Goal: Task Accomplishment & Management: Manage account settings

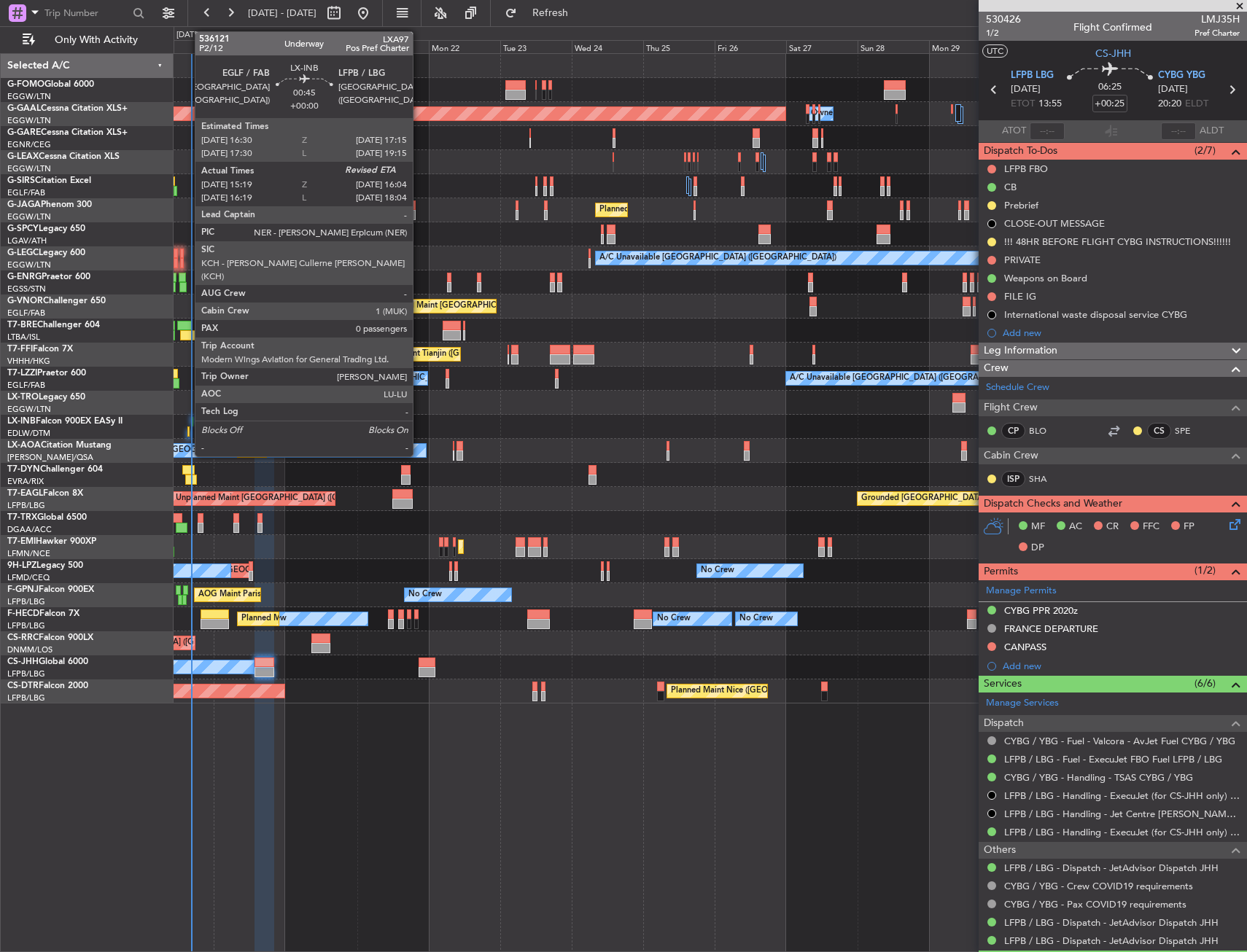
click at [187, 429] on div at bounding box center [188, 432] width 3 height 10
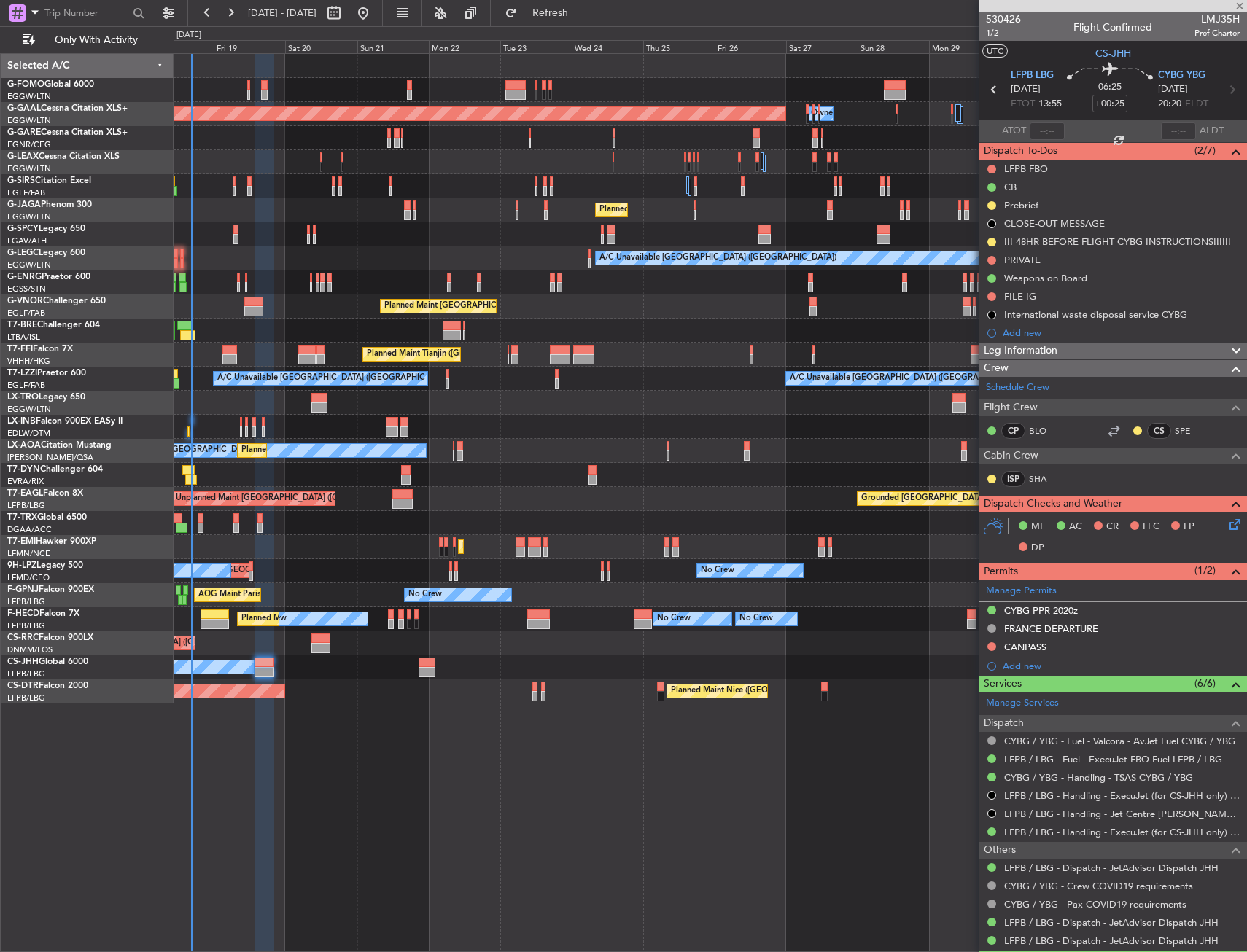
type input "15:19"
type input "0"
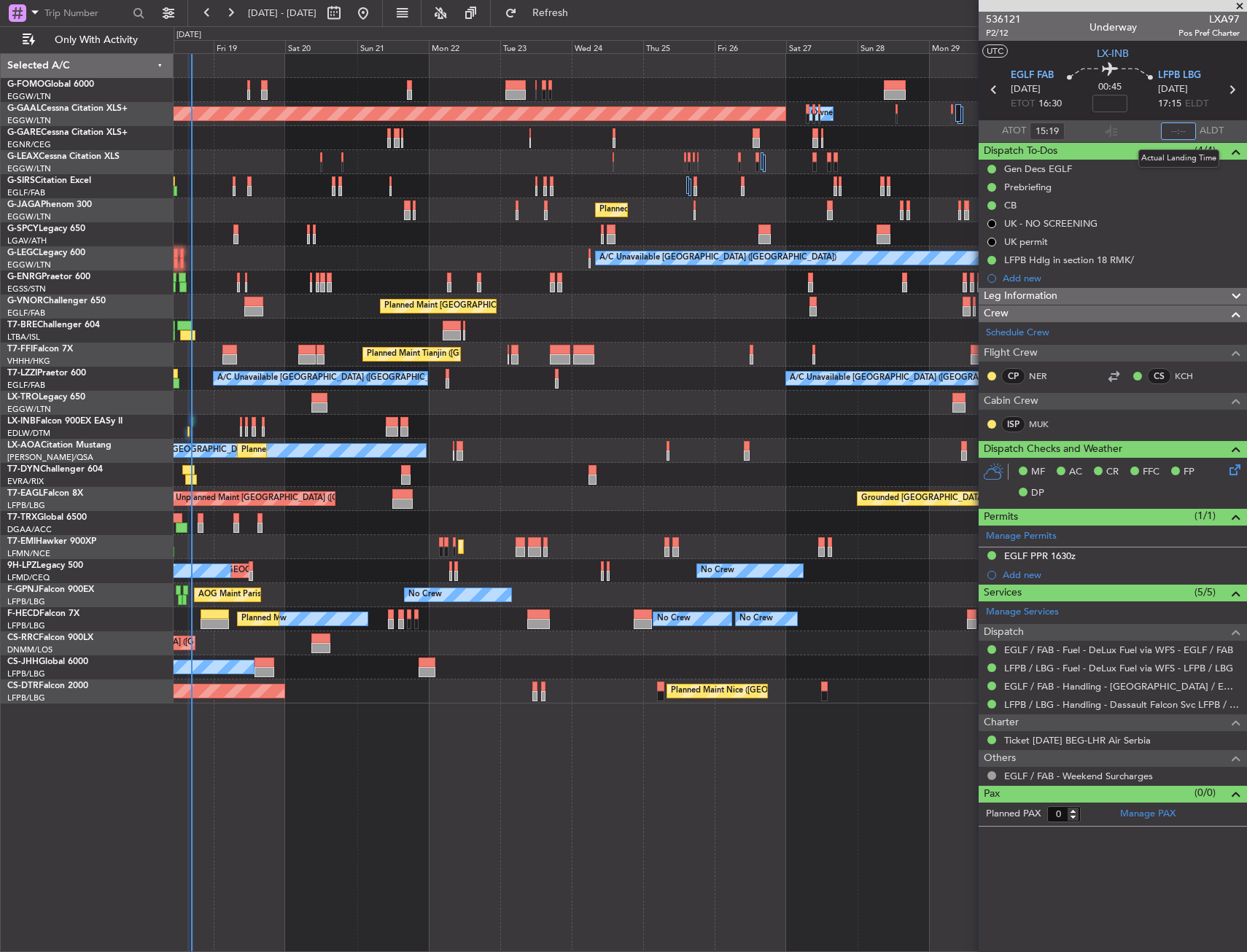
click at [1169, 131] on input "text" at bounding box center [1179, 132] width 35 height 17
click at [1164, 56] on section "UTC LX-INB" at bounding box center [1114, 51] width 269 height 22
type input "16:07"
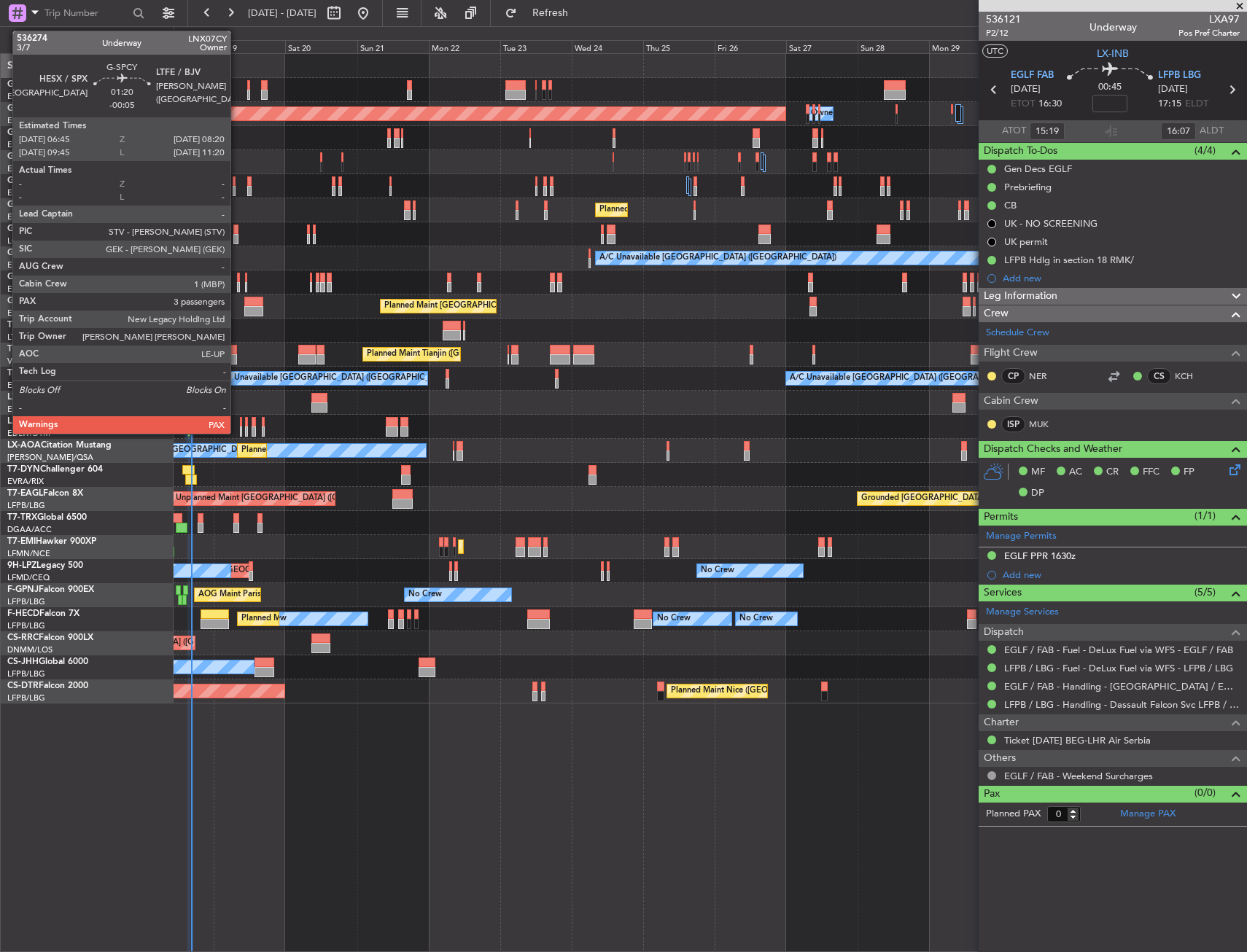
click at [237, 227] on div at bounding box center [236, 230] width 5 height 10
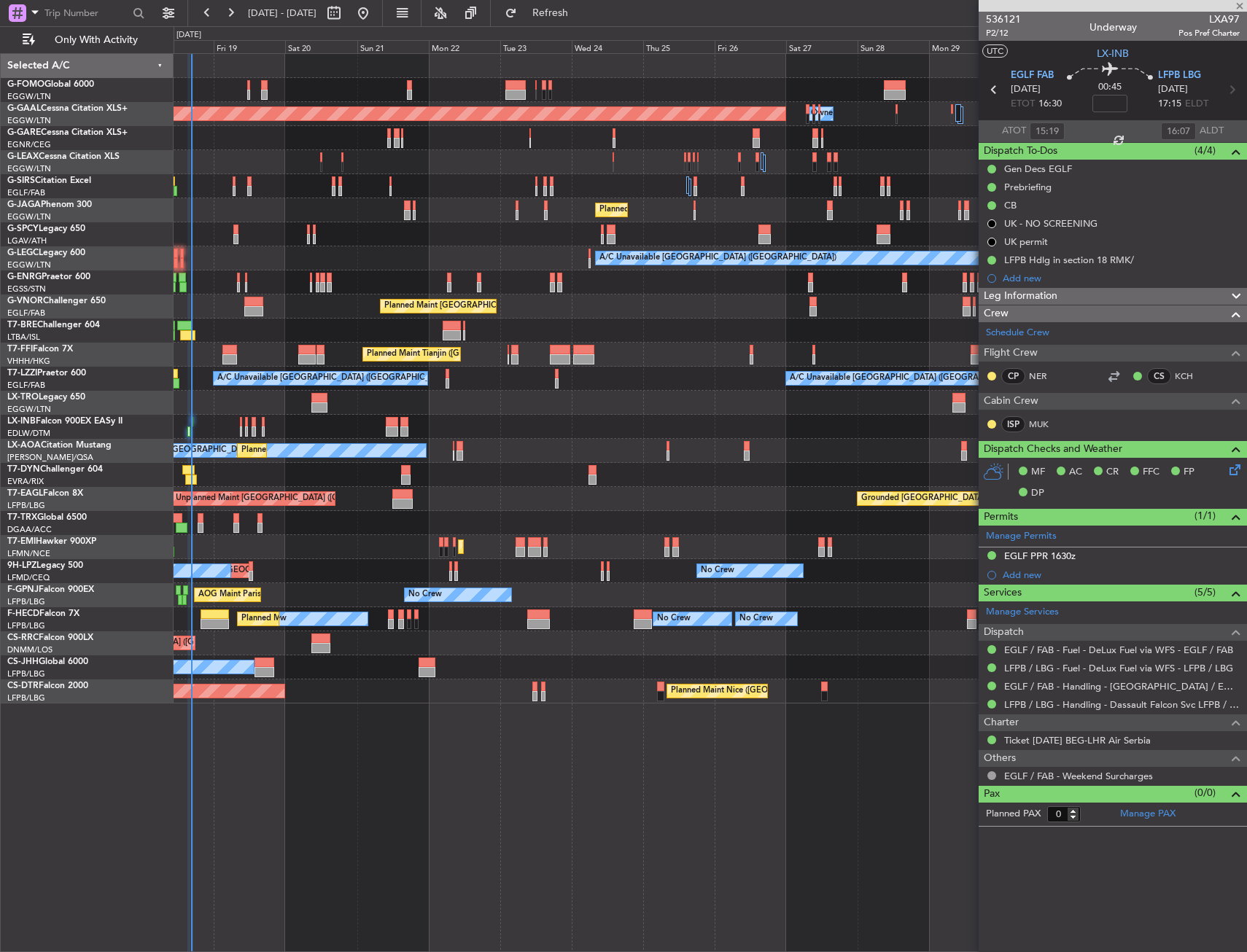
type input "-00:05"
type input "3"
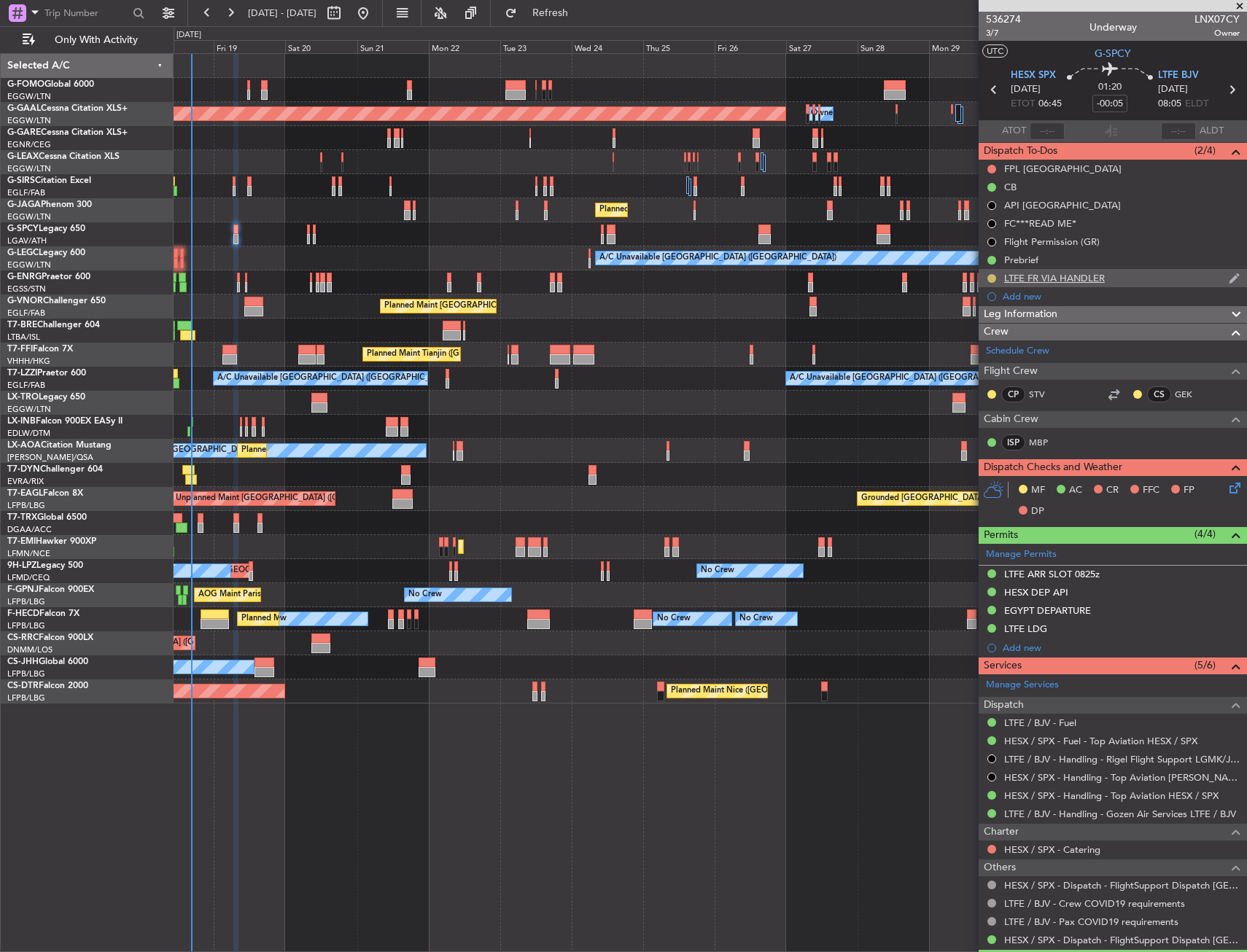
click at [990, 276] on button at bounding box center [992, 279] width 9 height 9
click at [987, 338] on span "Completed" at bounding box center [998, 343] width 48 height 15
click at [1082, 174] on div "FPL [GEOGRAPHIC_DATA]" at bounding box center [1114, 168] width 269 height 18
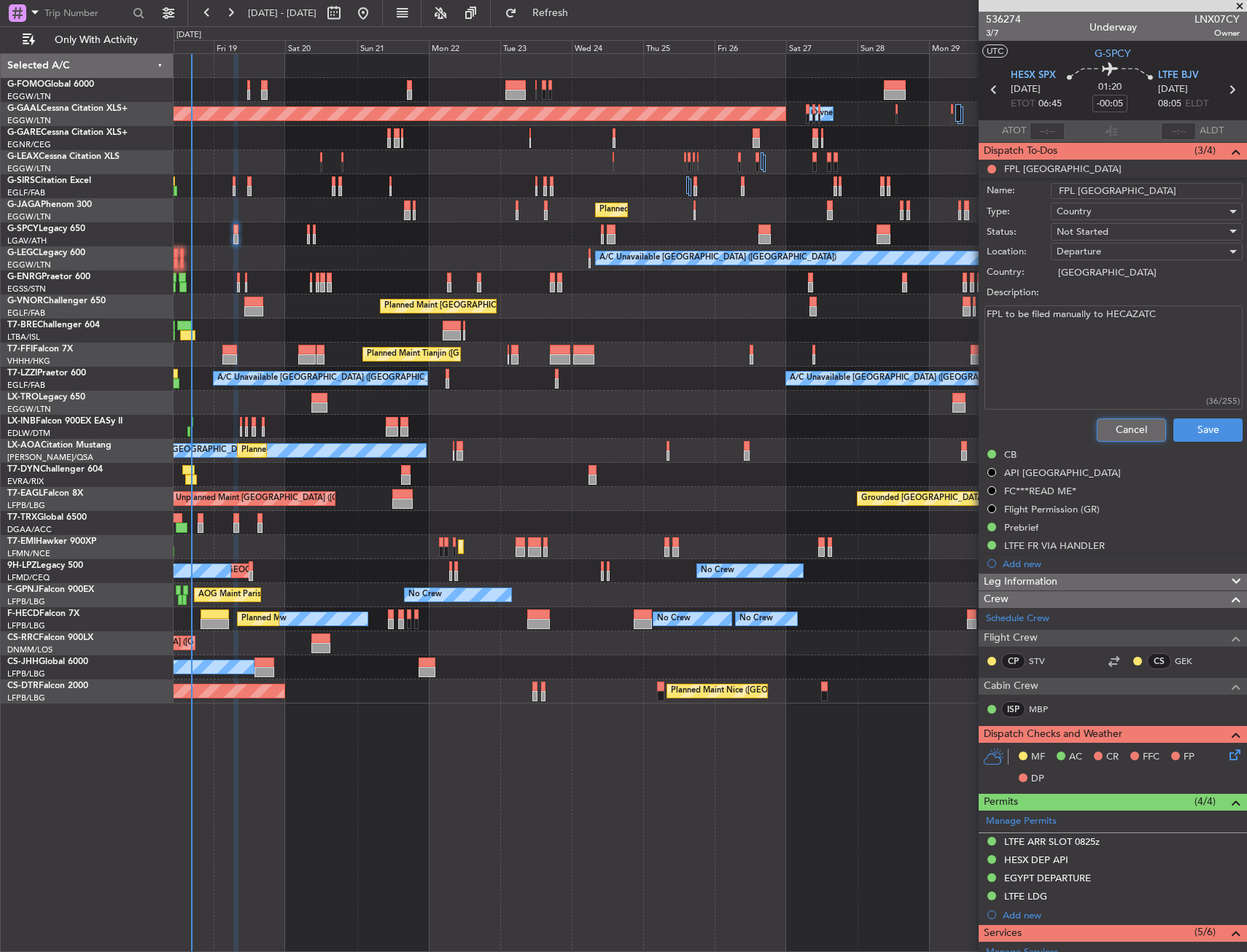
click at [1117, 427] on button "Cancel" at bounding box center [1131, 430] width 69 height 24
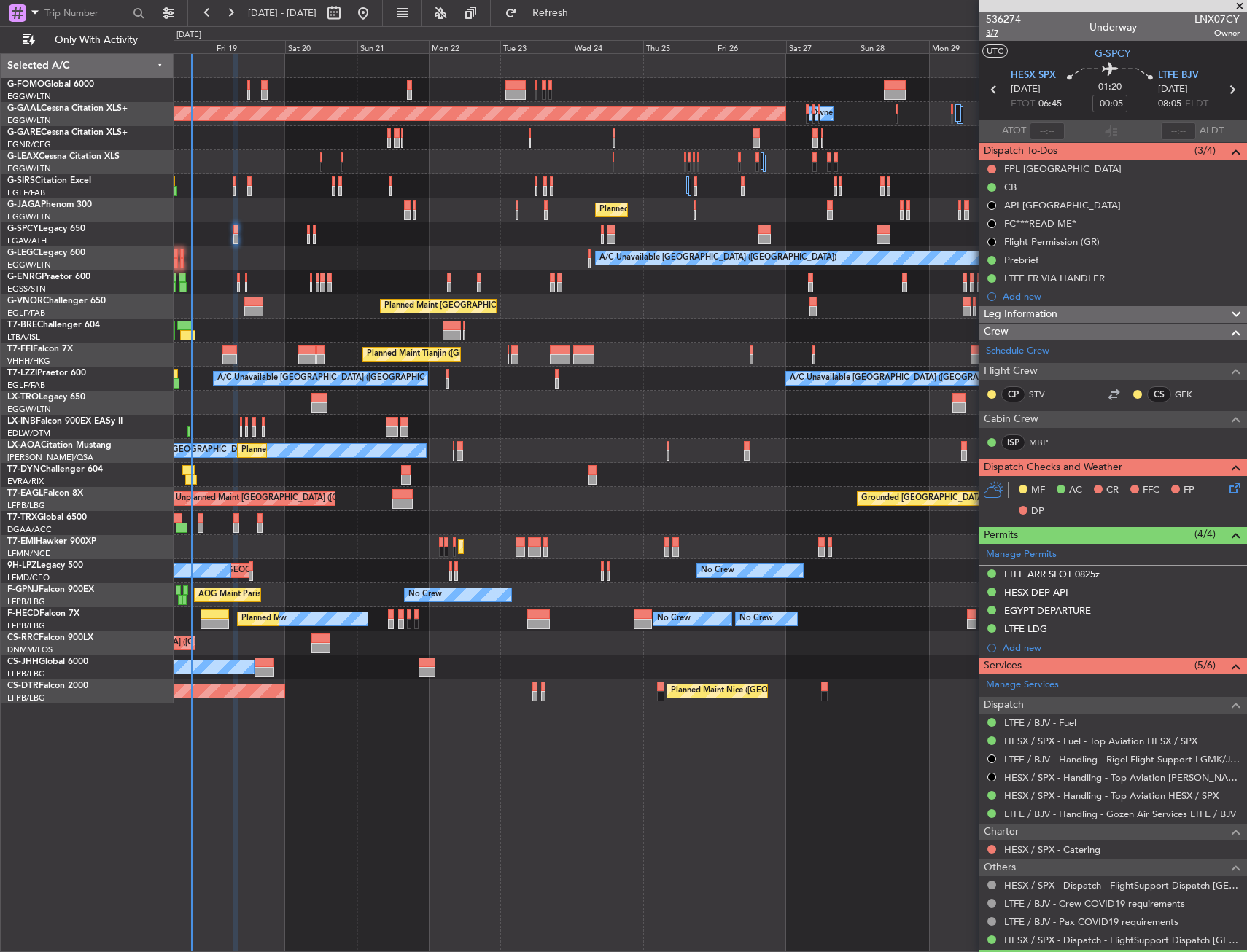
click at [994, 31] on span "3/7" at bounding box center [1004, 33] width 35 height 12
click at [1227, 492] on icon at bounding box center [1232, 485] width 11 height 11
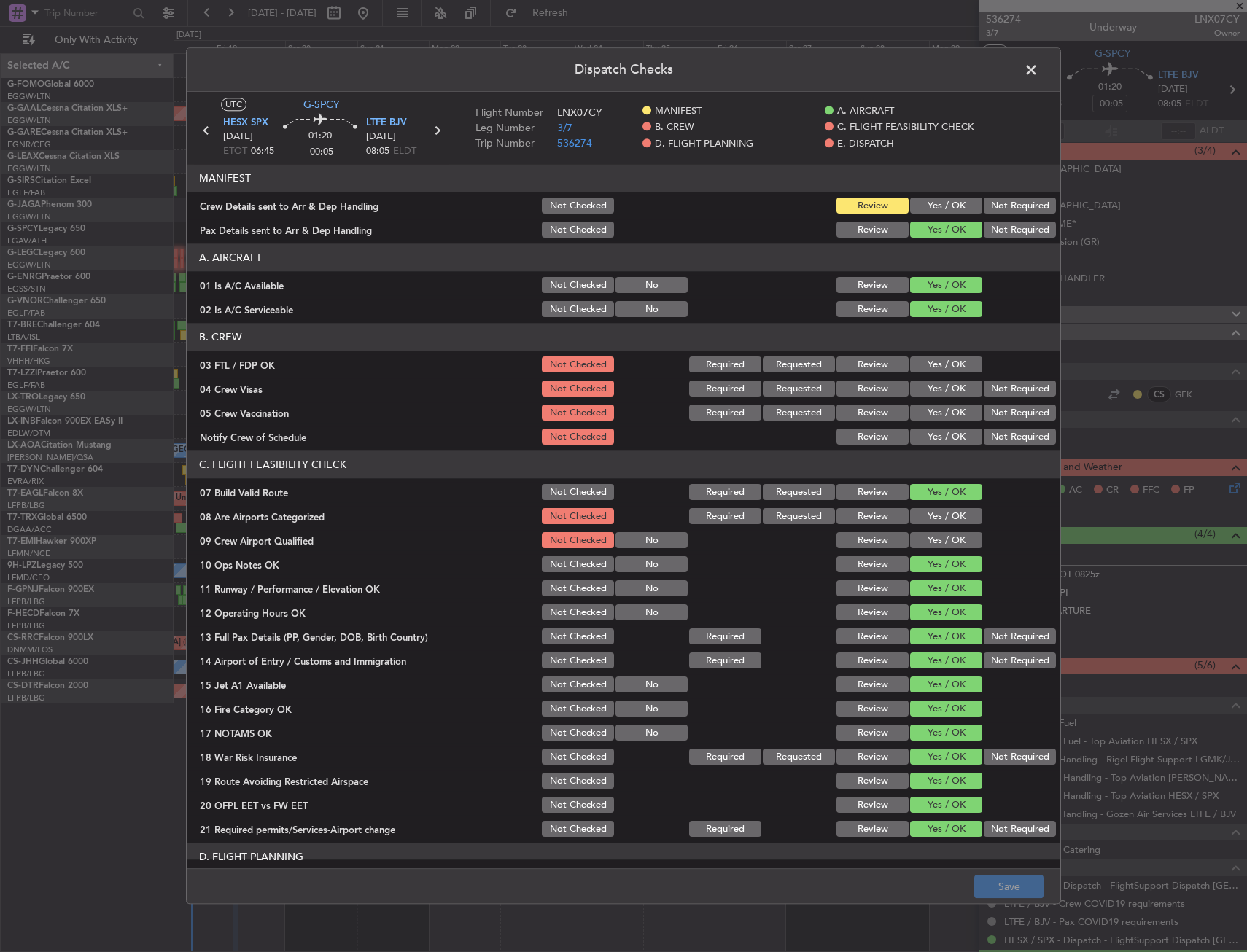
click at [931, 206] on button "Yes / OK" at bounding box center [946, 207] width 72 height 16
click at [1008, 893] on button "Save" at bounding box center [1008, 887] width 69 height 24
click at [1039, 69] on span at bounding box center [1039, 73] width 0 height 29
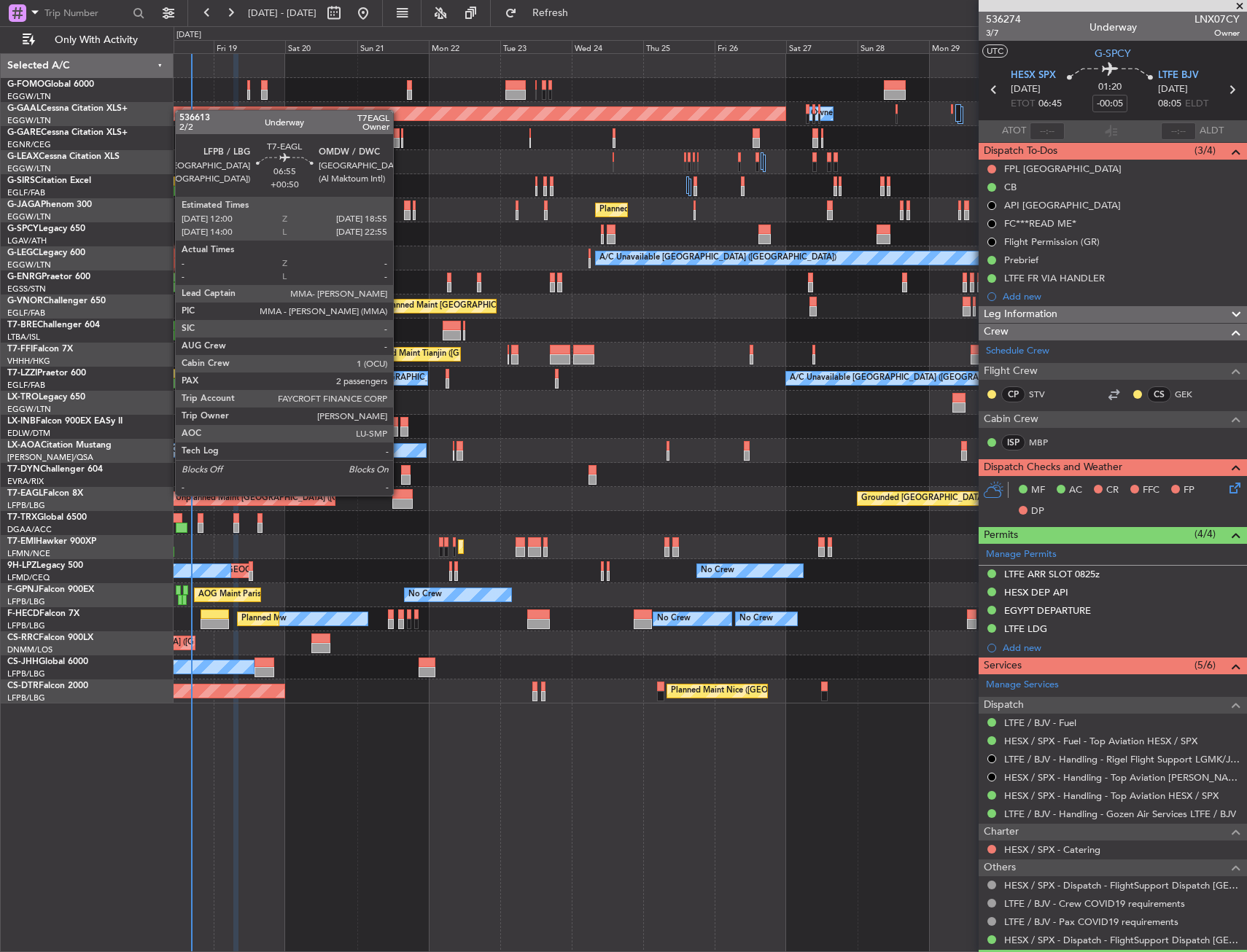
click at [399, 494] on div at bounding box center [403, 494] width 21 height 10
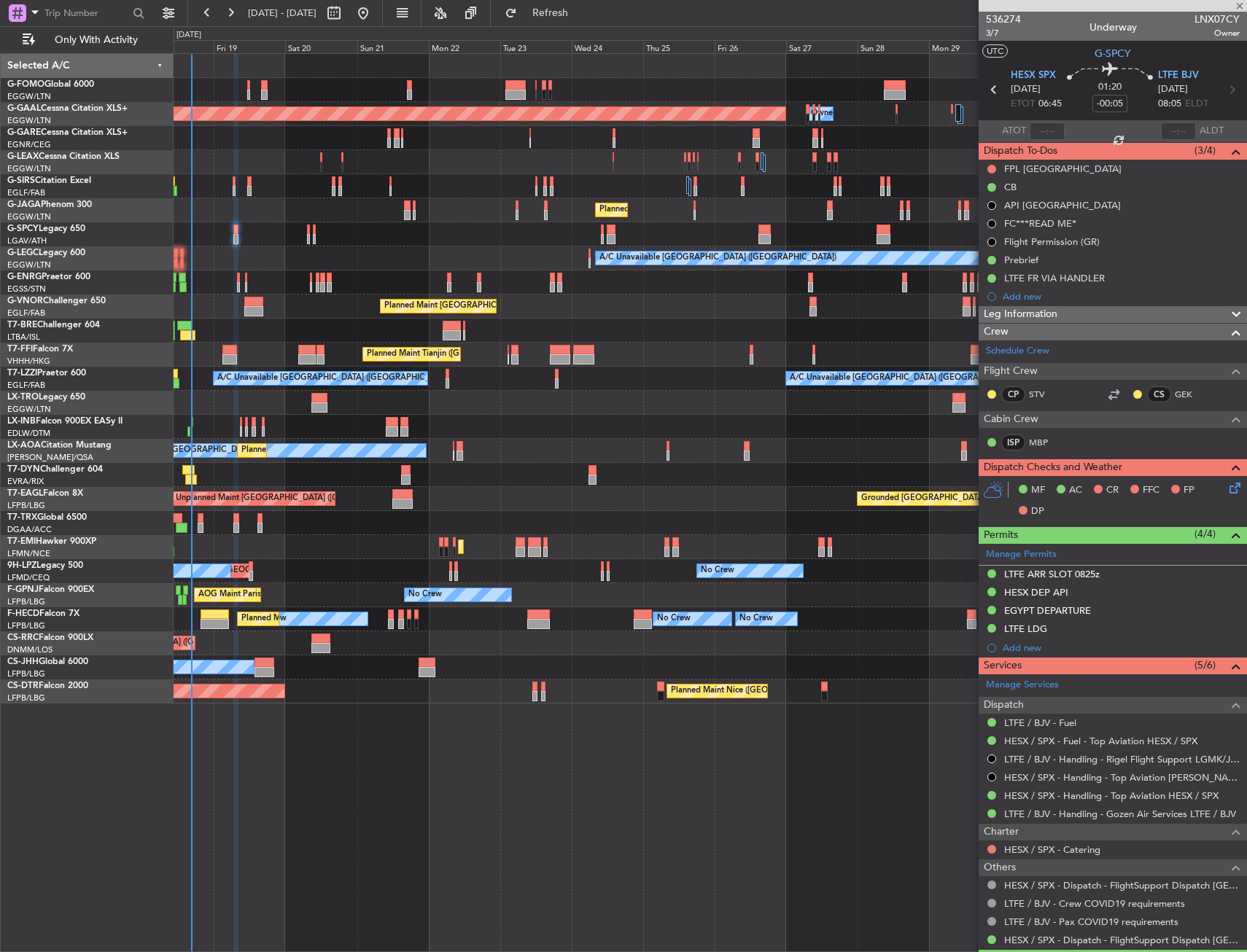
type input "+00:50"
type input "2"
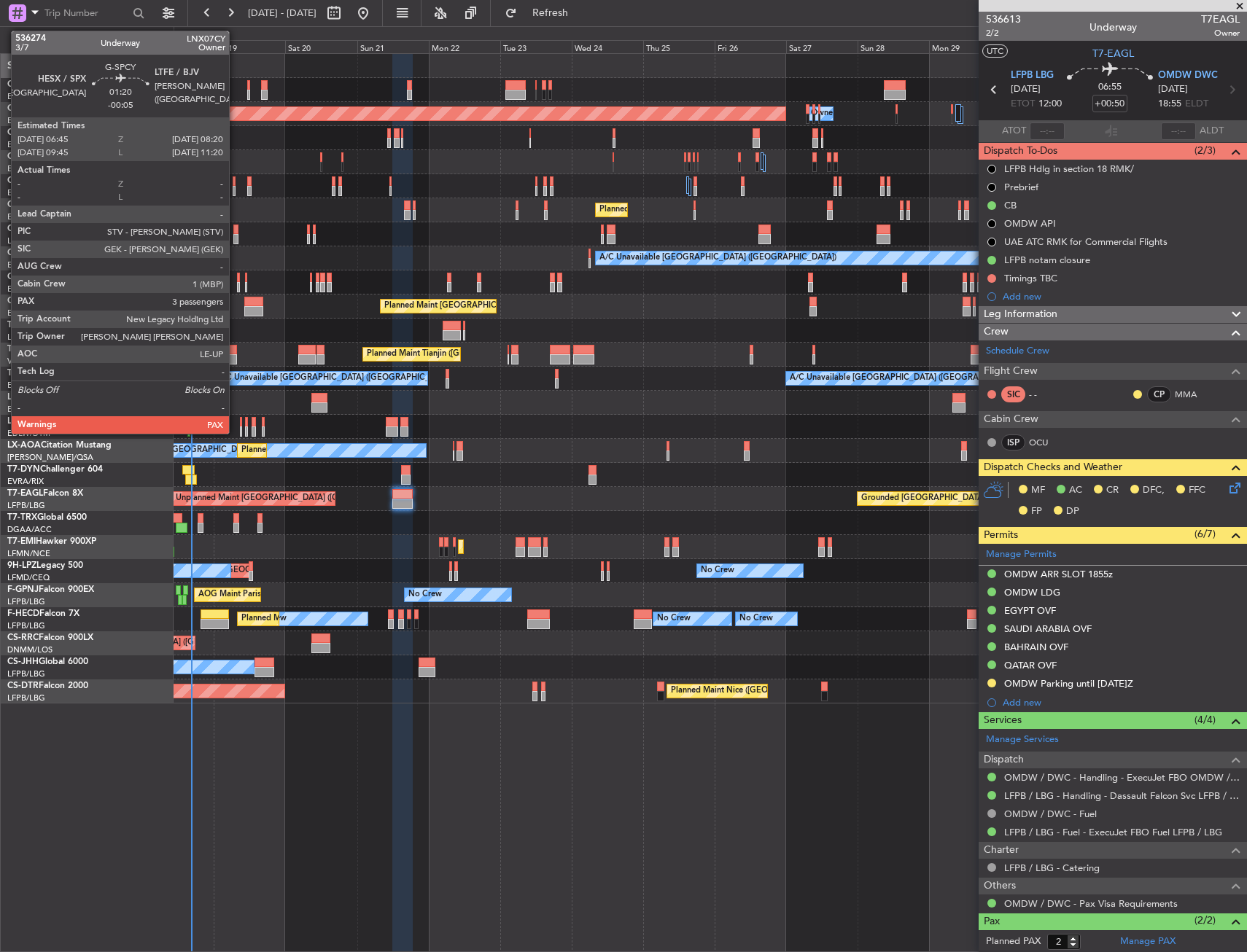
click at [235, 229] on div at bounding box center [236, 230] width 5 height 10
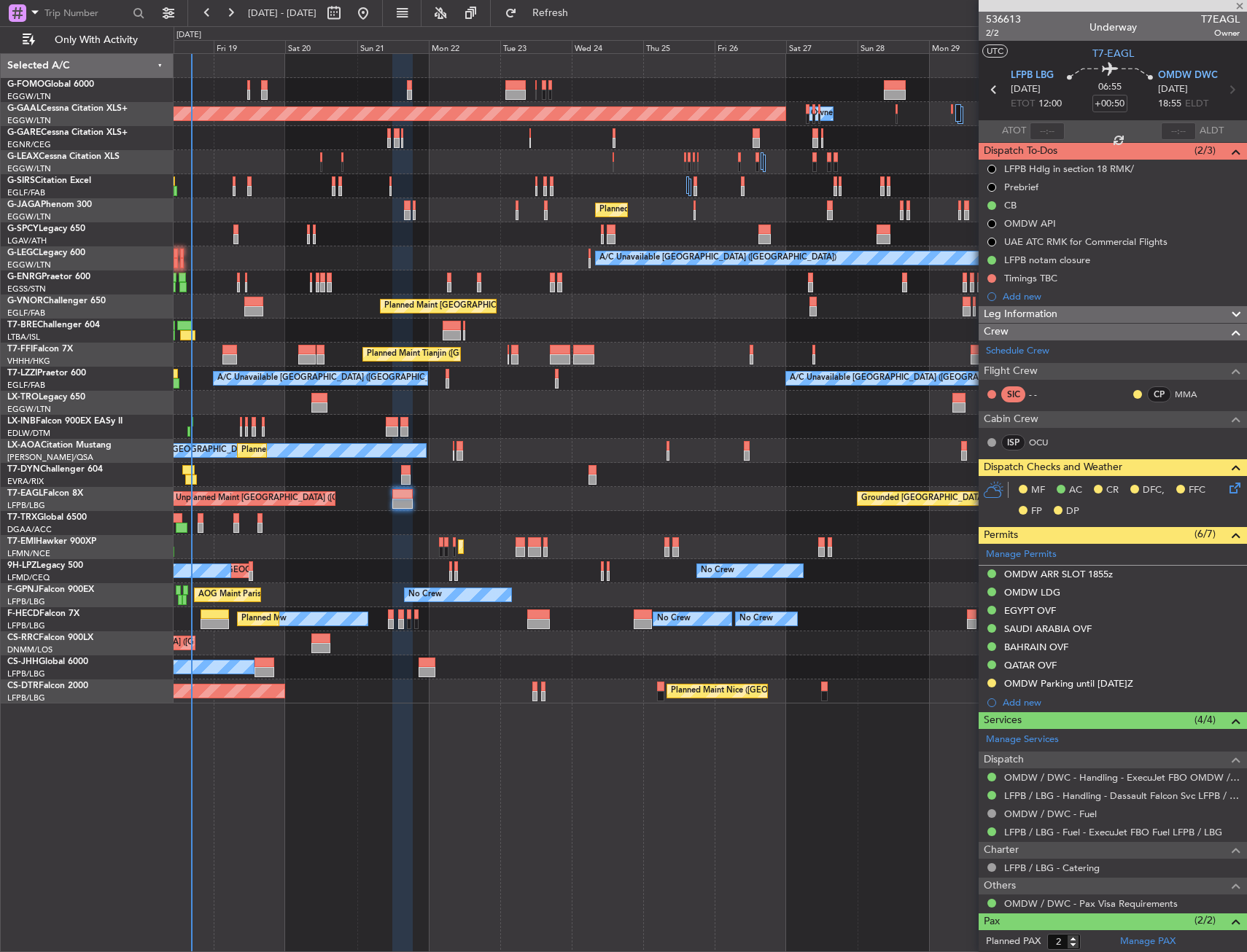
type input "-00:05"
type input "3"
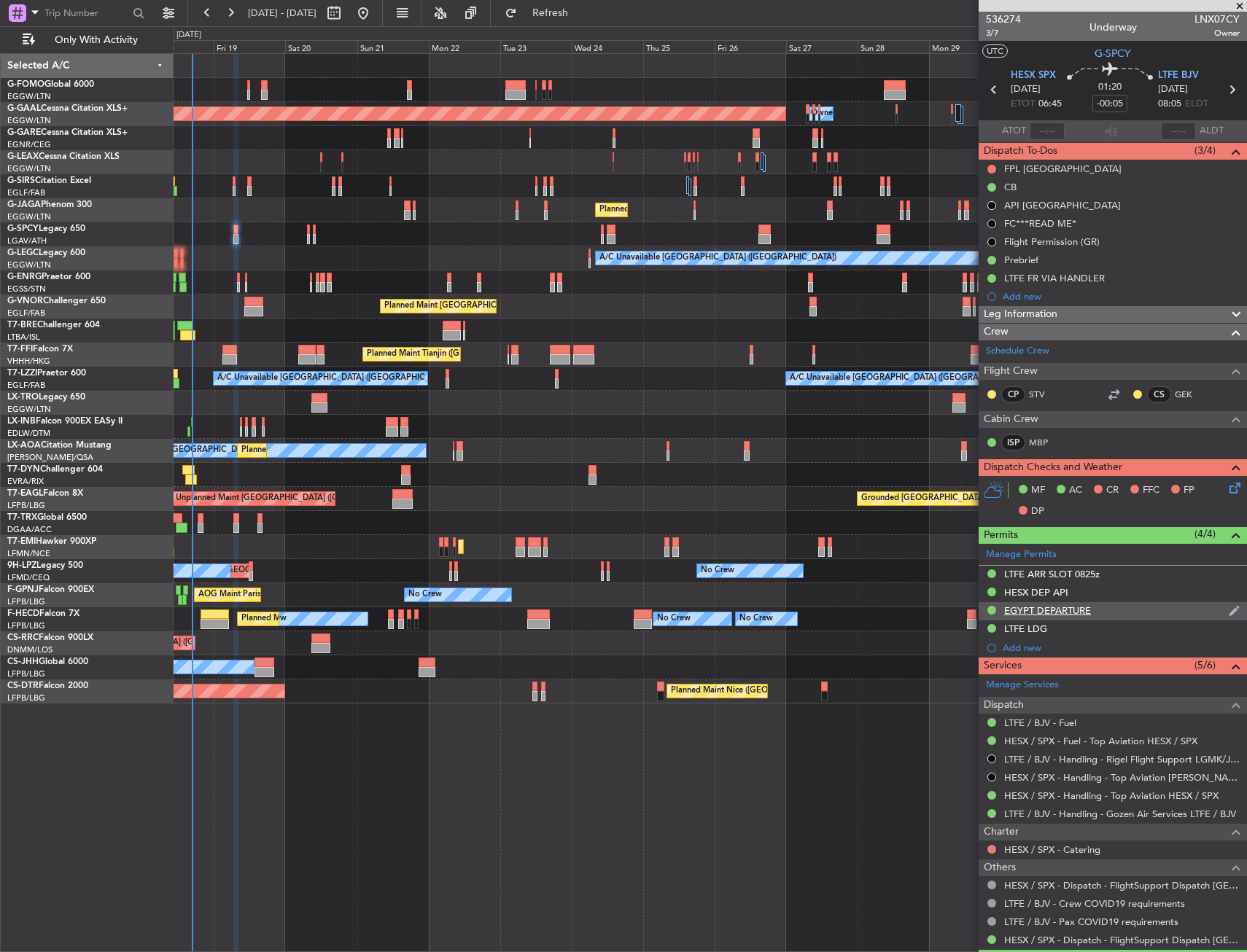
click at [1145, 608] on div "EGYPT DEPARTURE" at bounding box center [1114, 611] width 269 height 18
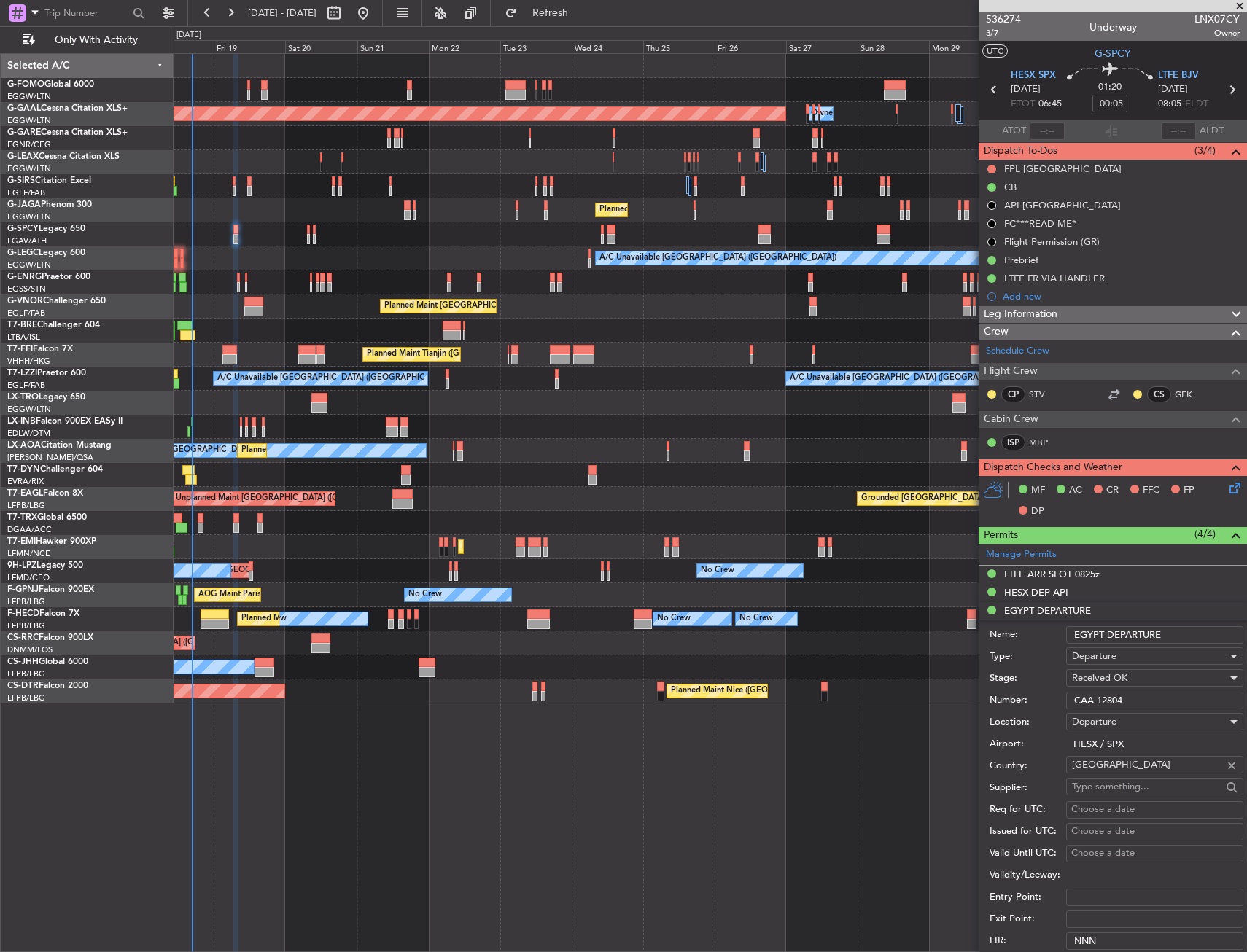
drag, startPoint x: 1126, startPoint y: 697, endPoint x: 1068, endPoint y: 698, distance: 58.0
click at [1068, 698] on input "CAA-12804" at bounding box center [1155, 701] width 177 height 17
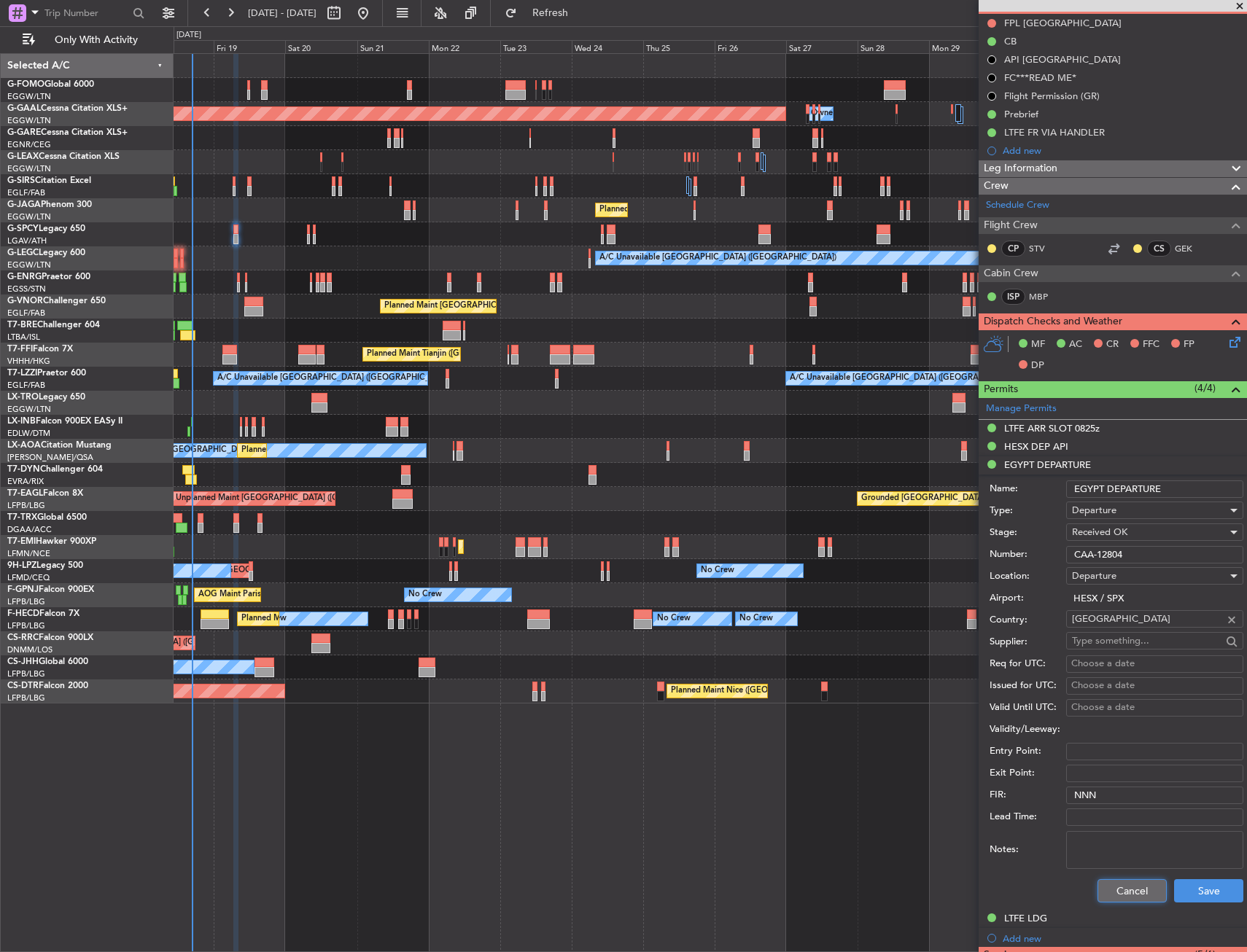
click at [1110, 885] on button "Cancel" at bounding box center [1132, 891] width 69 height 24
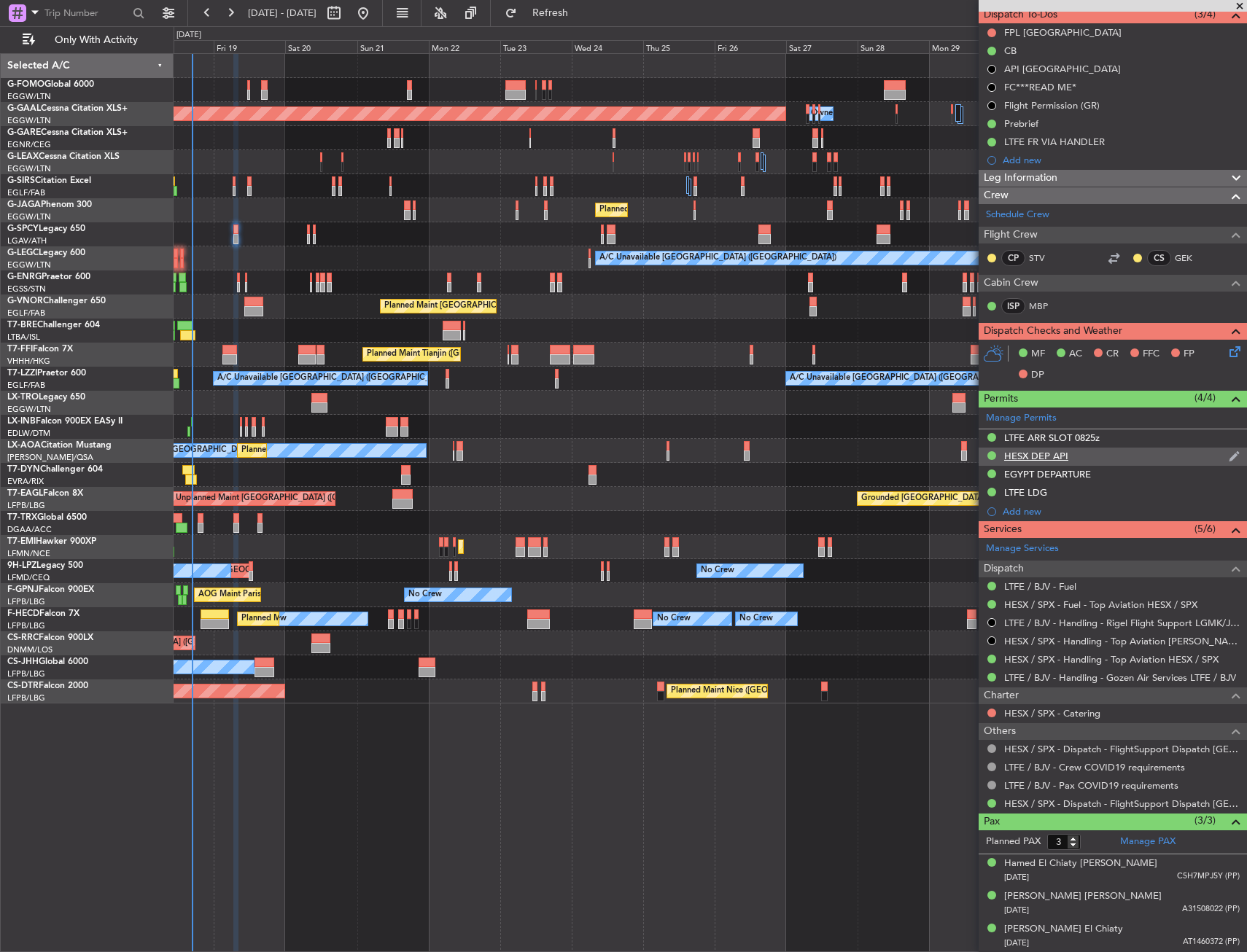
click at [1161, 453] on div "HESX DEP API" at bounding box center [1114, 457] width 269 height 18
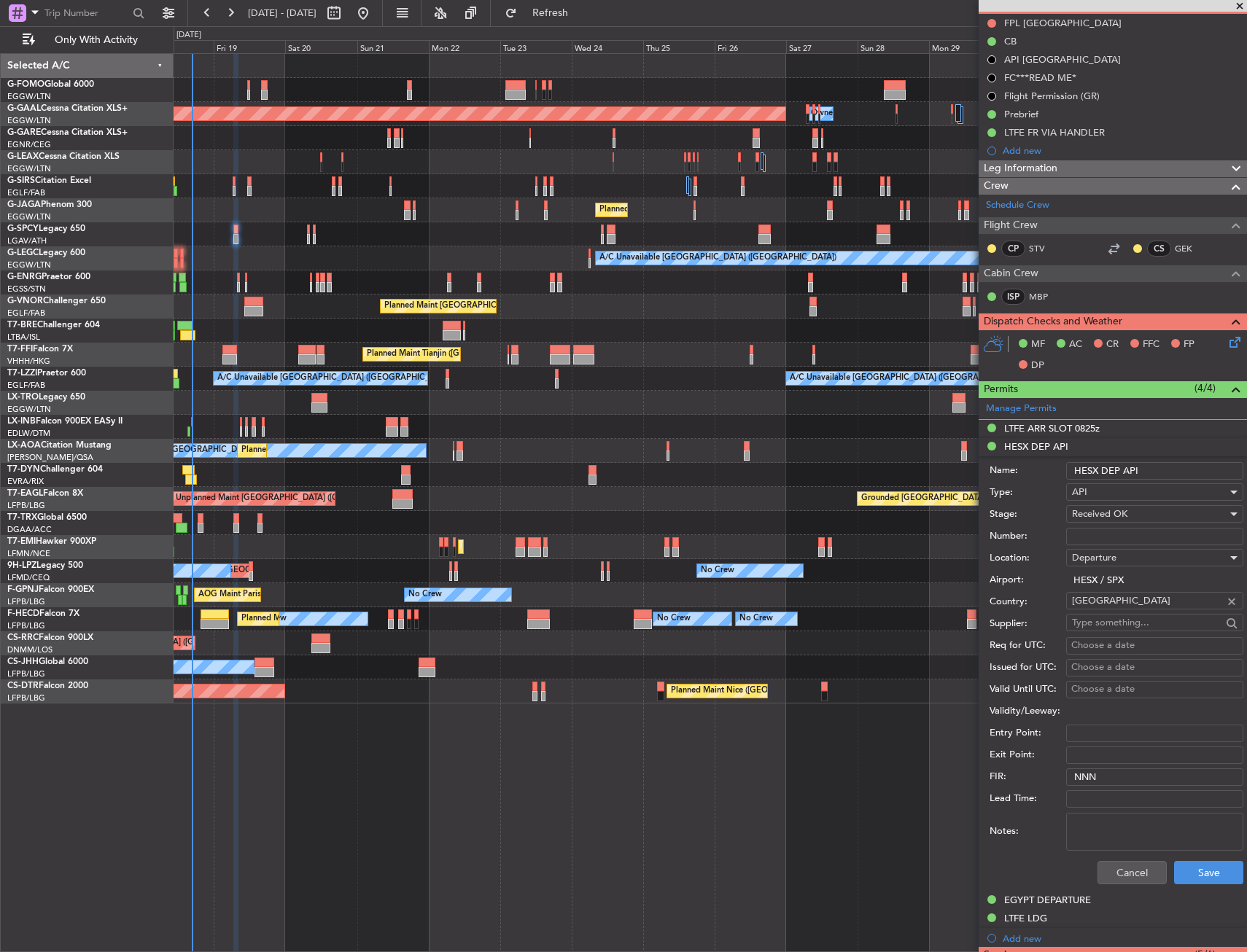
click at [1121, 885] on div "Cancel Save" at bounding box center [1116, 872] width 254 height 37
click at [1123, 881] on button "Cancel" at bounding box center [1132, 873] width 69 height 24
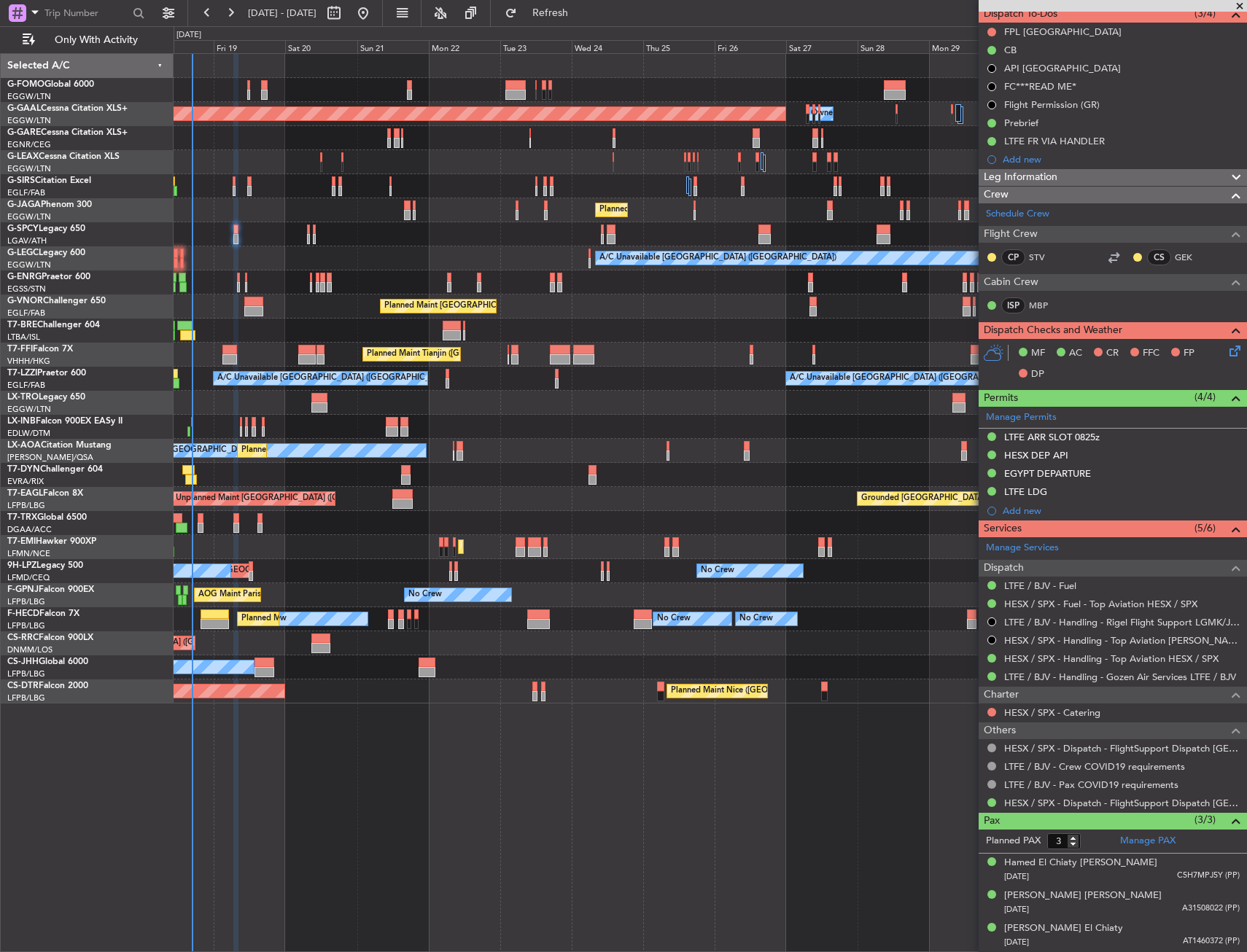
scroll to position [136, 0]
click at [1162, 487] on div "LTFE LDG" at bounding box center [1114, 493] width 269 height 18
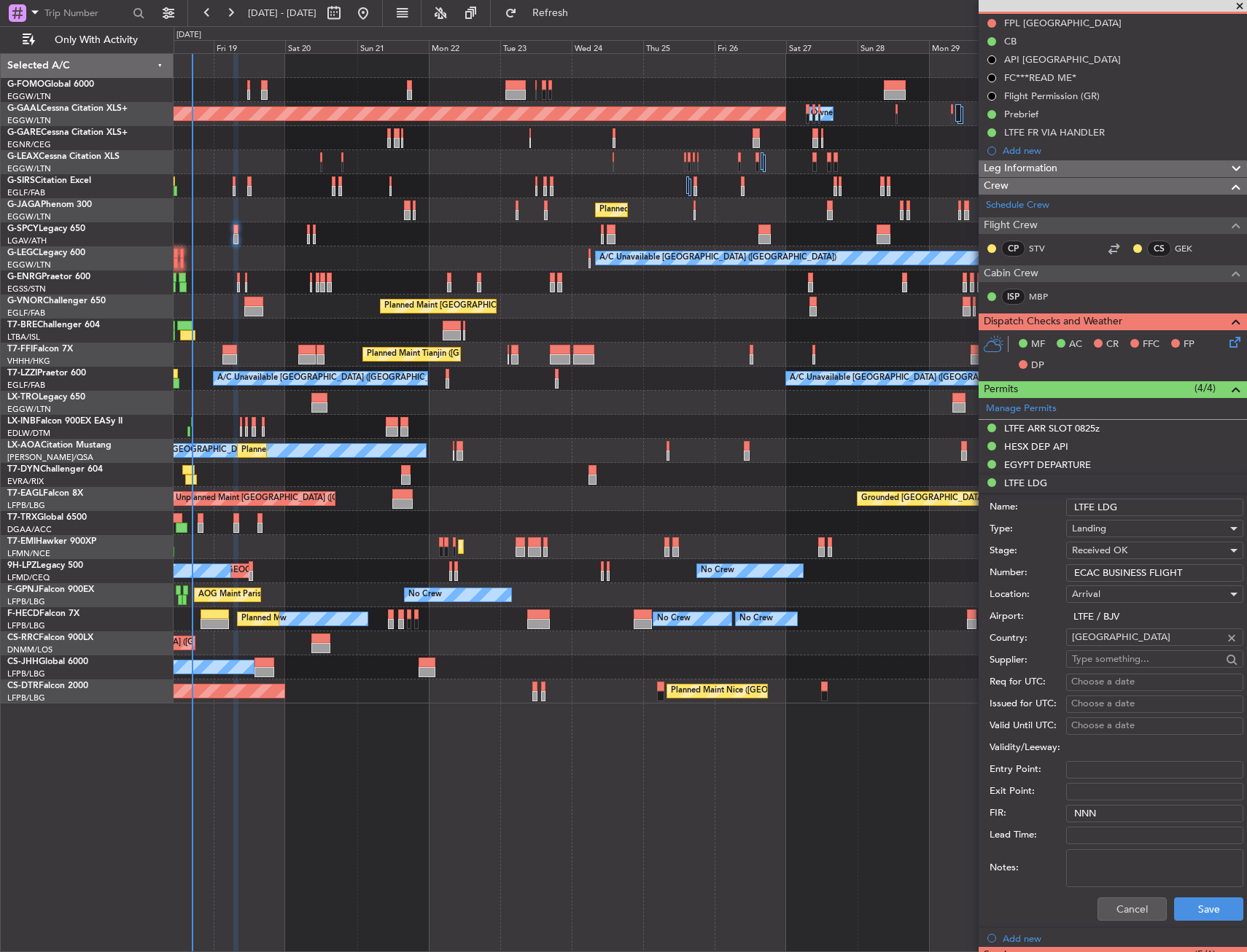
click at [1115, 426] on div "LTFE ARR SLOT 0825z" at bounding box center [1114, 429] width 269 height 18
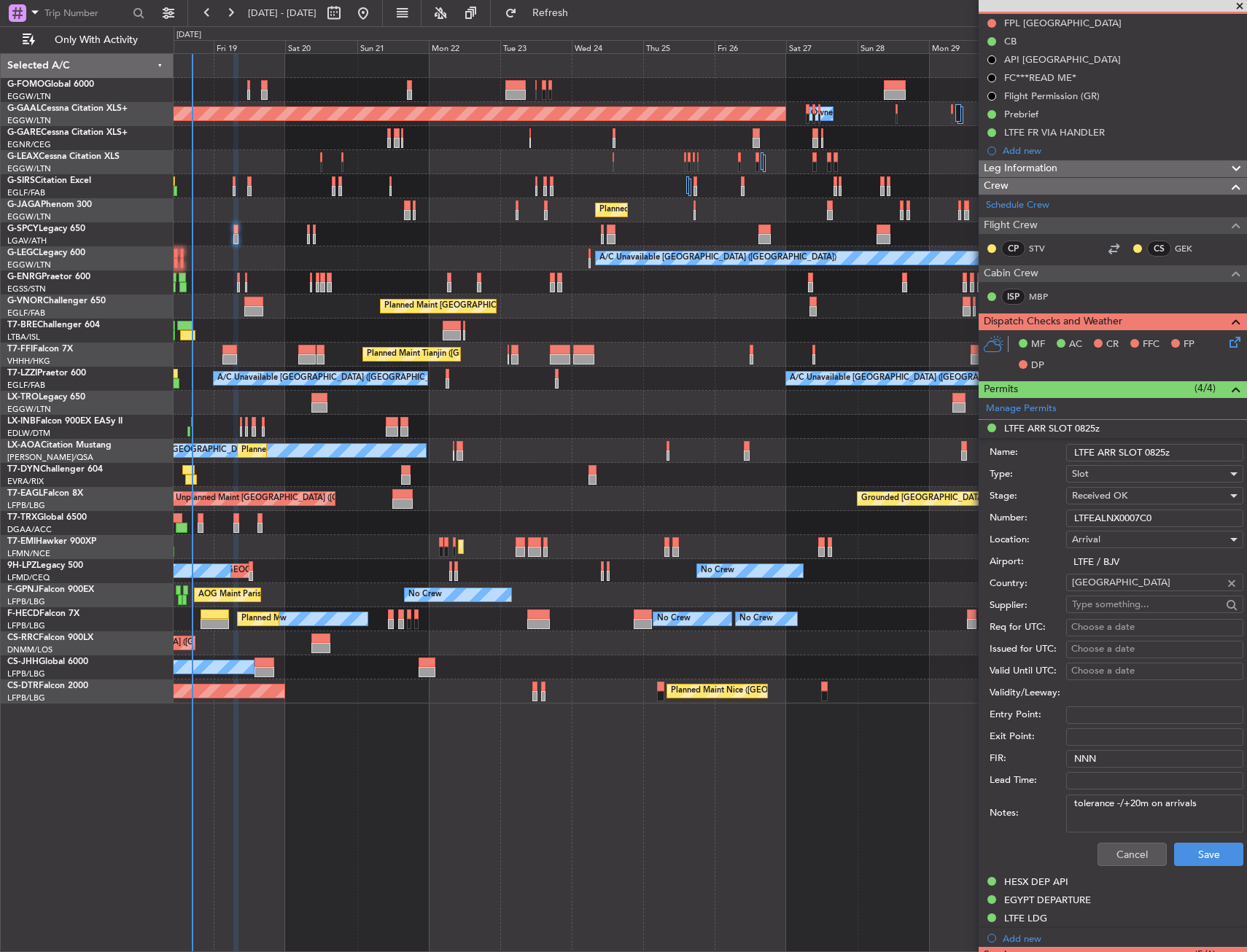
click at [1140, 517] on input "LTFEALNX0007C0" at bounding box center [1155, 519] width 177 height 17
click at [1126, 856] on button "Cancel" at bounding box center [1132, 854] width 69 height 24
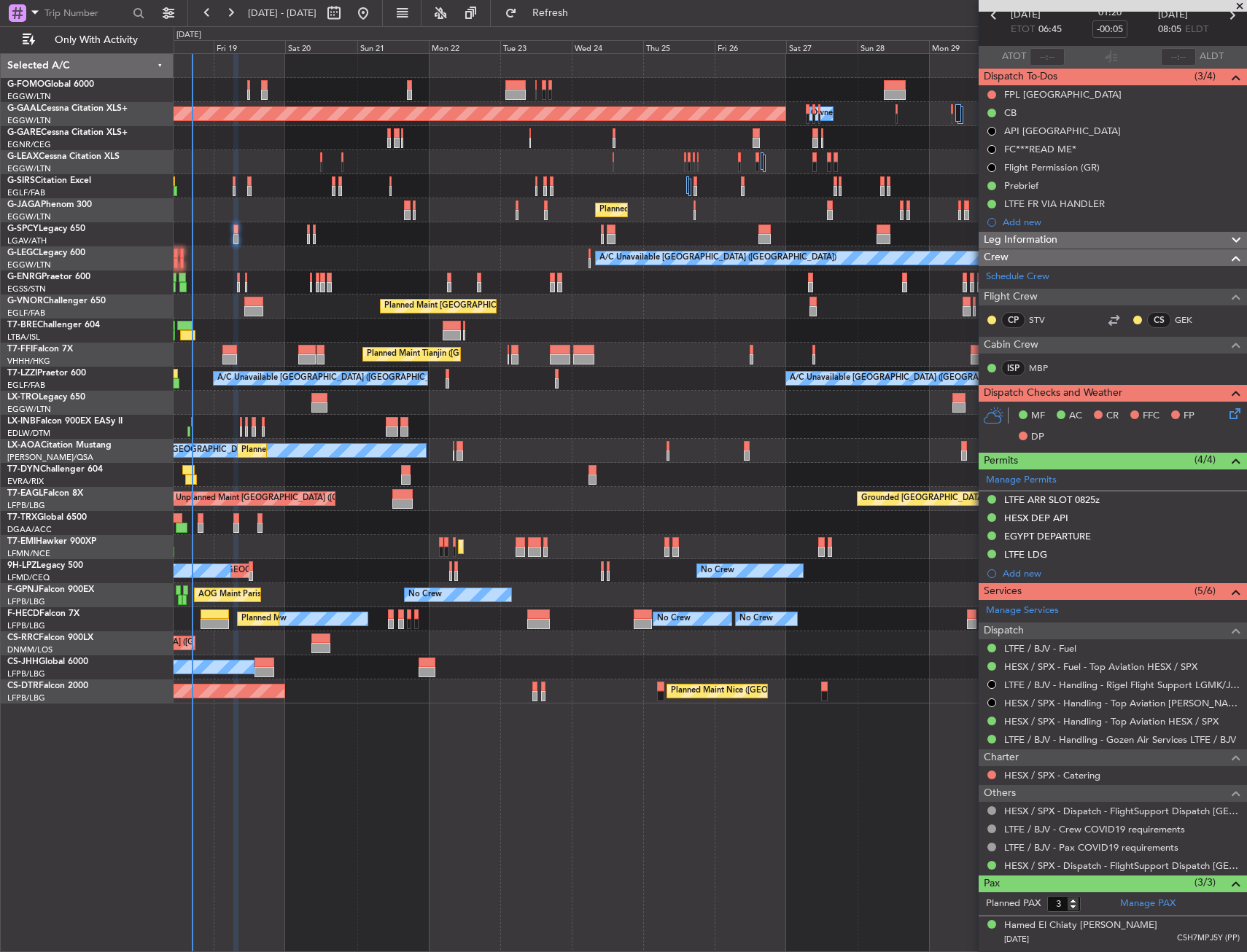
scroll to position [0, 0]
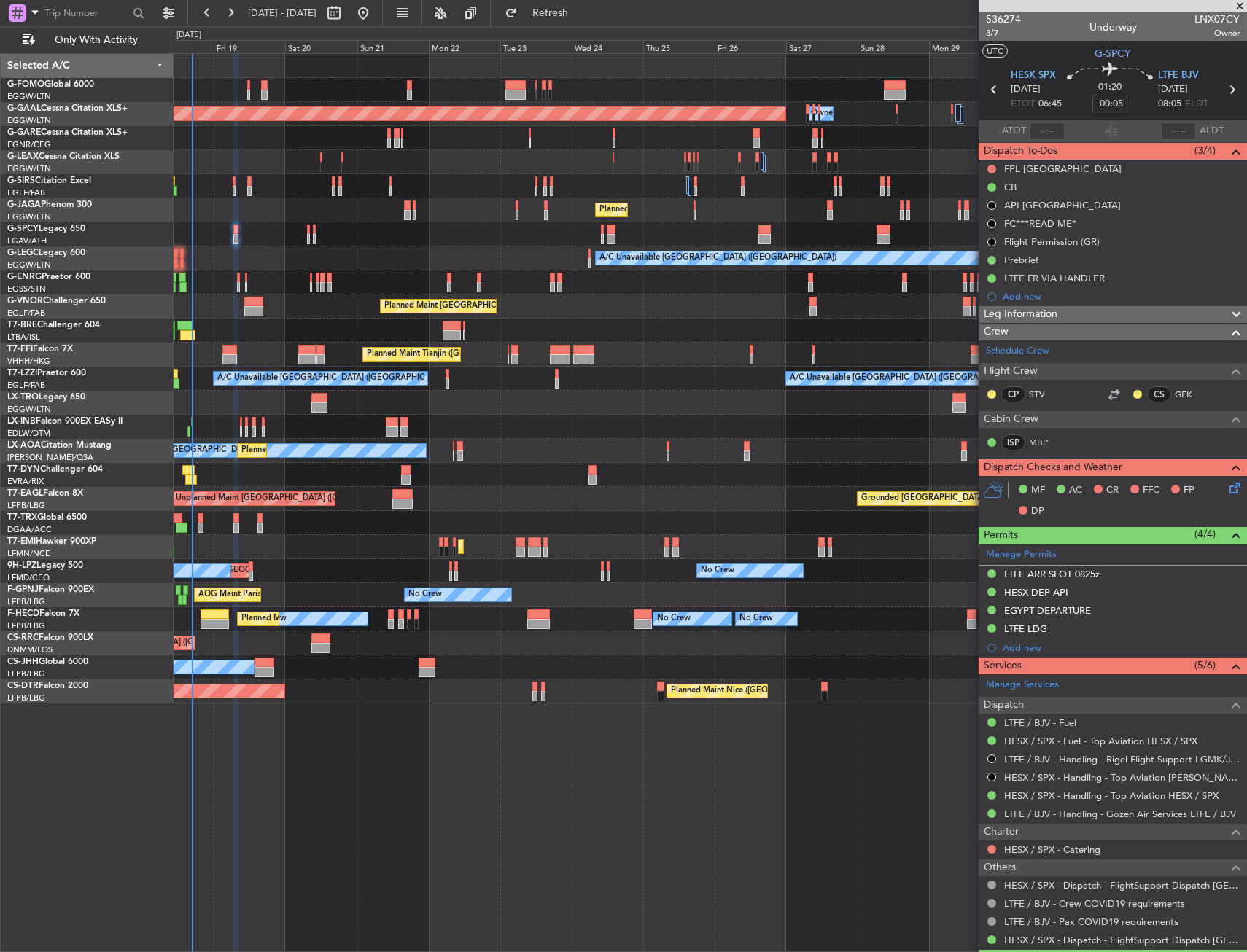
click at [1075, 158] on div "Dispatch To-Dos (3/4)" at bounding box center [1114, 151] width 269 height 17
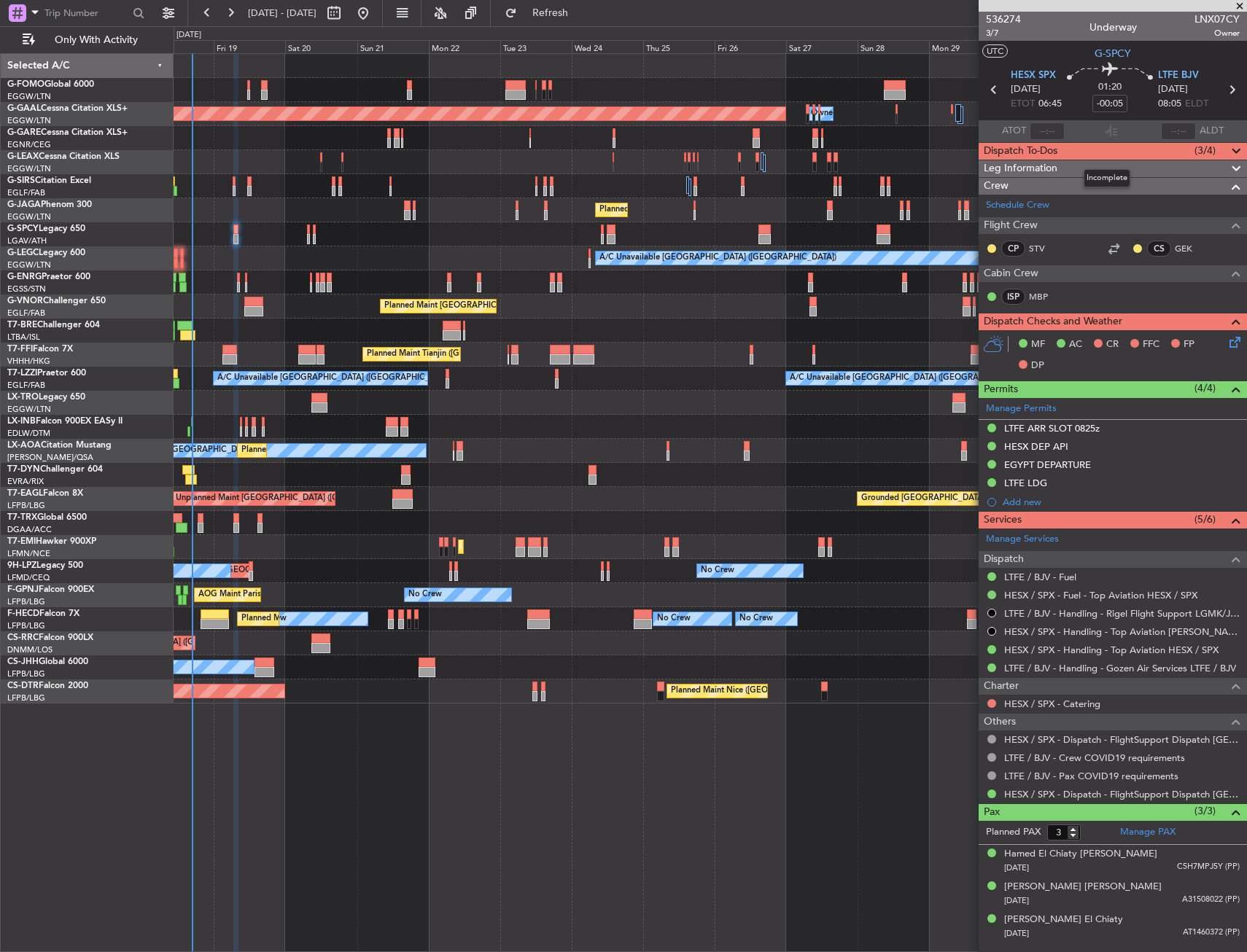
click at [1073, 153] on div "Dispatch To-Dos (3/4)" at bounding box center [1114, 151] width 269 height 17
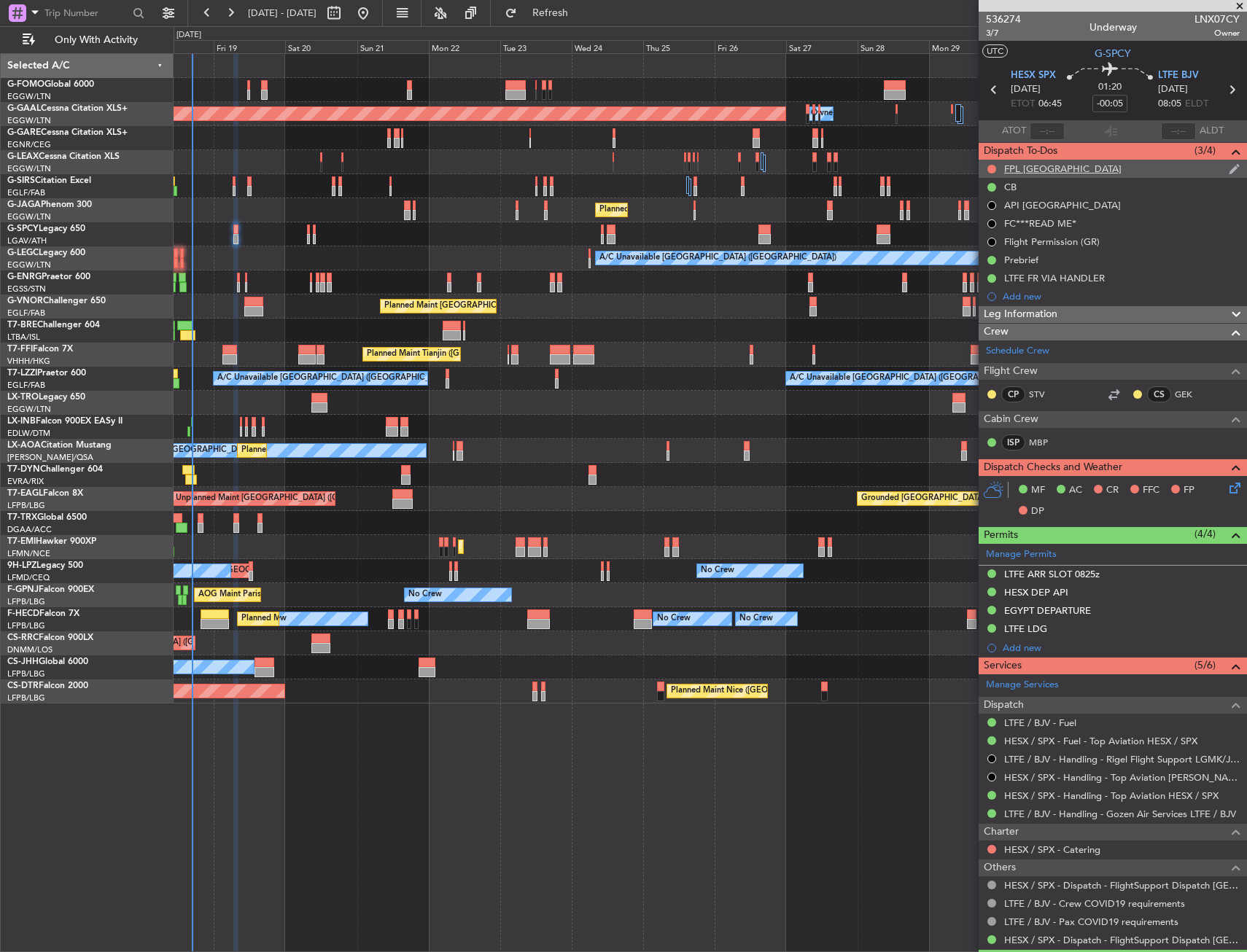
click at [1073, 171] on div "FPL [GEOGRAPHIC_DATA]" at bounding box center [1114, 168] width 269 height 18
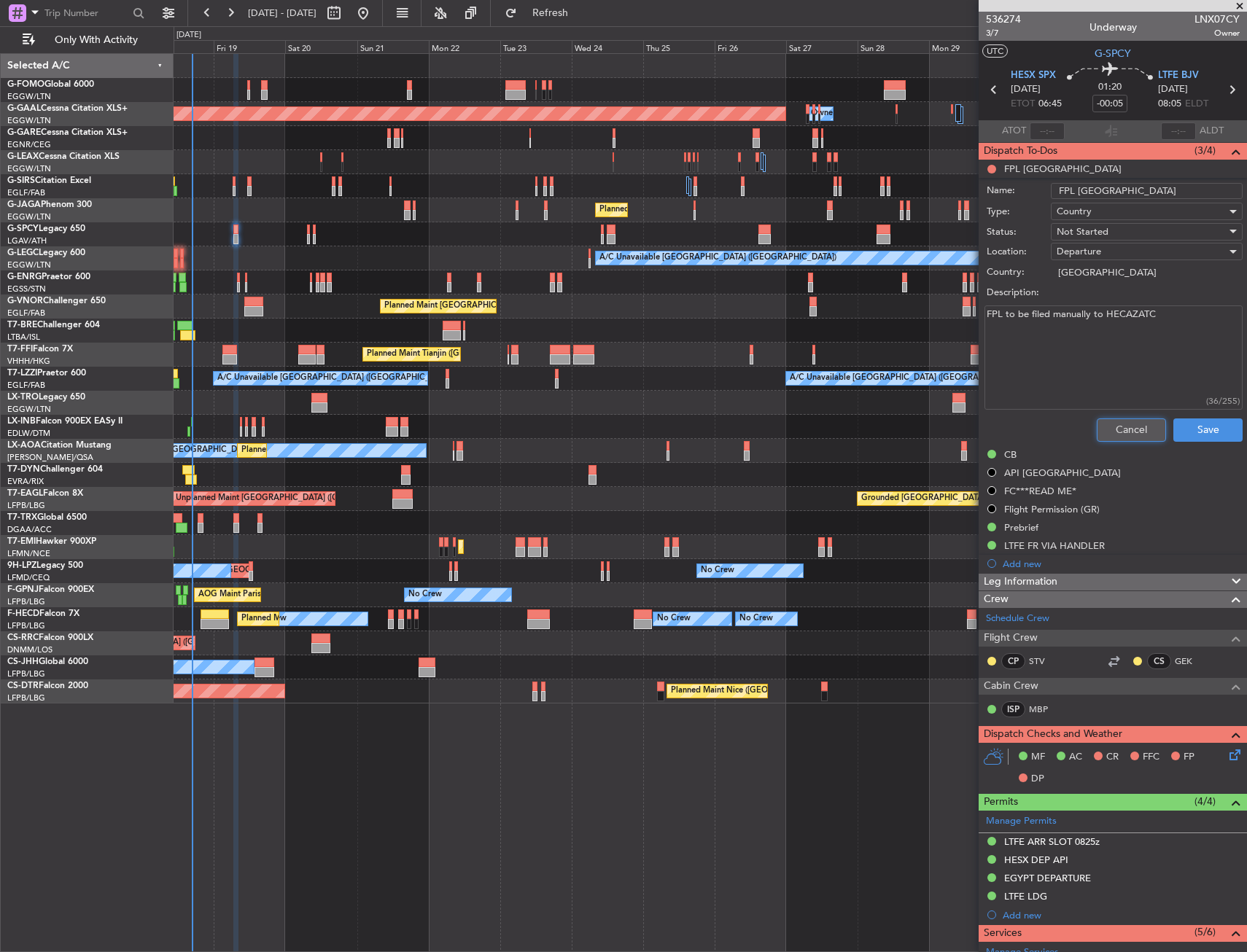
click at [1117, 432] on button "Cancel" at bounding box center [1131, 430] width 69 height 24
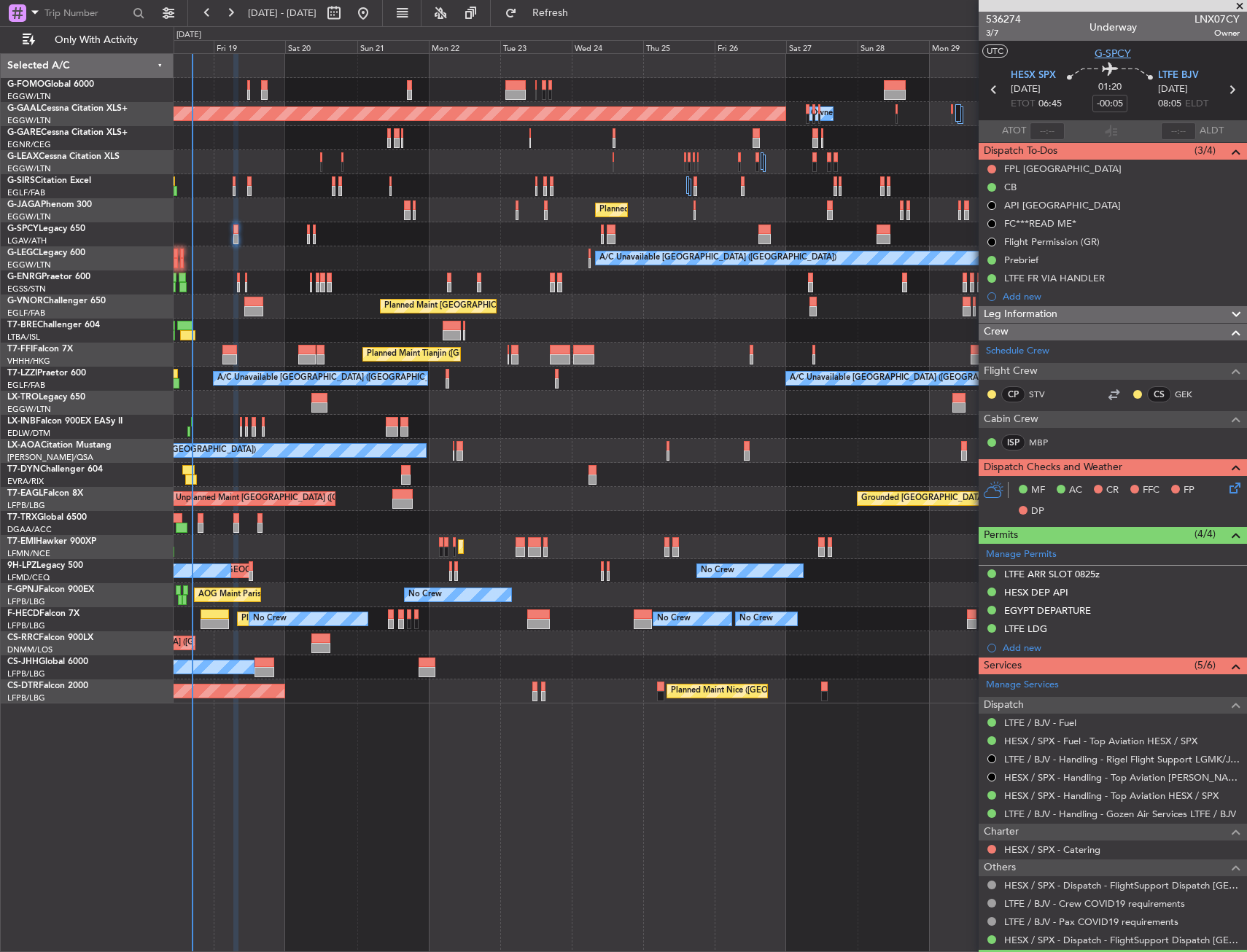
click at [1095, 51] on span "G-SPCY" at bounding box center [1114, 54] width 37 height 16
click at [991, 31] on span "3/7" at bounding box center [1004, 33] width 35 height 12
click at [988, 168] on button at bounding box center [992, 169] width 9 height 9
click at [984, 234] on span "Completed" at bounding box center [998, 233] width 48 height 15
click at [1227, 484] on icon at bounding box center [1232, 485] width 11 height 11
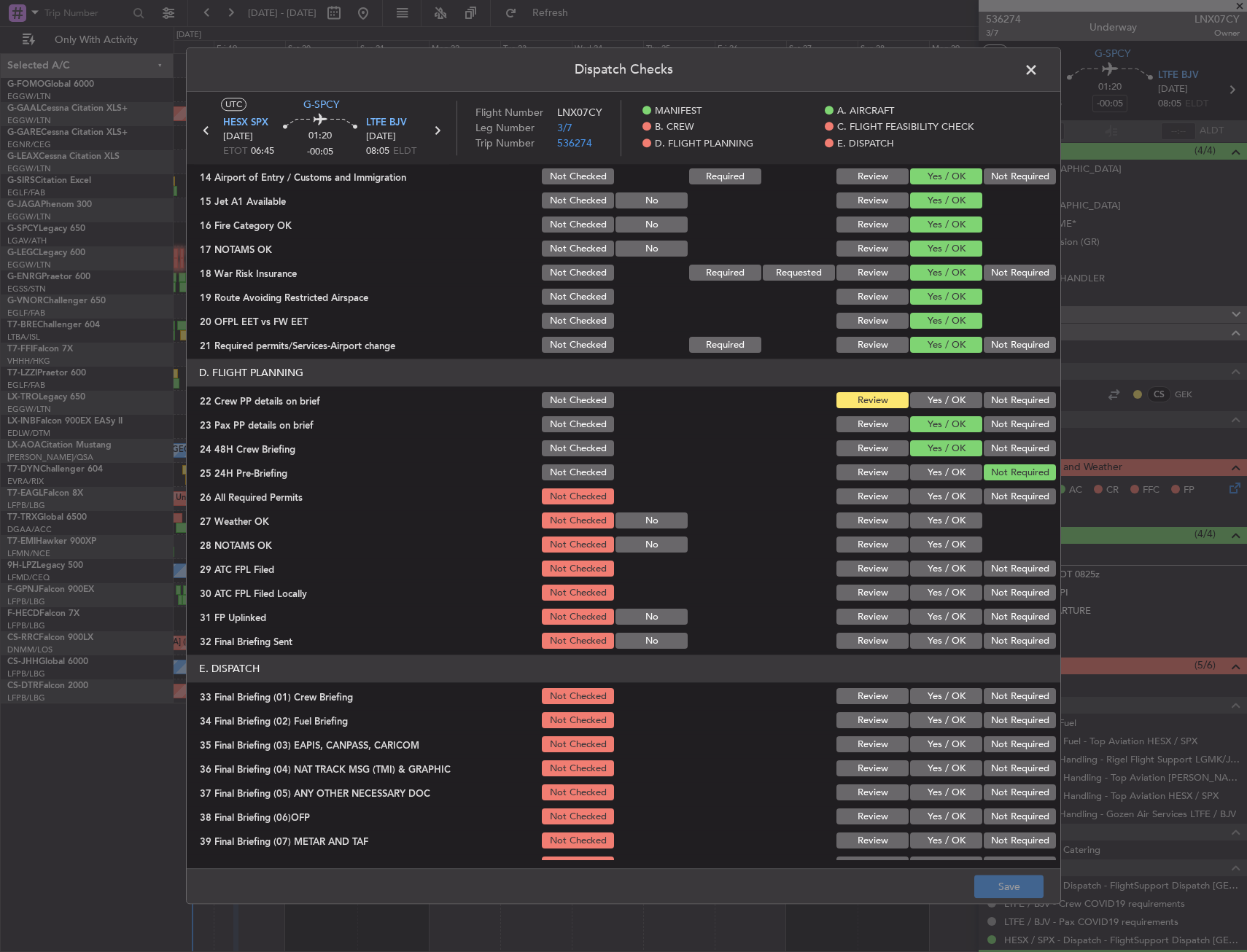
scroll to position [511, 0]
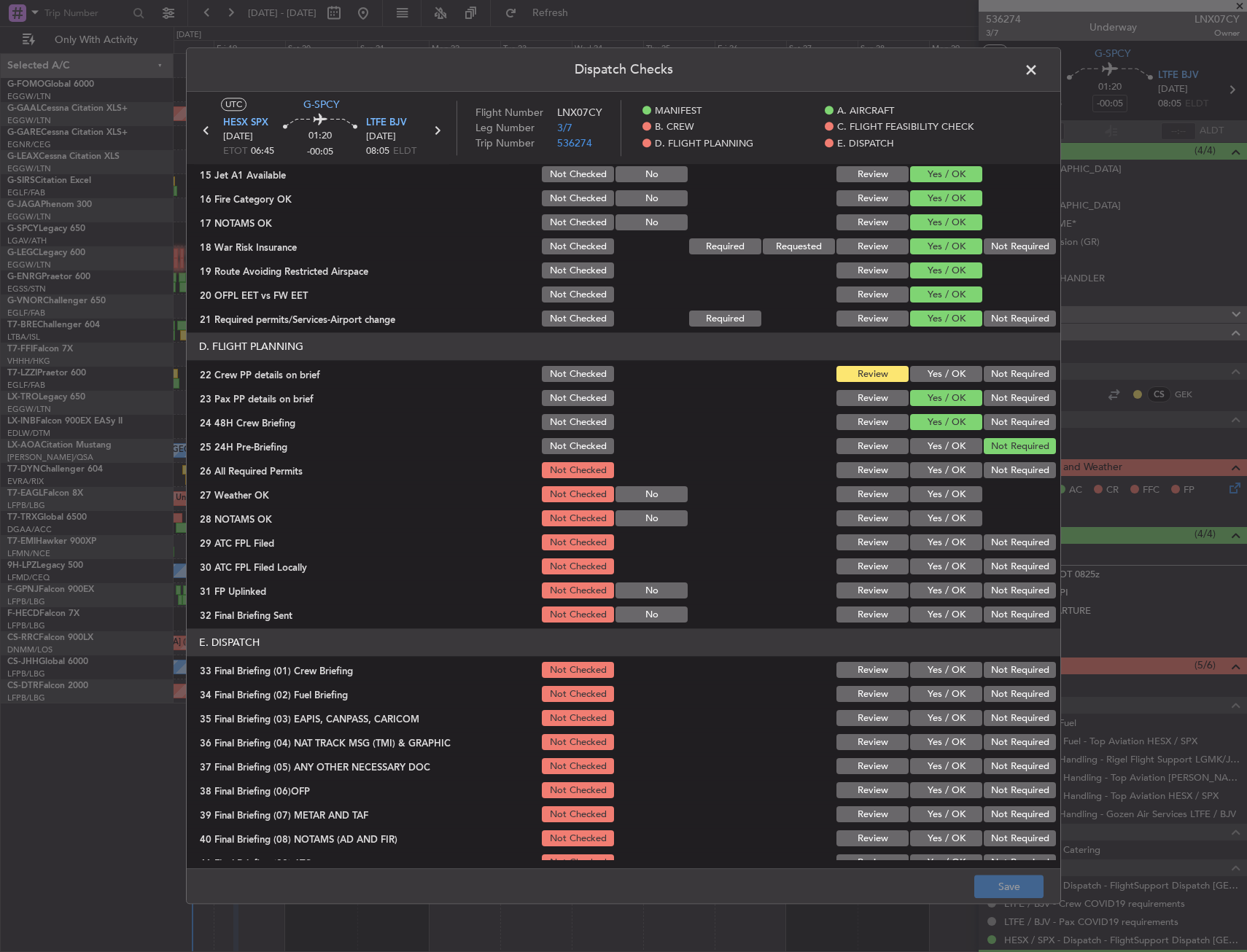
click at [931, 372] on button "Yes / OK" at bounding box center [946, 375] width 72 height 16
click at [934, 471] on button "Yes / OK" at bounding box center [946, 471] width 72 height 16
click at [937, 495] on button "Yes / OK" at bounding box center [946, 495] width 72 height 16
click at [938, 513] on button "Yes / OK" at bounding box center [946, 519] width 72 height 16
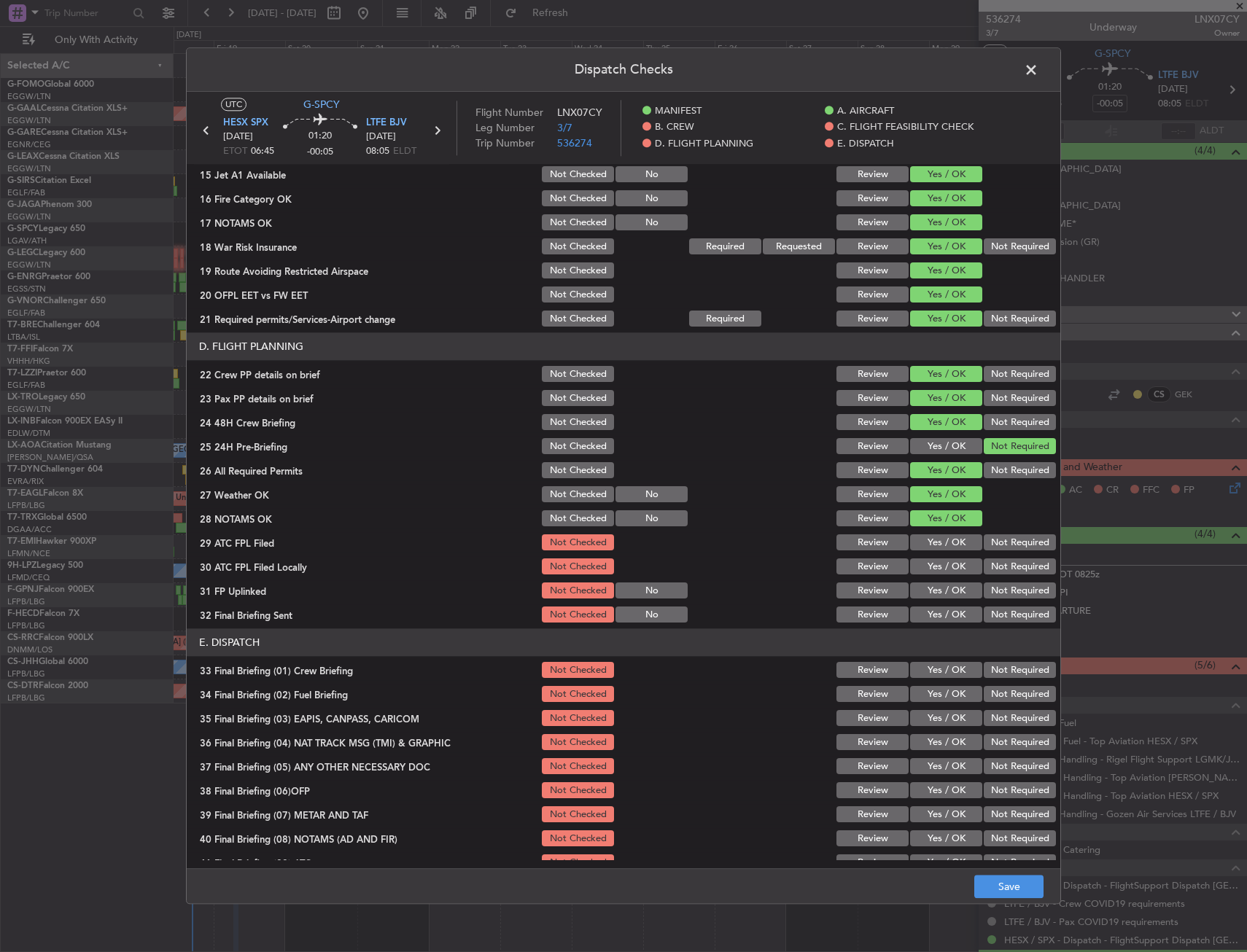
click at [944, 549] on button "Yes / OK" at bounding box center [946, 543] width 72 height 16
click at [944, 568] on button "Yes / OK" at bounding box center [946, 568] width 72 height 16
click at [944, 595] on button "Yes / OK" at bounding box center [946, 591] width 72 height 16
click at [944, 605] on div "Yes / OK" at bounding box center [944, 615] width 73 height 20
click at [935, 614] on button "Yes / OK" at bounding box center [946, 615] width 72 height 16
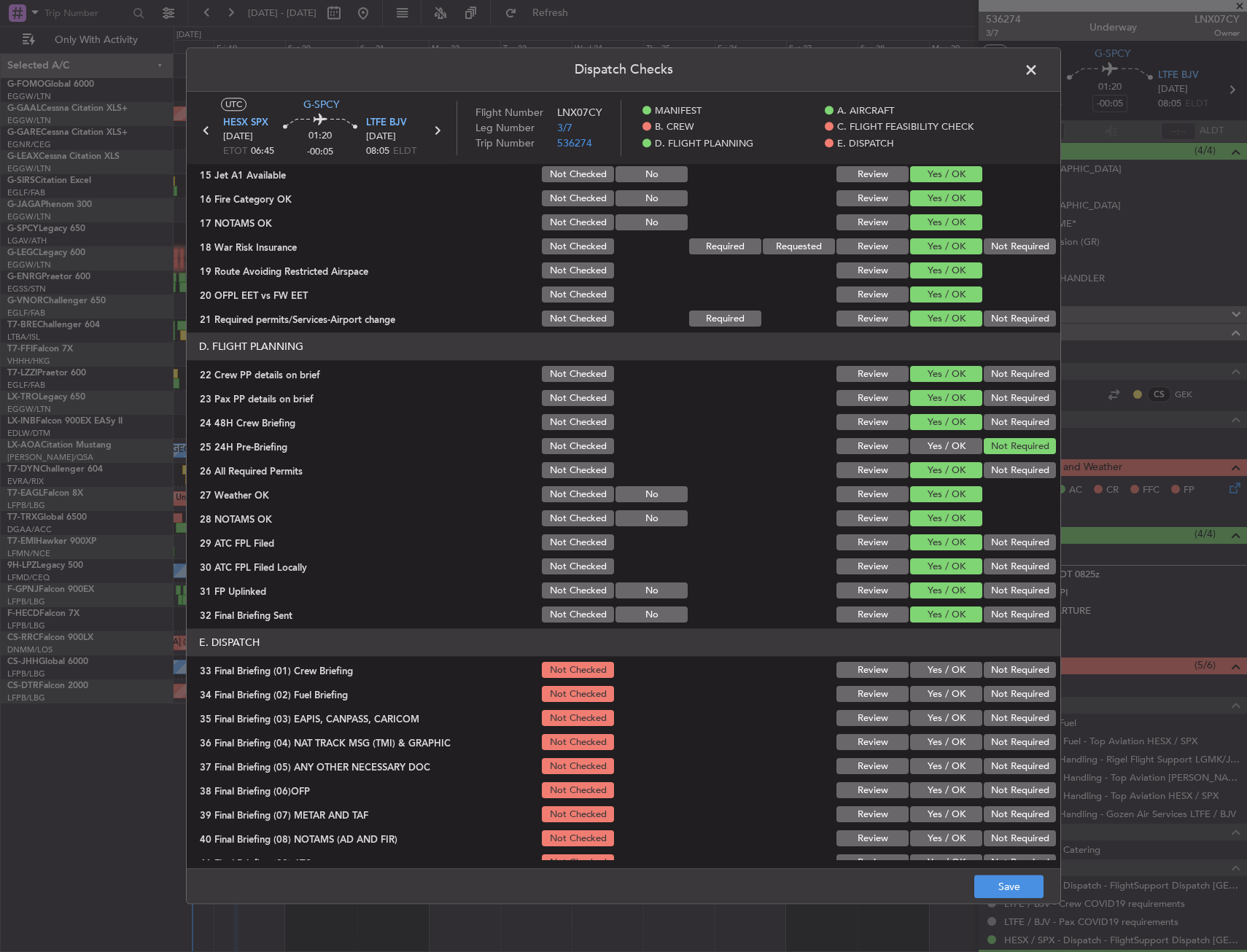
scroll to position [600, 0]
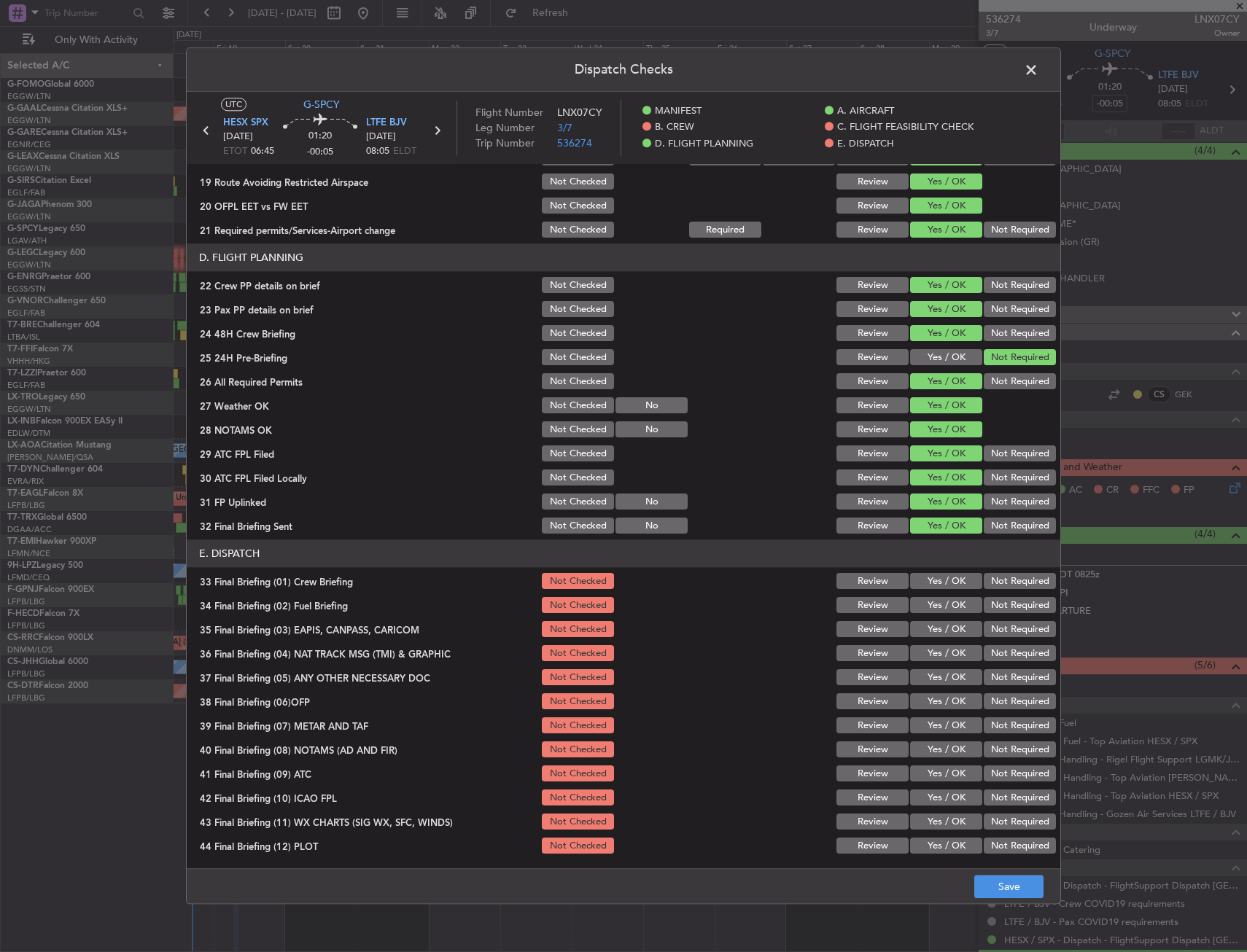
click at [937, 586] on button "Yes / OK" at bounding box center [946, 581] width 72 height 16
click at [937, 609] on button "Yes / OK" at bounding box center [946, 606] width 72 height 16
click at [989, 629] on button "Not Required" at bounding box center [1019, 629] width 72 height 16
drag, startPoint x: 947, startPoint y: 624, endPoint x: 951, endPoint y: 632, distance: 8.9
click at [946, 624] on button "Yes / OK" at bounding box center [946, 629] width 72 height 16
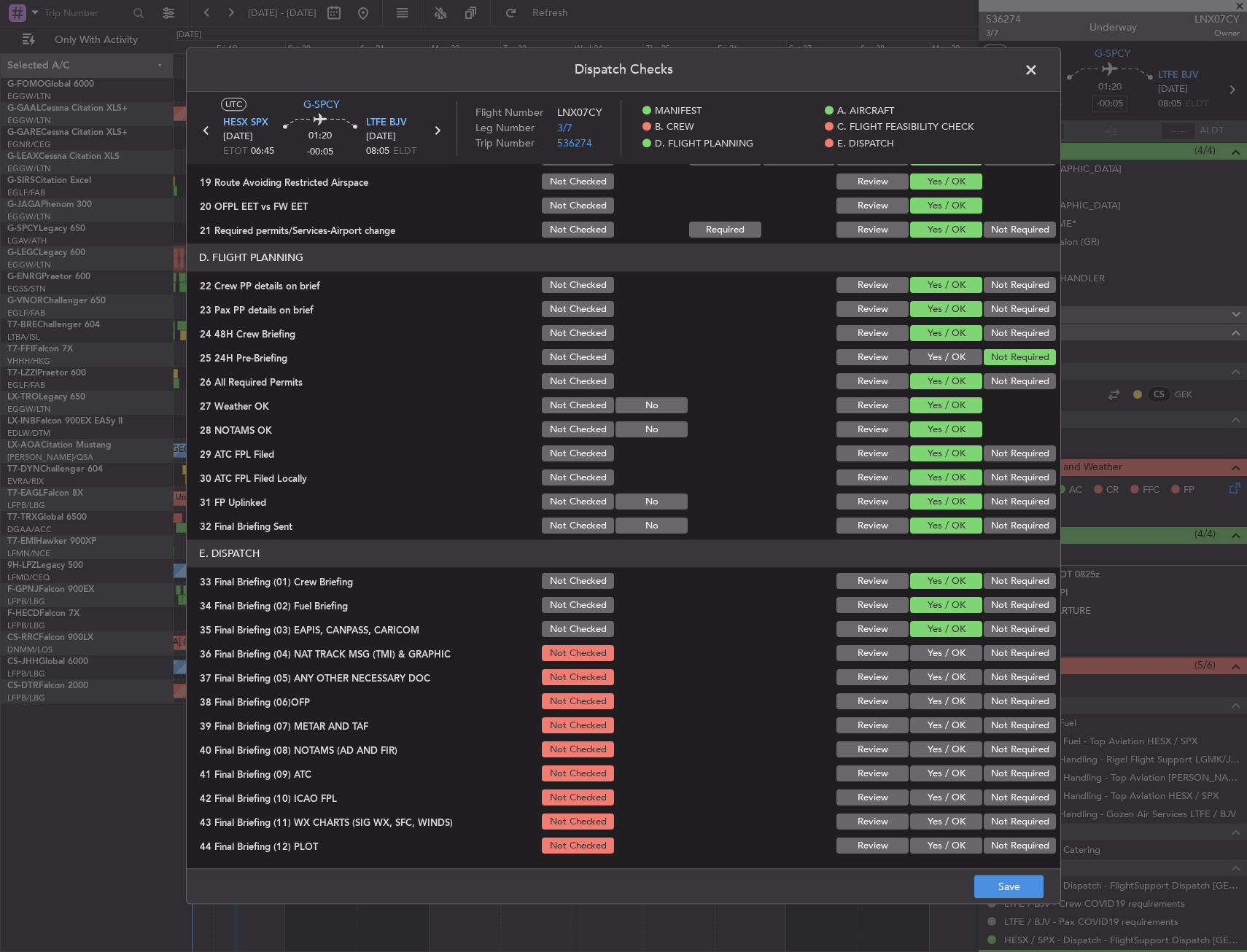
click at [1003, 651] on button "Not Required" at bounding box center [1019, 654] width 72 height 16
click at [1001, 677] on button "Not Required" at bounding box center [1019, 678] width 72 height 16
click at [951, 697] on button "Yes / OK" at bounding box center [946, 702] width 72 height 16
click at [950, 724] on button "Yes / OK" at bounding box center [946, 726] width 72 height 16
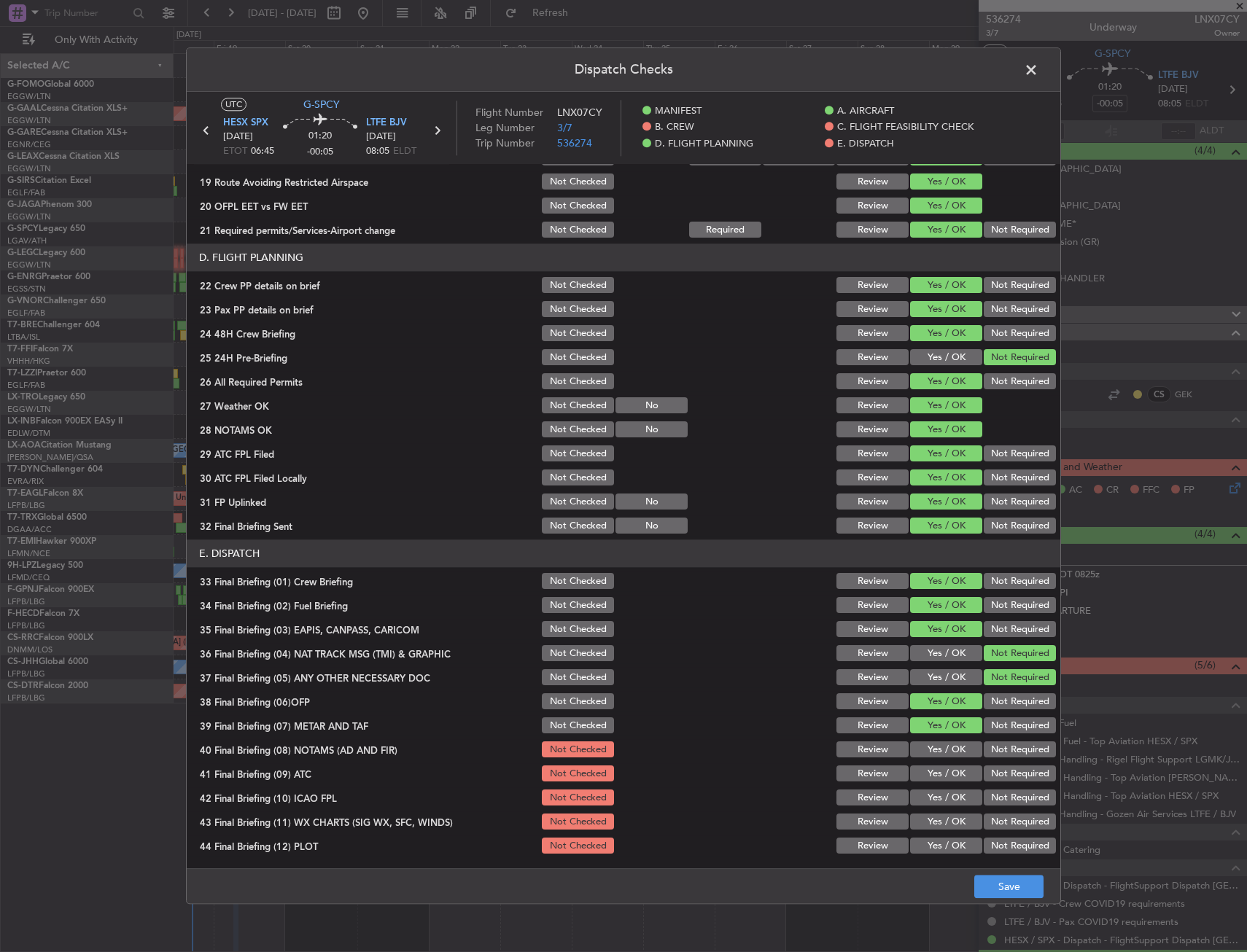
click at [948, 746] on button "Yes / OK" at bounding box center [946, 751] width 72 height 16
click at [944, 768] on button "Yes / OK" at bounding box center [946, 774] width 72 height 16
click at [942, 788] on div "Yes / OK" at bounding box center [944, 798] width 73 height 20
click at [940, 803] on button "Yes / OK" at bounding box center [946, 799] width 72 height 16
click at [939, 823] on button "Yes / OK" at bounding box center [946, 822] width 72 height 16
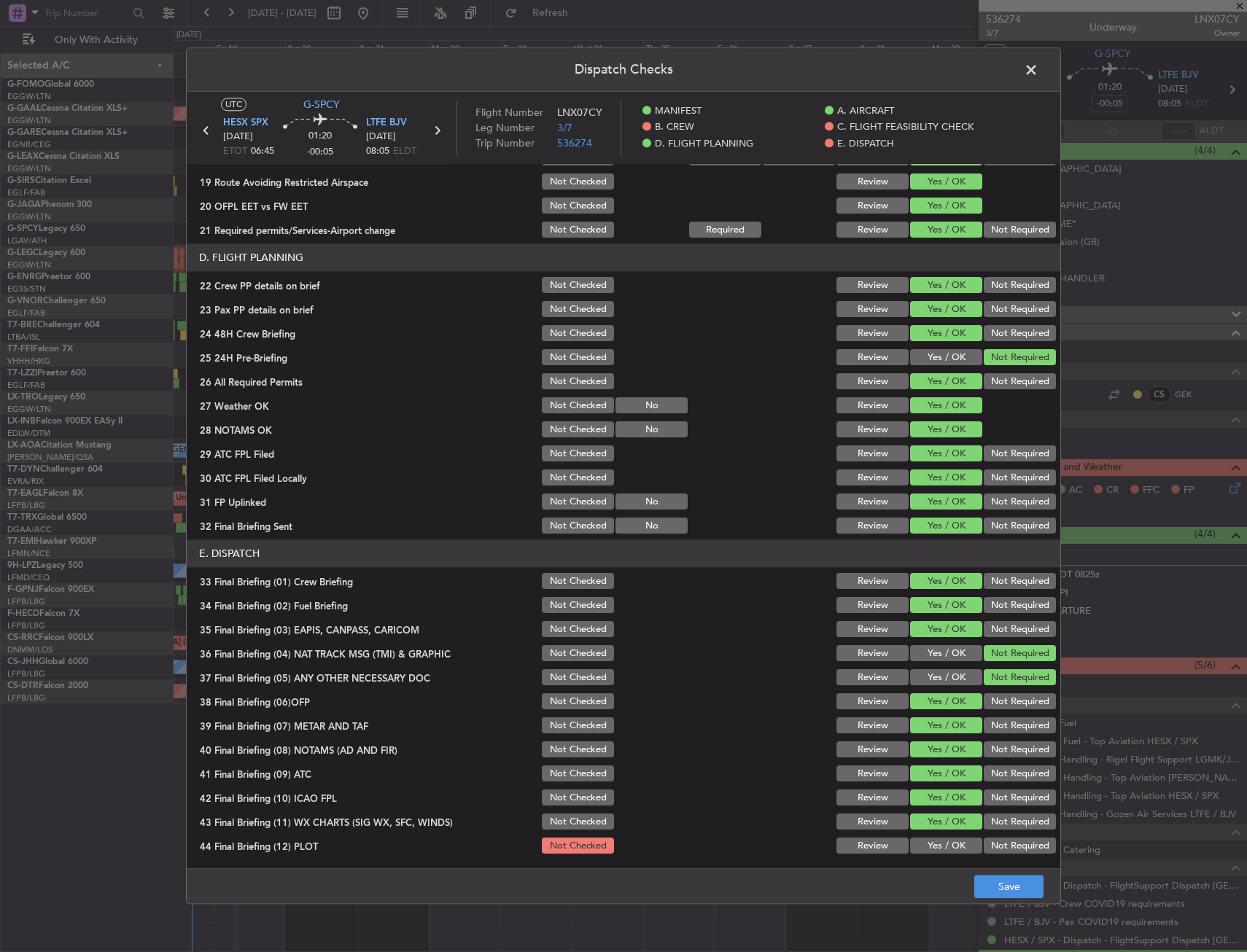
click at [941, 842] on button "Yes / OK" at bounding box center [946, 847] width 72 height 16
click at [1015, 887] on button "Save" at bounding box center [1008, 887] width 69 height 24
click at [1039, 69] on span at bounding box center [1039, 73] width 0 height 29
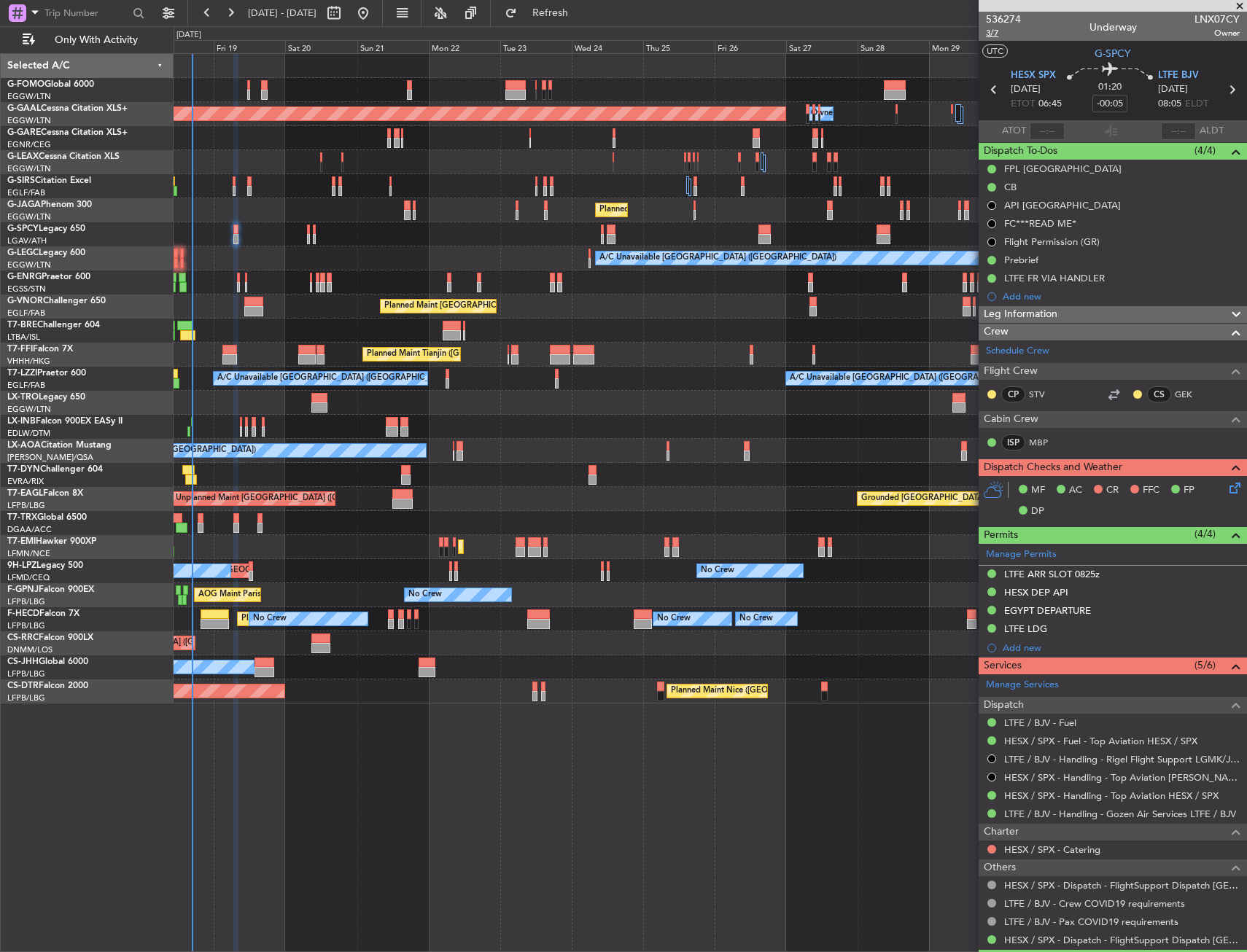
click at [991, 37] on span "3/7" at bounding box center [1004, 33] width 35 height 12
click at [481, 248] on div "A/C Unavailable [GEOGRAPHIC_DATA] ([GEOGRAPHIC_DATA])" at bounding box center [710, 259] width 1073 height 24
click at [988, 37] on span "3/7" at bounding box center [1004, 33] width 35 height 12
click at [1064, 263] on div "Prebrief" at bounding box center [1114, 260] width 269 height 18
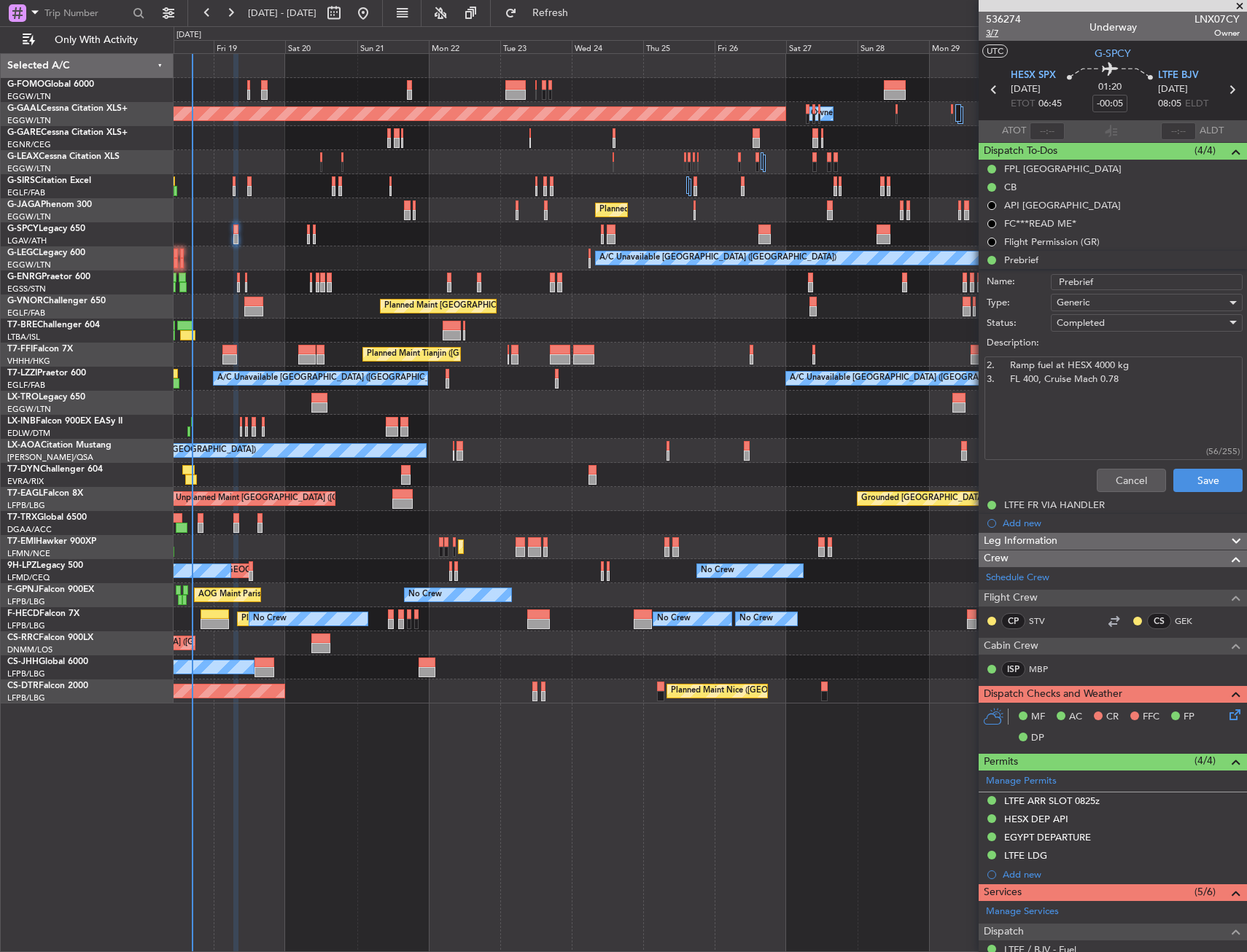
click at [994, 36] on span "3/7" at bounding box center [1004, 33] width 35 height 12
click at [1121, 471] on button "Cancel" at bounding box center [1131, 480] width 69 height 24
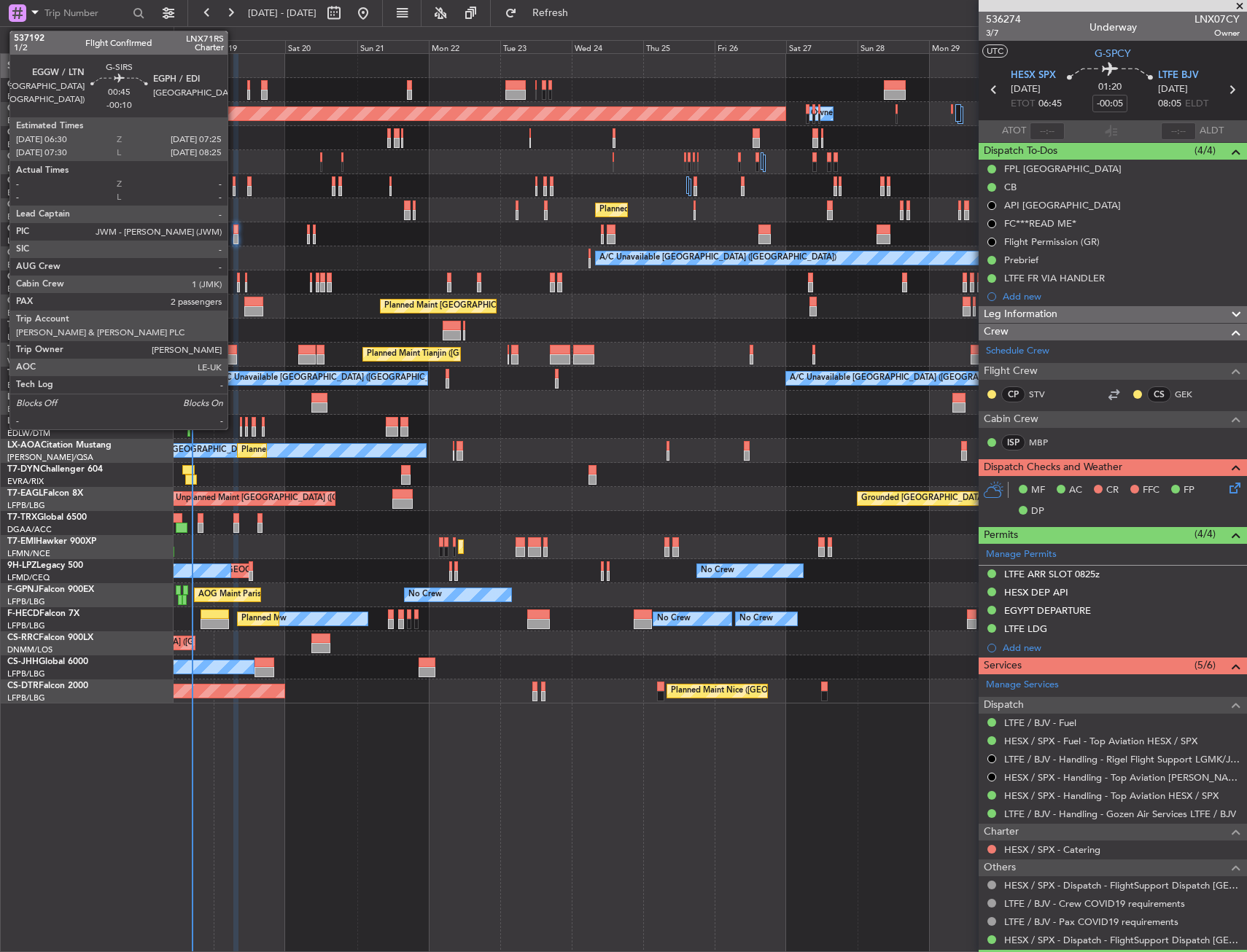
click at [234, 187] on div at bounding box center [234, 191] width 3 height 10
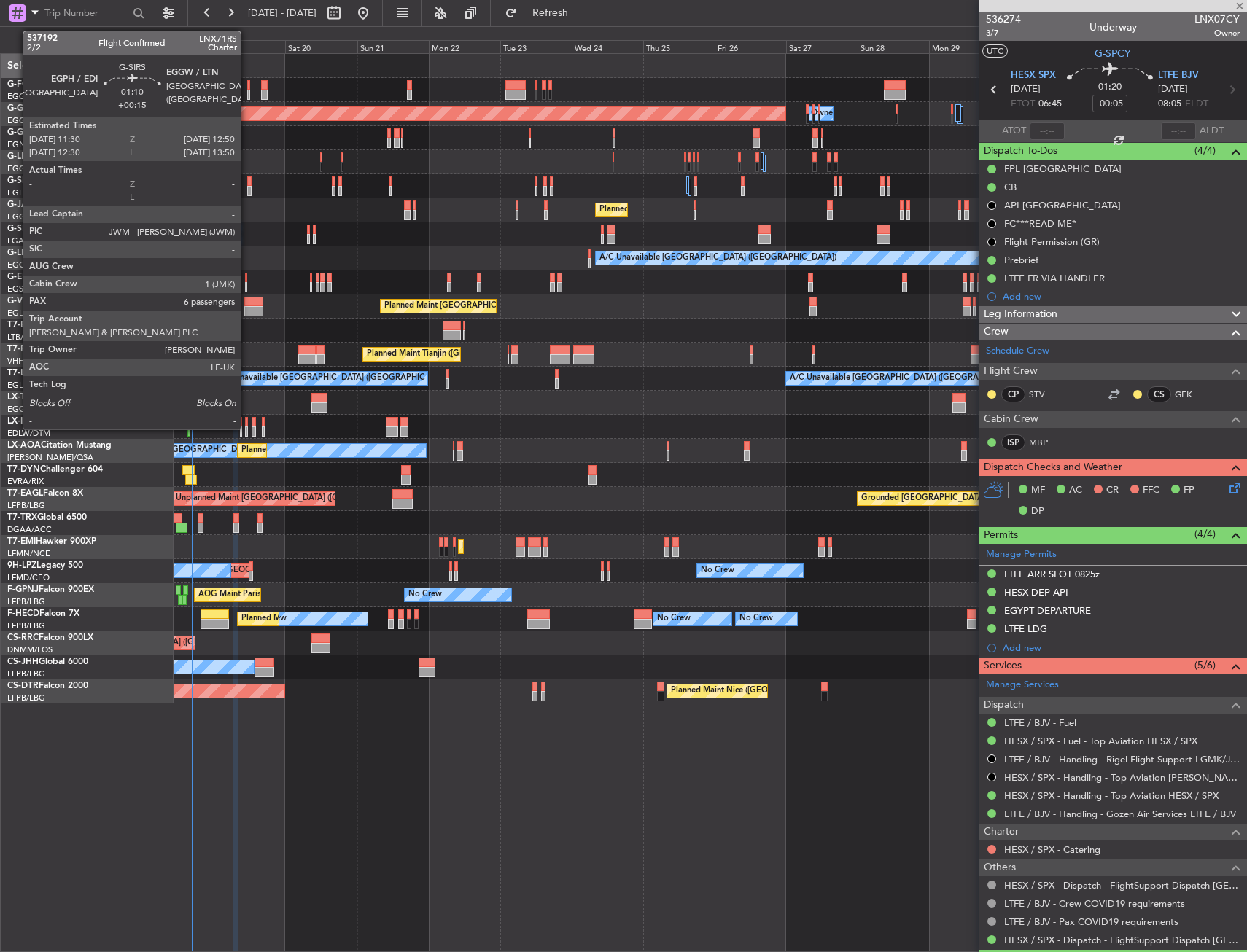
type input "-00:10"
type input "2"
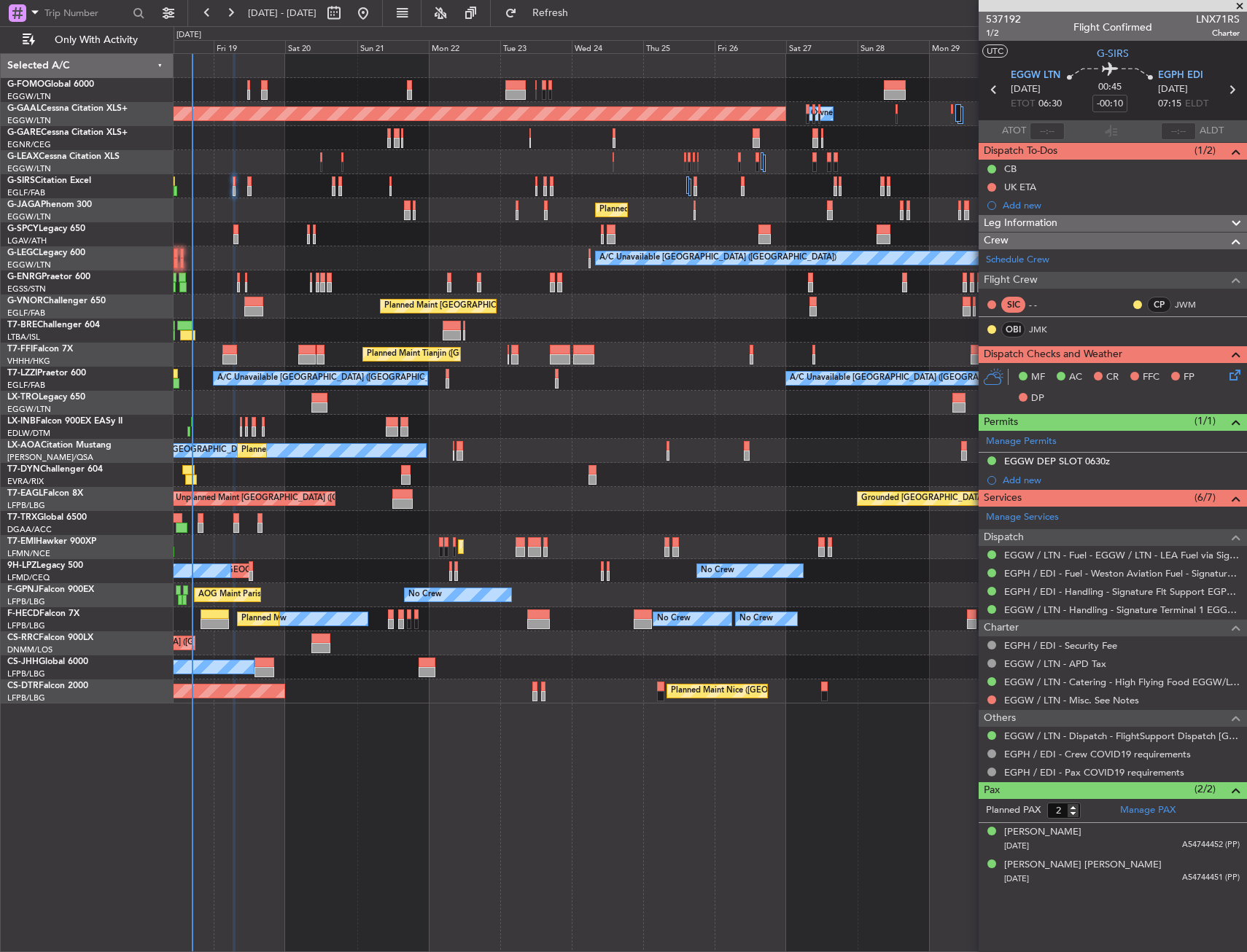
click at [239, 234] on div at bounding box center [710, 235] width 1073 height 24
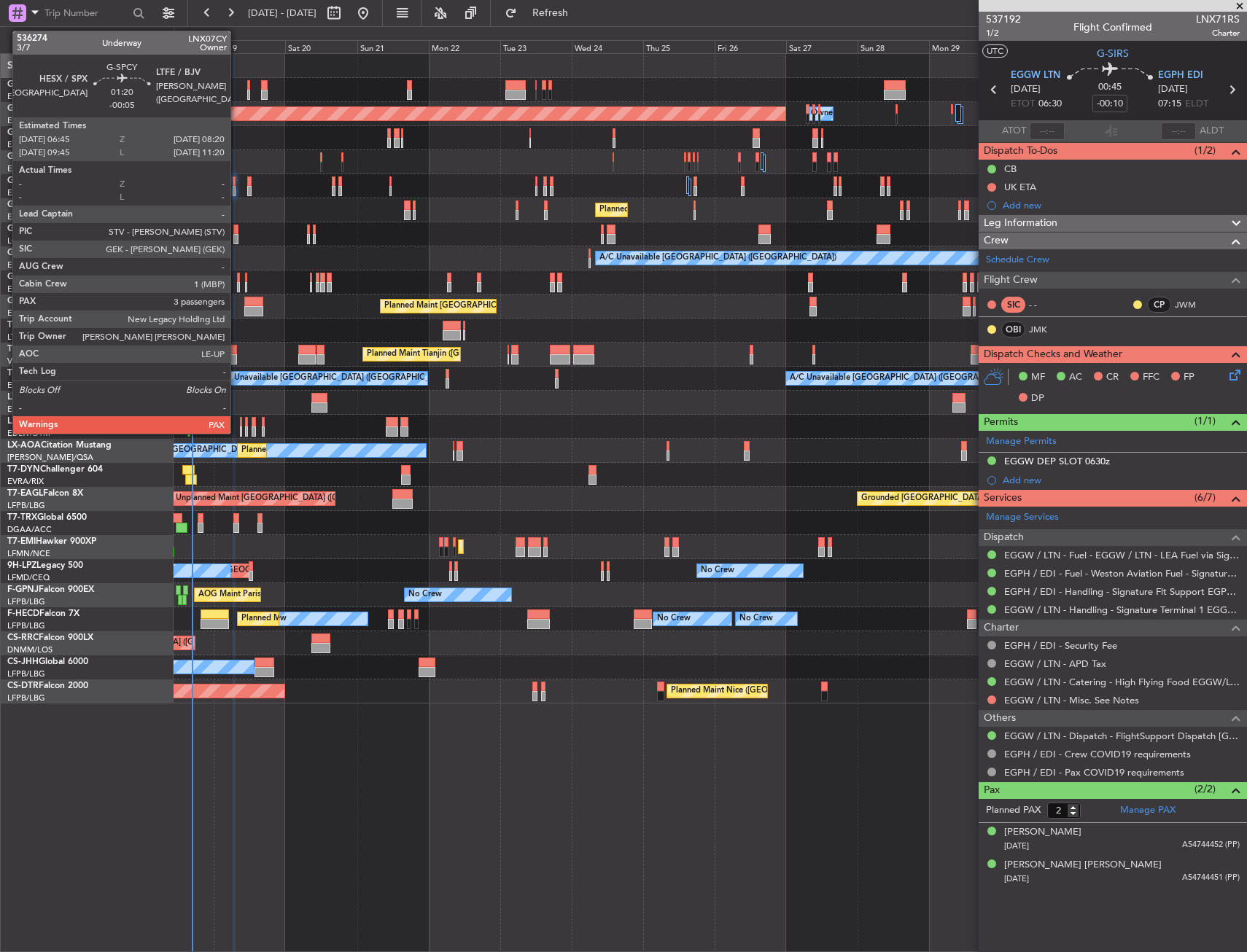
click at [237, 234] on div at bounding box center [236, 230] width 5 height 10
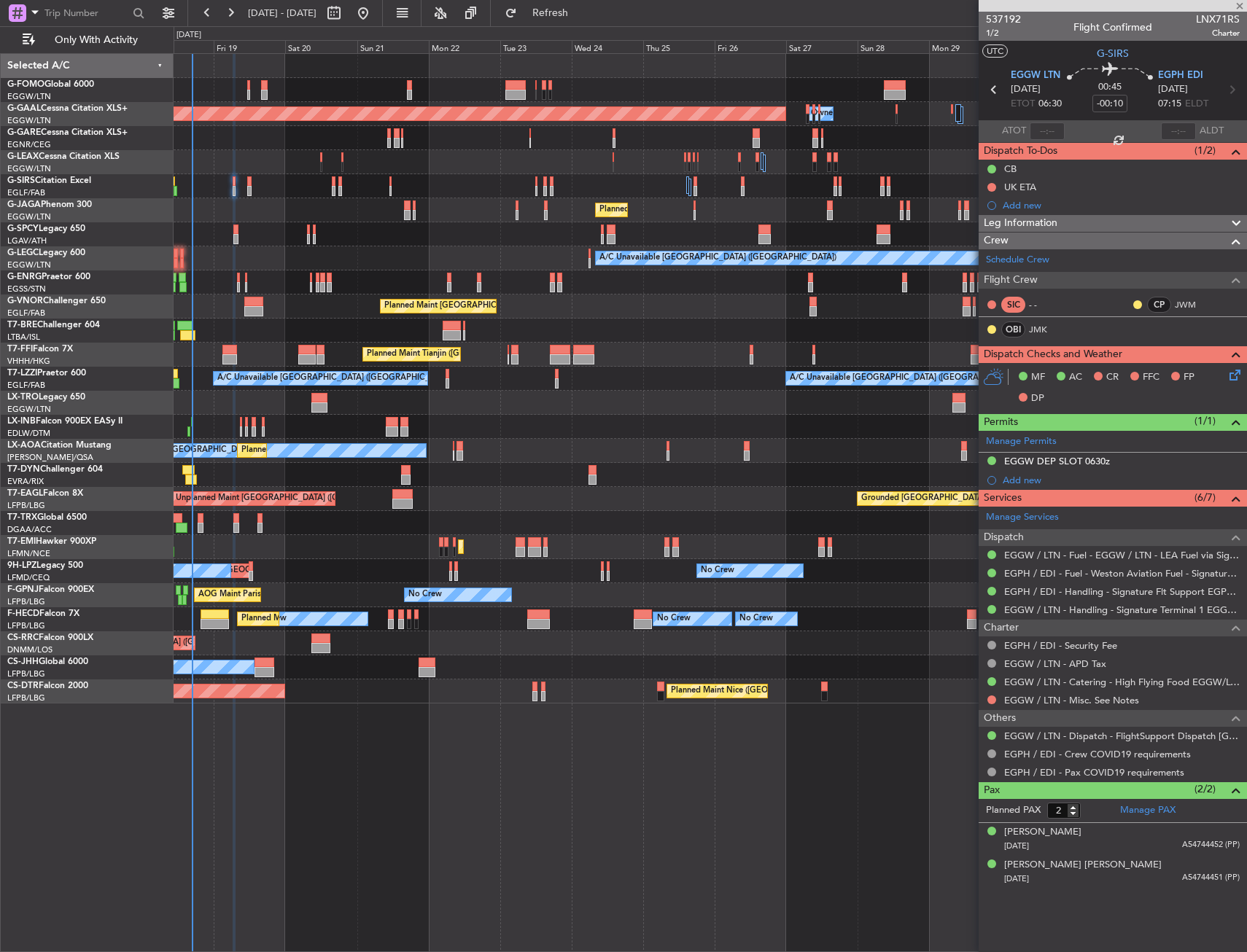
type input "-00:05"
type input "3"
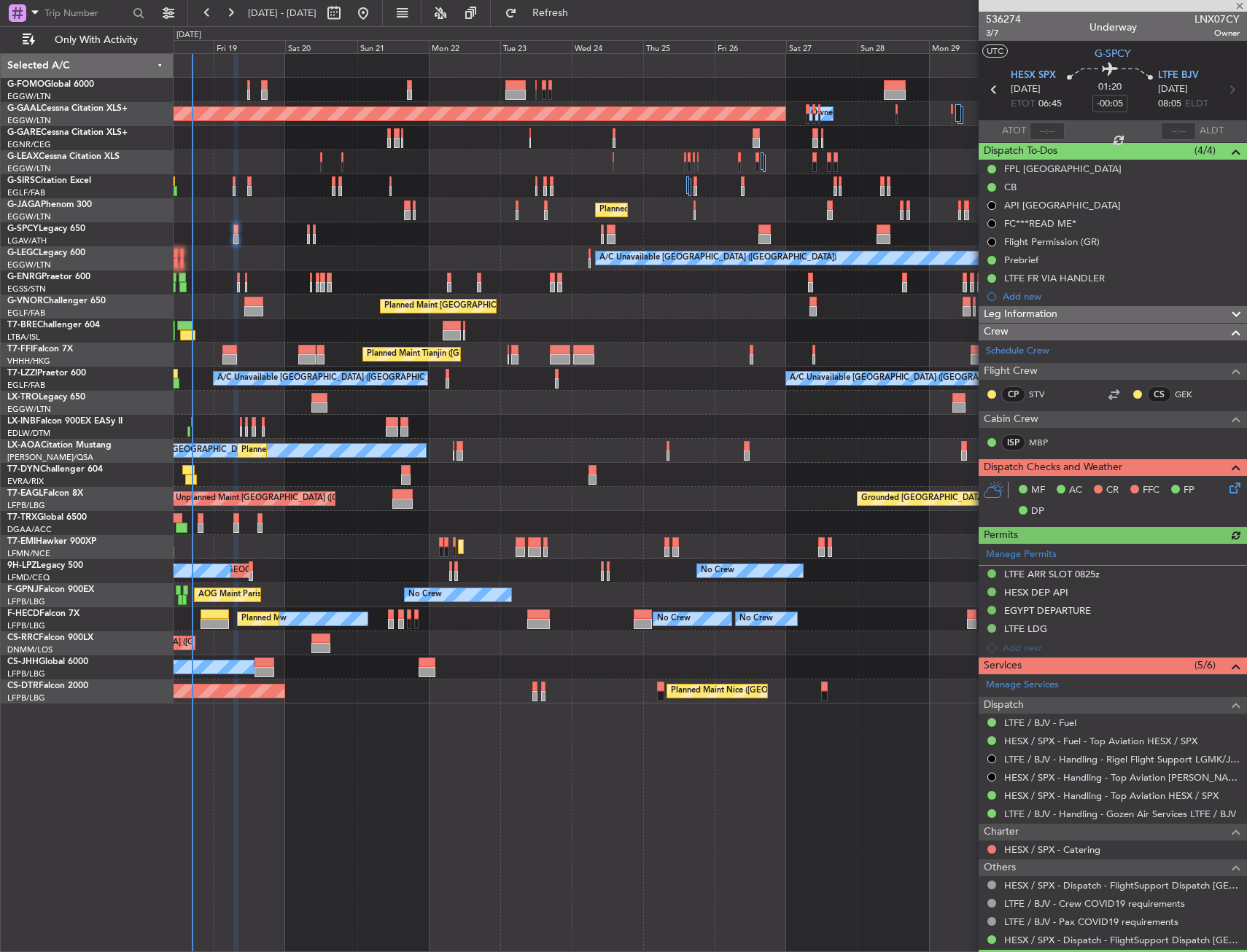
click at [1227, 486] on icon at bounding box center [1232, 485] width 11 height 11
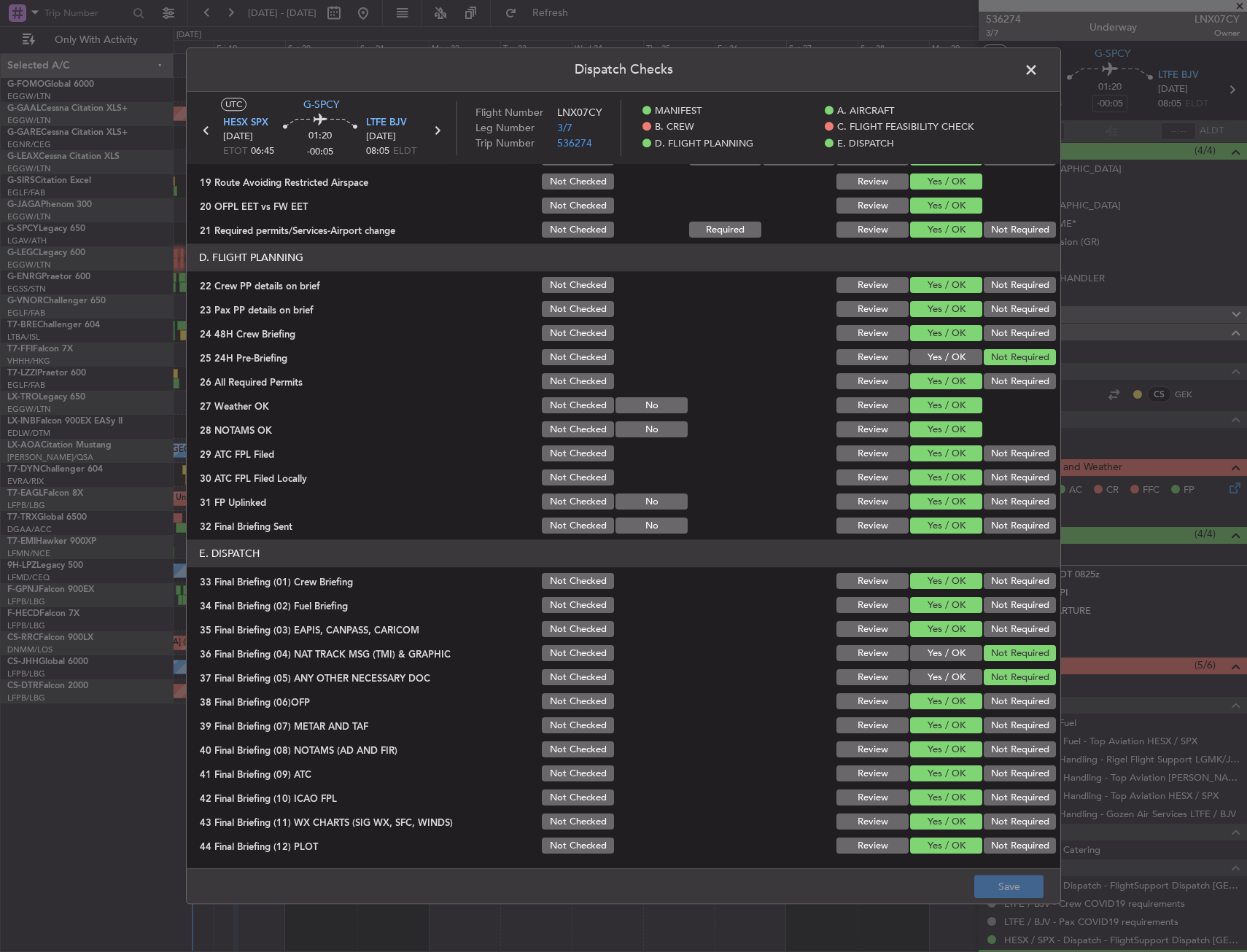
click at [1039, 69] on span at bounding box center [1039, 73] width 0 height 29
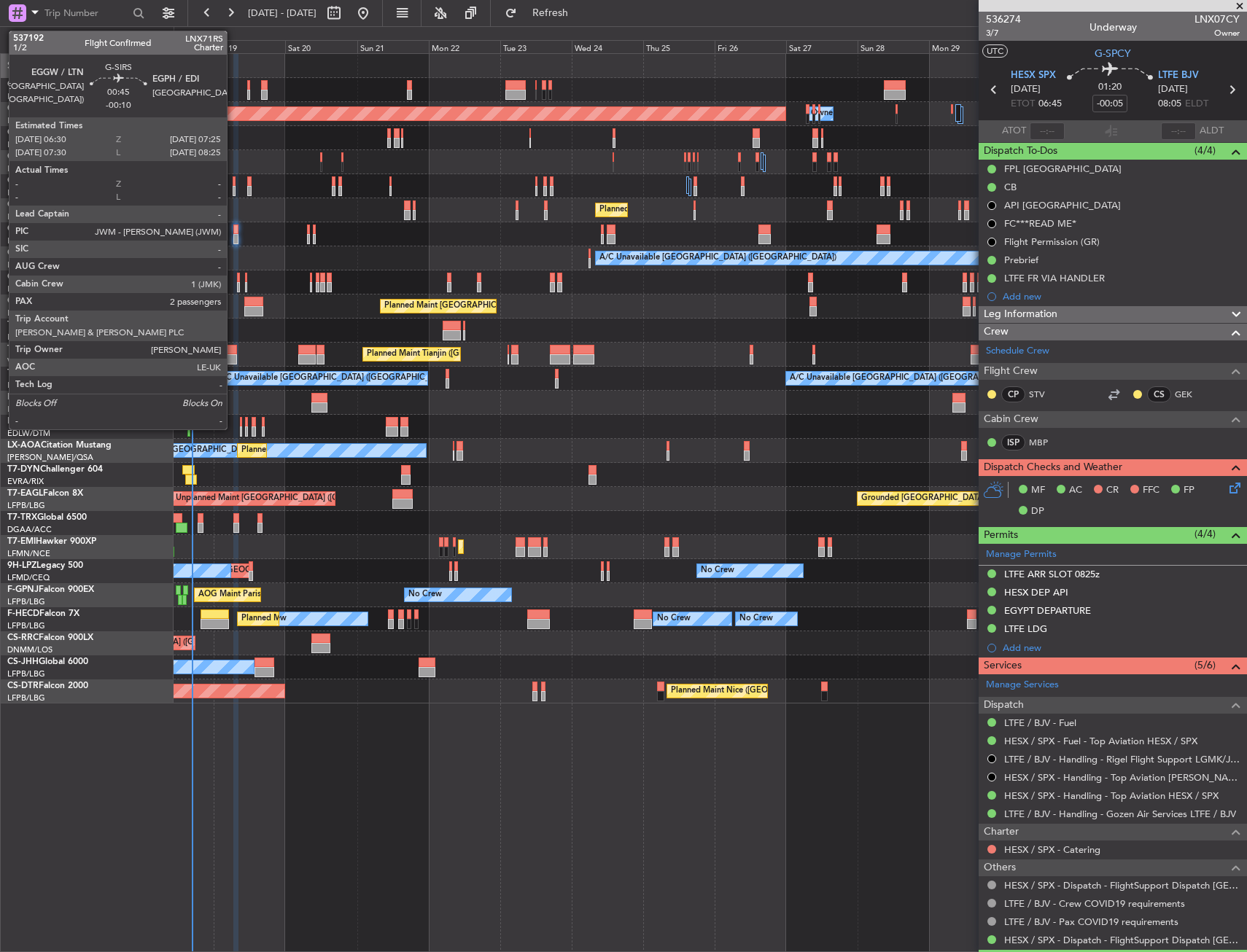
click at [234, 179] on div at bounding box center [234, 181] width 3 height 10
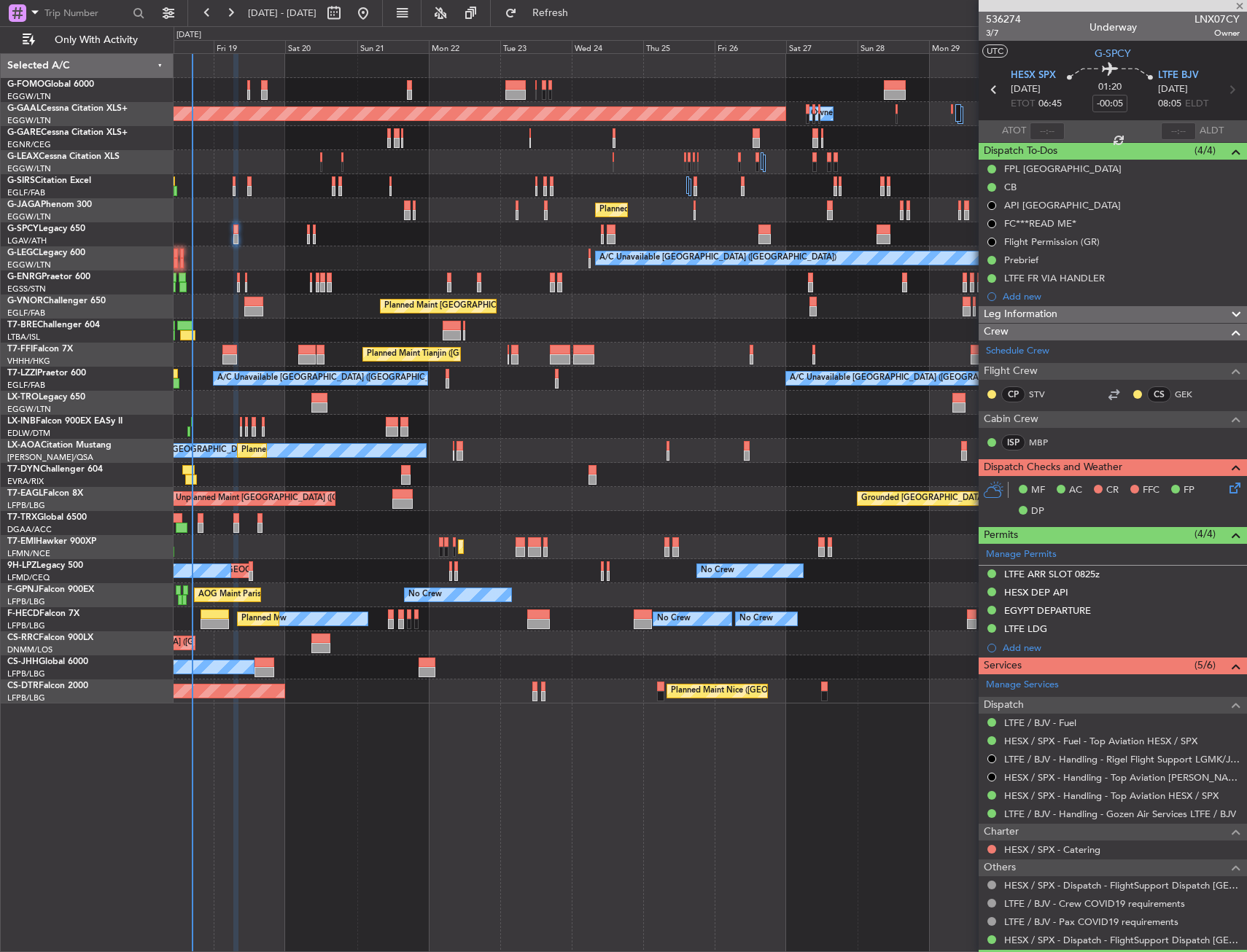
type input "-00:10"
type input "2"
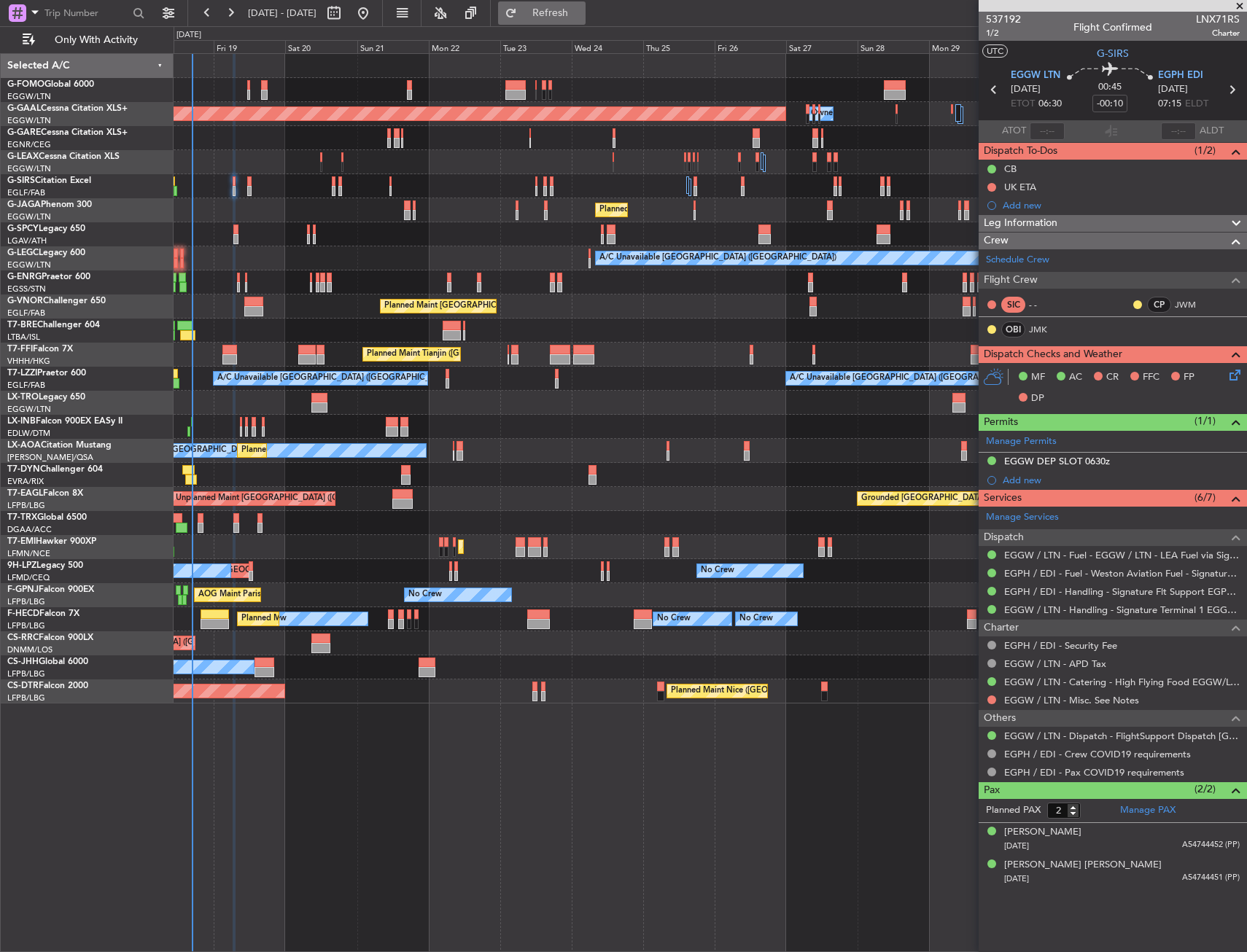
click at [582, 16] on span "Refresh" at bounding box center [550, 13] width 61 height 10
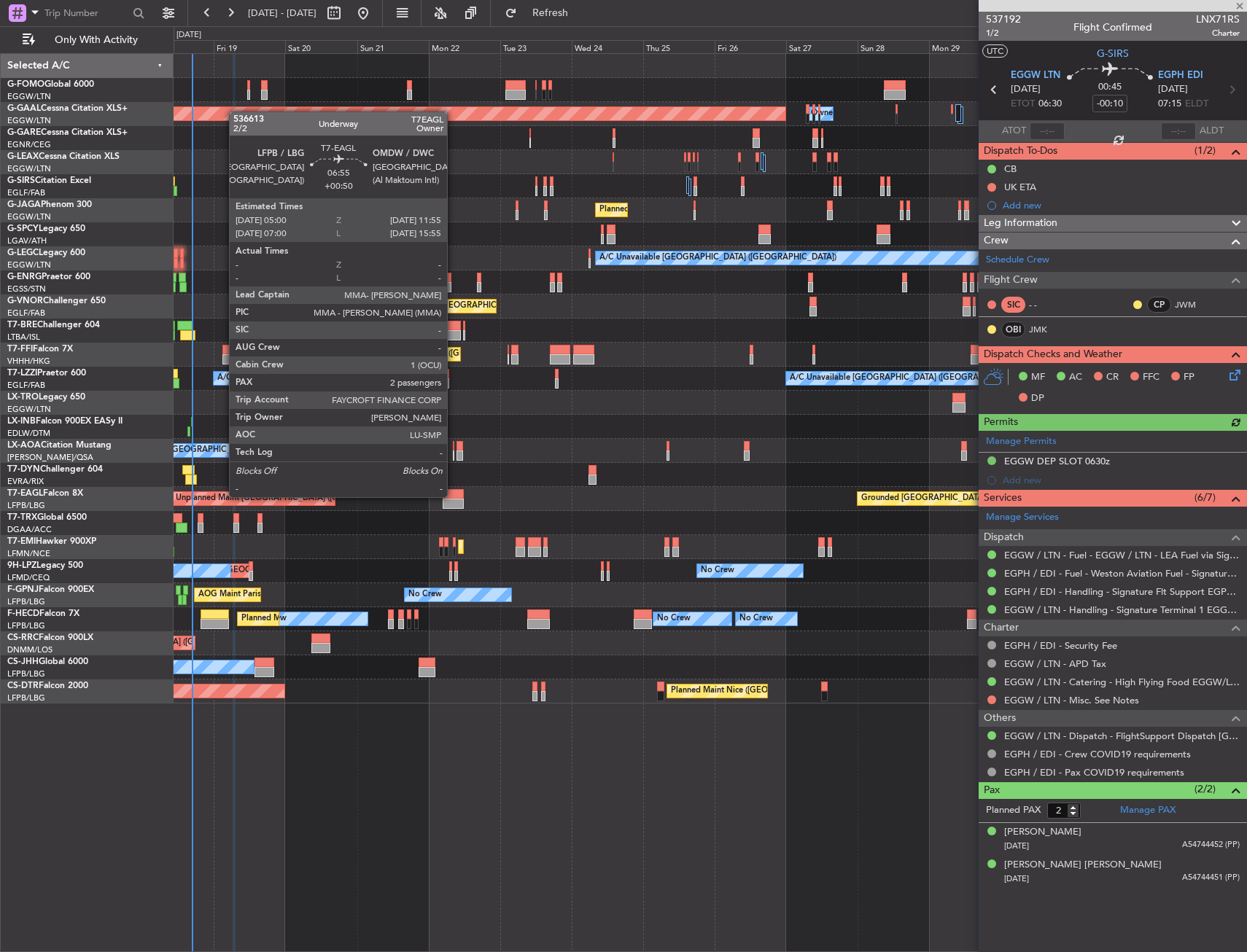
click at [453, 496] on div at bounding box center [453, 494] width 21 height 10
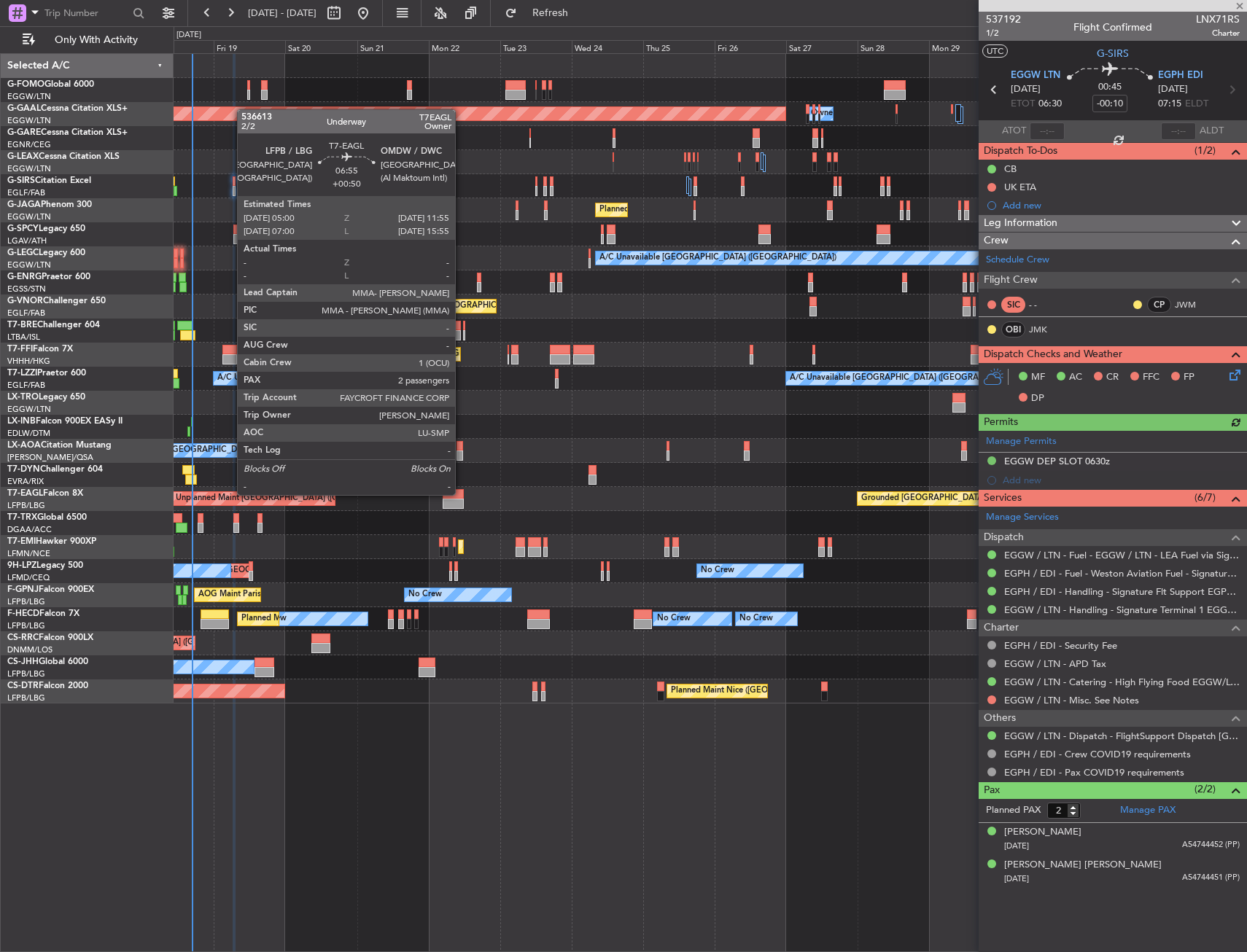
type input "+00:50"
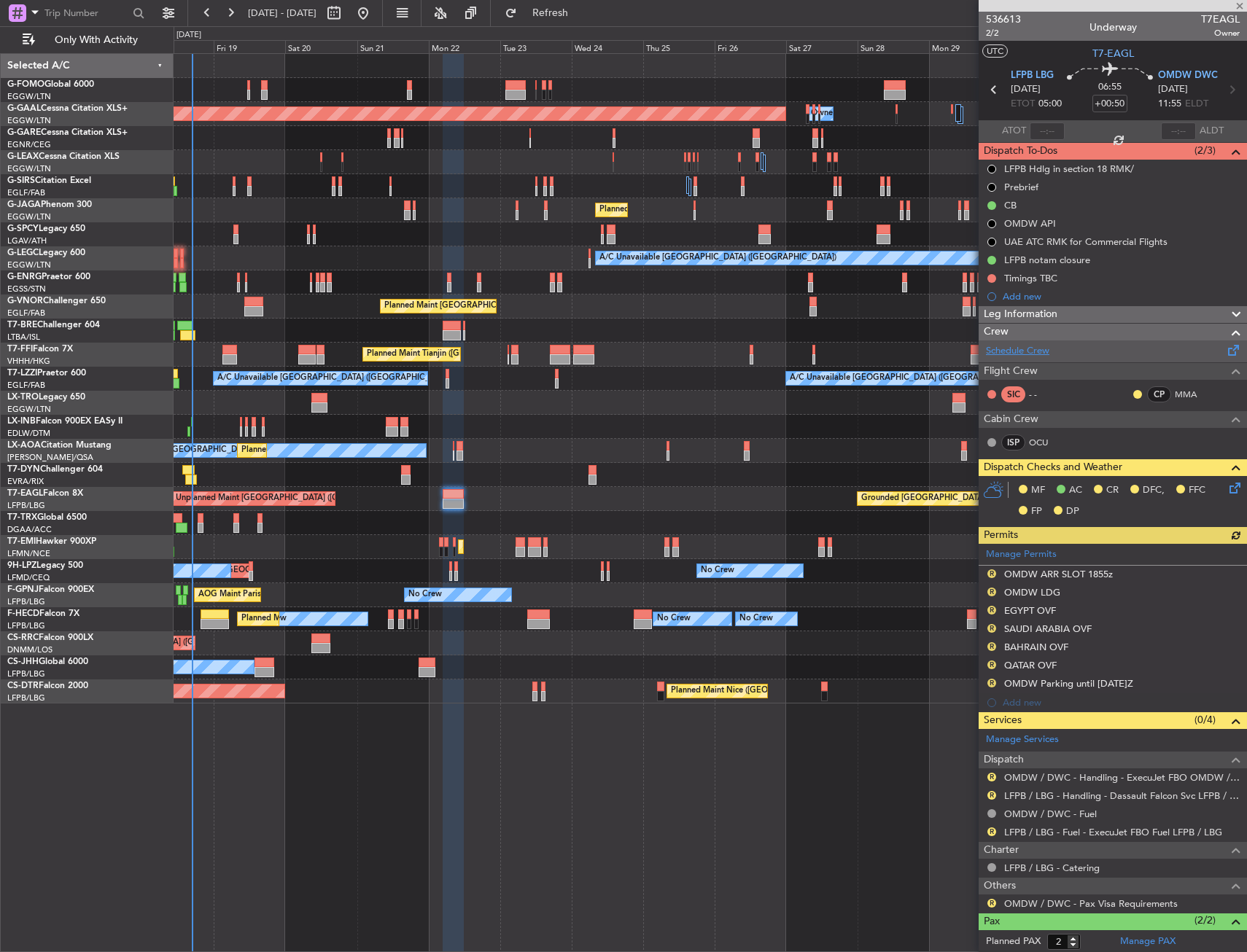
click at [1033, 350] on link "Schedule Crew" at bounding box center [1018, 351] width 64 height 15
click at [582, 18] on span "Refresh" at bounding box center [550, 13] width 61 height 10
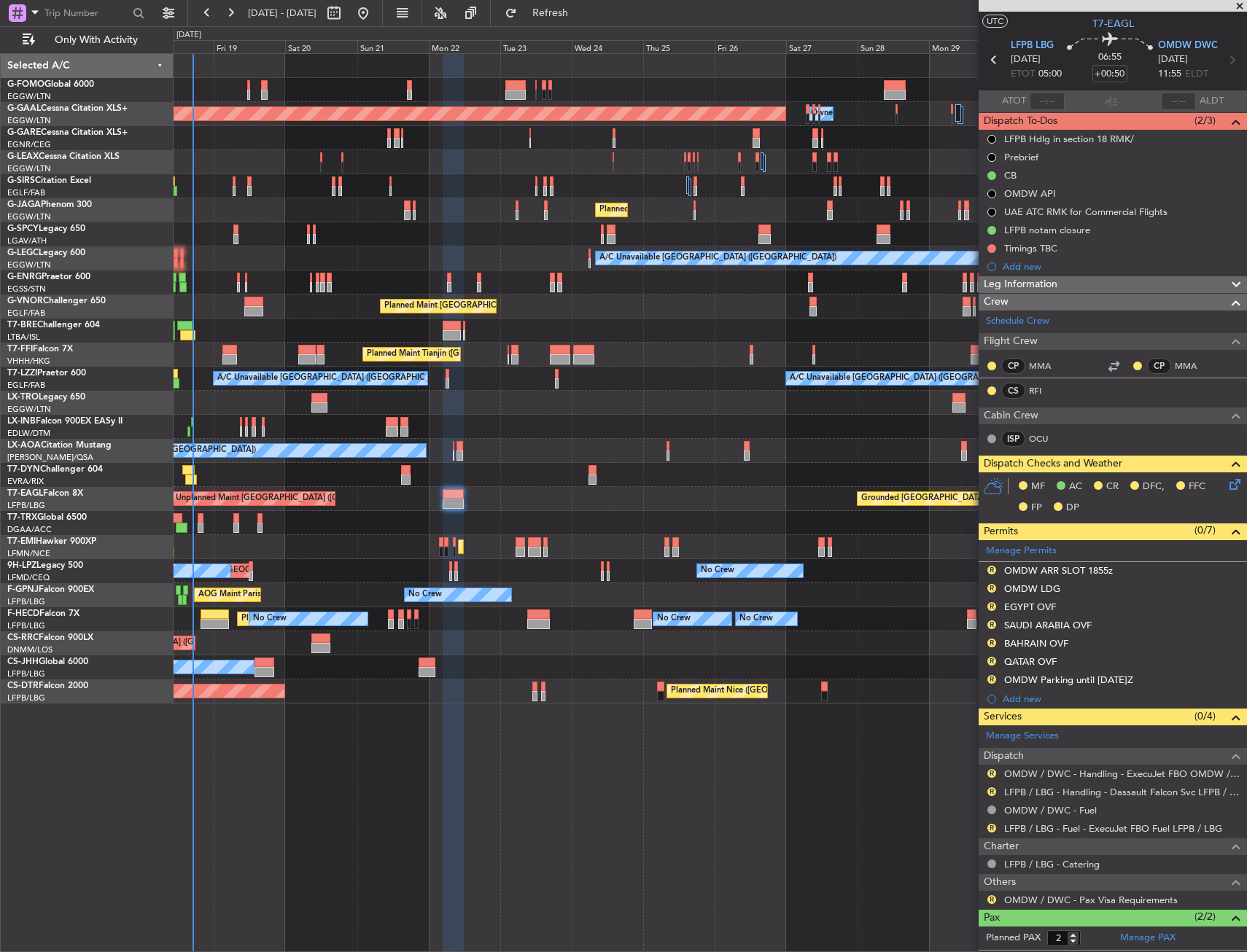
scroll to position [0, 0]
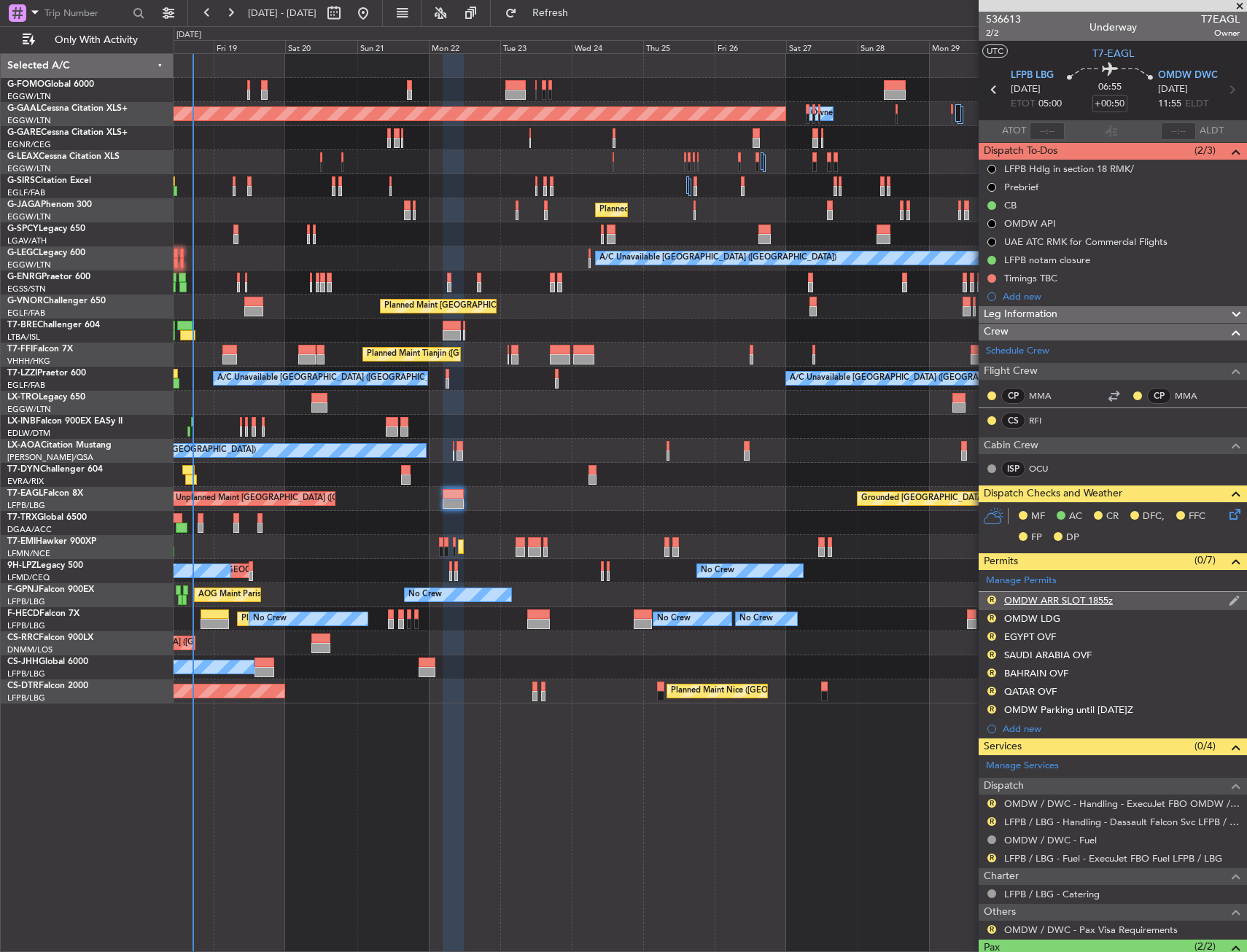
click at [1148, 600] on div "R OMDW ARR SLOT 1855z" at bounding box center [1114, 601] width 269 height 18
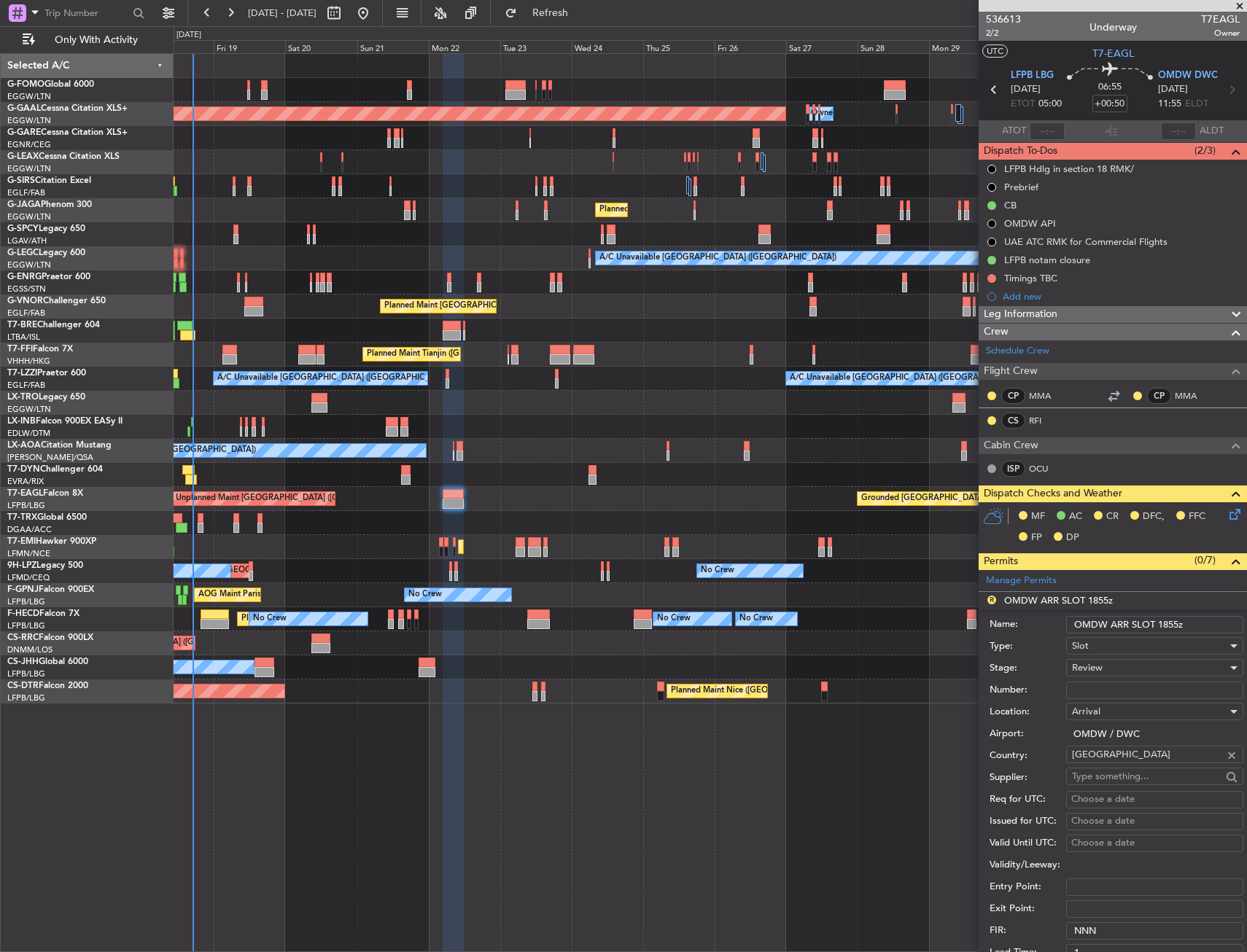
click at [1169, 625] on input "OMDW ARR SLOT 1855z" at bounding box center [1155, 625] width 177 height 17
type input "OMDW ARR SLOT 1155z"
click at [1126, 661] on div "Review" at bounding box center [1150, 668] width 155 height 22
click at [1107, 763] on span "Requested" at bounding box center [1149, 763] width 153 height 22
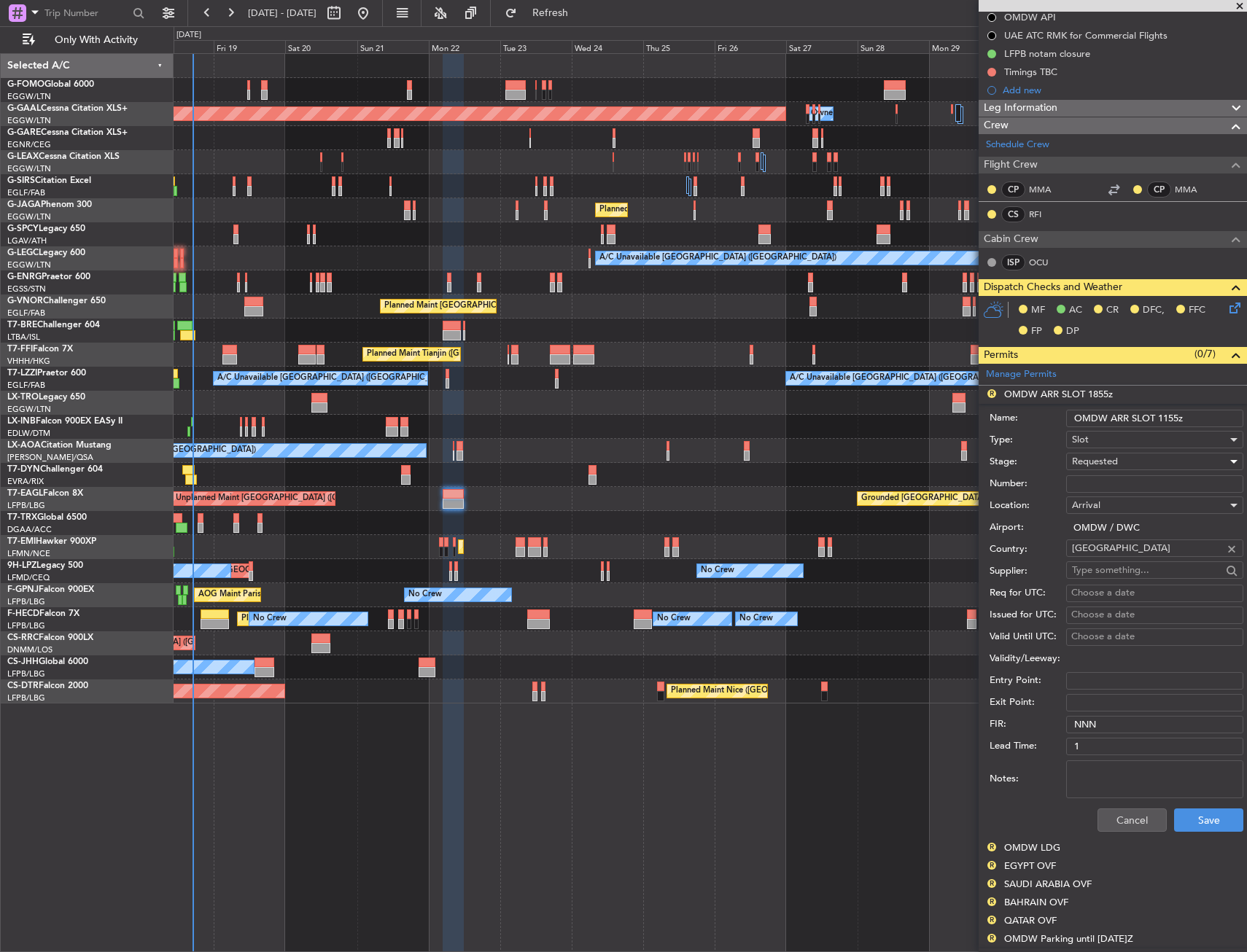
scroll to position [219, 0]
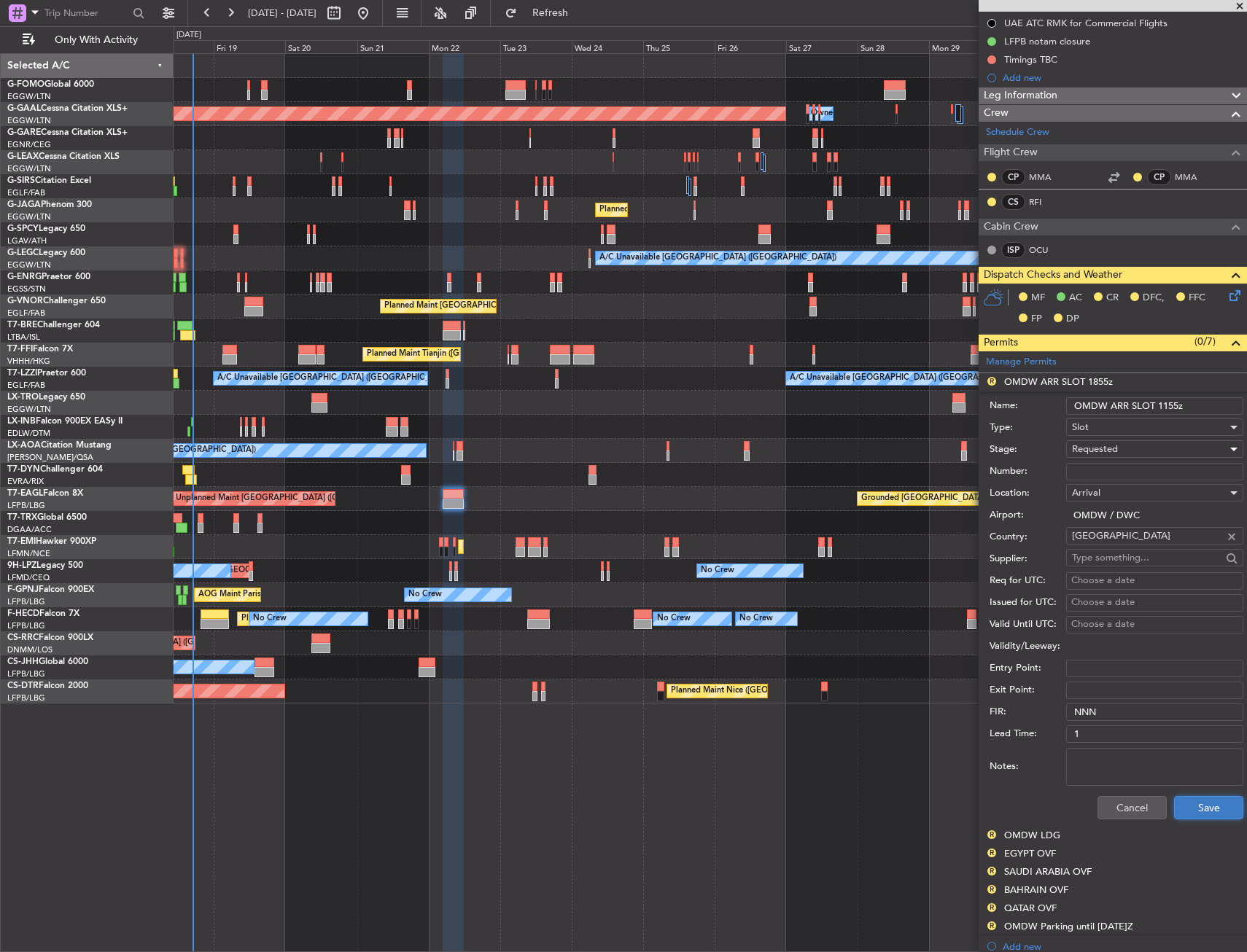
click at [1204, 812] on button "Save" at bounding box center [1209, 807] width 69 height 24
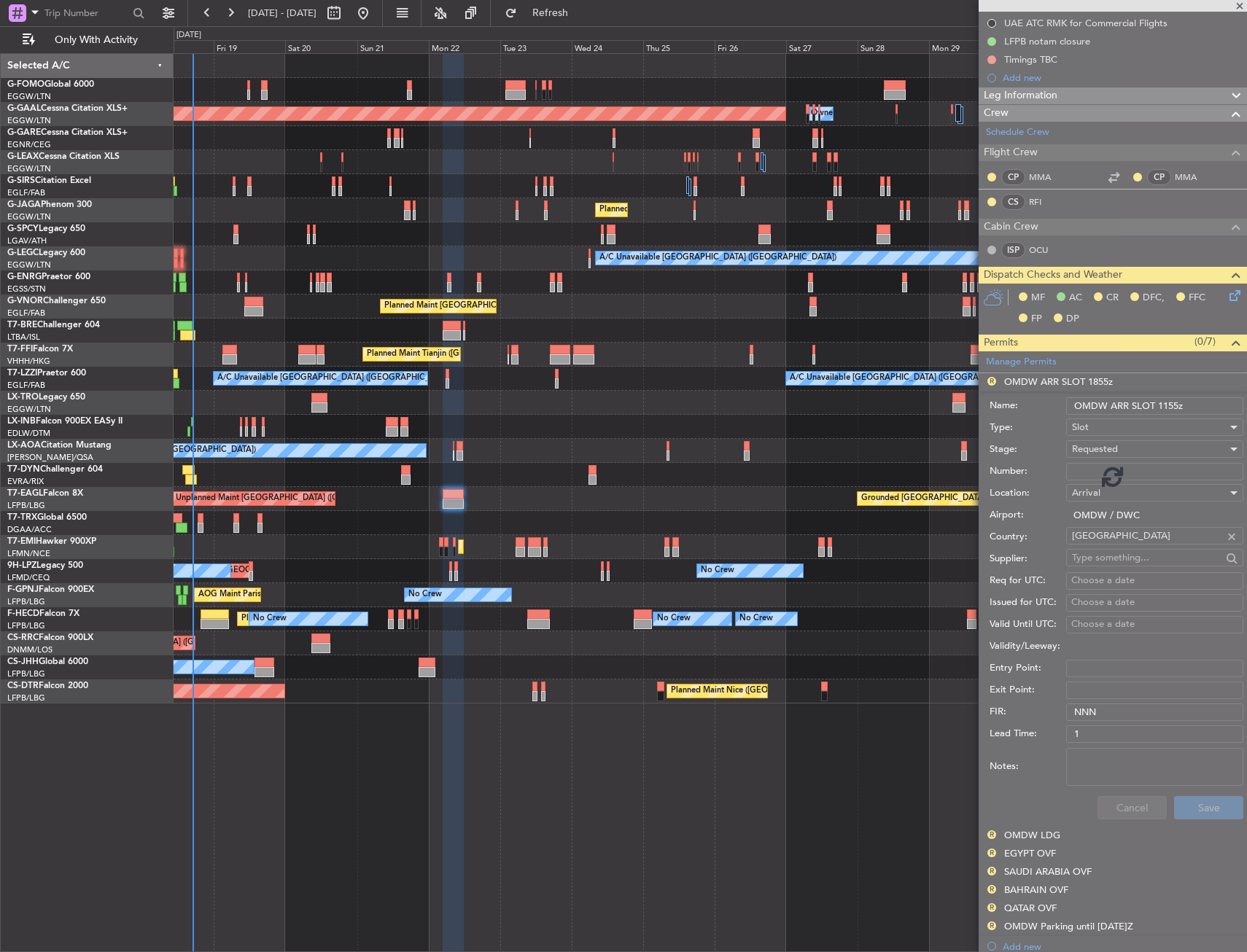
scroll to position [93, 0]
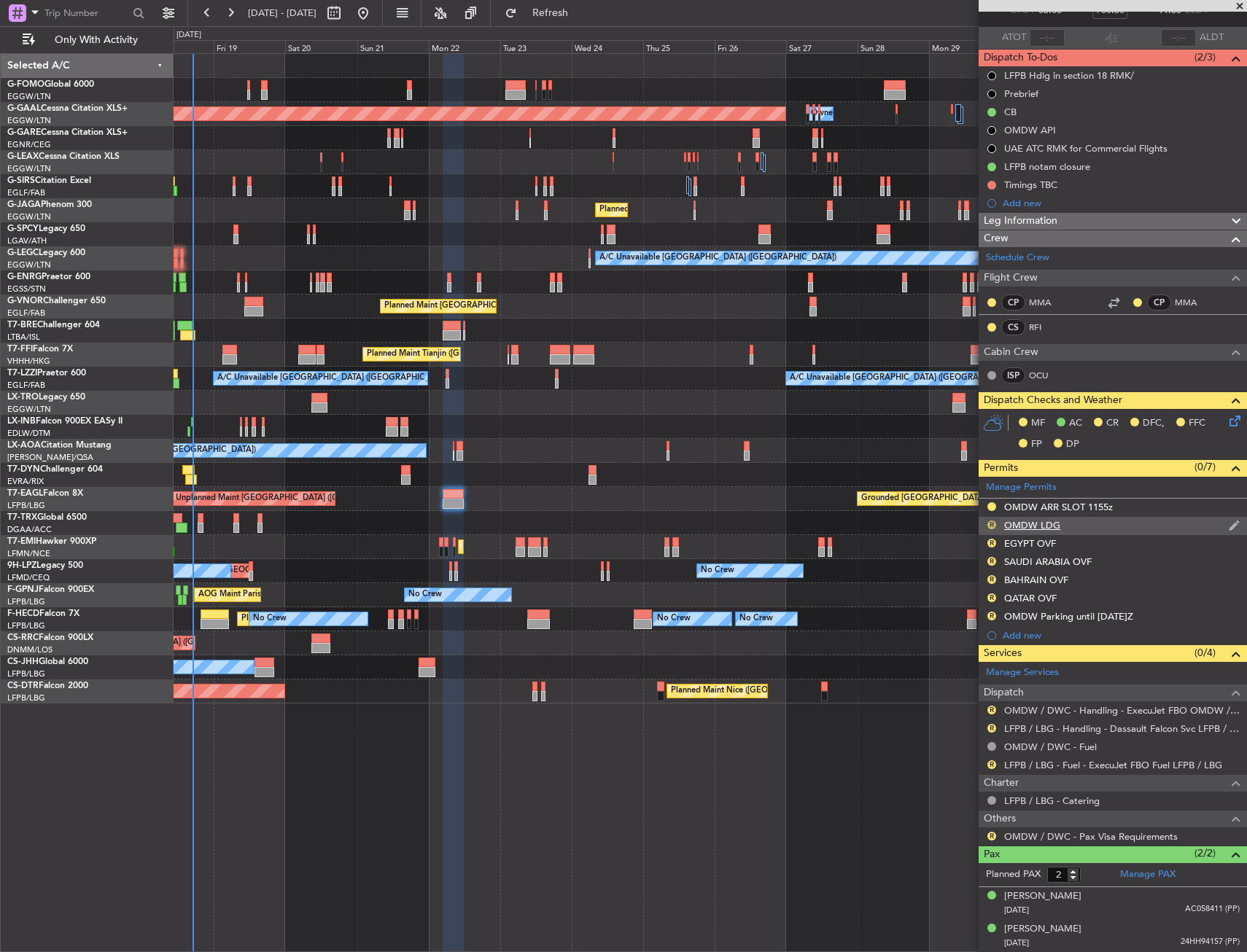
click at [988, 521] on button "R" at bounding box center [992, 525] width 9 height 9
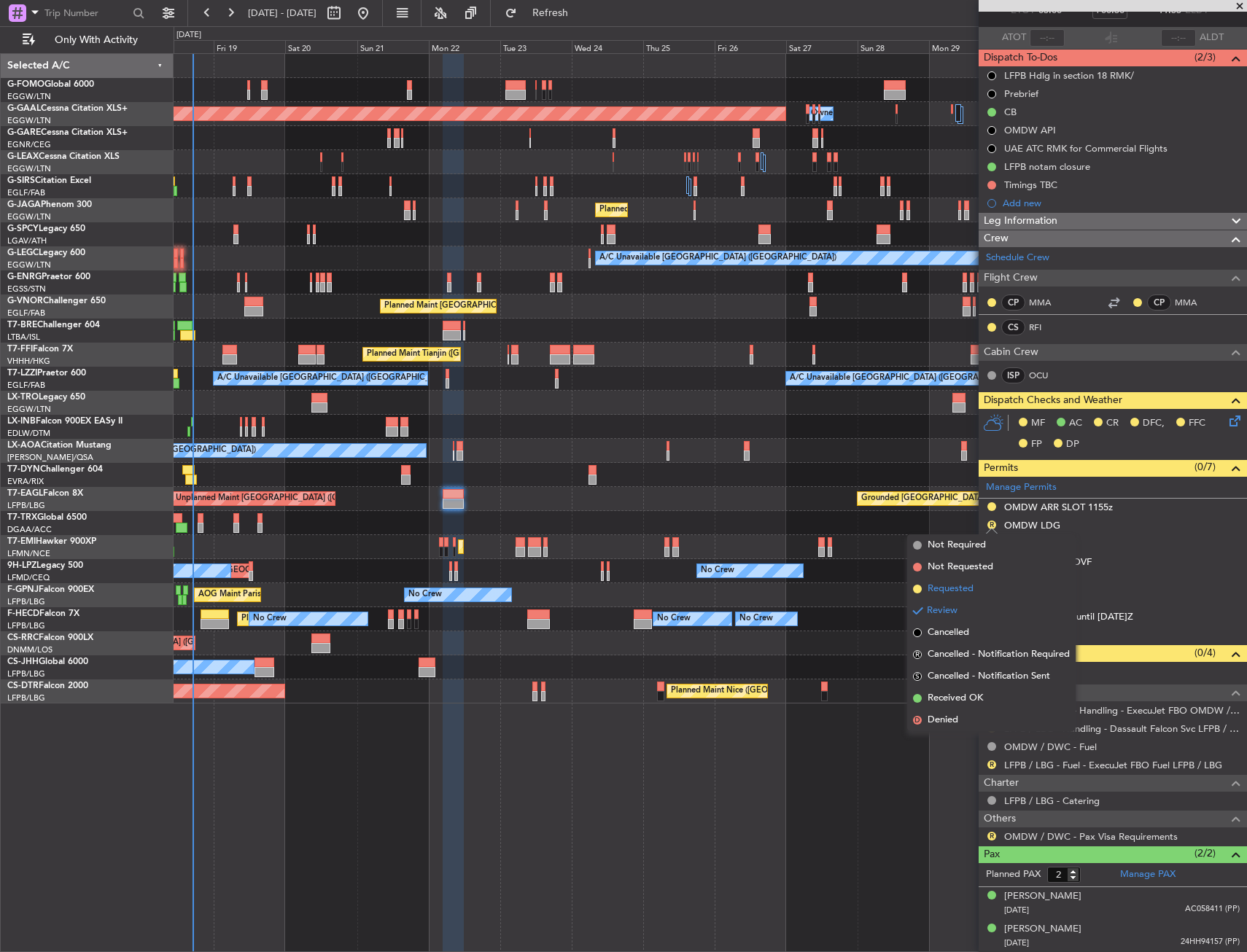
click at [965, 586] on span "Requested" at bounding box center [951, 588] width 46 height 15
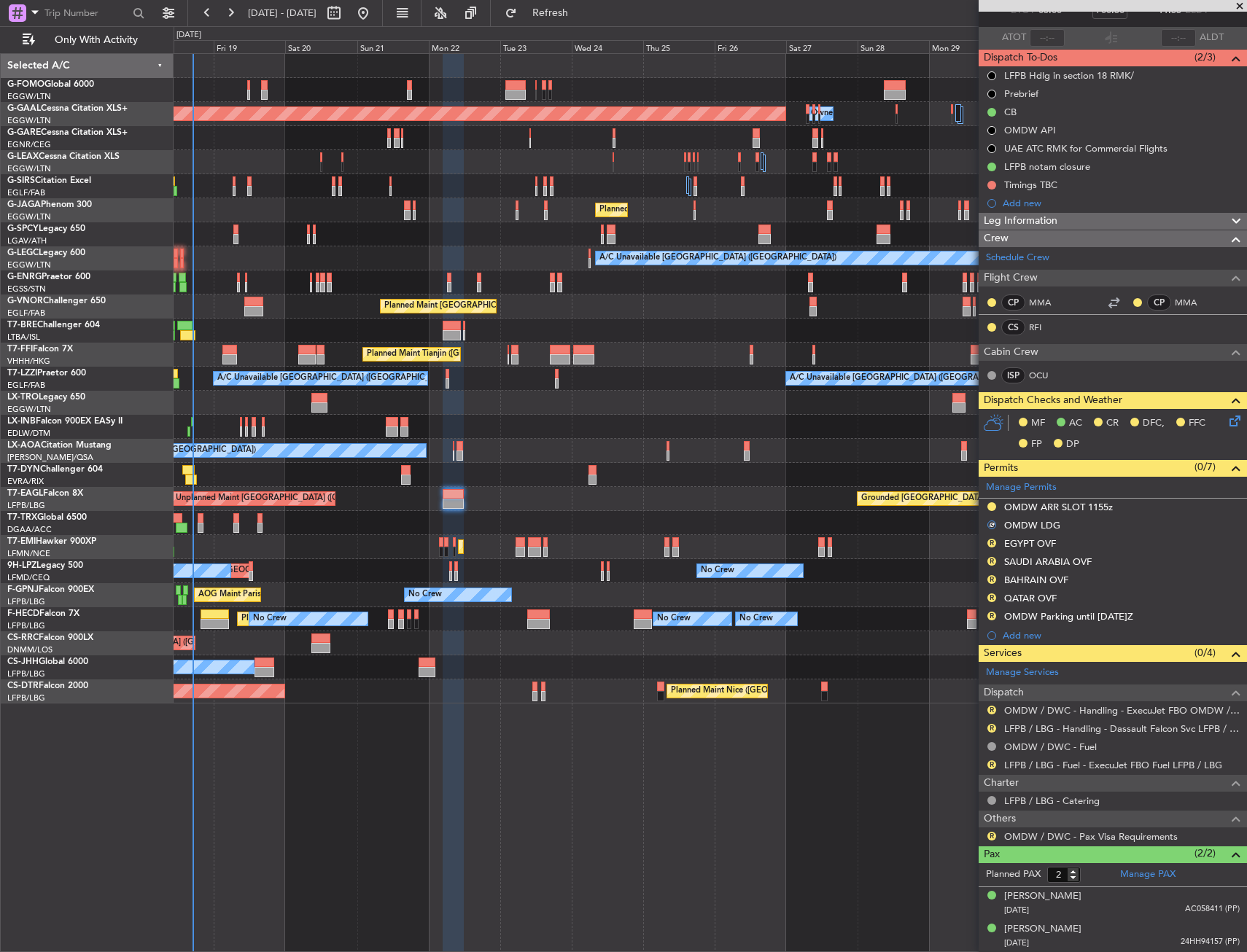
click at [1085, 544] on div "R EGYPT OVF" at bounding box center [1114, 544] width 269 height 18
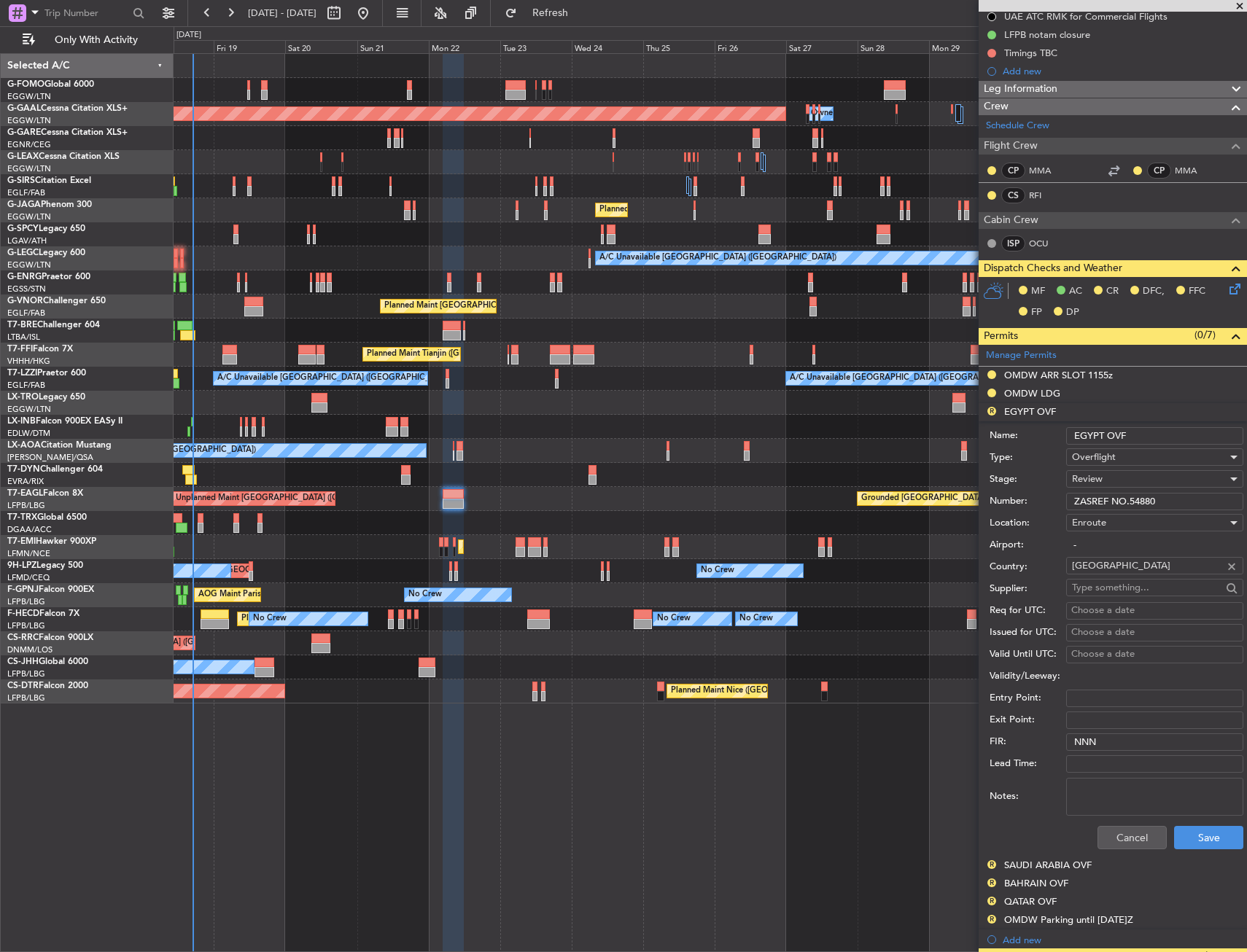
scroll to position [239, 0]
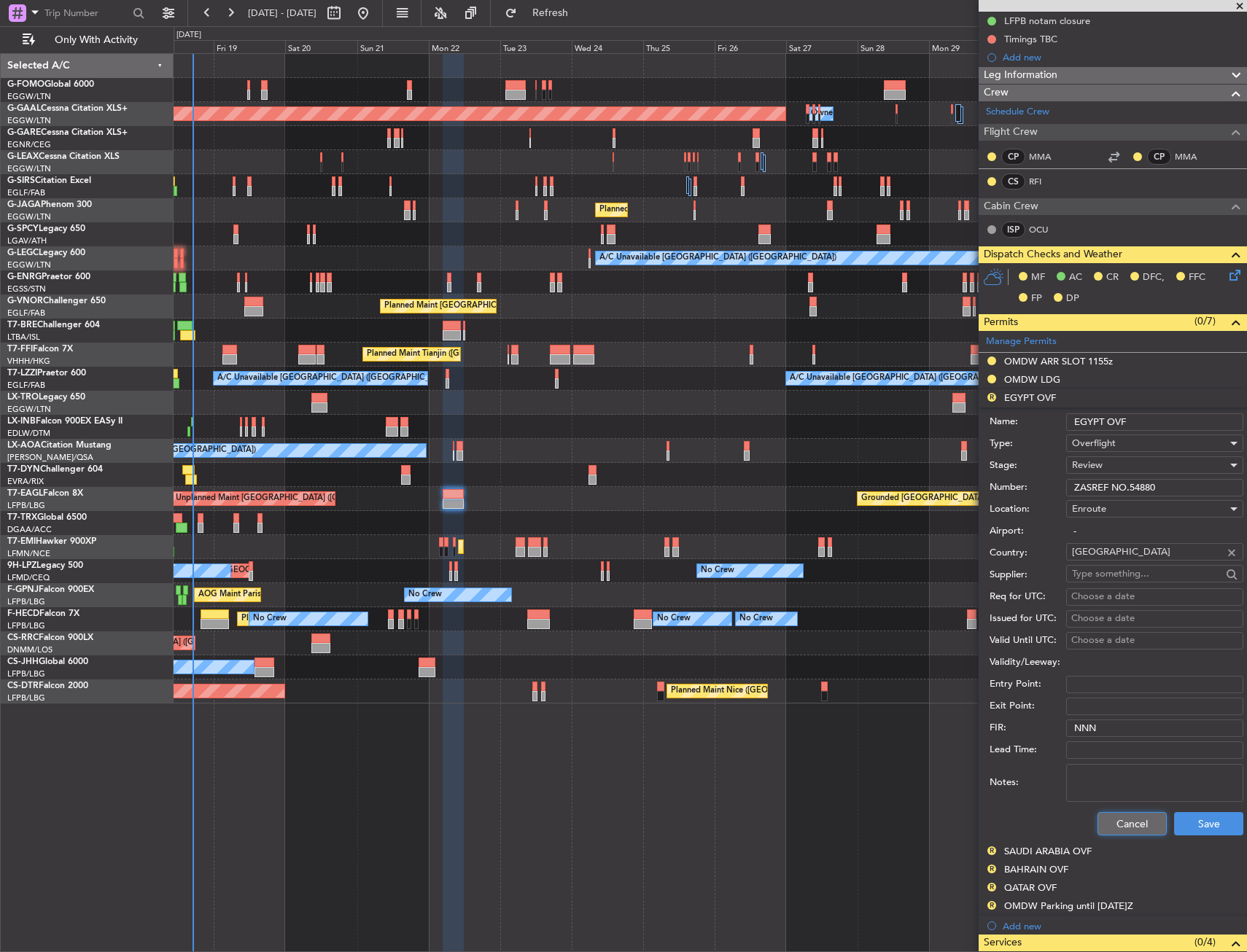
click at [1121, 830] on button "Cancel" at bounding box center [1132, 824] width 69 height 24
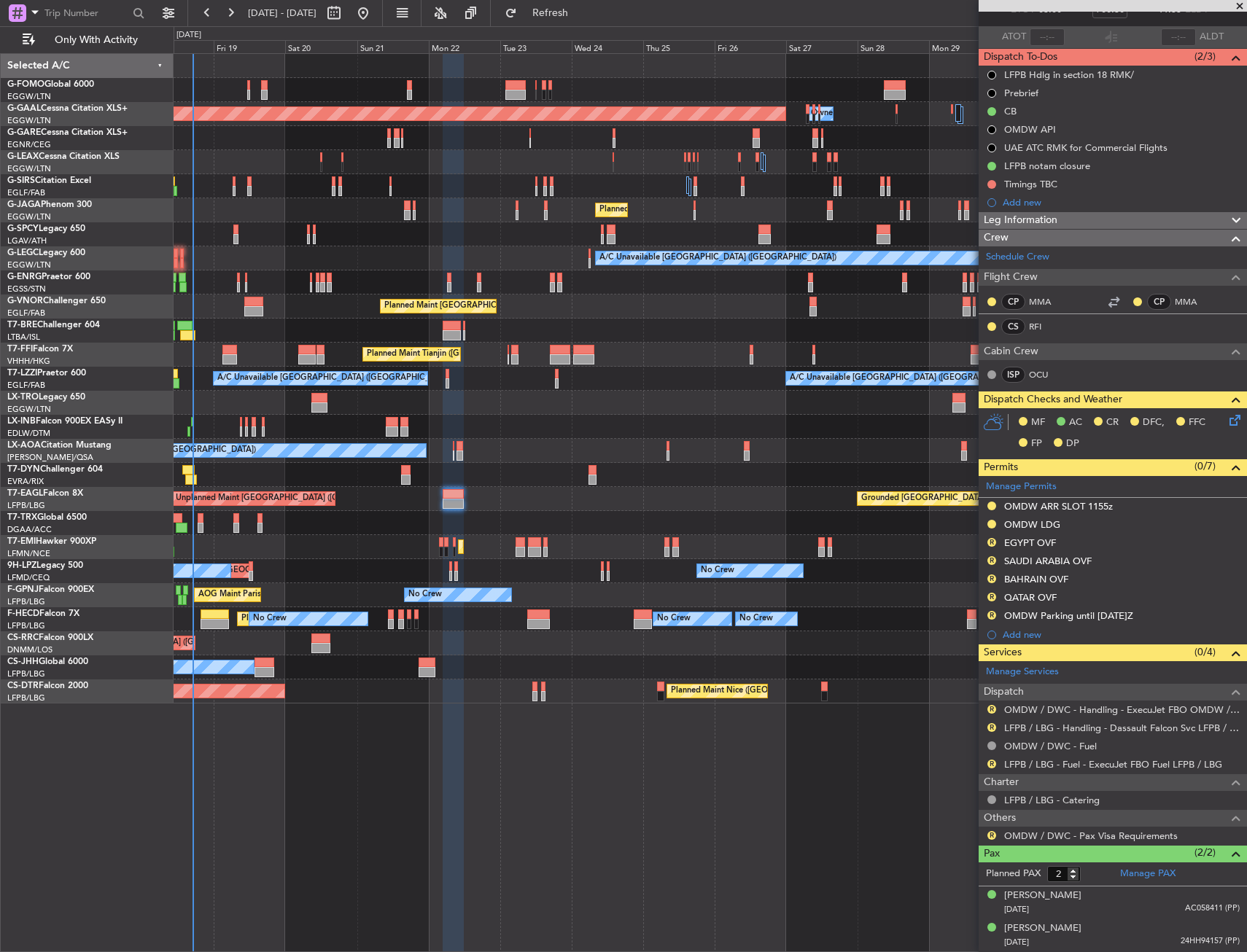
scroll to position [93, 0]
click at [990, 614] on button "R" at bounding box center [992, 616] width 9 height 9
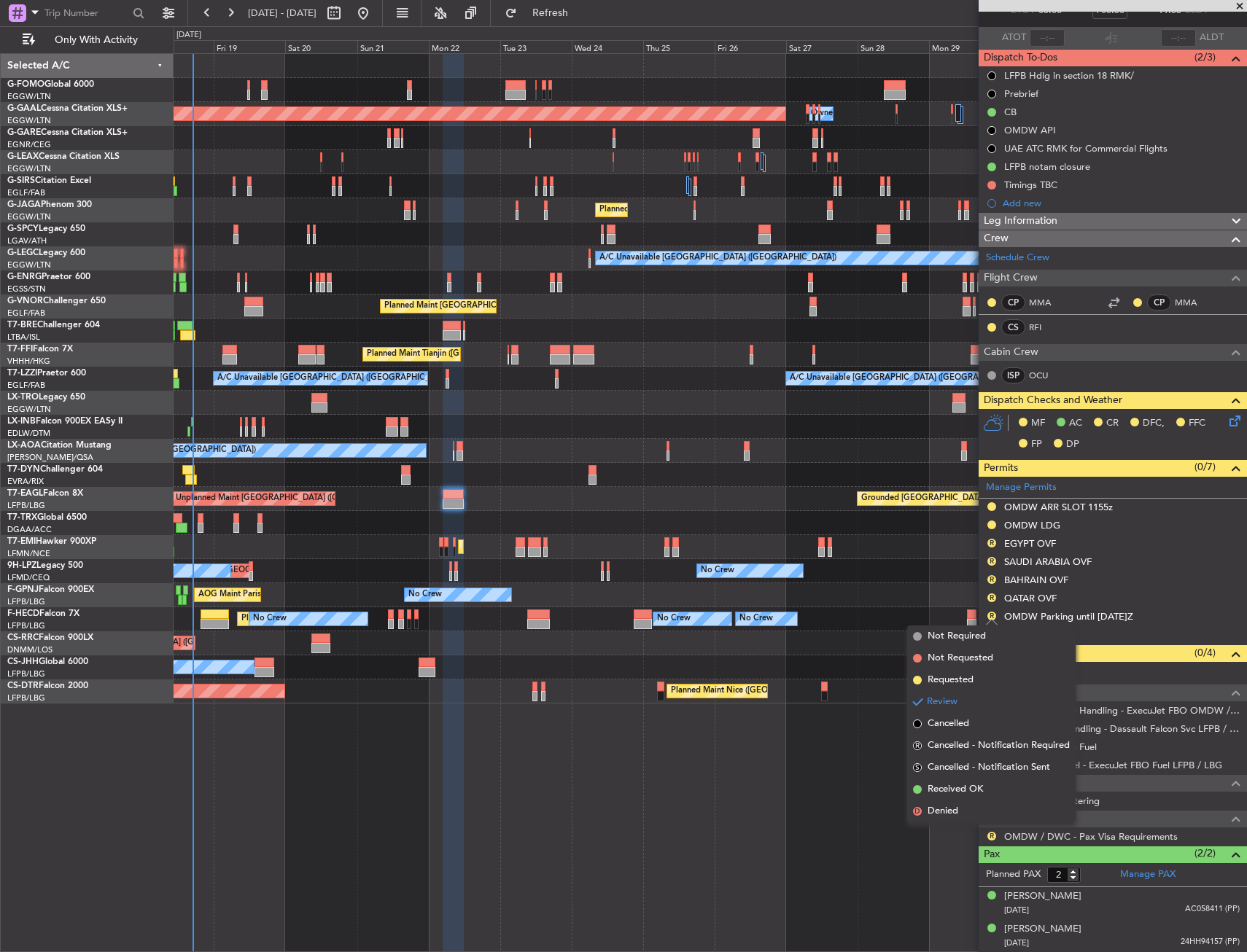
click at [971, 678] on span "Requested" at bounding box center [951, 680] width 46 height 15
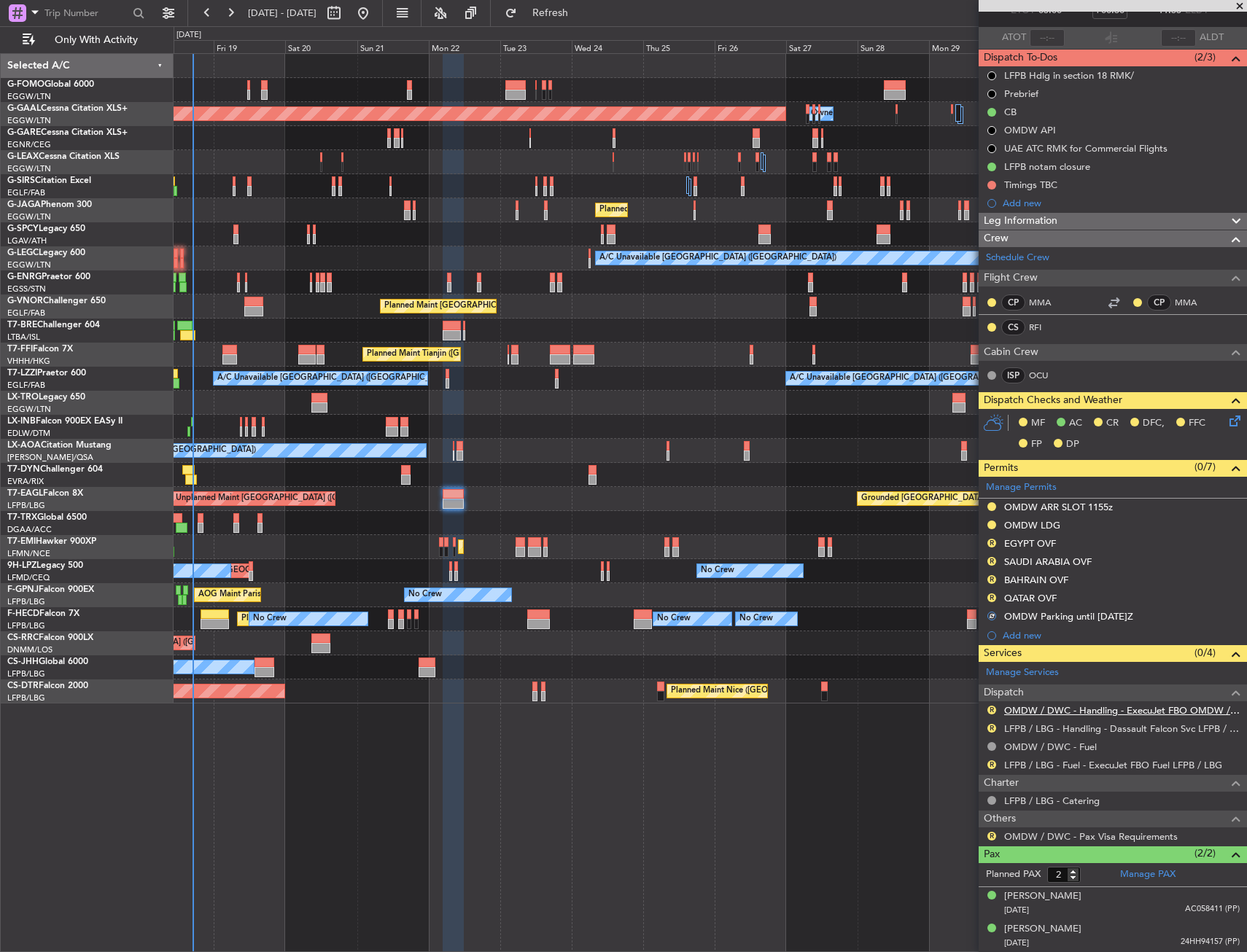
click at [1026, 714] on link "OMDW / DWC - Handling - ExecuJet FBO OMDW / DWC" at bounding box center [1122, 711] width 235 height 12
click at [1032, 759] on link "LFPB / LBG - Fuel - ExecuJet FBO Fuel LFPB / LBG" at bounding box center [1114, 765] width 218 height 12
click at [1019, 731] on link "LFPB / LBG - Handling - Dassault Falcon Svc LFPB / LBG" at bounding box center [1122, 729] width 235 height 12
click at [1024, 765] on link "LFPB / LBG - Fuel - ExecuJet FBO Fuel LFPB / LBG" at bounding box center [1114, 765] width 218 height 12
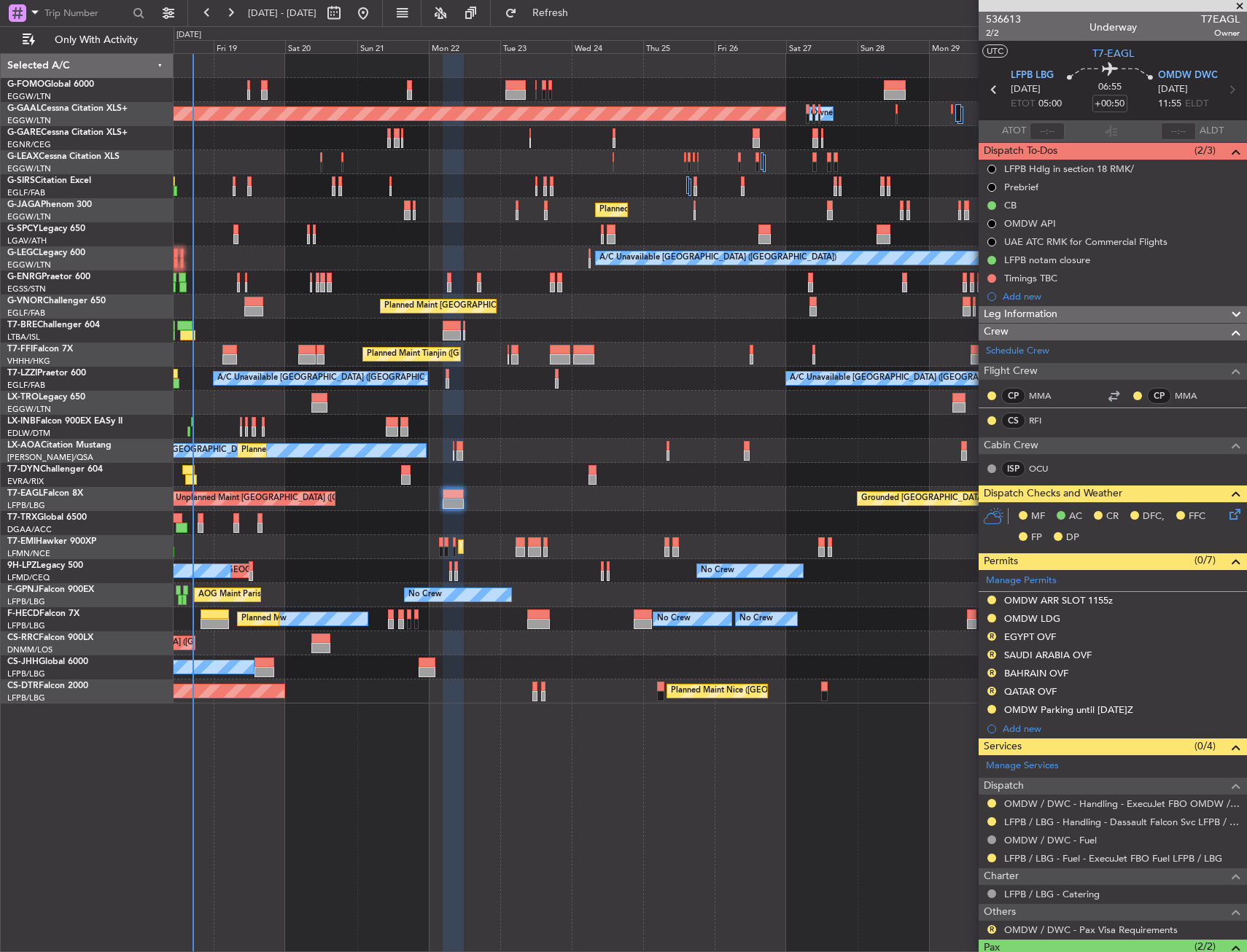
click at [1055, 809] on mat-tooltip-component "OMDW / DWC - Handling - ExecuJet FBO OMDW / DWC" at bounding box center [1116, 828] width 235 height 38
click at [1037, 805] on link "OMDW / DWC - Handling - ExecuJet FBO OMDW / DWC" at bounding box center [1122, 804] width 235 height 12
drag, startPoint x: 992, startPoint y: 634, endPoint x: 989, endPoint y: 655, distance: 21.2
click at [992, 634] on button "R" at bounding box center [992, 636] width 9 height 9
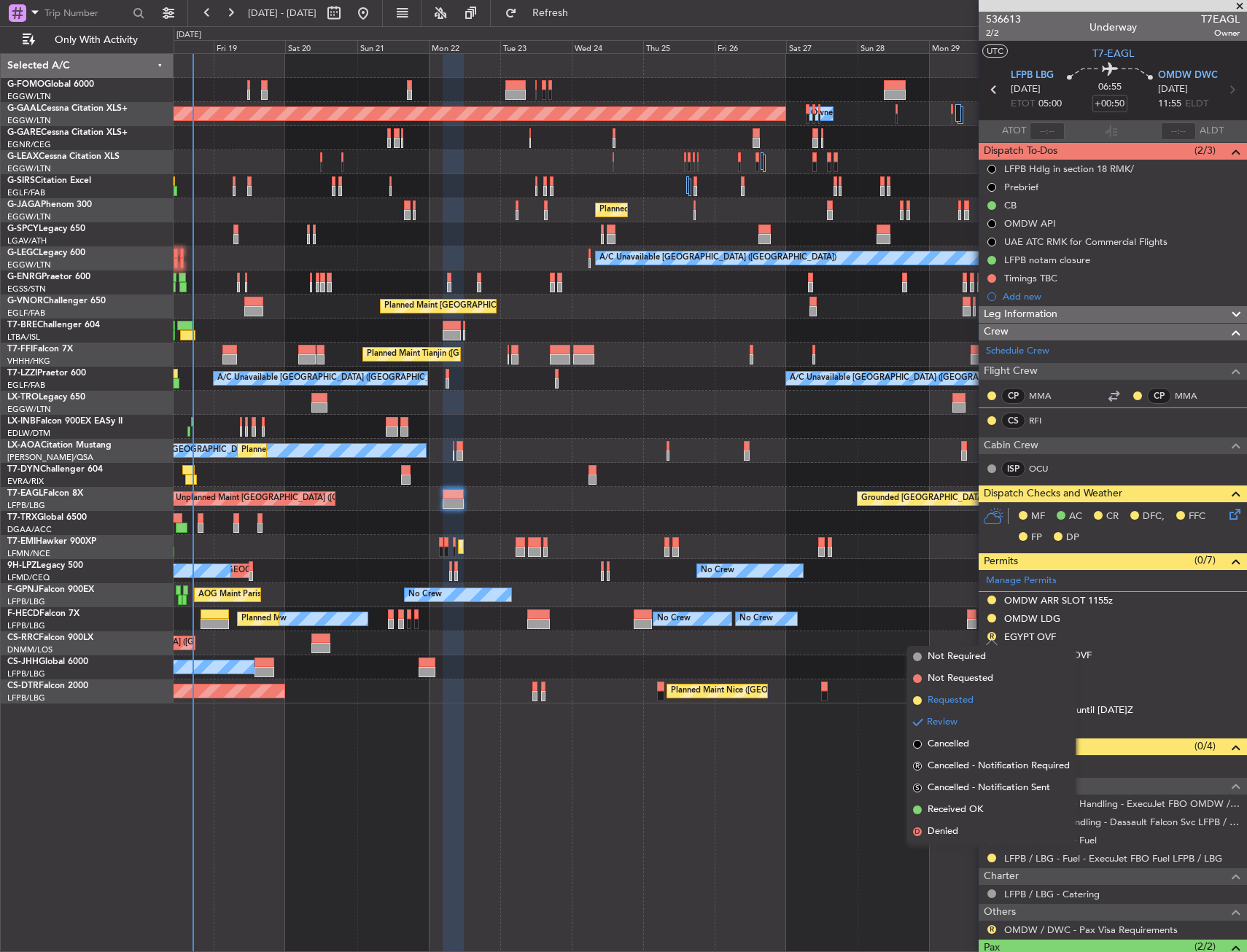
click at [955, 699] on span "Requested" at bounding box center [951, 700] width 46 height 15
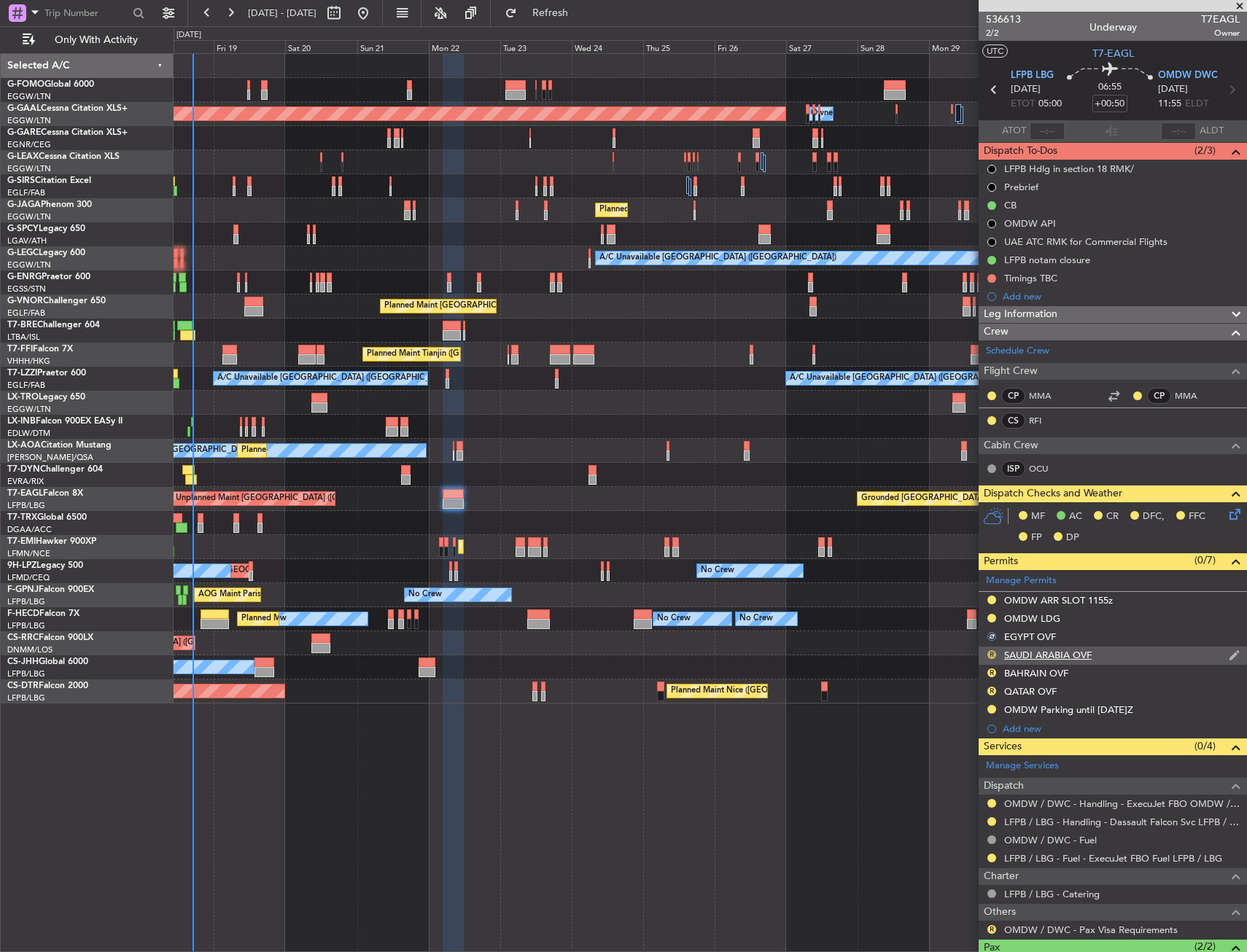
click at [995, 653] on button "R" at bounding box center [992, 655] width 9 height 9
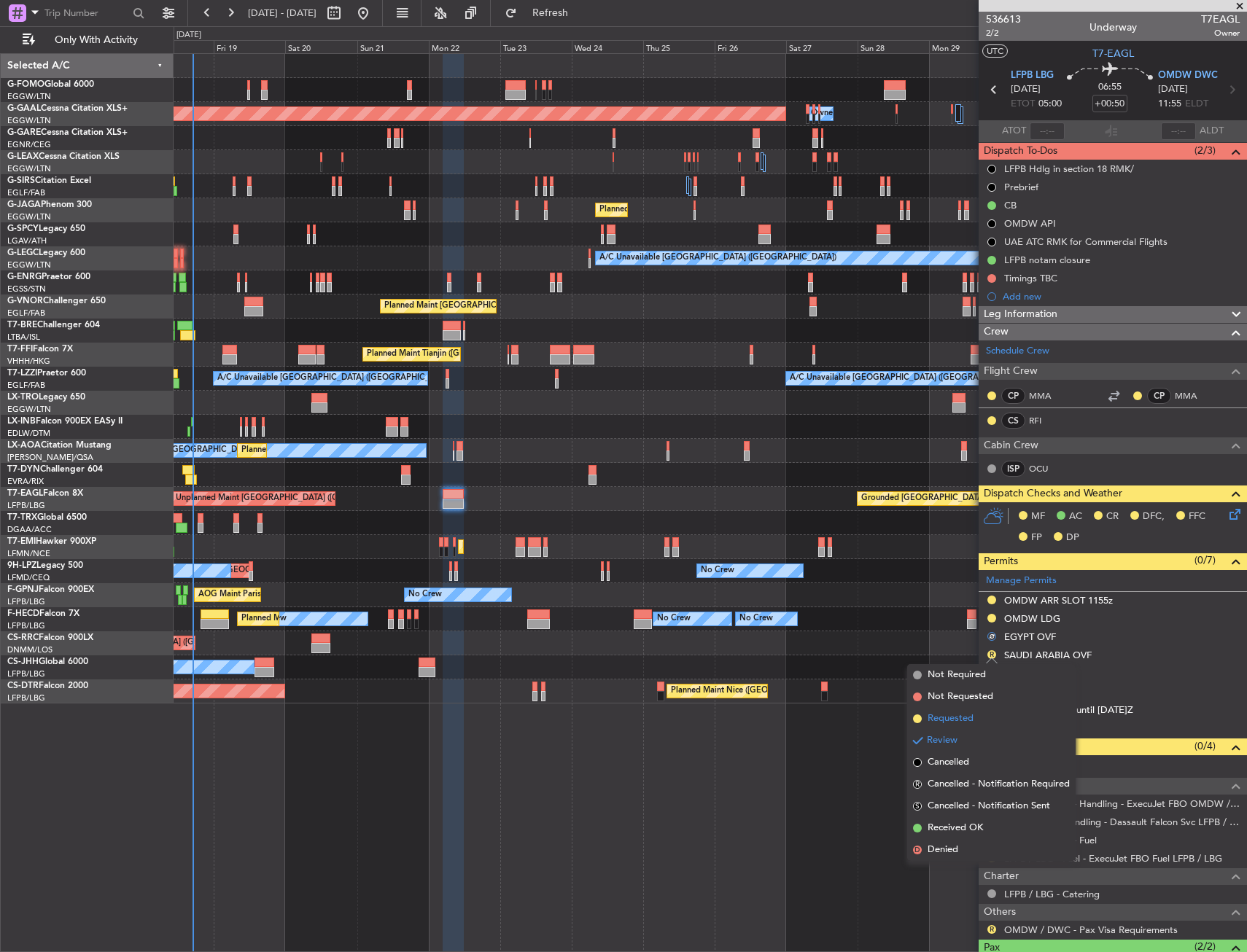
click at [964, 720] on span "Requested" at bounding box center [951, 718] width 46 height 15
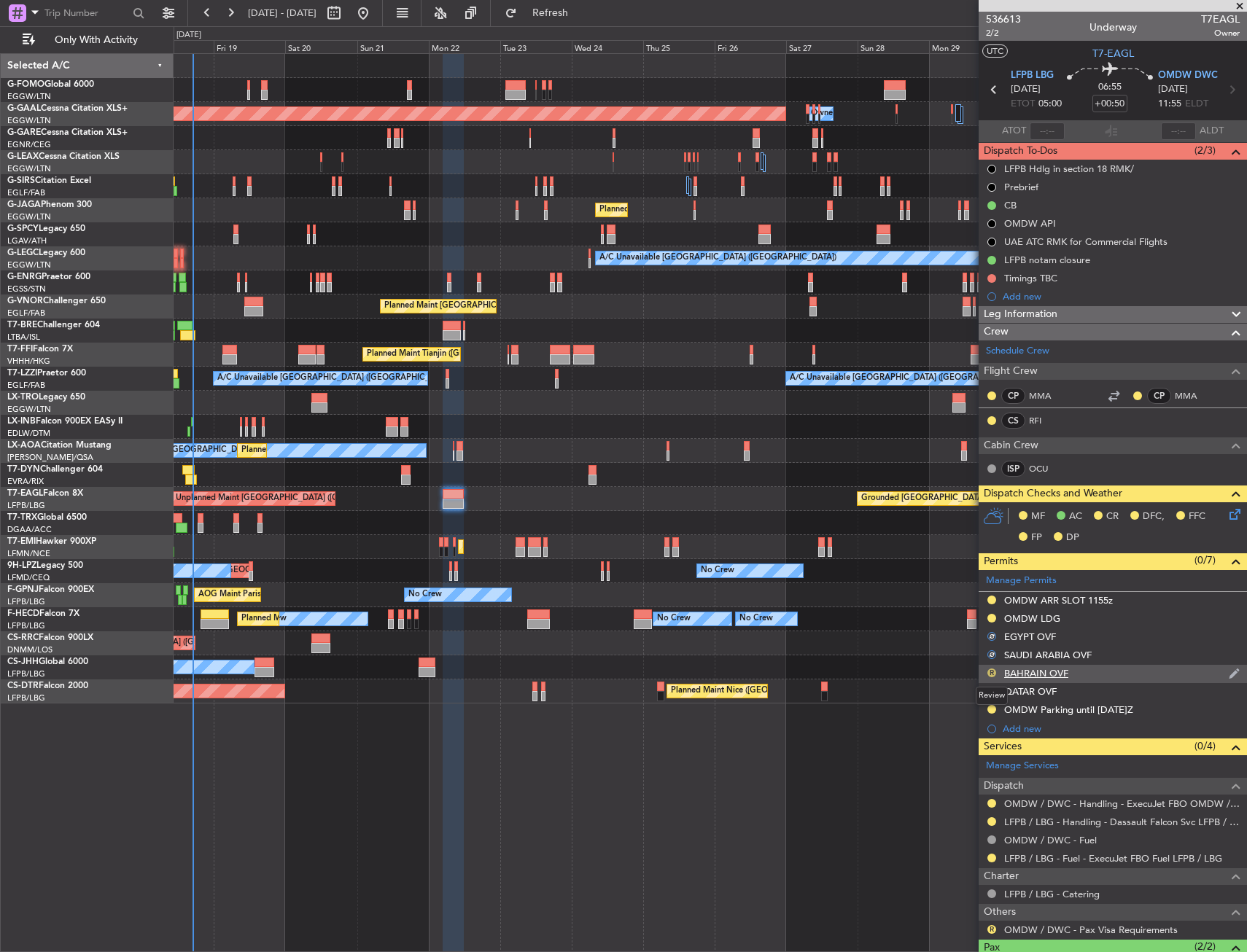
click at [990, 670] on button "R" at bounding box center [992, 673] width 9 height 9
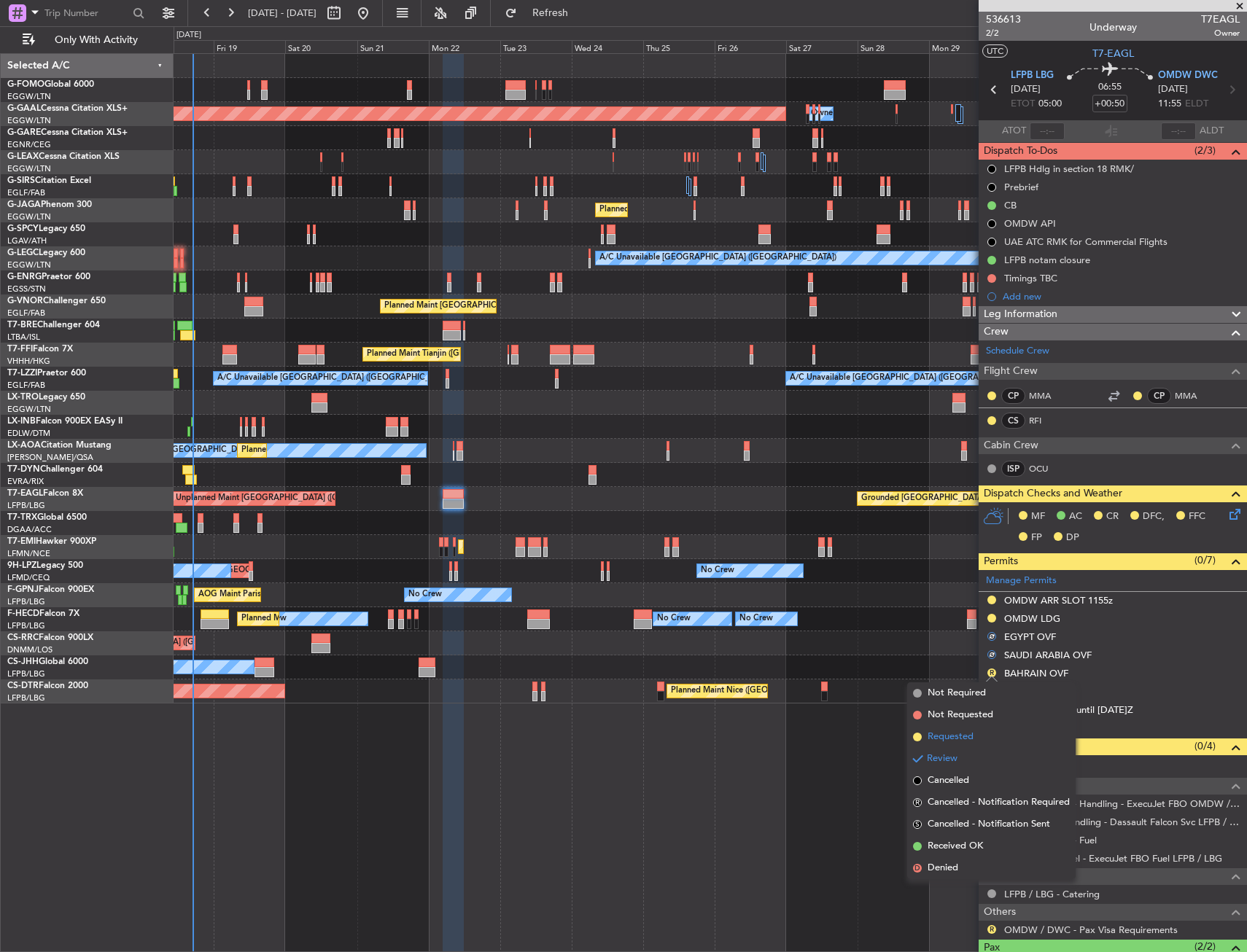
click at [966, 731] on span "Requested" at bounding box center [951, 737] width 46 height 15
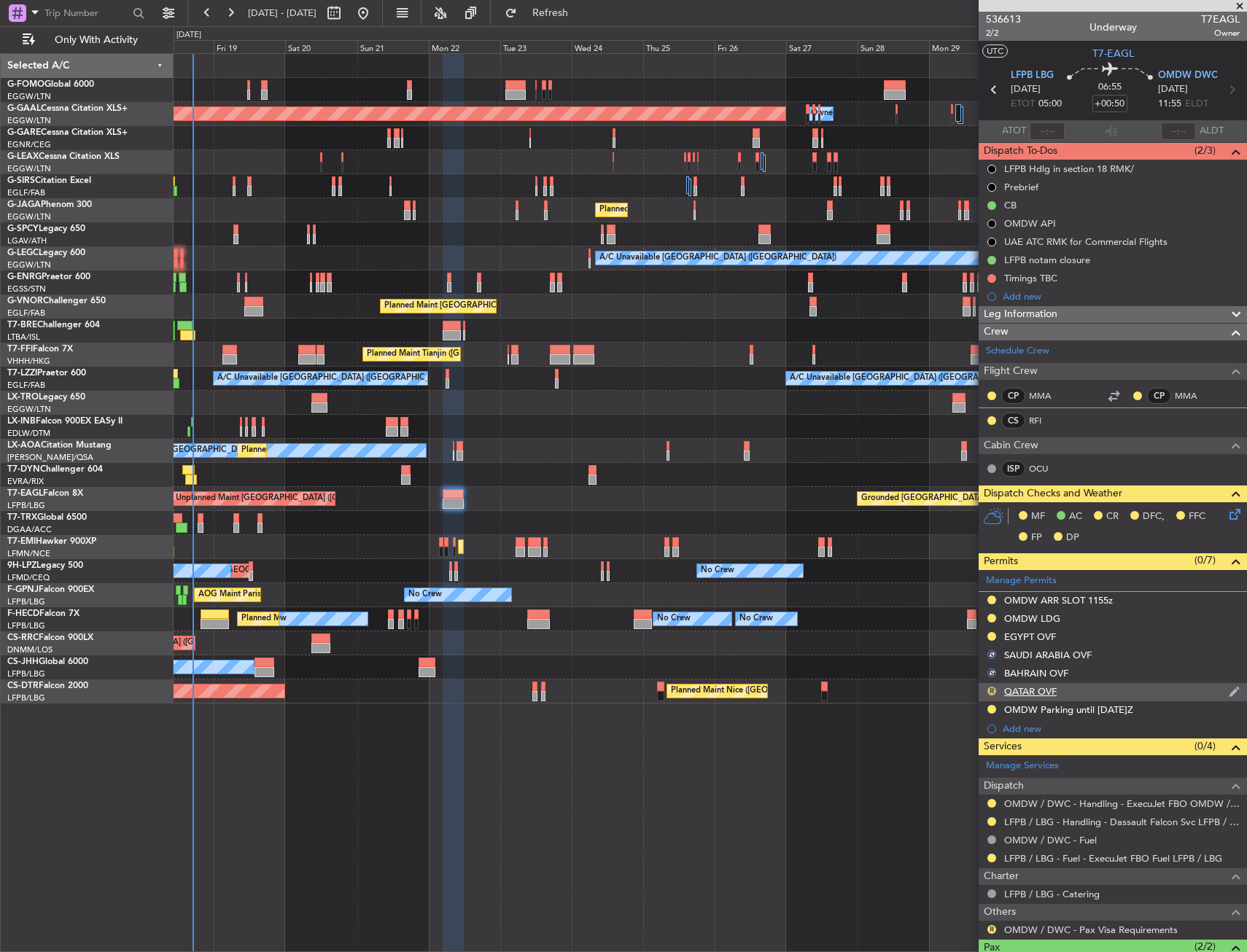
click at [988, 692] on button "R" at bounding box center [992, 691] width 9 height 9
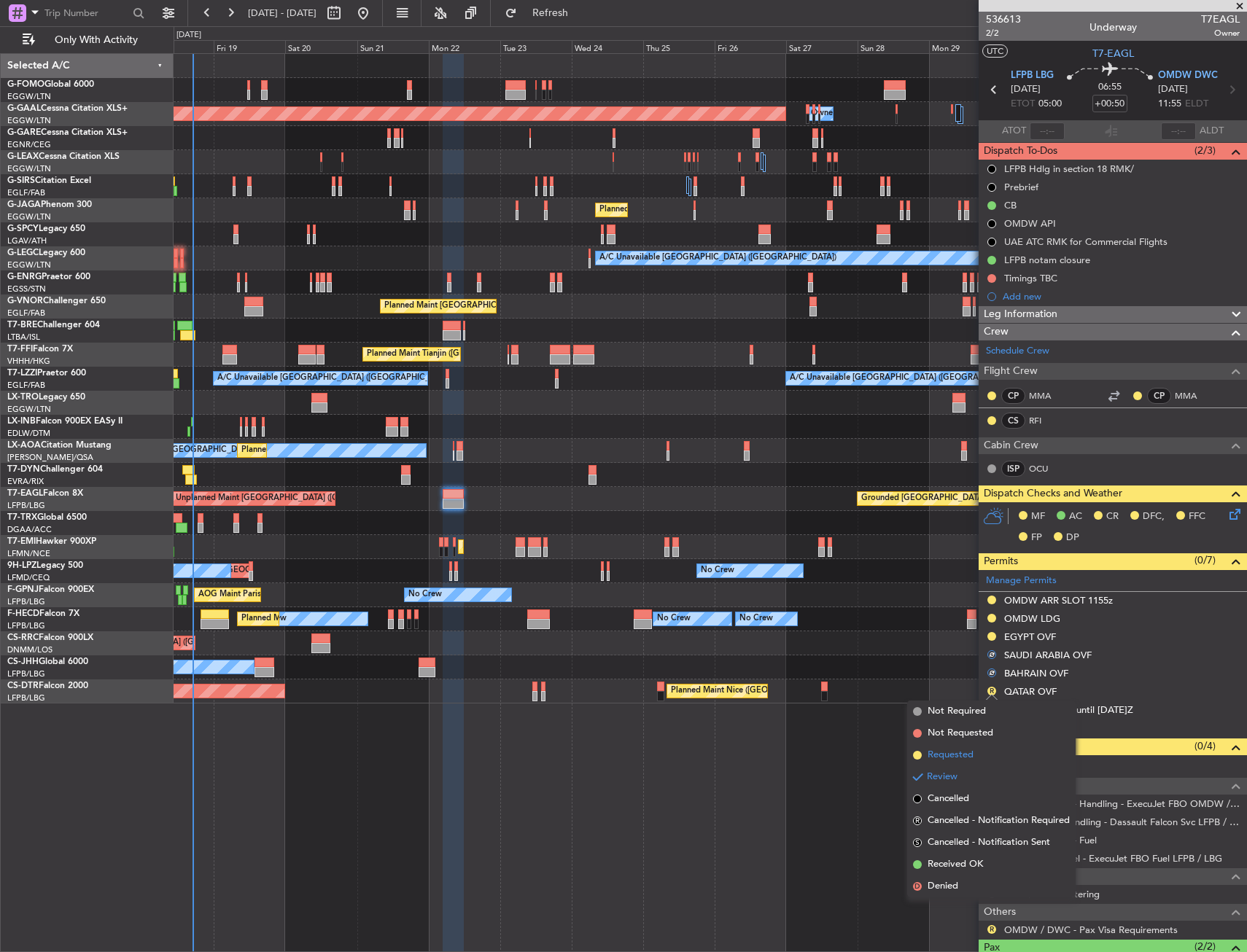
click at [951, 761] on span "Requested" at bounding box center [951, 755] width 46 height 15
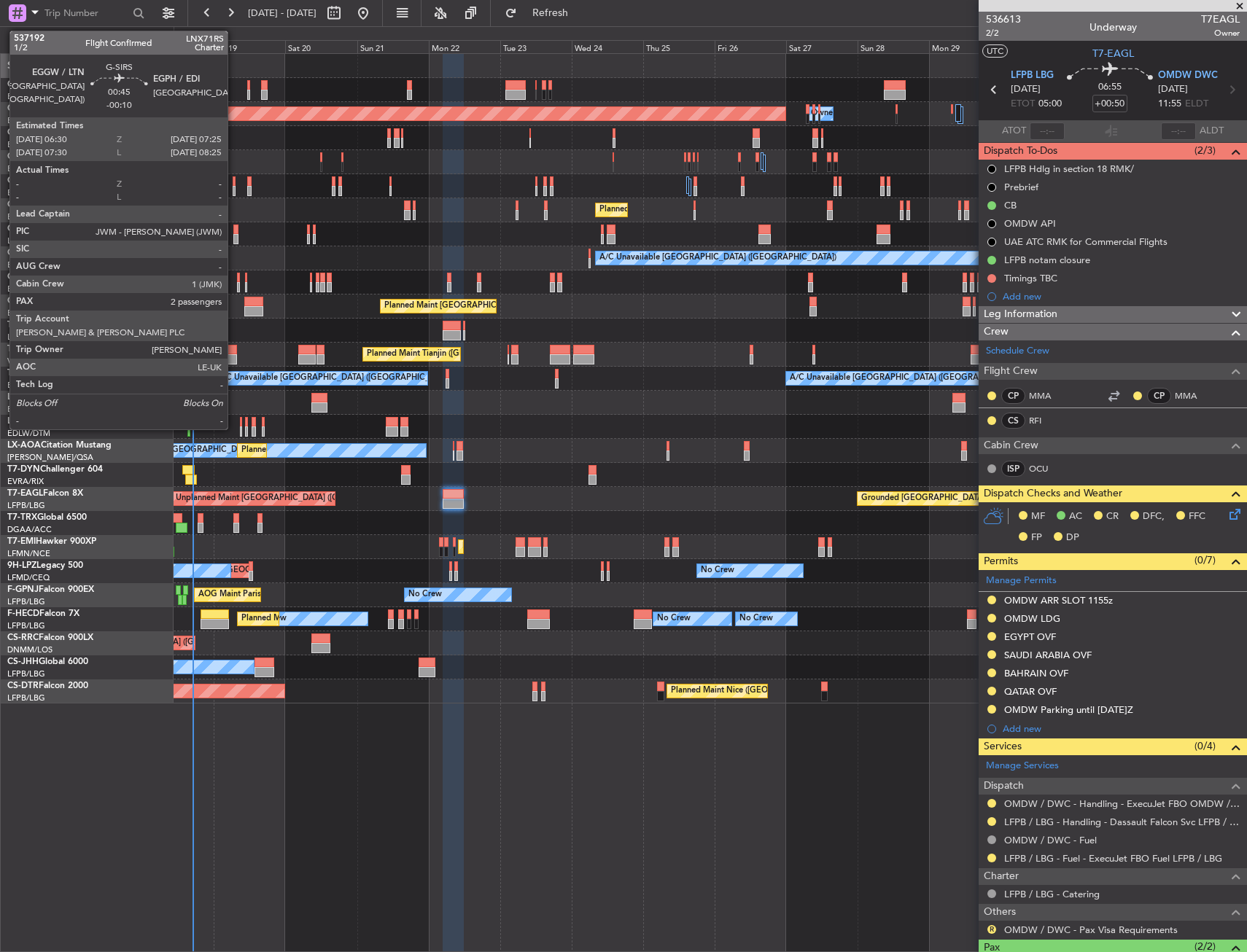
click at [234, 186] on div at bounding box center [234, 191] width 3 height 10
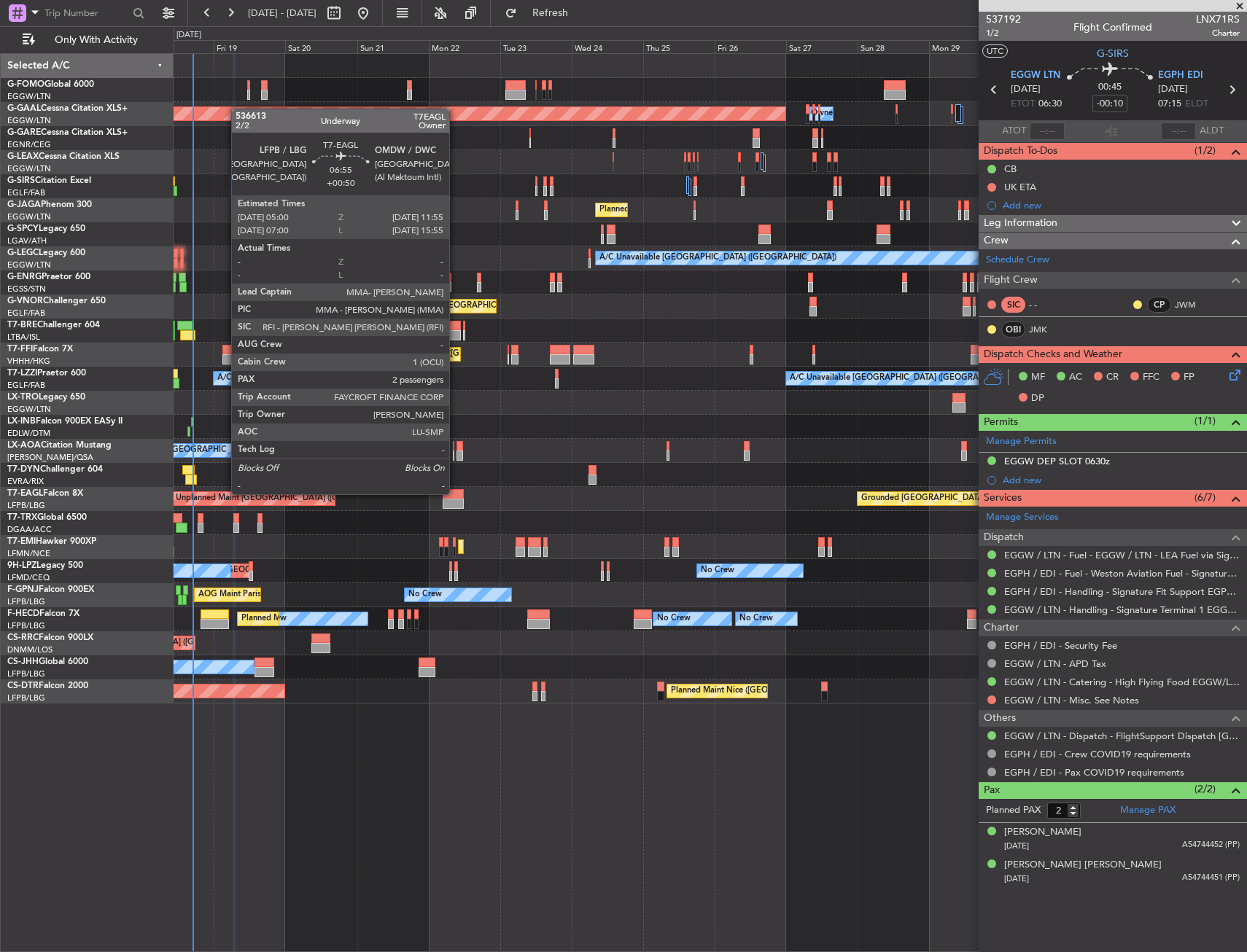
click at [456, 493] on div at bounding box center [453, 494] width 21 height 10
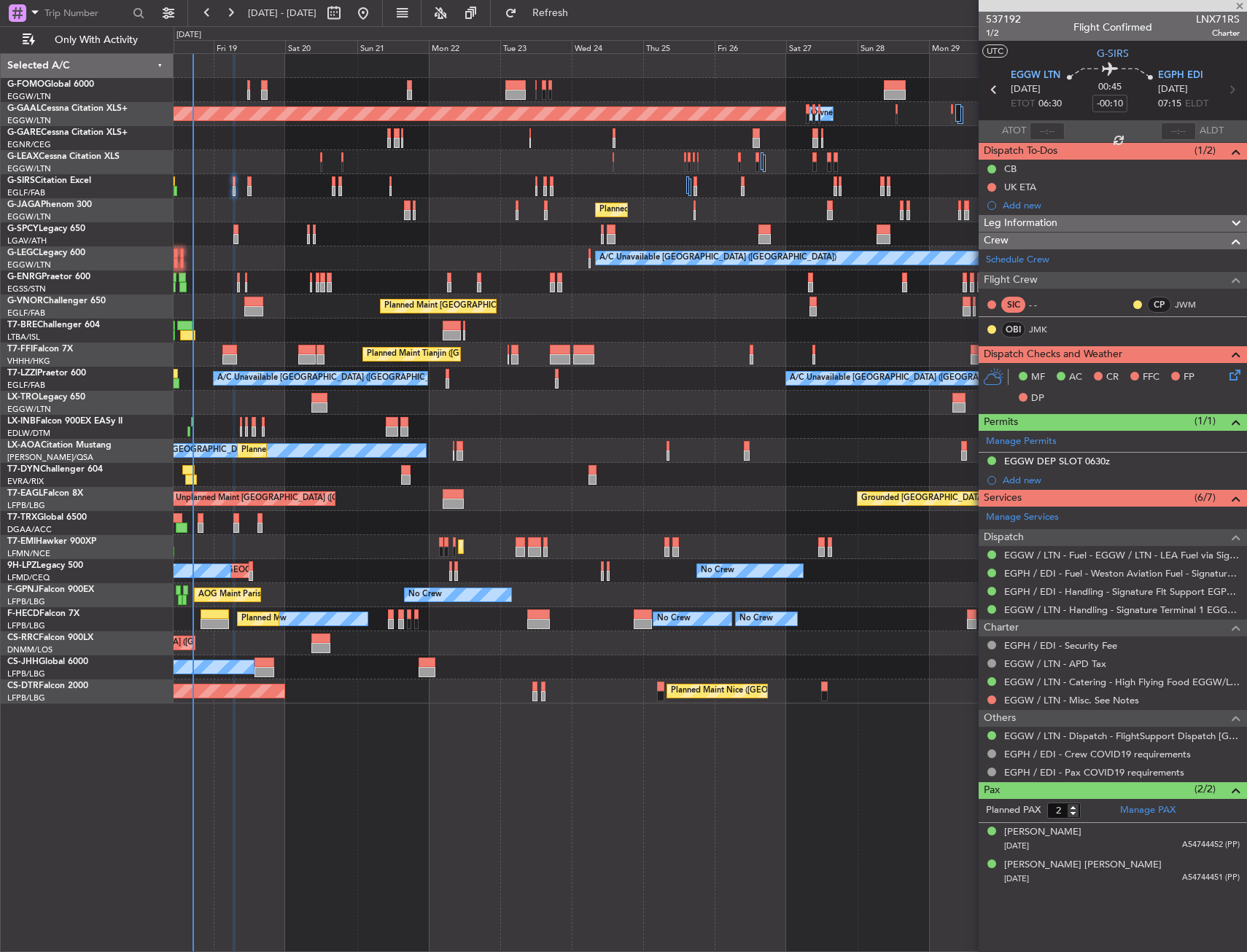
type input "+00:50"
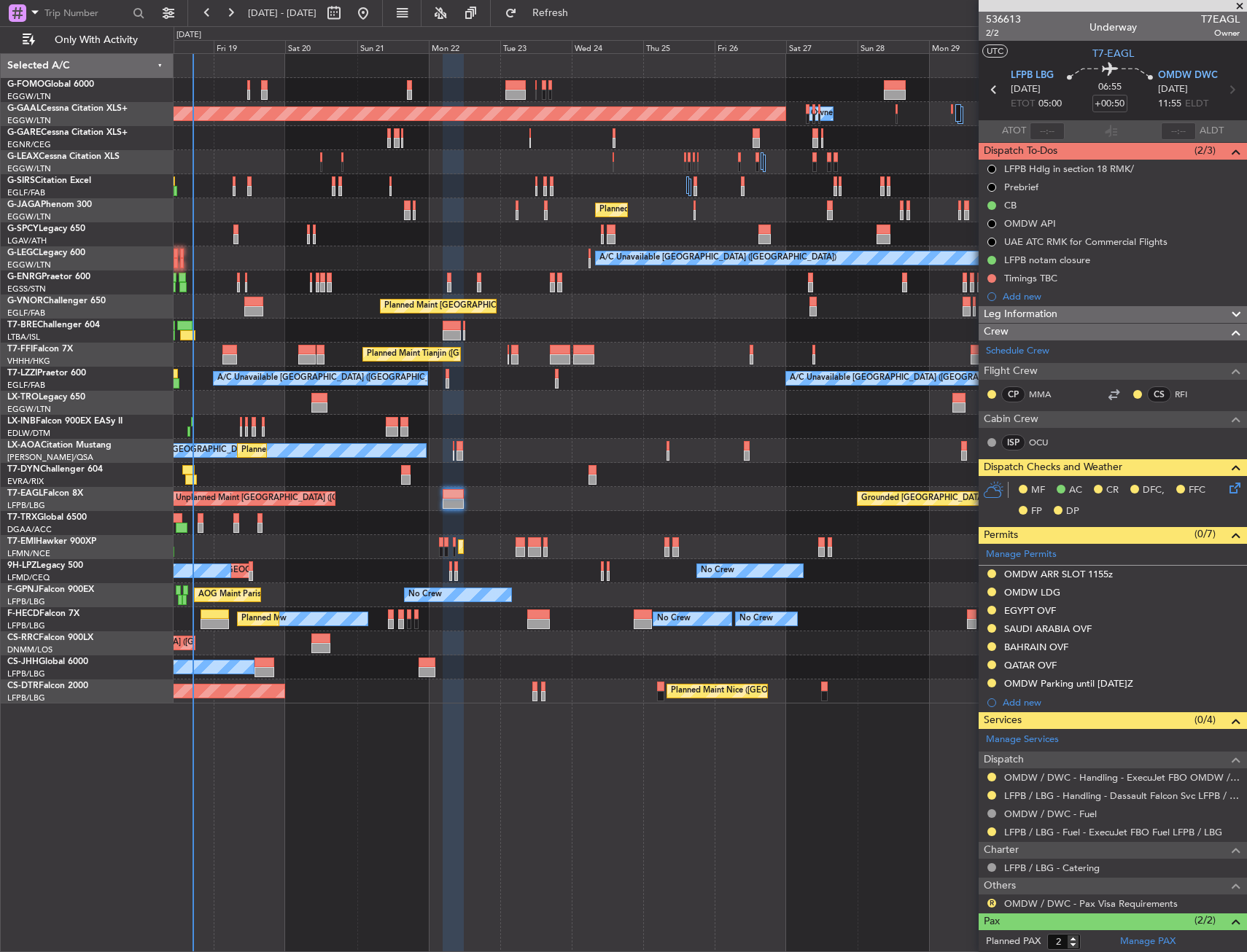
drag, startPoint x: 994, startPoint y: 591, endPoint x: 977, endPoint y: 629, distance: 41.6
click at [994, 591] on button at bounding box center [992, 592] width 9 height 9
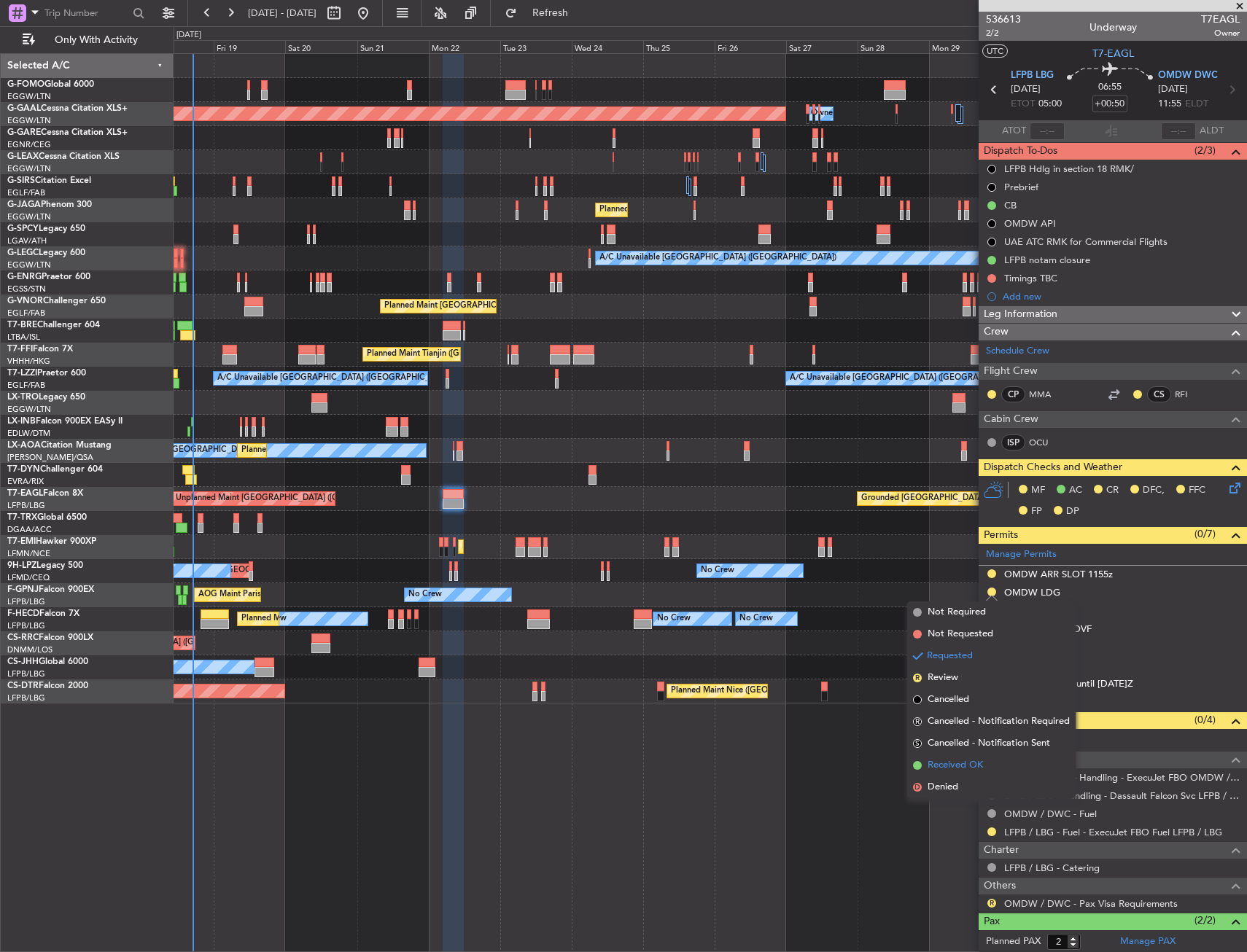
click at [952, 769] on span "Received OK" at bounding box center [956, 765] width 56 height 15
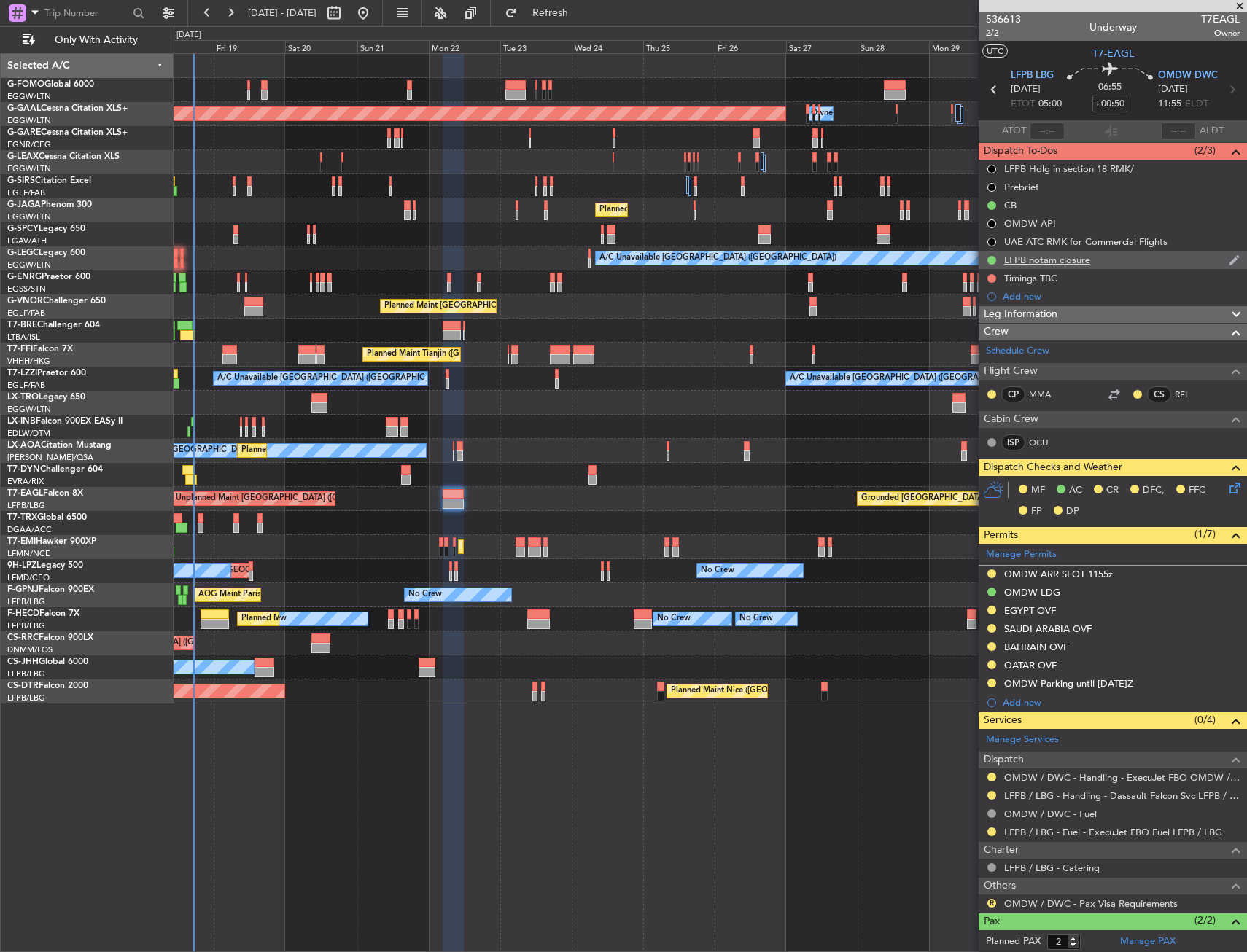
click at [1135, 260] on div "LFPB notam closure" at bounding box center [1114, 260] width 269 height 18
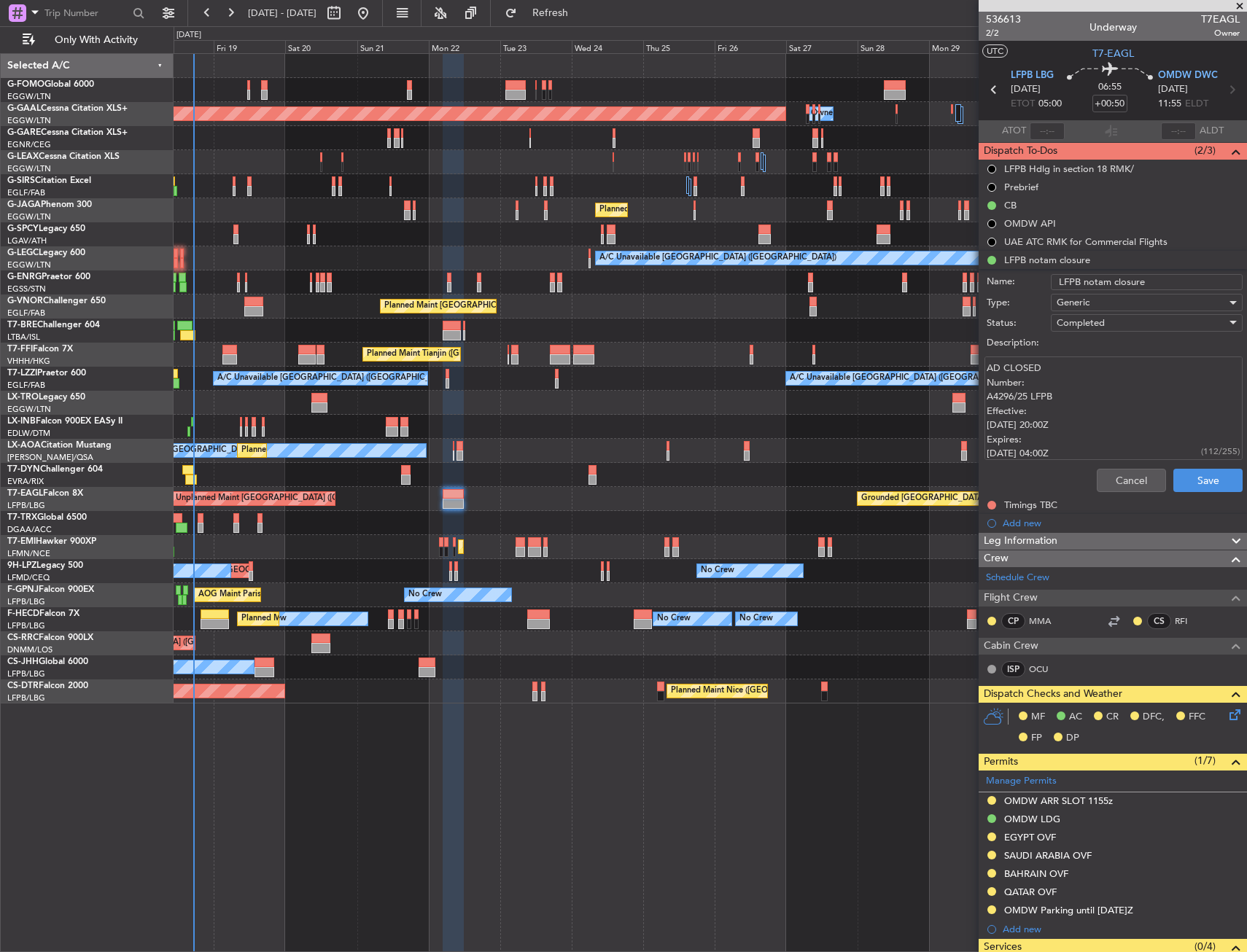
scroll to position [14, 0]
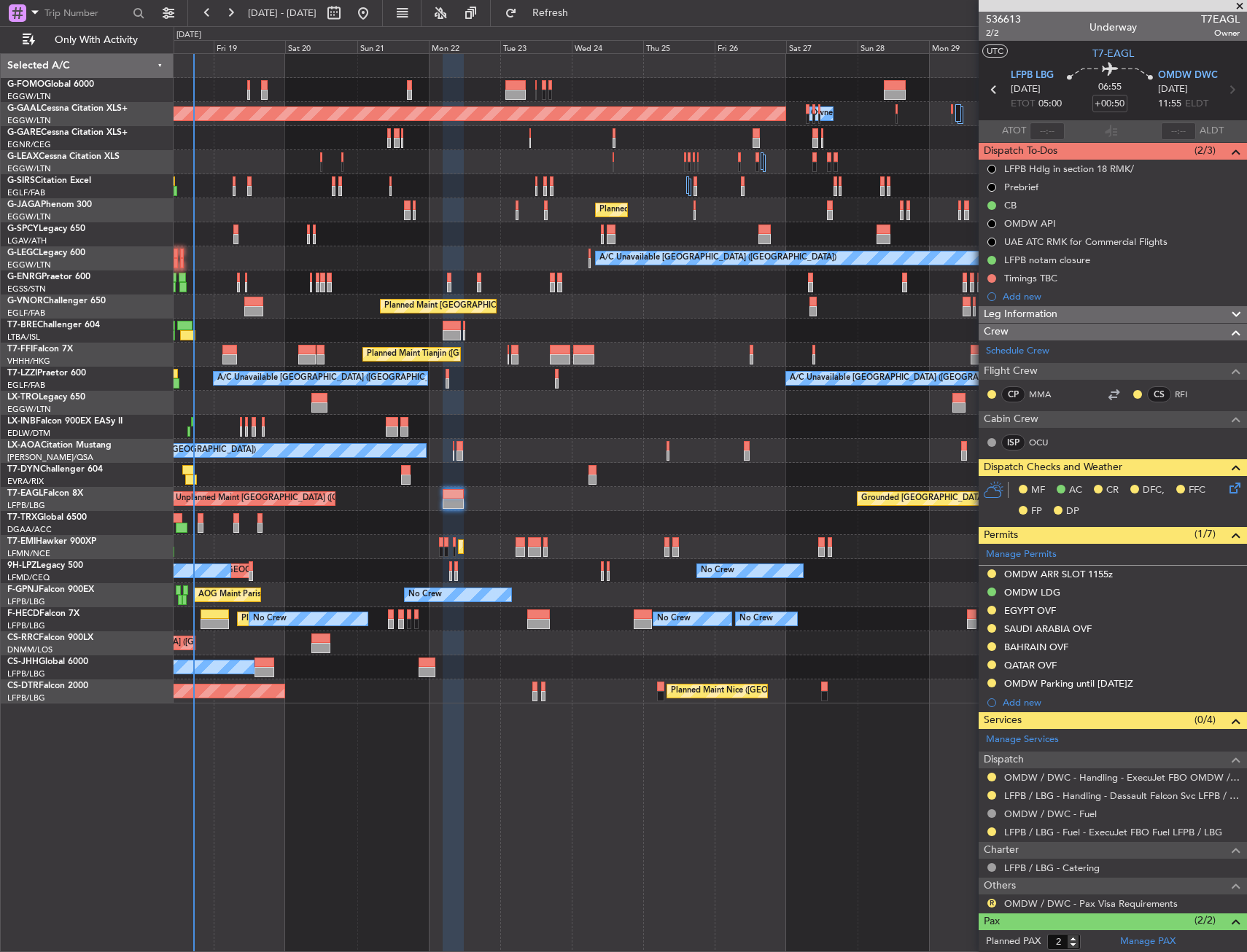
click at [990, 575] on button at bounding box center [992, 574] width 9 height 9
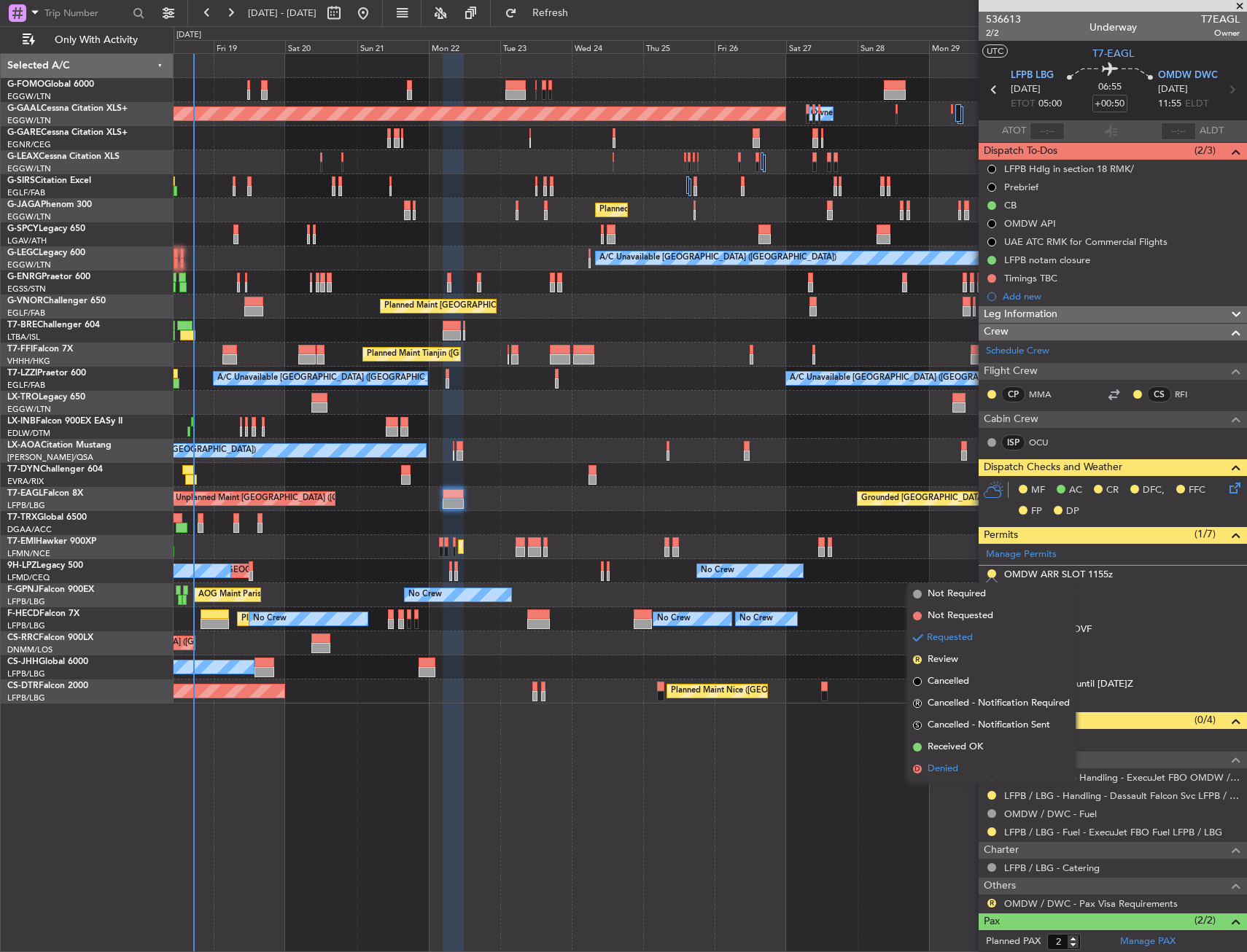
click at [960, 764] on li "D Denied" at bounding box center [991, 769] width 168 height 22
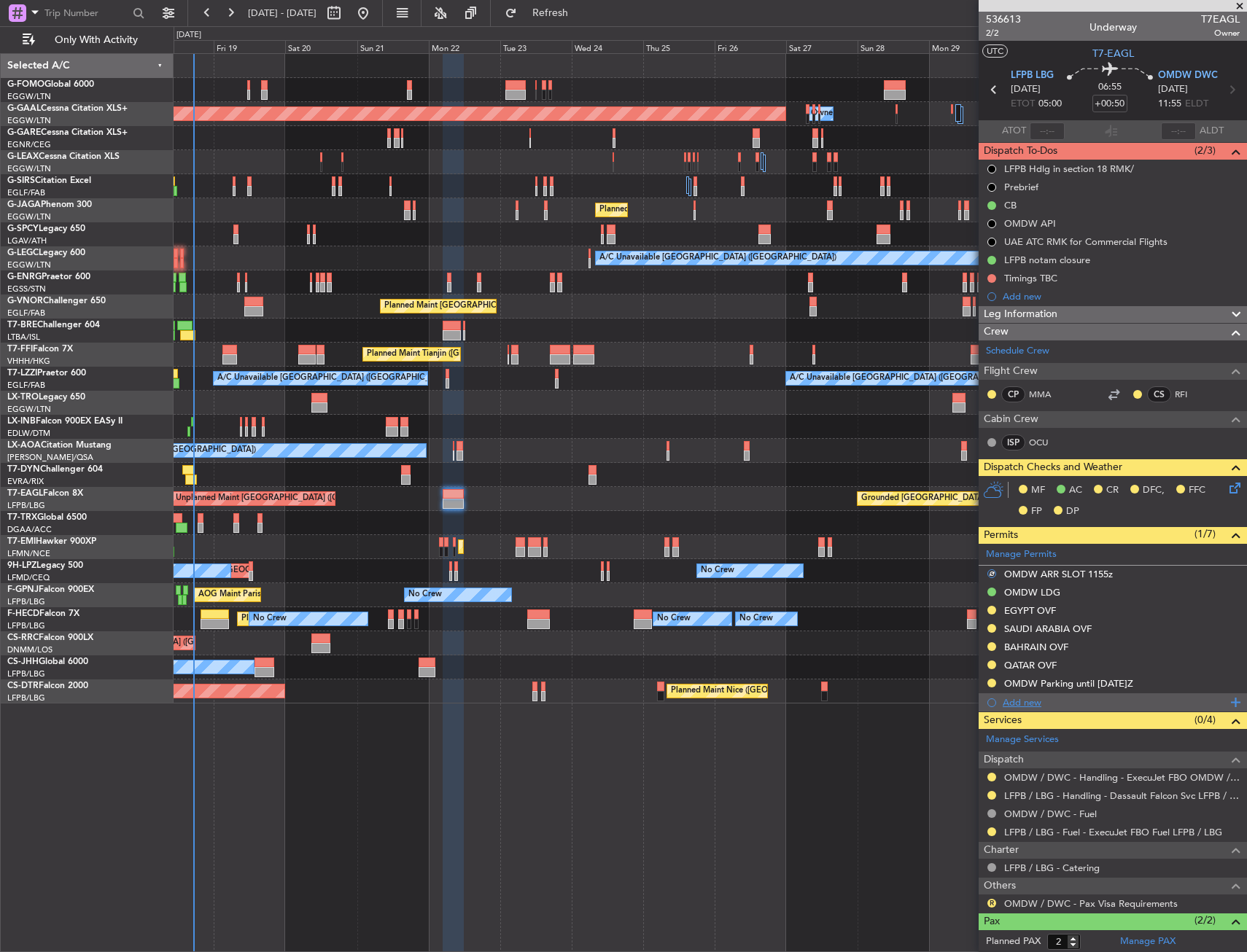
click at [1026, 701] on div "Add new" at bounding box center [1114, 703] width 224 height 12
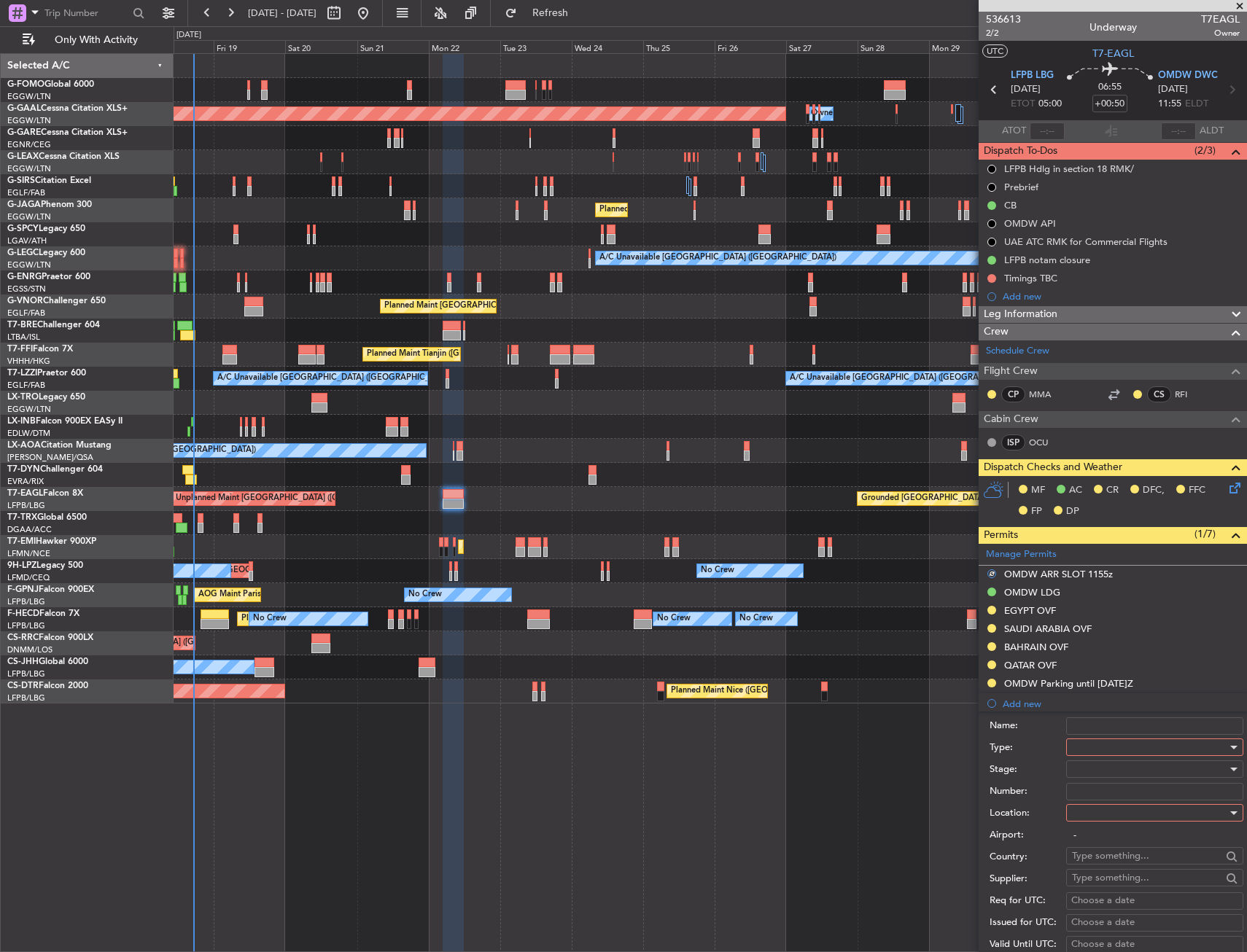
click at [1107, 733] on input "Name:" at bounding box center [1155, 726] width 177 height 17
click at [1105, 751] on div at bounding box center [1150, 747] width 155 height 22
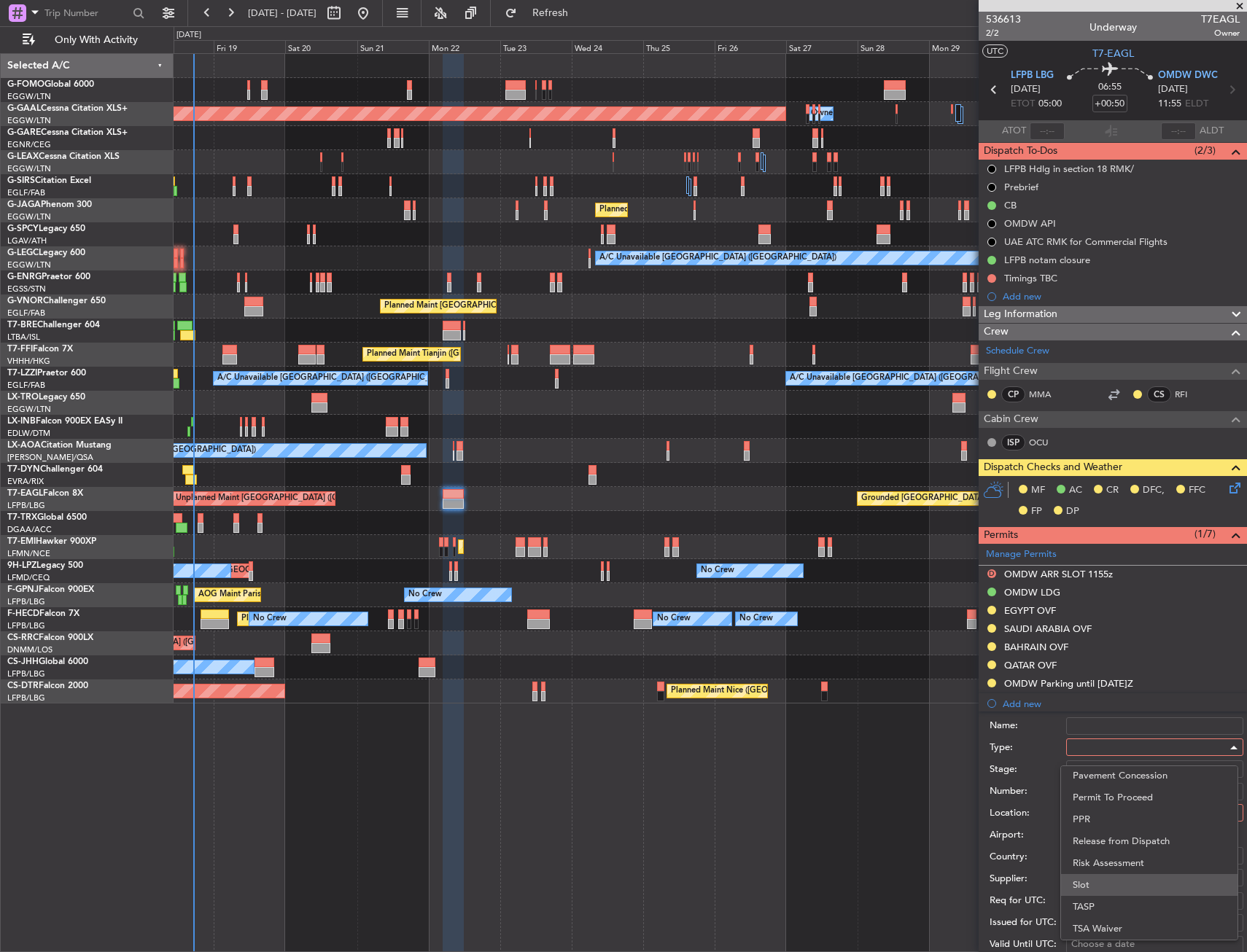
click at [1102, 874] on span "Slot" at bounding box center [1149, 885] width 153 height 22
click at [1100, 812] on div at bounding box center [1150, 813] width 155 height 22
click at [1104, 881] on span "Arrival" at bounding box center [1149, 887] width 153 height 22
type input "OMDW / DWC"
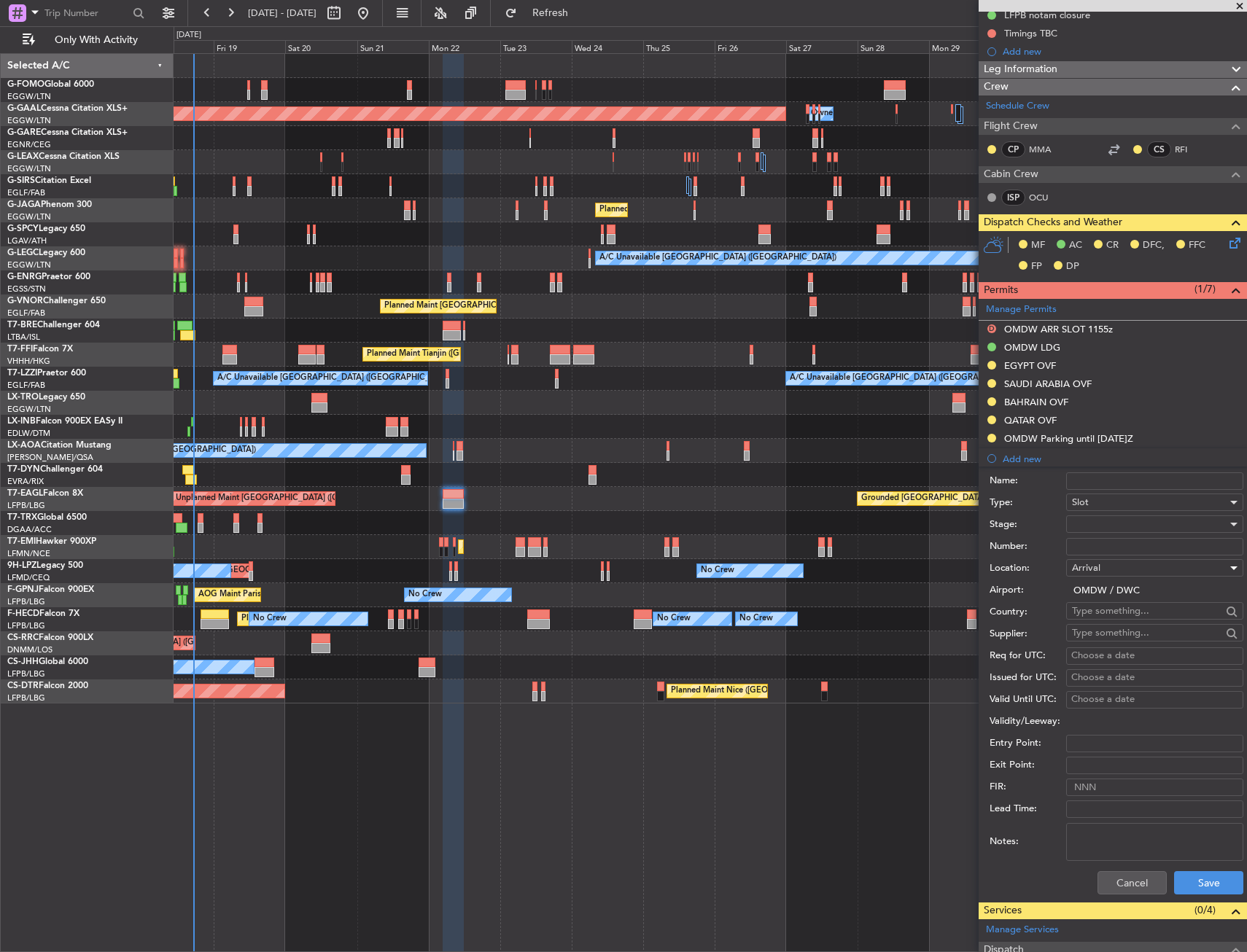
scroll to position [292, 0]
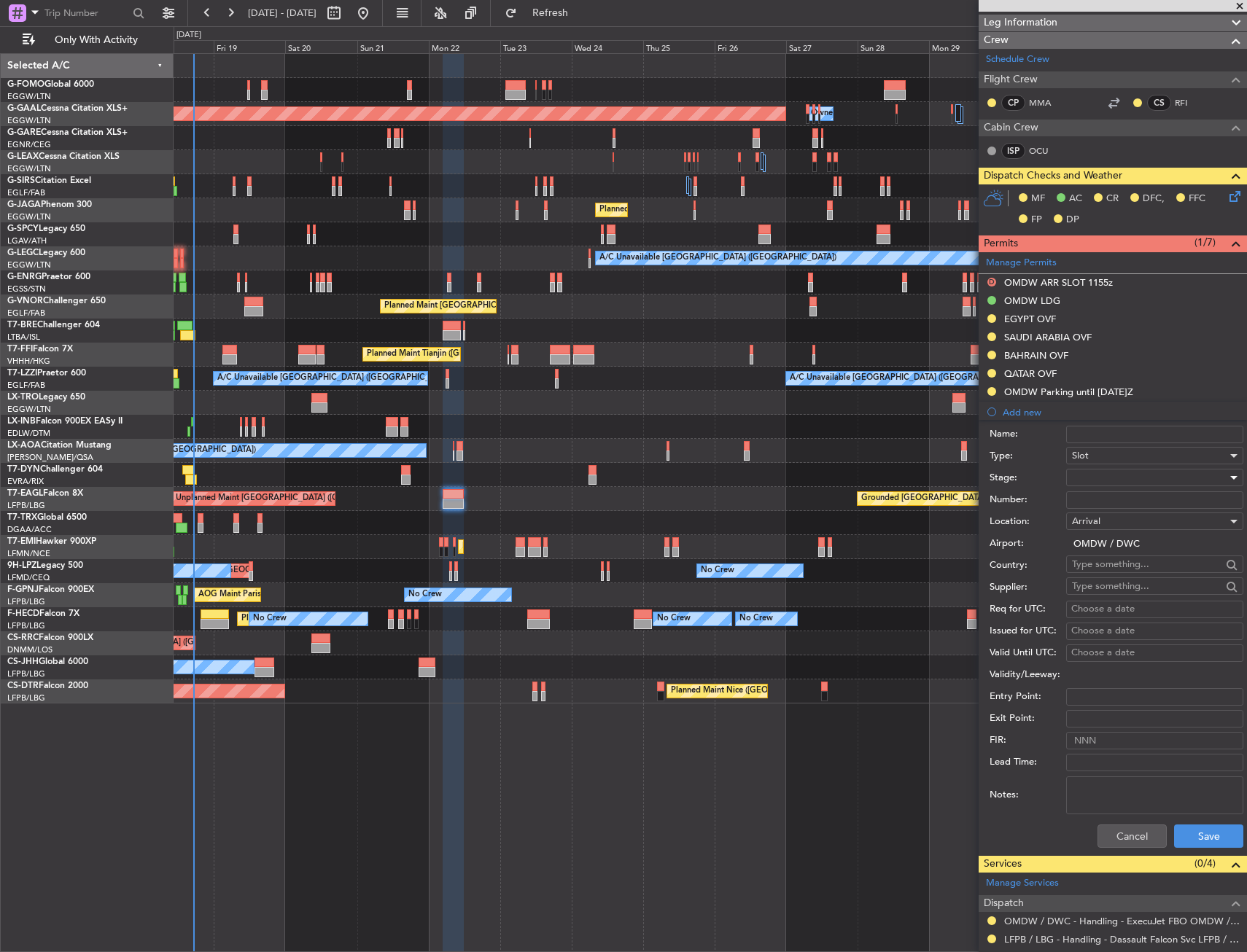
click at [1108, 479] on div at bounding box center [1150, 477] width 155 height 22
click at [1089, 594] on span "Received OK" at bounding box center [1149, 595] width 153 height 22
click at [1084, 613] on div "Choose a date" at bounding box center [1155, 609] width 167 height 15
select select "9"
select select "2025"
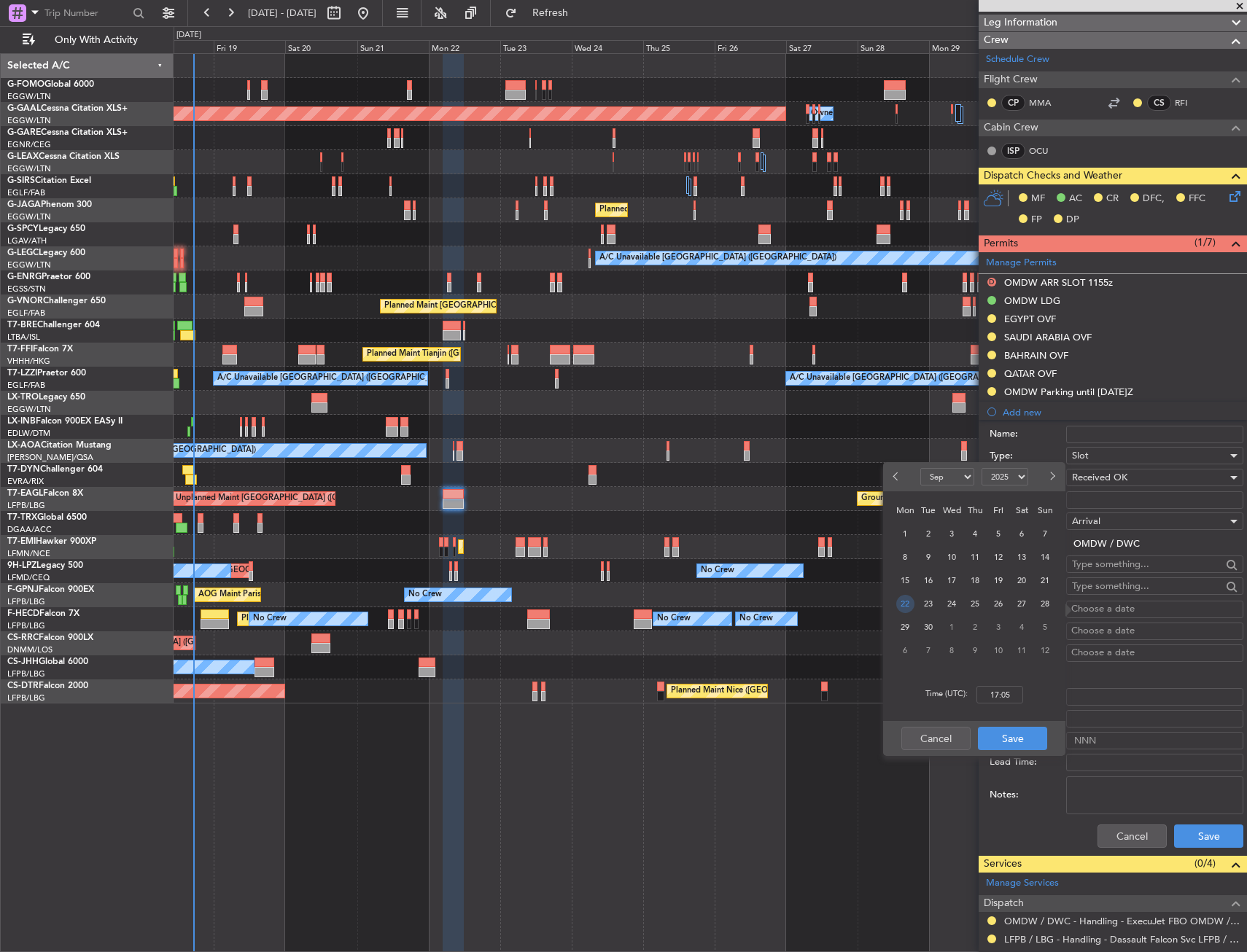
click at [899, 609] on span "22" at bounding box center [905, 604] width 18 height 18
click at [997, 694] on input "00:00" at bounding box center [1000, 695] width 47 height 17
type input "11:55"
click at [1020, 740] on button "Save" at bounding box center [1012, 738] width 69 height 24
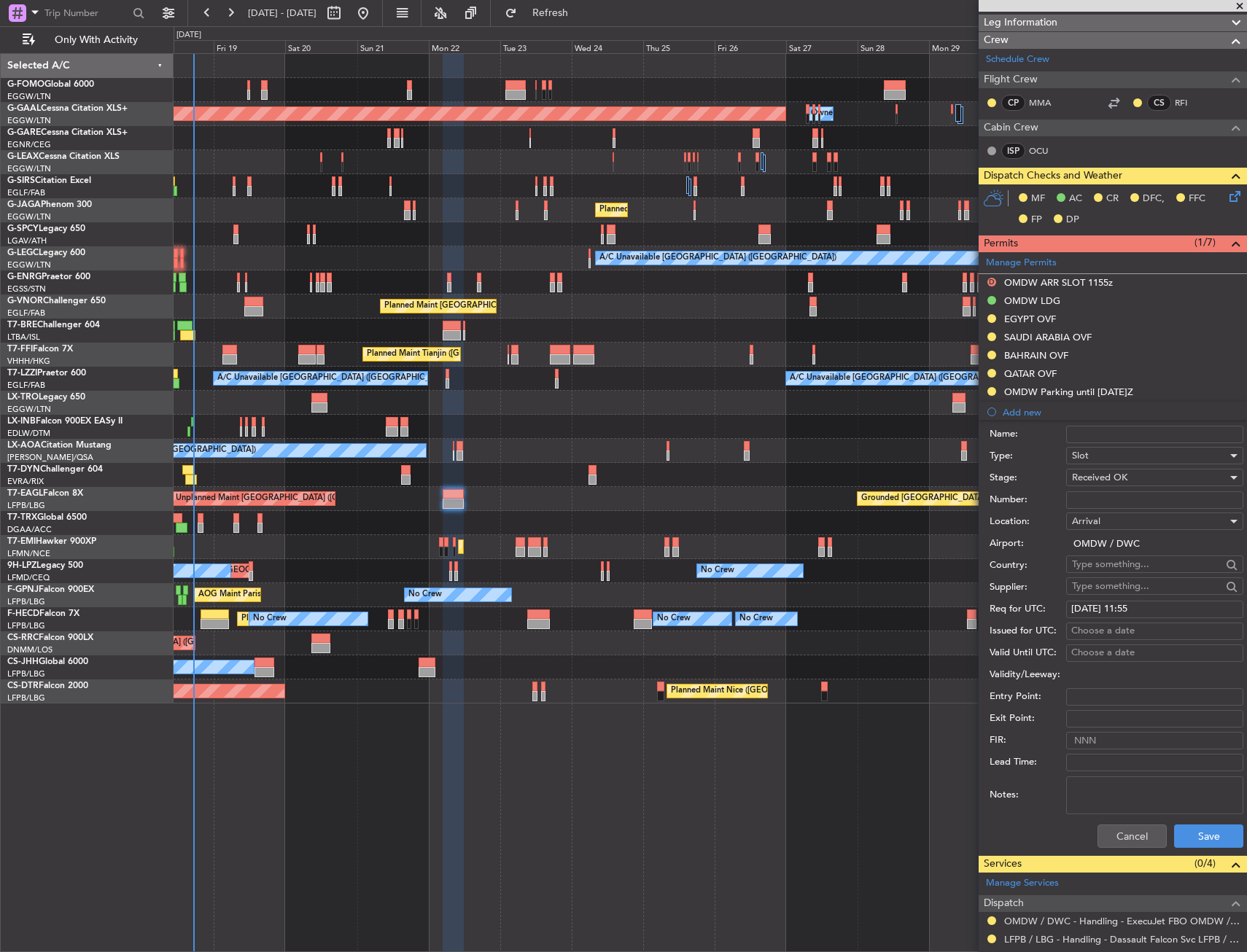
click at [1125, 627] on div "Choose a date" at bounding box center [1155, 631] width 167 height 15
select select "9"
select select "2025"
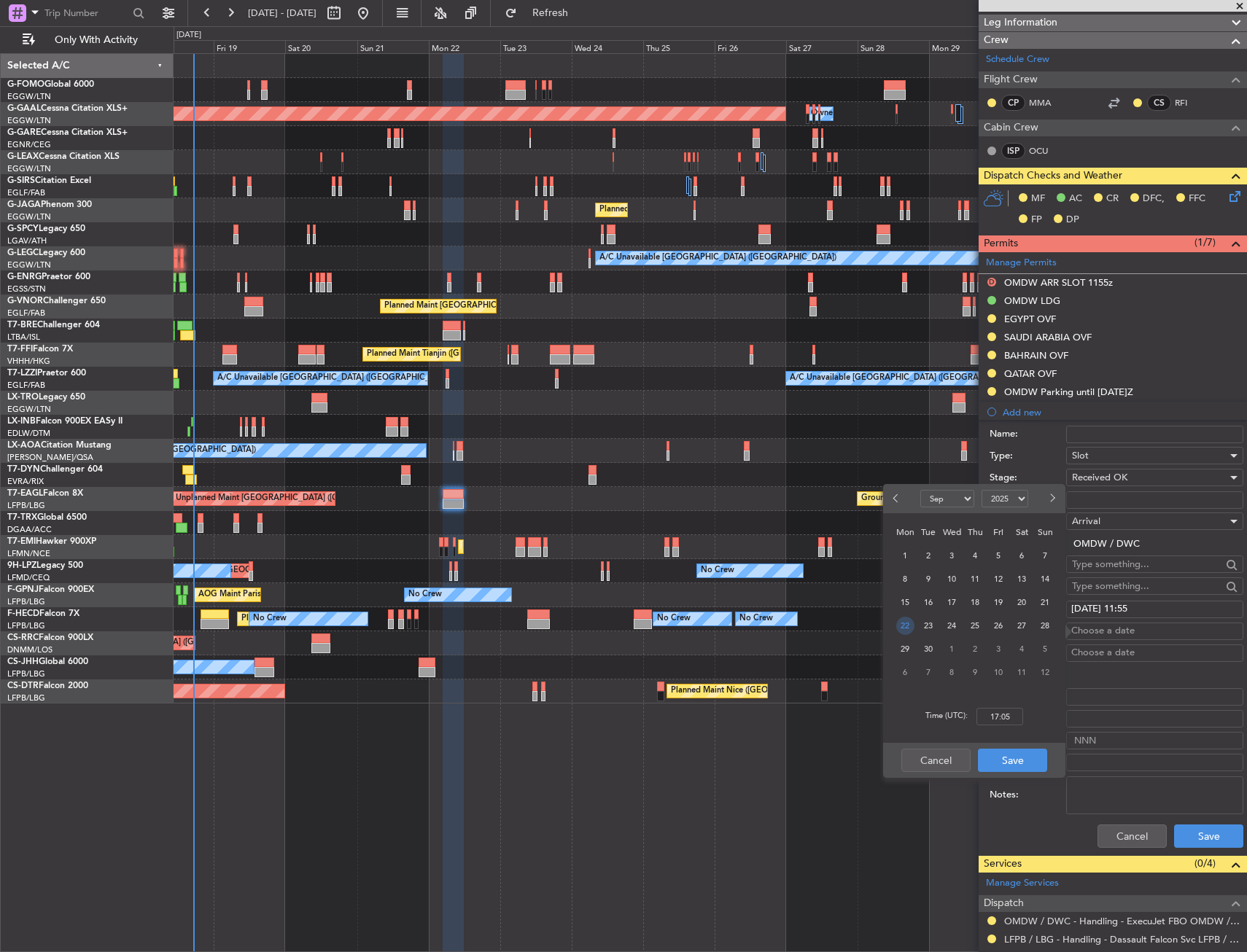
click at [905, 627] on span "22" at bounding box center [905, 626] width 18 height 18
click at [1011, 723] on input "00:00" at bounding box center [1000, 717] width 47 height 17
type input "10:45"
click at [1014, 759] on button "Save" at bounding box center [1012, 760] width 69 height 24
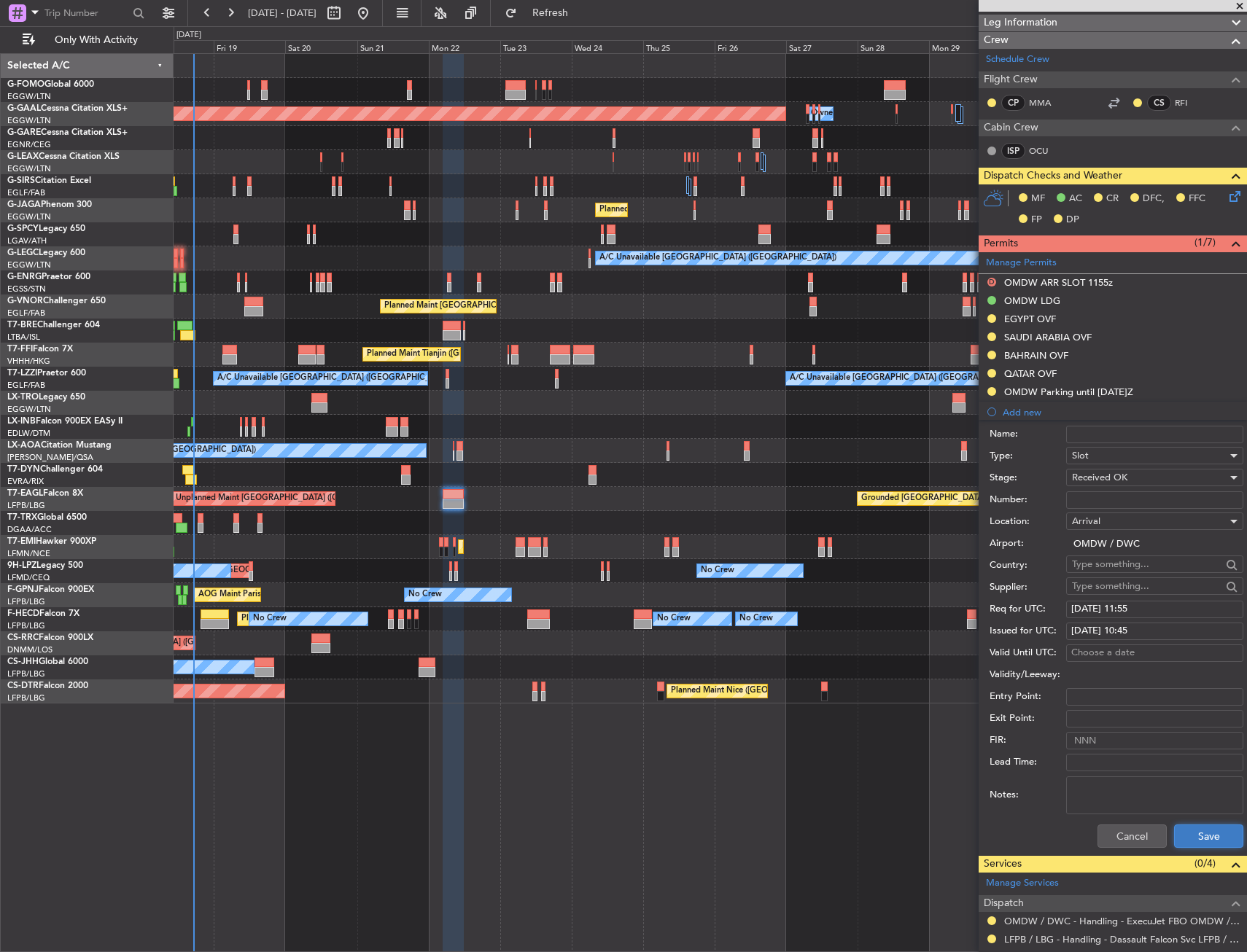
click at [1183, 844] on button "Save" at bounding box center [1209, 836] width 69 height 24
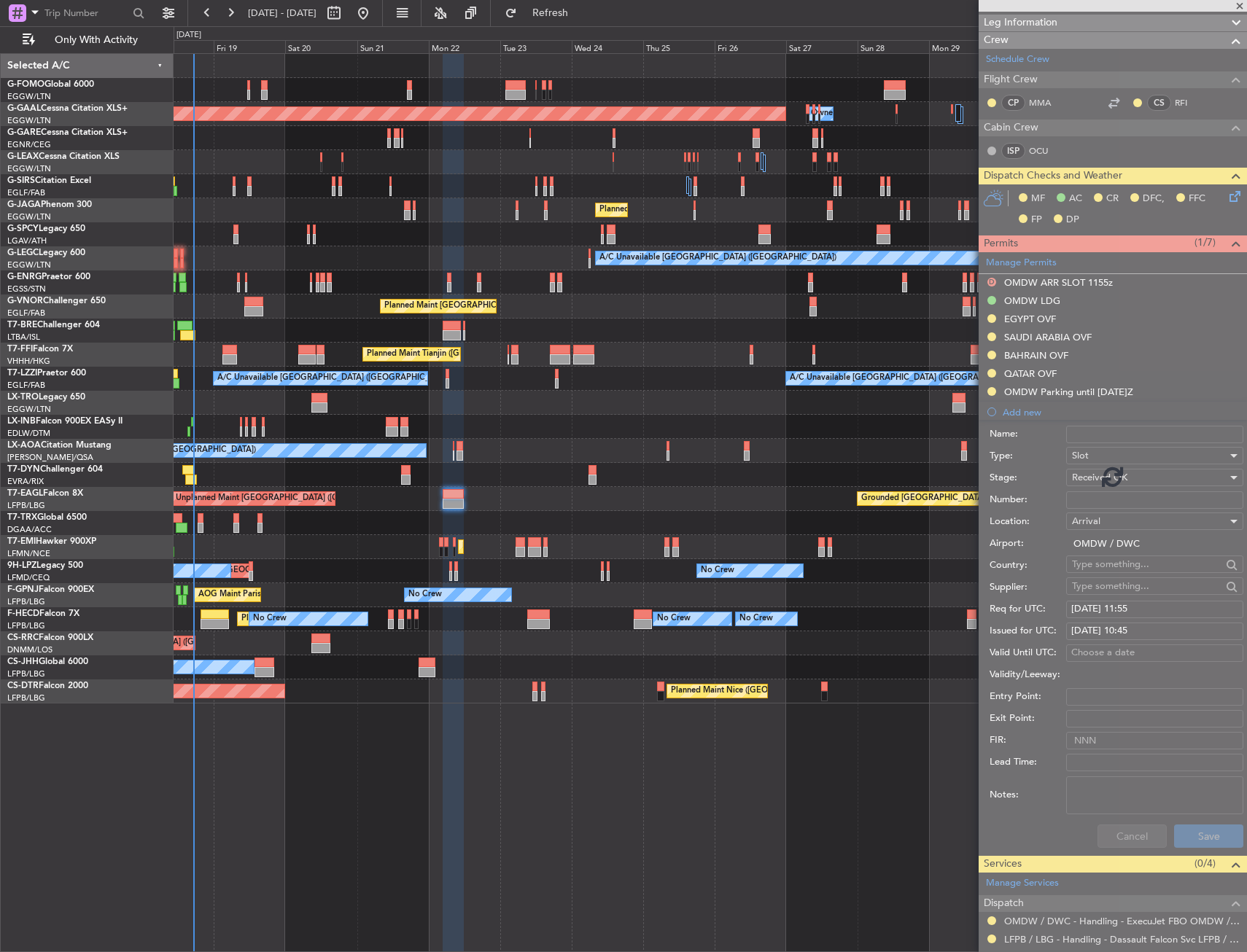
scroll to position [85, 0]
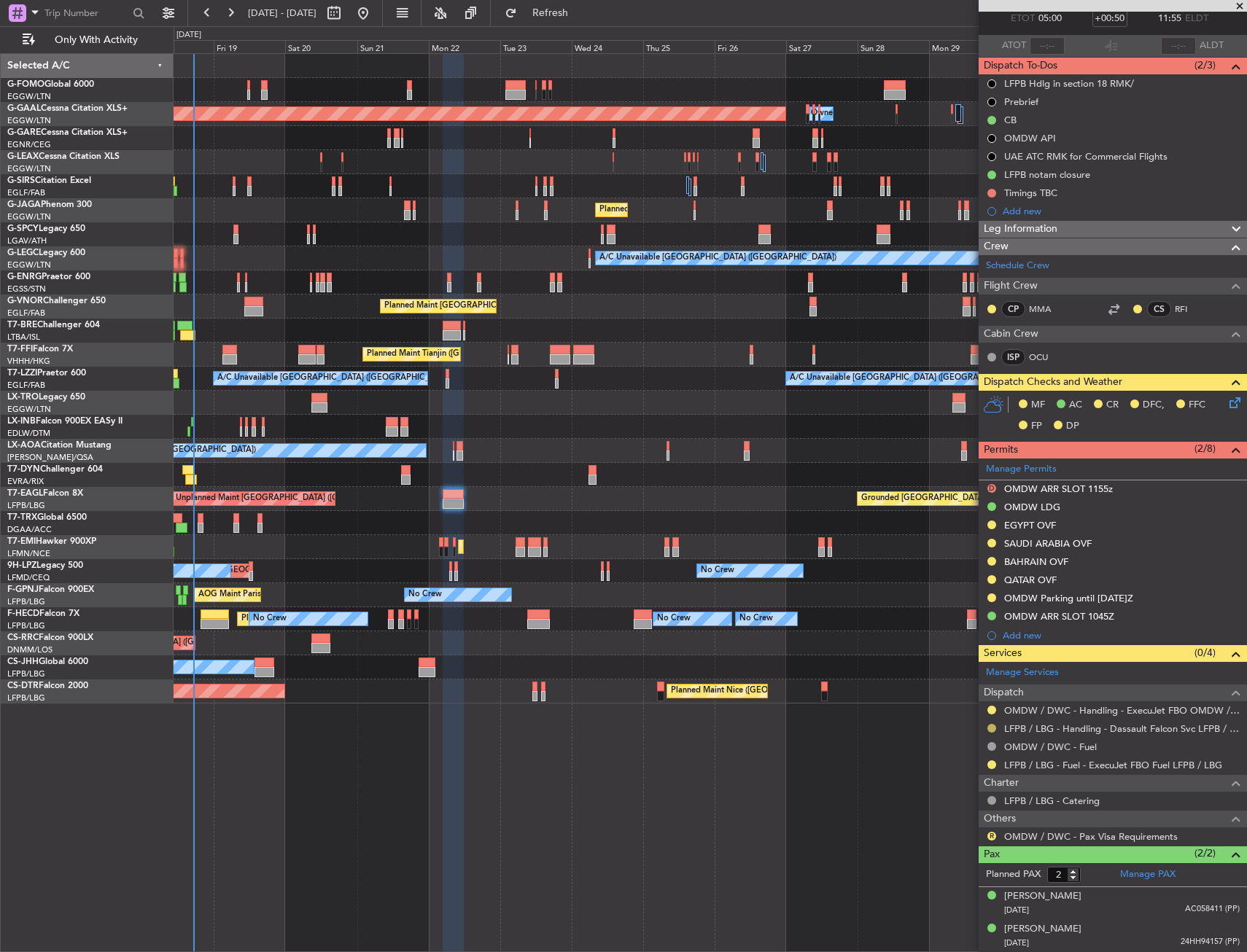
click at [991, 724] on button at bounding box center [992, 729] width 9 height 9
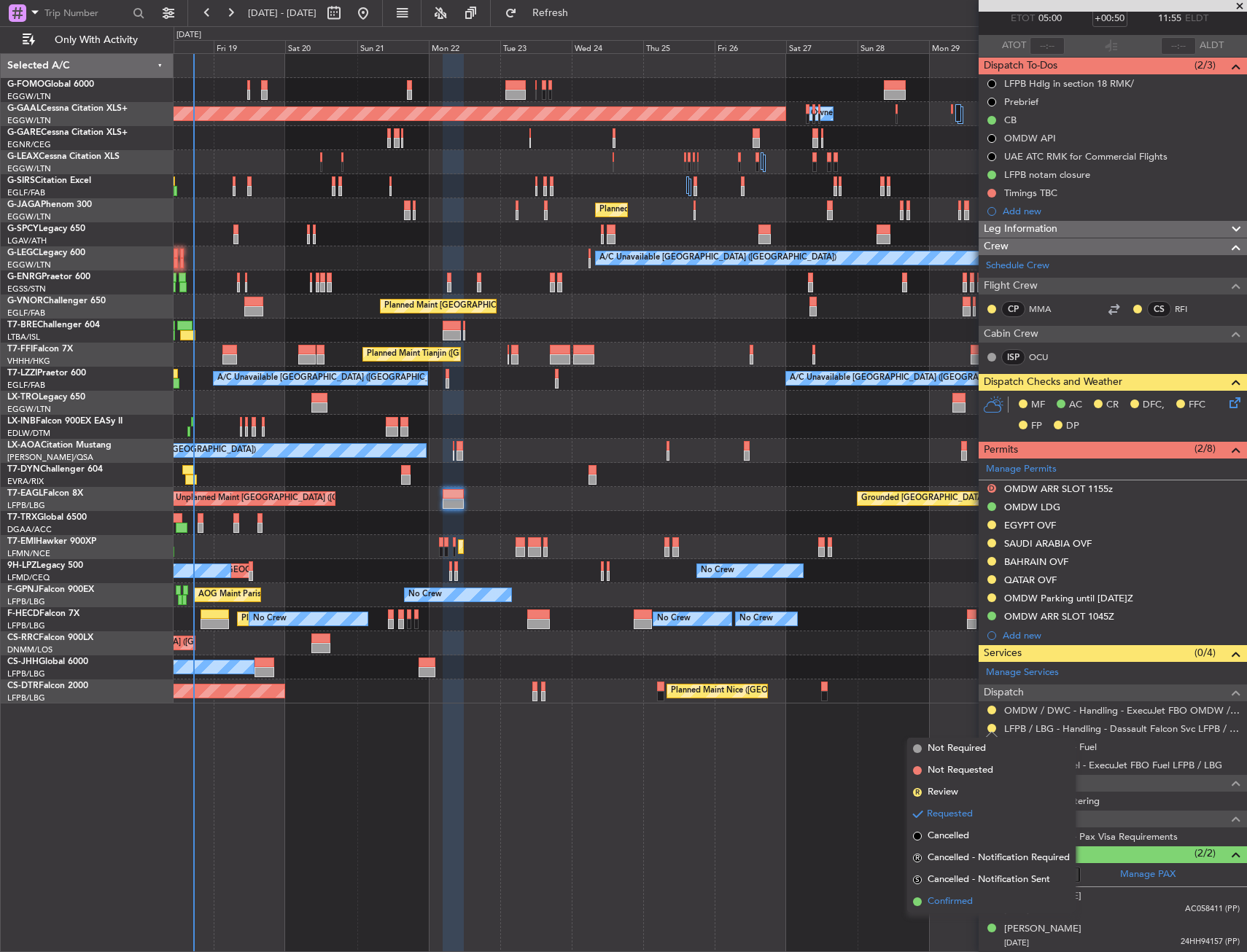
click at [937, 904] on span "Confirmed" at bounding box center [951, 901] width 45 height 15
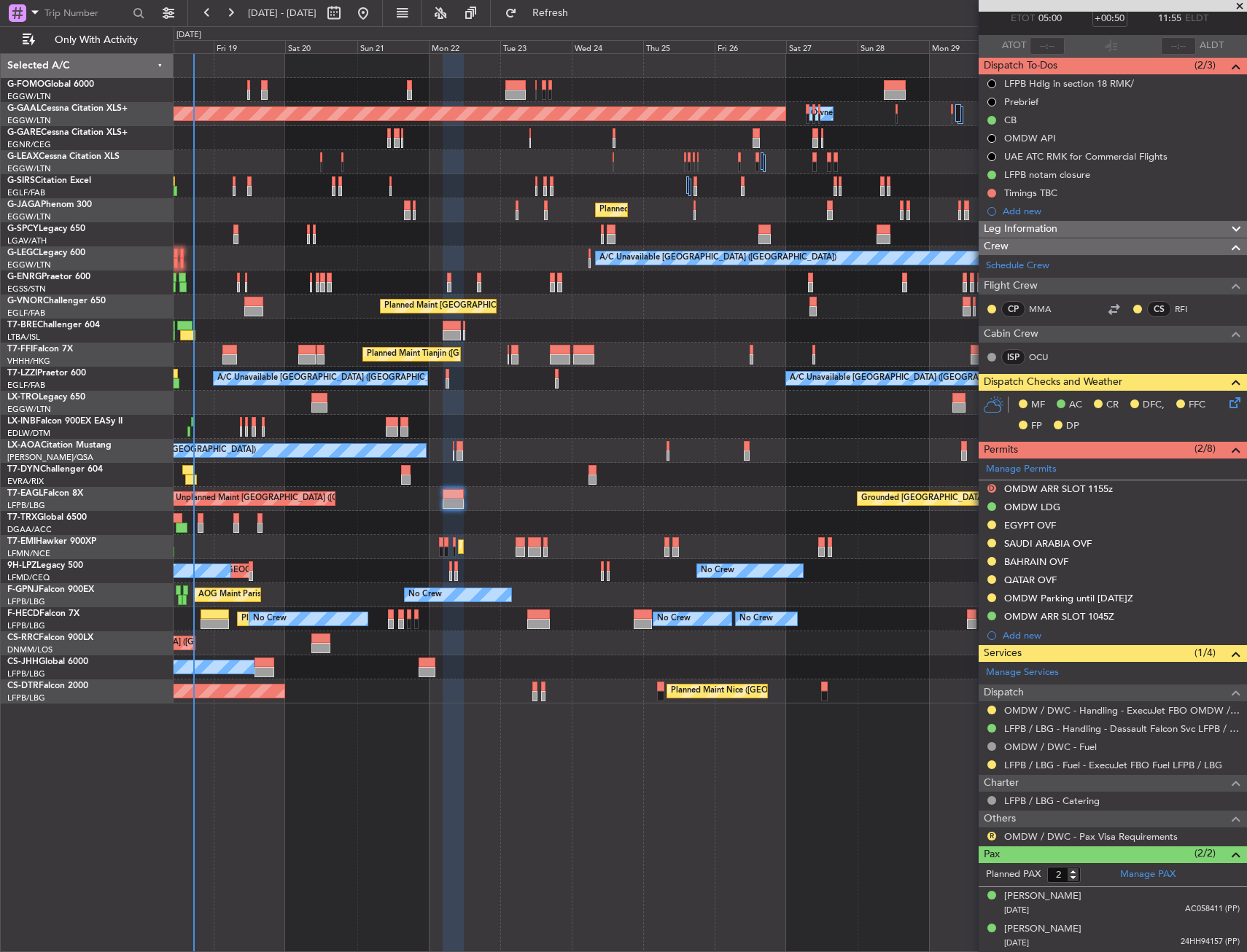
drag, startPoint x: 989, startPoint y: 598, endPoint x: 985, endPoint y: 609, distance: 11.7
click at [989, 598] on button at bounding box center [992, 598] width 9 height 9
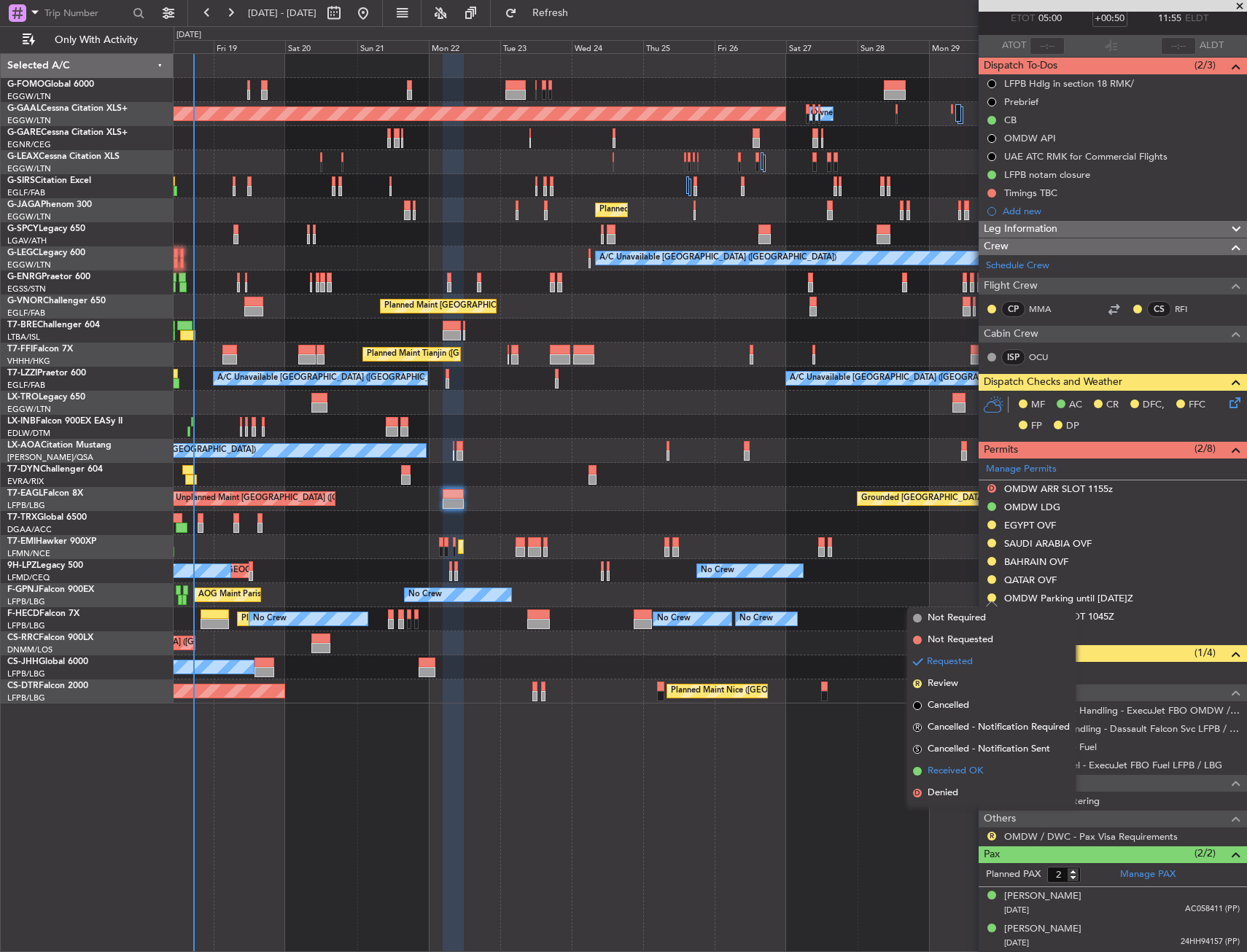
click at [944, 780] on li "Received OK" at bounding box center [991, 771] width 168 height 22
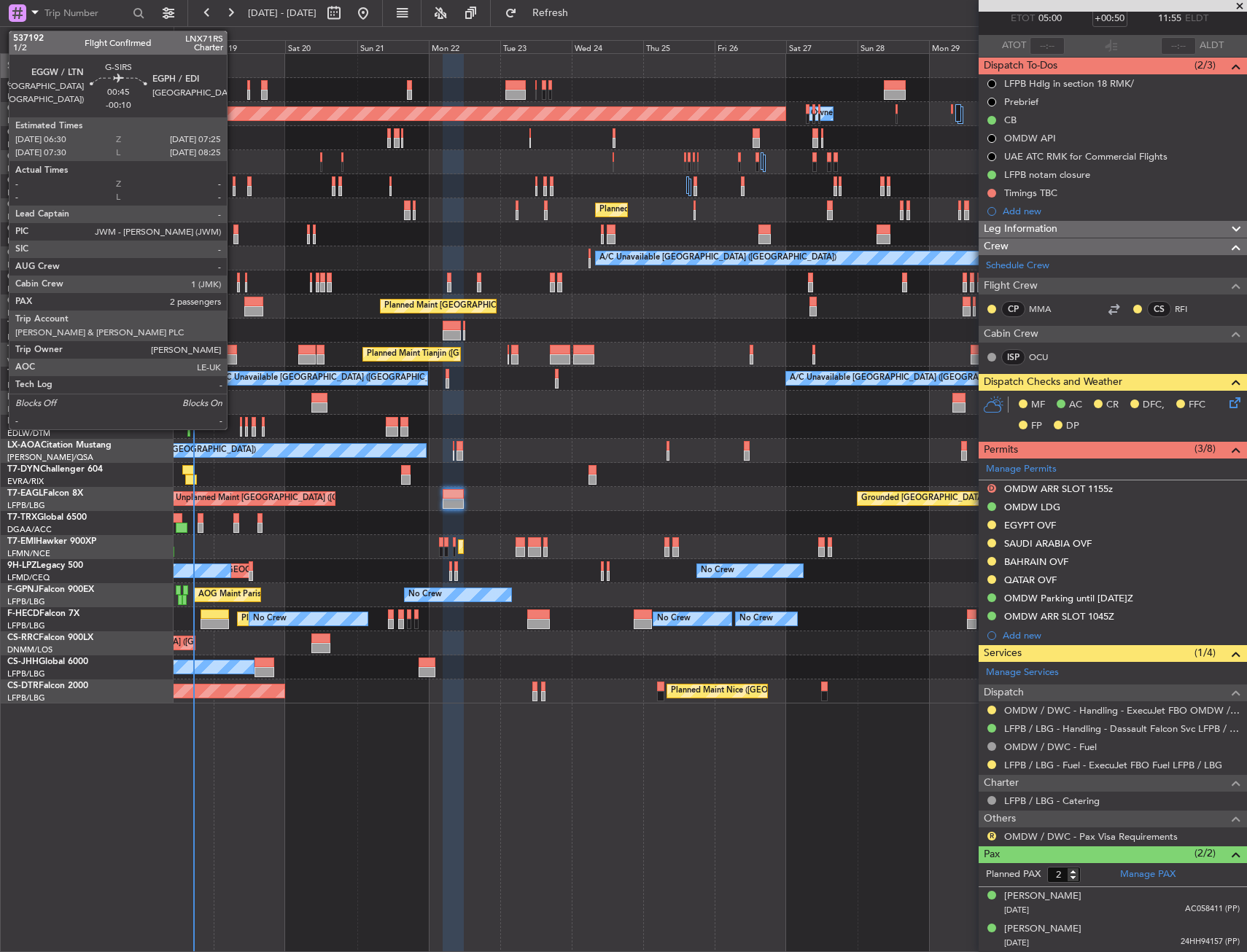
click at [234, 183] on div at bounding box center [234, 181] width 3 height 10
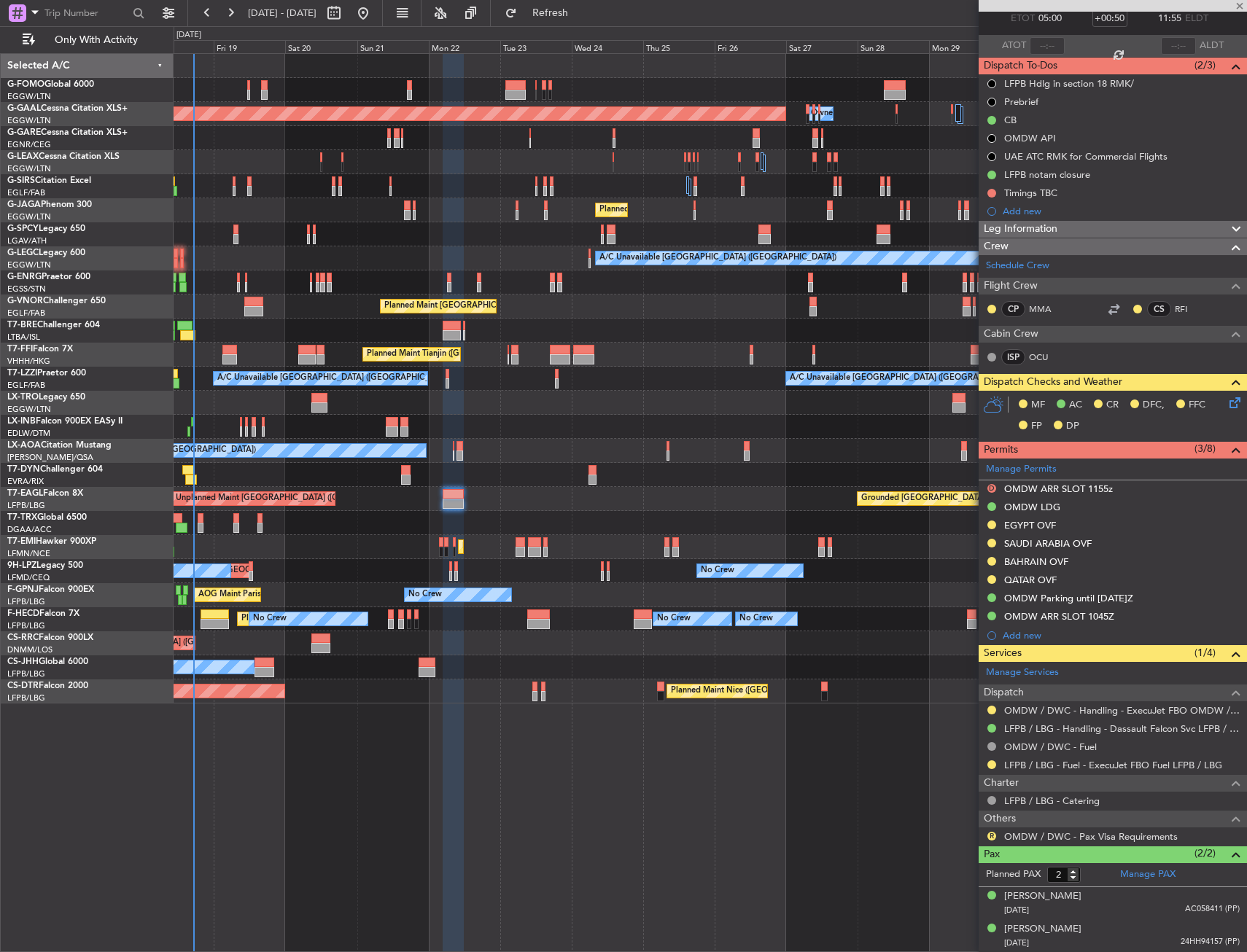
type input "-00:10"
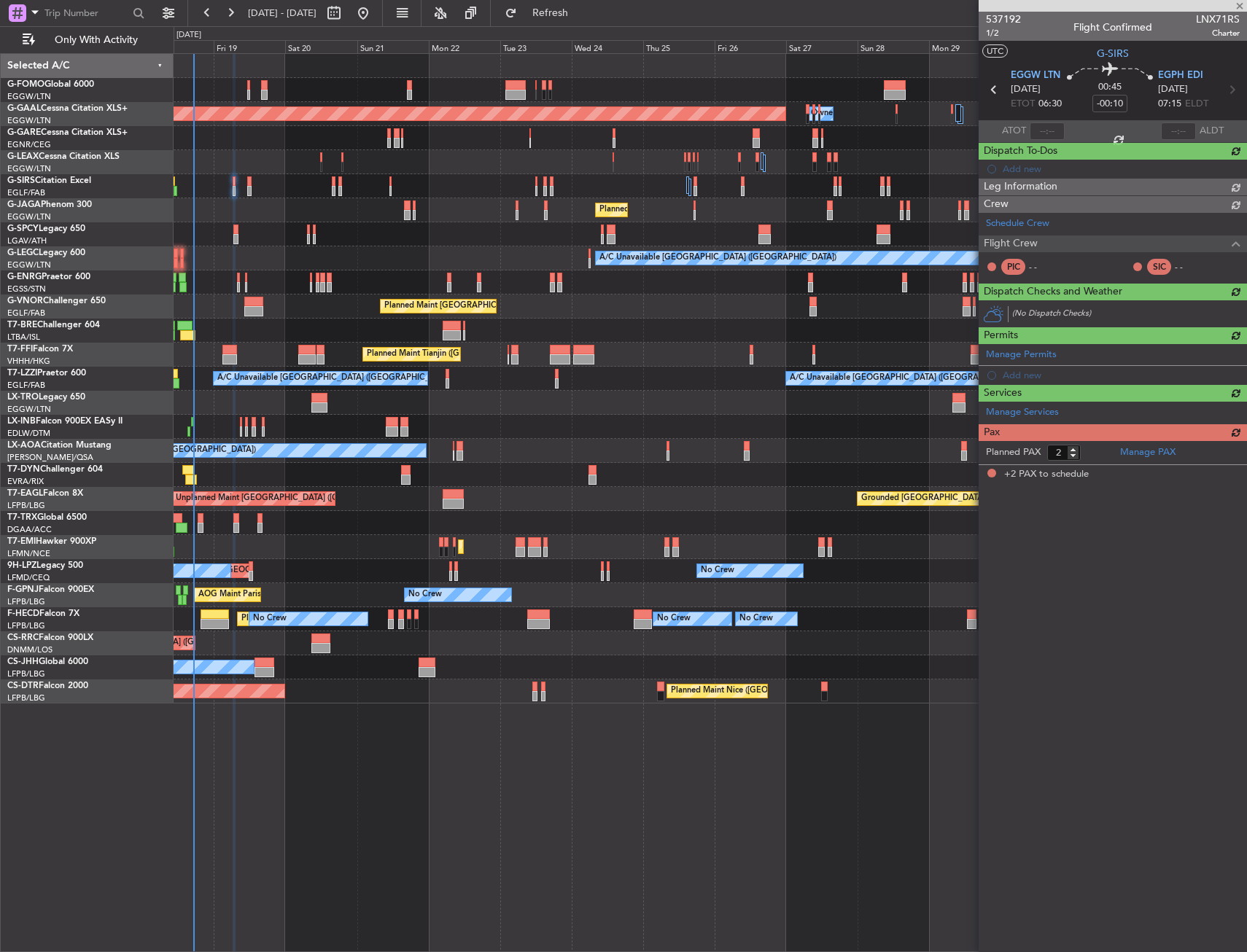
scroll to position [0, 0]
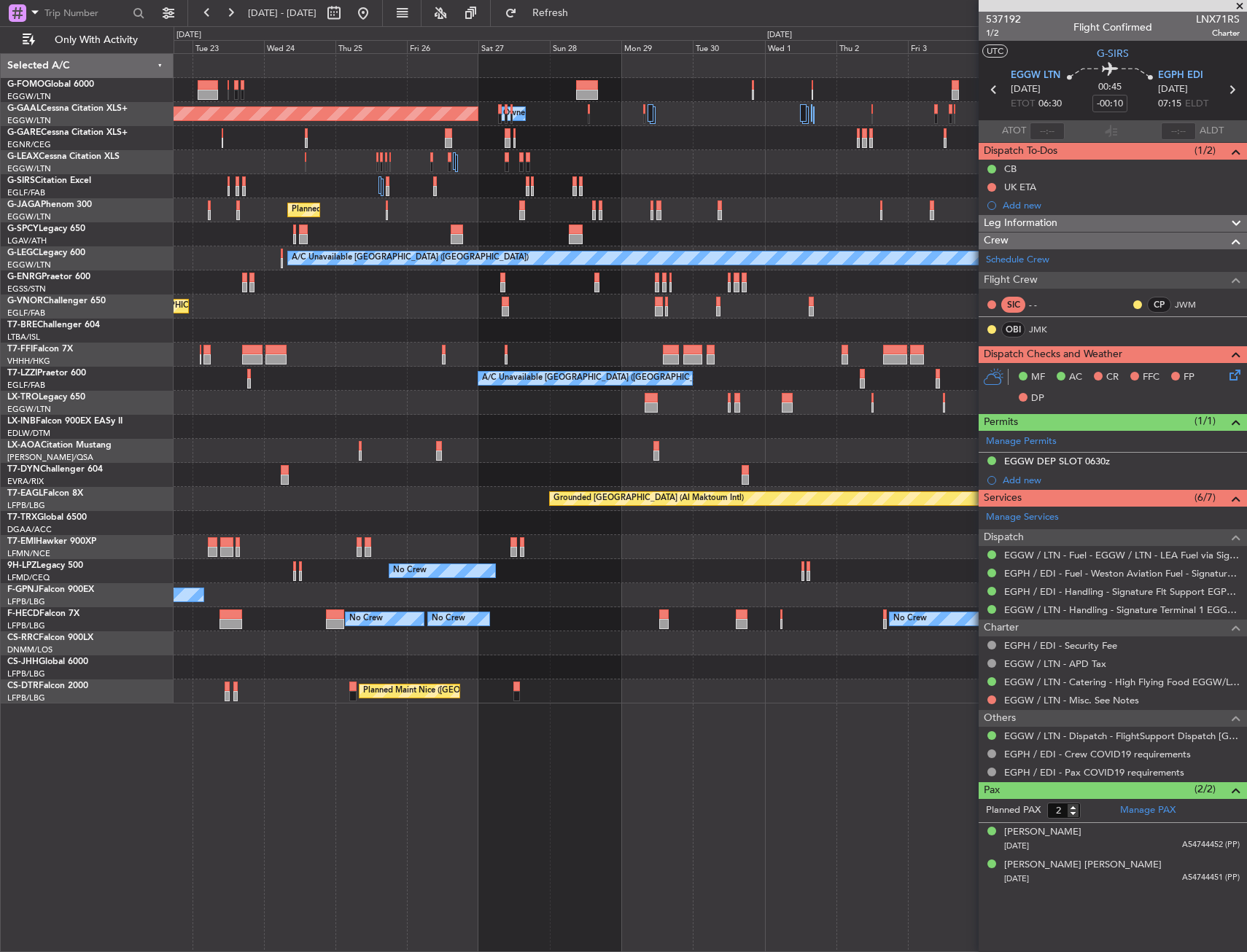
click at [412, 421] on div "Planned Maint Dusseldorf Owner Owner Owner Planned Maint London (Luton) A/C Una…" at bounding box center [710, 378] width 1073 height 649
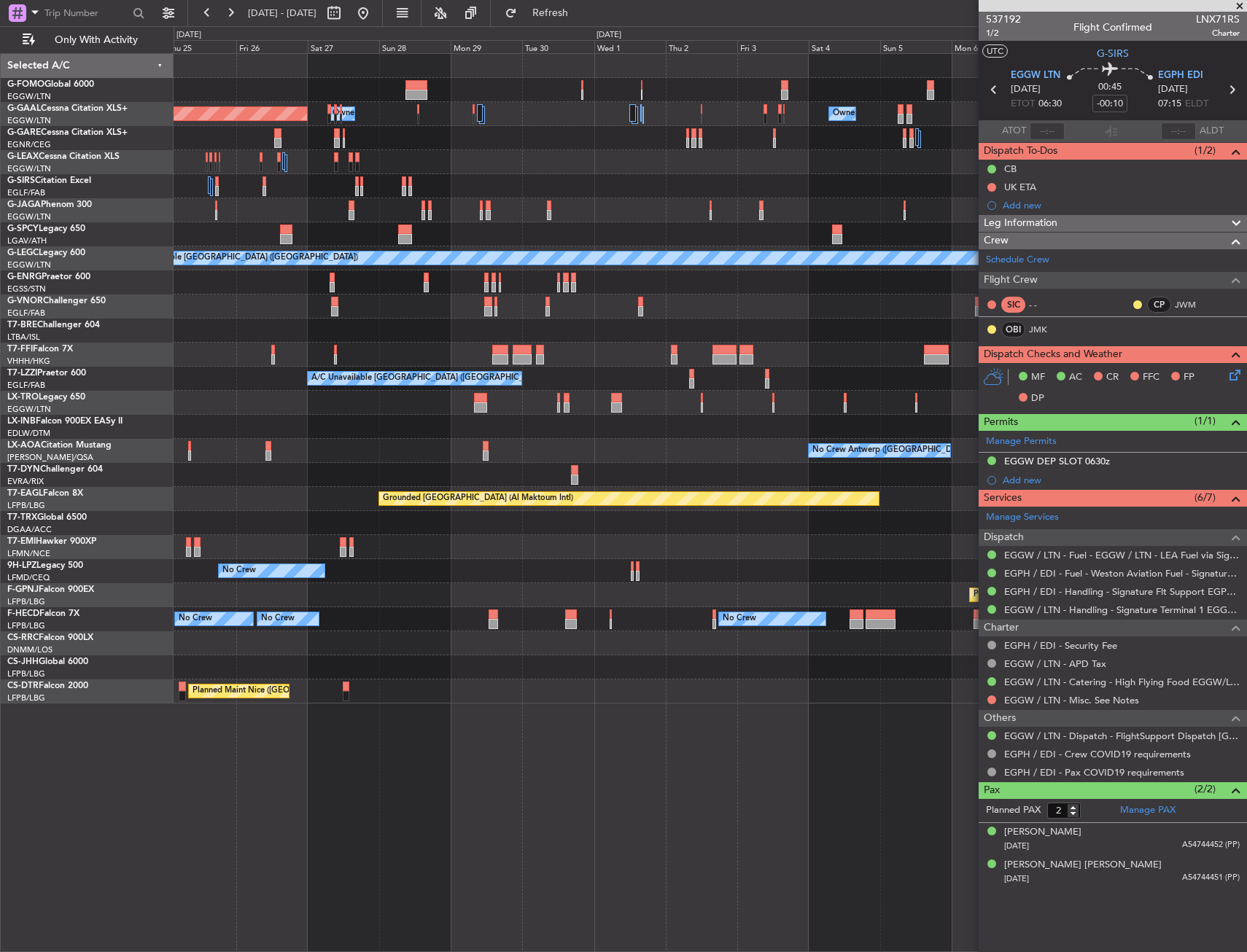
click at [360, 430] on div "Planned Maint Dusseldorf Owner Owner Owner Planned Maint London (Luton) A/C Una…" at bounding box center [710, 378] width 1073 height 649
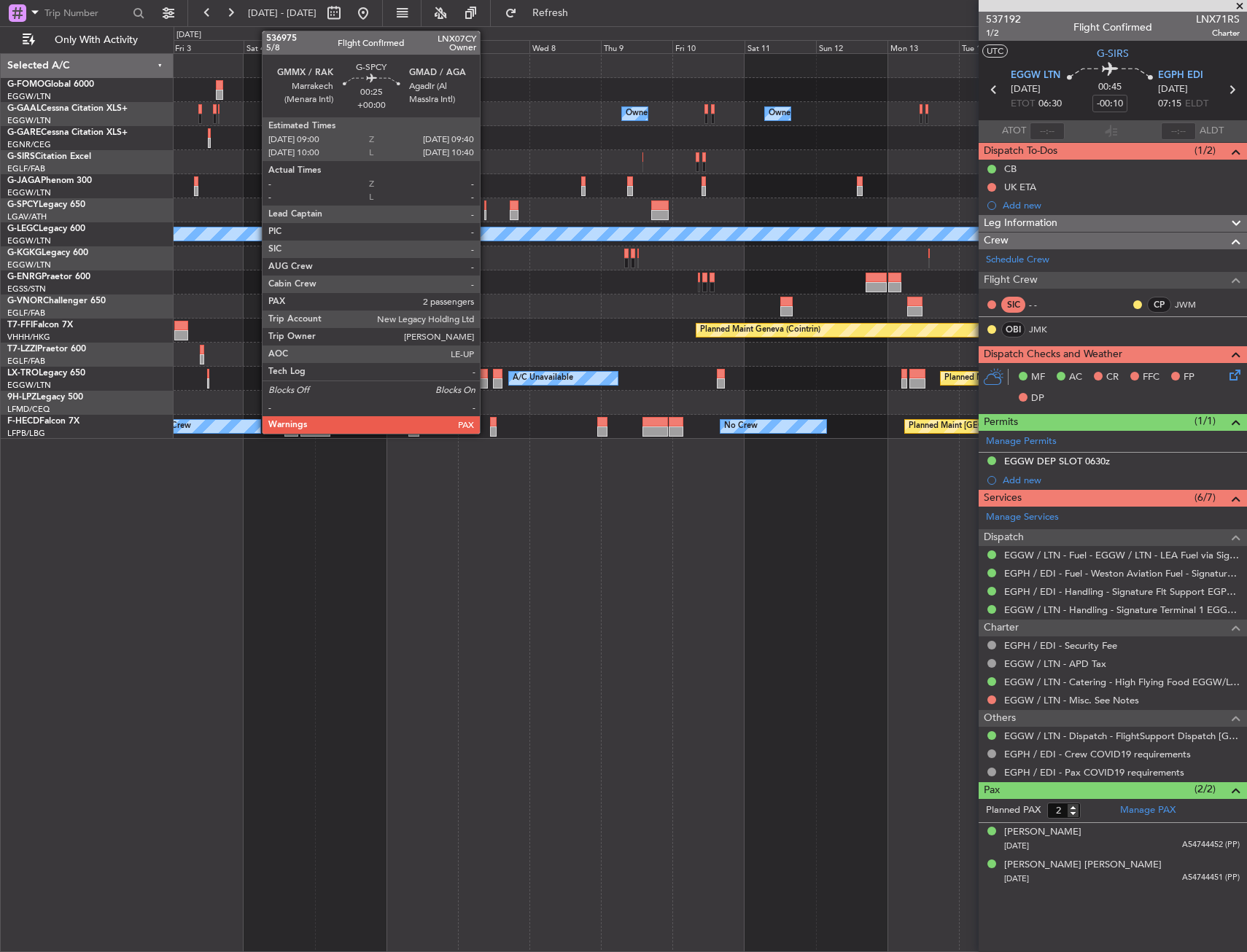
click at [487, 210] on div at bounding box center [485, 215] width 3 height 10
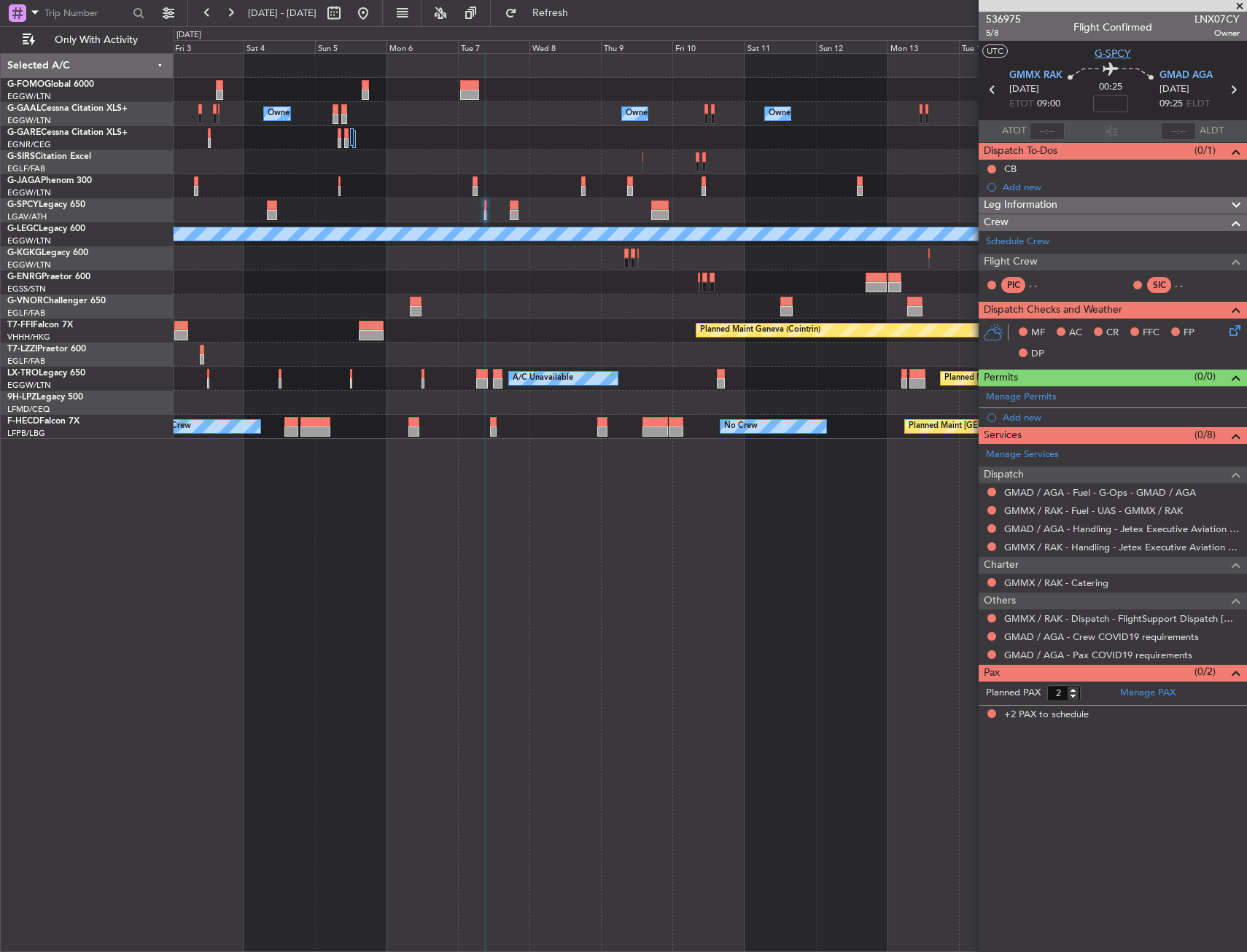
click at [1114, 51] on span "G-SPCY" at bounding box center [1114, 54] width 37 height 16
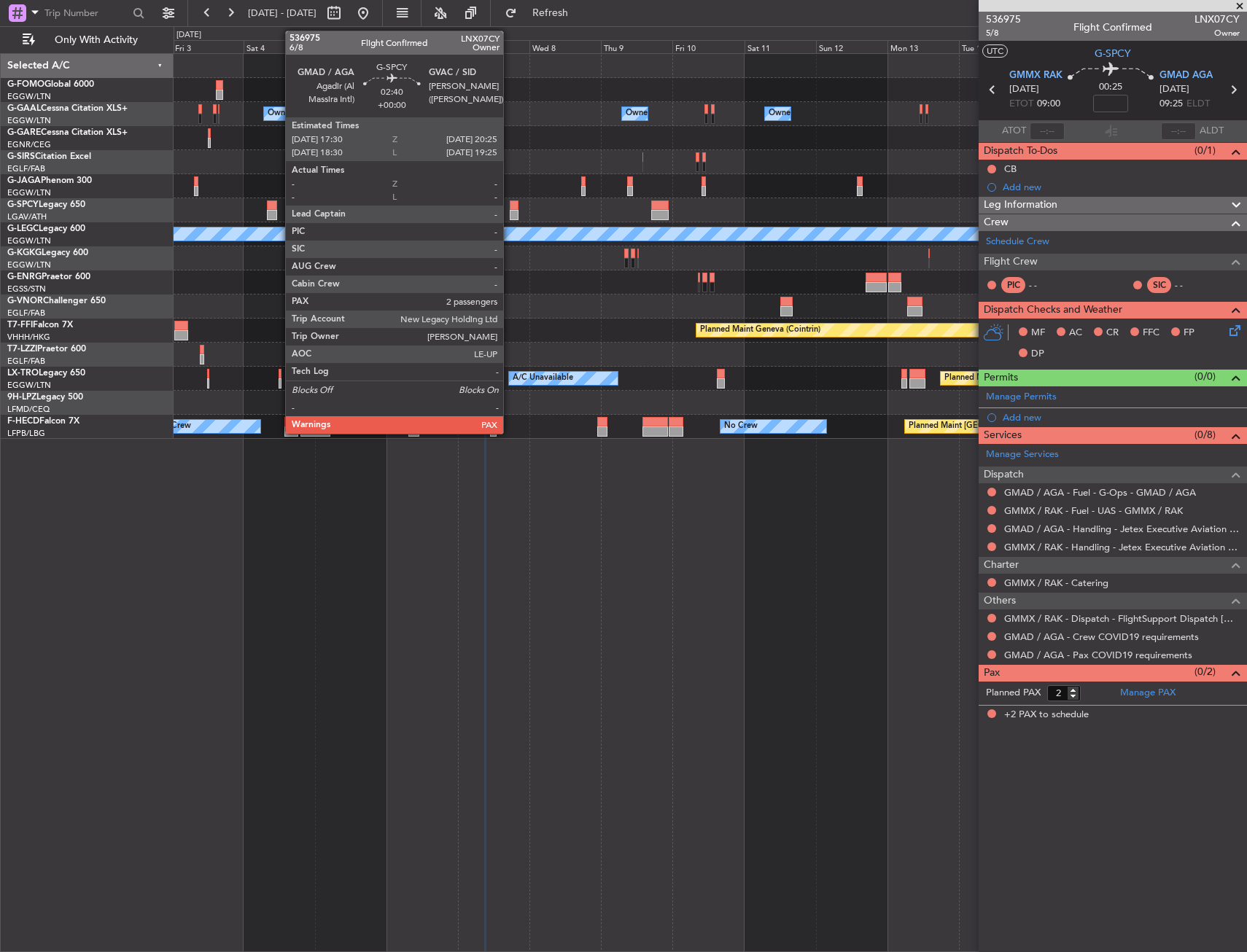
click at [510, 203] on div at bounding box center [514, 206] width 9 height 10
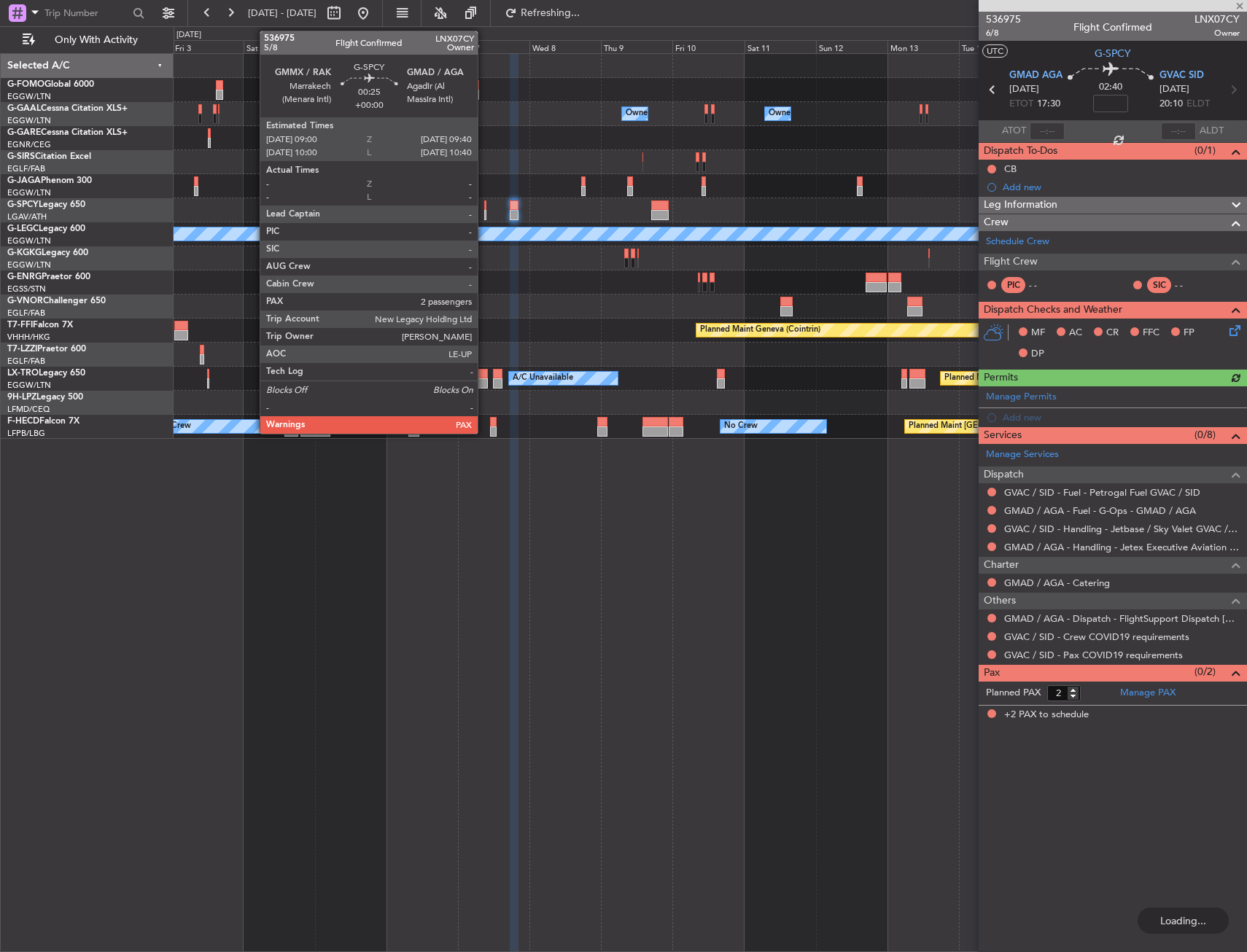
click at [484, 206] on div at bounding box center [485, 206] width 3 height 10
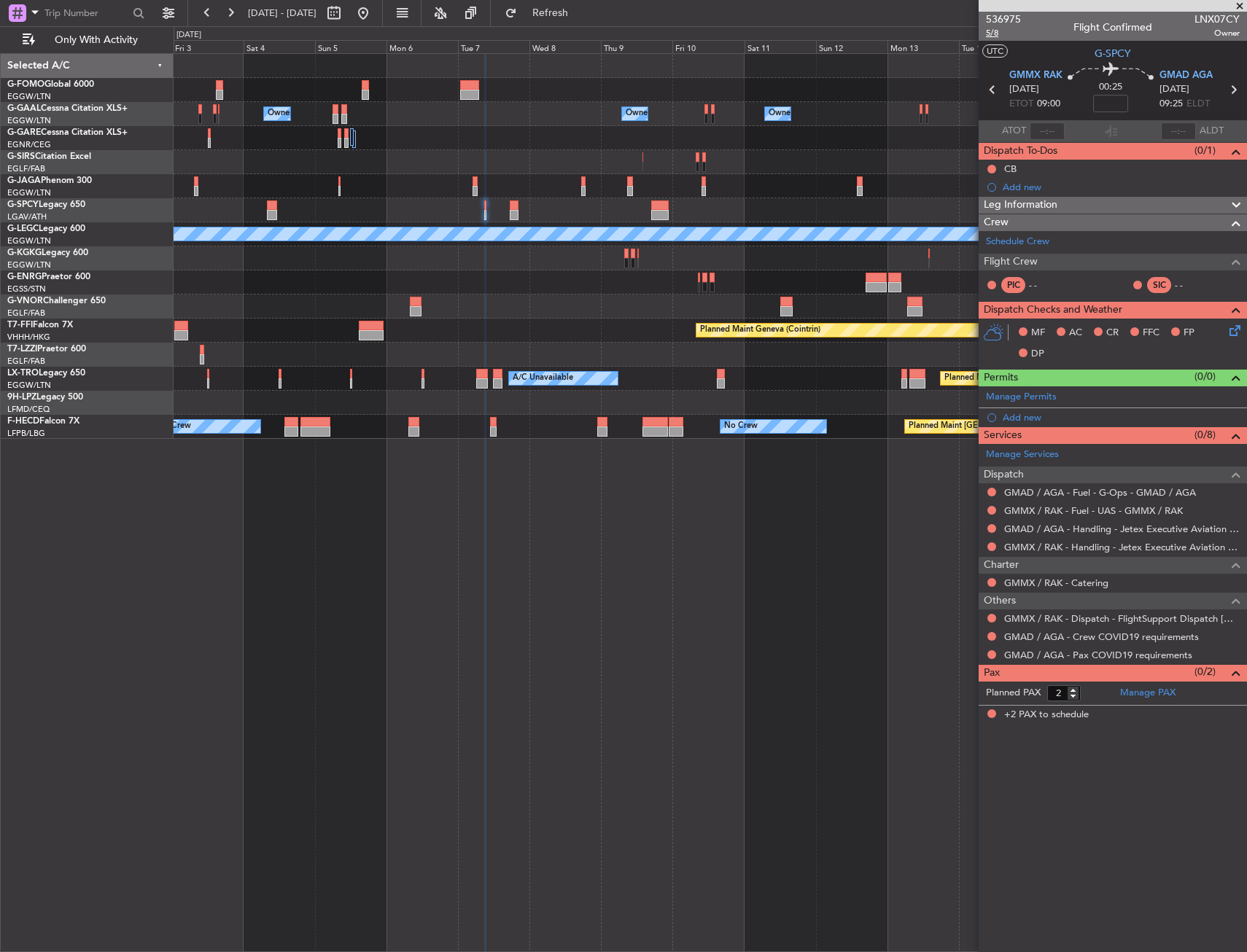
click at [997, 36] on span "5/8" at bounding box center [1004, 33] width 35 height 12
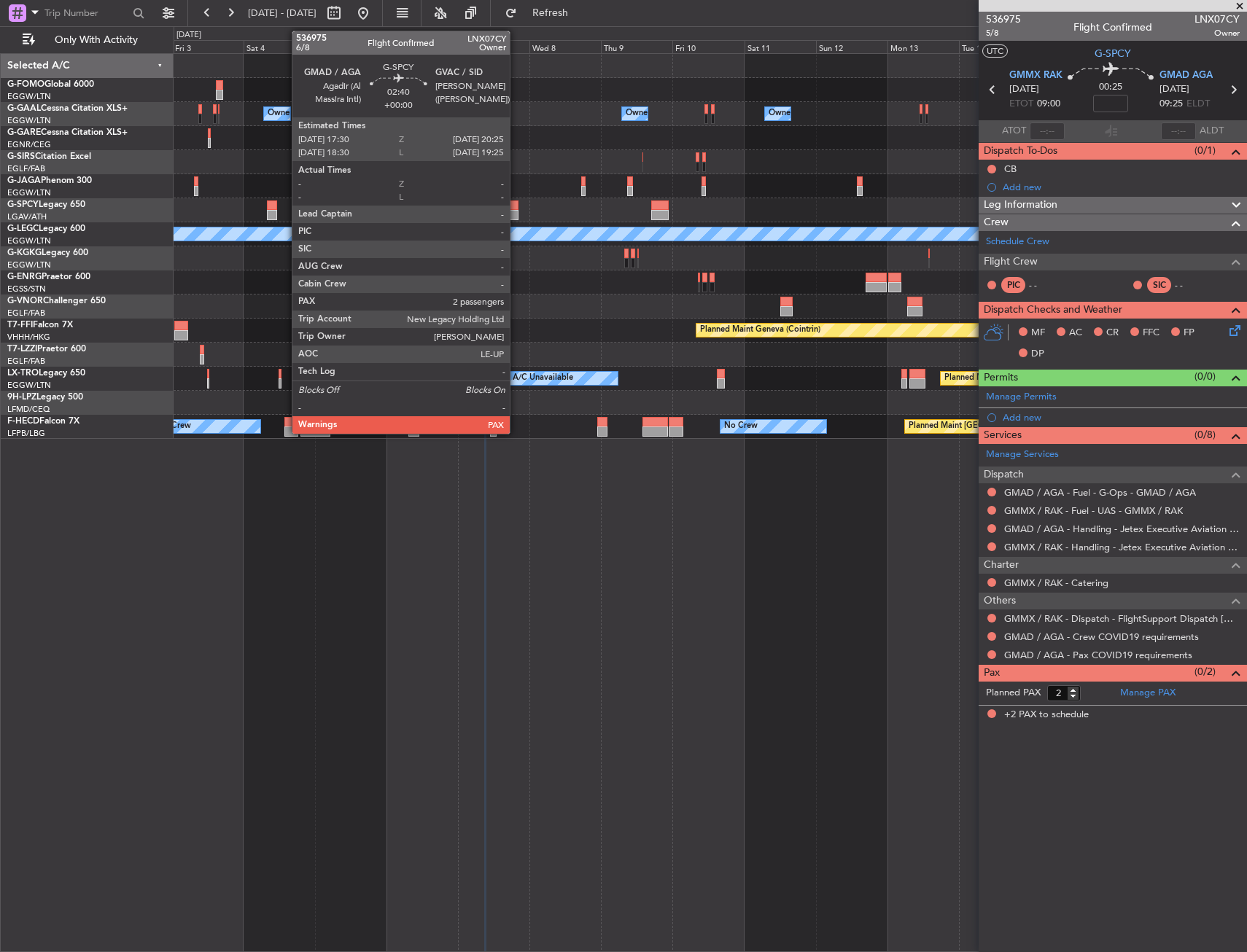
click at [516, 214] on div at bounding box center [514, 215] width 9 height 10
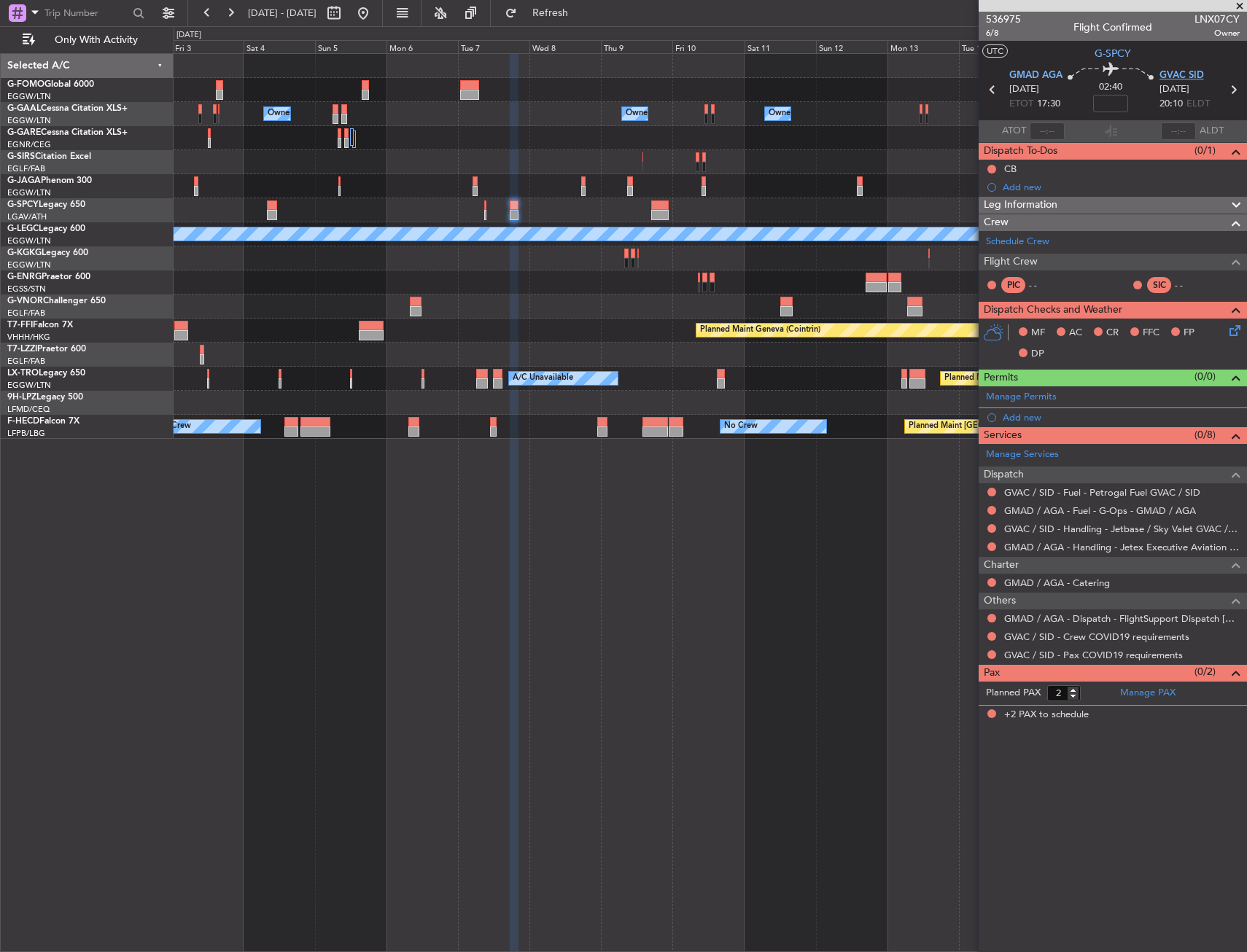
click at [1175, 73] on span "GVAC SID" at bounding box center [1182, 76] width 44 height 15
click at [1107, 58] on span "G-SPCY" at bounding box center [1114, 54] width 37 height 16
click at [1187, 73] on span "GVAC SID" at bounding box center [1182, 76] width 44 height 15
click at [997, 36] on span "6/8" at bounding box center [1004, 33] width 35 height 12
click at [1121, 104] on input at bounding box center [1111, 104] width 35 height 17
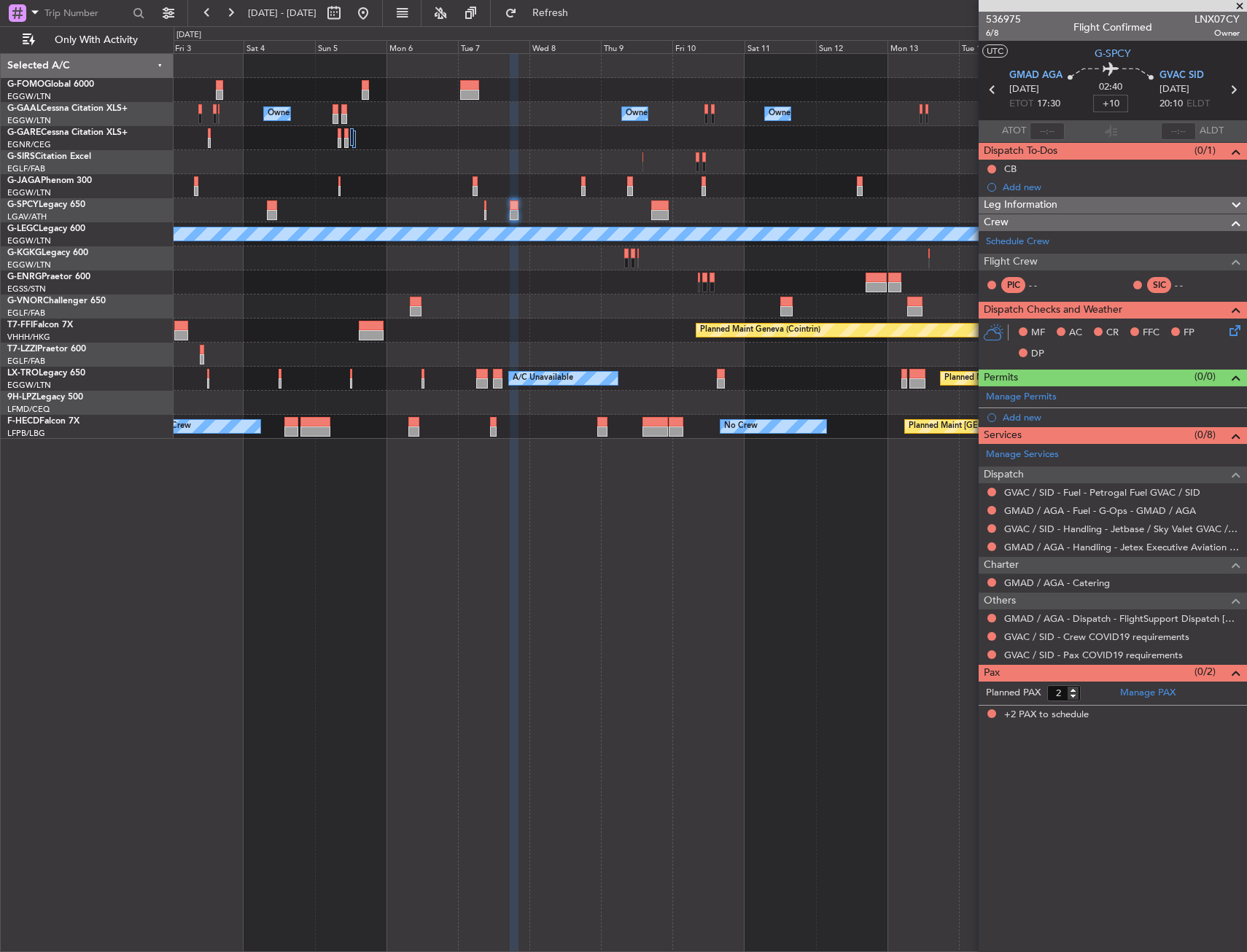
click at [1065, 44] on section "UTC G-SPCY" at bounding box center [1114, 51] width 269 height 22
type input "+00:10"
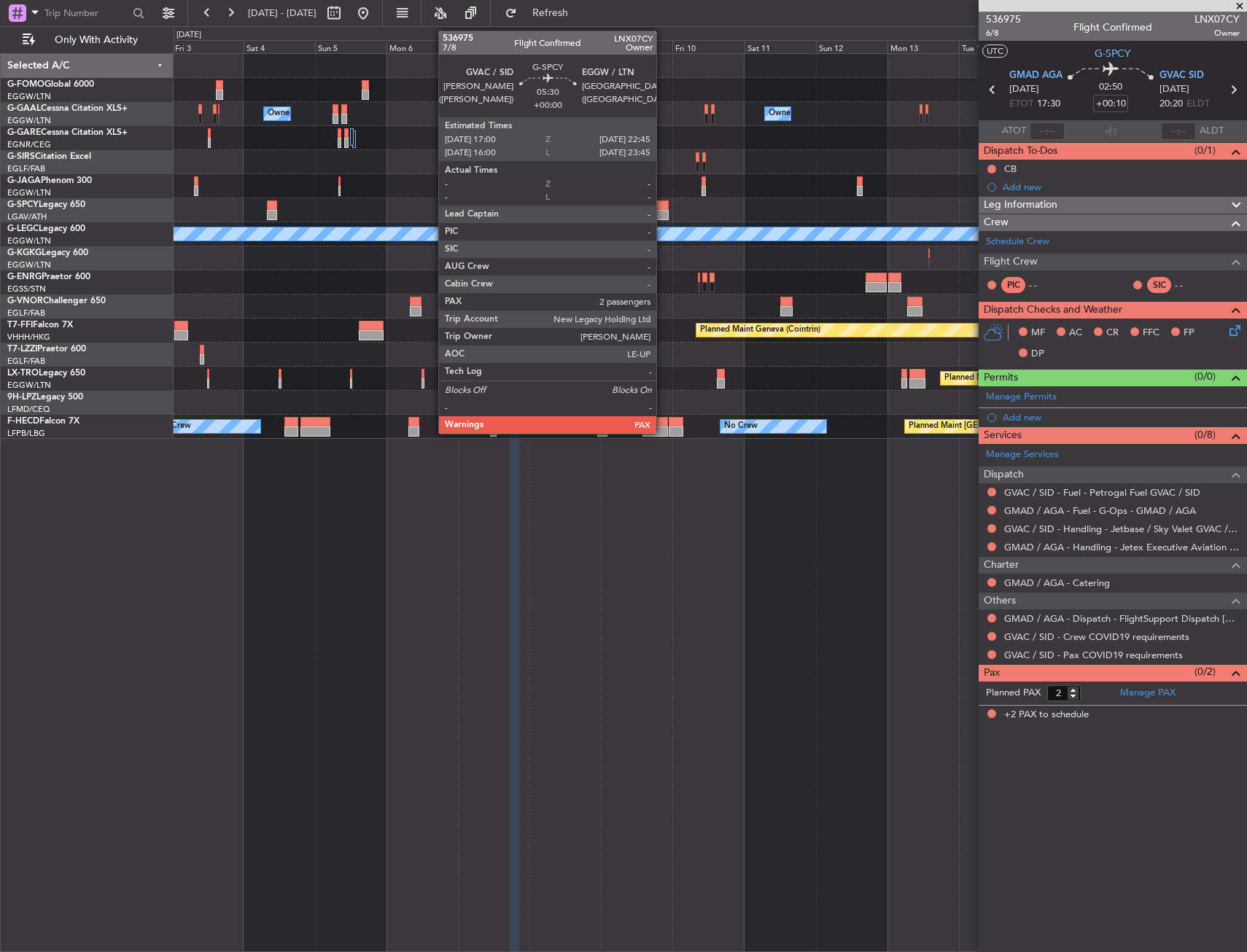
click at [663, 216] on div at bounding box center [660, 215] width 17 height 10
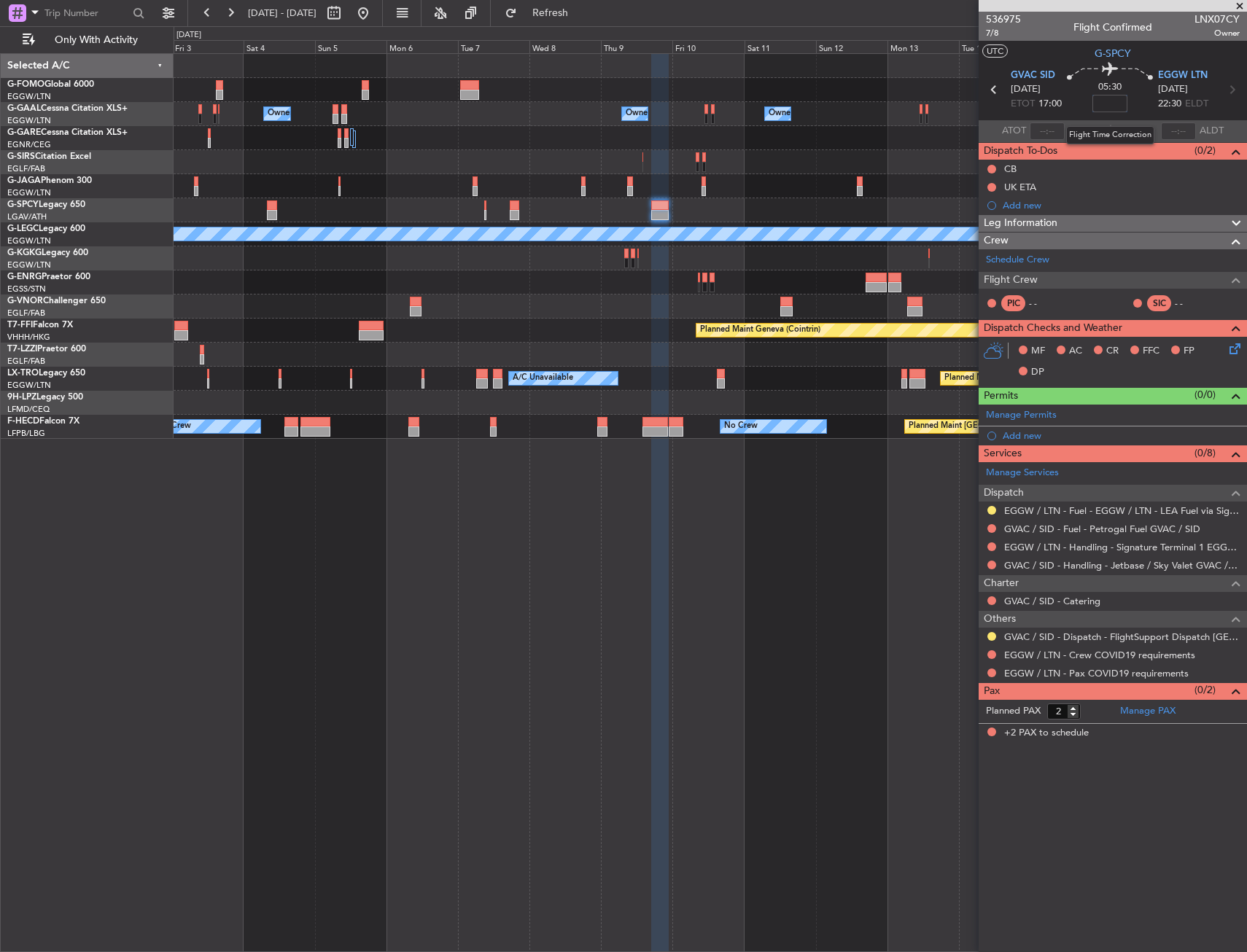
click at [1116, 109] on input at bounding box center [1110, 104] width 35 height 17
click at [1110, 105] on input at bounding box center [1110, 104] width 35 height 17
click at [1081, 61] on section "UTC G-SPCY" at bounding box center [1114, 51] width 269 height 22
type input "+00:30"
click at [1001, 28] on span "7/8" at bounding box center [1004, 33] width 35 height 12
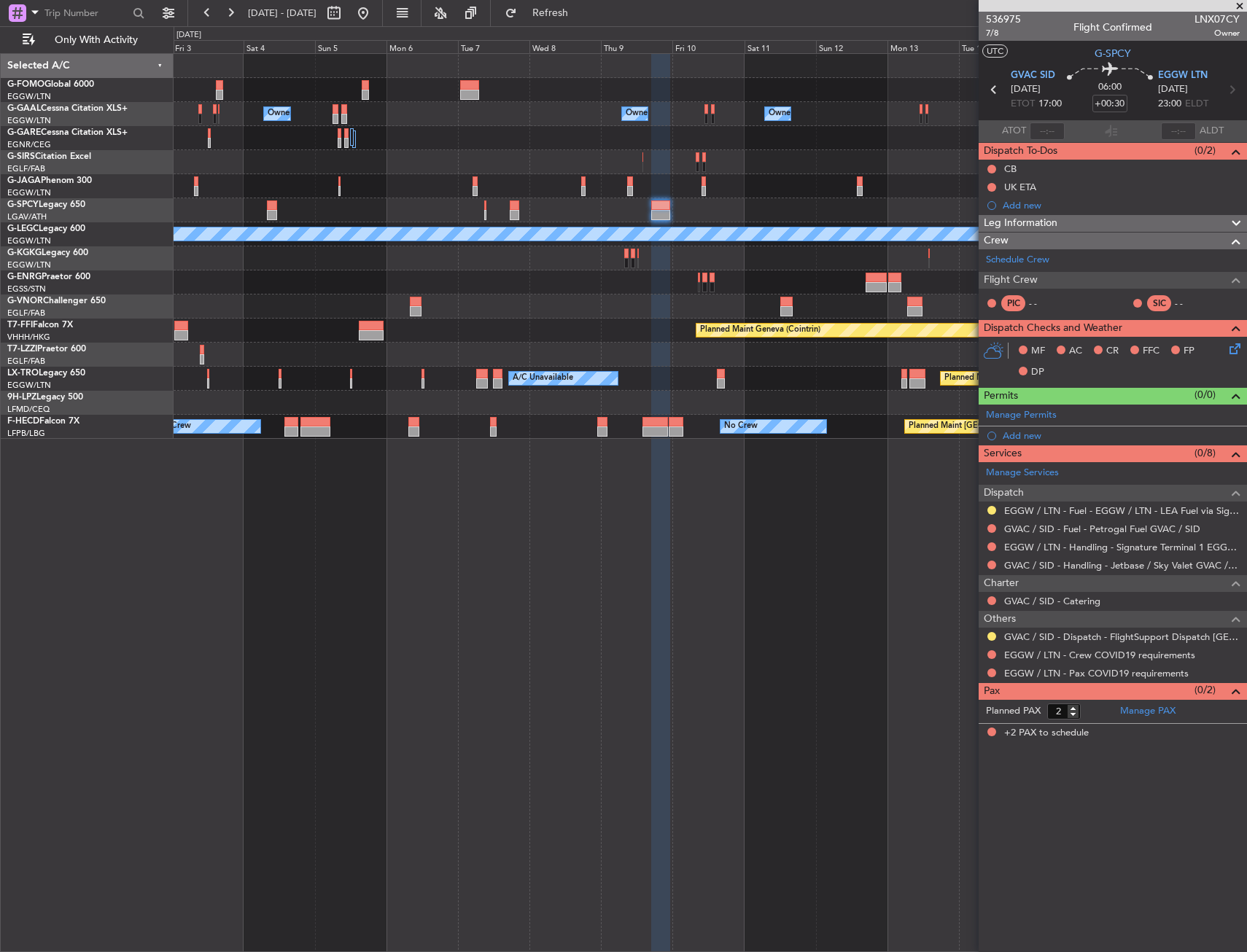
click at [483, 209] on div at bounding box center [710, 211] width 1073 height 24
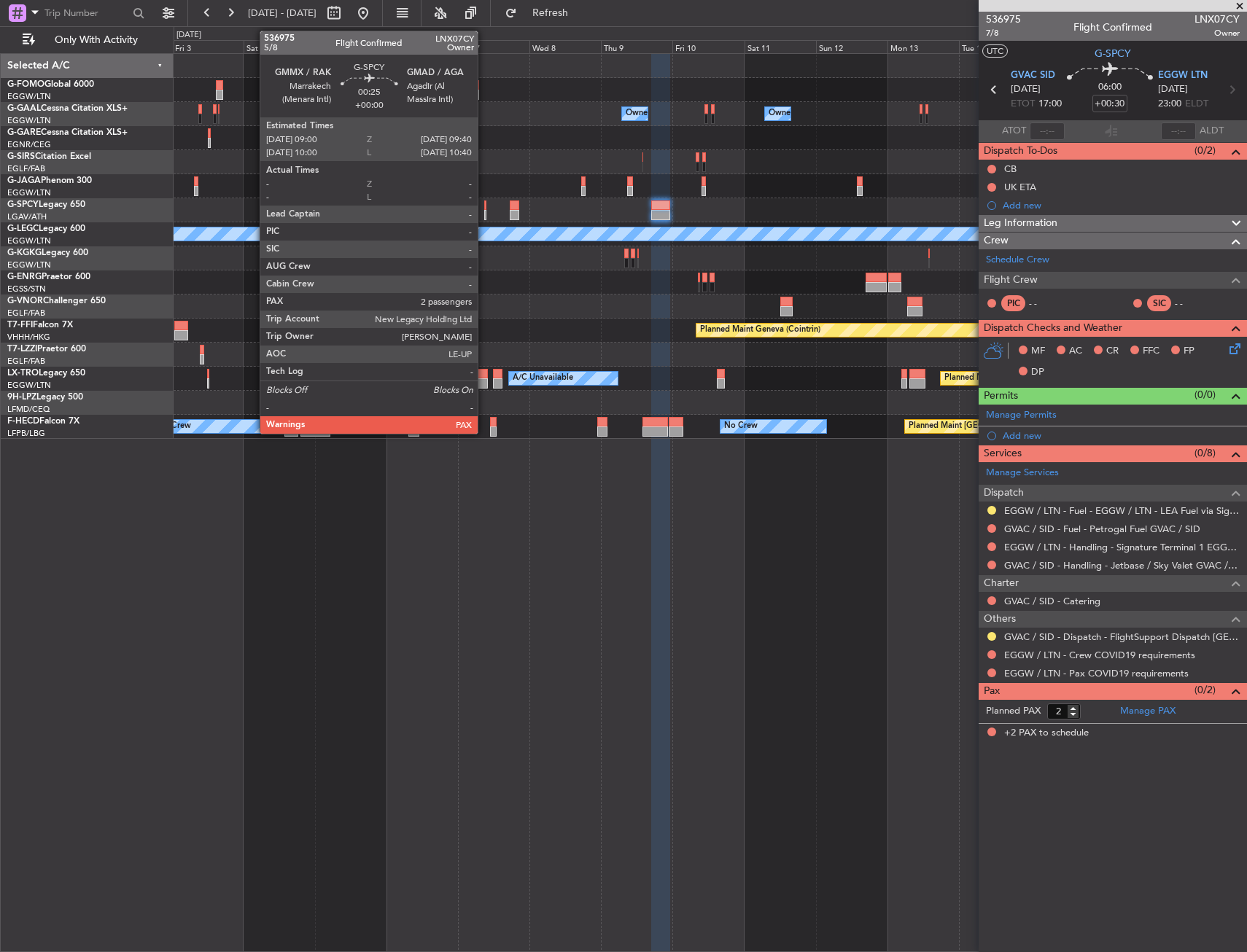
click at [484, 209] on div at bounding box center [485, 206] width 3 height 10
click at [486, 211] on div at bounding box center [485, 215] width 3 height 10
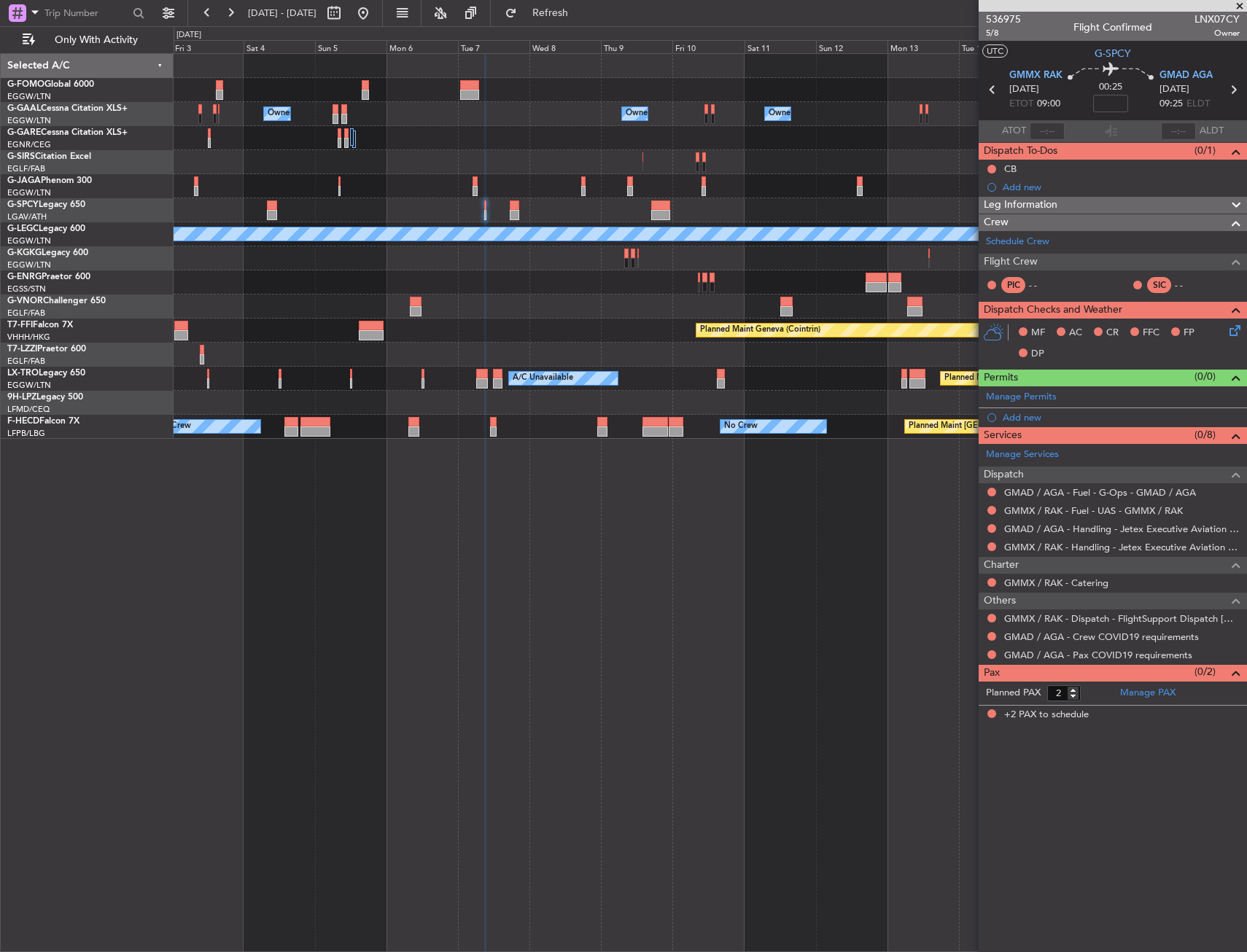
drag, startPoint x: 995, startPoint y: 526, endPoint x: 986, endPoint y: 539, distance: 15.8
click at [995, 526] on button at bounding box center [992, 528] width 9 height 9
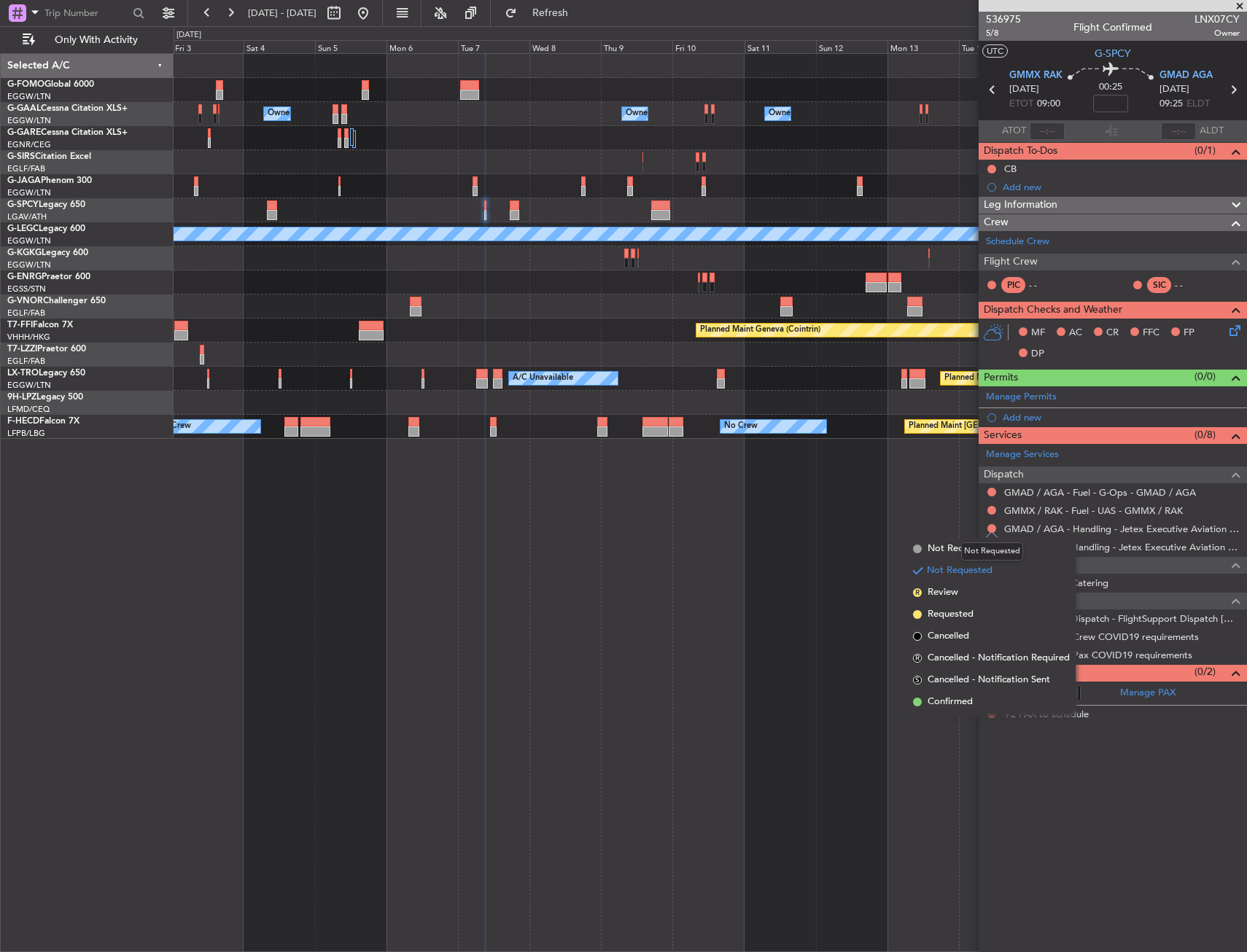
click at [903, 507] on div "Owner Owner London (Luton) Owner Owner Owner Owner No Crew Owner A/C Unavailabl…" at bounding box center [710, 502] width 1073 height 899
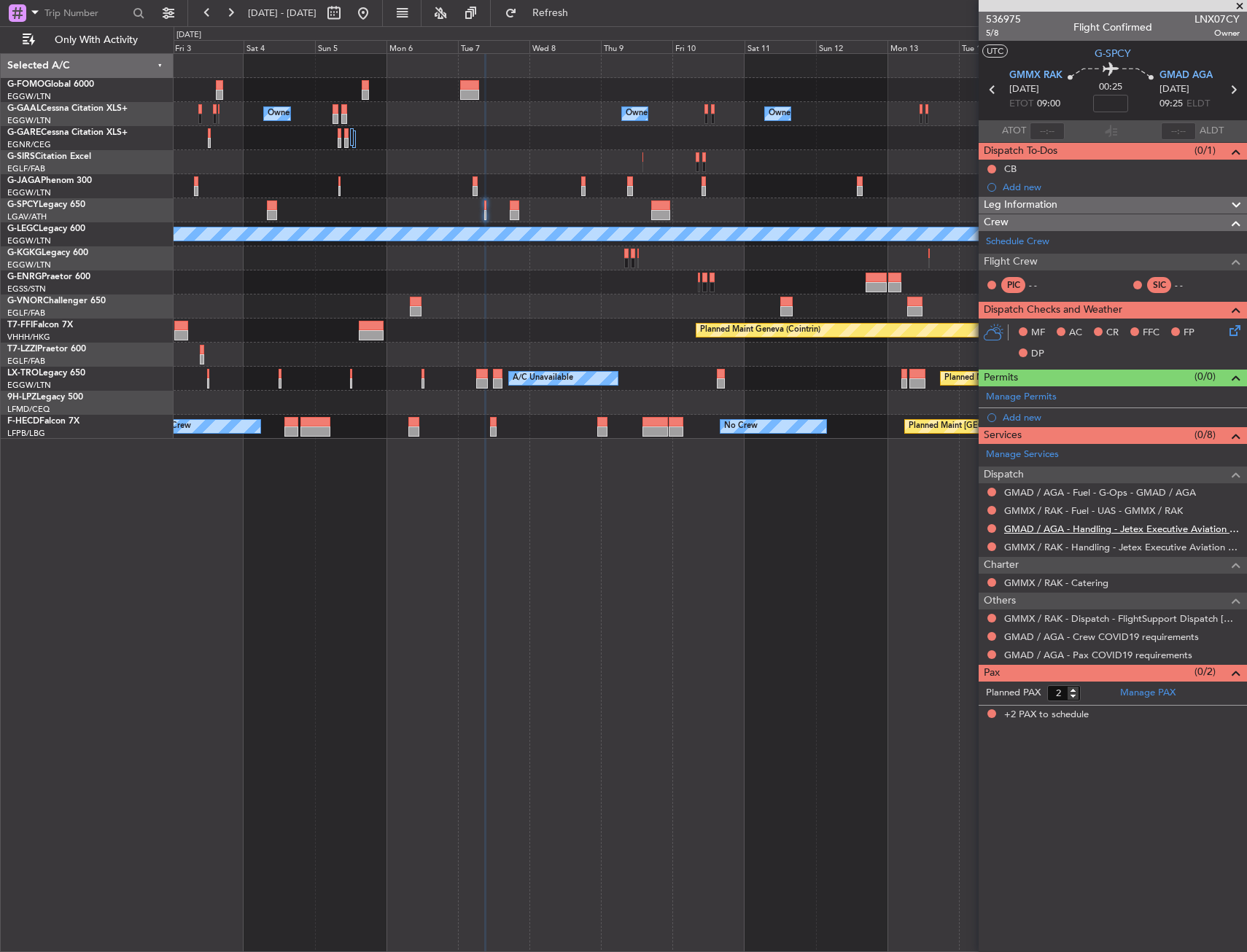
click at [1038, 534] on mat-tooltip-component "GMAD / AGA - Handling - Jetex Executive Aviation Morocco GMAD / AGA" at bounding box center [1088, 554] width 303 height 38
click at [1029, 530] on link "GMAD / AGA - Handling - Jetex Executive Aviation Morocco GMAD / AGA" at bounding box center [1122, 529] width 235 height 12
click at [1042, 547] on link "GMMX / RAK - Handling - Jetex Executive Aviation GMMX / RAK" at bounding box center [1122, 547] width 235 height 12
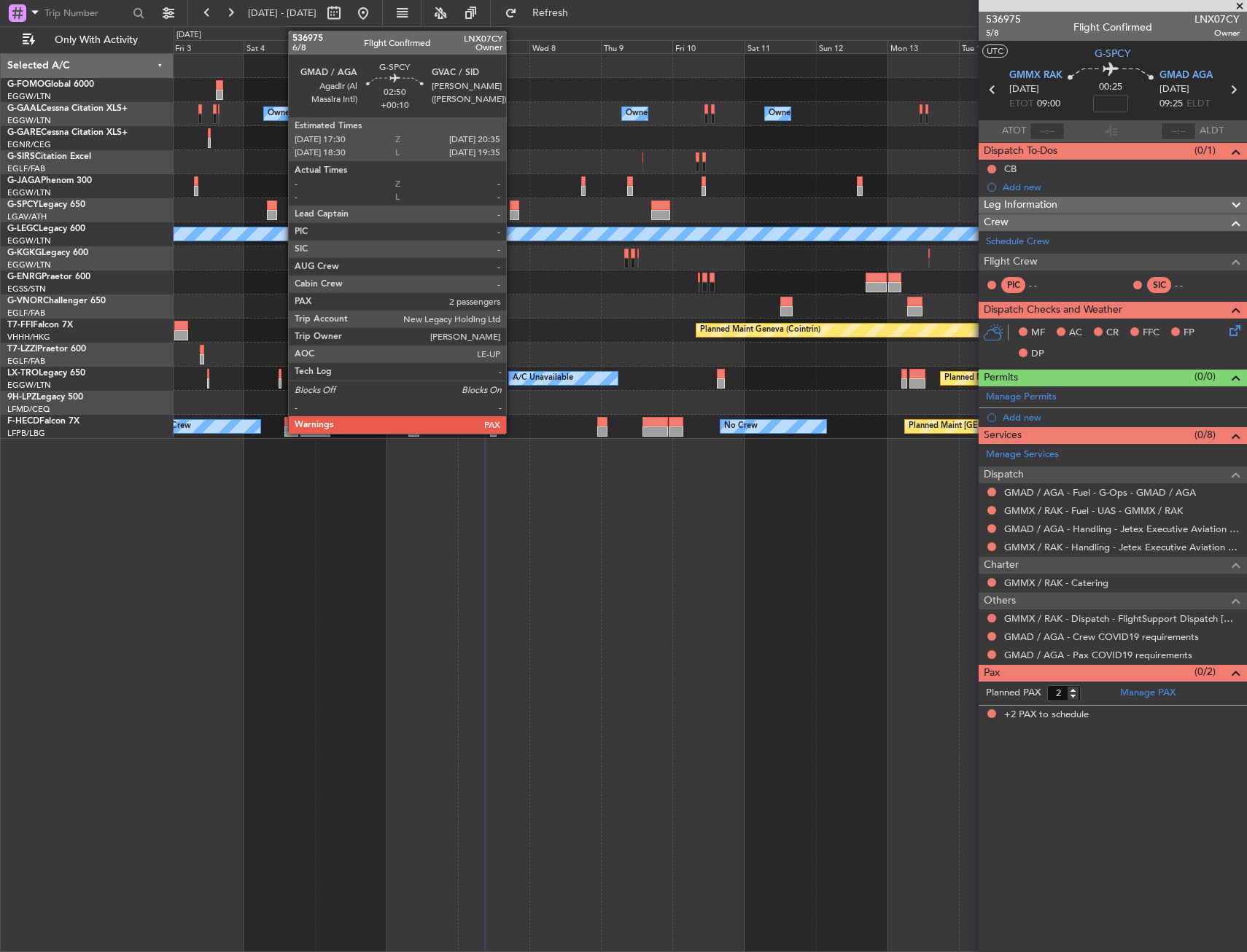
click at [513, 207] on div at bounding box center [514, 206] width 10 height 10
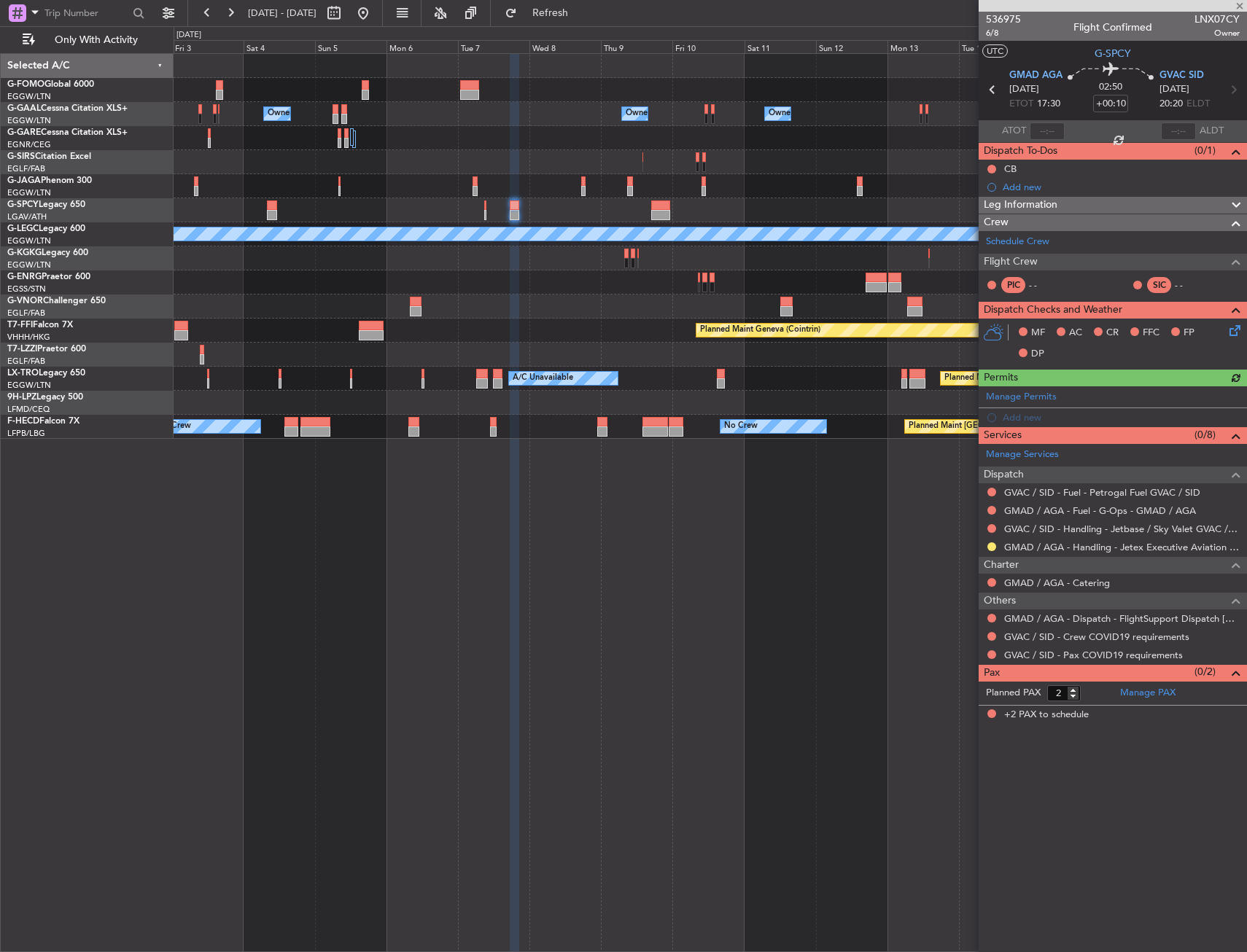
click at [1046, 534] on mat-tooltip-component "GVAC / SID - Handling - Jetbase / Sky Valet GVAC / SAL" at bounding box center [1127, 560] width 242 height 51
click at [1046, 526] on link "GVAC / SID - Handling - Jetbase / Sky Valet GVAC / SAL" at bounding box center [1122, 529] width 235 height 12
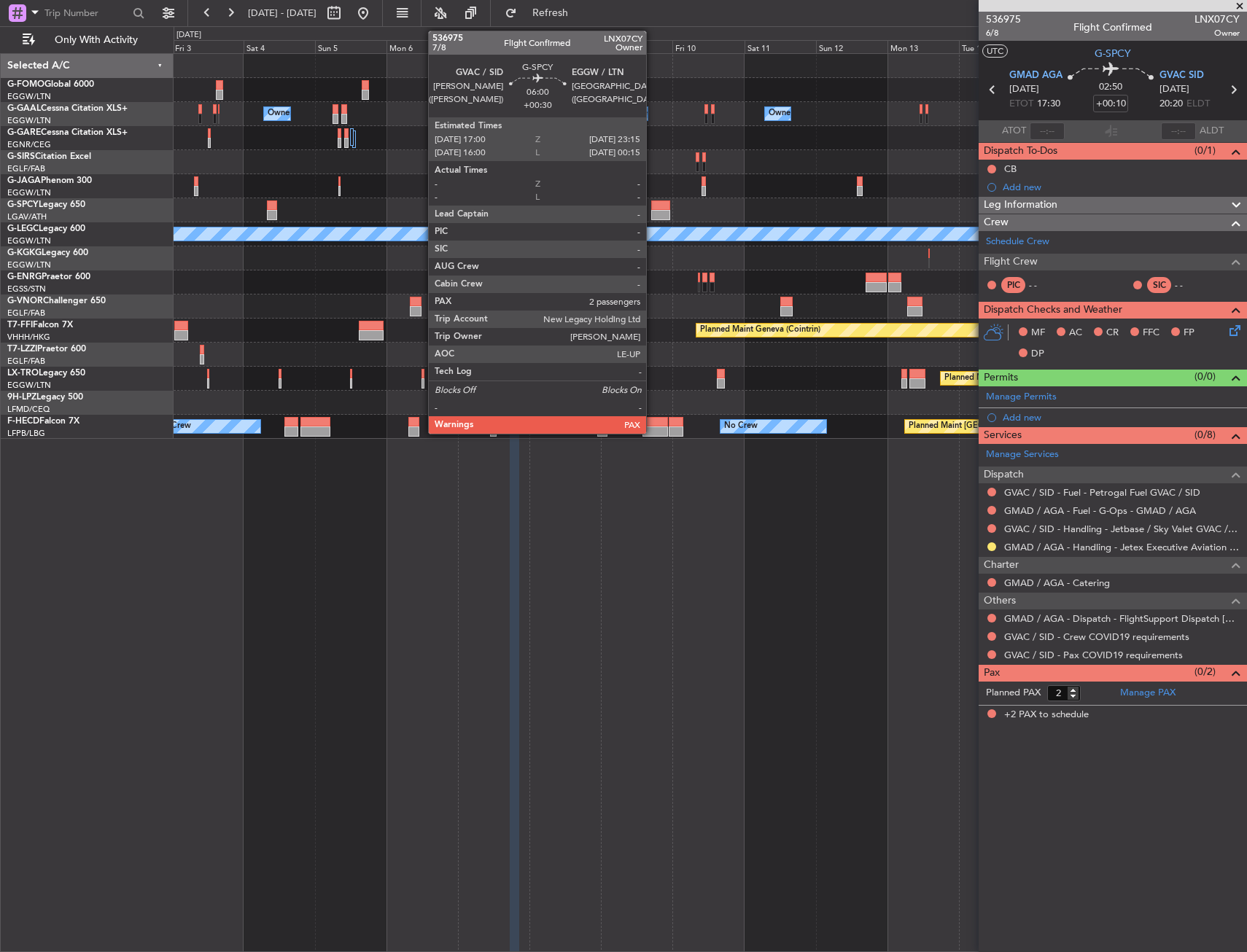
click at [653, 212] on div at bounding box center [661, 215] width 19 height 10
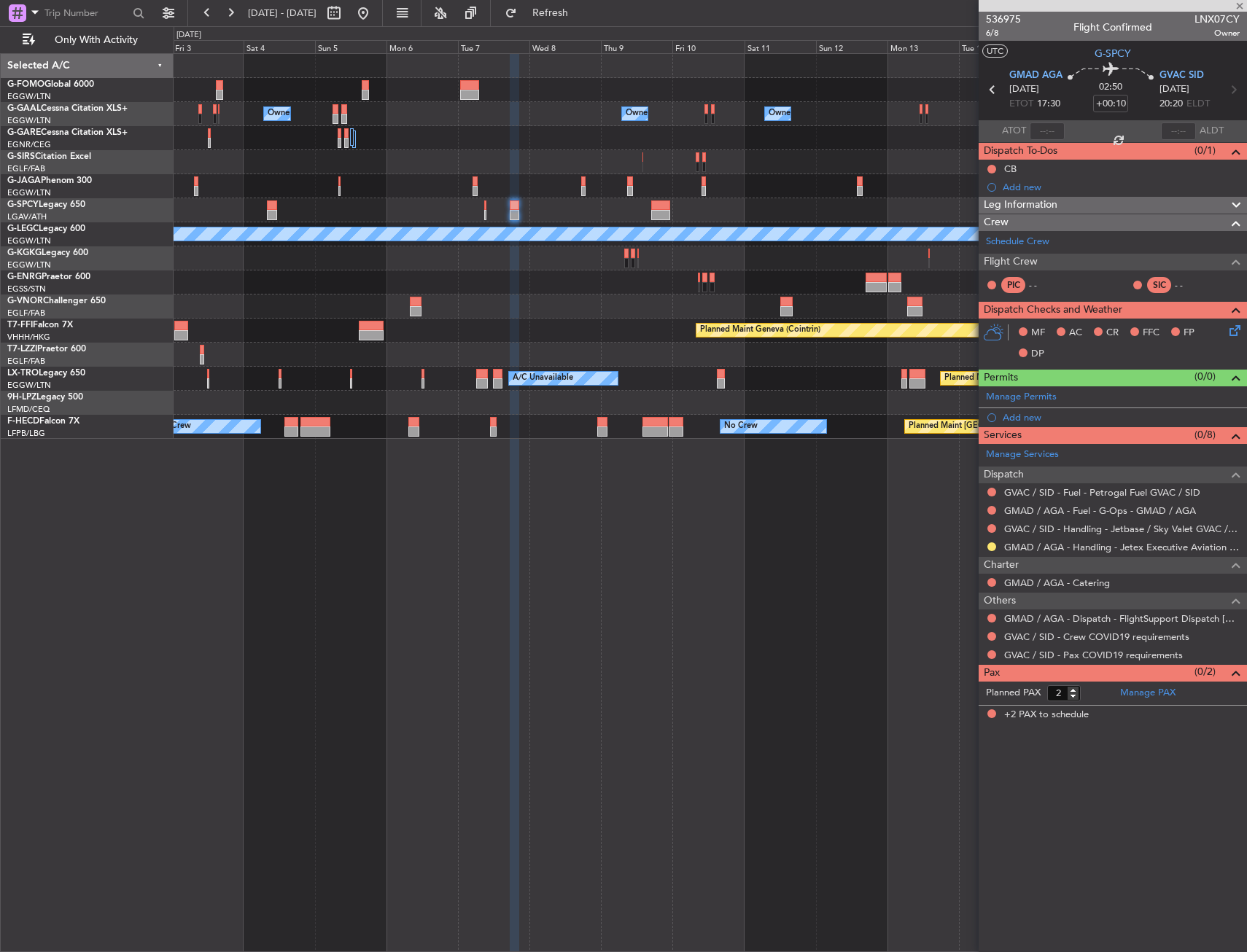
type input "+00:30"
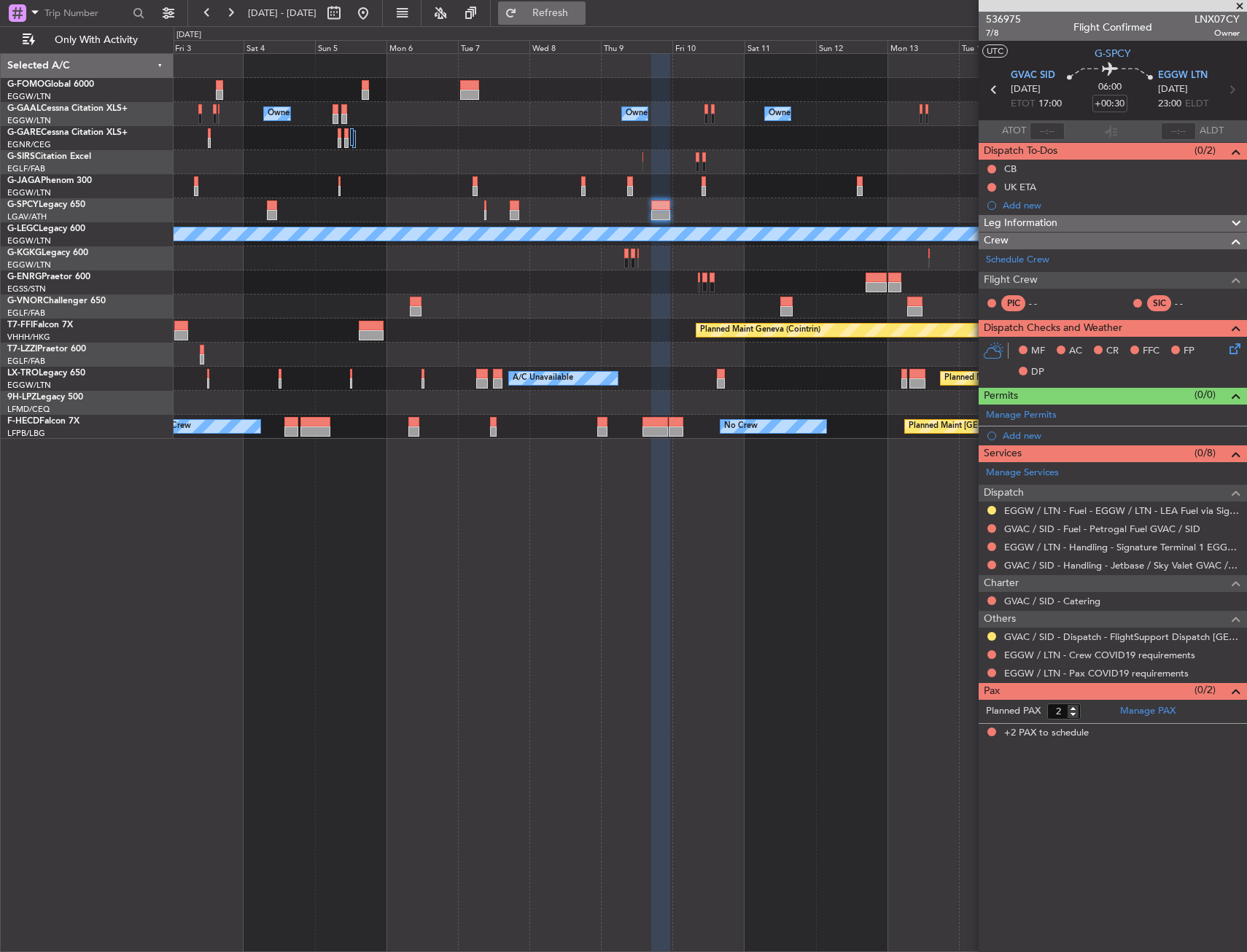
click at [582, 10] on span "Refresh" at bounding box center [550, 13] width 61 height 10
click at [1056, 546] on link "EGGW / LTN - Handling - Signature Terminal 1 EGGW / LTN" at bounding box center [1122, 547] width 235 height 12
click at [994, 506] on button at bounding box center [992, 510] width 9 height 9
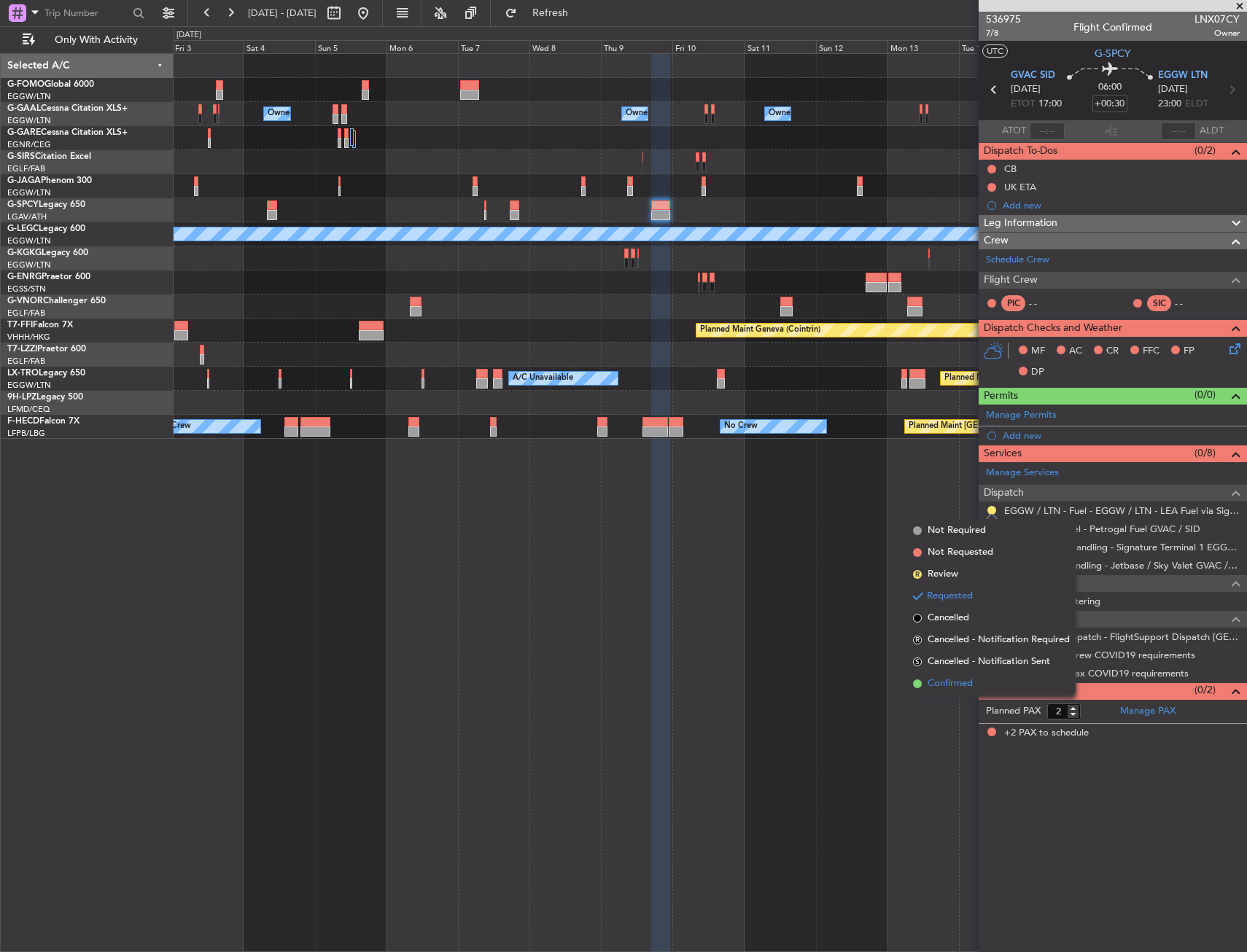
click at [939, 689] on span "Confirmed" at bounding box center [951, 683] width 45 height 15
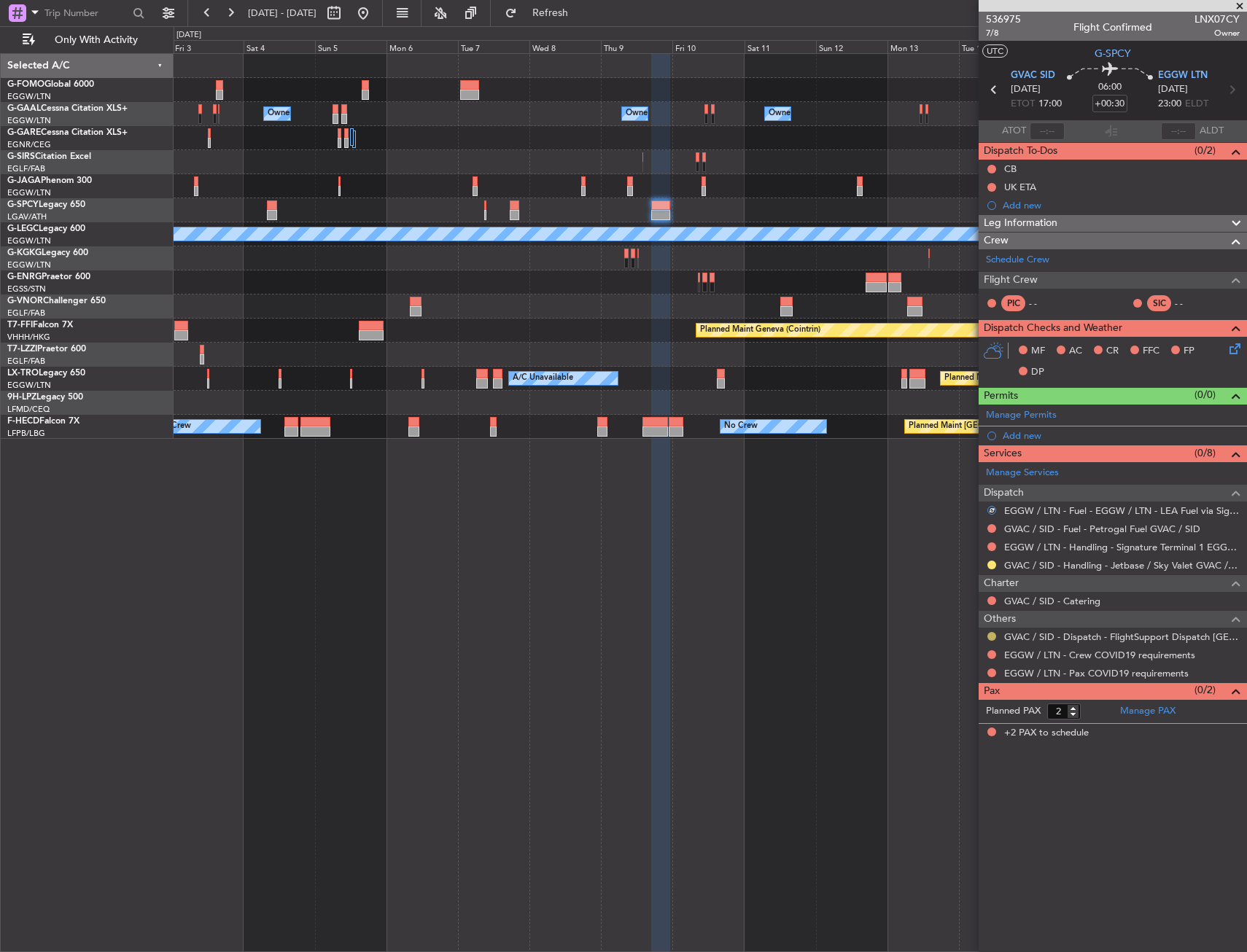
click at [991, 635] on button at bounding box center [992, 636] width 9 height 9
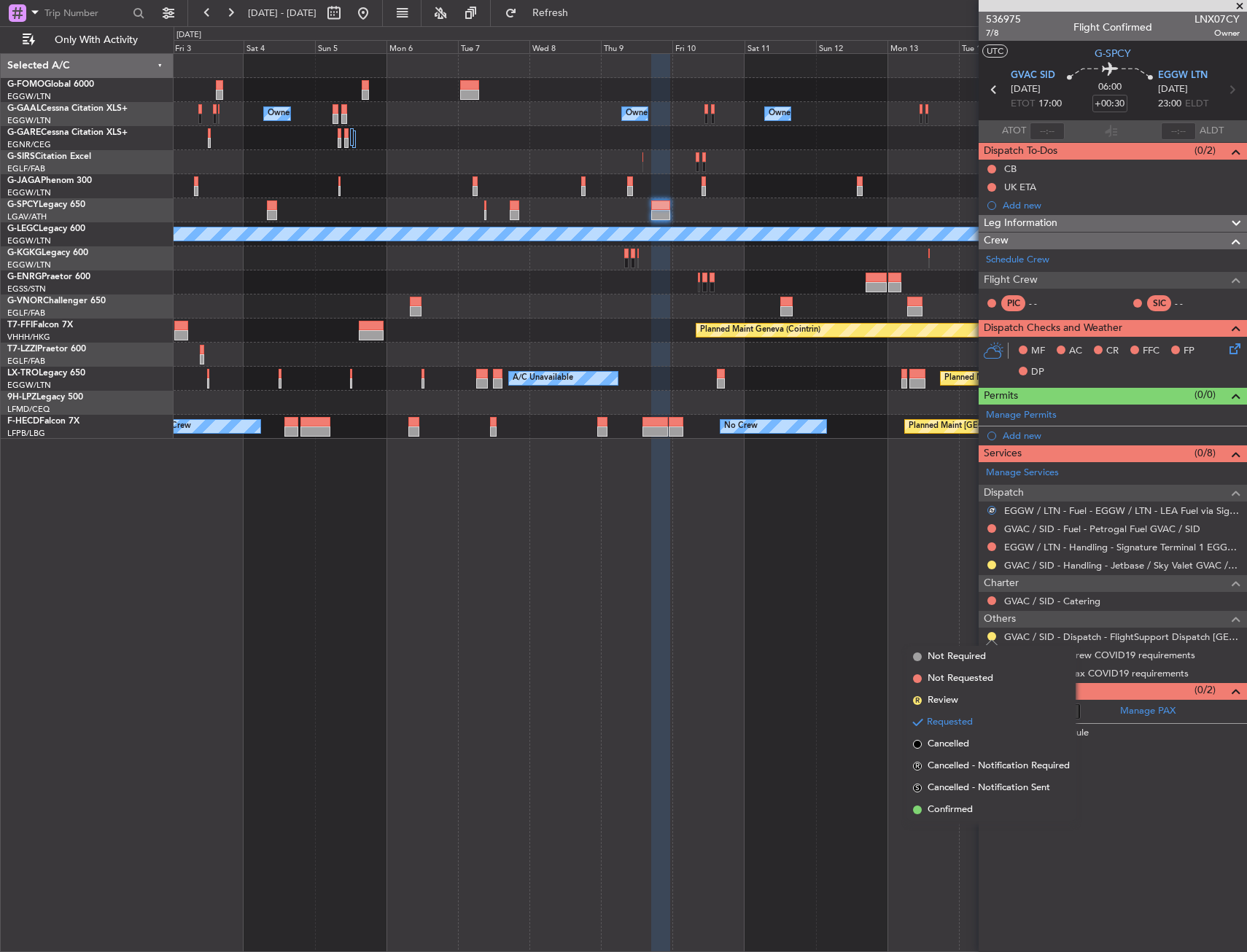
drag, startPoint x: 939, startPoint y: 811, endPoint x: 980, endPoint y: 729, distance: 91.7
click at [940, 810] on span "Confirmed" at bounding box center [951, 810] width 45 height 15
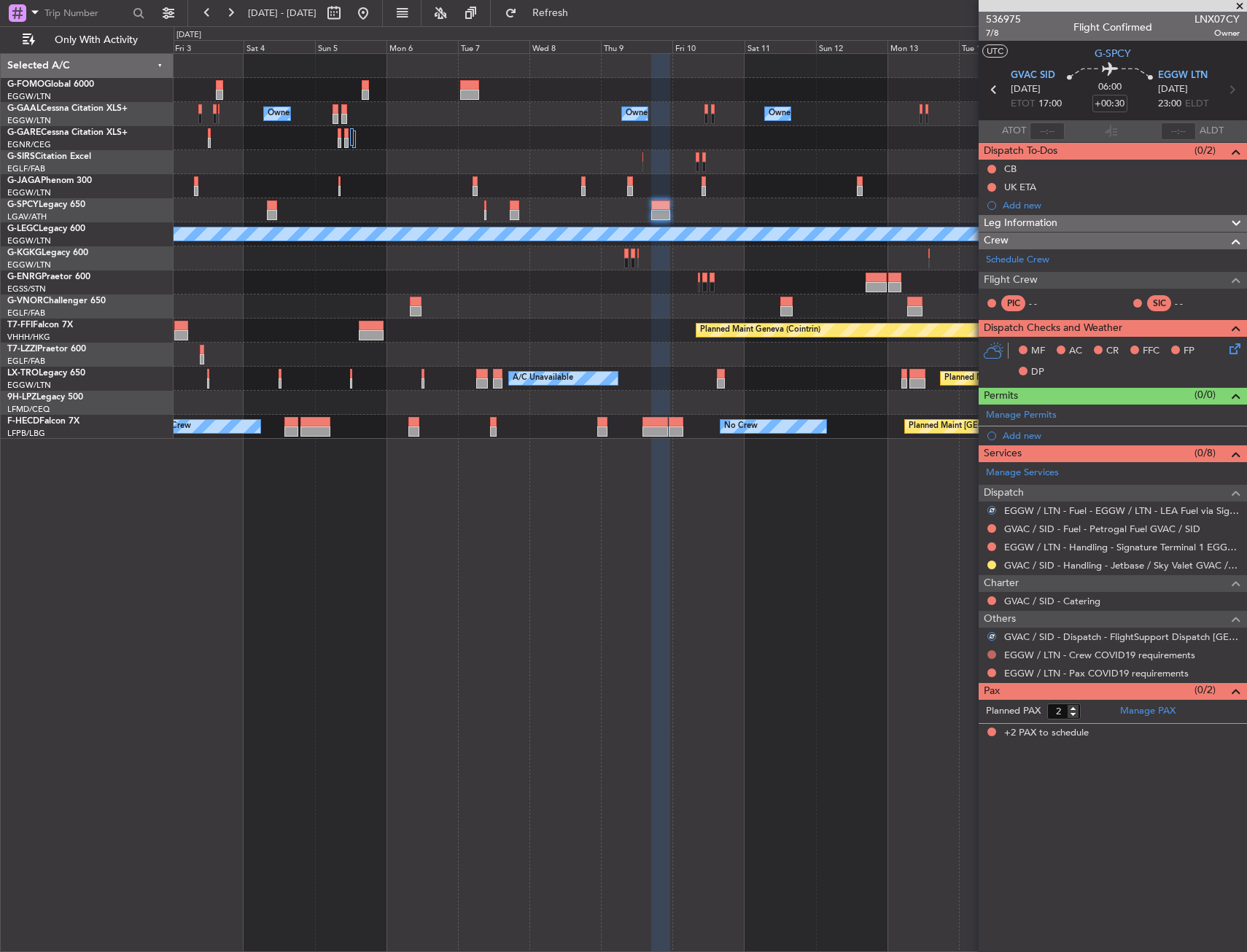
click at [991, 652] on button at bounding box center [992, 655] width 9 height 9
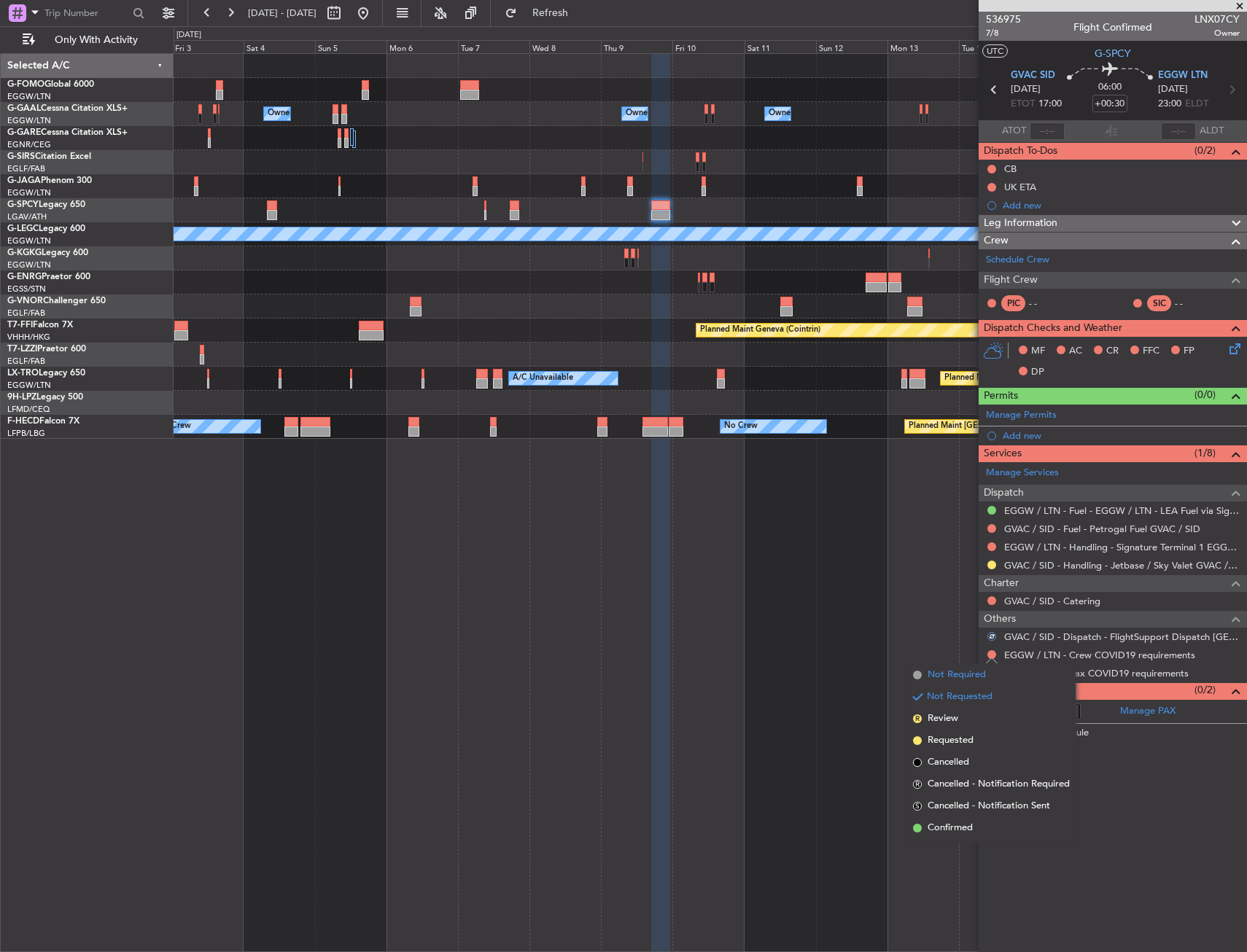
click at [966, 670] on span "Not Required" at bounding box center [957, 675] width 58 height 15
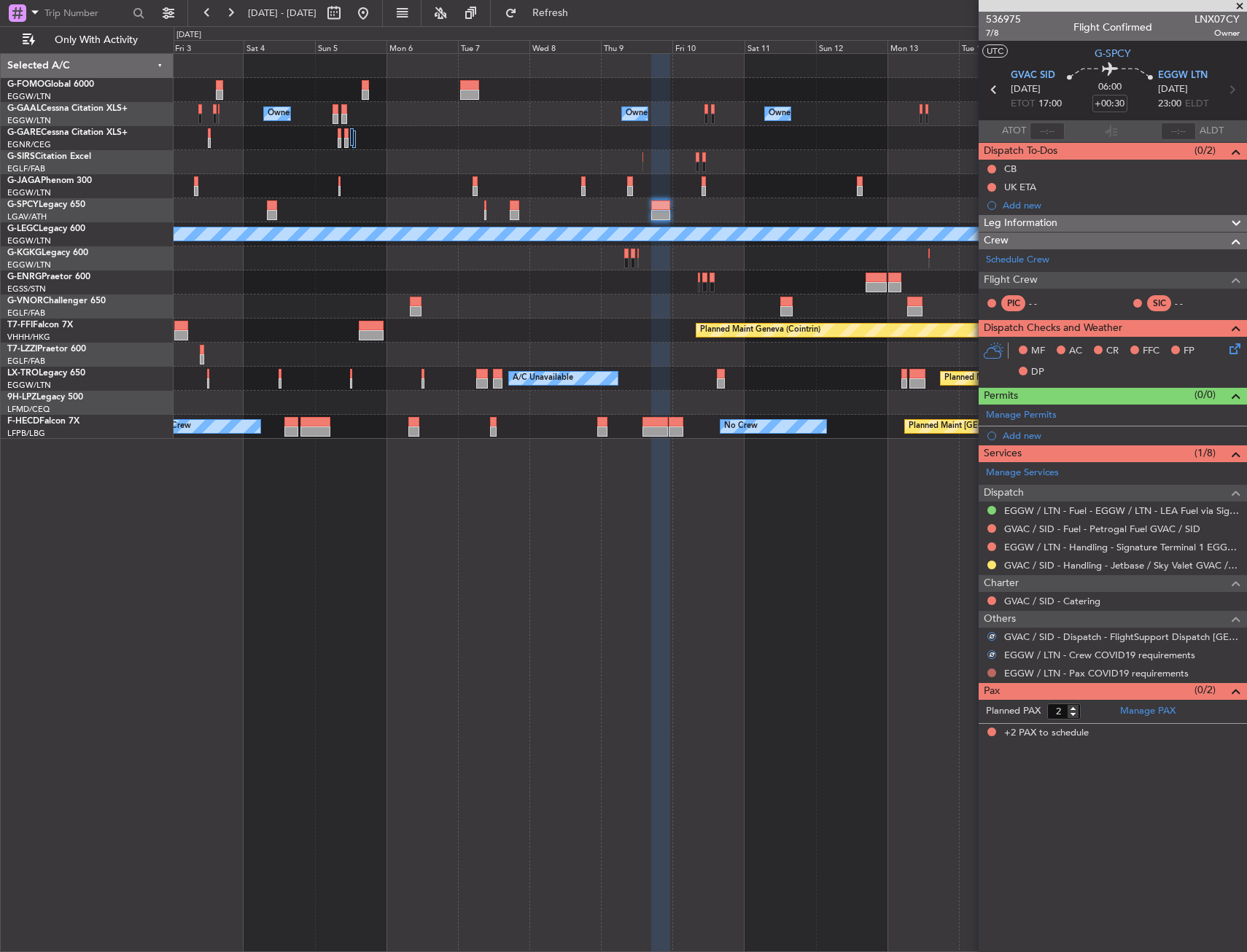
click at [991, 674] on button at bounding box center [992, 673] width 9 height 9
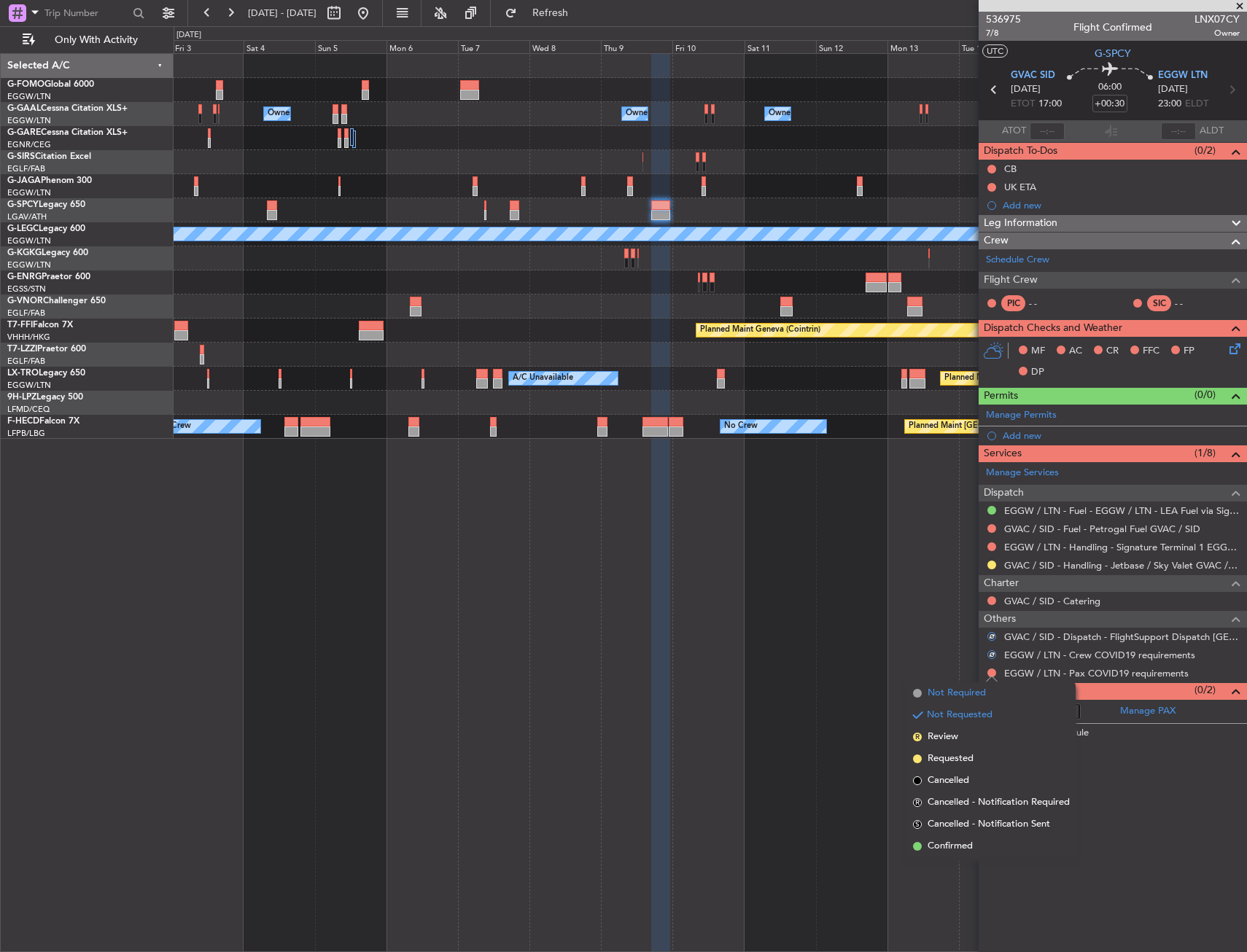
click at [957, 689] on span "Not Required" at bounding box center [957, 693] width 58 height 15
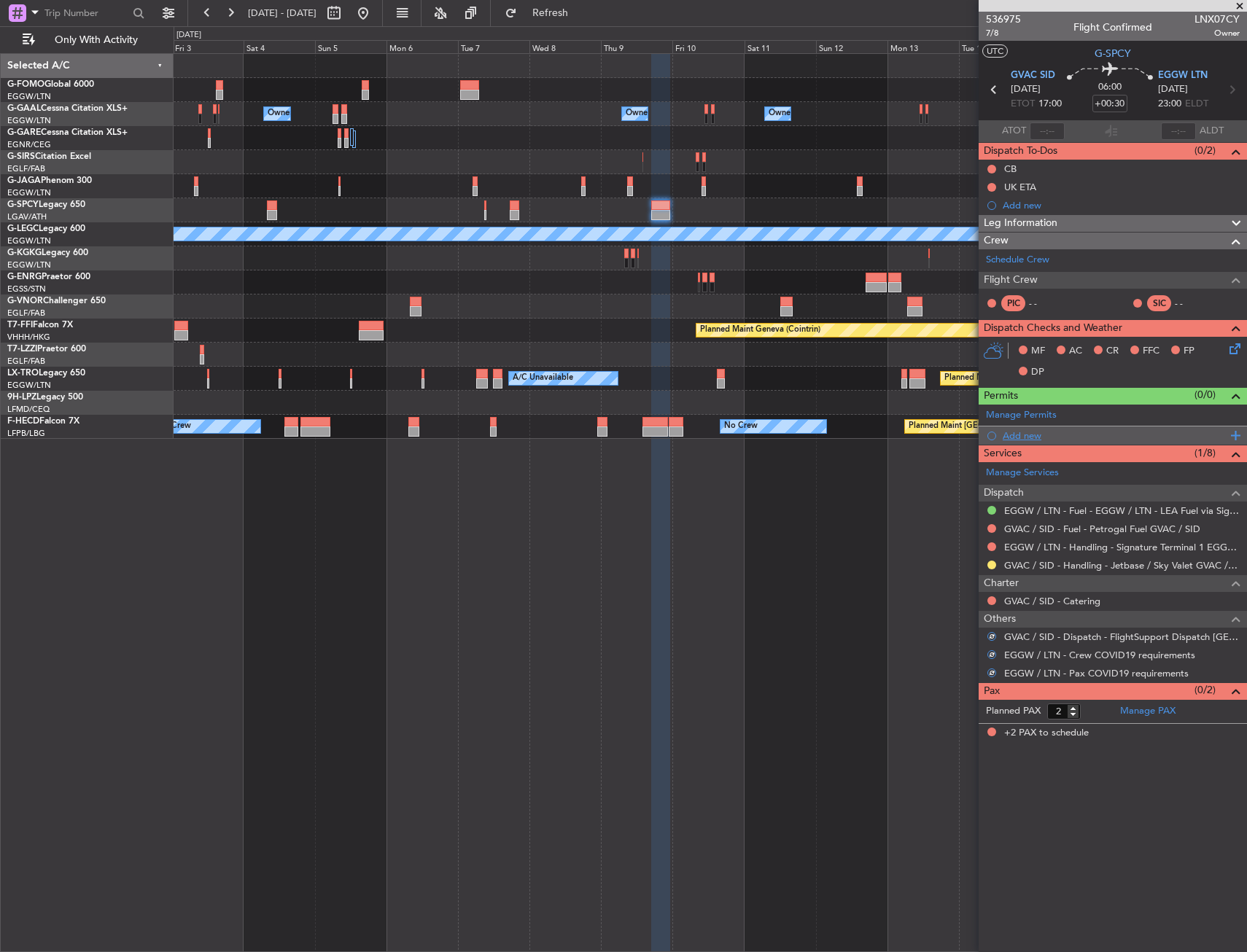
click at [1028, 439] on div "Add new" at bounding box center [1114, 436] width 224 height 12
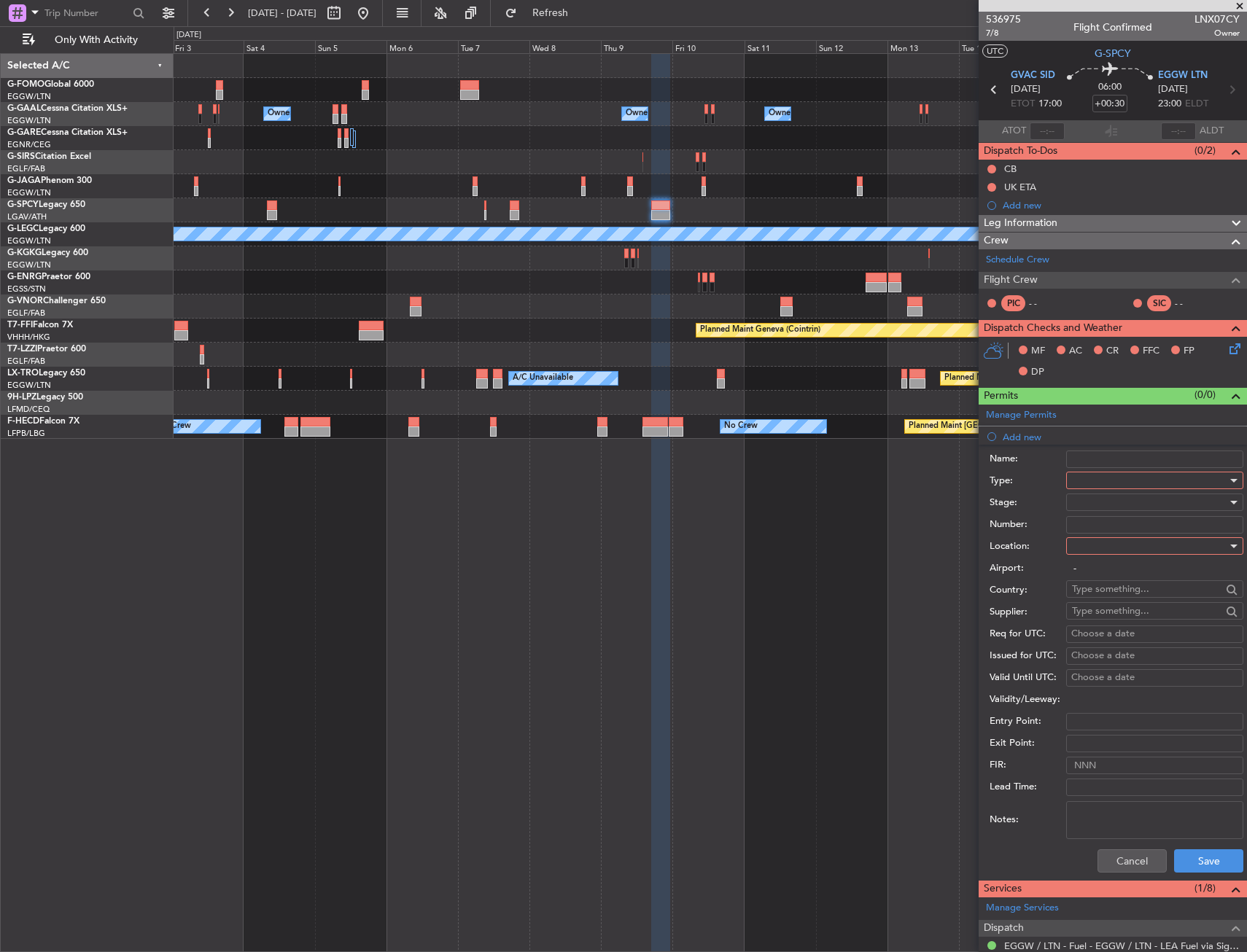
click at [1093, 480] on div at bounding box center [1150, 480] width 155 height 22
click at [1095, 619] on span "Slot" at bounding box center [1149, 618] width 153 height 22
click at [1096, 553] on div at bounding box center [1150, 546] width 155 height 22
click at [1094, 613] on span "Arrival" at bounding box center [1149, 619] width 153 height 22
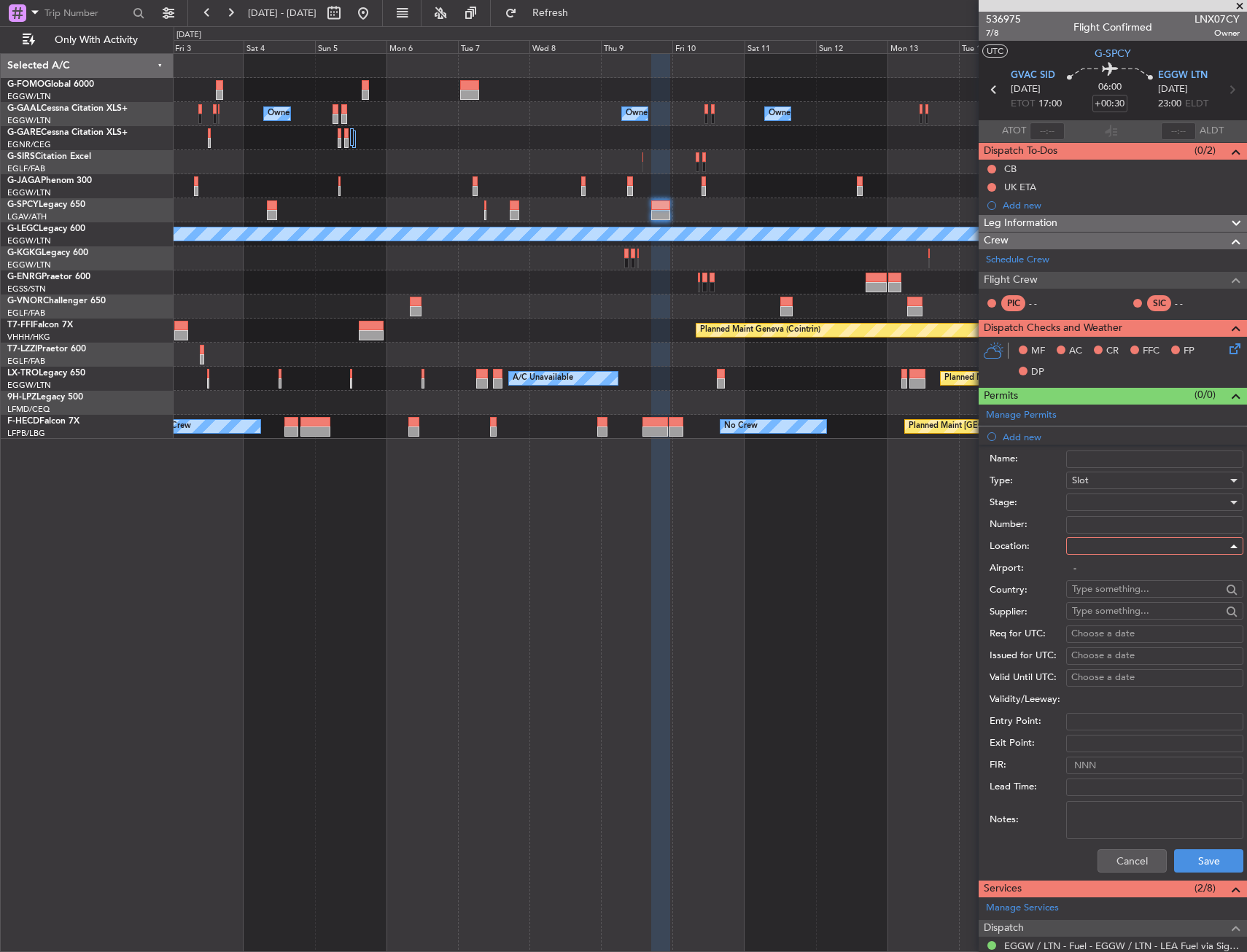
type input "EGGW / LTN"
click at [1182, 860] on button "Save" at bounding box center [1209, 860] width 69 height 24
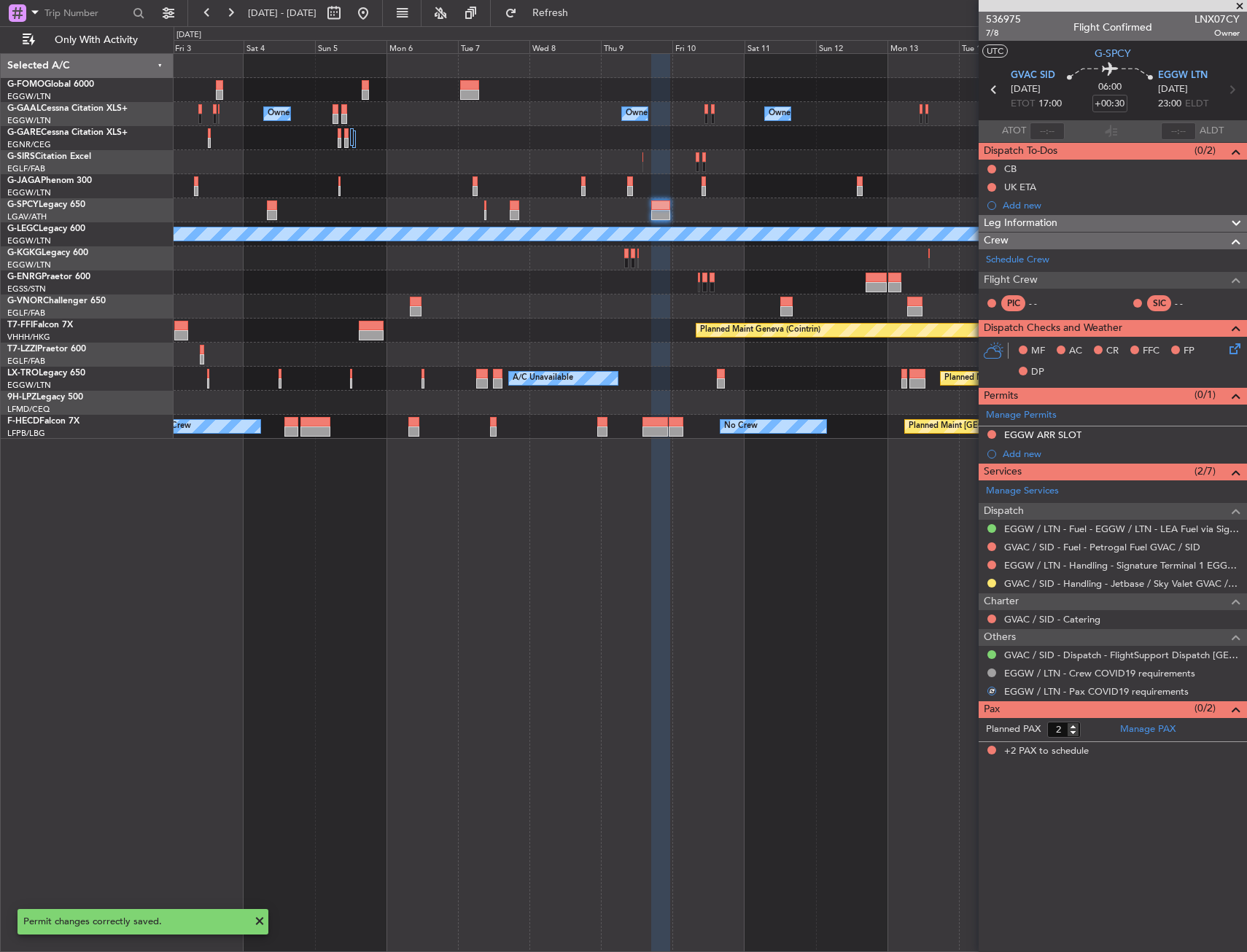
click at [1029, 74] on span "GVAC SID" at bounding box center [1032, 76] width 44 height 15
click at [1195, 435] on div "EGGW ARR SLOT" at bounding box center [1114, 435] width 269 height 18
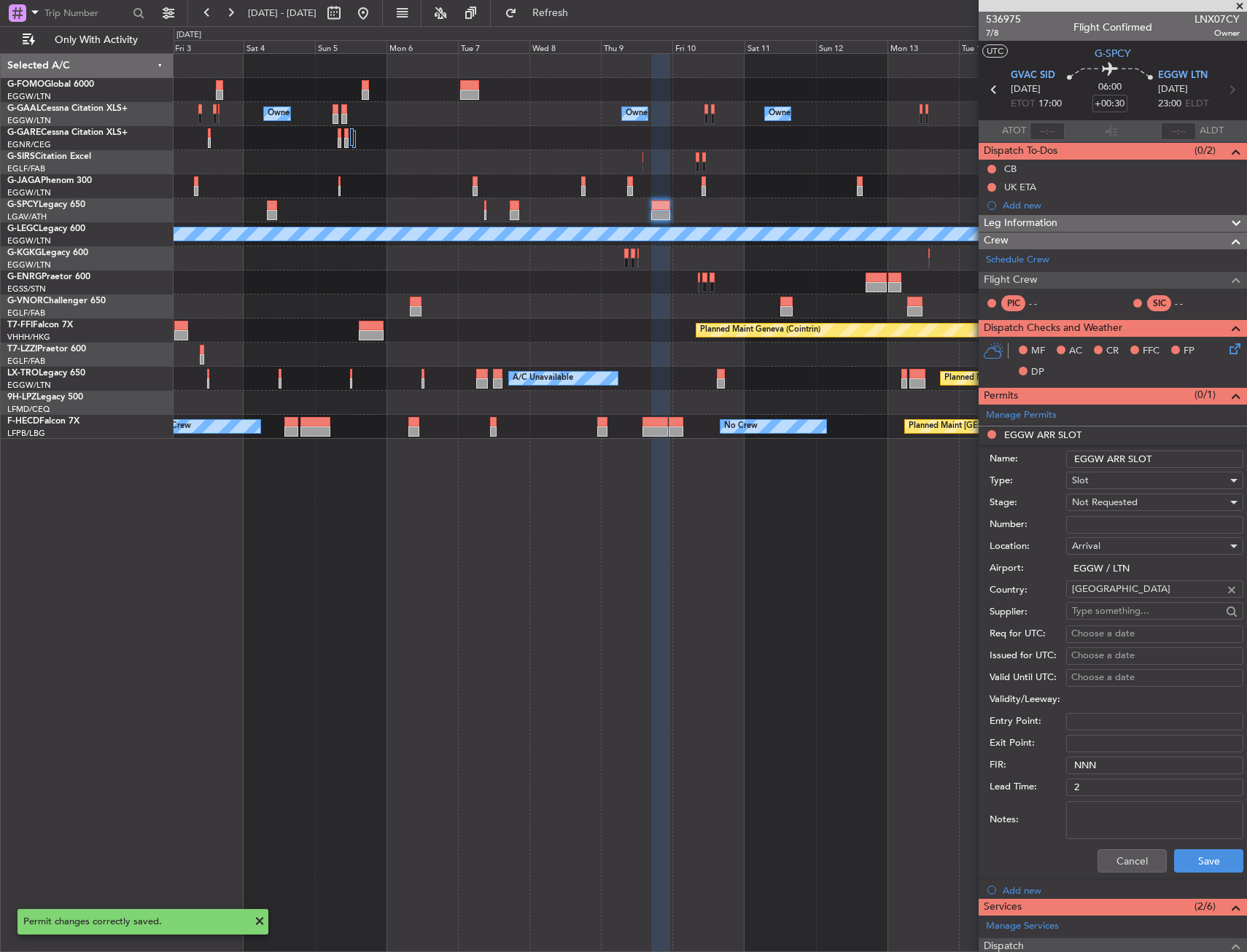
click at [1172, 463] on input "EGGW ARR SLOT" at bounding box center [1155, 459] width 177 height 17
type input "EGGW ARR SLOT 2300z"
click at [1123, 497] on span "Not Requested" at bounding box center [1105, 502] width 65 height 13
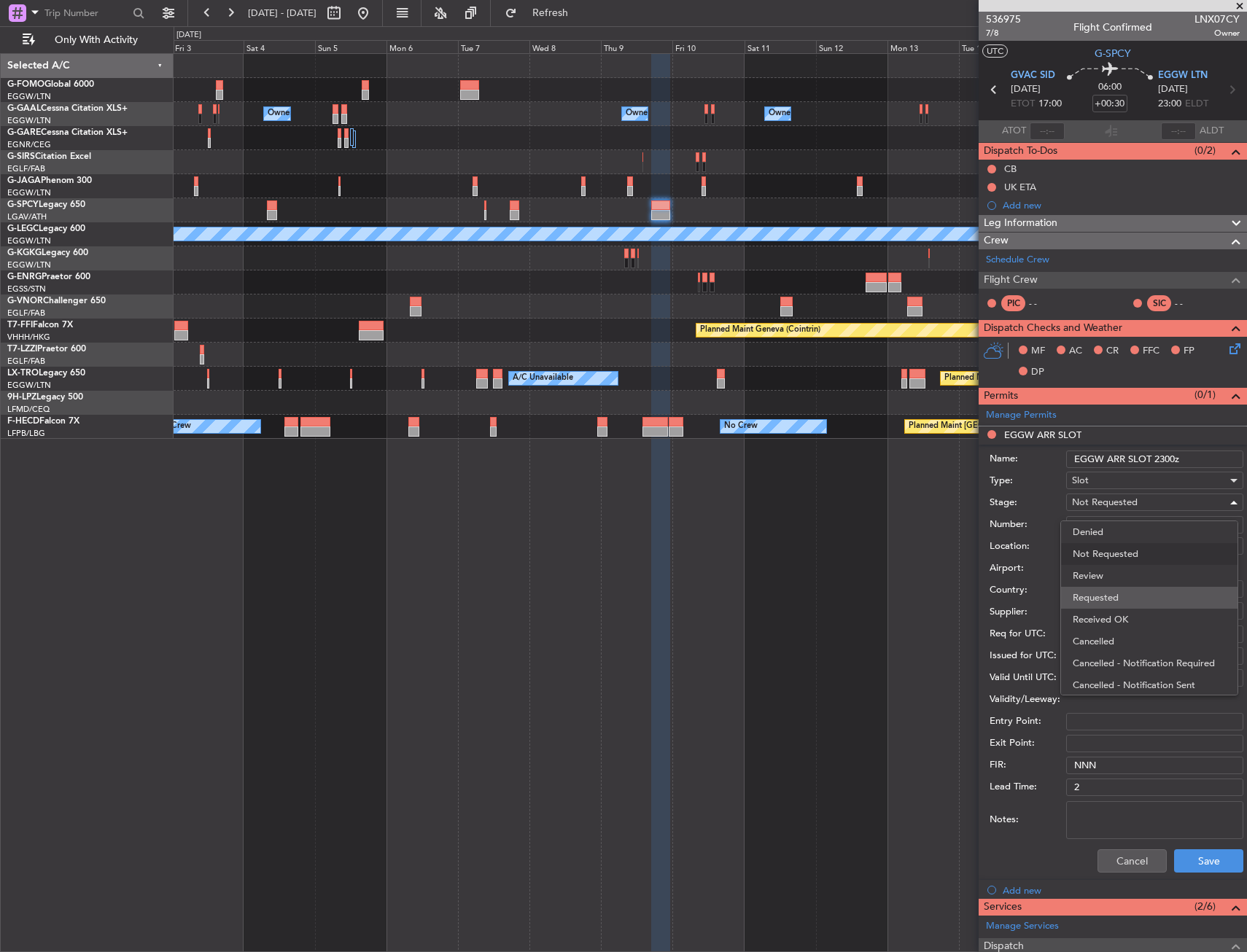
click at [1129, 603] on span "Requested" at bounding box center [1149, 597] width 153 height 22
click at [1198, 876] on div "Cancel Save" at bounding box center [1116, 860] width 254 height 37
click at [1198, 861] on button "Save" at bounding box center [1209, 860] width 69 height 24
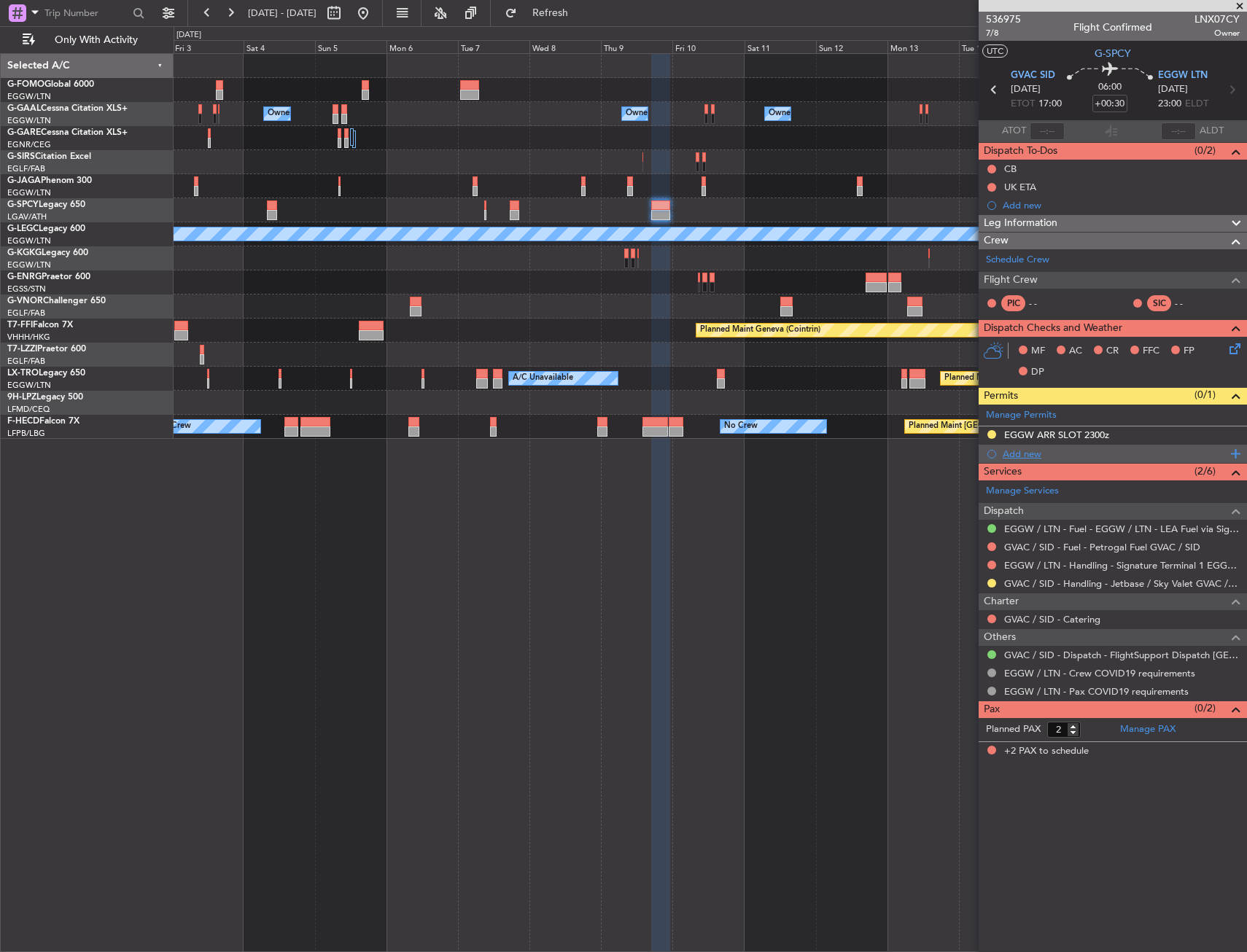
click at [1023, 448] on div "Add new" at bounding box center [1114, 454] width 224 height 12
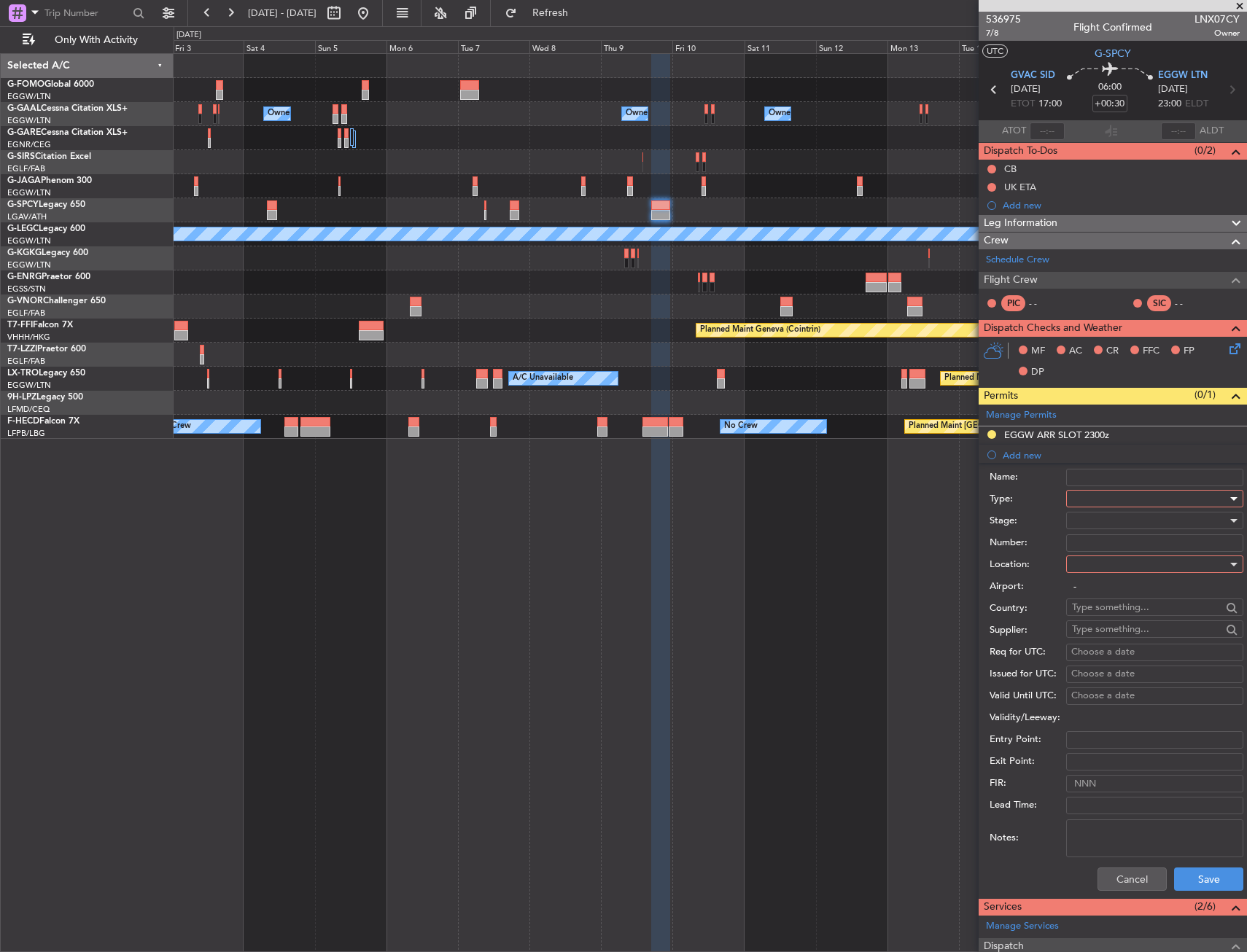
click at [1090, 496] on div at bounding box center [1150, 499] width 155 height 22
click at [1105, 631] on span "Departure" at bounding box center [1149, 630] width 153 height 22
click at [1088, 558] on div at bounding box center [1150, 564] width 155 height 22
click at [1100, 595] on span "Departure" at bounding box center [1149, 594] width 153 height 22
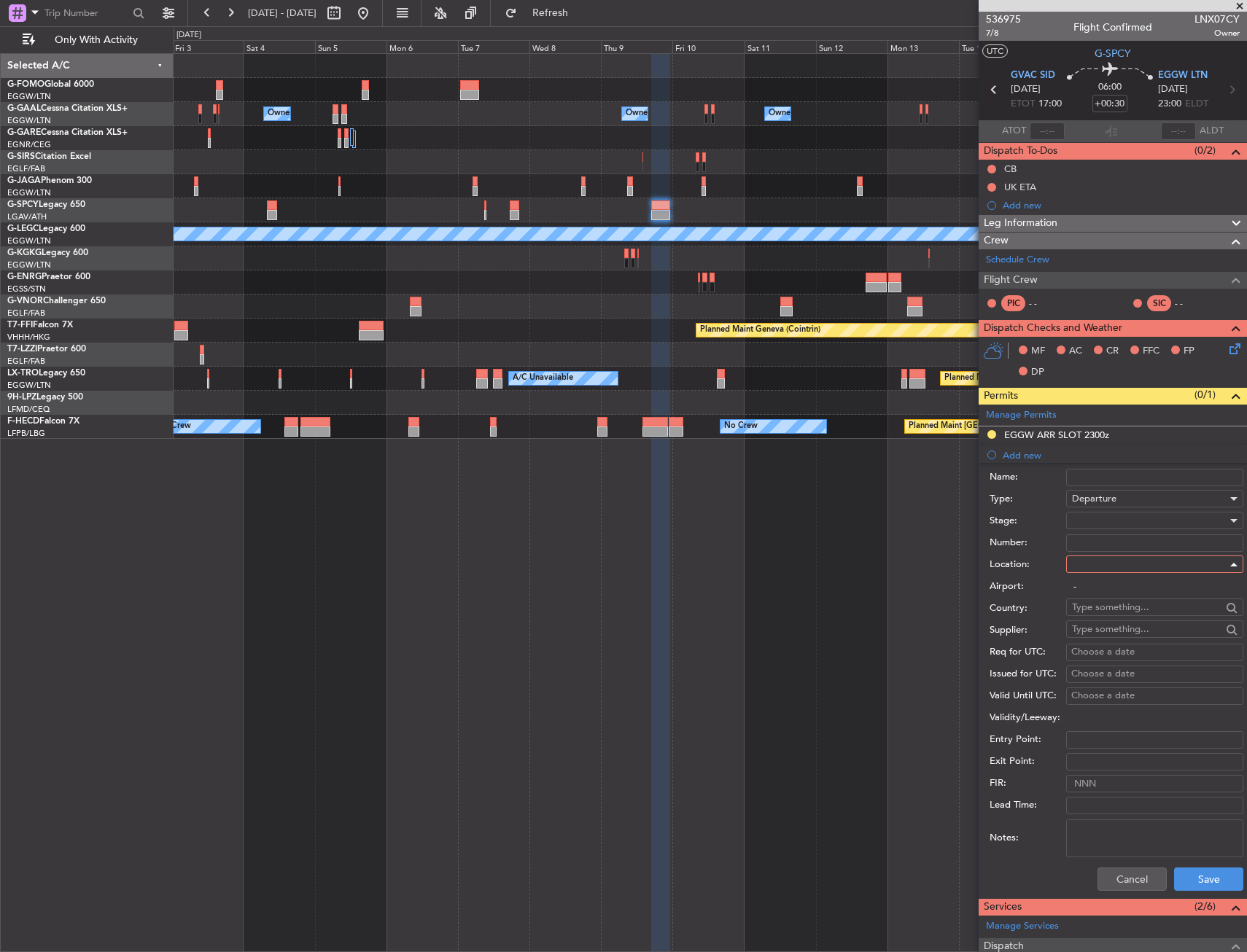
type input "GVAC / SID"
click at [1196, 881] on button "Save" at bounding box center [1209, 879] width 69 height 24
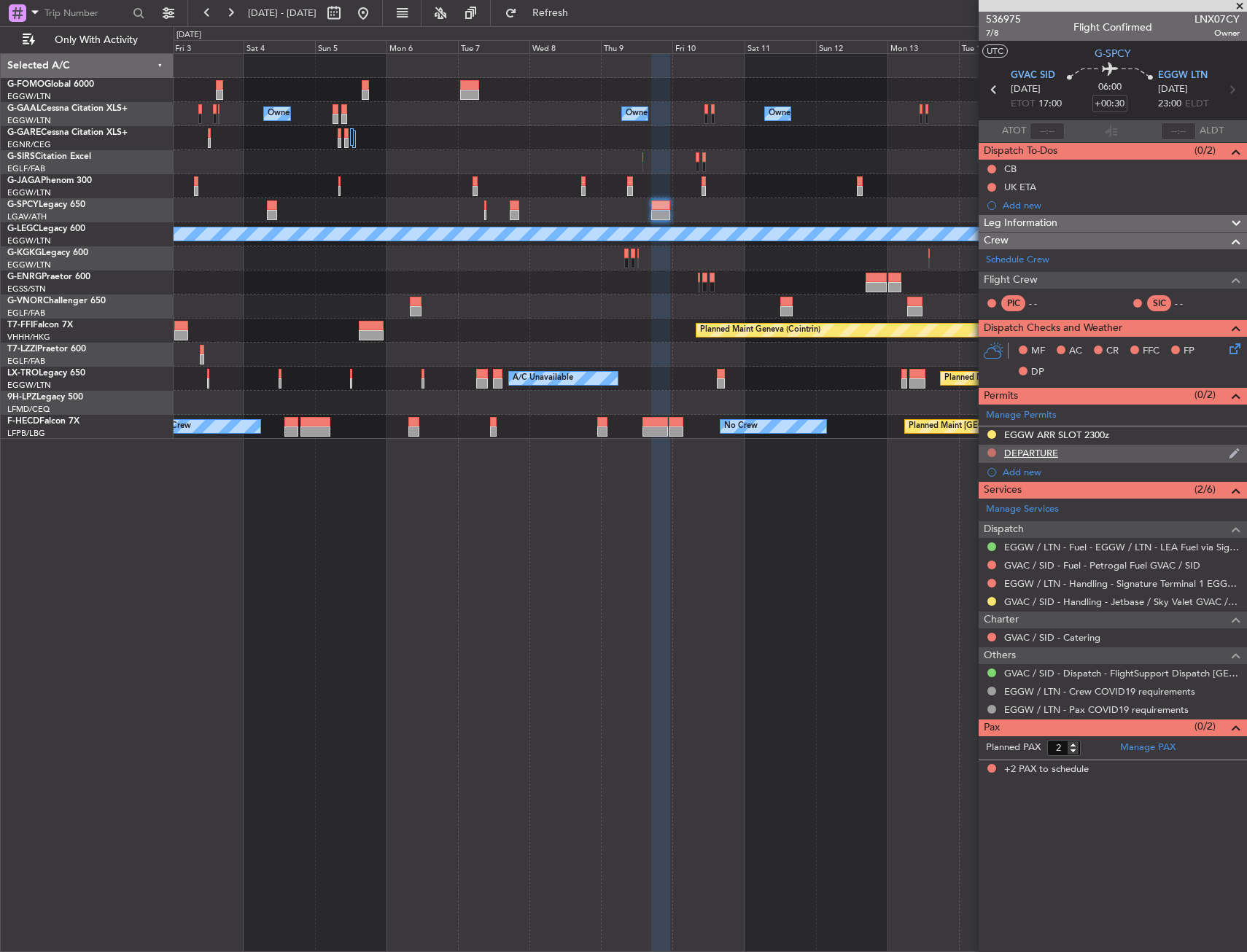
click at [988, 448] on button at bounding box center [992, 452] width 9 height 9
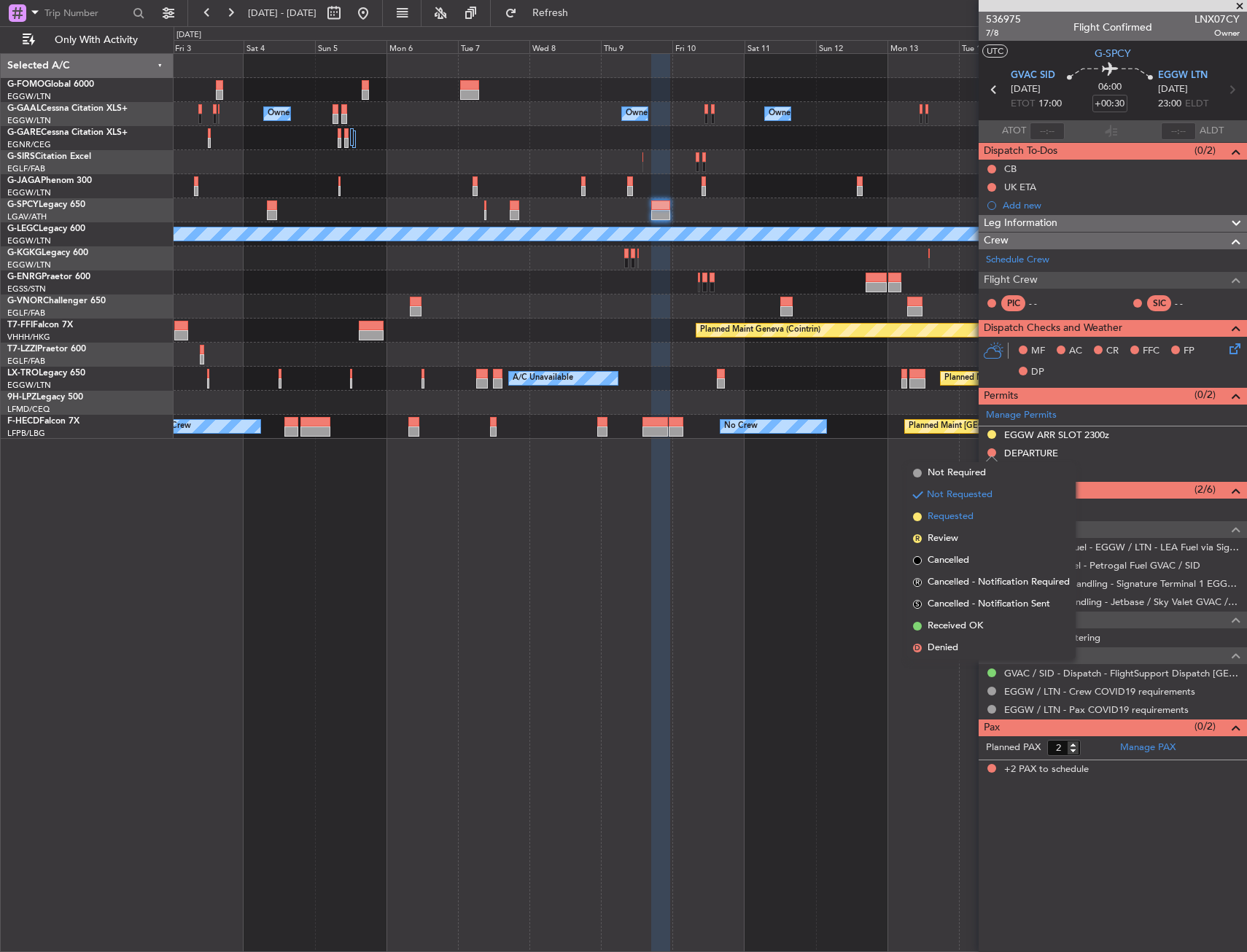
click at [959, 519] on span "Requested" at bounding box center [951, 517] width 46 height 15
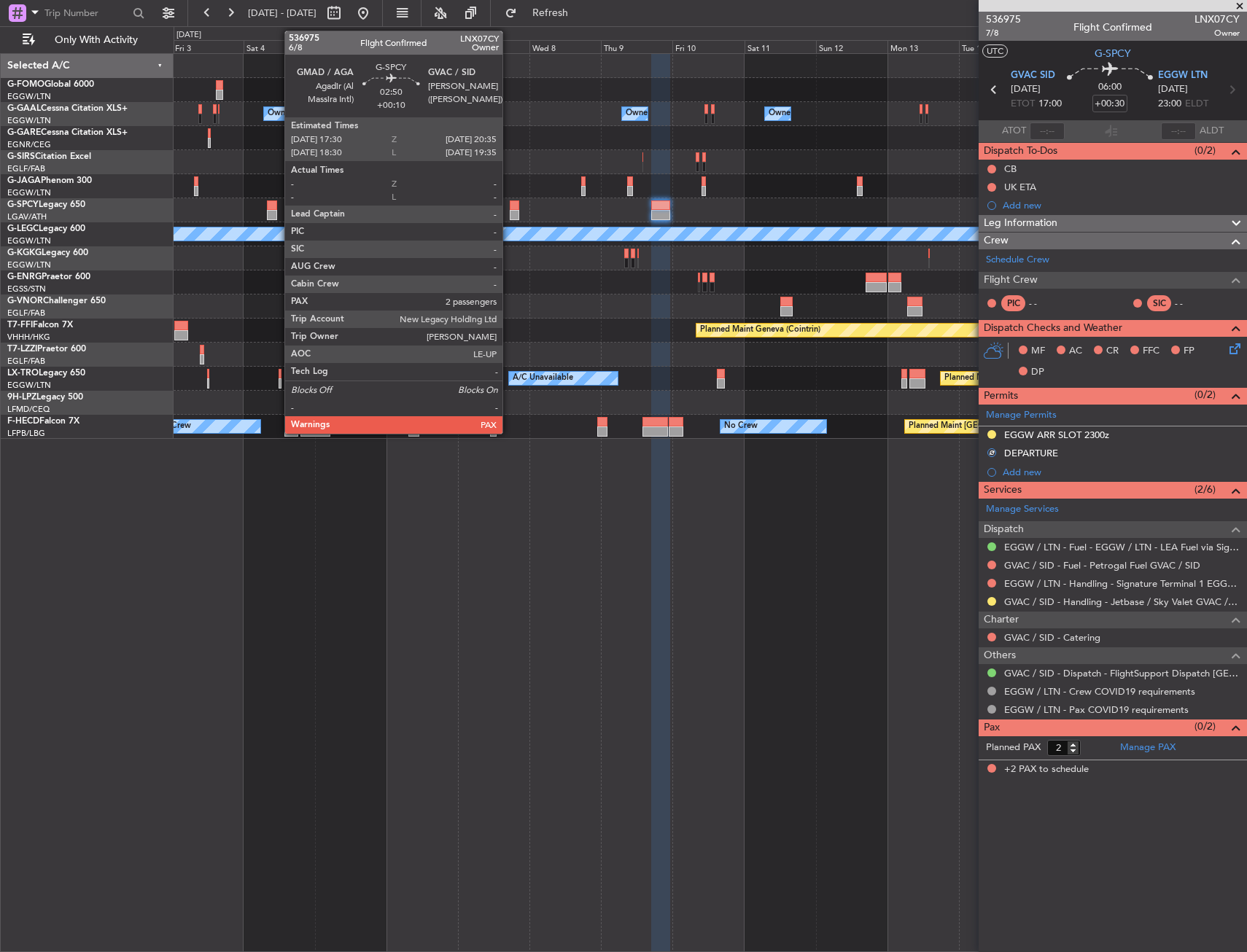
click at [510, 215] on div at bounding box center [514, 215] width 10 height 10
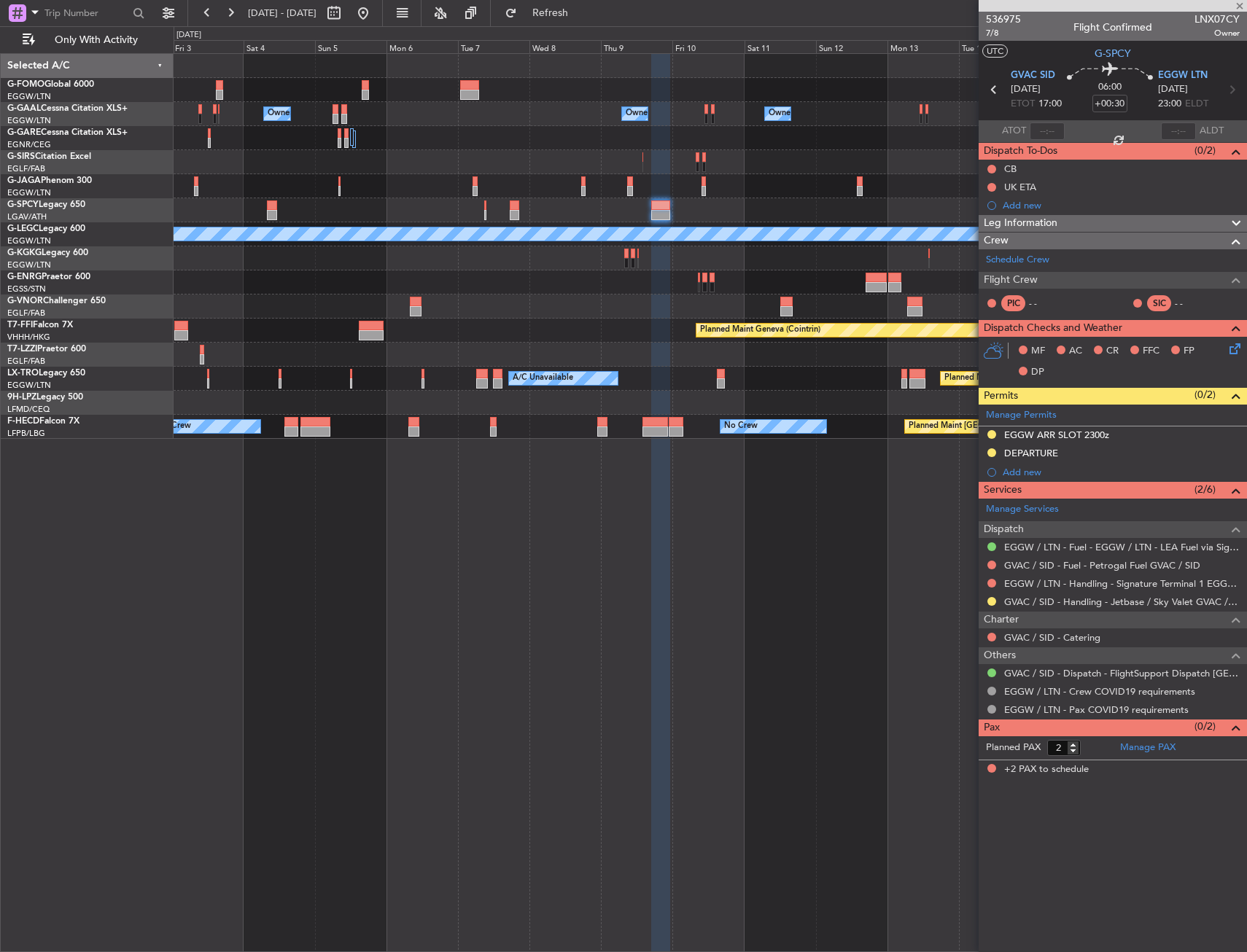
type input "+00:10"
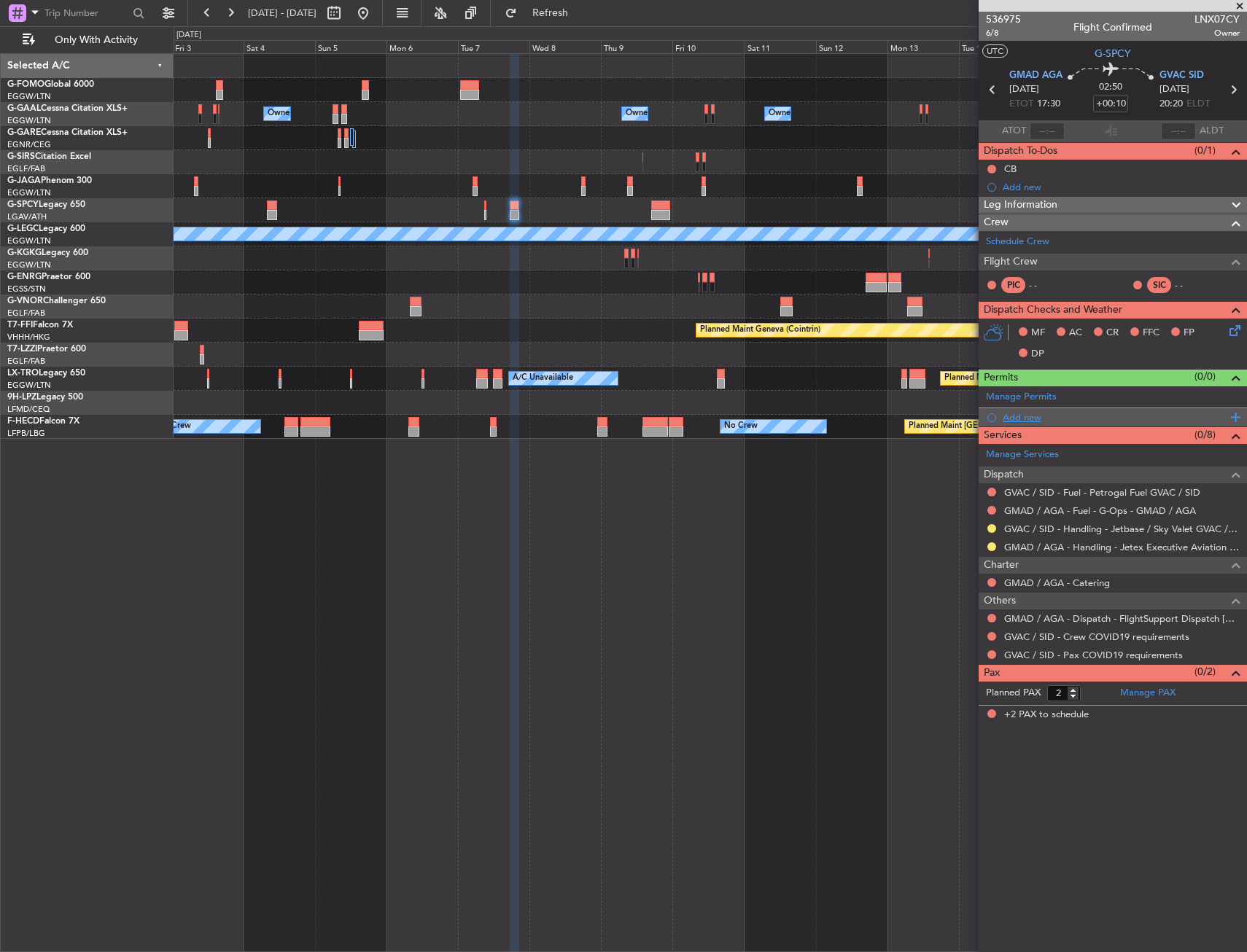
click at [1021, 417] on div "Add new" at bounding box center [1114, 418] width 224 height 12
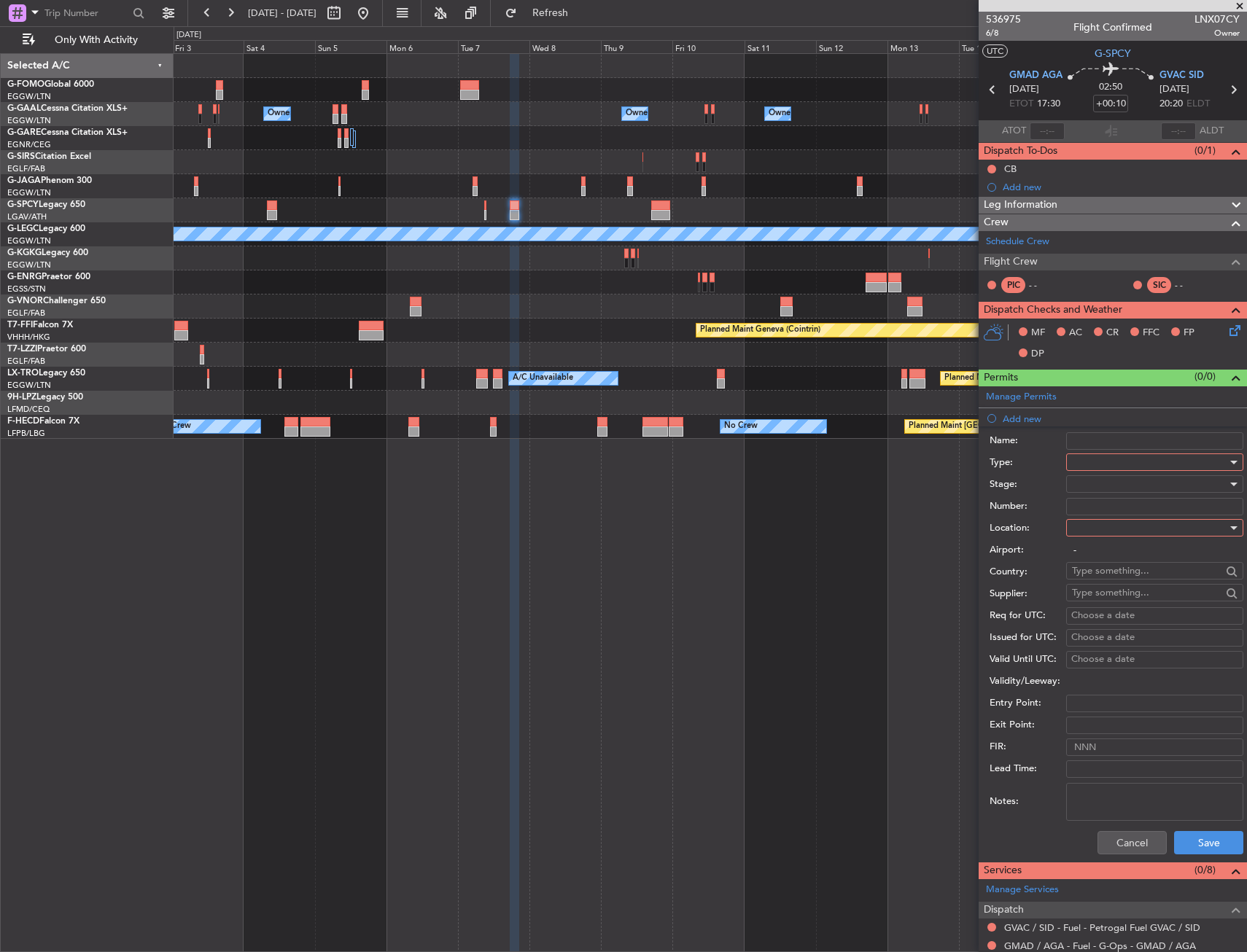
click at [1078, 459] on div at bounding box center [1150, 462] width 155 height 22
click at [1100, 514] on span "Departure" at bounding box center [1149, 520] width 153 height 22
click at [1100, 515] on div "Number:" at bounding box center [1116, 507] width 254 height 22
click at [1100, 530] on div at bounding box center [1150, 527] width 155 height 22
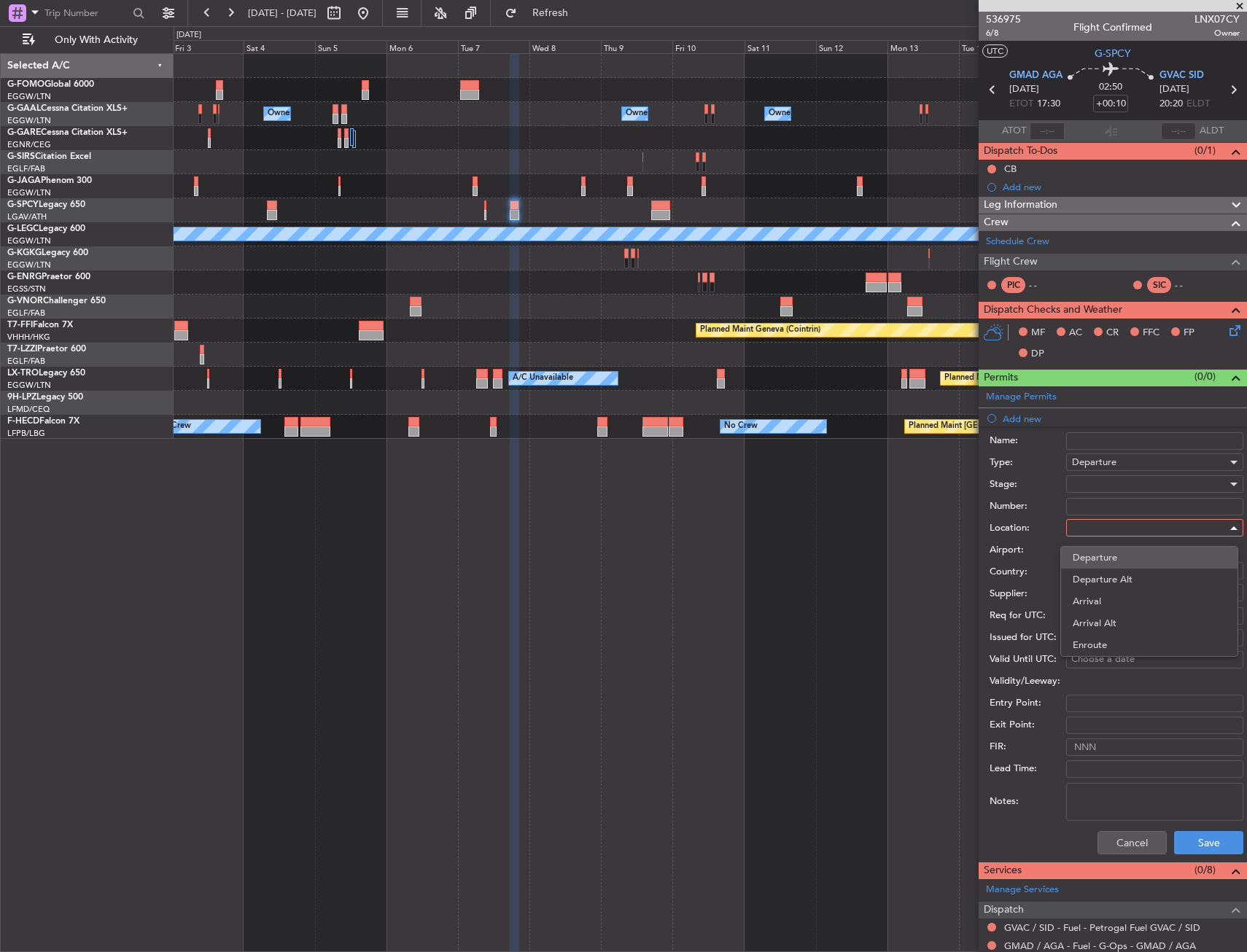
click at [1099, 551] on span "Departure" at bounding box center [1149, 557] width 153 height 22
type input "GMAD / AGA"
click at [1194, 845] on button "Save" at bounding box center [1209, 843] width 69 height 24
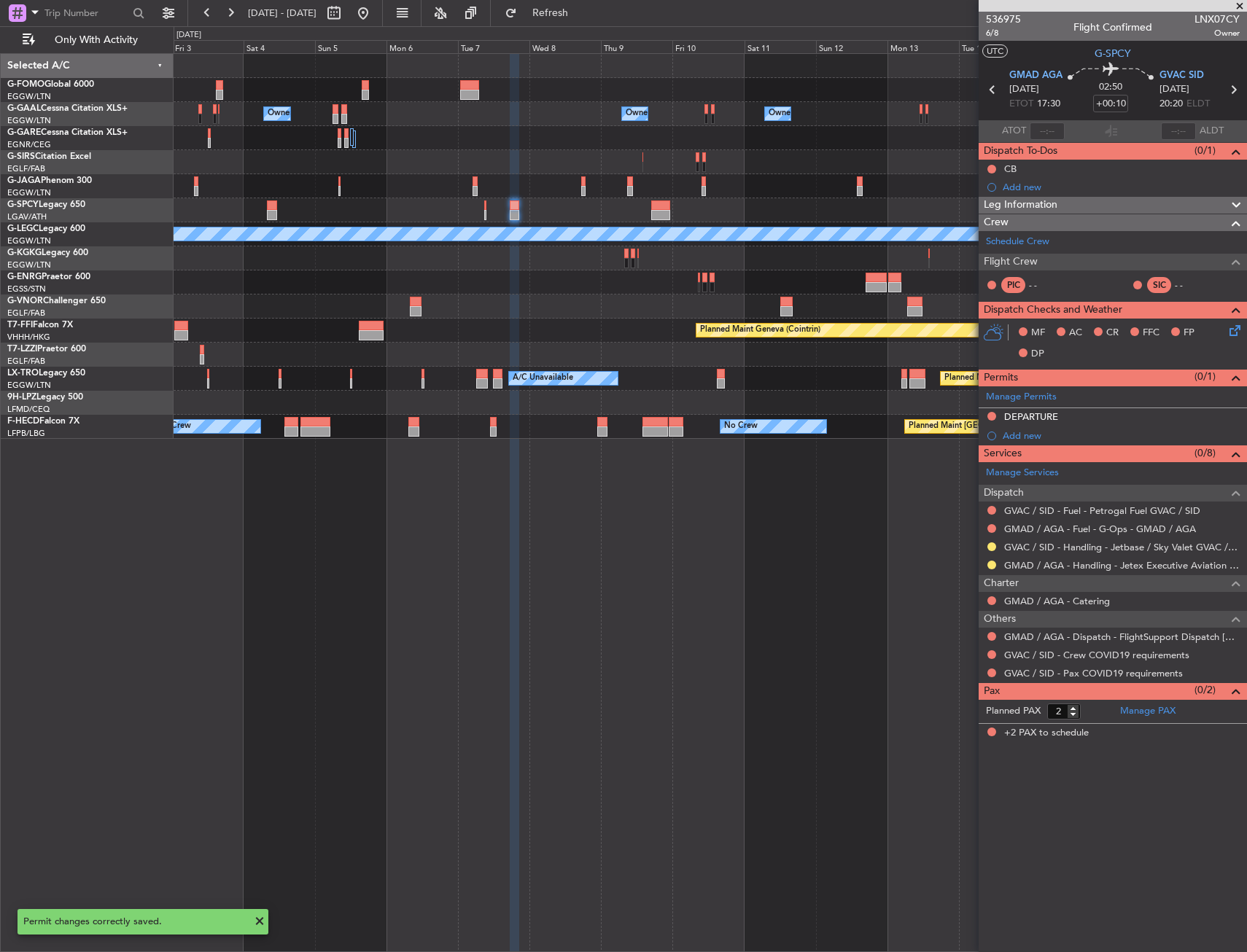
click at [1110, 421] on div "DEPARTURE" at bounding box center [1114, 417] width 269 height 18
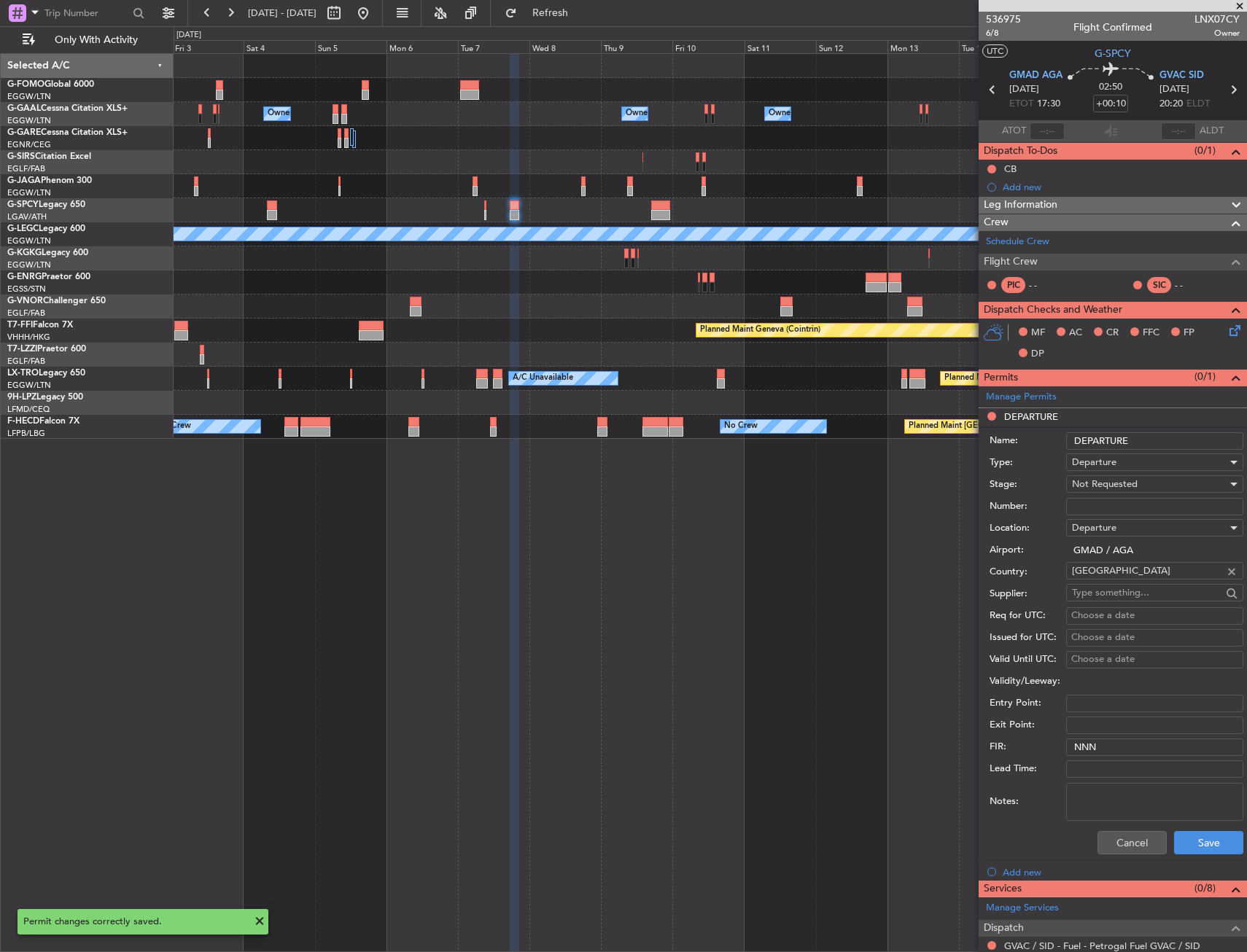
click at [1159, 448] on input "DEPARTURE" at bounding box center [1155, 441] width 177 height 17
click at [1100, 484] on span "Not Requested" at bounding box center [1105, 484] width 65 height 13
click at [1116, 577] on span "Requested" at bounding box center [1149, 579] width 153 height 22
click at [1175, 833] on button "Save" at bounding box center [1209, 843] width 69 height 24
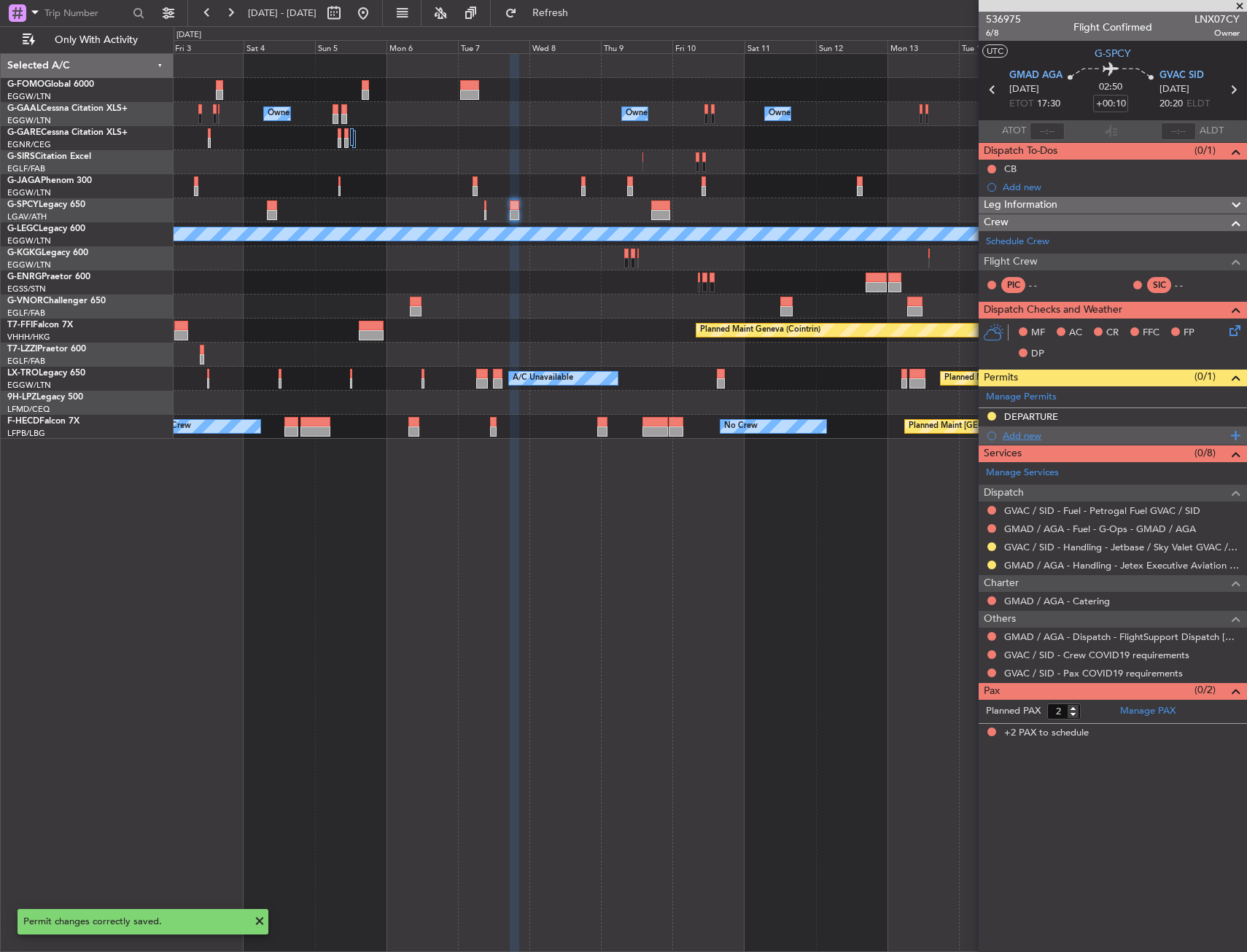
click at [1021, 436] on div "Add new" at bounding box center [1114, 436] width 224 height 12
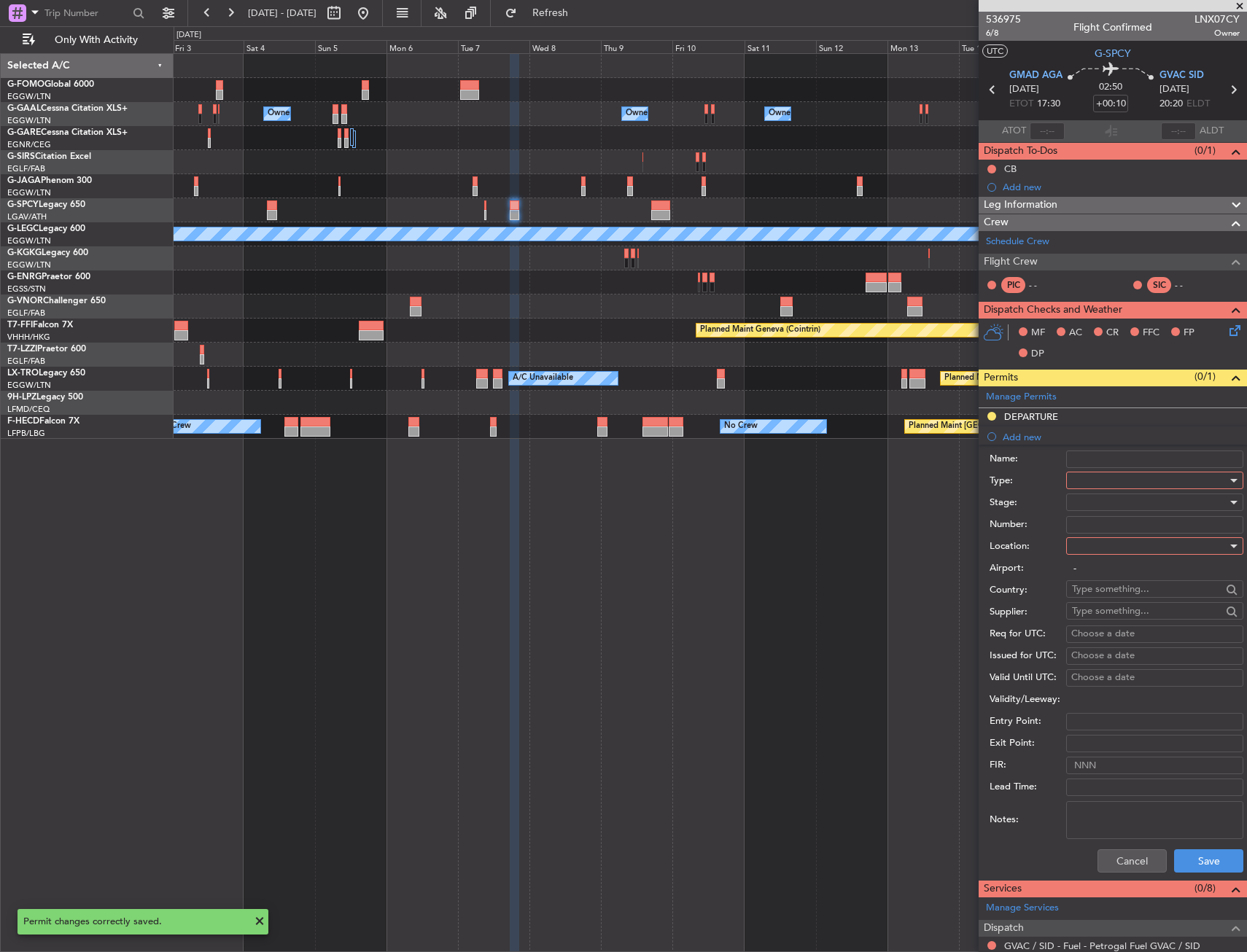
click at [1087, 476] on div at bounding box center [1150, 480] width 155 height 22
drag, startPoint x: 1117, startPoint y: 574, endPoint x: 1112, endPoint y: 568, distance: 7.8
click at [1116, 574] on span "Landing" at bounding box center [1149, 567] width 153 height 22
click at [1106, 558] on div "Airport: -" at bounding box center [1116, 568] width 254 height 22
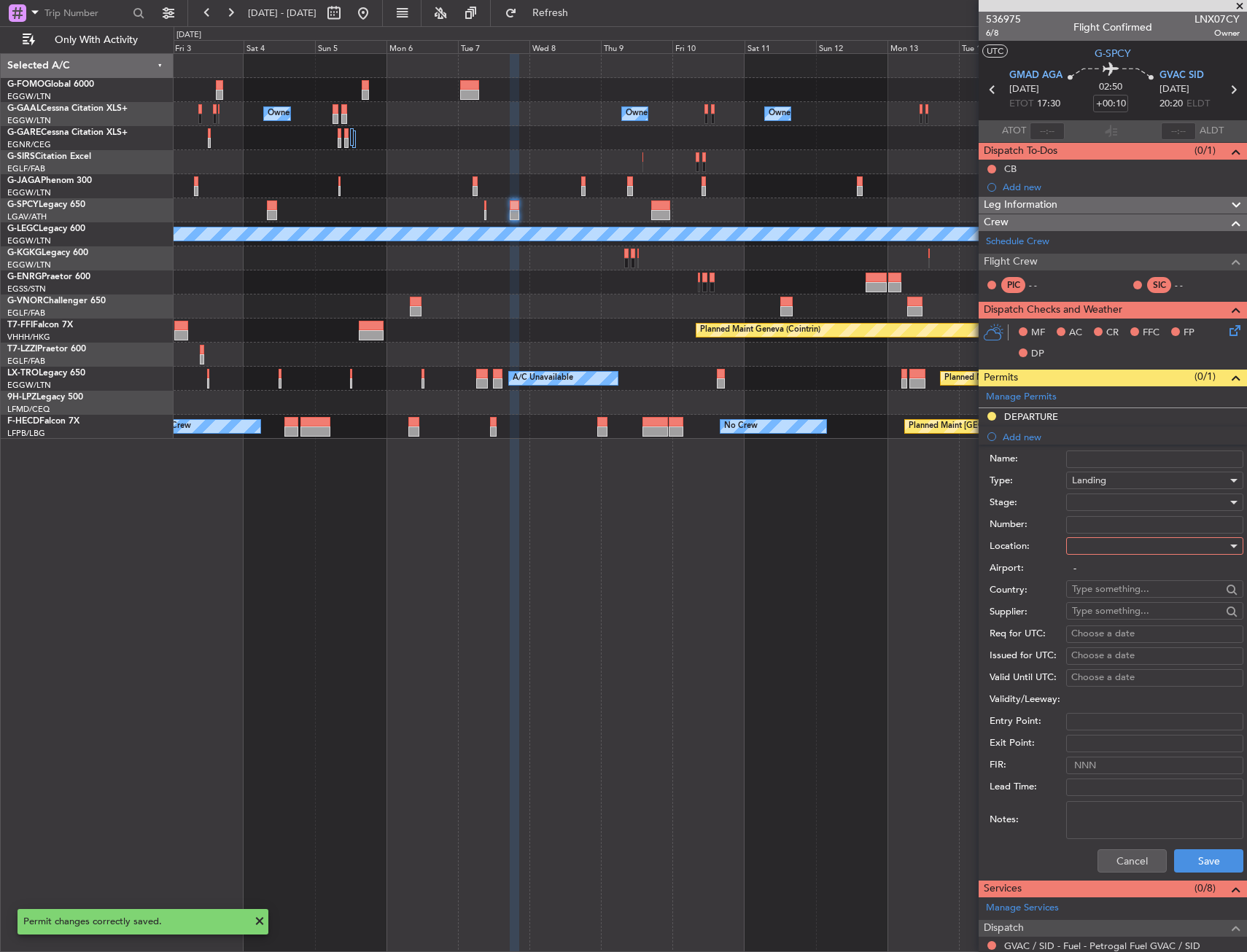
click at [1104, 541] on div at bounding box center [1150, 546] width 155 height 22
click at [1102, 620] on span "Arrival" at bounding box center [1149, 619] width 153 height 22
type input "GVAC / SID"
click at [1197, 853] on button "Save" at bounding box center [1209, 860] width 69 height 24
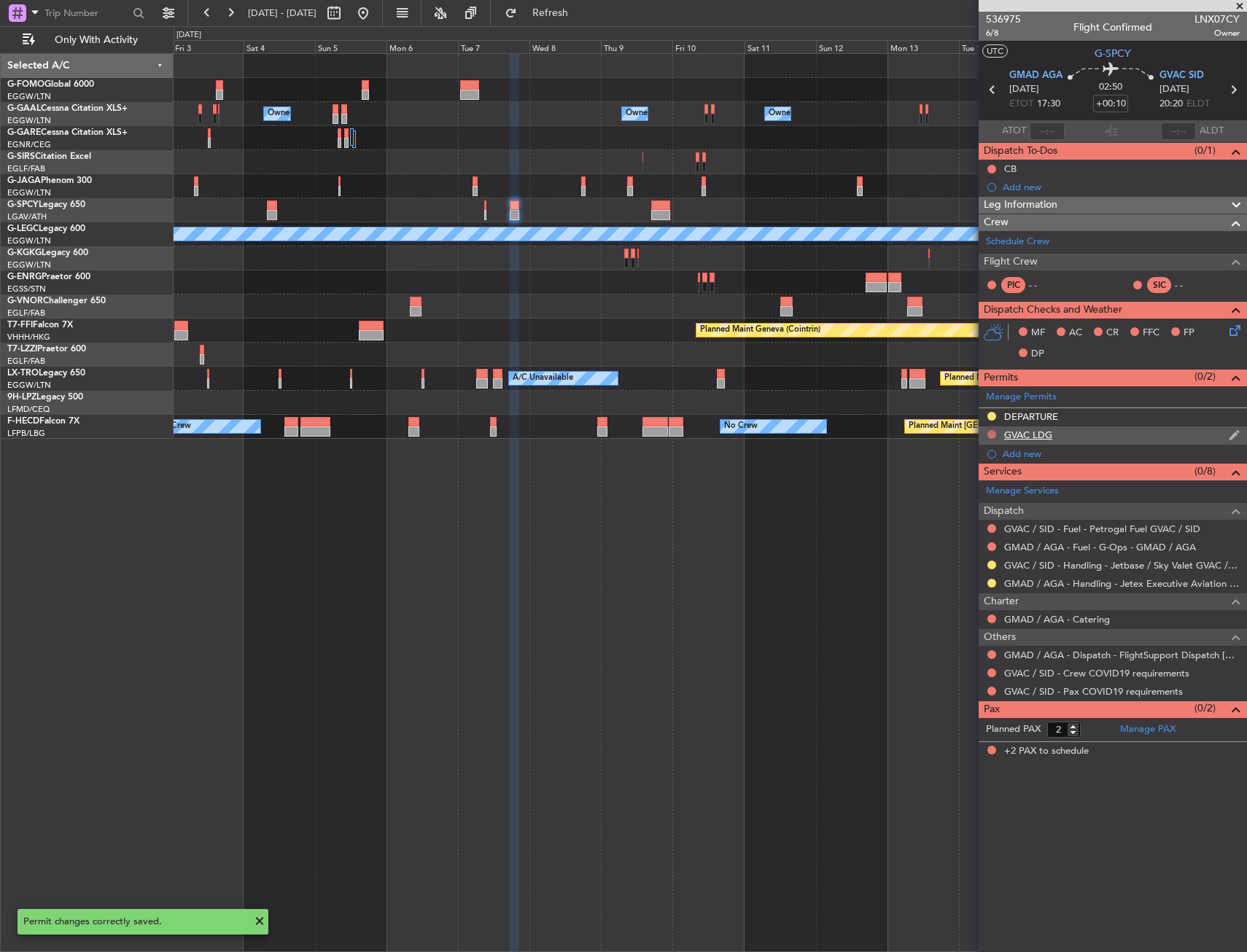
click at [988, 431] on button at bounding box center [992, 435] width 9 height 9
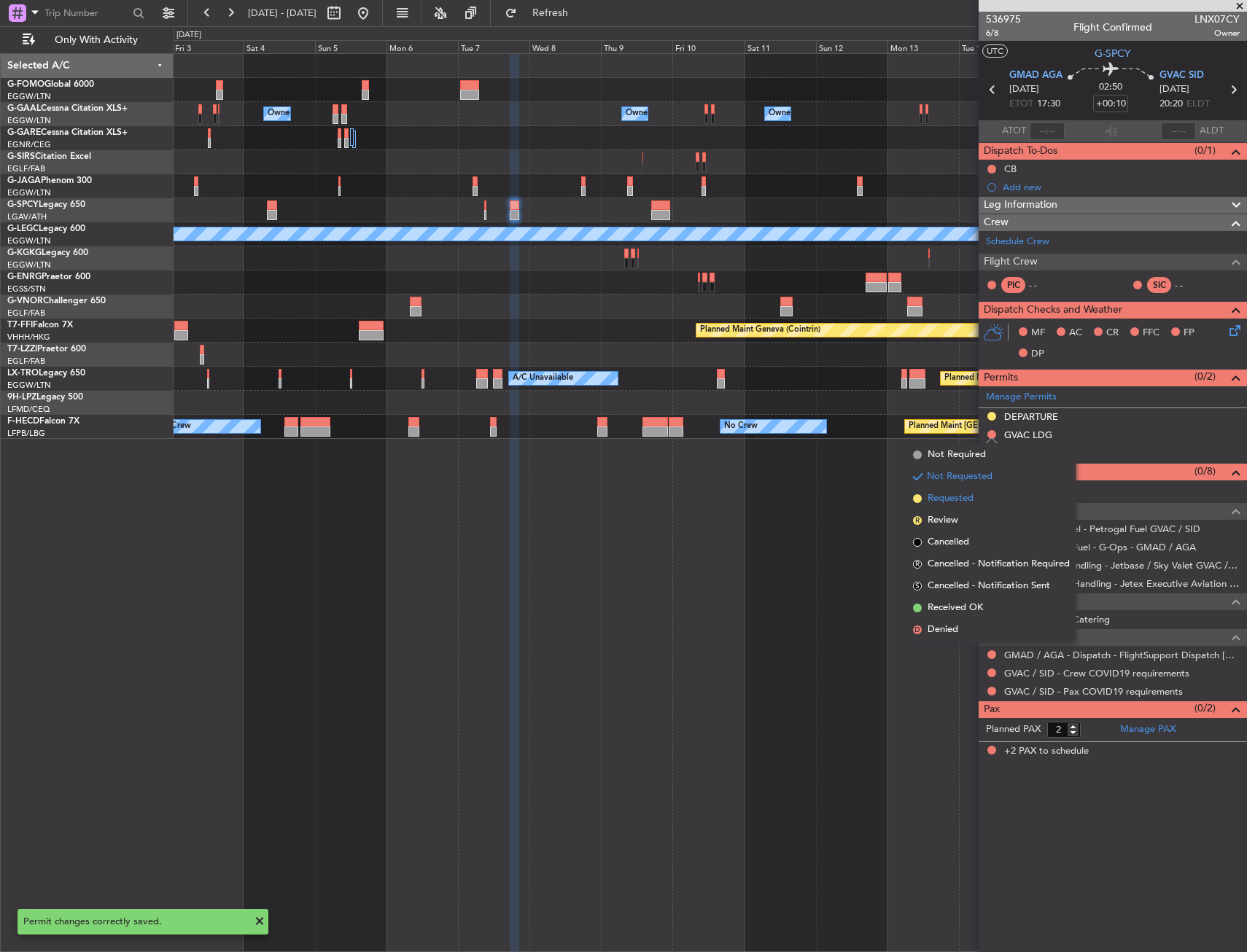
click at [965, 500] on span "Requested" at bounding box center [951, 499] width 46 height 15
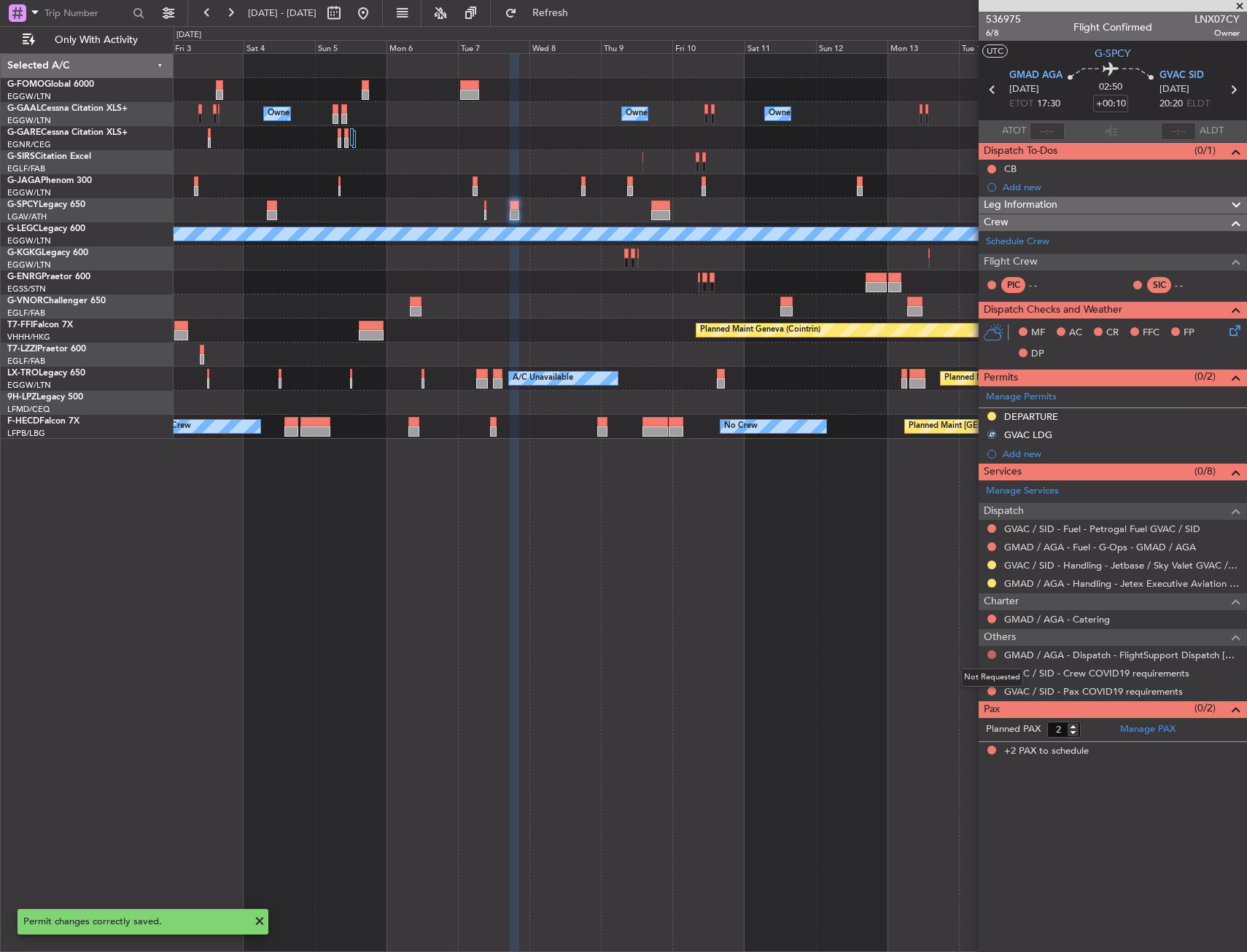
click at [991, 657] on button at bounding box center [992, 655] width 9 height 9
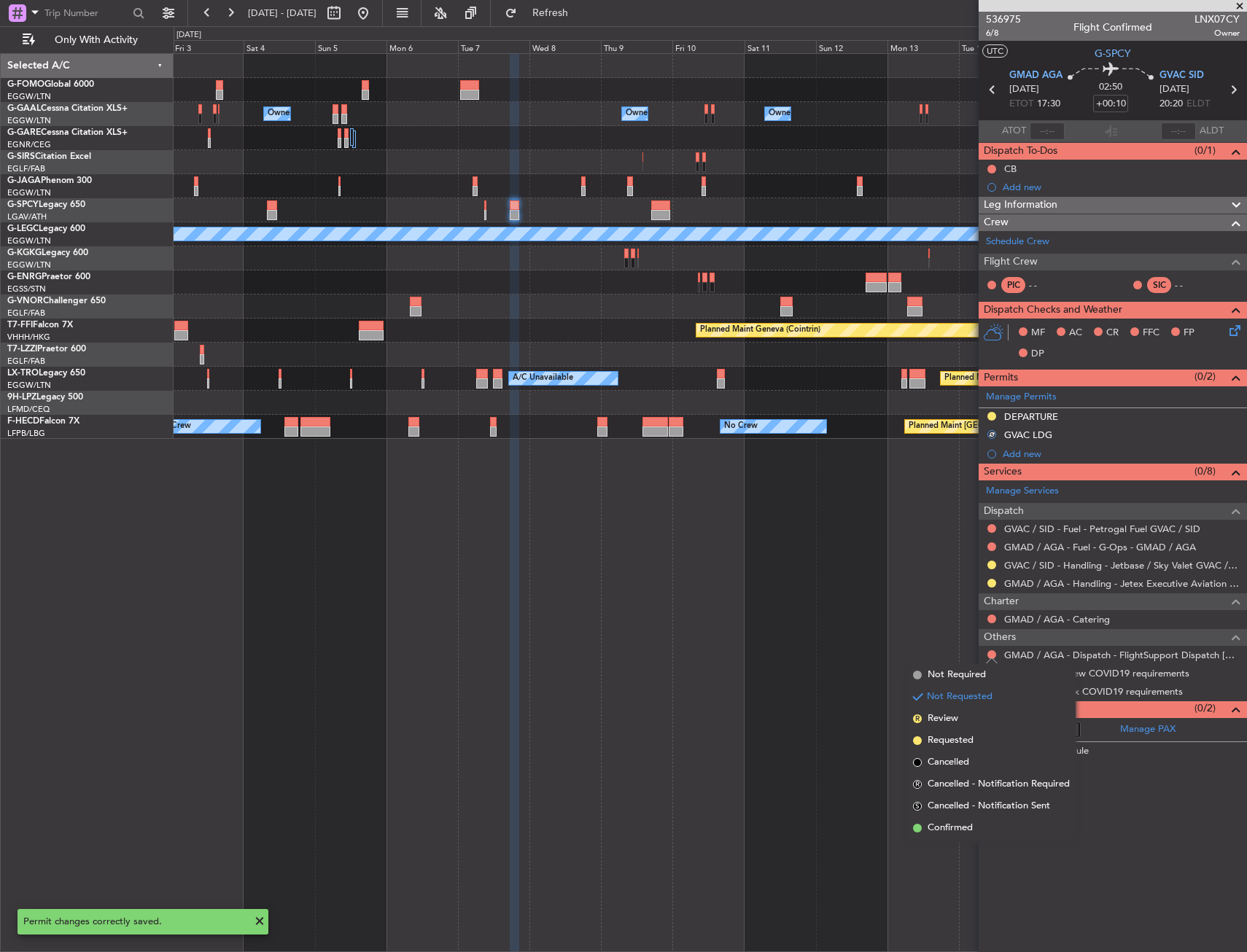
drag, startPoint x: 945, startPoint y: 830, endPoint x: 970, endPoint y: 736, distance: 97.3
click at [945, 829] on span "Confirmed" at bounding box center [951, 828] width 45 height 15
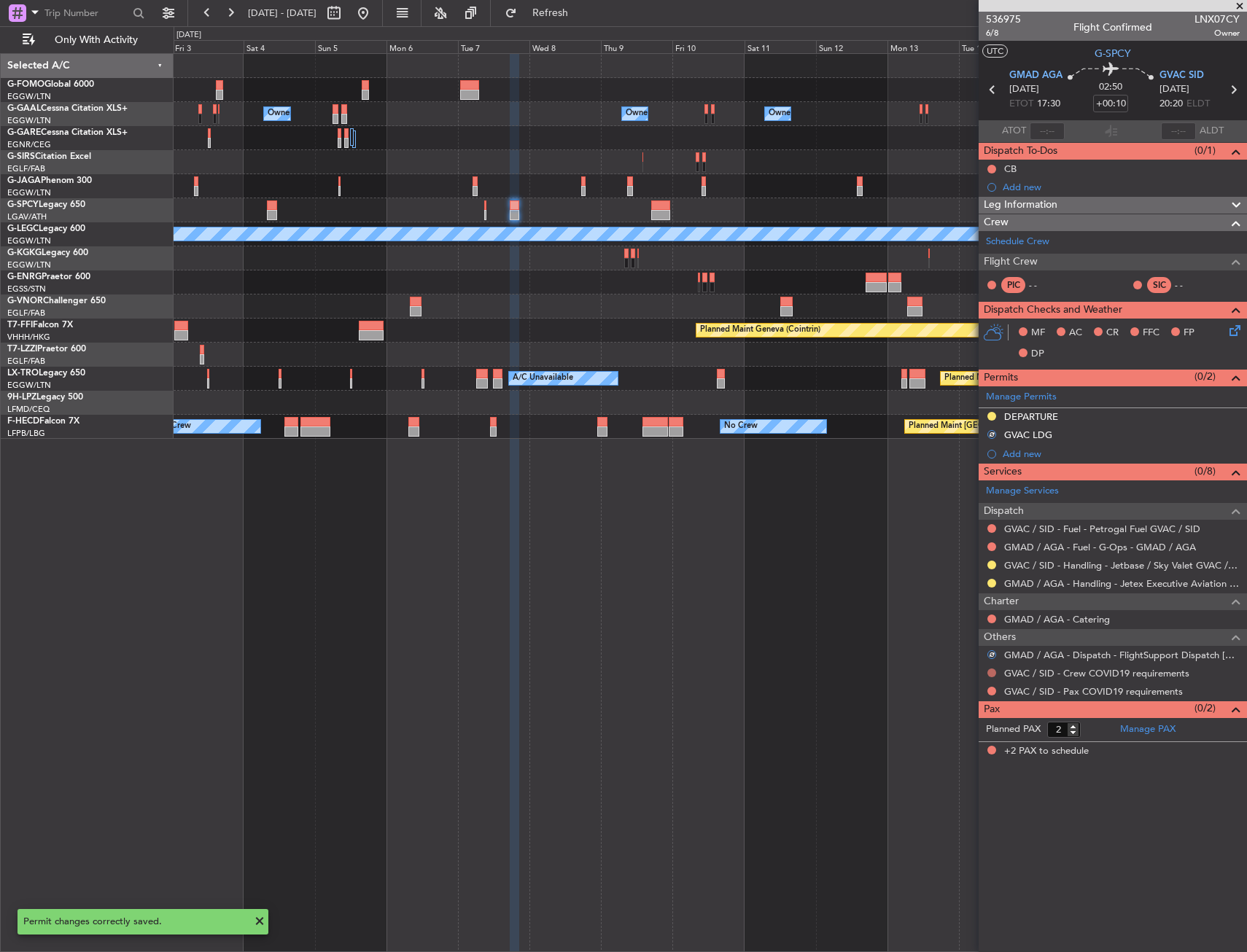
click at [989, 670] on button at bounding box center [992, 673] width 9 height 9
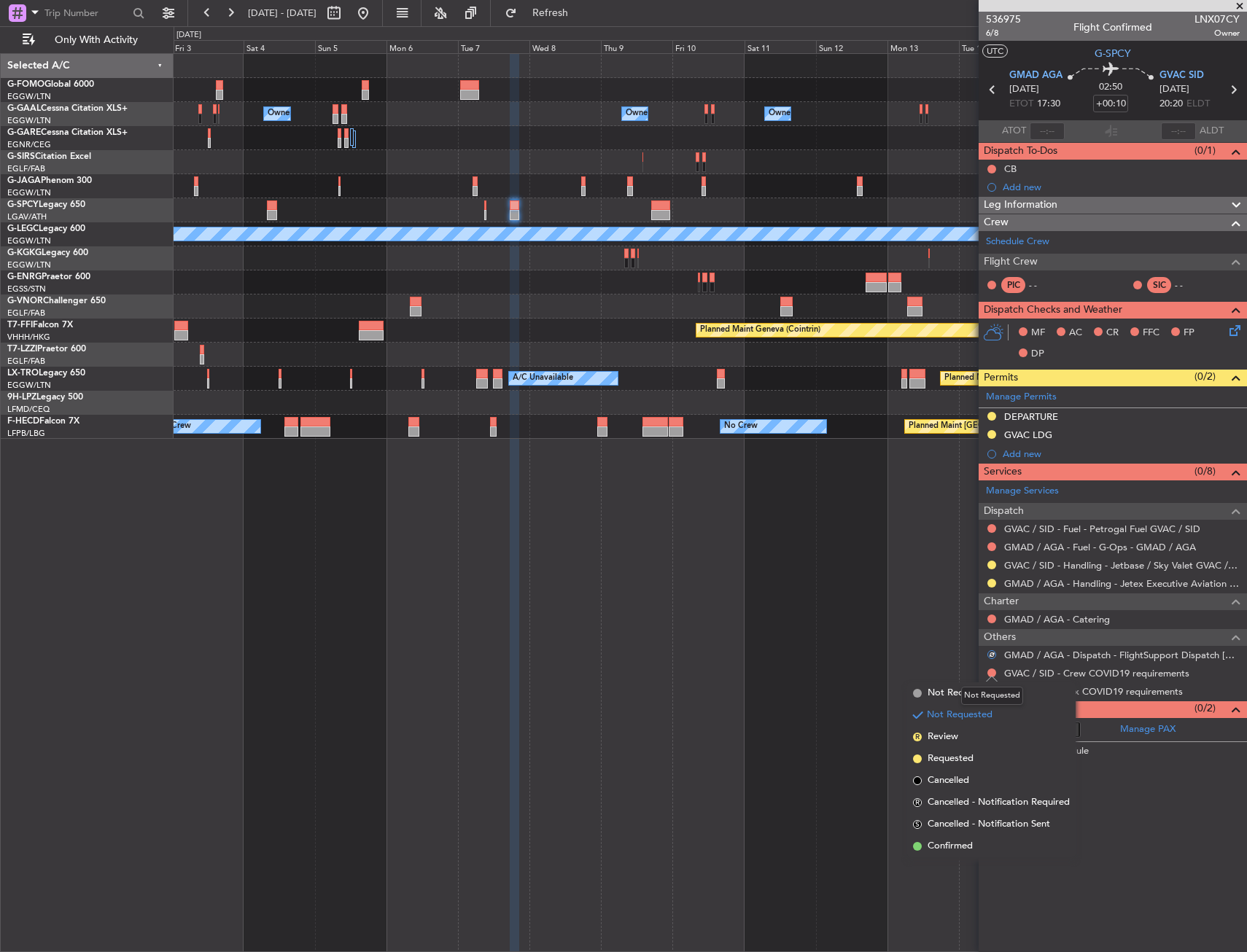
click at [962, 691] on div "Not Requested" at bounding box center [991, 696] width 62 height 18
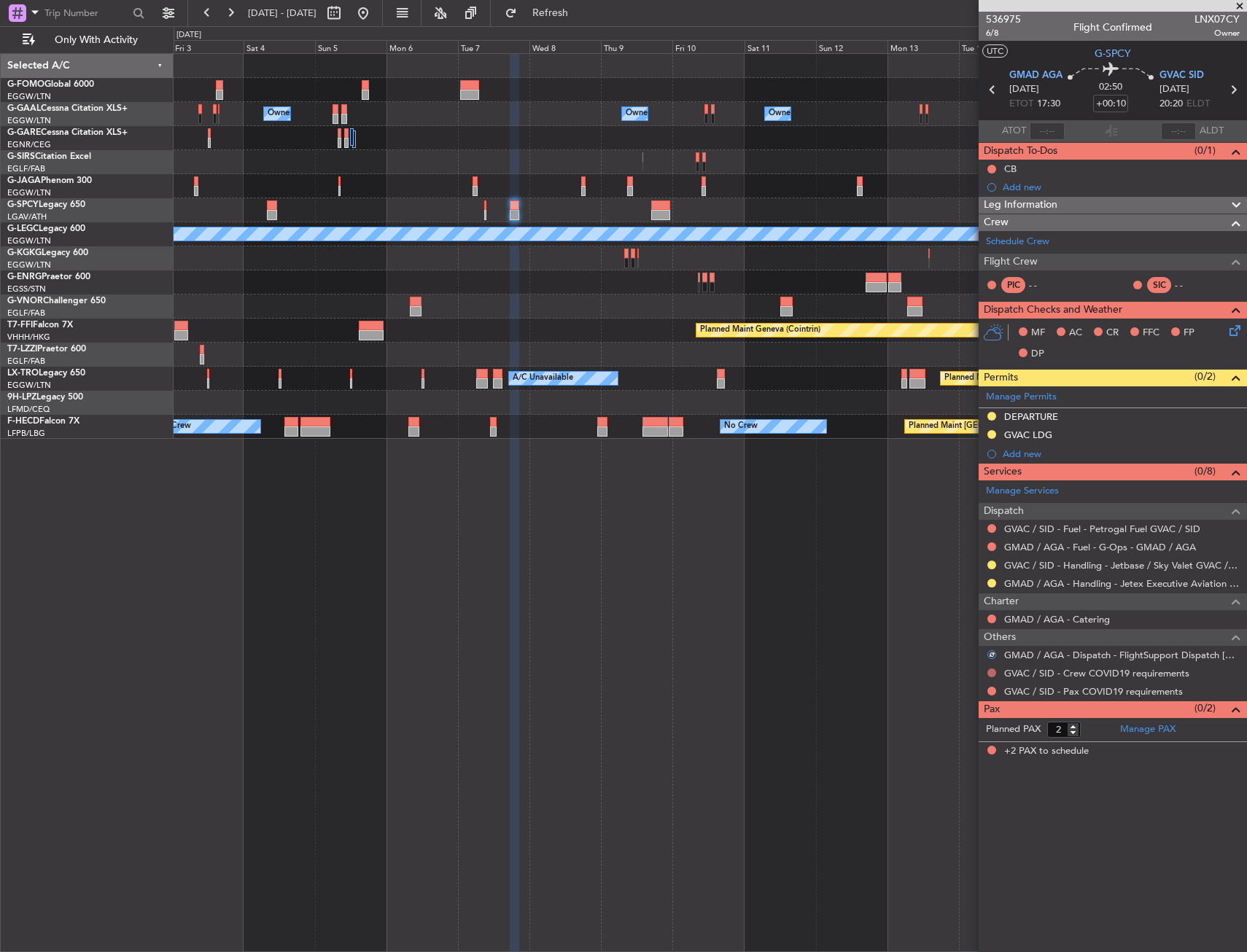
click at [989, 676] on button at bounding box center [992, 673] width 9 height 9
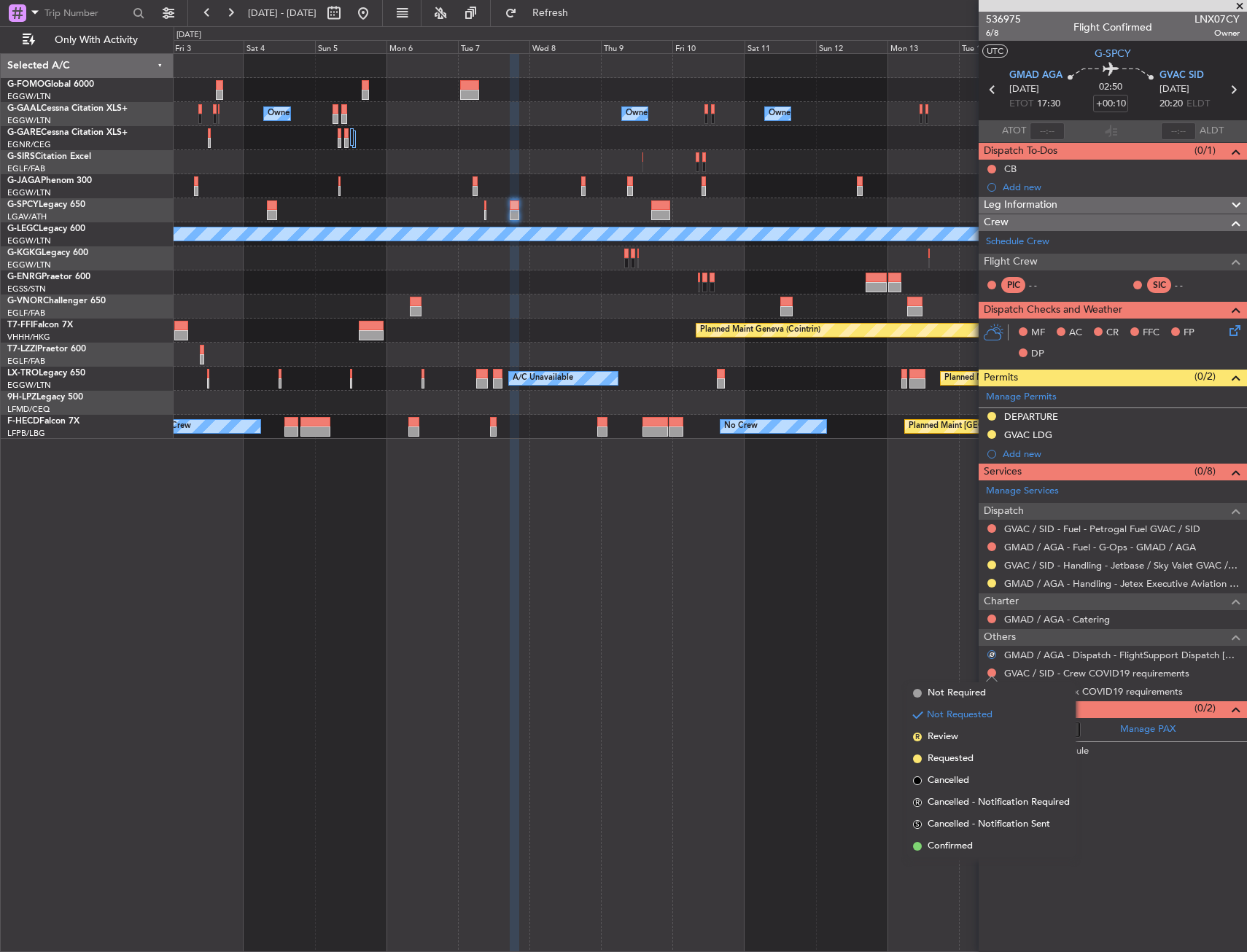
drag, startPoint x: 944, startPoint y: 693, endPoint x: 974, endPoint y: 690, distance: 30.1
click at [945, 693] on span "Not Required" at bounding box center [957, 693] width 58 height 15
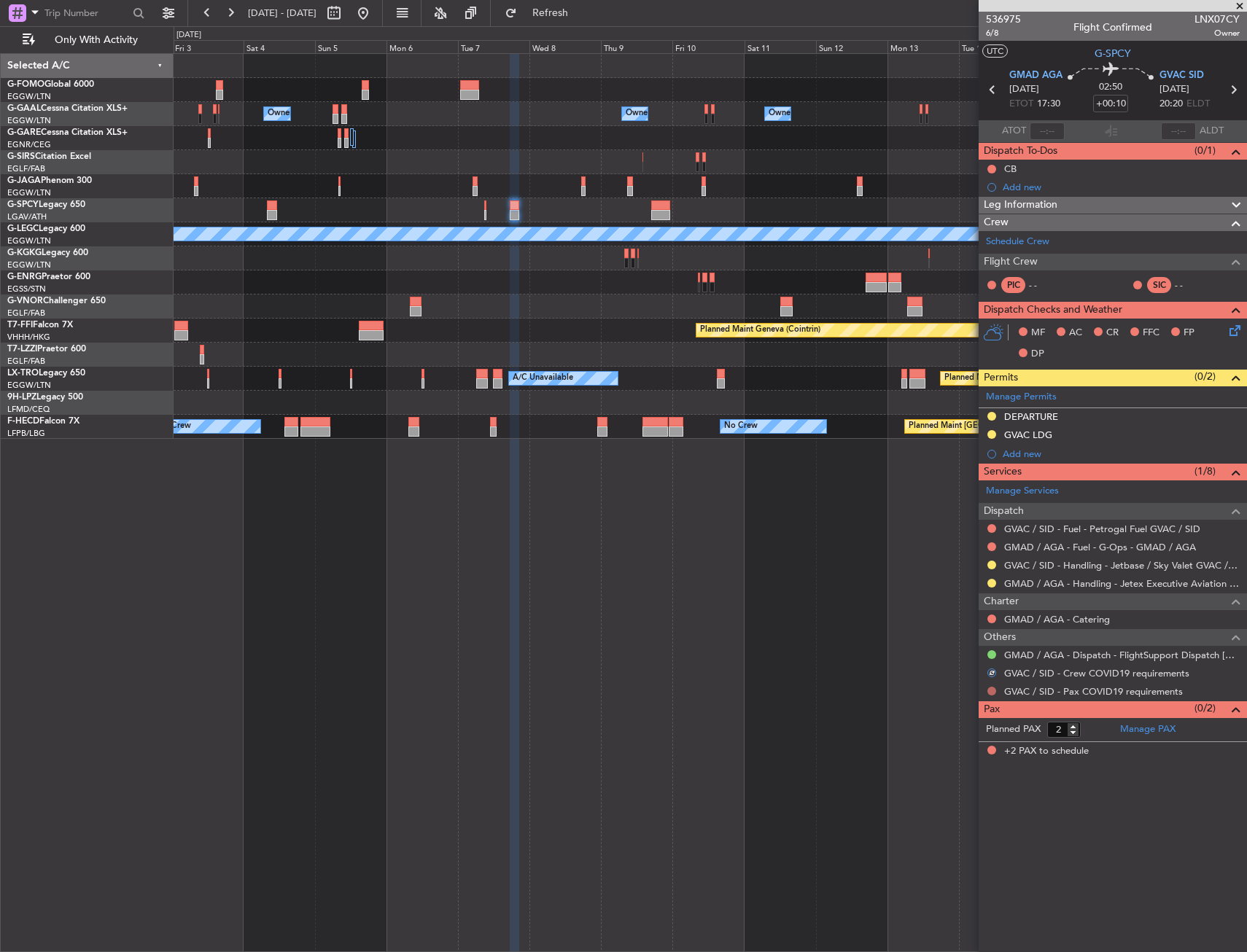
click at [990, 691] on button at bounding box center [992, 691] width 9 height 9
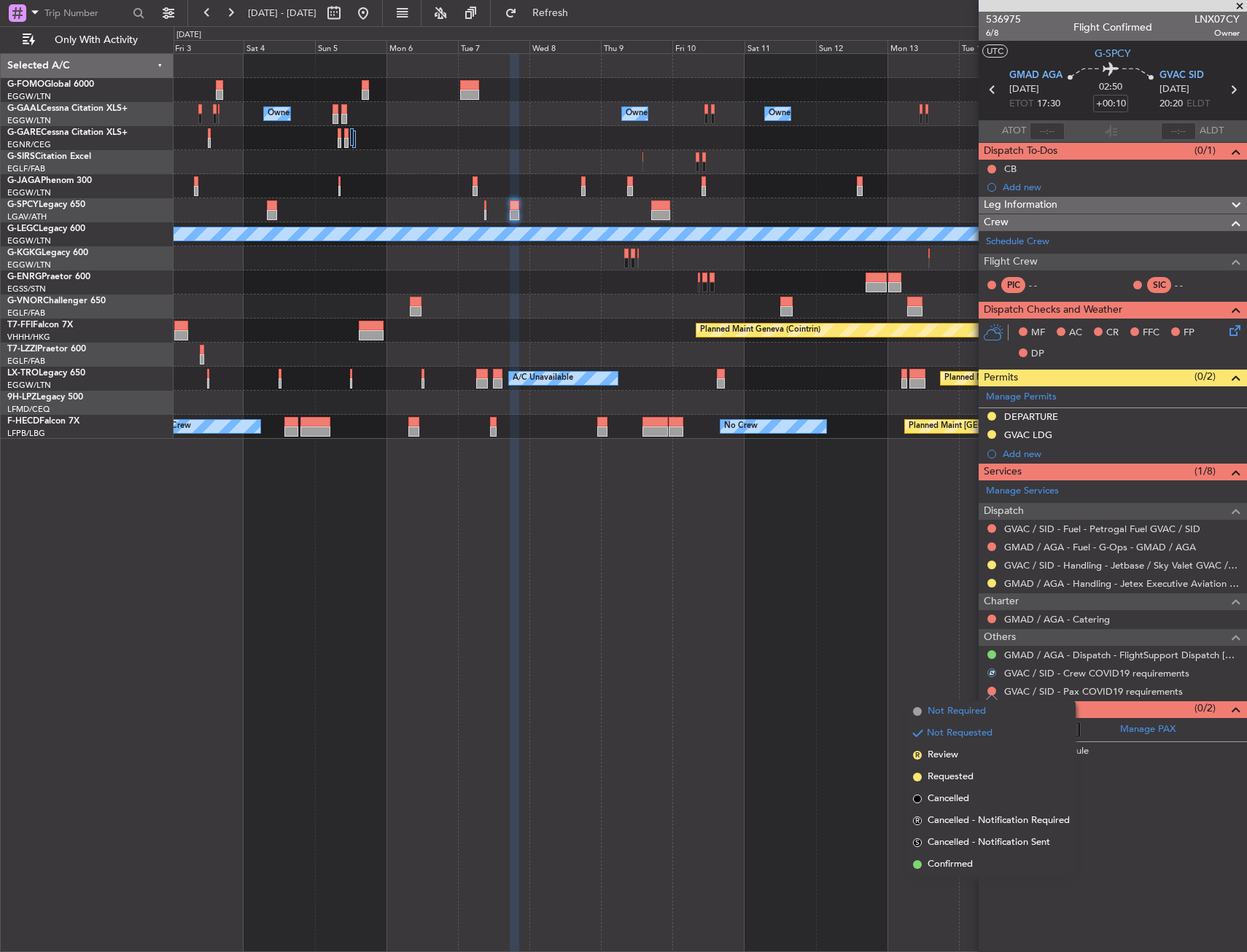
click at [933, 711] on span "Not Required" at bounding box center [957, 711] width 58 height 15
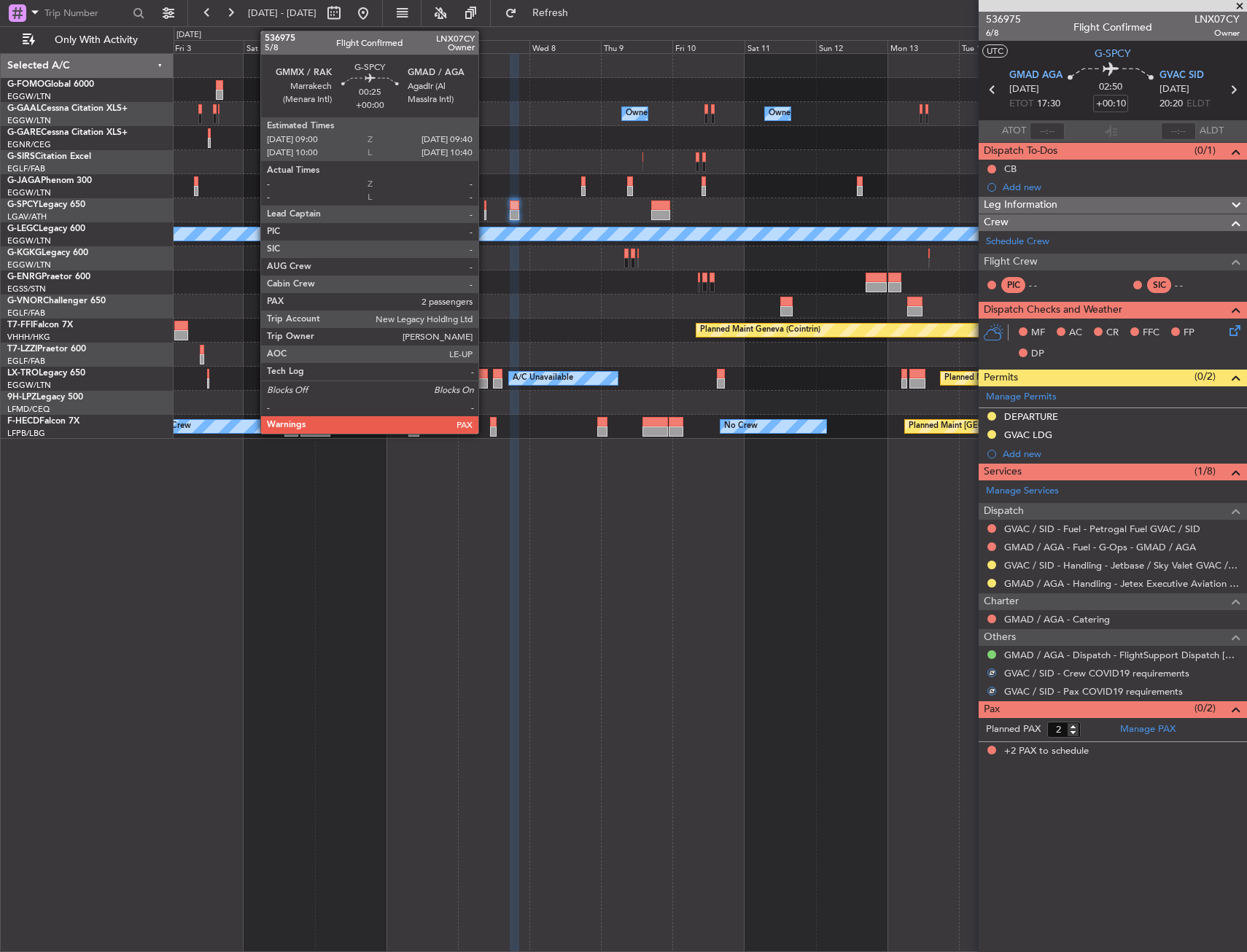
click at [485, 207] on div at bounding box center [485, 206] width 3 height 10
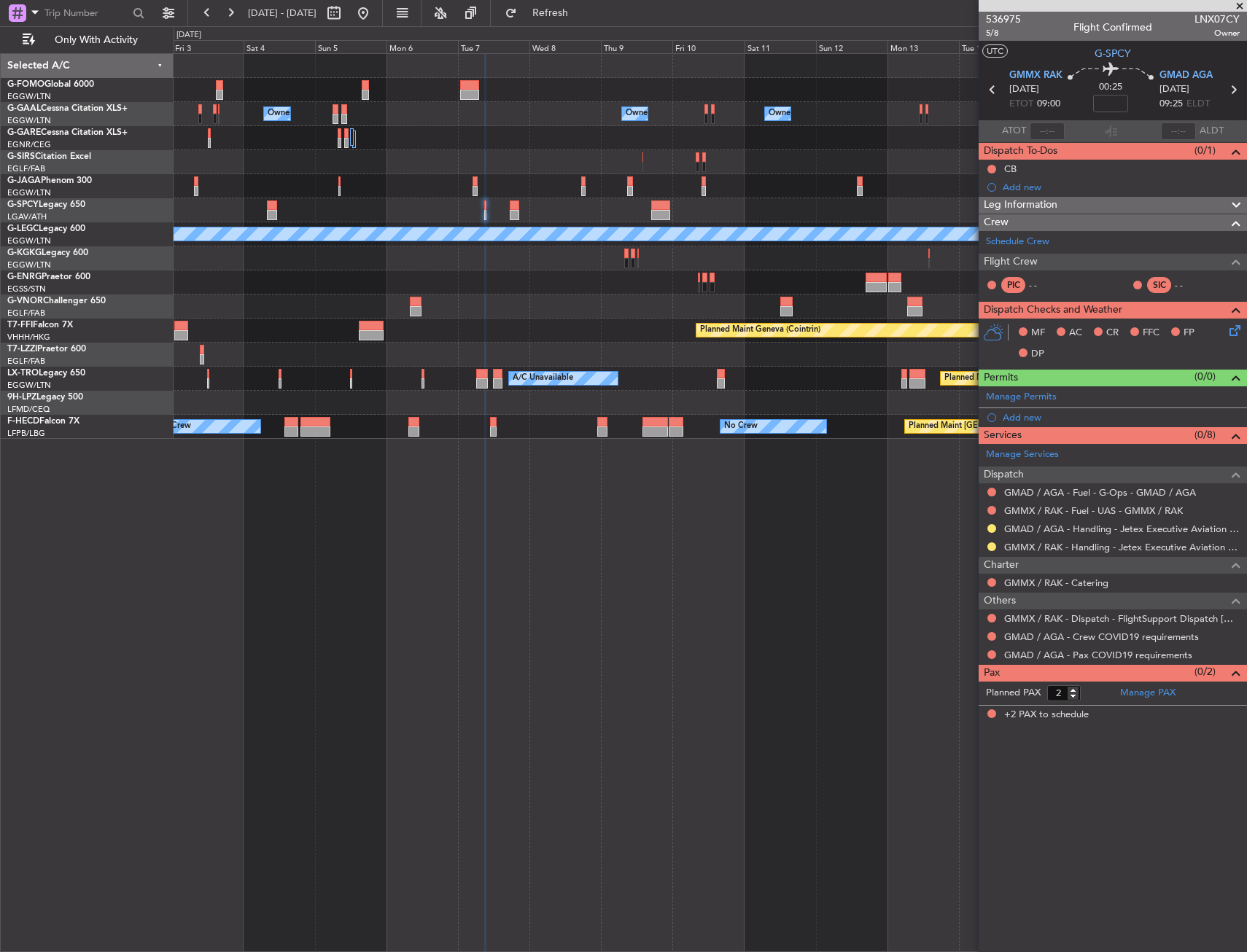
drag, startPoint x: 1018, startPoint y: 417, endPoint x: 1026, endPoint y: 425, distance: 11.3
click at [1018, 417] on div "Add new" at bounding box center [1121, 418] width 237 height 12
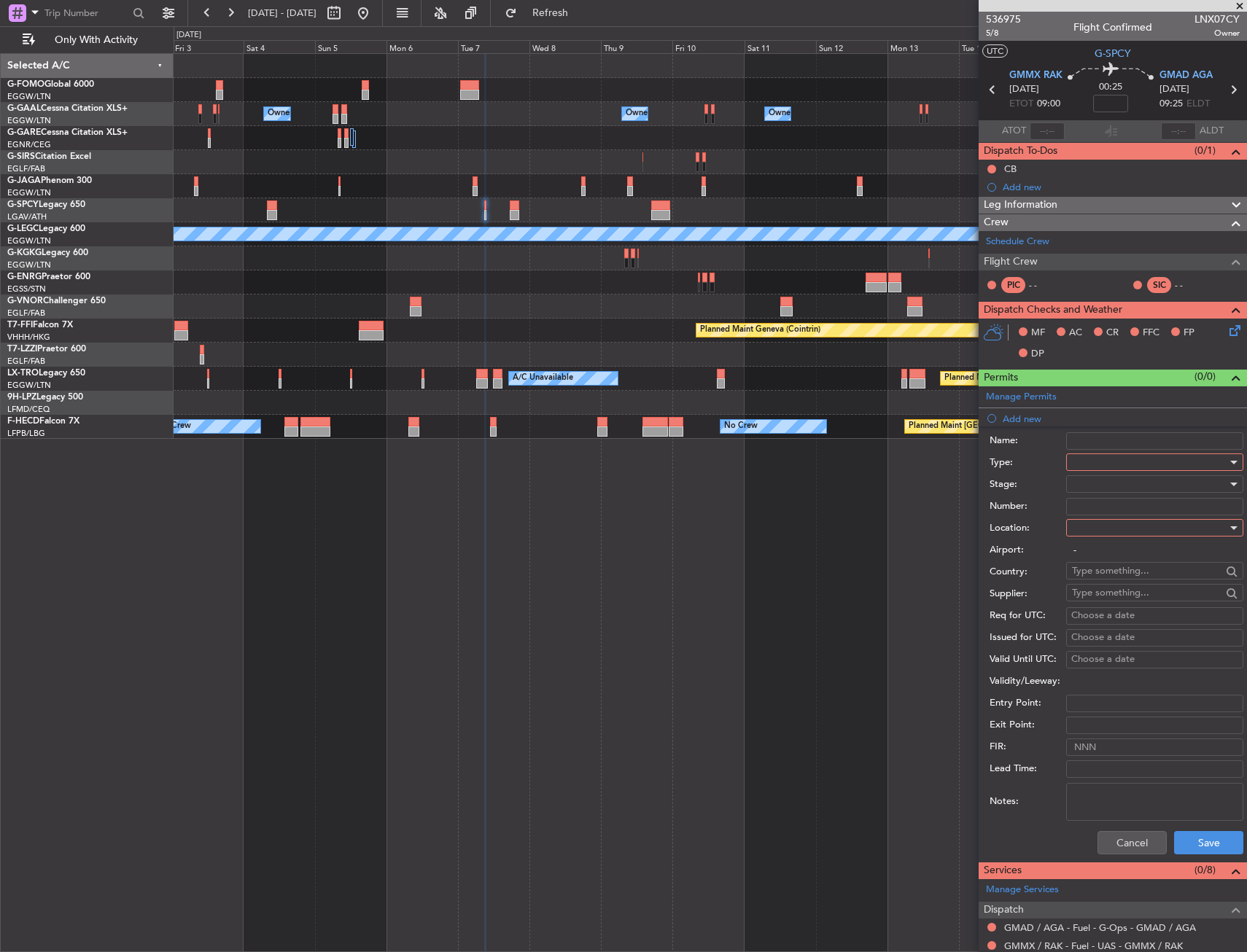
click at [1088, 461] on div at bounding box center [1150, 462] width 155 height 22
click at [1100, 549] on span "Landing" at bounding box center [1149, 550] width 153 height 22
click at [1095, 535] on div at bounding box center [1150, 527] width 155 height 22
click at [1103, 595] on span "Arrival" at bounding box center [1149, 602] width 153 height 22
type input "GMAD / AGA"
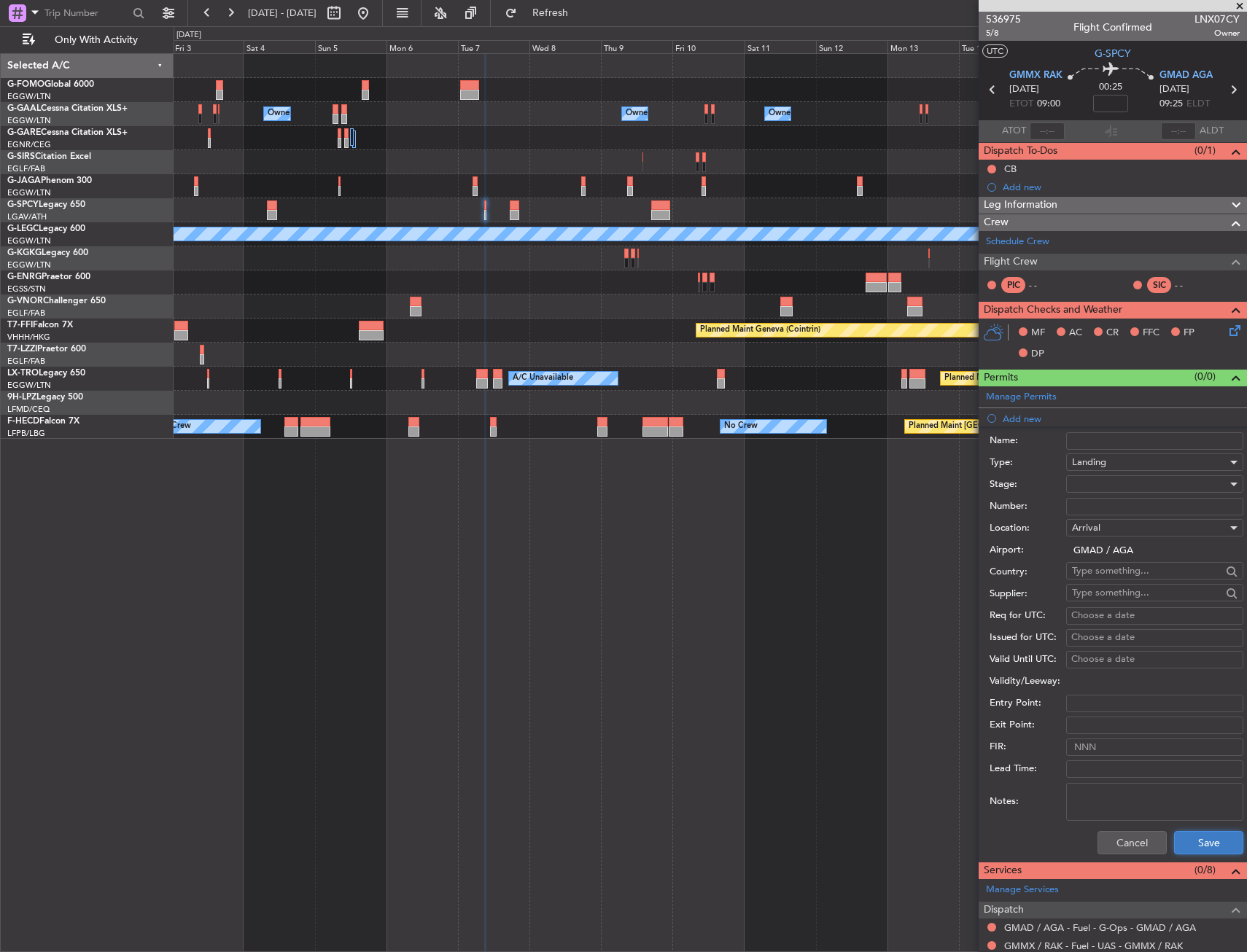
click at [1197, 841] on button "Save" at bounding box center [1209, 843] width 69 height 24
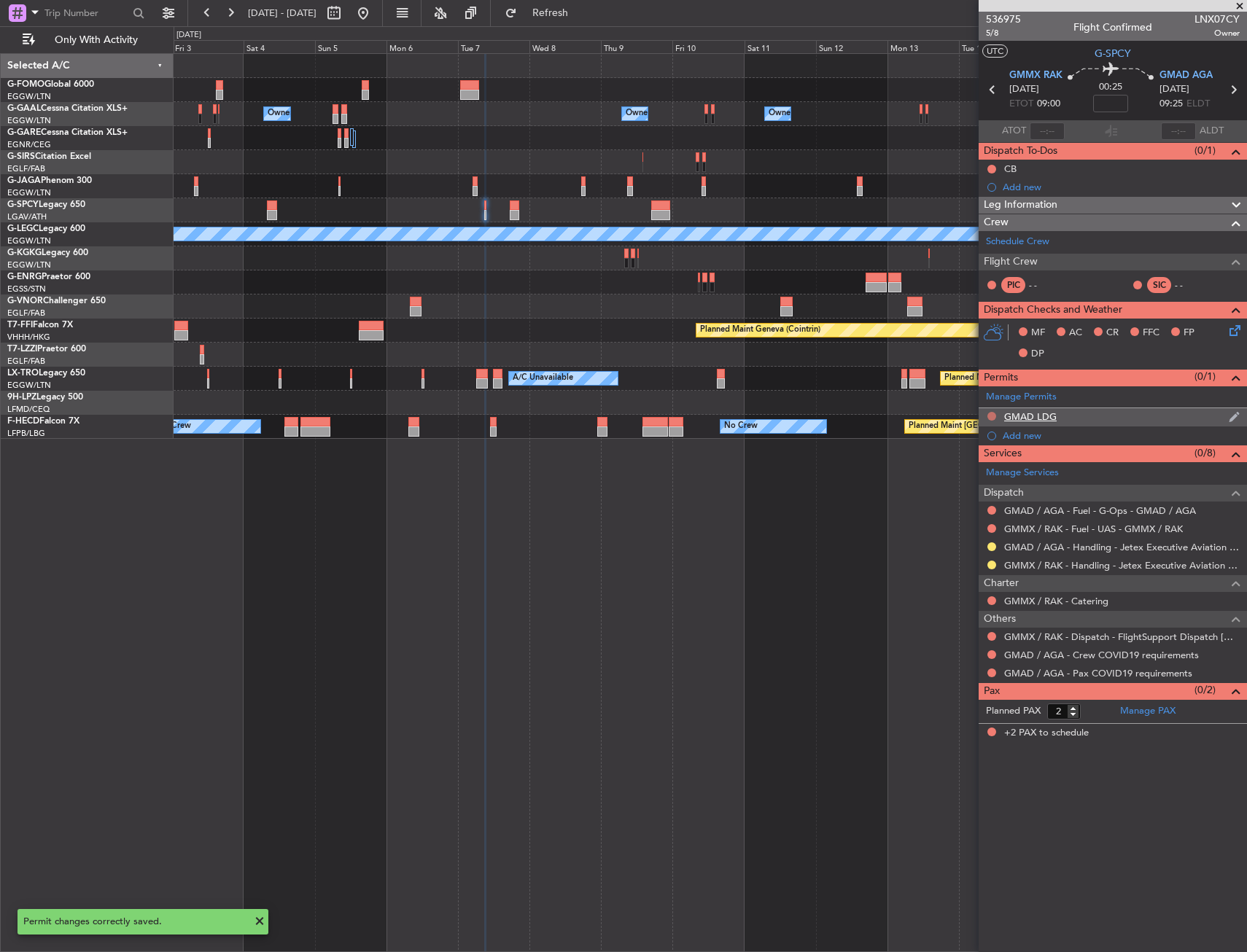
click at [988, 413] on button at bounding box center [992, 417] width 9 height 9
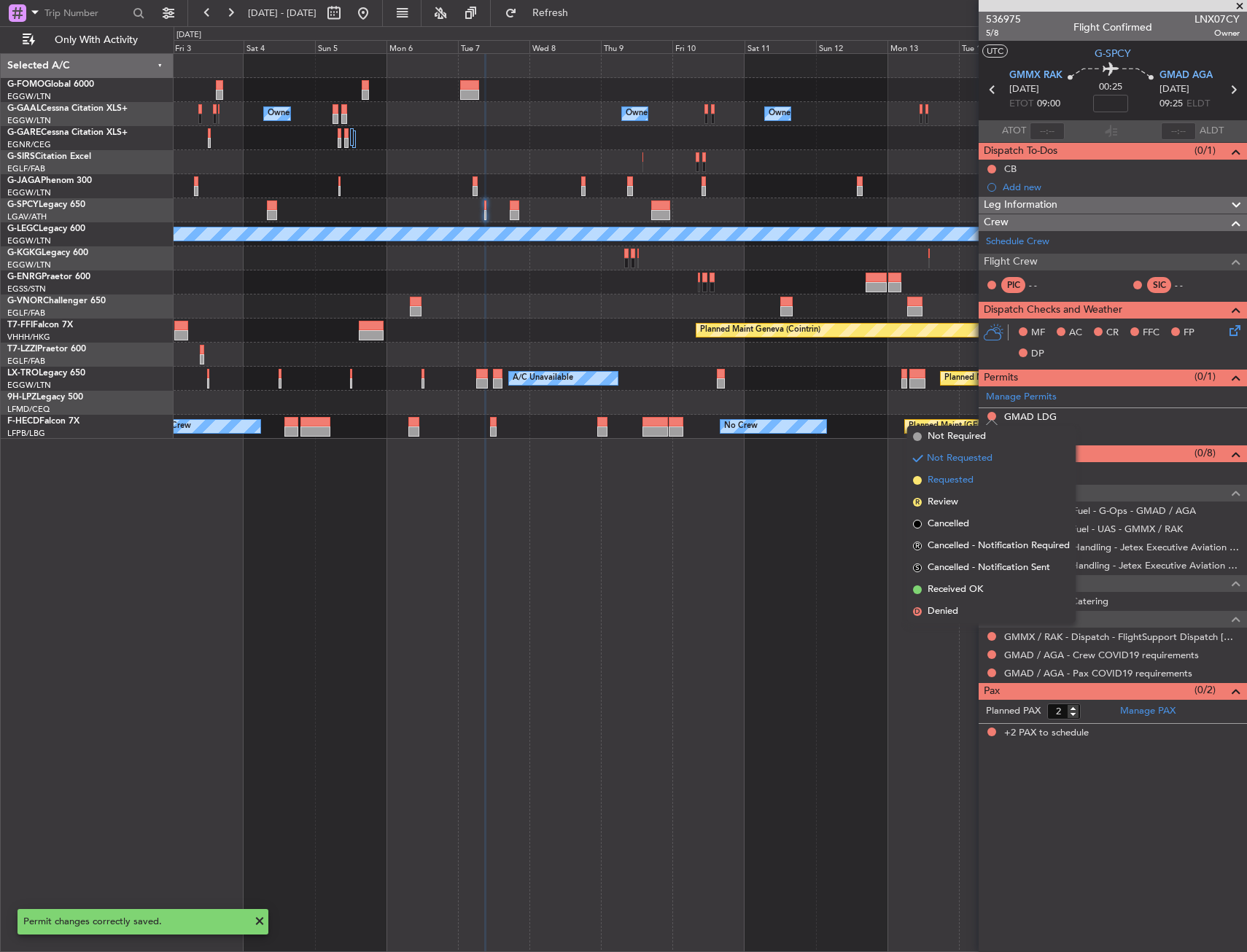
click at [970, 473] on span "Requested" at bounding box center [951, 480] width 46 height 15
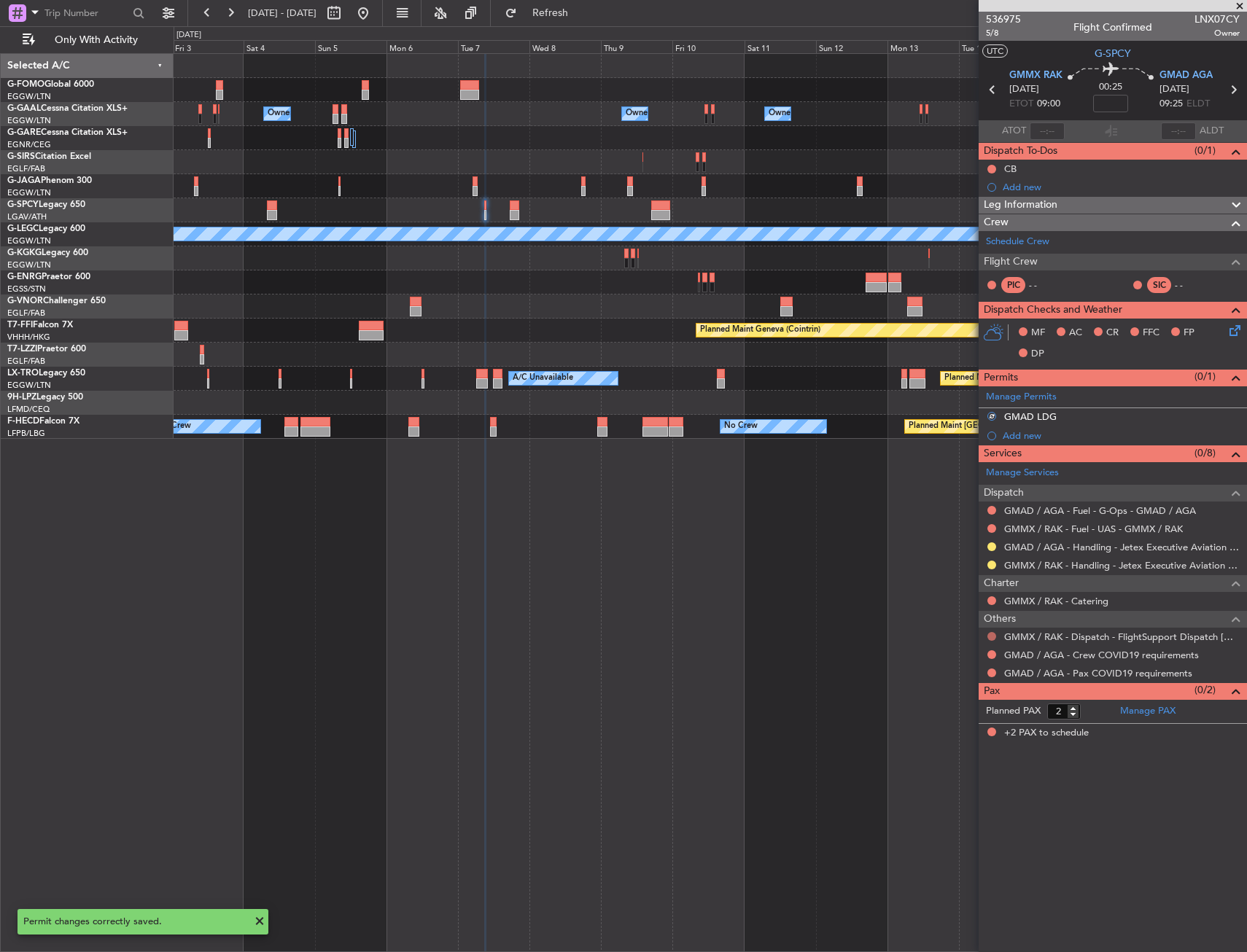
click at [990, 635] on button at bounding box center [992, 636] width 9 height 9
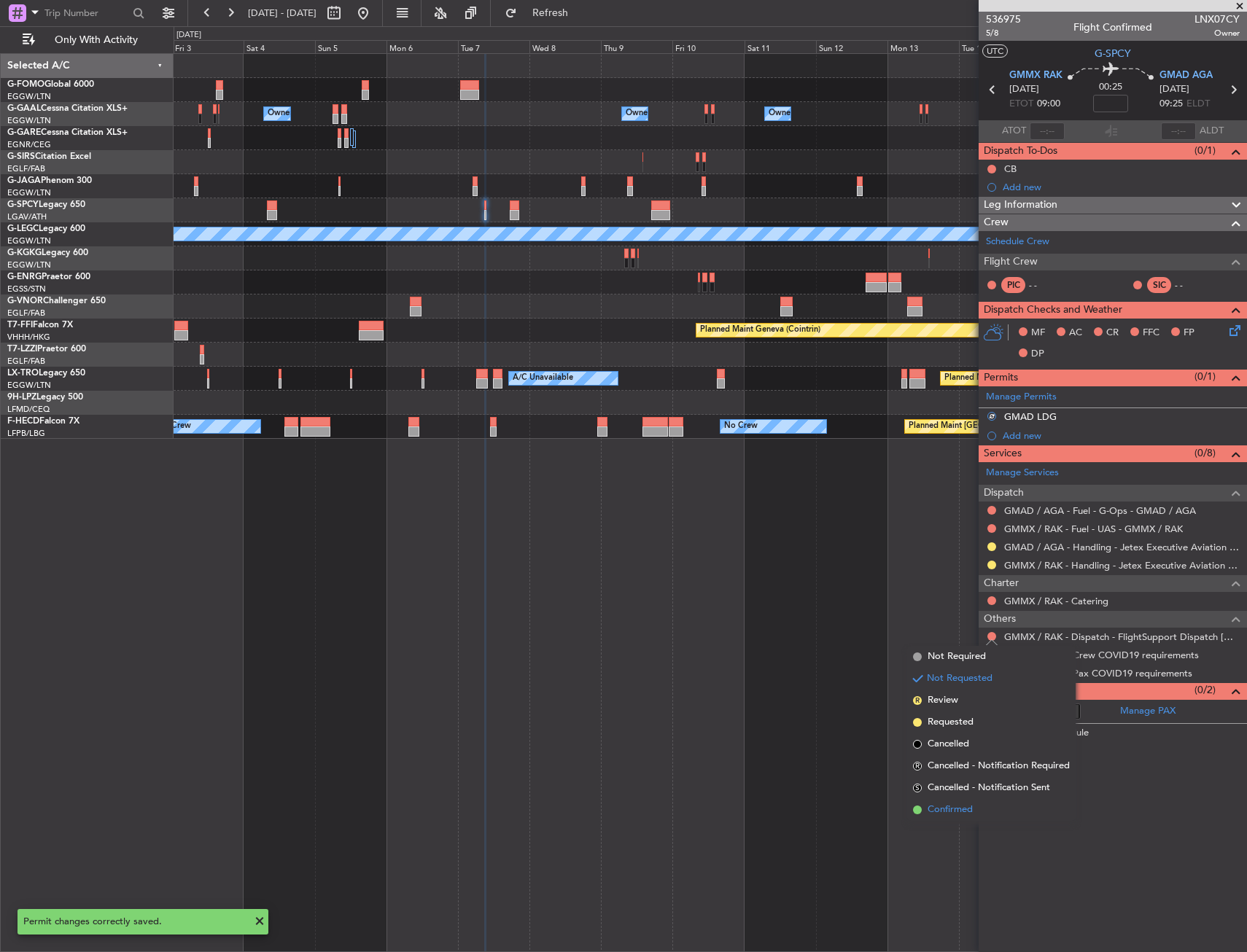
click at [948, 806] on span "Confirmed" at bounding box center [951, 810] width 45 height 15
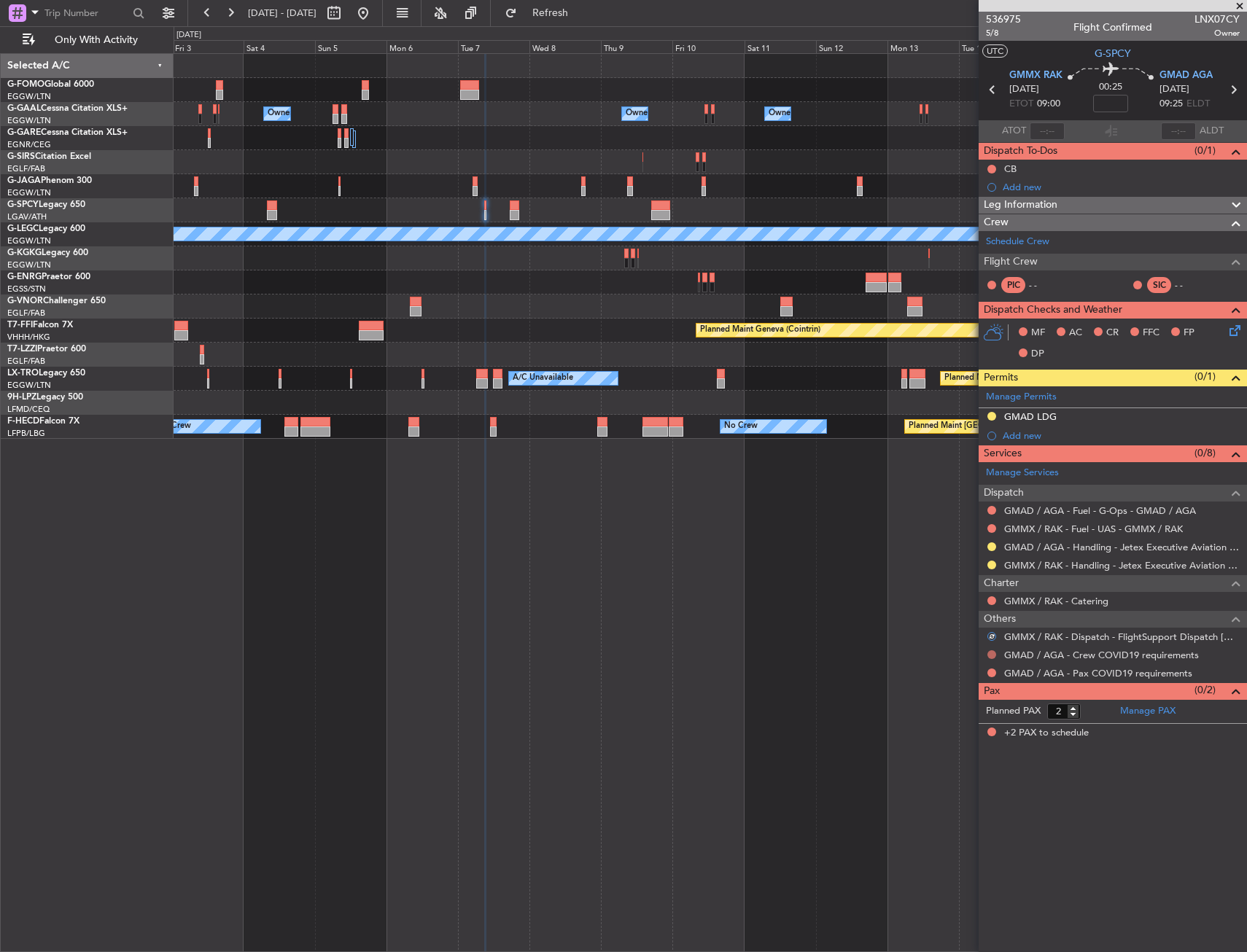
click at [990, 661] on mat-tooltip-component "Not Requested" at bounding box center [992, 677] width 83 height 38
click at [991, 655] on button at bounding box center [992, 655] width 9 height 9
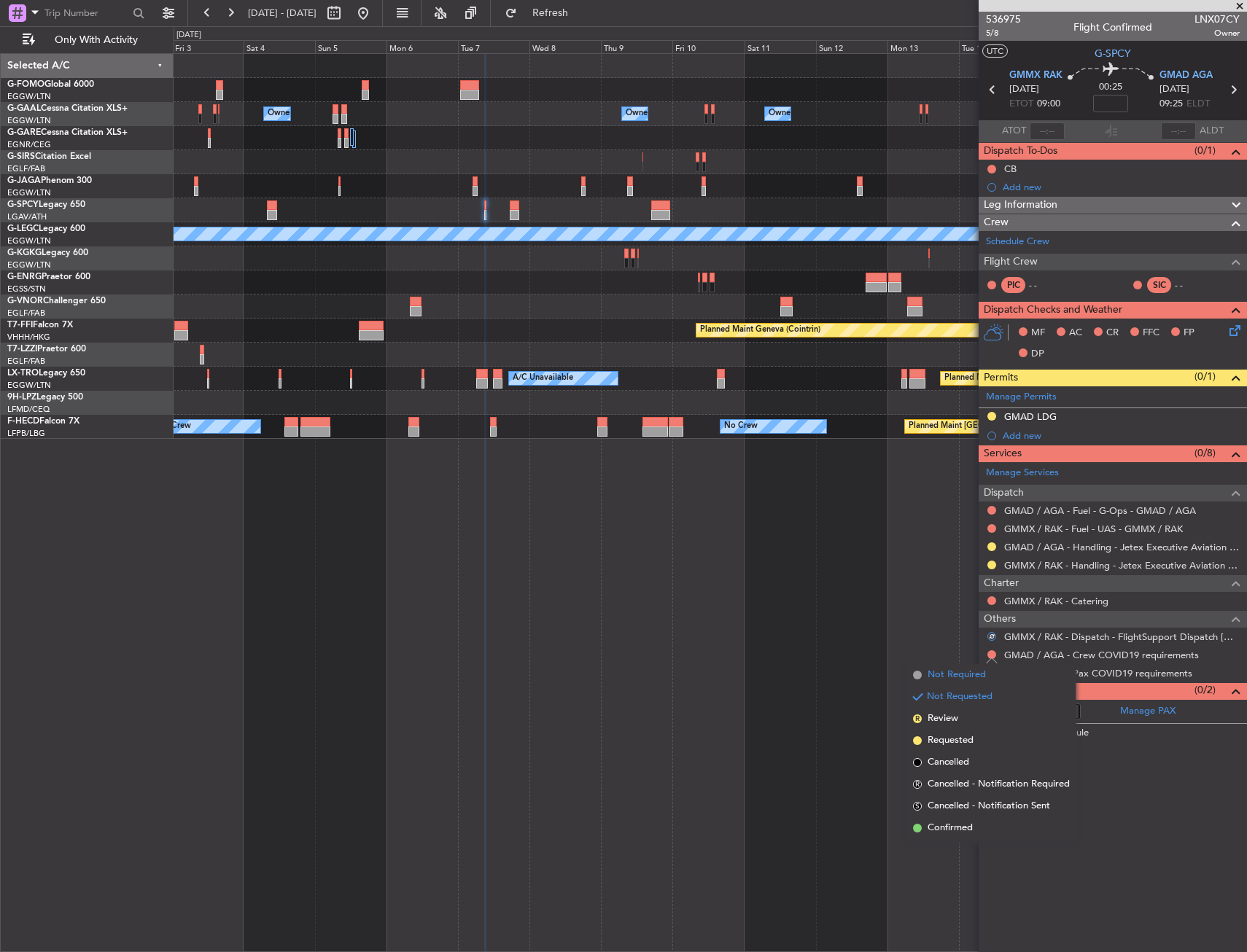
click at [952, 676] on span "Not Required" at bounding box center [957, 675] width 58 height 15
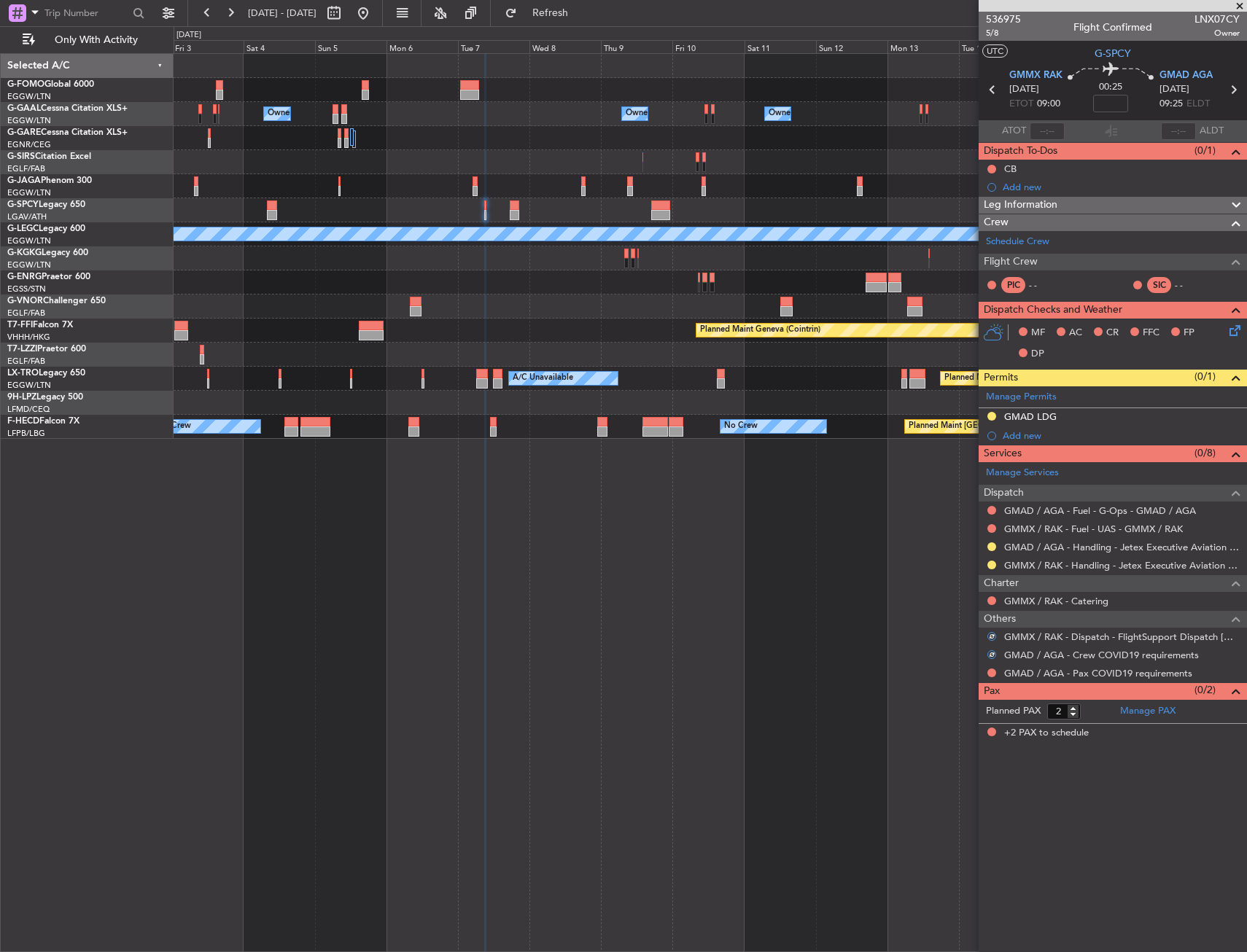
click at [997, 671] on div at bounding box center [991, 672] width 11 height 11
click at [987, 670] on div at bounding box center [991, 672] width 11 height 11
click at [987, 671] on div at bounding box center [991, 672] width 11 height 11
click at [990, 671] on button at bounding box center [992, 673] width 9 height 9
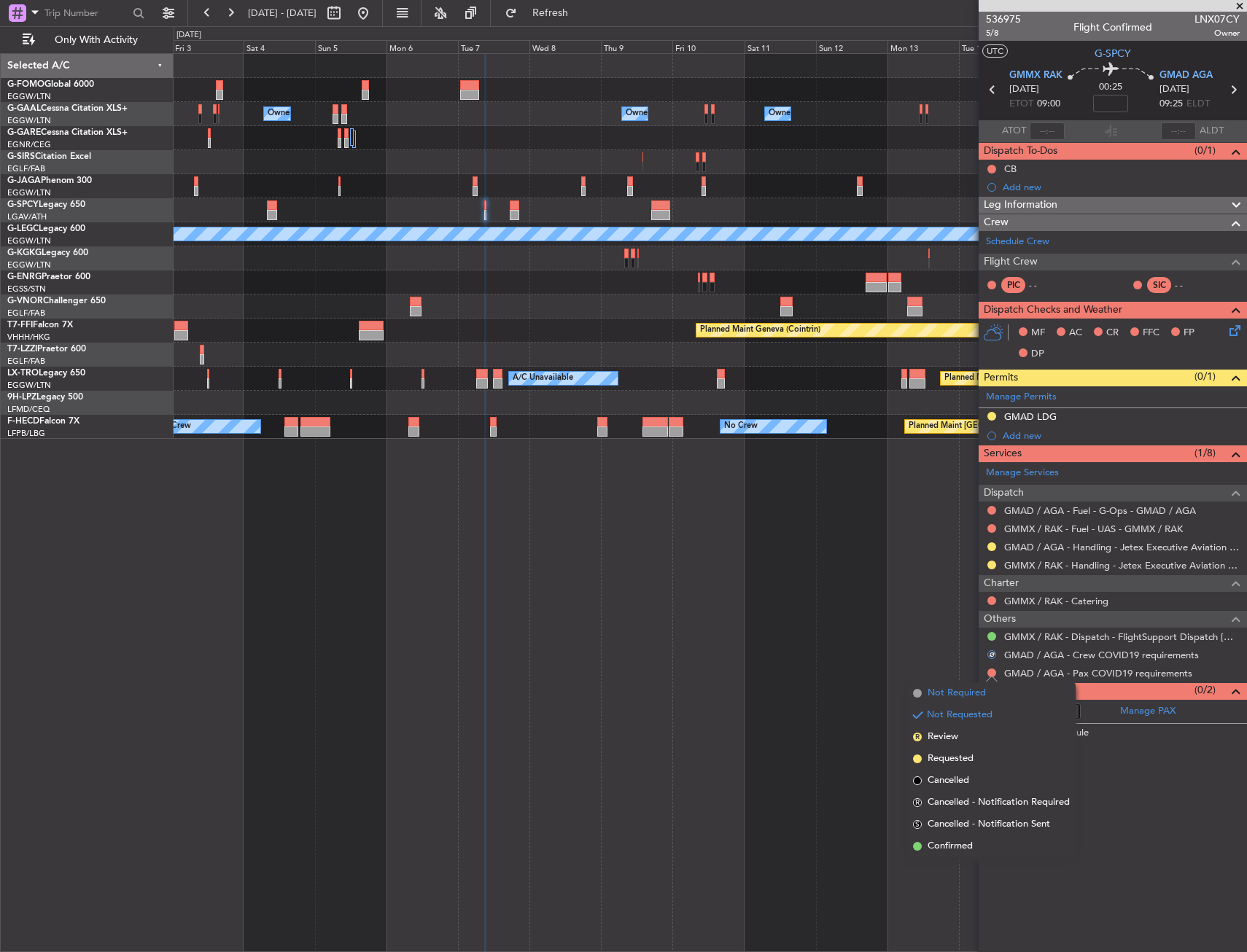
click at [961, 691] on span "Not Required" at bounding box center [957, 693] width 58 height 15
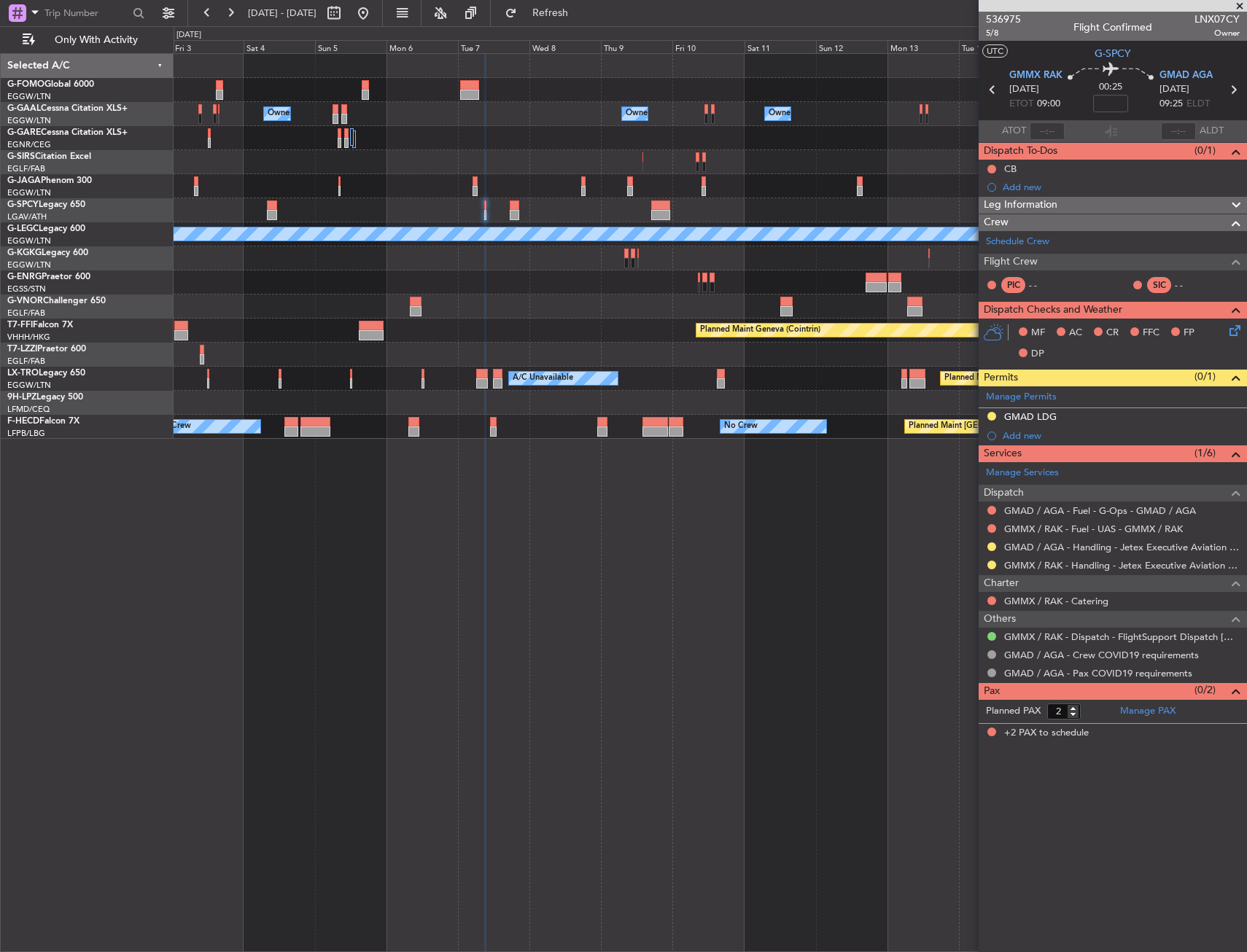
click at [858, 445] on div "Owner Owner London (Luton) Owner Owner Owner No Crew Owner Owner A/C Unavailabl…" at bounding box center [710, 502] width 1073 height 899
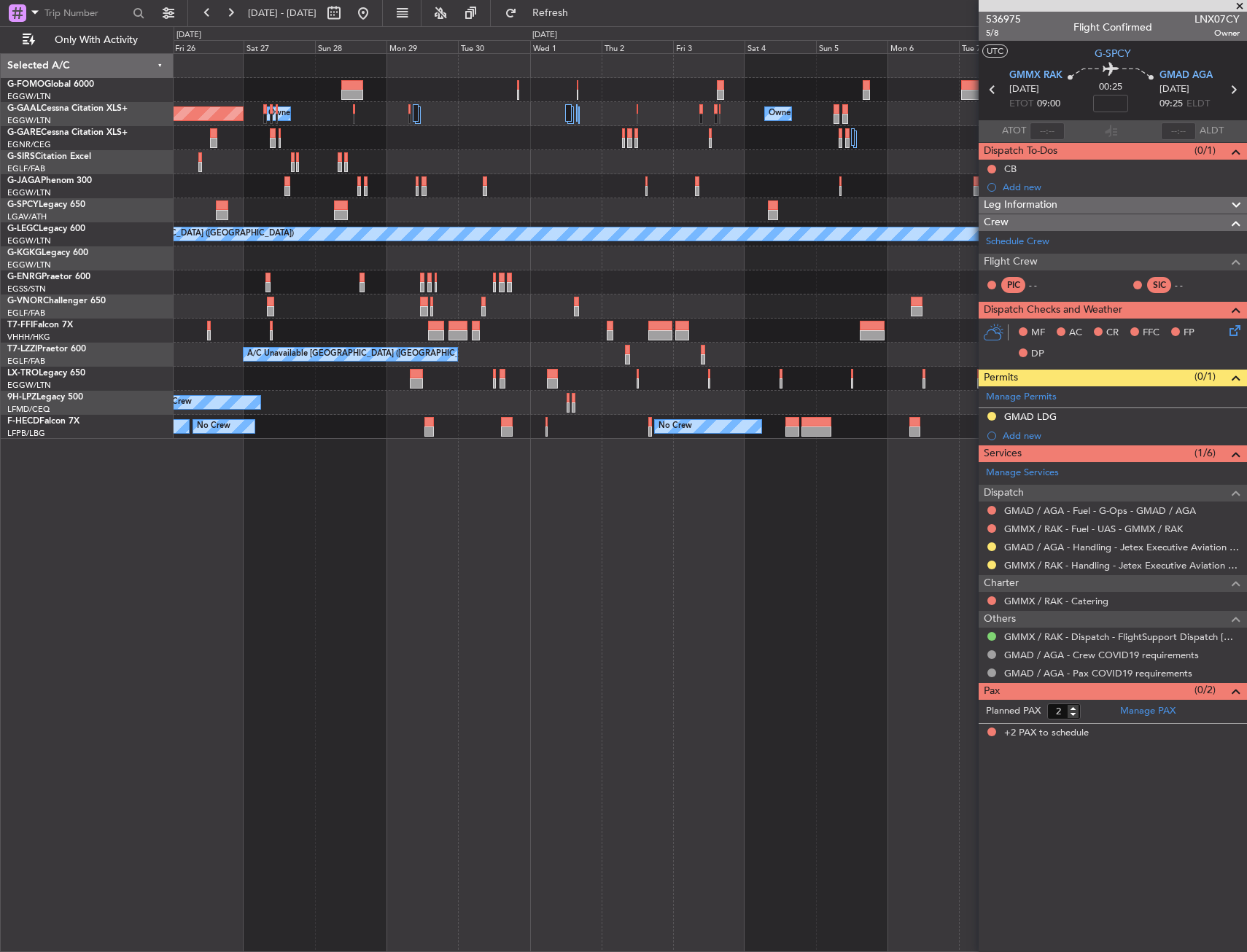
click at [713, 555] on div "Owner Owner Owner Planned Maint Dusseldorf Owner Planned Maint London (Luton) A…" at bounding box center [710, 502] width 1073 height 899
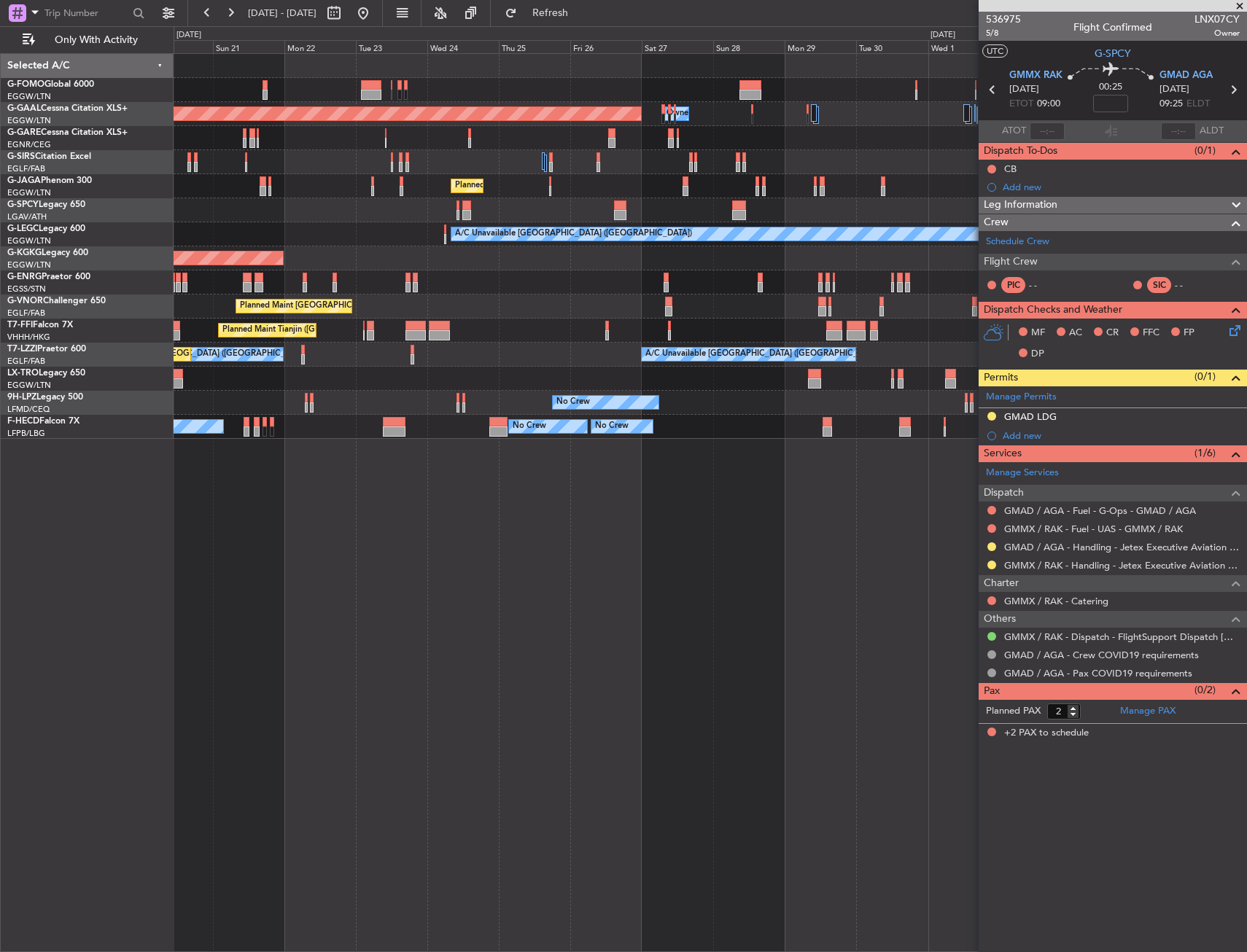
click at [955, 551] on div "Owner Owner Planned Maint Dusseldorf Planned Maint London (Luton) A/C Unavailab…" at bounding box center [710, 502] width 1073 height 899
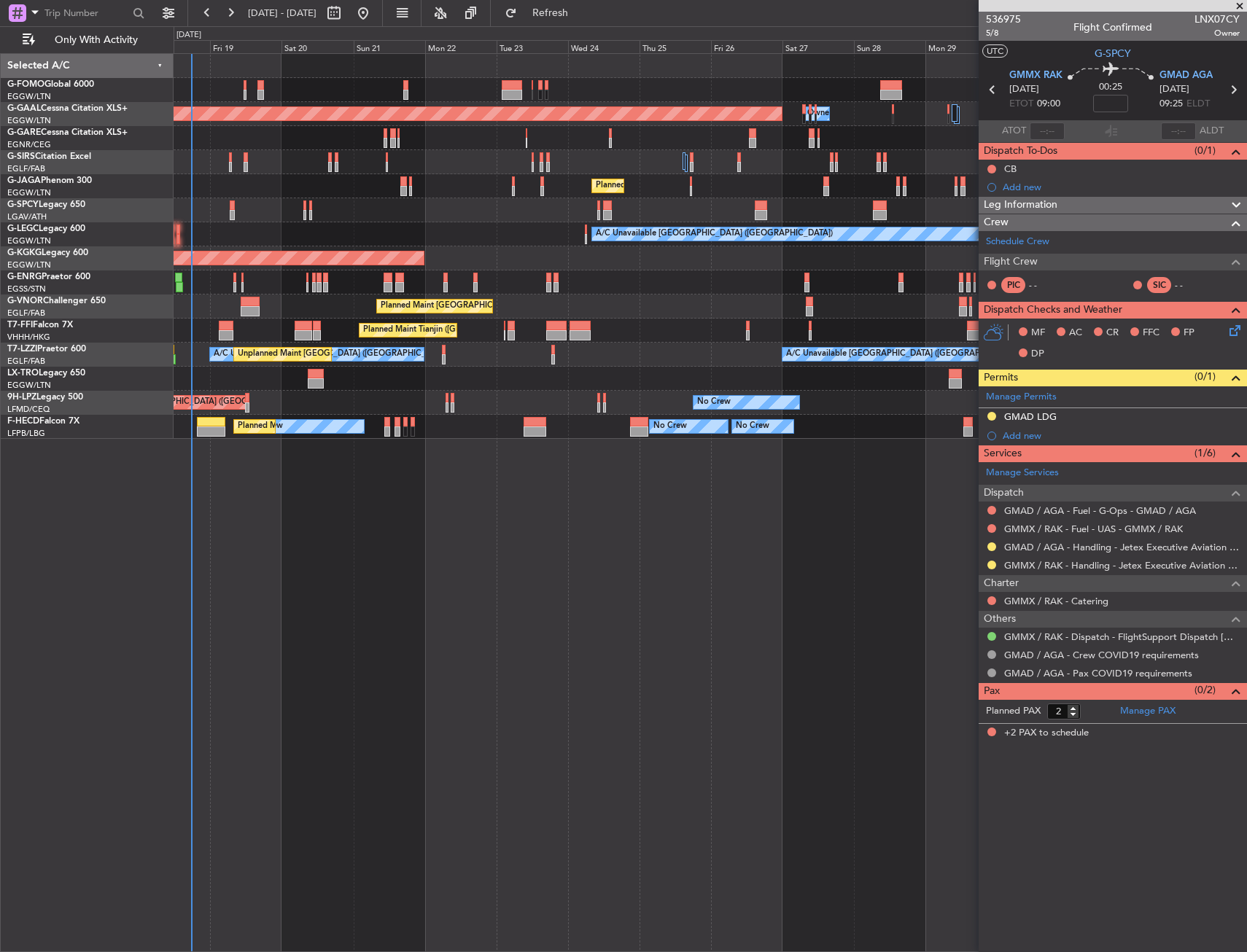
click at [455, 677] on div "Owner Planned Maint Dusseldorf Owner Planned Maint London (Luton) A/C Unavailab…" at bounding box center [710, 502] width 1073 height 899
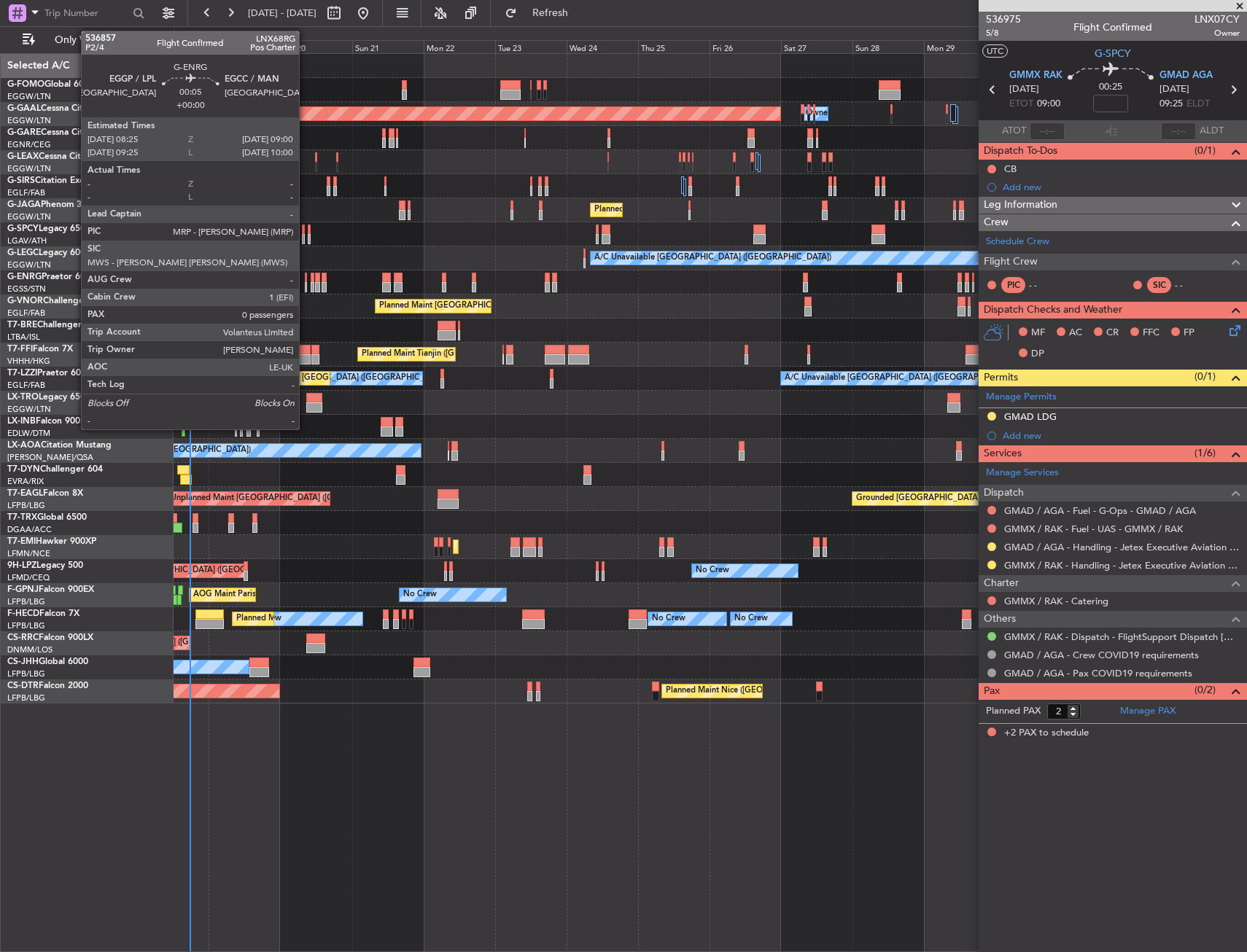
click at [305, 279] on div at bounding box center [306, 278] width 3 height 10
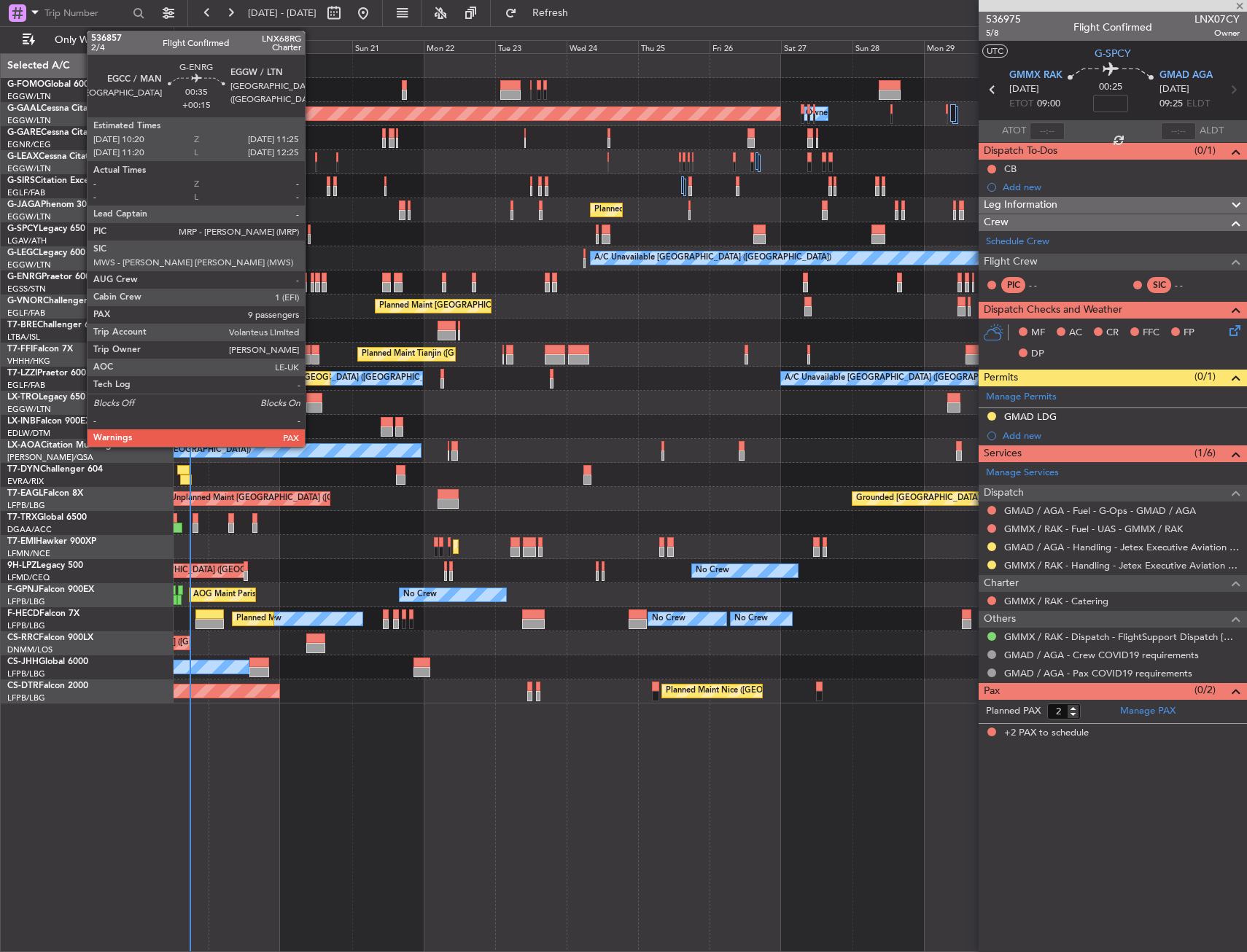
type input "0"
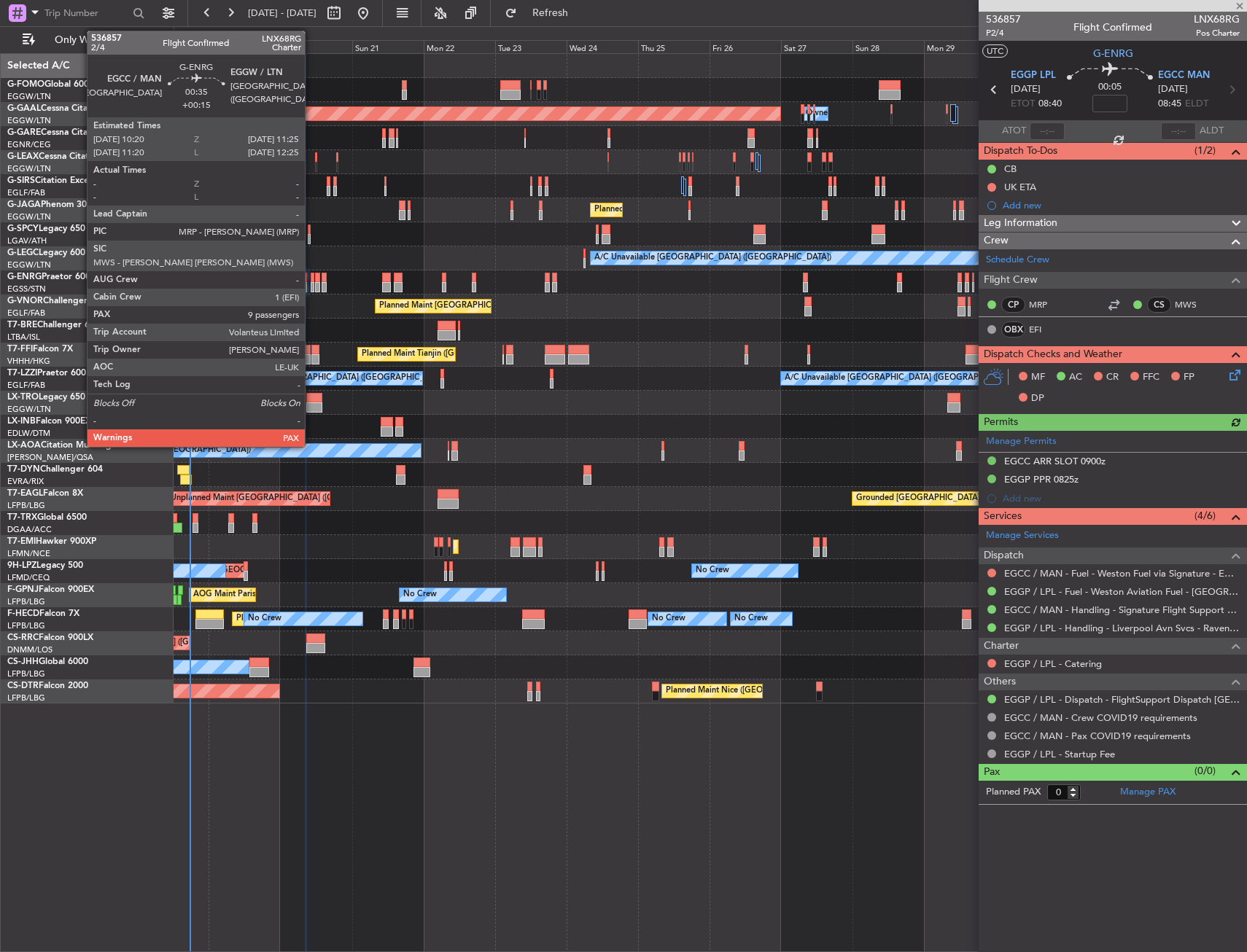
click at [311, 279] on div at bounding box center [312, 278] width 3 height 10
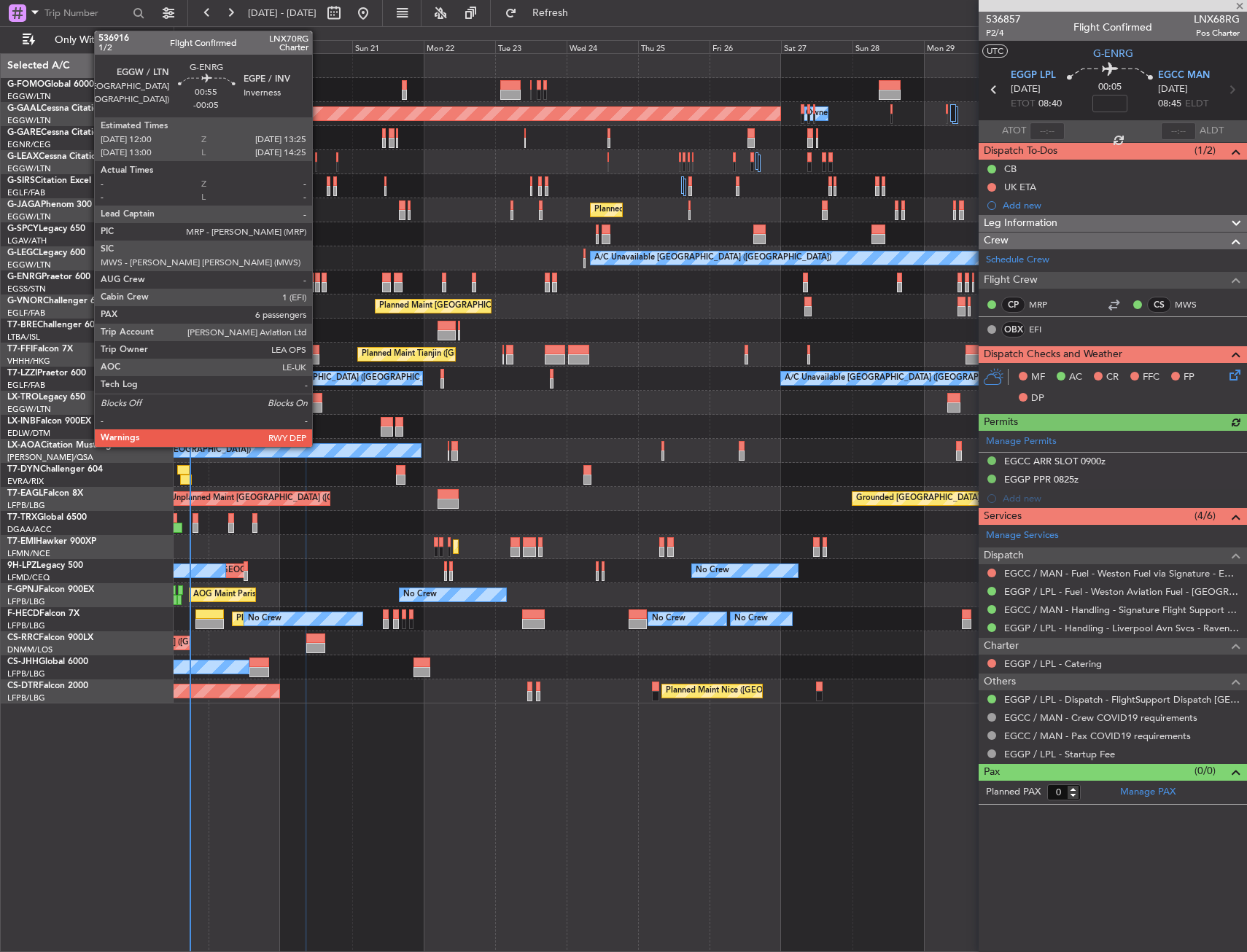
type input "+00:15"
type input "9"
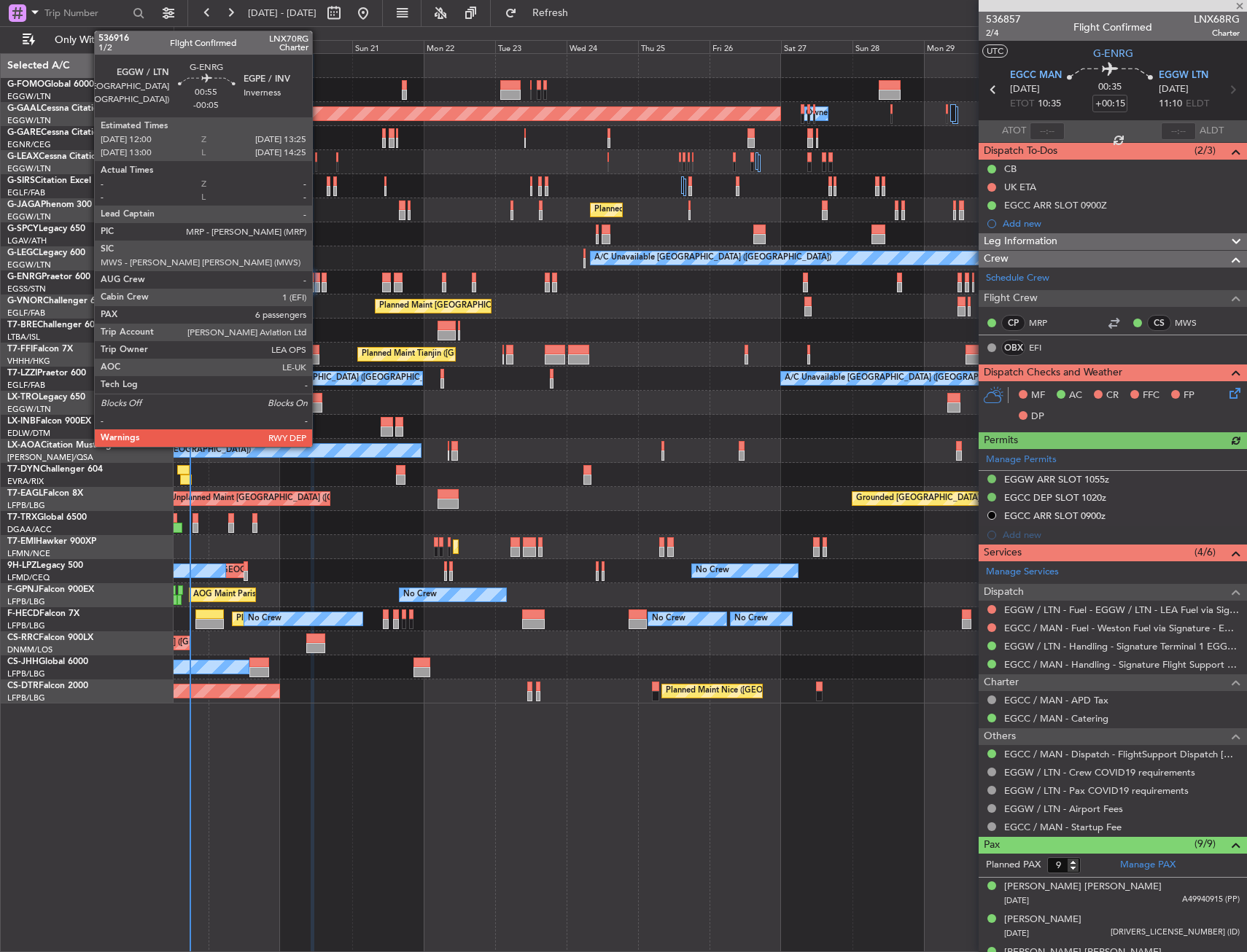
click at [319, 279] on div at bounding box center [317, 278] width 4 height 10
type input "-00:05"
type input "6"
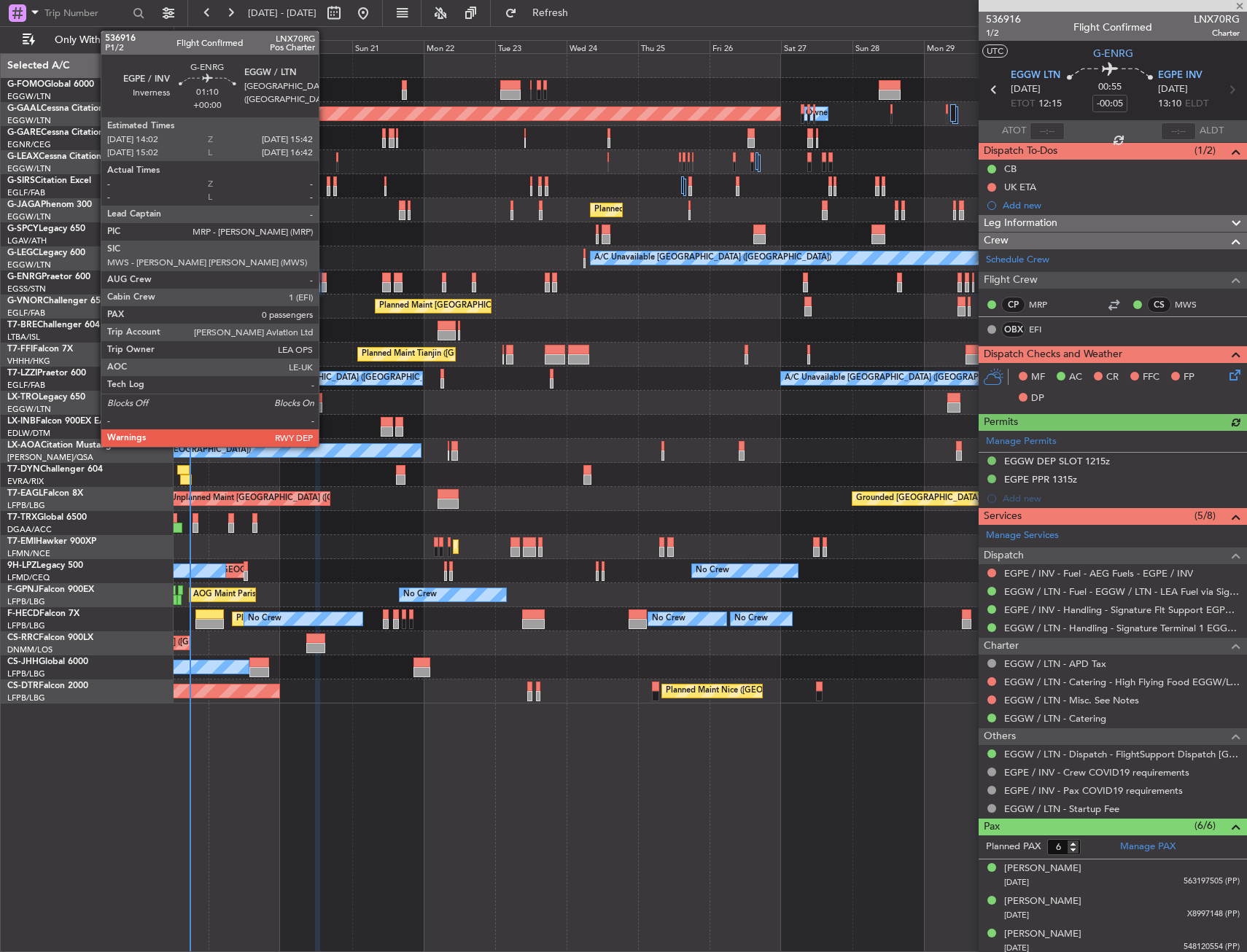
click at [325, 282] on div at bounding box center [324, 278] width 5 height 10
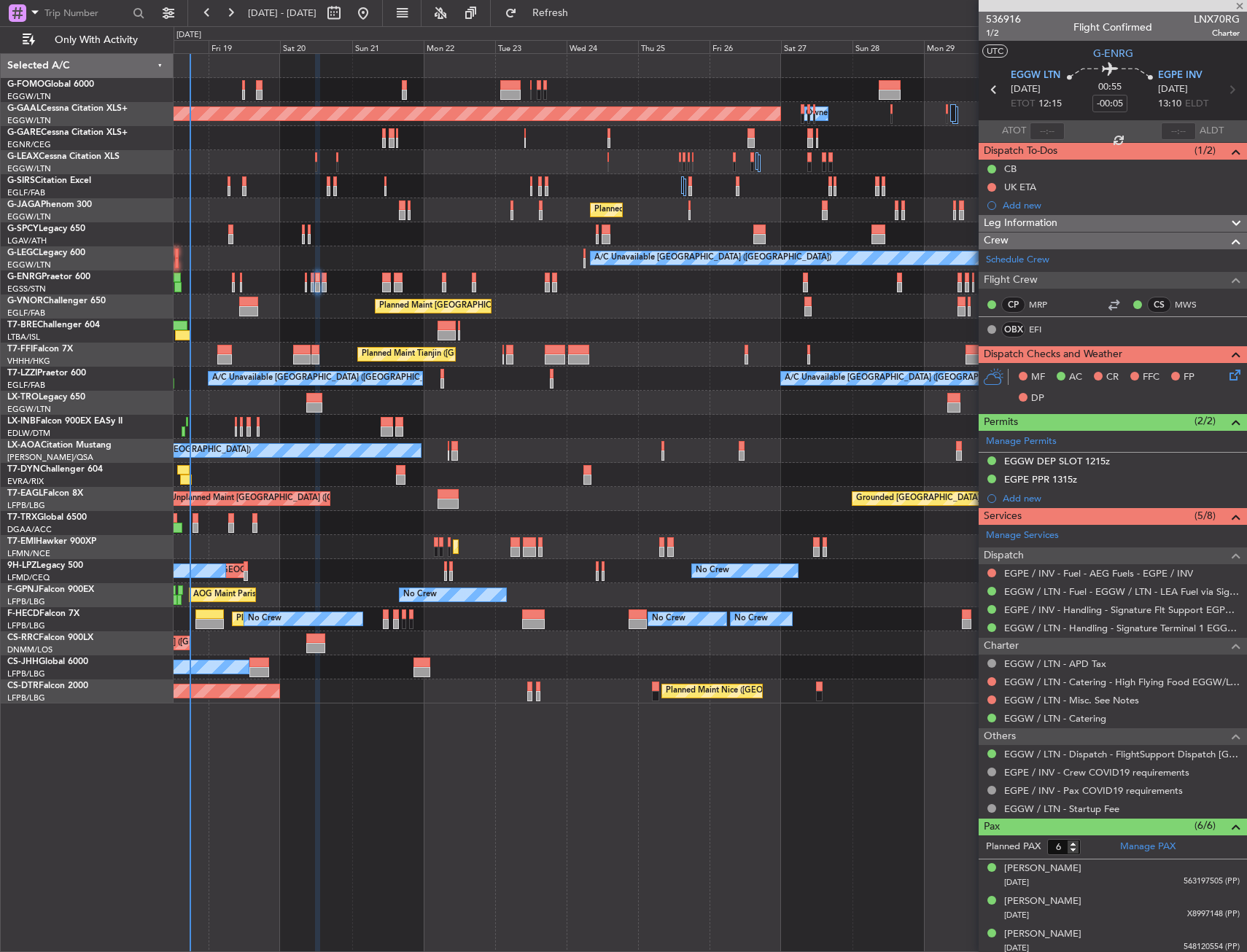
type input "0"
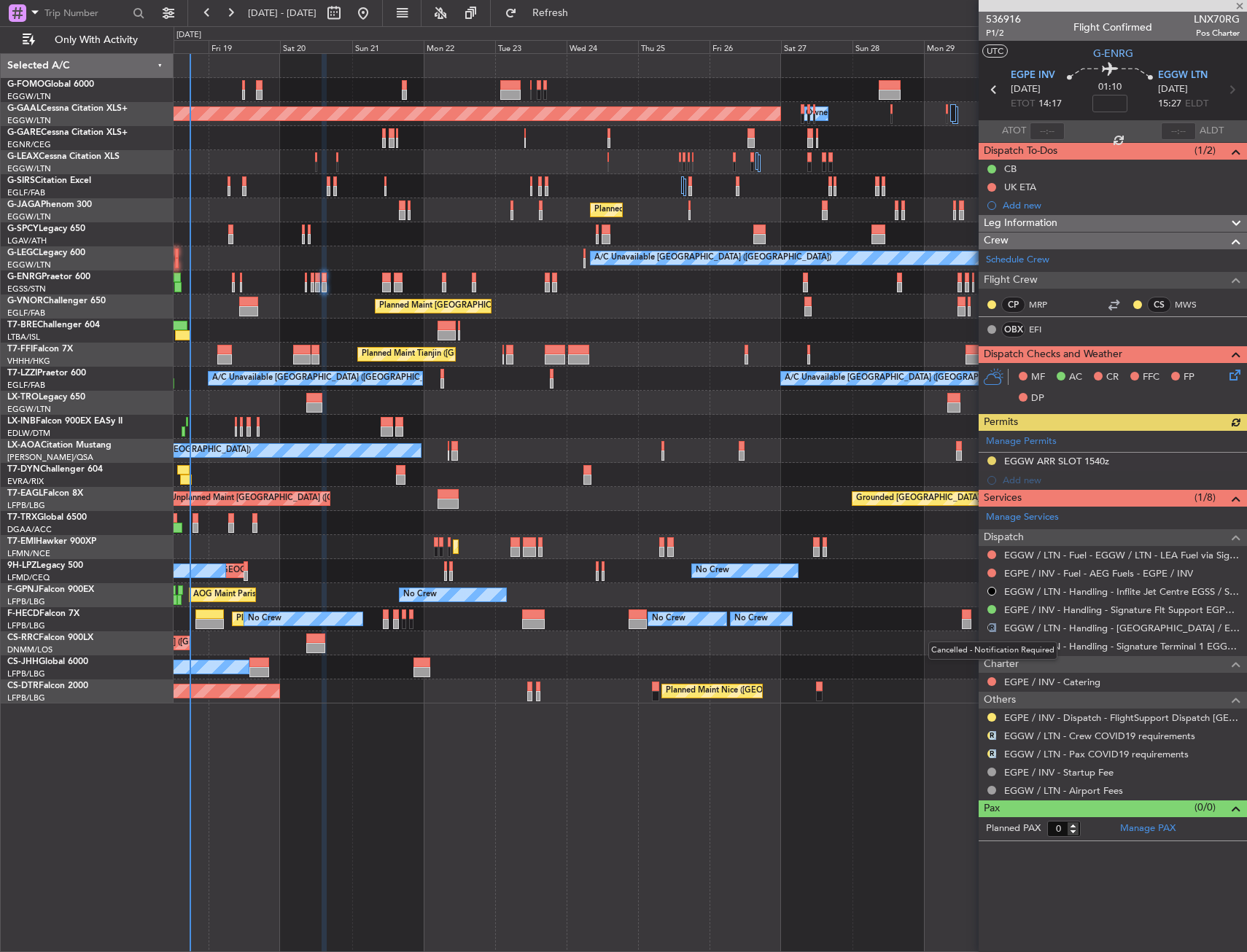
click at [996, 625] on button "R" at bounding box center [992, 628] width 9 height 9
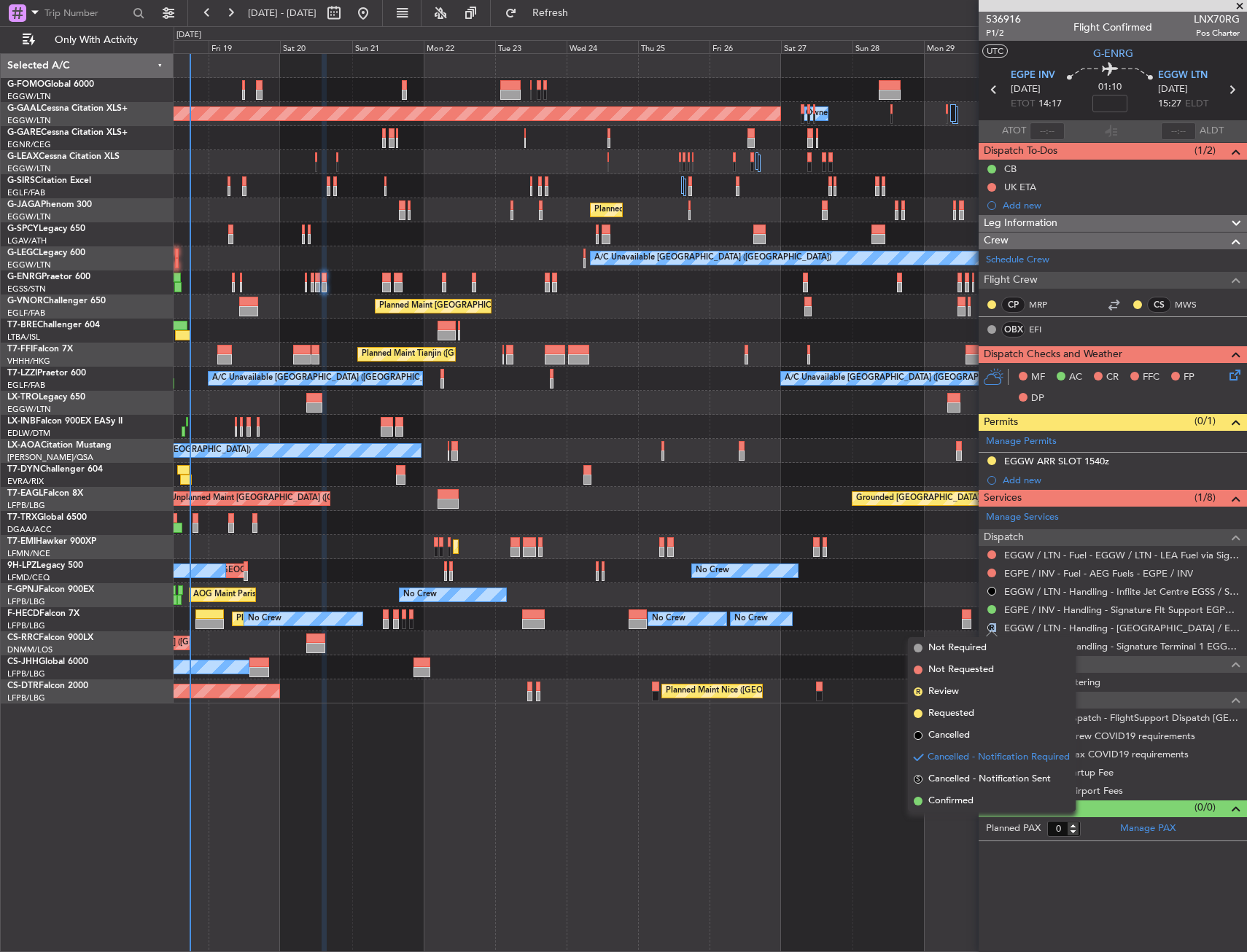
click at [926, 602] on div "AOG Maint Paris (Le Bourget) No Crew Planned Maint Paris (Le Bourget) No Crew" at bounding box center [710, 595] width 1073 height 24
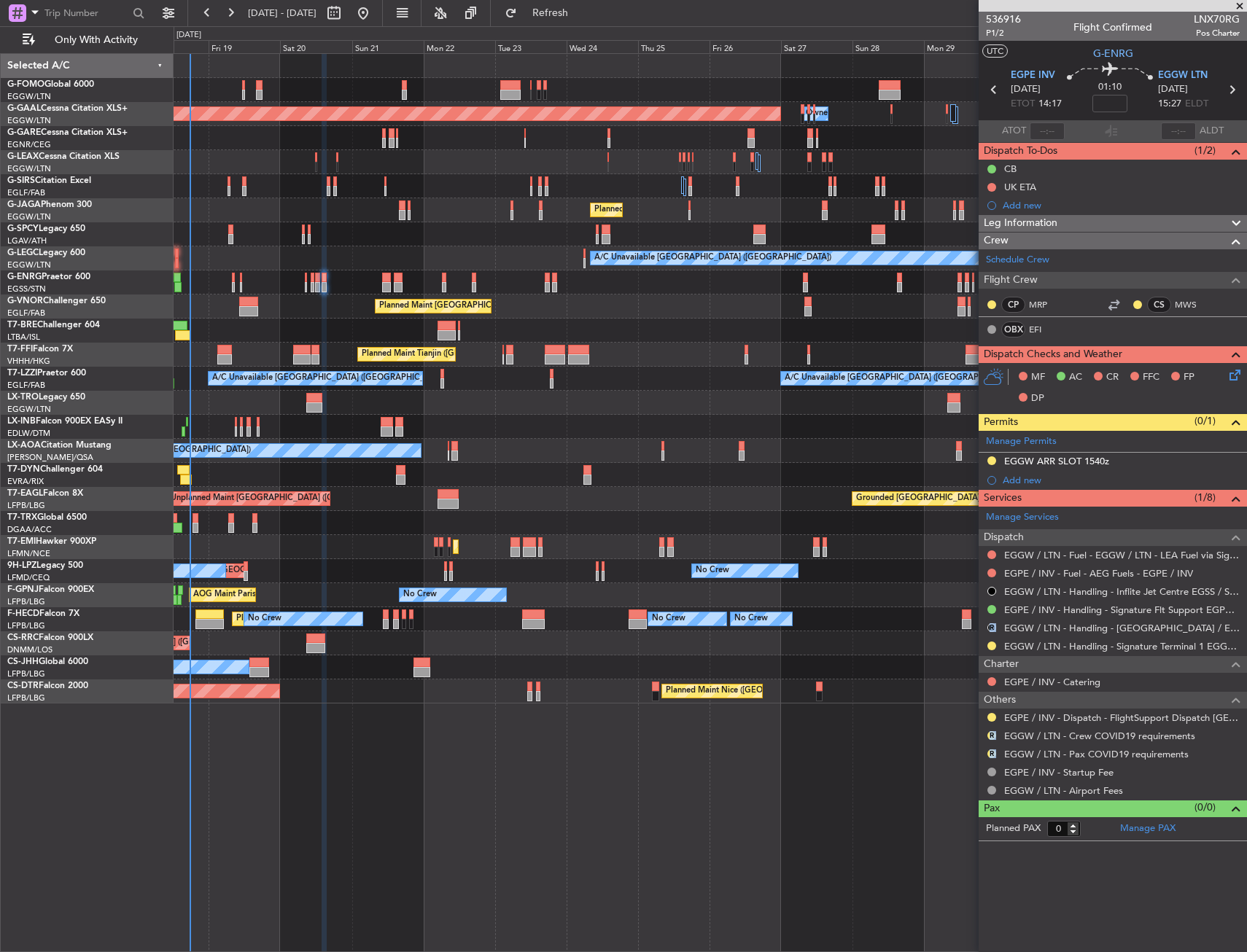
click at [639, 564] on div "Planned Maint St Gallen (Altenrhein) No Crew No Crew" at bounding box center [710, 572] width 1073 height 24
click at [1096, 883] on article "536916 P1/2 Flight Confirmed LNX70RG Pos Charter UTC G-ENRG EGPE INV 20/09/2025…" at bounding box center [1114, 481] width 269 height 941
click at [617, 443] on div "Planned Maint Dusseldorf Owner Owner Planned Maint London (Luton) A/C Unavailab…" at bounding box center [710, 378] width 1073 height 649
click at [613, 418] on div "Planned Maint Dusseldorf Owner Owner Planned Maint London (Luton) A/C Unavailab…" at bounding box center [710, 378] width 1073 height 649
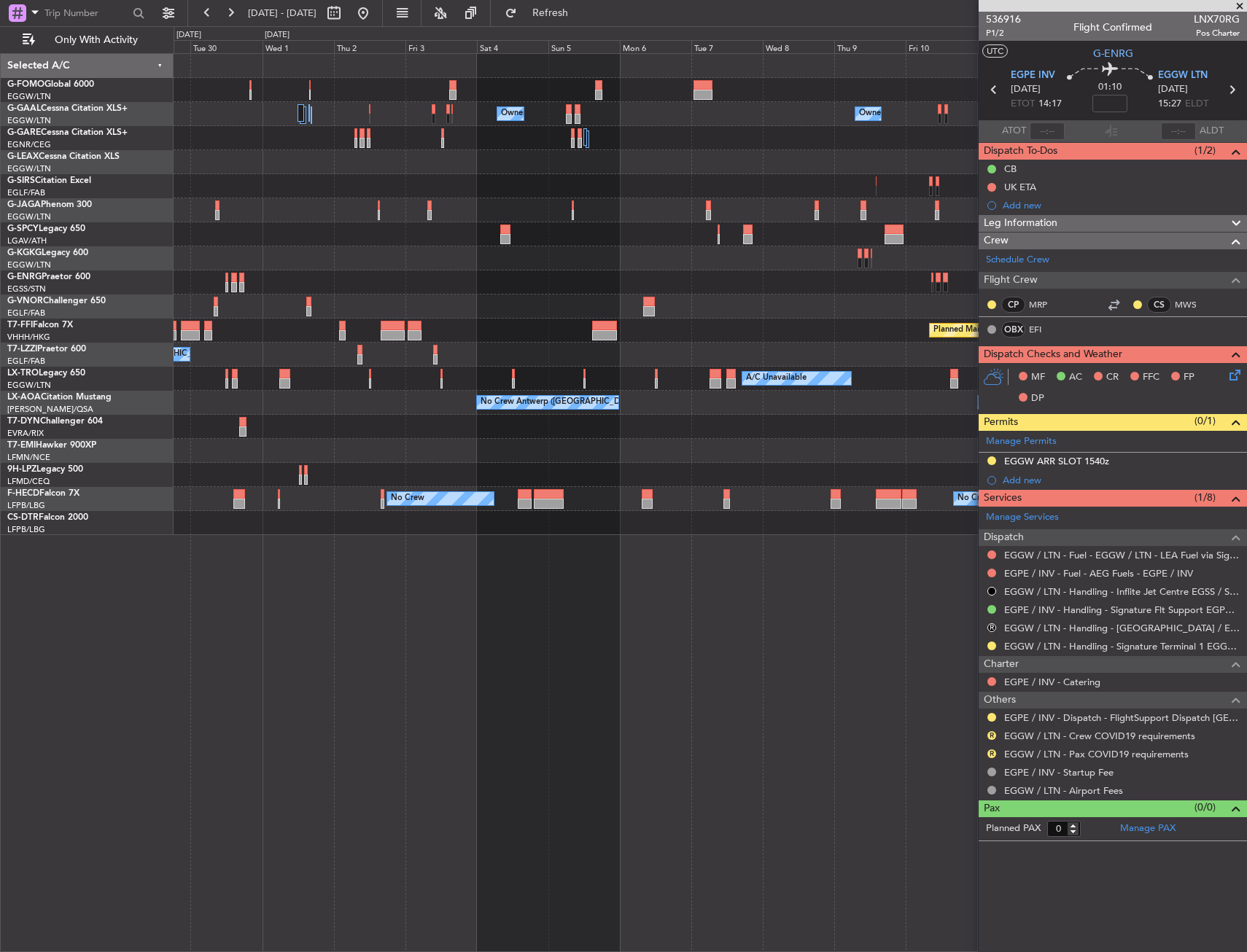
click at [495, 221] on div at bounding box center [710, 211] width 1073 height 24
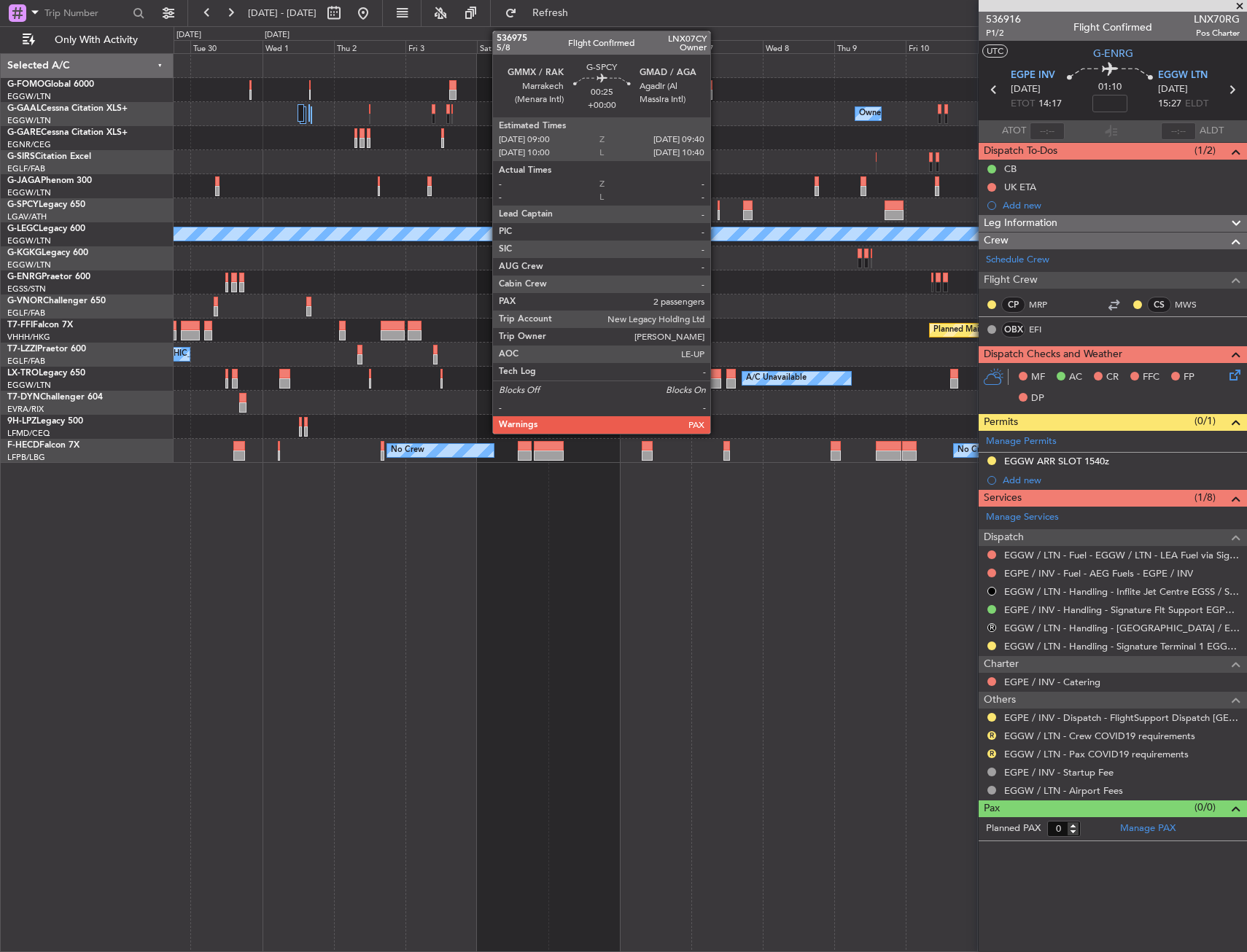
click at [718, 207] on div at bounding box center [719, 206] width 3 height 10
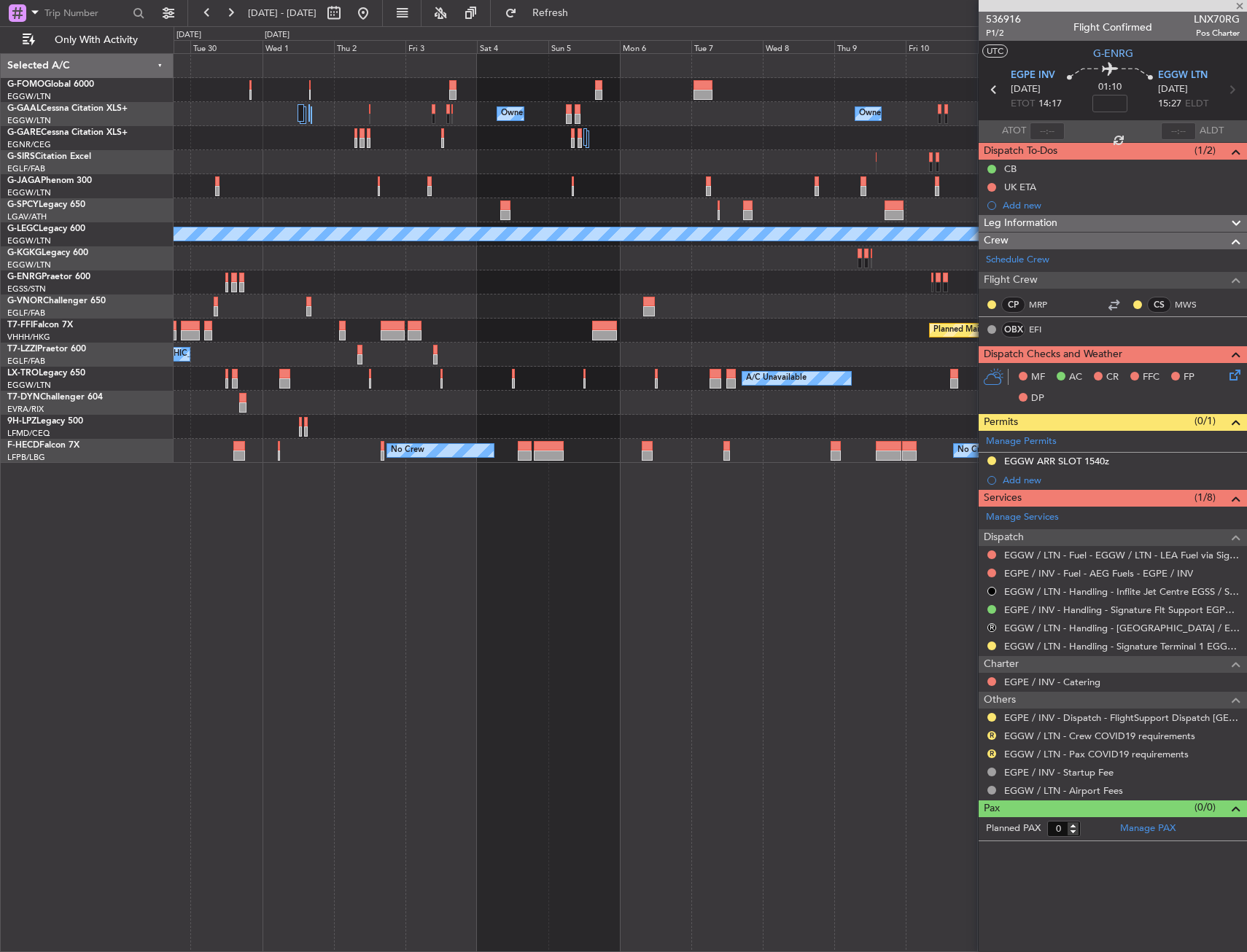
type input "2"
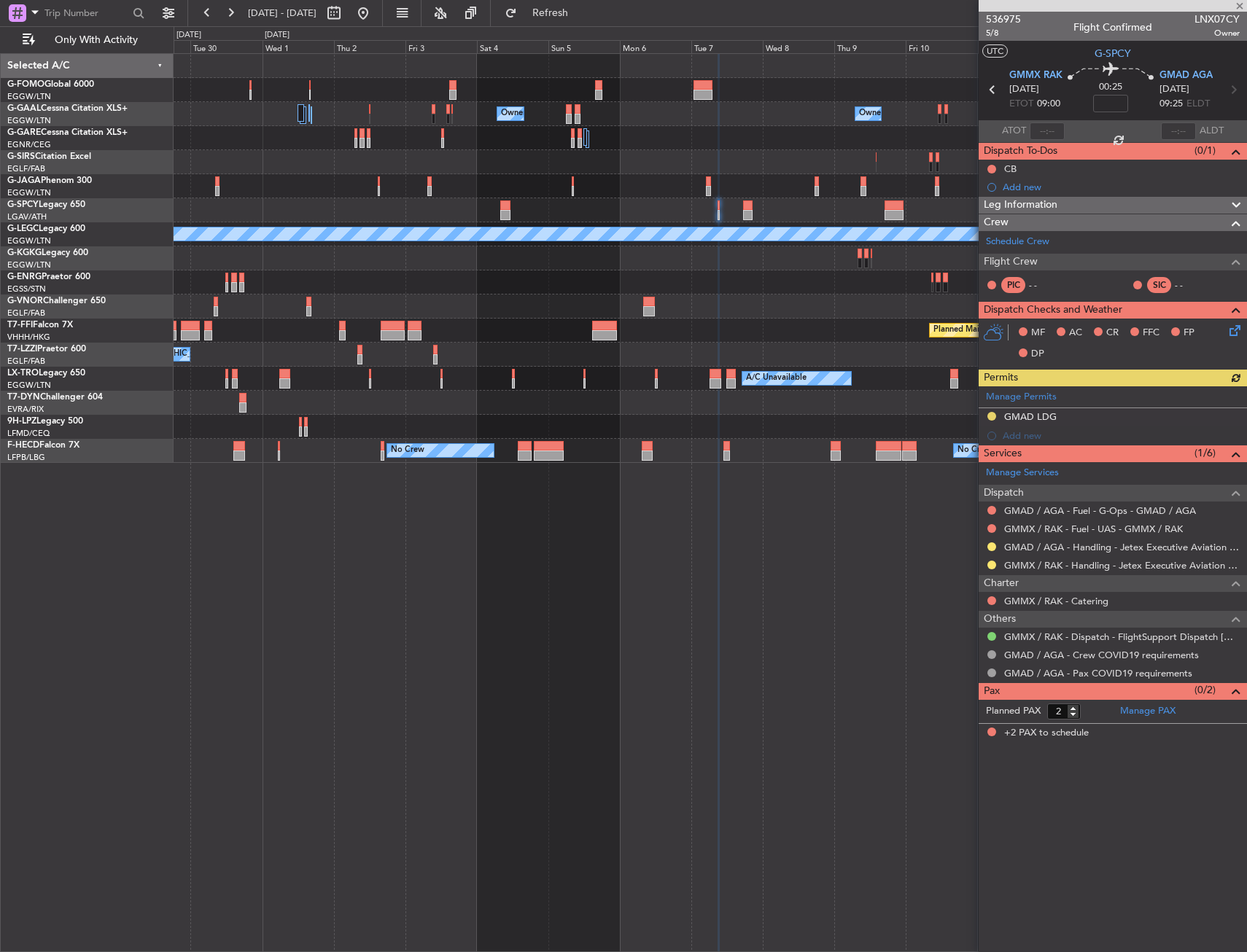
click at [1006, 392] on div "Manage Permits GMAD LDG Add new" at bounding box center [1114, 416] width 269 height 59
click at [1026, 396] on link "Manage Permits" at bounding box center [1021, 397] width 71 height 15
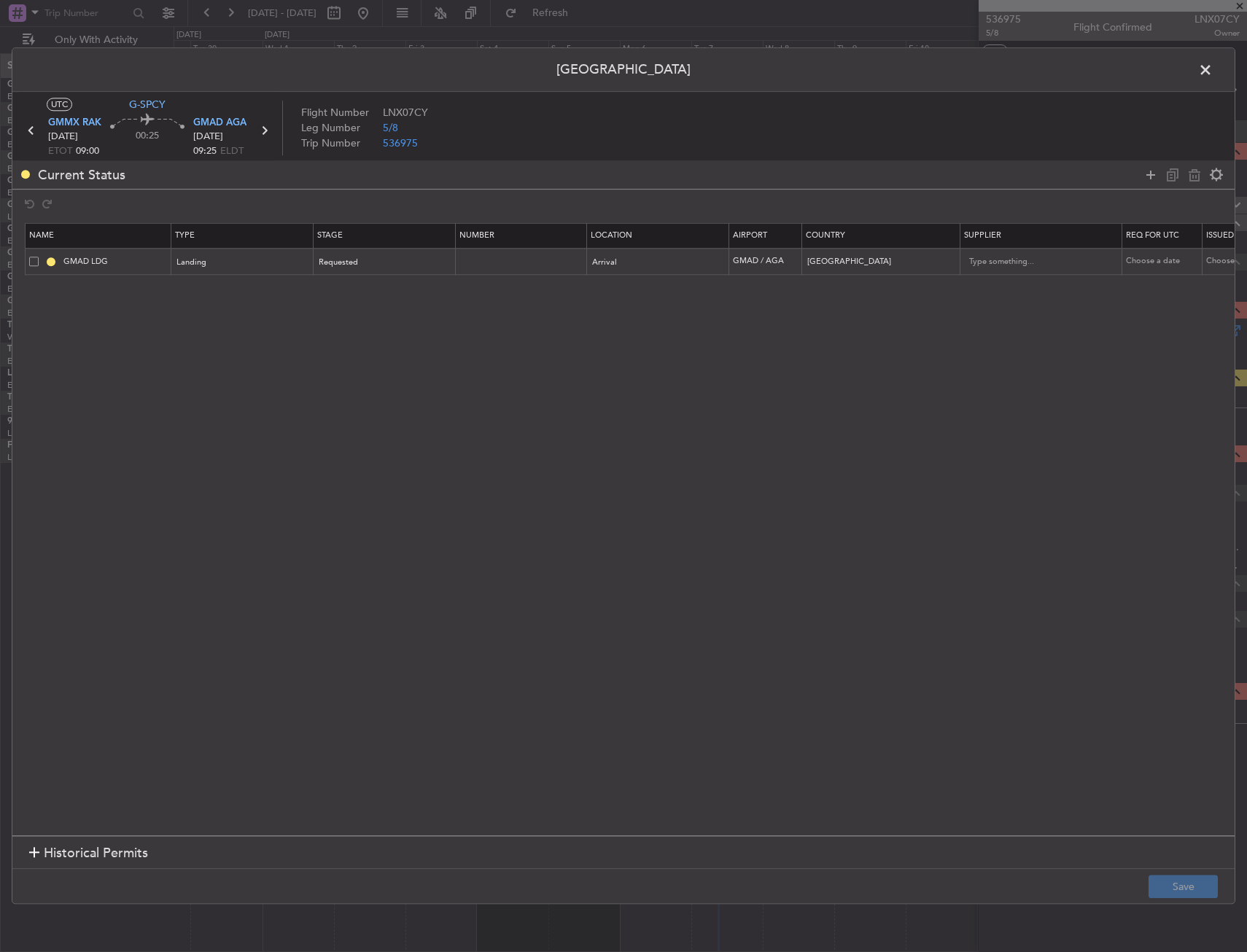
click at [29, 262] on span at bounding box center [33, 261] width 10 height 10
click at [39, 256] on input "checkbox" at bounding box center [39, 256] width 0 height 0
click at [1194, 173] on icon at bounding box center [1195, 175] width 17 height 17
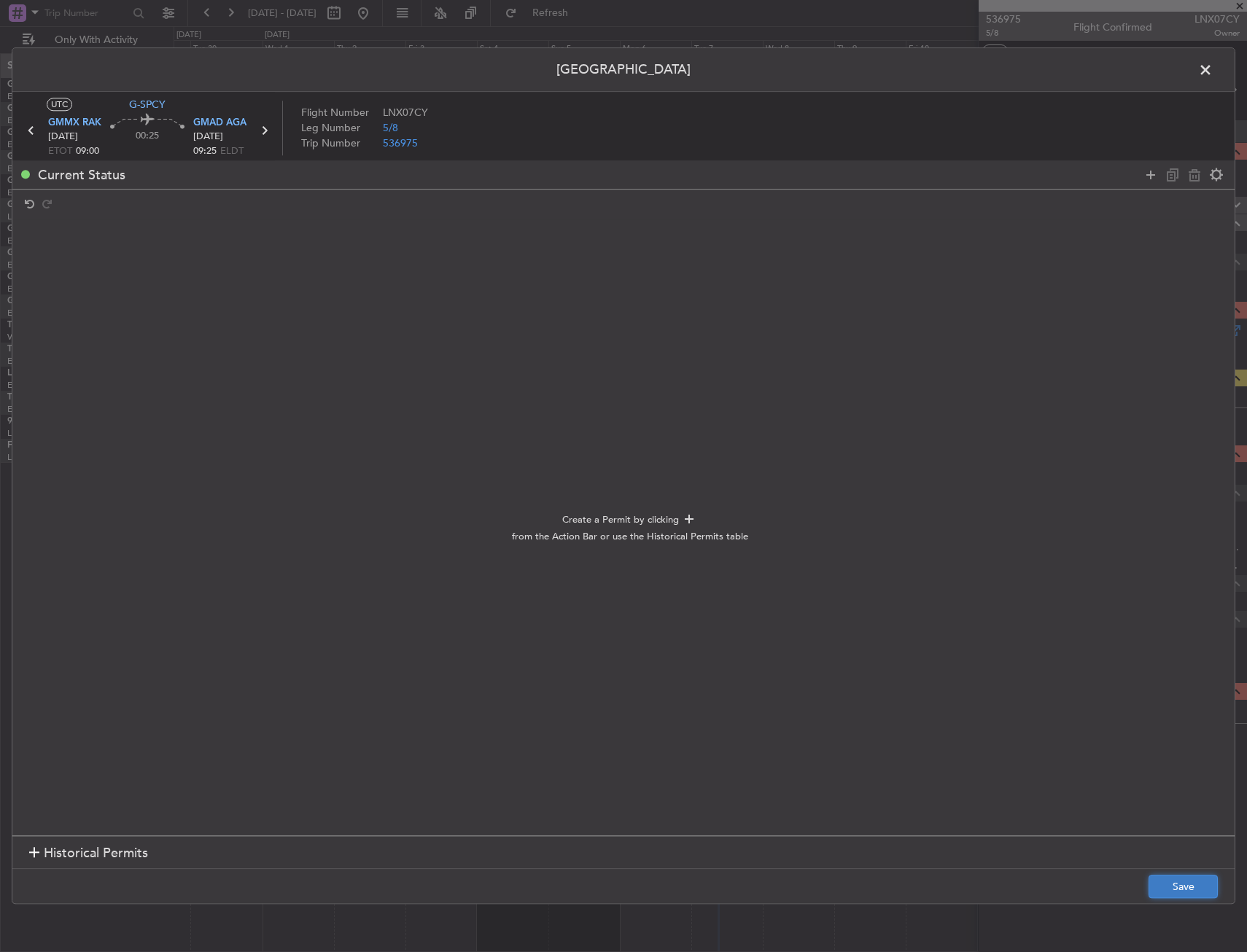
click at [1187, 885] on button "Save" at bounding box center [1182, 887] width 69 height 24
click at [1213, 66] on span at bounding box center [1213, 73] width 0 height 29
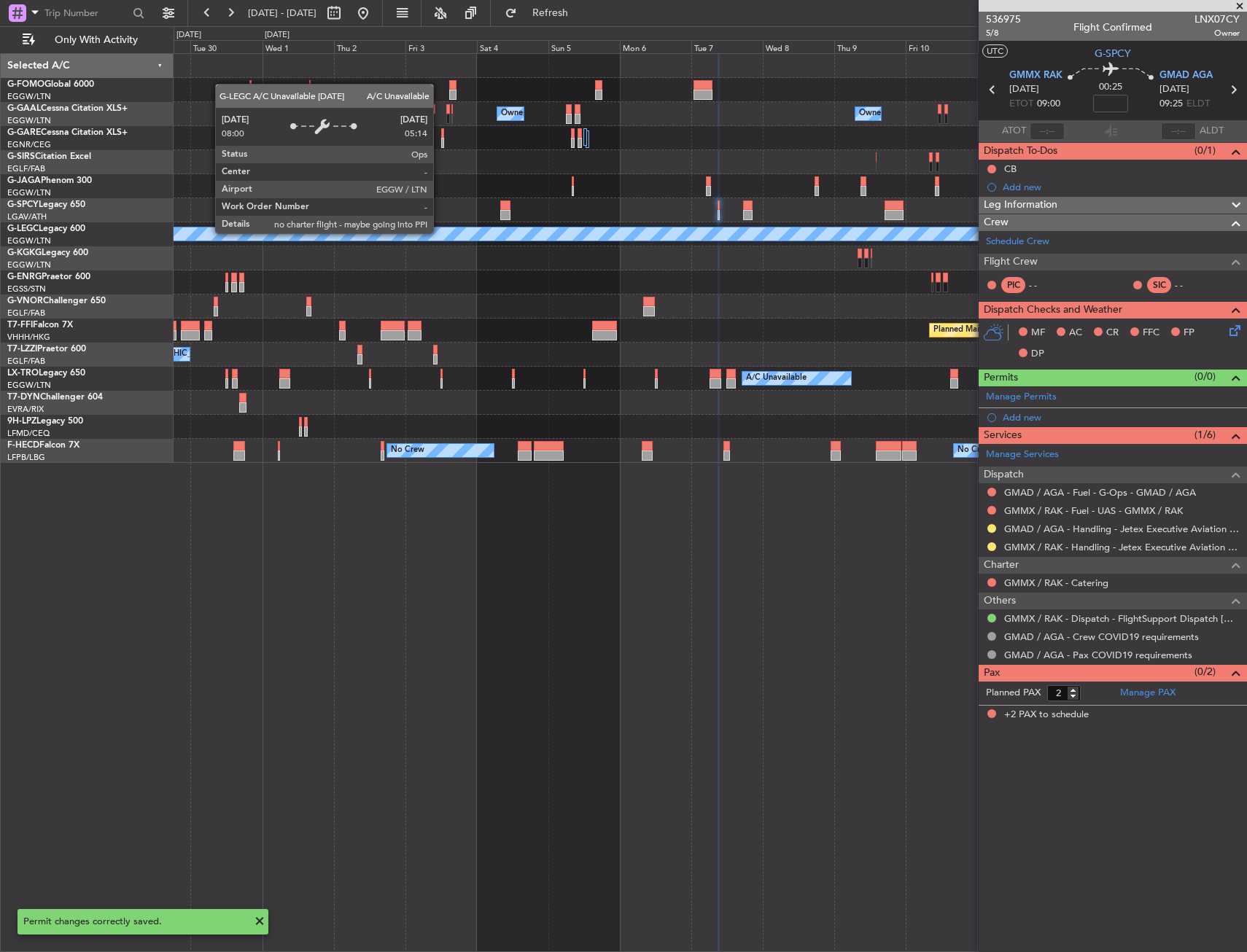
click at [721, 219] on div "Owner Owner Owner Owner Owner London (Luton) Owner Owner No Crew Owner Planned …" at bounding box center [710, 258] width 1073 height 409
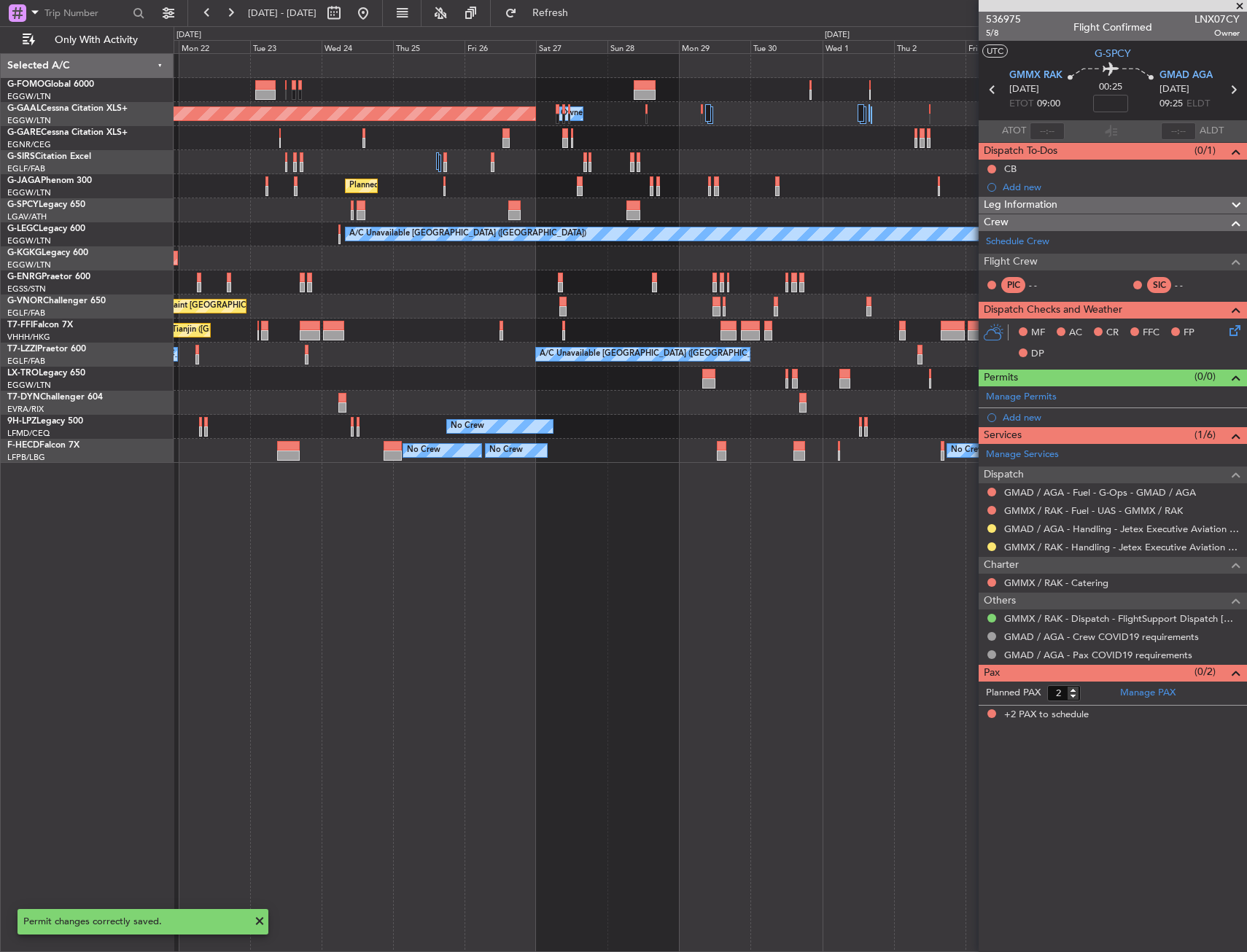
click at [689, 268] on div "Owner Owner Planned Maint Dusseldorf Owner Planned Maint London (Luton) A/C Una…" at bounding box center [710, 258] width 1073 height 409
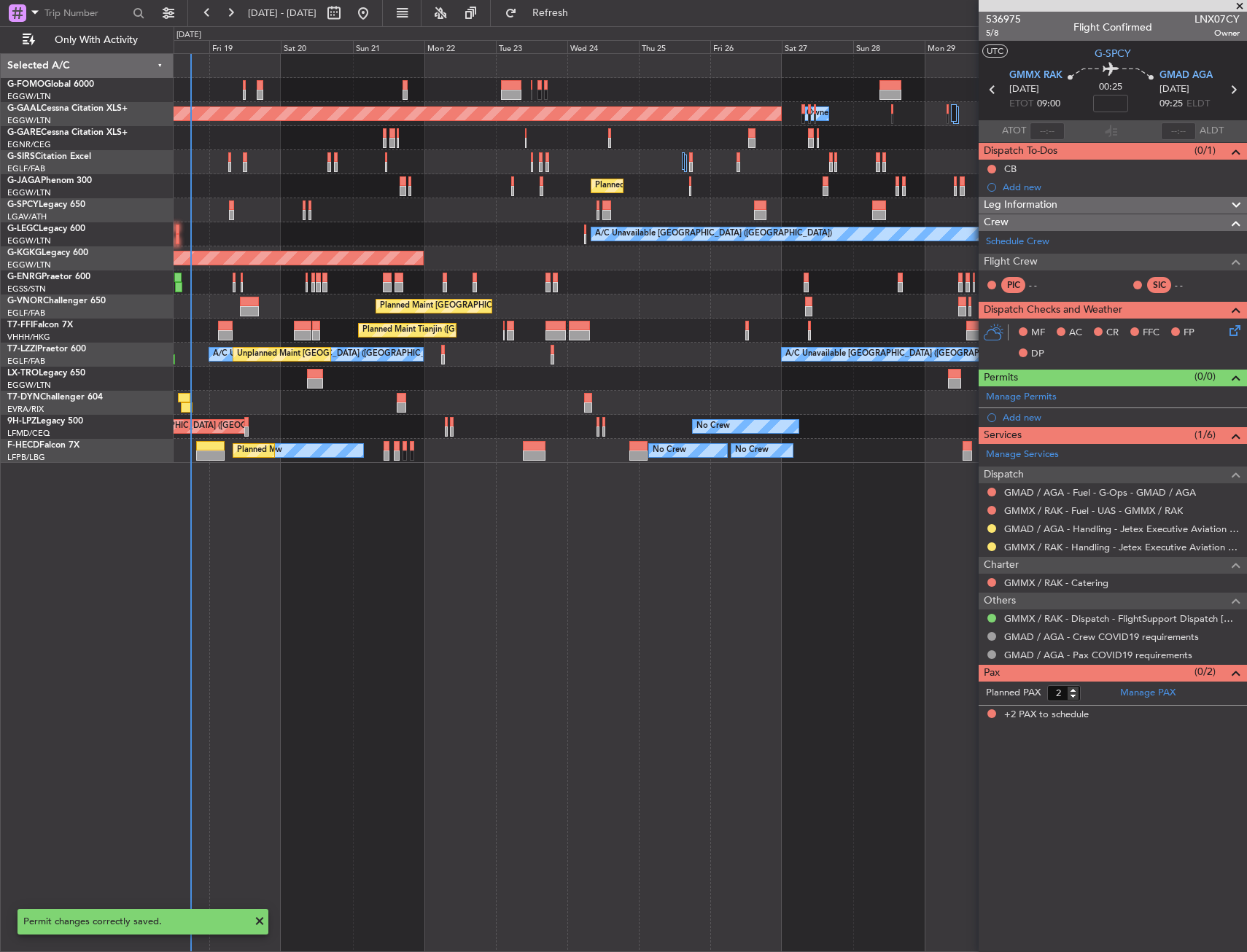
click at [666, 315] on div "Planned Maint [GEOGRAPHIC_DATA] ([GEOGRAPHIC_DATA])" at bounding box center [710, 307] width 1073 height 24
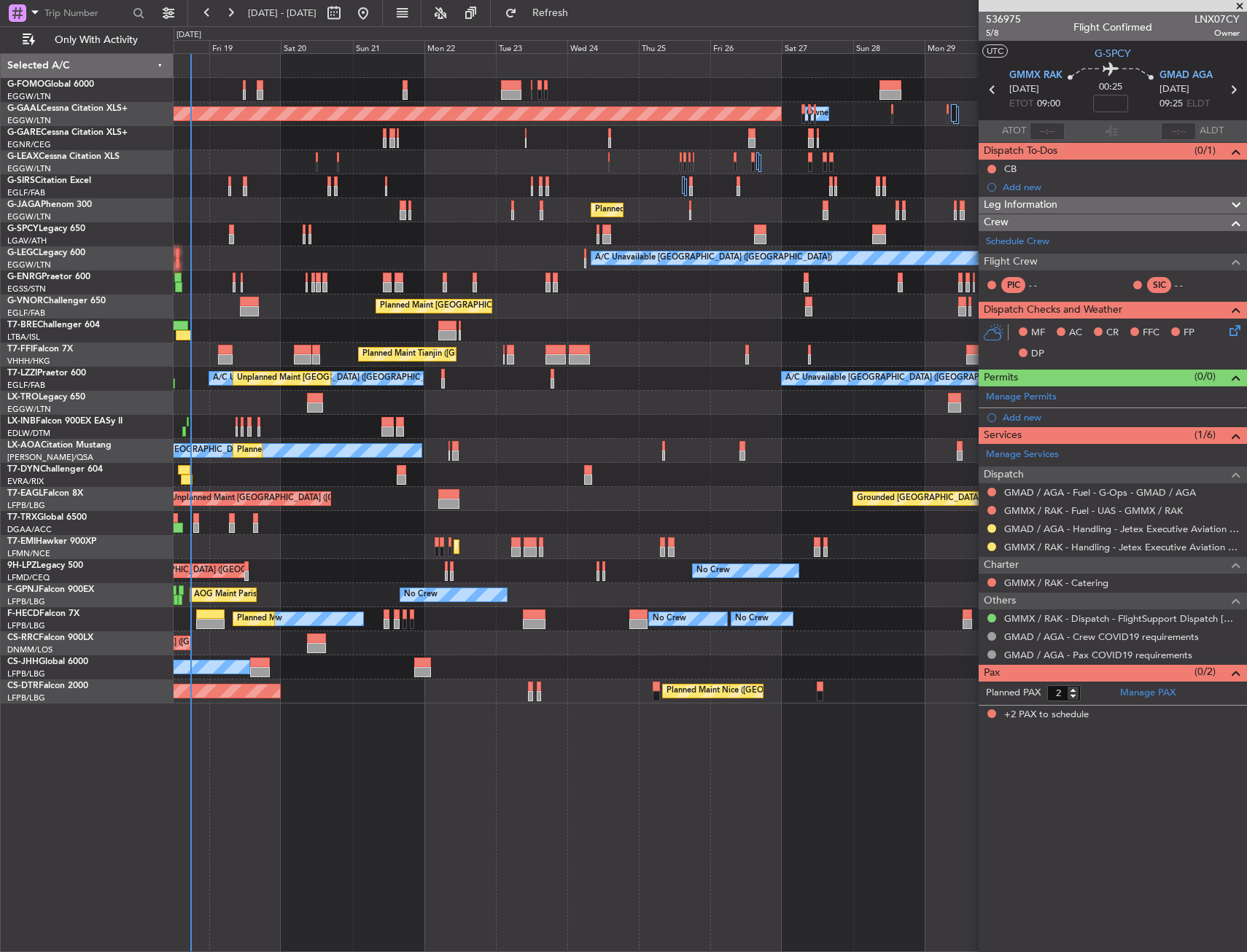
click at [123, 387] on div "Owner Planned Maint Dusseldorf Owner Planned Maint London (Luton) A/C Unavailab…" at bounding box center [624, 489] width 1247 height 926
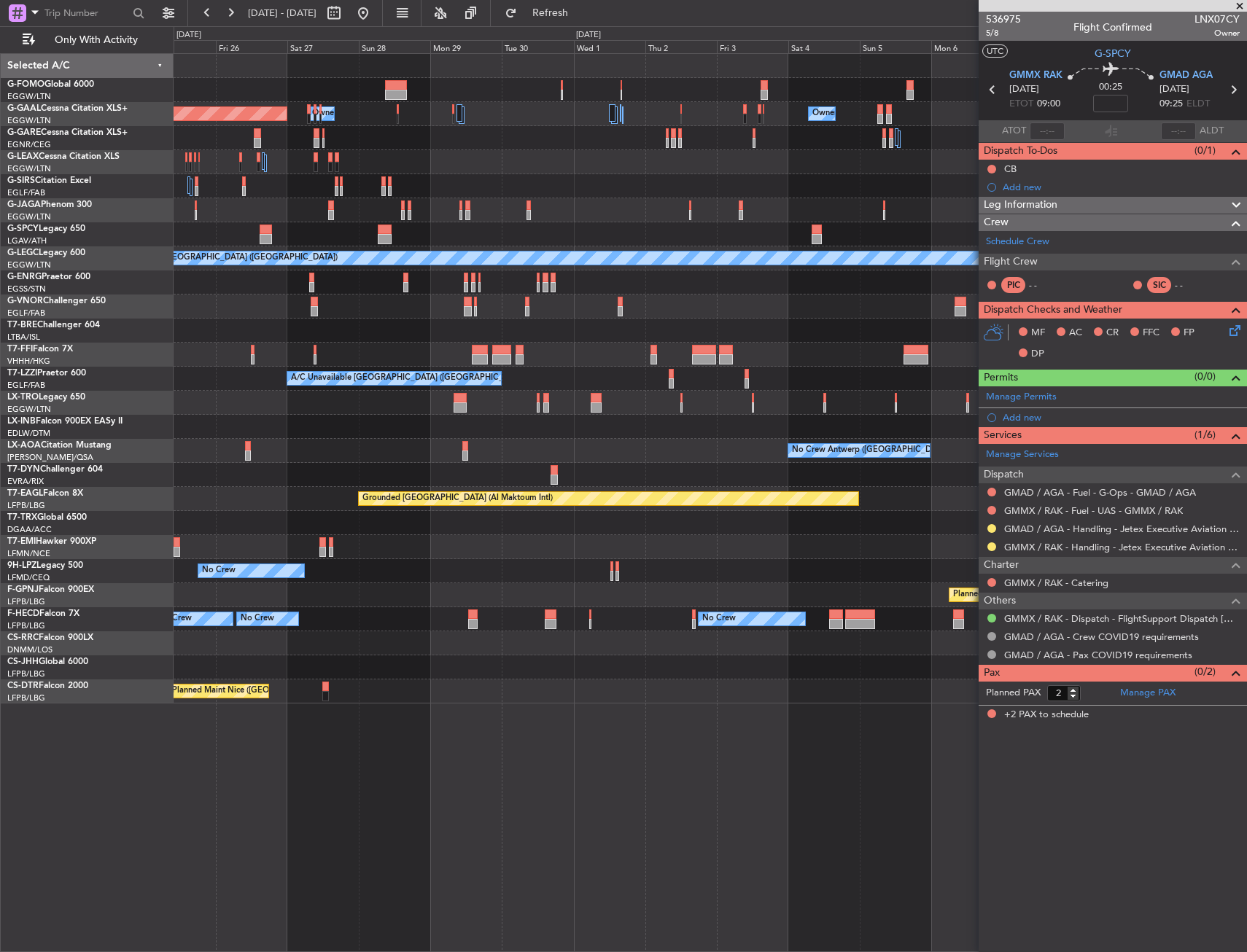
click at [252, 391] on div "Owner Planned Maint Dusseldorf Owner Owner Owner Planned Maint London (Luton) A…" at bounding box center [710, 378] width 1073 height 649
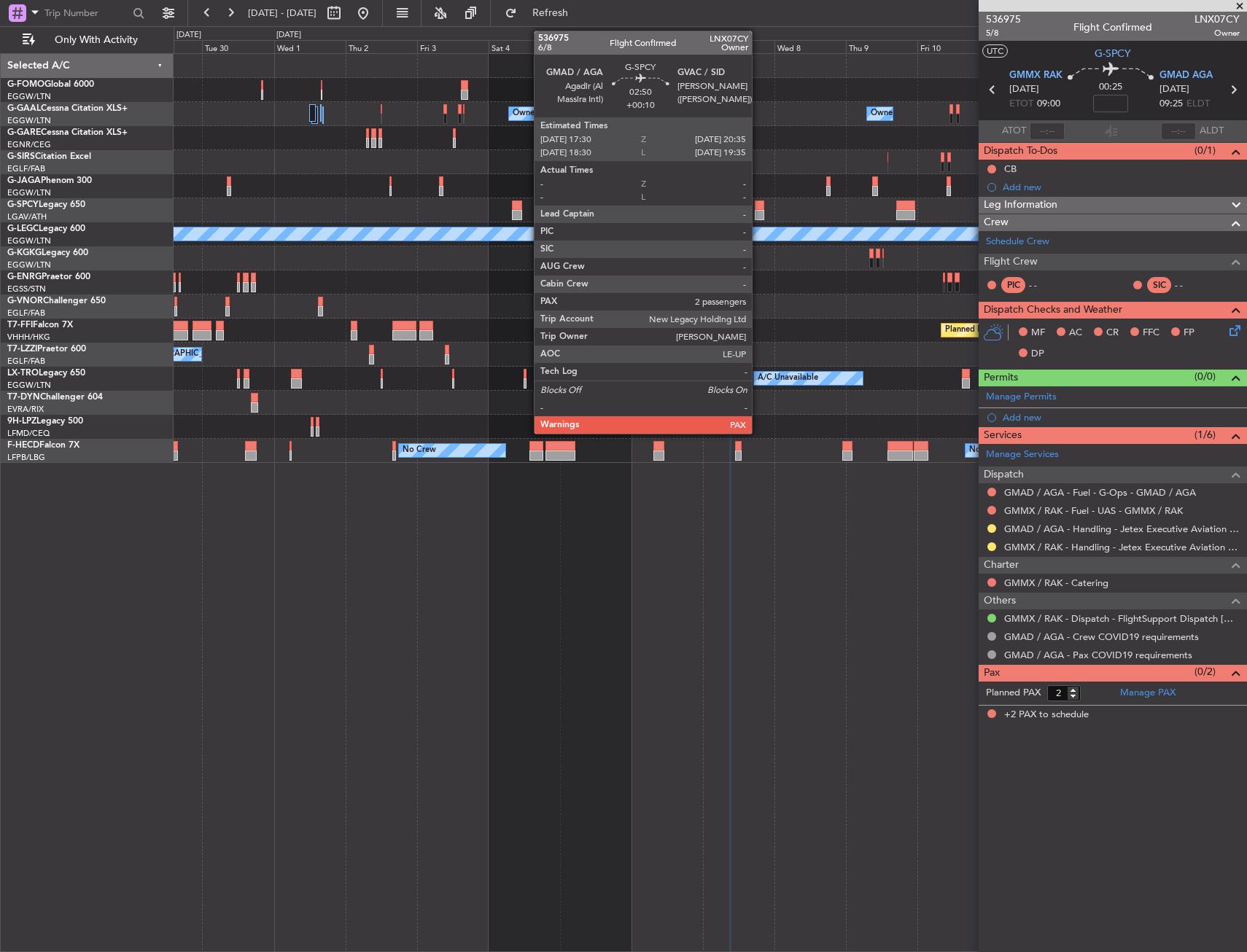
click at [759, 214] on div at bounding box center [760, 215] width 10 height 10
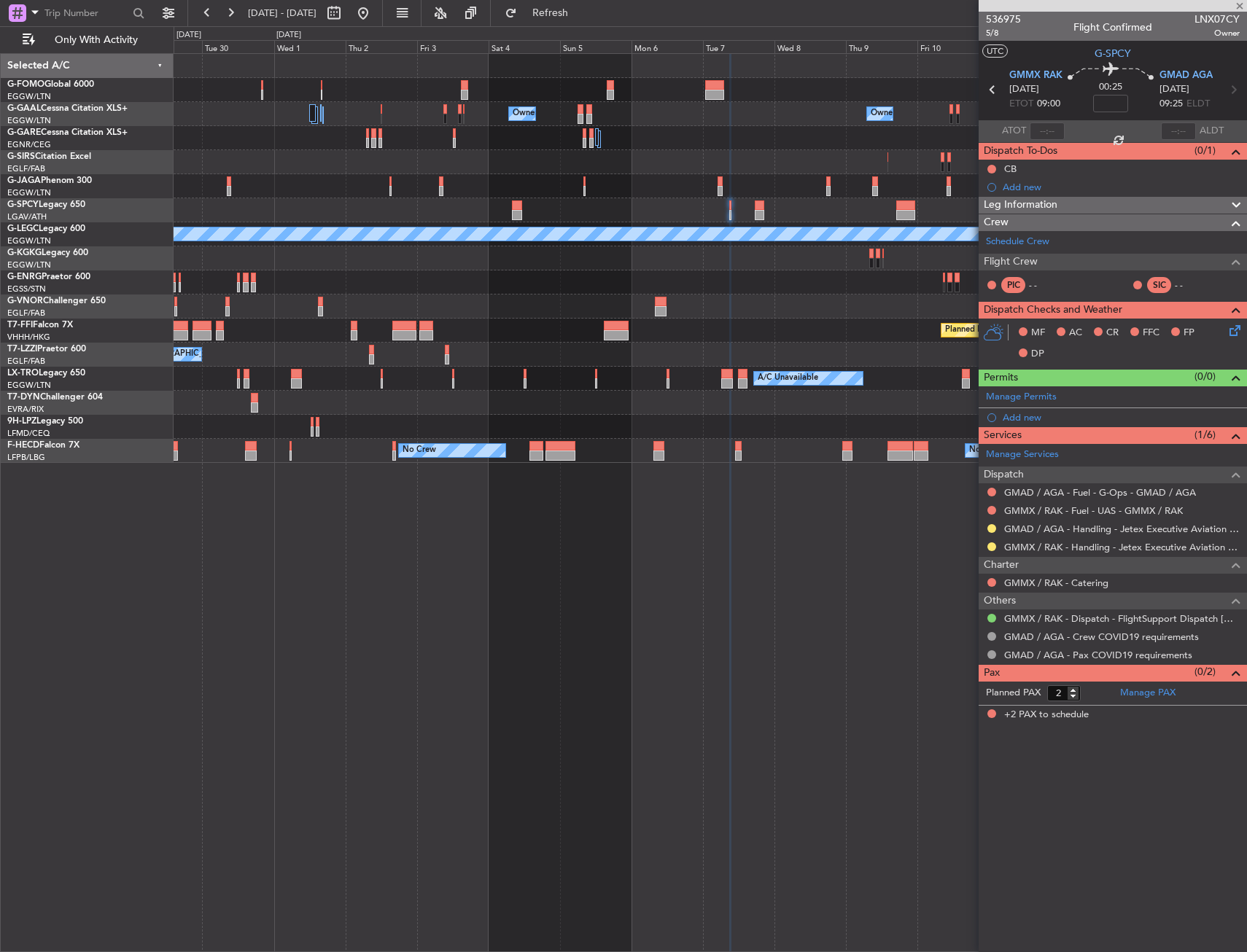
type input "+00:10"
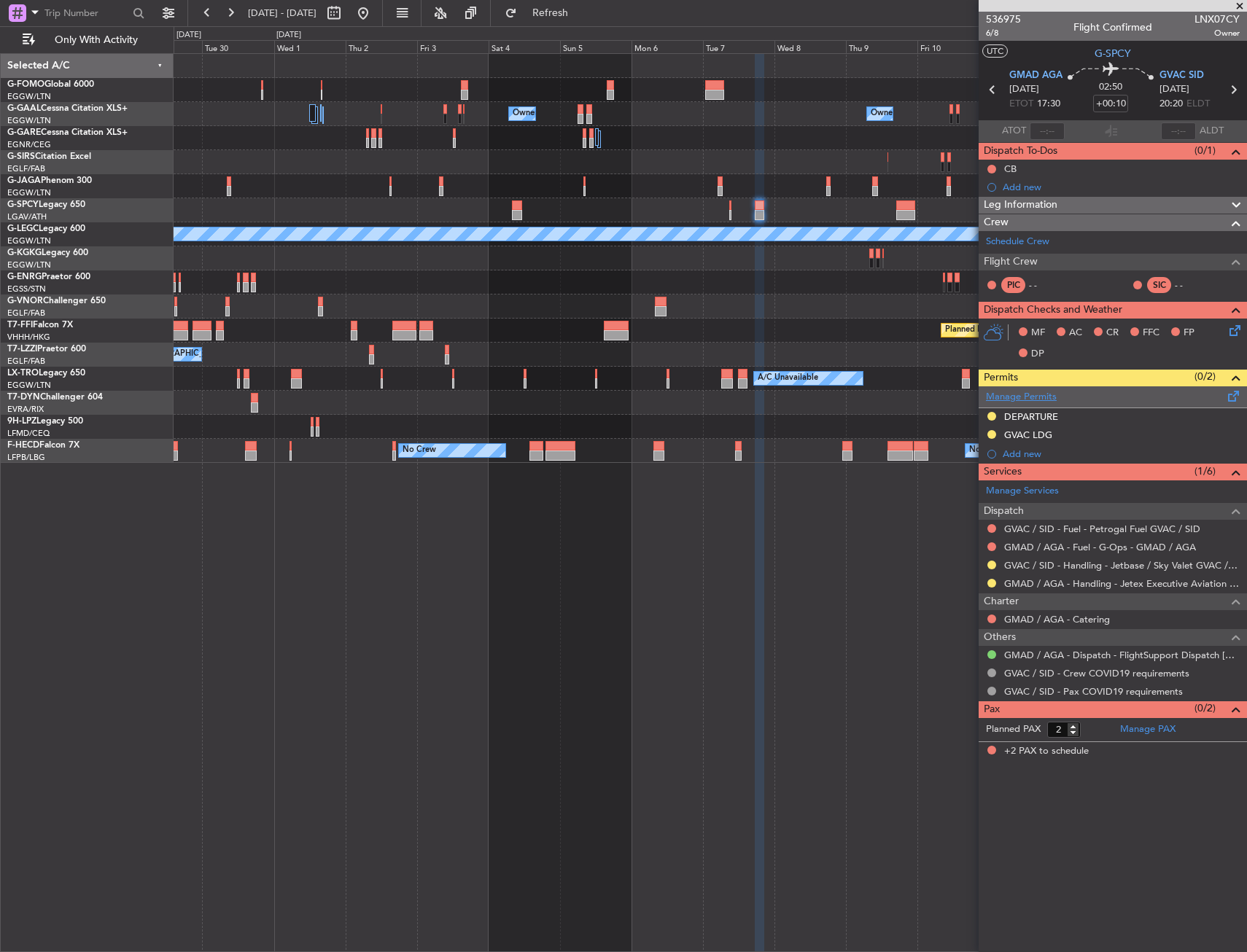
click at [1024, 393] on link "Manage Permits" at bounding box center [1021, 397] width 71 height 15
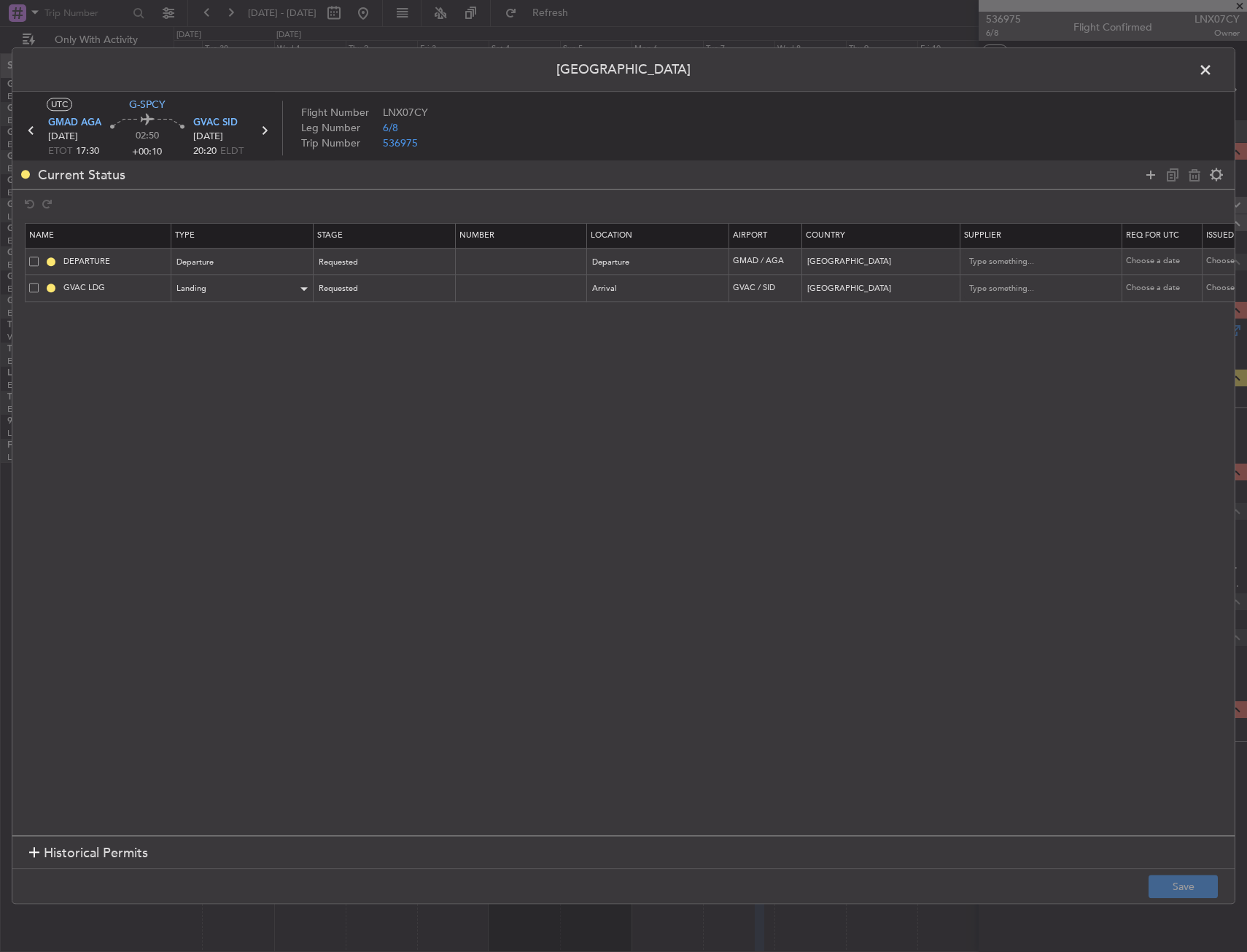
drag, startPoint x: 32, startPoint y: 261, endPoint x: 242, endPoint y: 280, distance: 210.9
click at [34, 261] on span at bounding box center [33, 261] width 10 height 10
click at [39, 256] on input "checkbox" at bounding box center [39, 256] width 0 height 0
click at [1189, 176] on icon at bounding box center [1195, 175] width 17 height 17
type input "GVAC LDG"
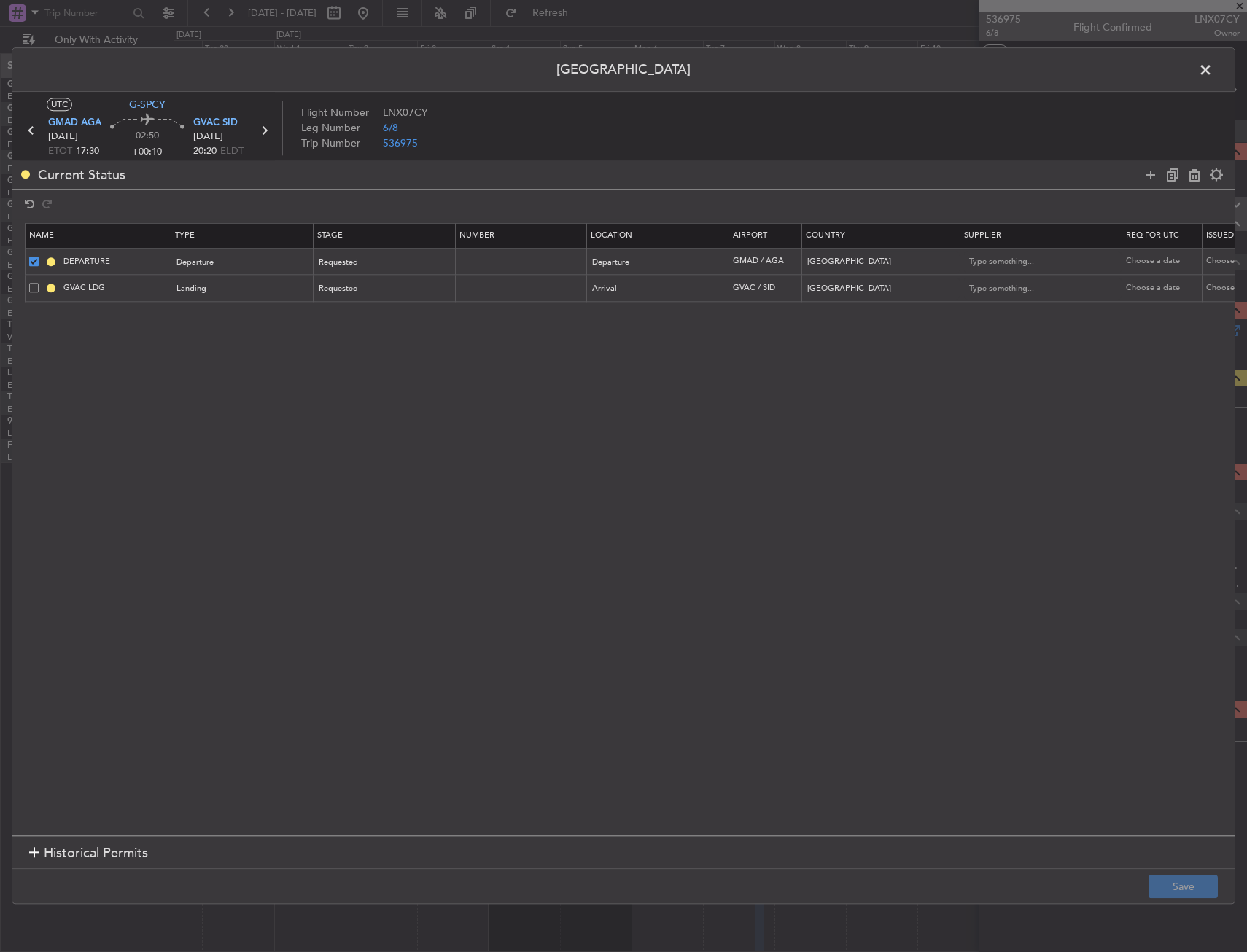
type input "Cape Verde"
click at [1193, 881] on button "Save" at bounding box center [1182, 887] width 69 height 24
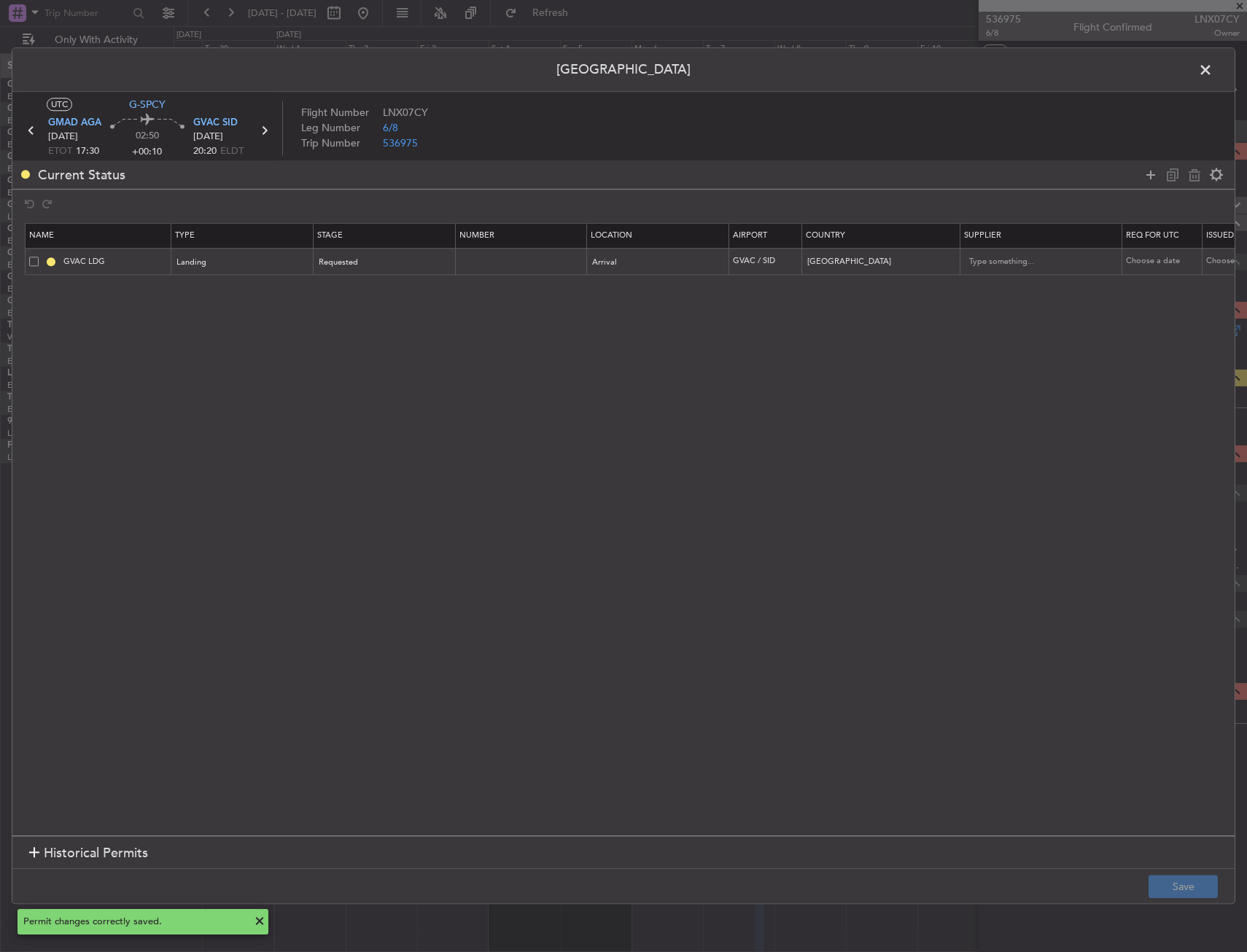
drag, startPoint x: 1207, startPoint y: 73, endPoint x: 1197, endPoint y: 77, distance: 10.8
click at [1213, 71] on span at bounding box center [1213, 73] width 0 height 29
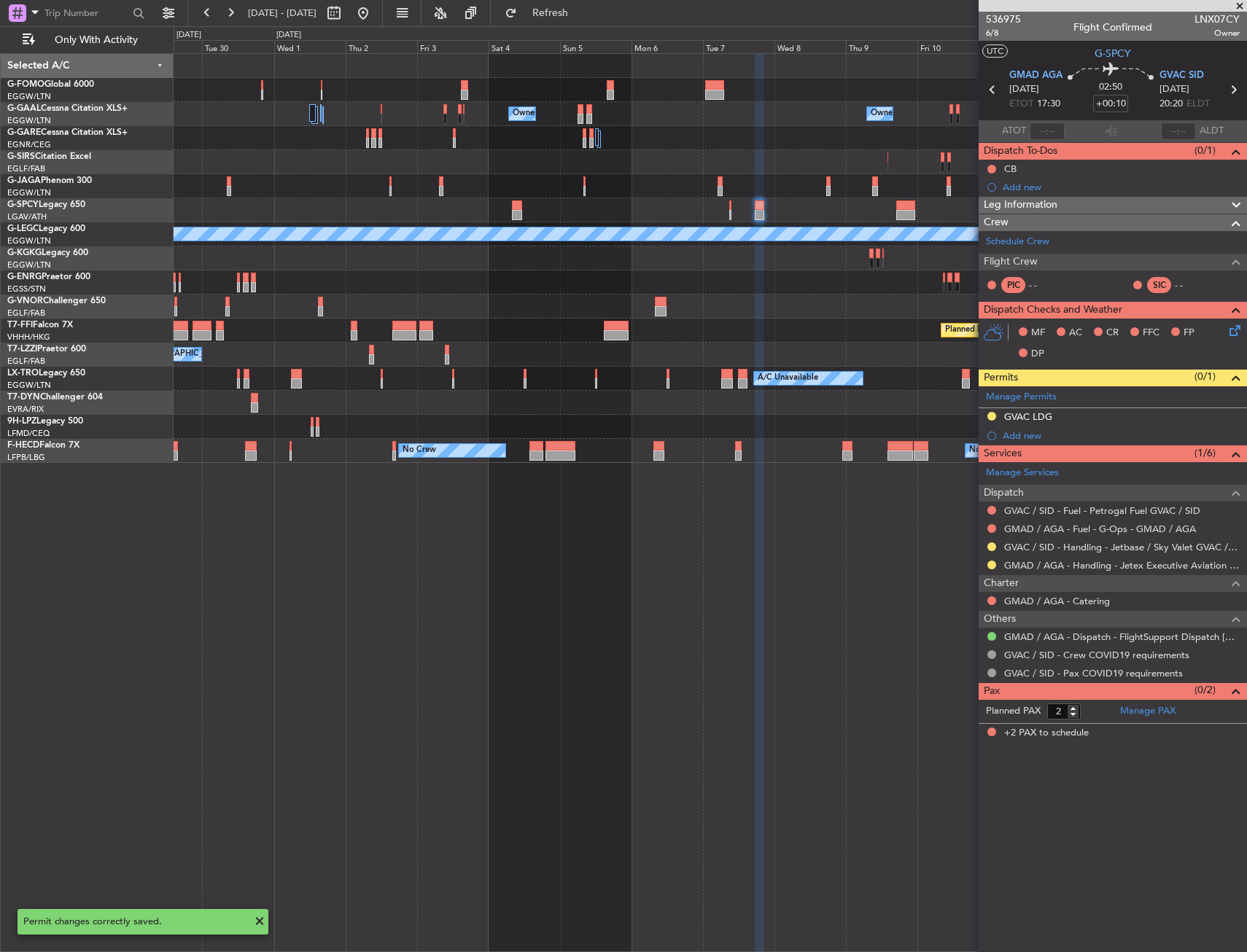
click at [902, 266] on div "Owner Owner Owner Owner Owner London (Luton) Owner Owner No Crew Owner Planned …" at bounding box center [710, 258] width 1073 height 409
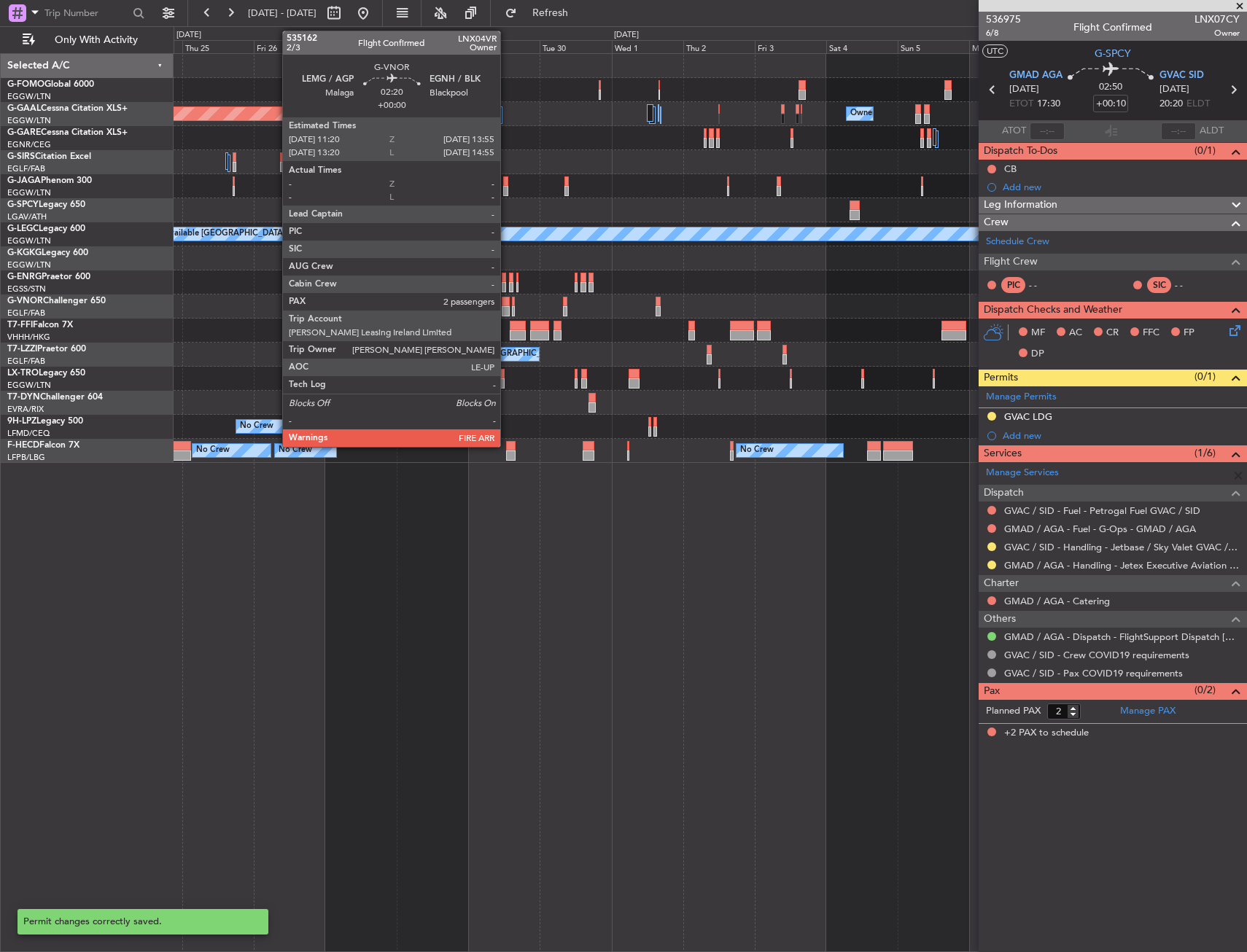
click at [807, 308] on div "Planned Maint [GEOGRAPHIC_DATA] ([GEOGRAPHIC_DATA])" at bounding box center [710, 307] width 1073 height 24
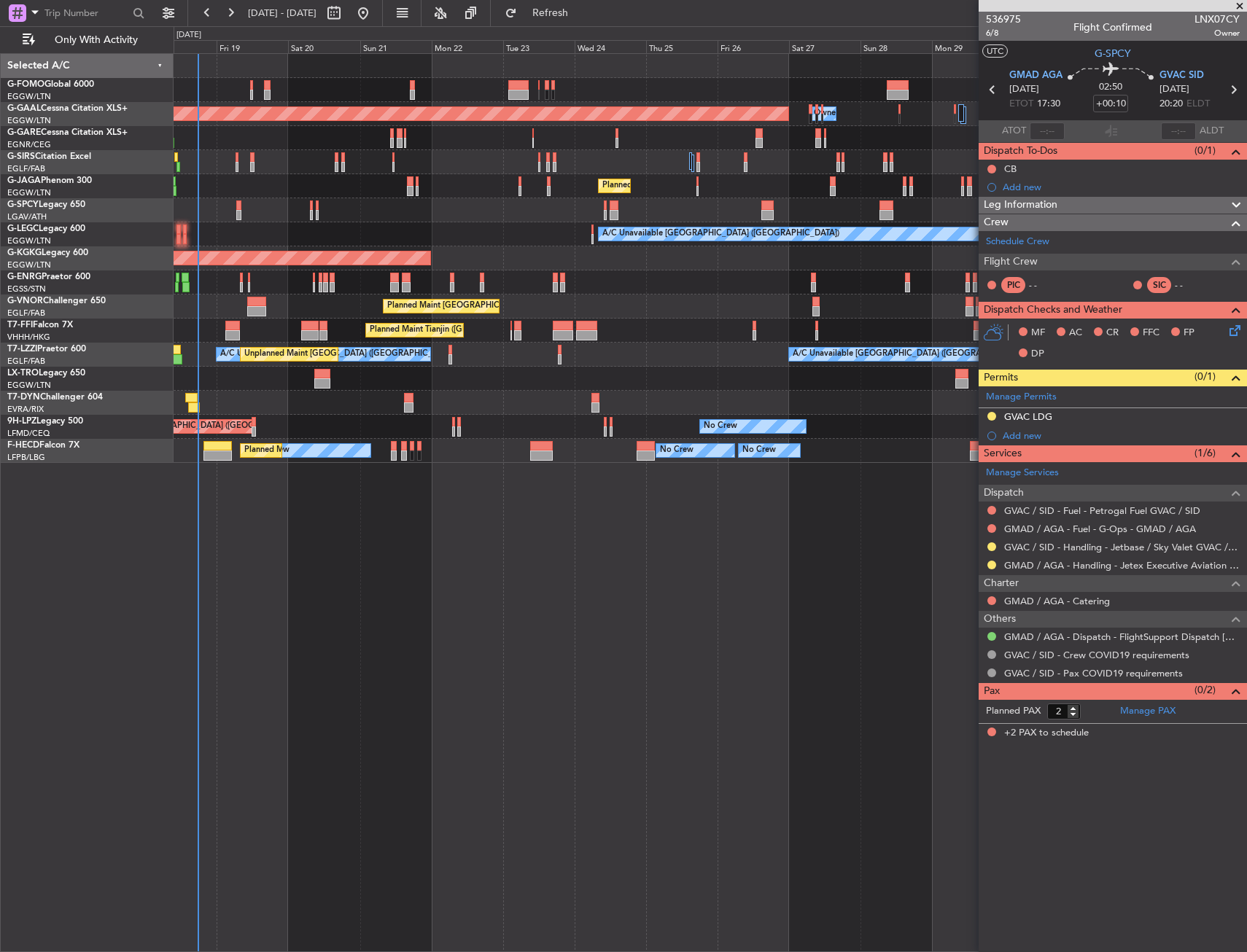
click at [604, 387] on div "Unplanned Maint [GEOGRAPHIC_DATA] ([PERSON_NAME] Intl)" at bounding box center [710, 379] width 1073 height 24
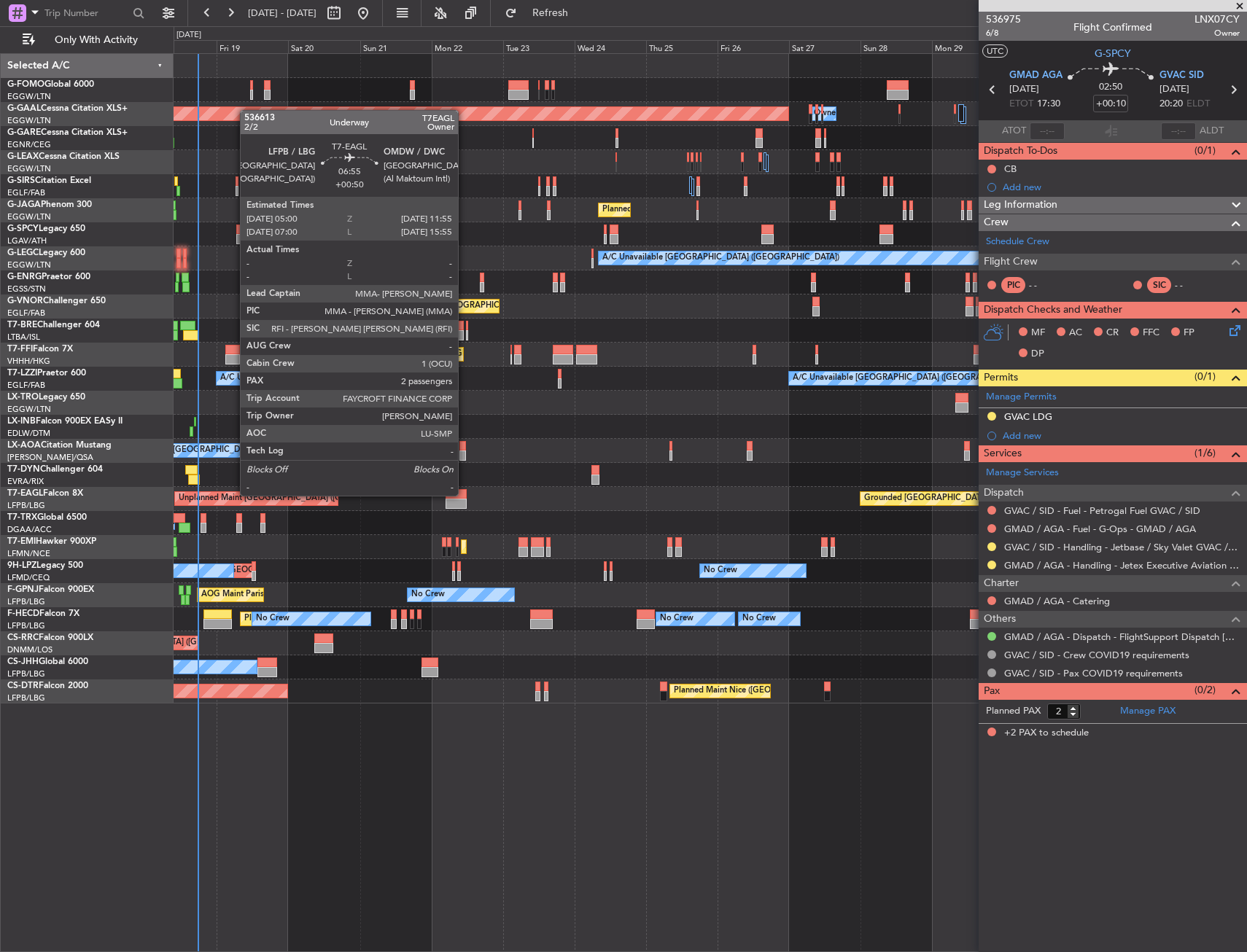
click at [465, 494] on div at bounding box center [456, 494] width 21 height 10
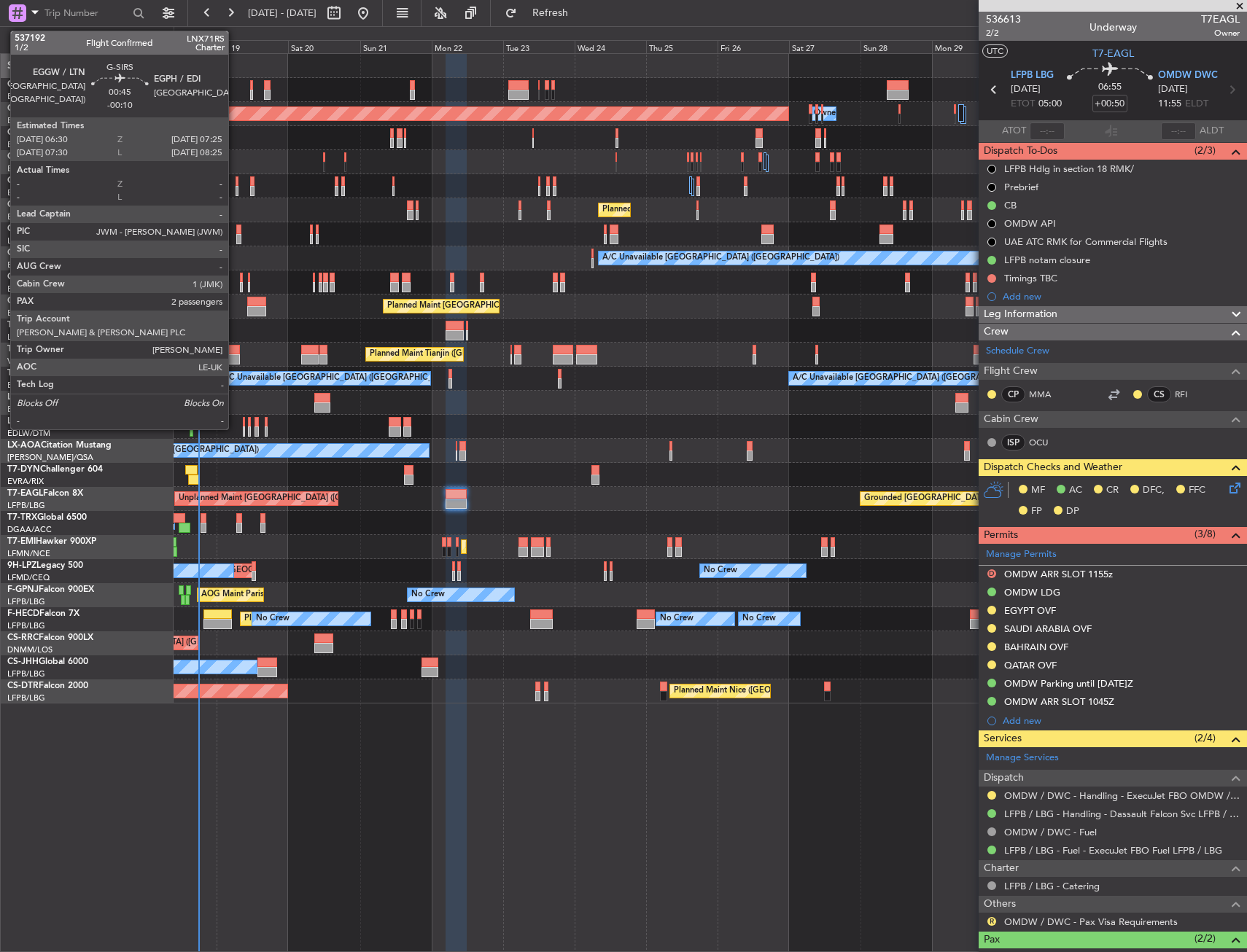
click at [235, 186] on div at bounding box center [236, 191] width 3 height 10
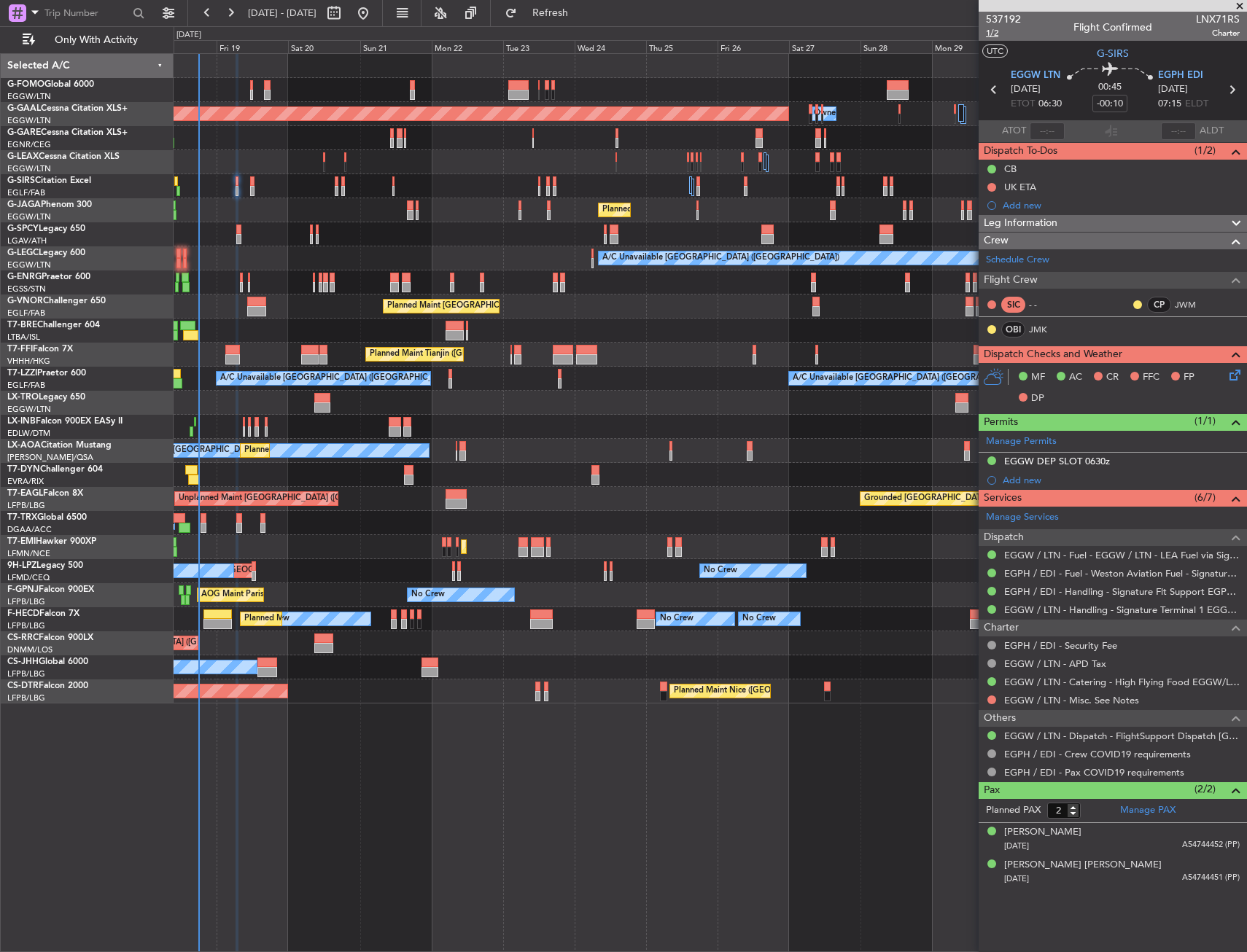
click at [998, 33] on span "1/2" at bounding box center [1004, 33] width 35 height 12
click at [1141, 457] on div "EGGW DEP SLOT 0630z" at bounding box center [1114, 461] width 269 height 18
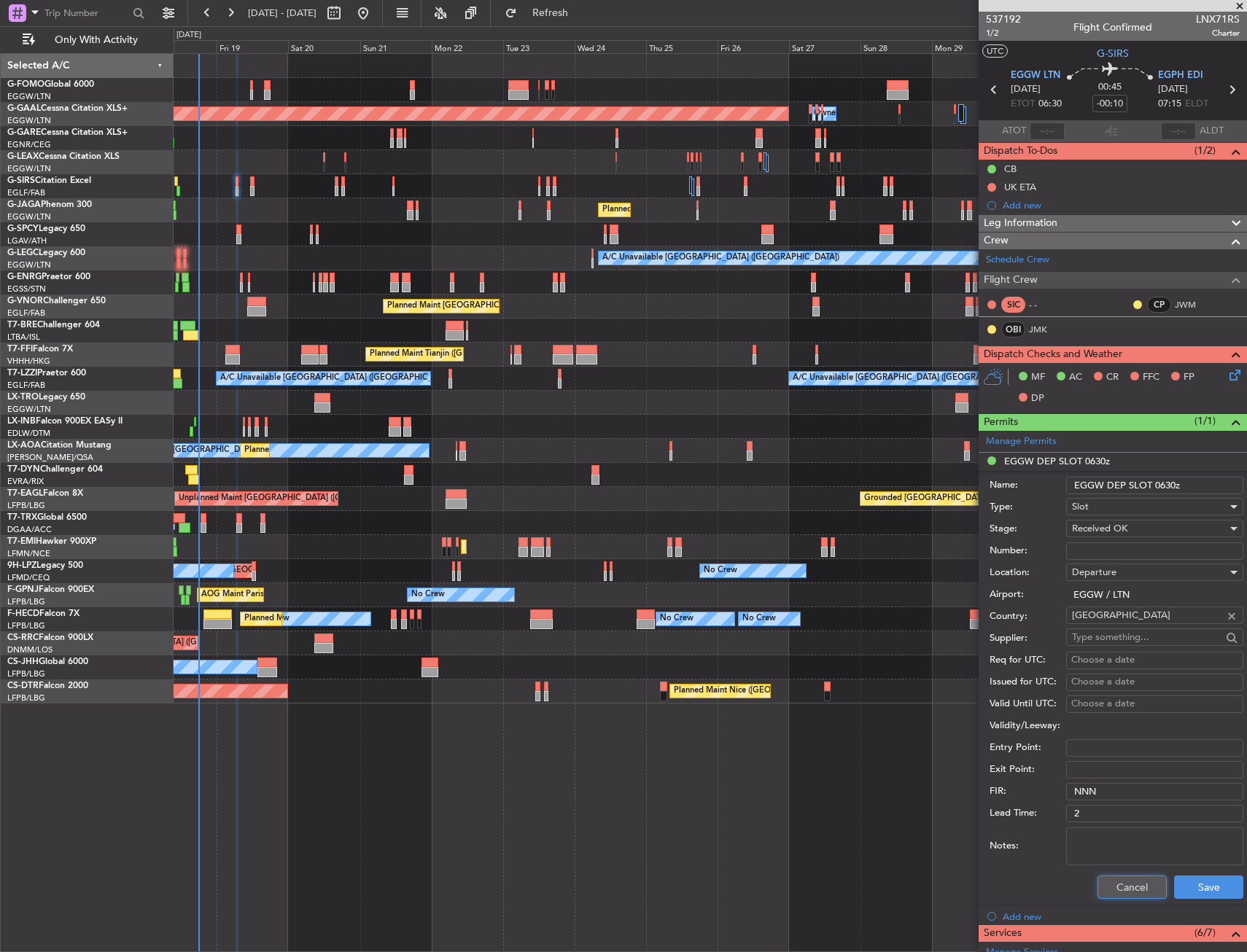
drag, startPoint x: 1118, startPoint y: 883, endPoint x: 1151, endPoint y: 864, distance: 38.1
click at [1120, 883] on button "Cancel" at bounding box center [1132, 887] width 69 height 24
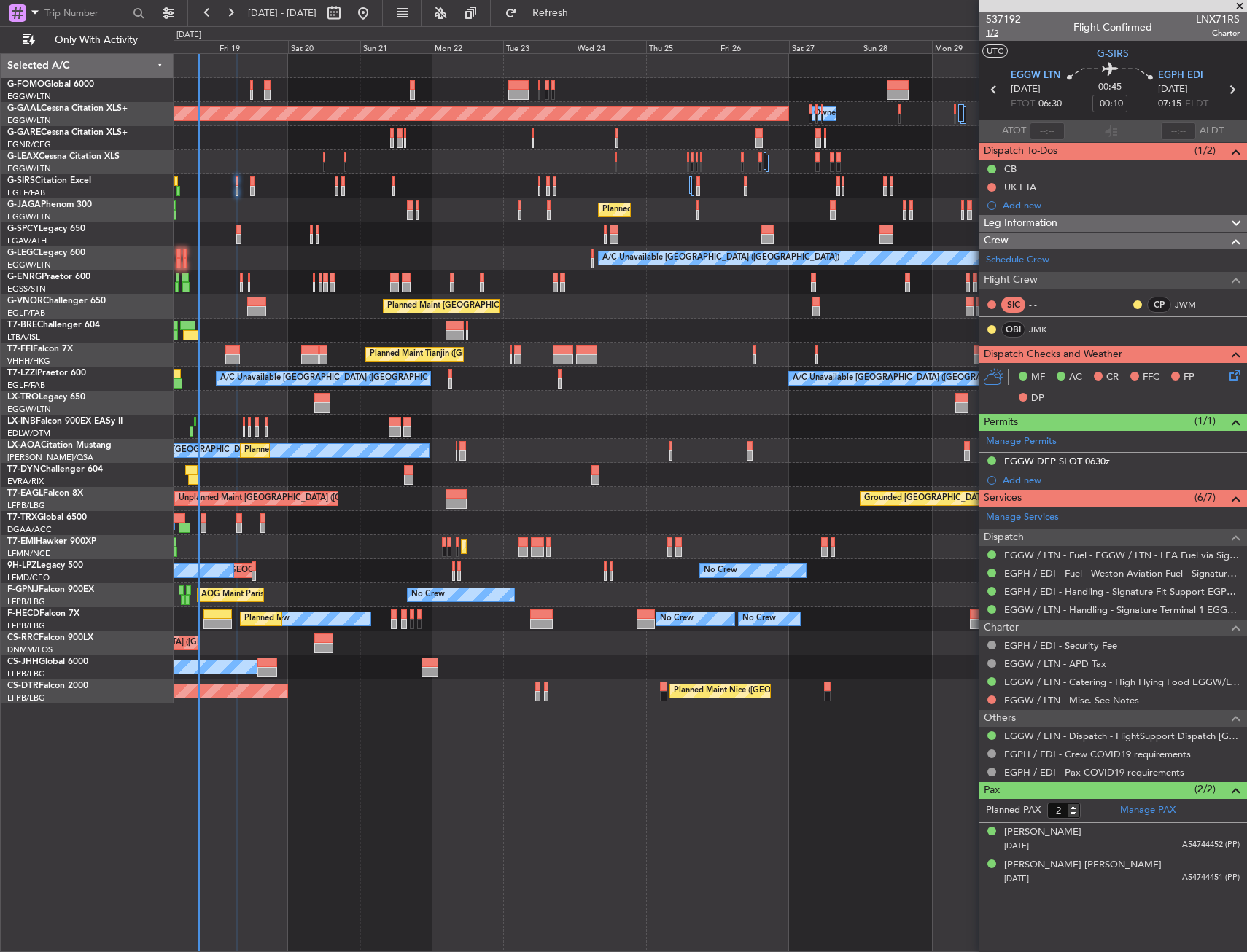
click at [1002, 32] on span "1/2" at bounding box center [1004, 33] width 35 height 12
click at [1233, 376] on icon at bounding box center [1232, 372] width 11 height 11
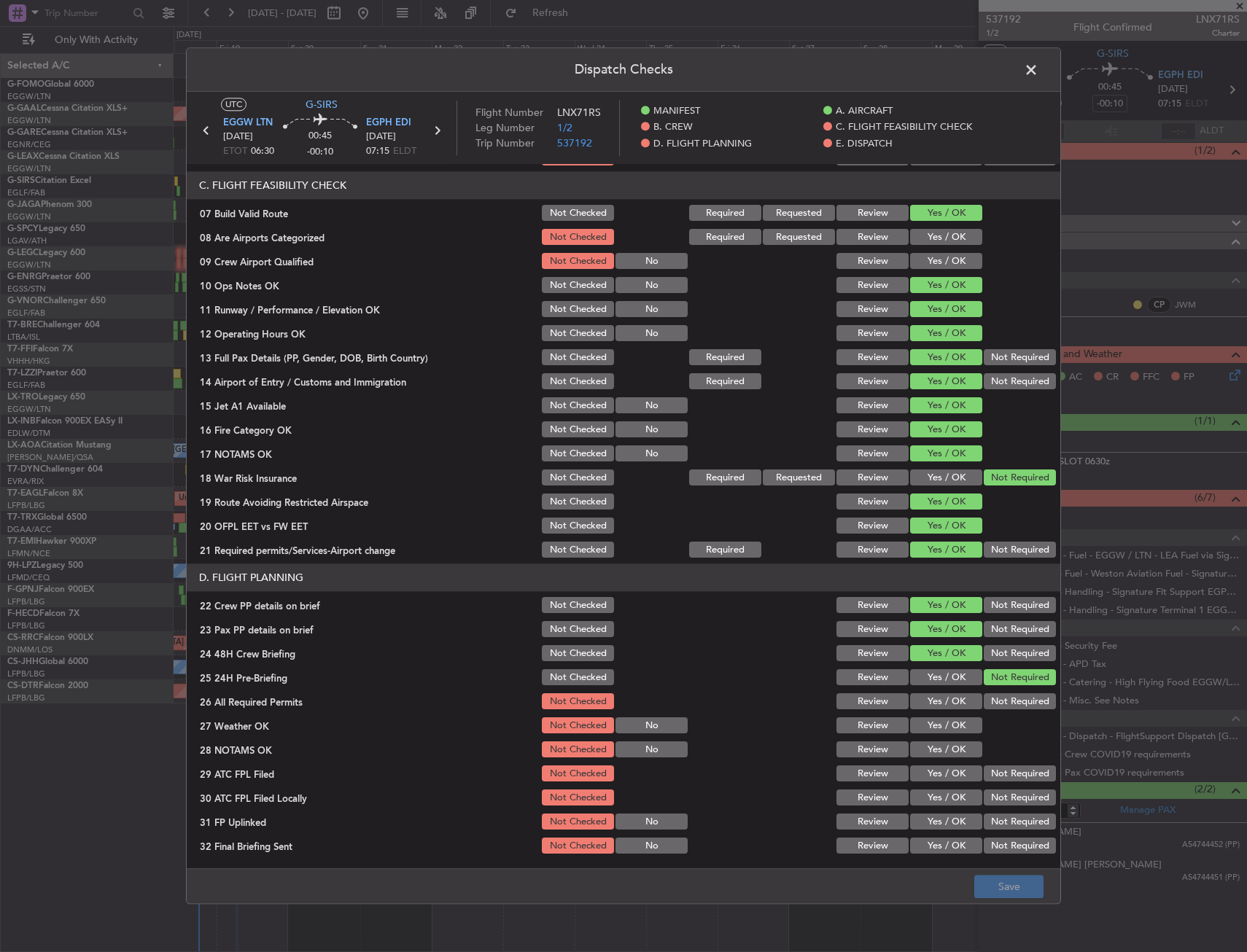
scroll to position [511, 0]
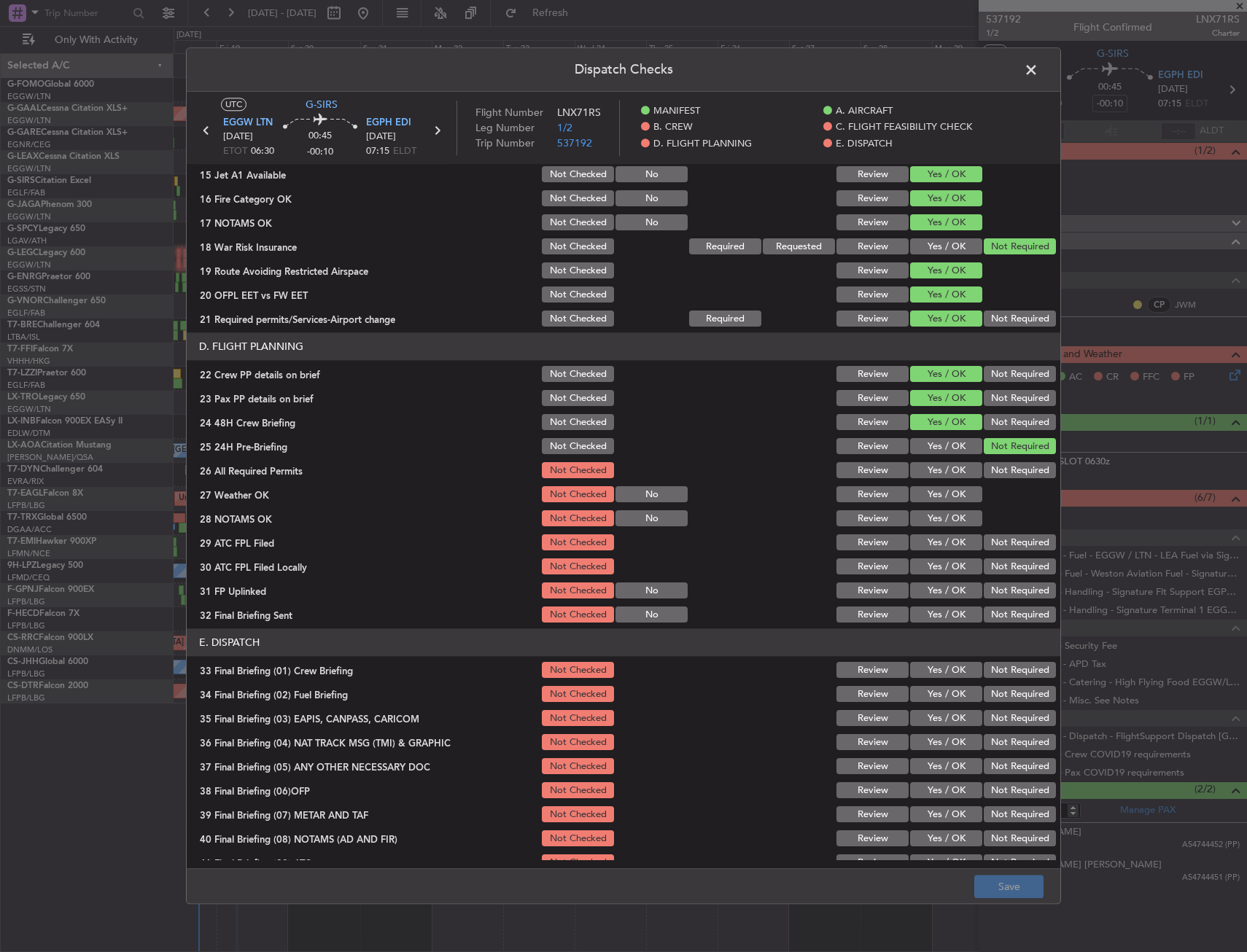
click at [937, 471] on button "Yes / OK" at bounding box center [946, 471] width 72 height 16
click at [939, 491] on button "Yes / OK" at bounding box center [946, 495] width 72 height 16
click at [938, 524] on button "Yes / OK" at bounding box center [946, 519] width 72 height 16
click at [937, 541] on button "Yes / OK" at bounding box center [946, 543] width 72 height 16
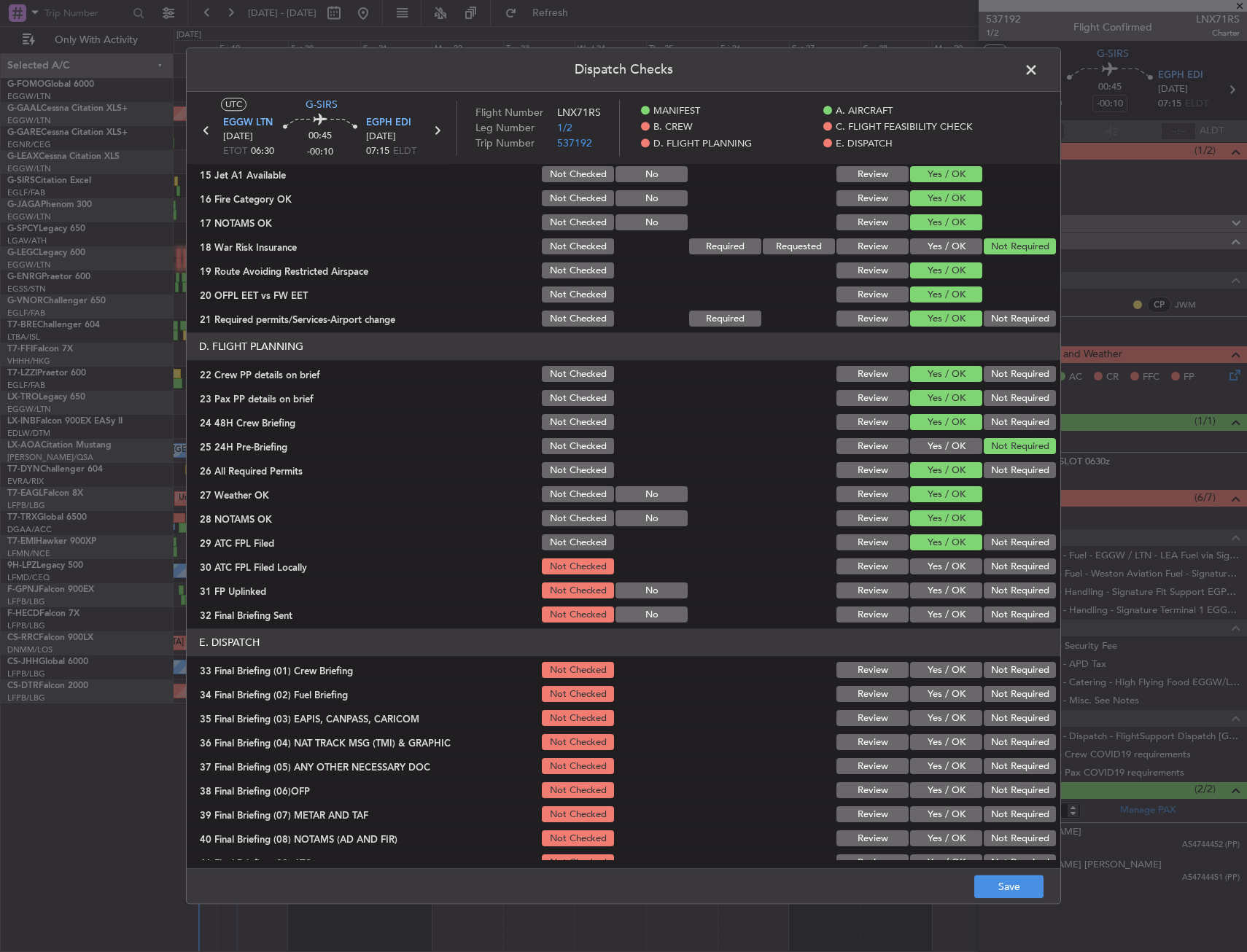
click at [932, 559] on div "Yes / OK" at bounding box center [944, 567] width 73 height 20
click at [930, 568] on button "Yes / OK" at bounding box center [946, 568] width 72 height 16
click at [930, 580] on section "D. FLIGHT PLANNING 22 Crew PP details on brief Not Checked Review Yes / OK Not …" at bounding box center [624, 479] width 874 height 292
drag, startPoint x: 930, startPoint y: 588, endPoint x: 929, endPoint y: 604, distance: 16.0
click at [930, 589] on button "Yes / OK" at bounding box center [946, 591] width 72 height 16
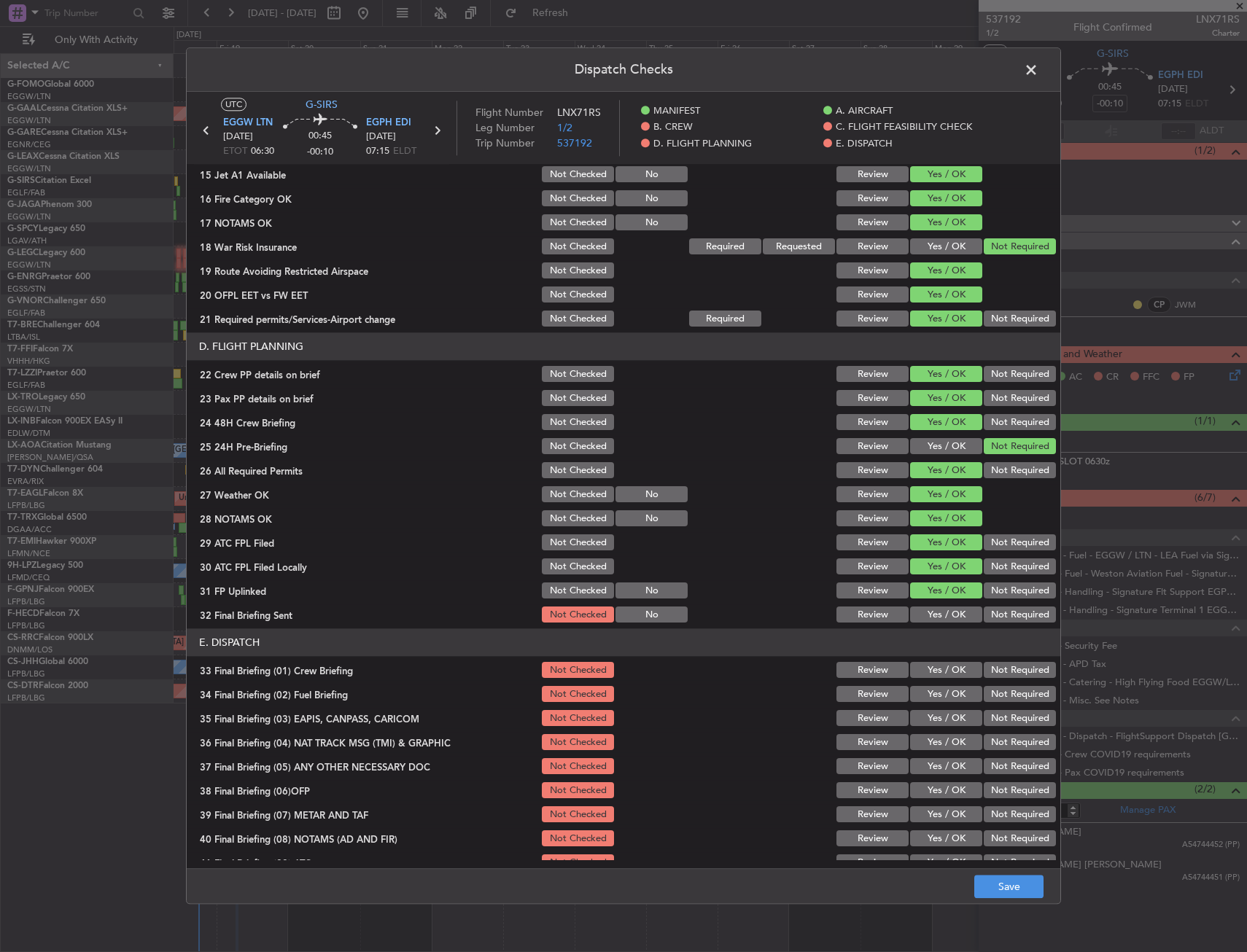
click at [929, 608] on button "Yes / OK" at bounding box center [946, 615] width 72 height 16
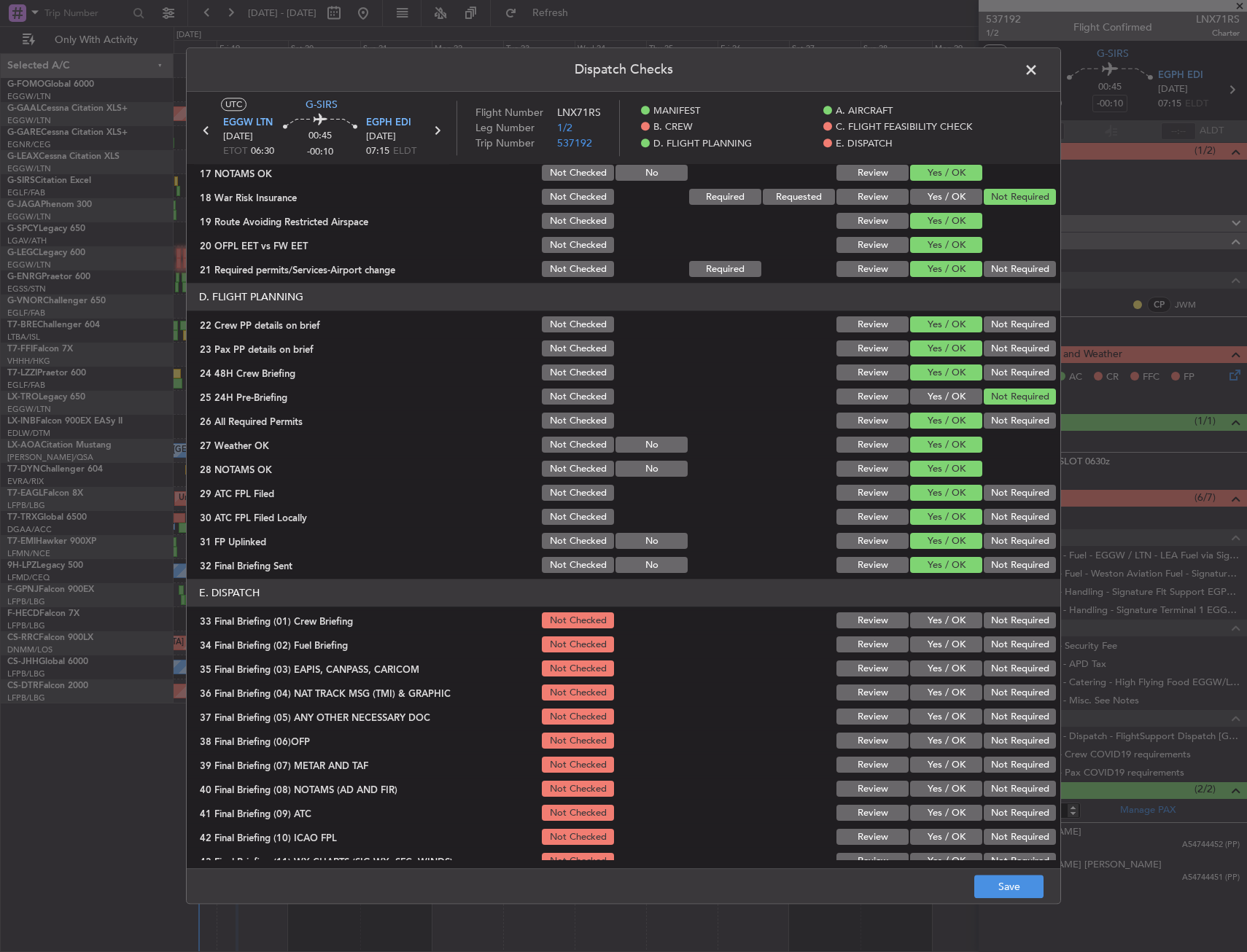
scroll to position [600, 0]
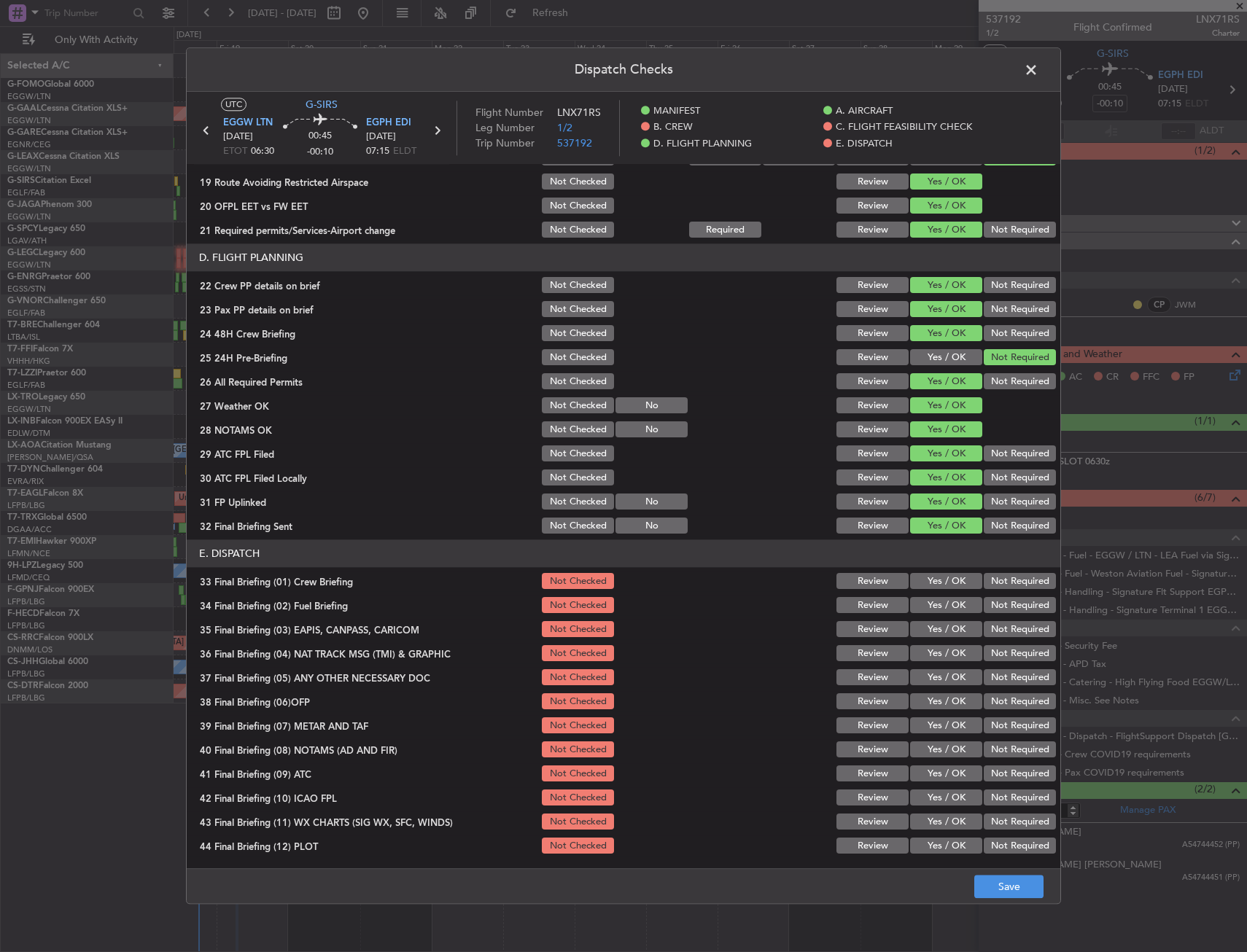
click at [942, 582] on button "Yes / OK" at bounding box center [946, 581] width 72 height 16
click at [942, 606] on button "Yes / OK" at bounding box center [946, 606] width 72 height 16
click at [942, 640] on section "E. DISPATCH 33 Final Briefing (01) Crew Briefing Not Checked Review Yes / OK No…" at bounding box center [624, 698] width 874 height 316
click at [1037, 629] on button "Not Required" at bounding box center [1019, 629] width 72 height 16
click at [1039, 646] on button "Not Required" at bounding box center [1019, 654] width 72 height 16
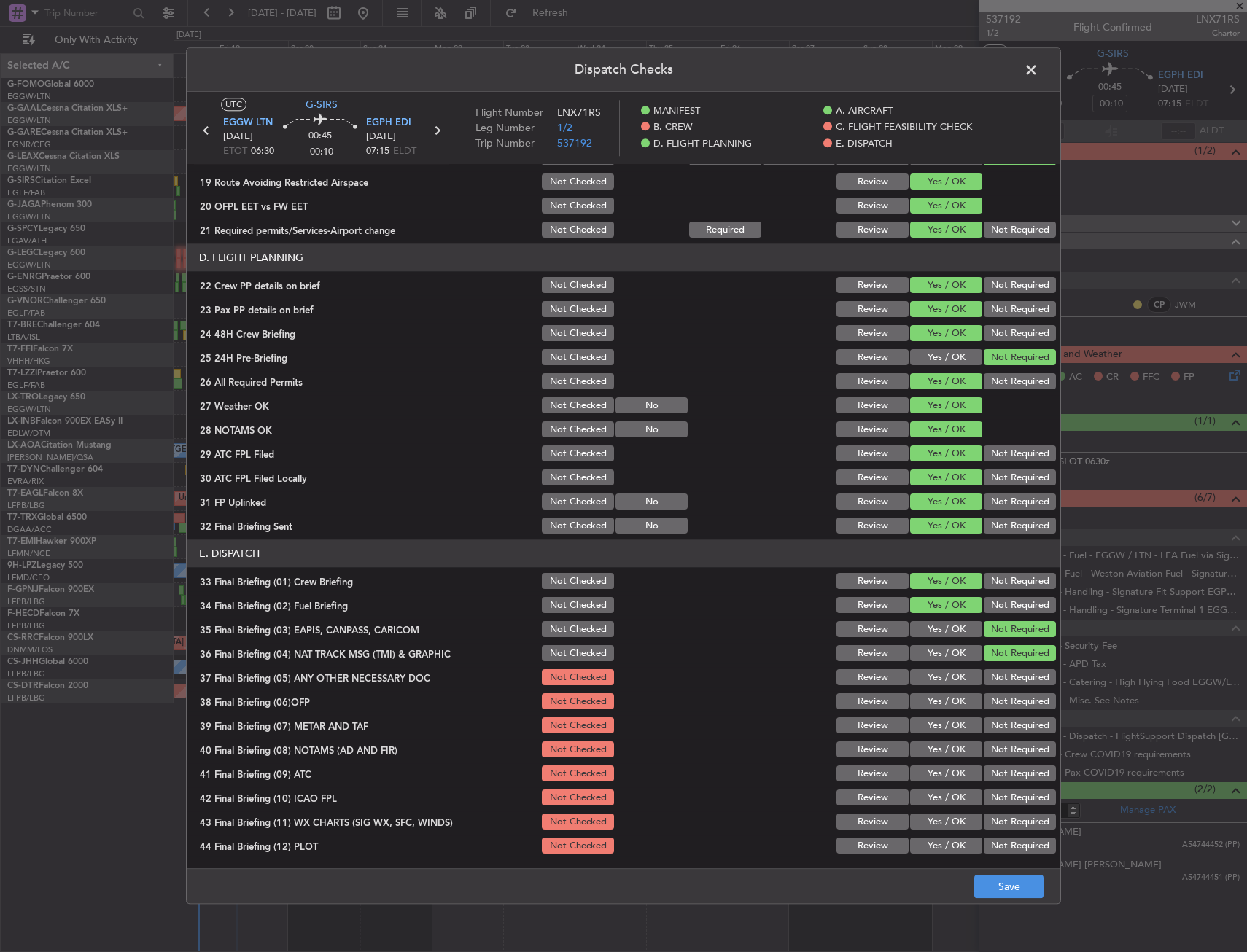
click at [1039, 658] on button "Not Required" at bounding box center [1019, 654] width 72 height 16
click at [1022, 678] on button "Not Required" at bounding box center [1019, 678] width 72 height 16
click at [953, 699] on button "Yes / OK" at bounding box center [946, 702] width 72 height 16
click at [954, 720] on button "Yes / OK" at bounding box center [946, 726] width 72 height 16
click at [951, 746] on button "Yes / OK" at bounding box center [946, 751] width 72 height 16
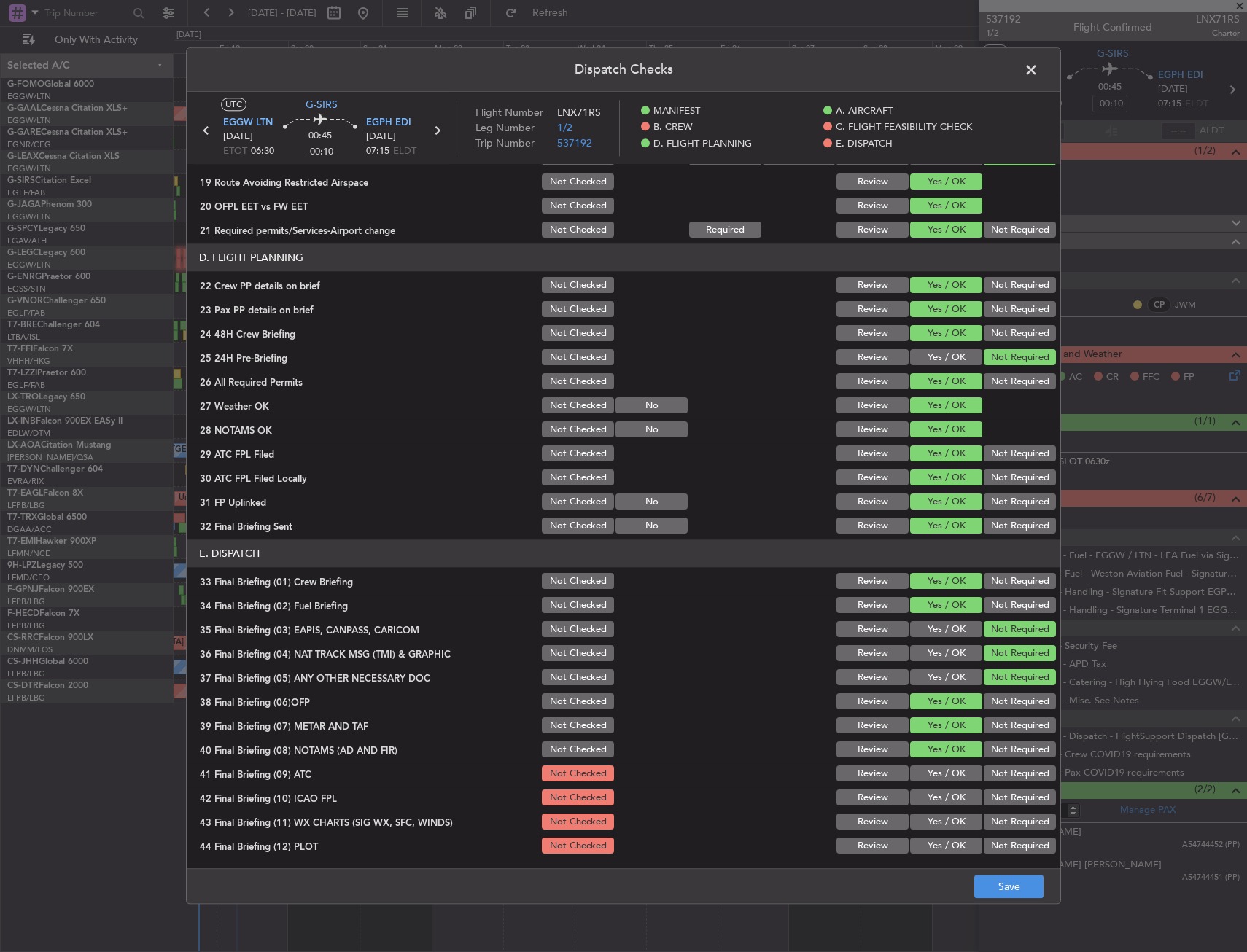
click at [947, 772] on button "Yes / OK" at bounding box center [946, 774] width 72 height 16
click at [945, 791] on div "Yes / OK" at bounding box center [944, 798] width 73 height 20
click at [946, 806] on button "Yes / OK" at bounding box center [946, 799] width 72 height 16
click at [945, 827] on button "Yes / OK" at bounding box center [946, 822] width 72 height 16
click at [946, 845] on button "Yes / OK" at bounding box center [946, 847] width 72 height 16
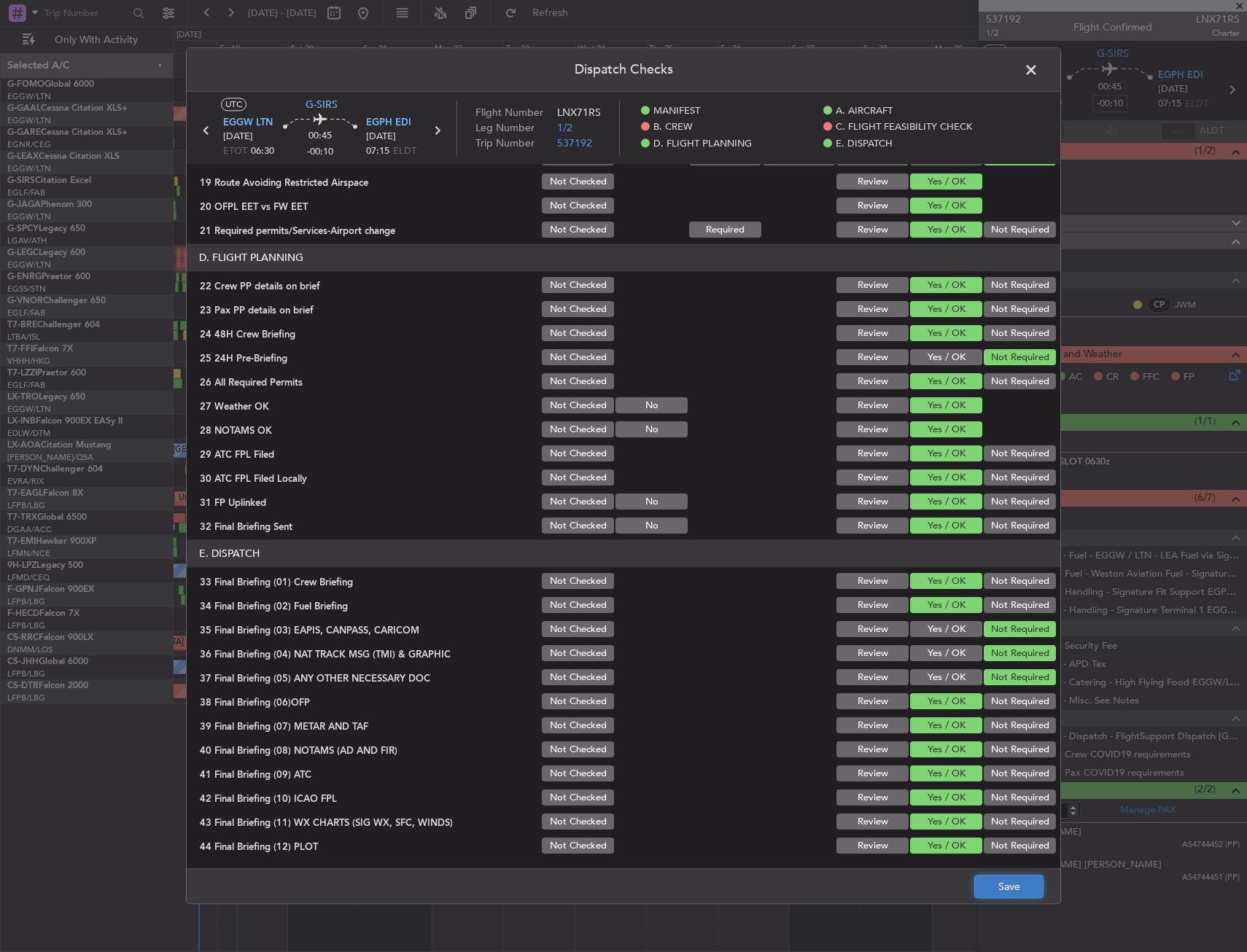
click at [1016, 894] on button "Save" at bounding box center [1008, 887] width 69 height 24
click at [1039, 67] on span at bounding box center [1039, 73] width 0 height 29
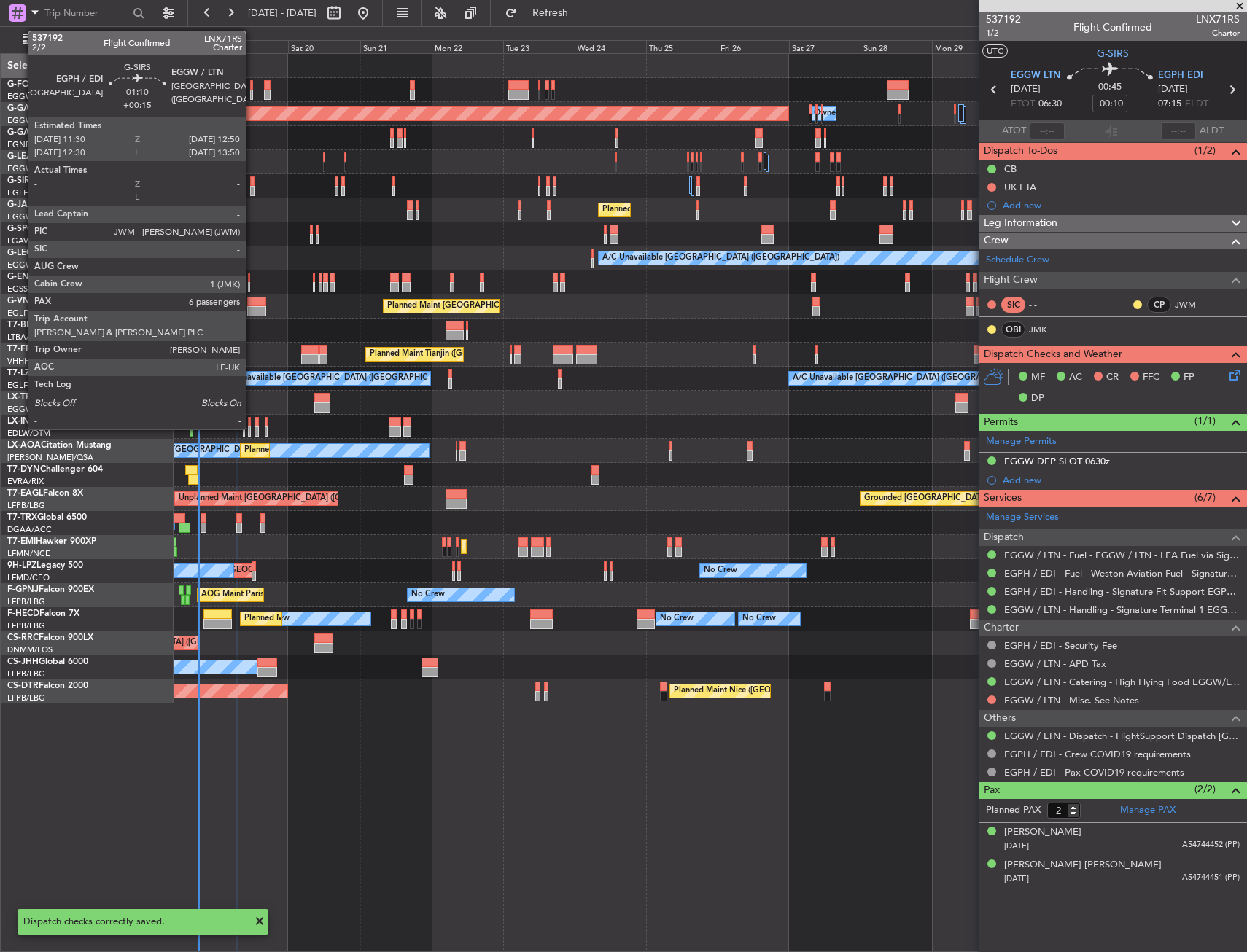
click at [252, 181] on div at bounding box center [252, 181] width 4 height 10
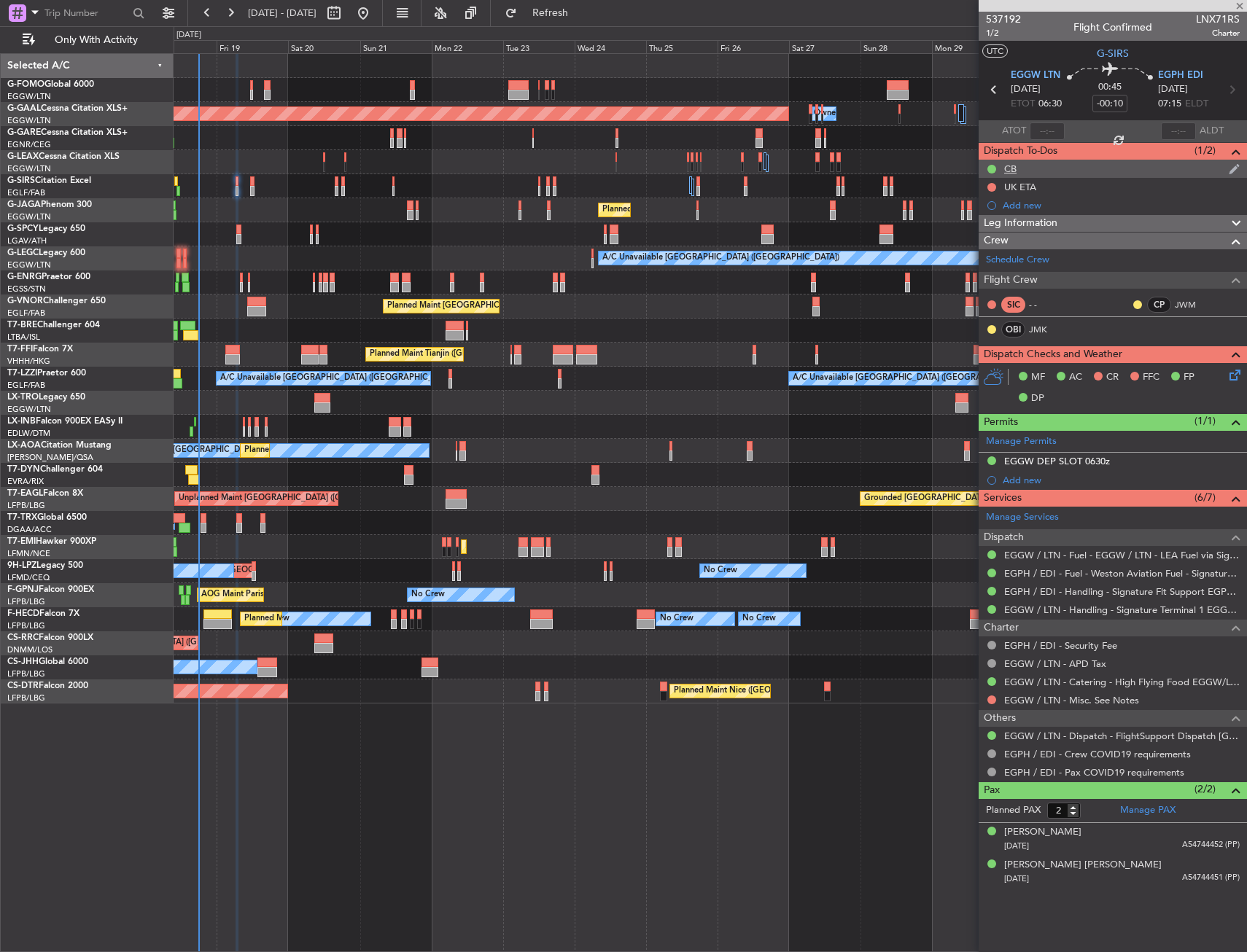
type input "+00:15"
type input "6"
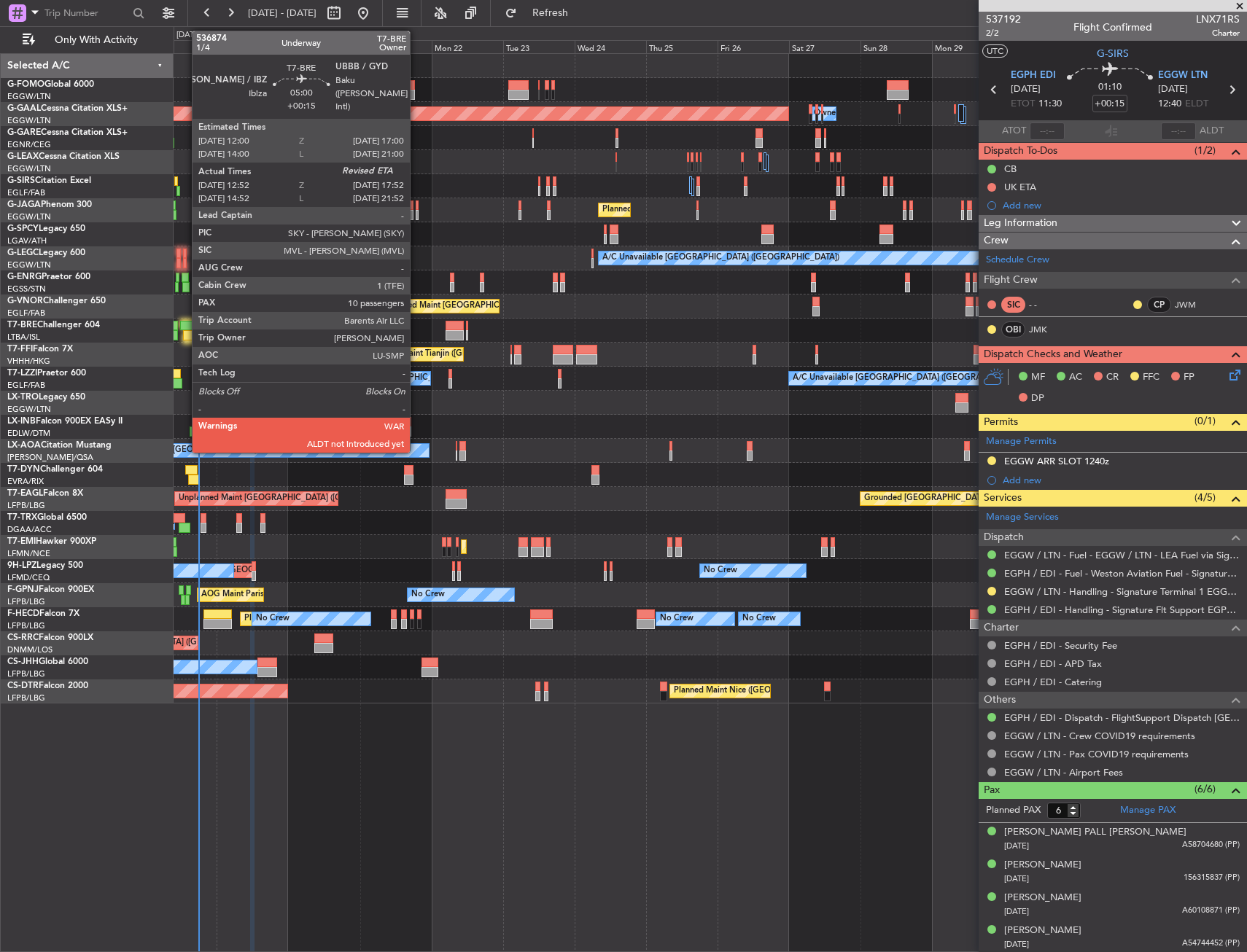
click at [185, 326] on div at bounding box center [188, 326] width 16 height 10
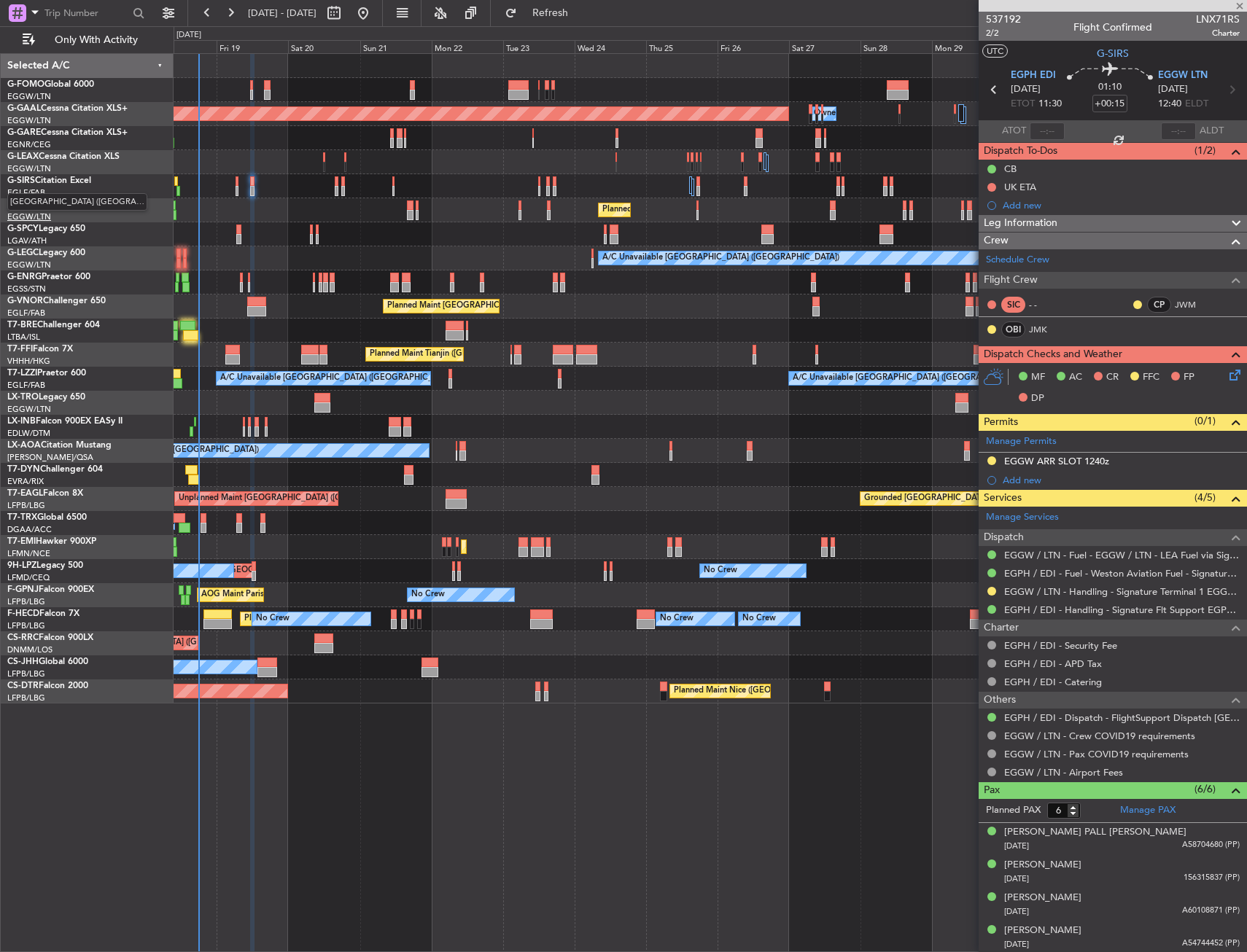
type input "12:52"
type input "10"
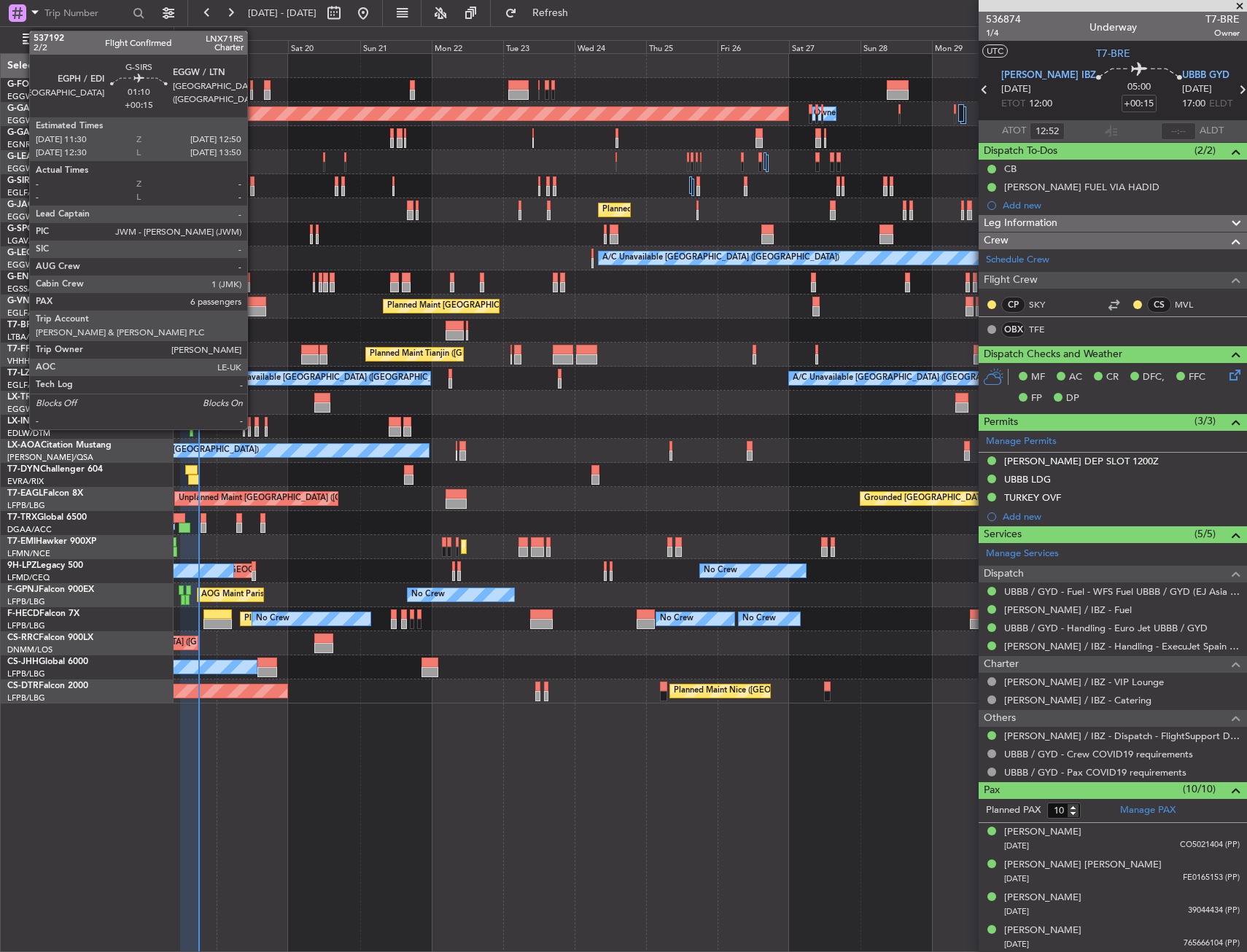
click at [254, 187] on div at bounding box center [252, 191] width 4 height 10
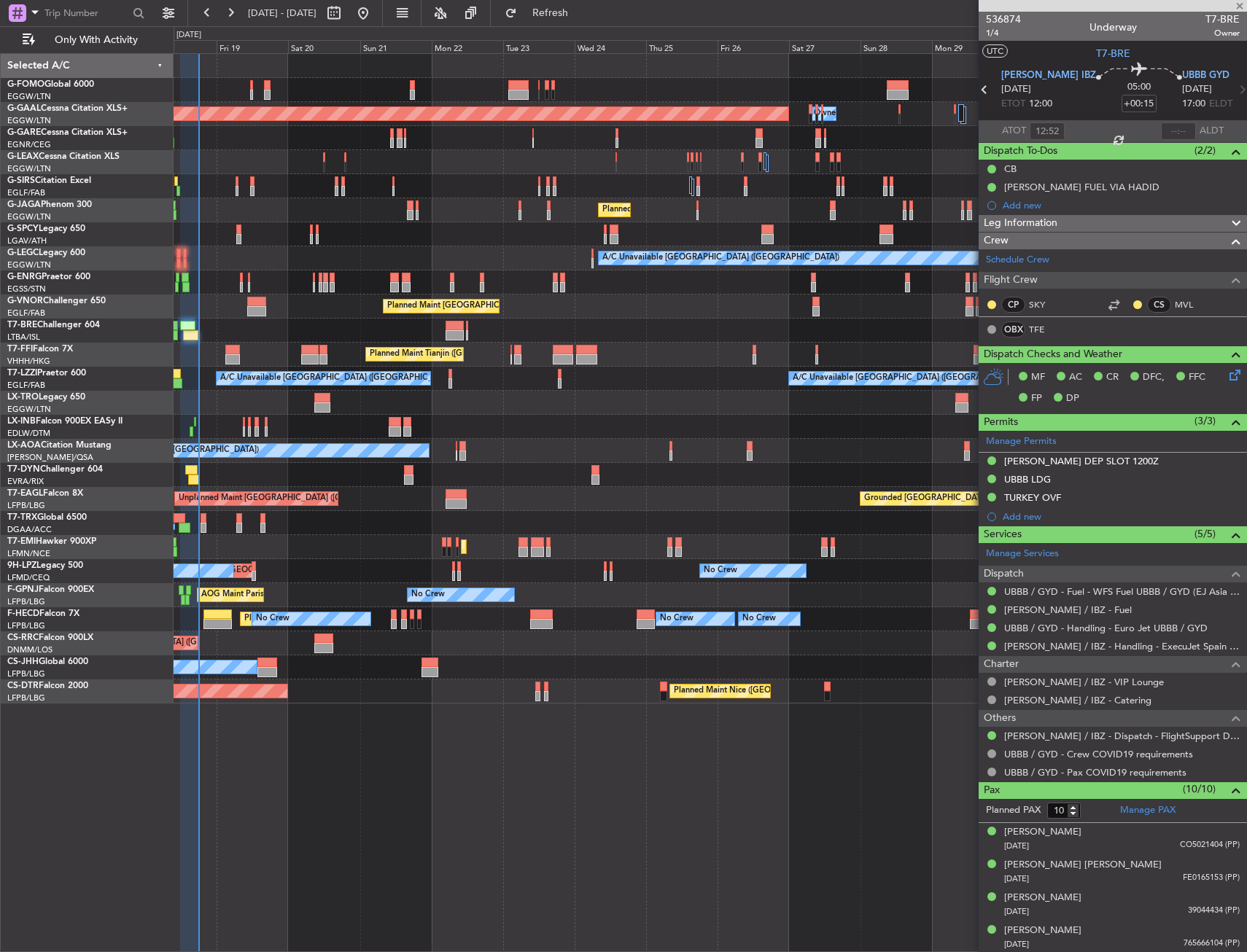
type input "6"
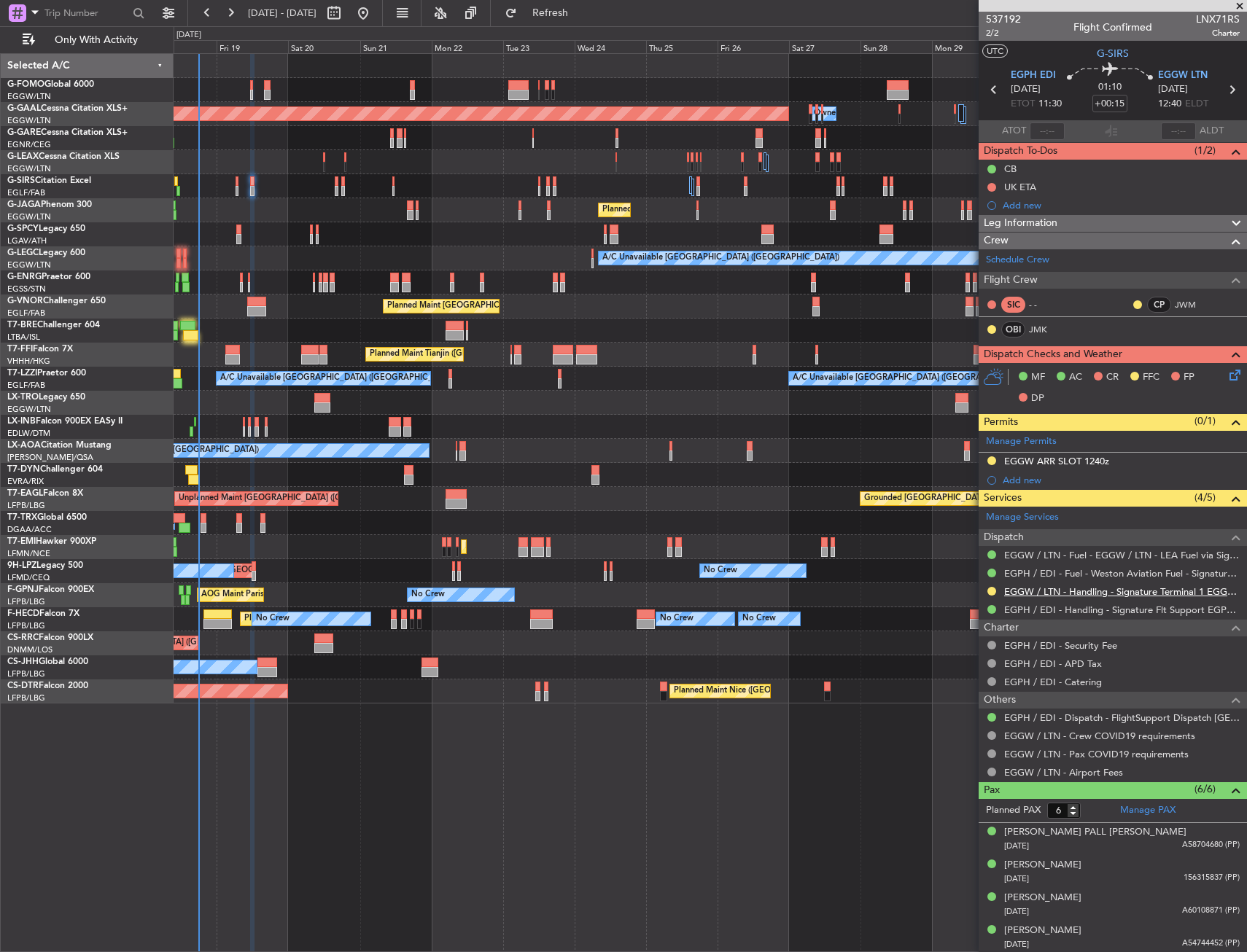
click at [1059, 593] on link "EGGW / LTN - Handling - Signature Terminal 1 EGGW / LTN" at bounding box center [1122, 592] width 235 height 12
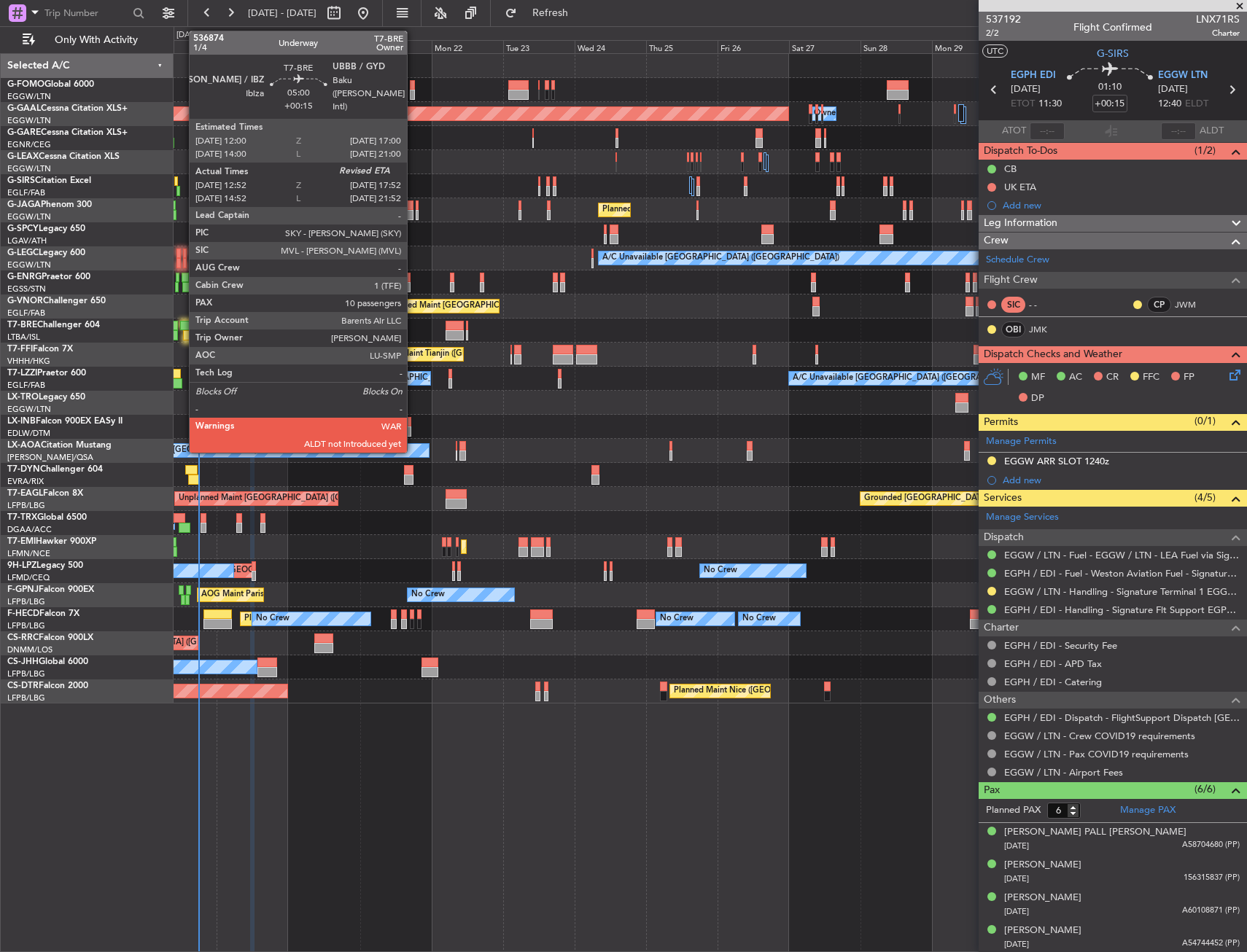
click at [189, 323] on div at bounding box center [188, 326] width 16 height 10
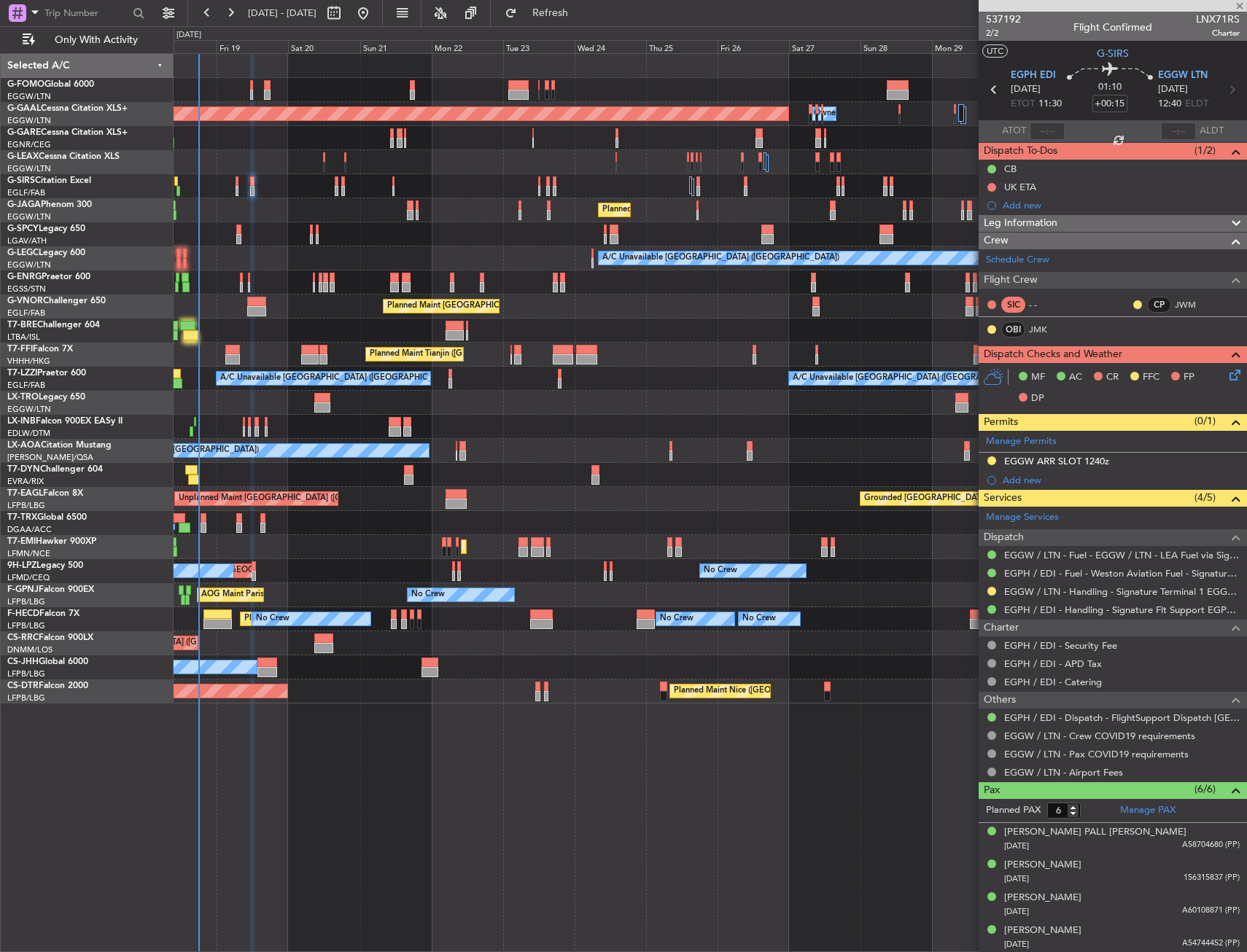
type input "12:52"
type input "10"
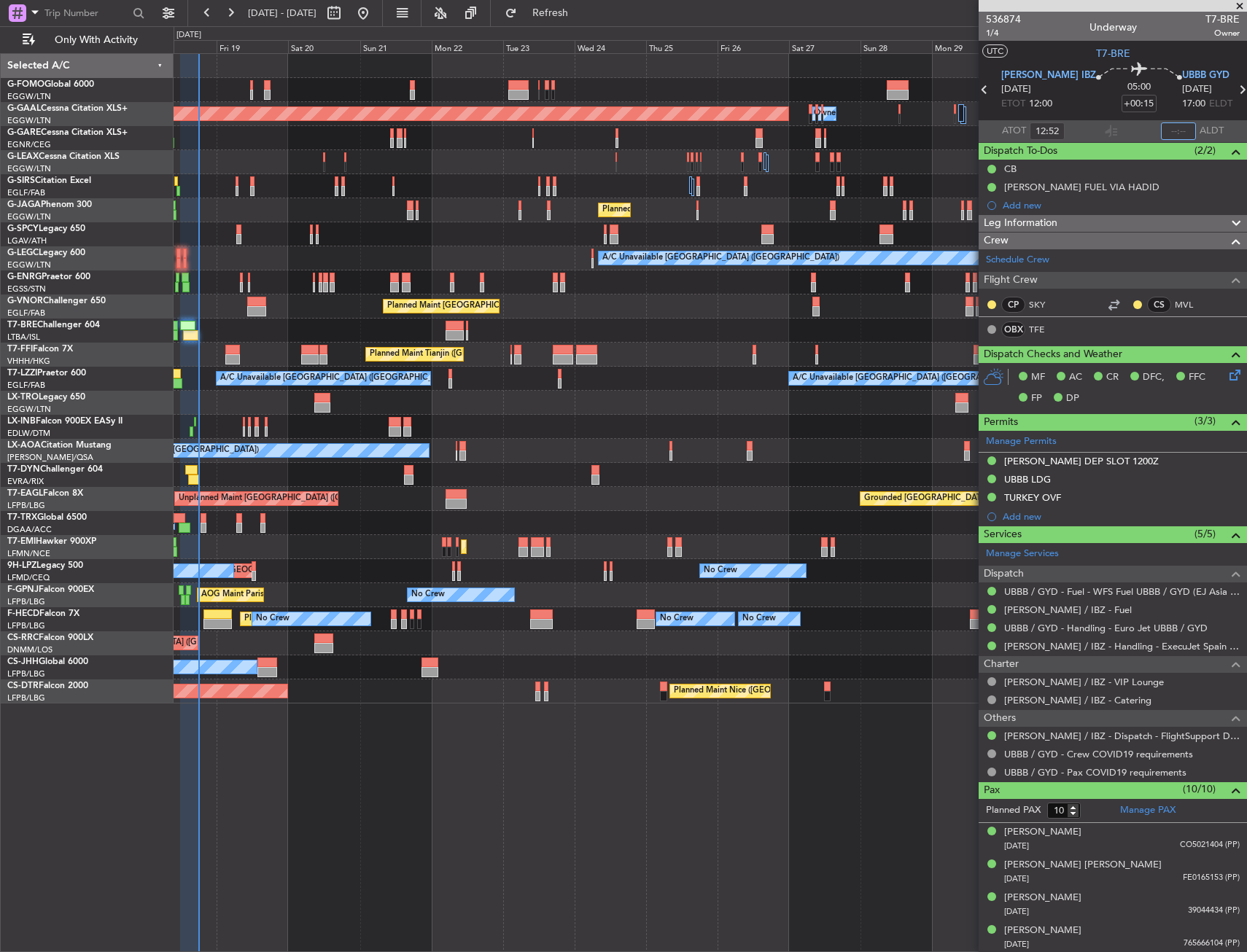
click at [1167, 136] on input "text" at bounding box center [1179, 132] width 35 height 17
click at [1046, 61] on section "UTC T7-BRE" at bounding box center [1114, 51] width 269 height 22
type input "17:39"
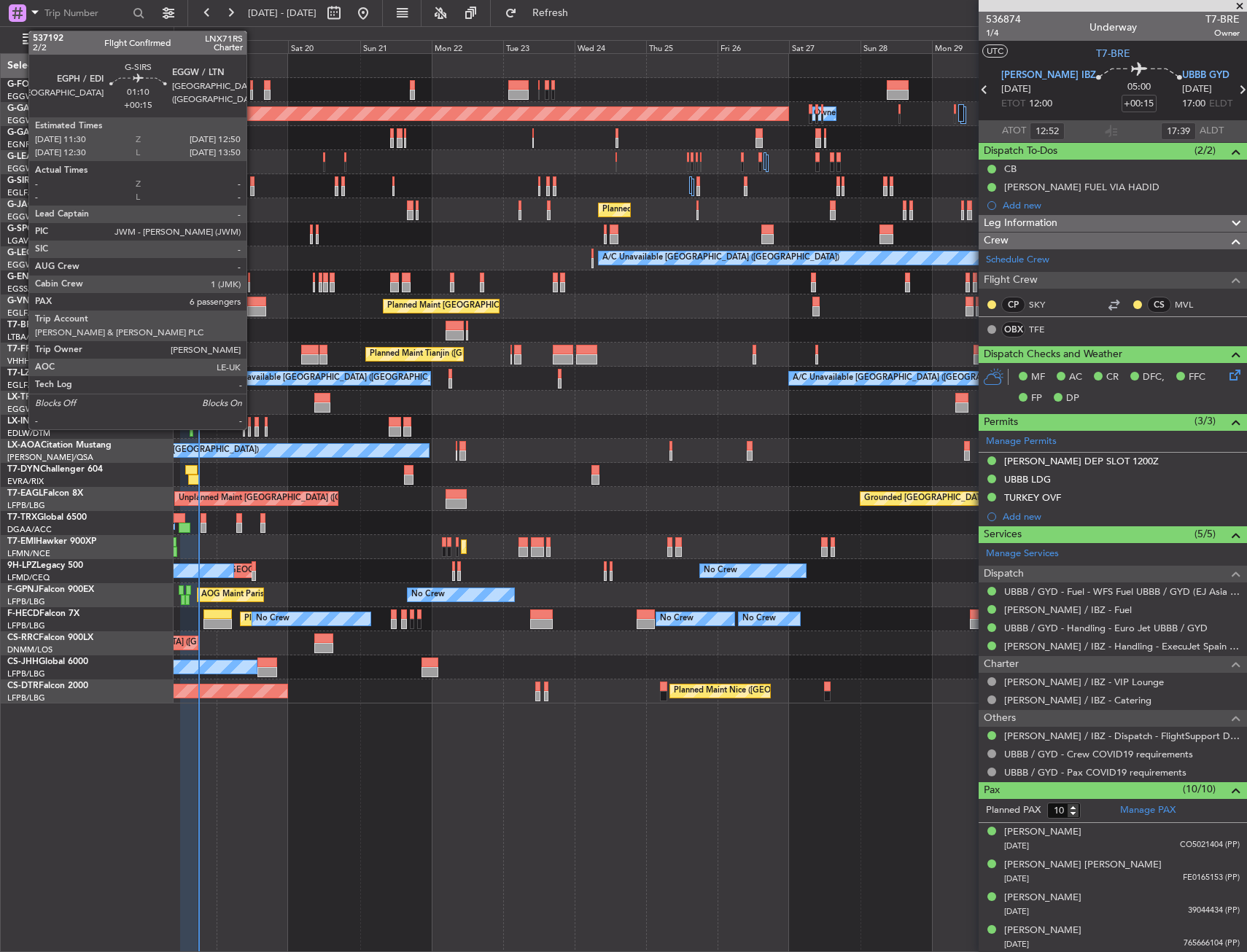
click at [252, 187] on div at bounding box center [252, 191] width 4 height 10
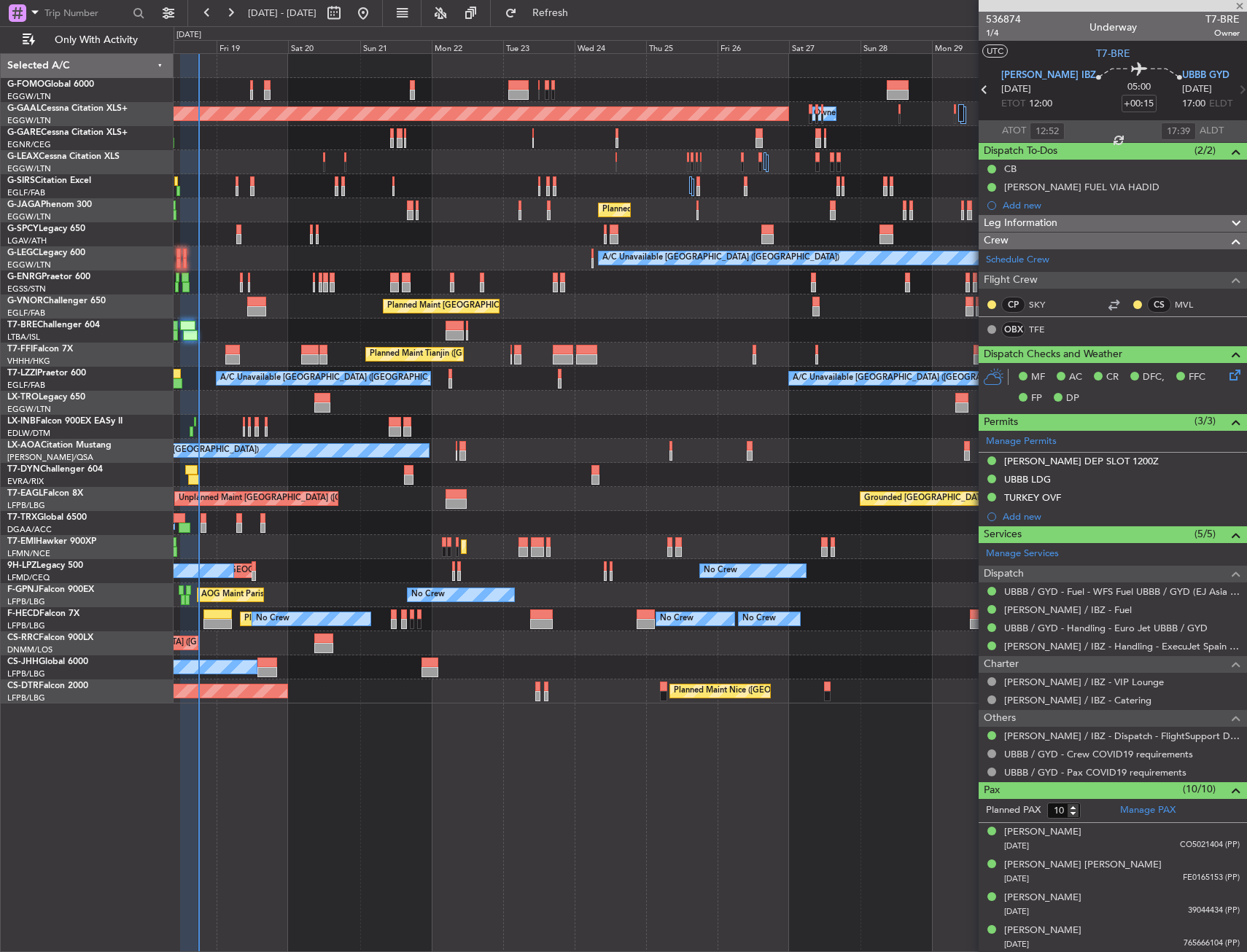
type input "6"
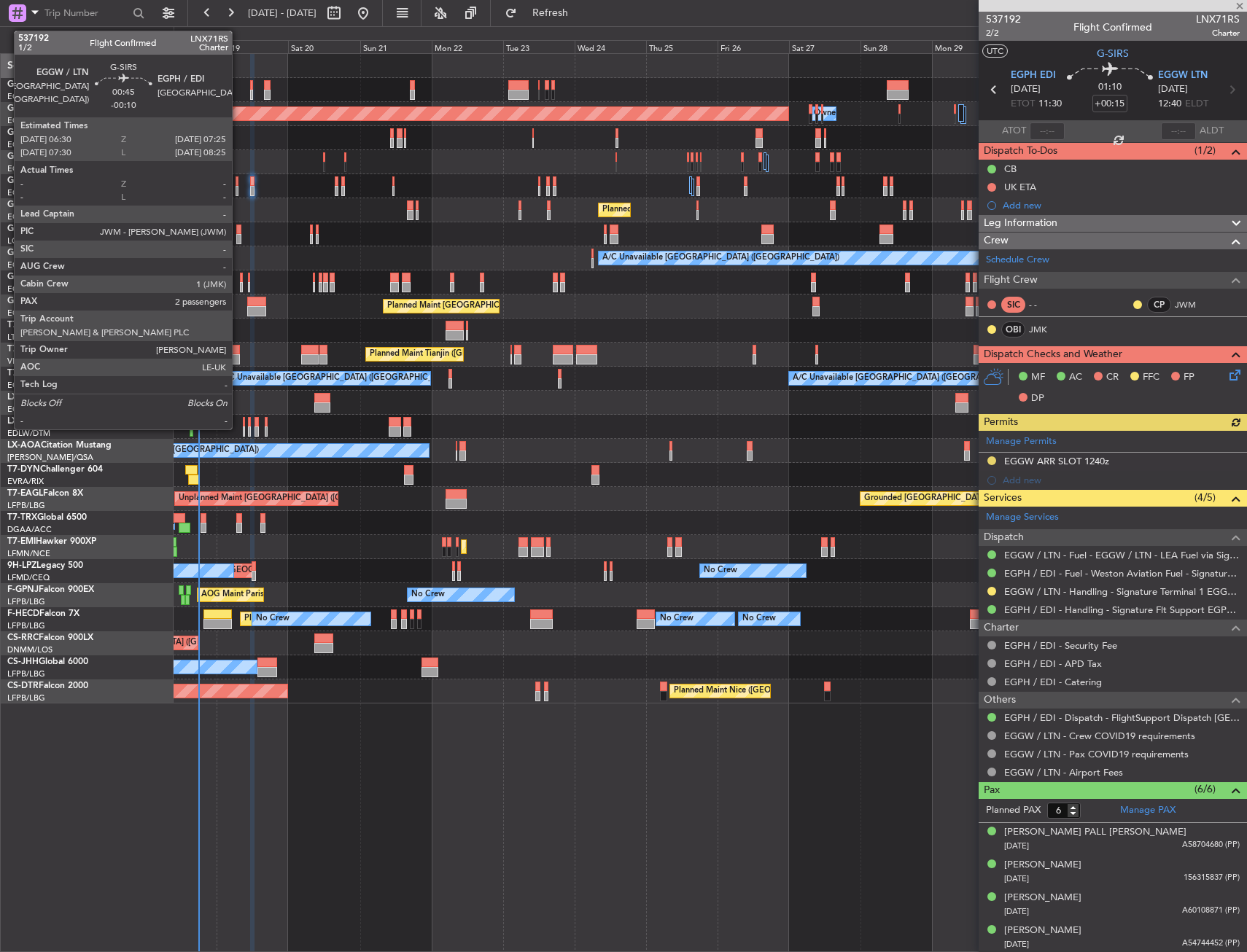
click at [239, 181] on div at bounding box center [236, 181] width 3 height 10
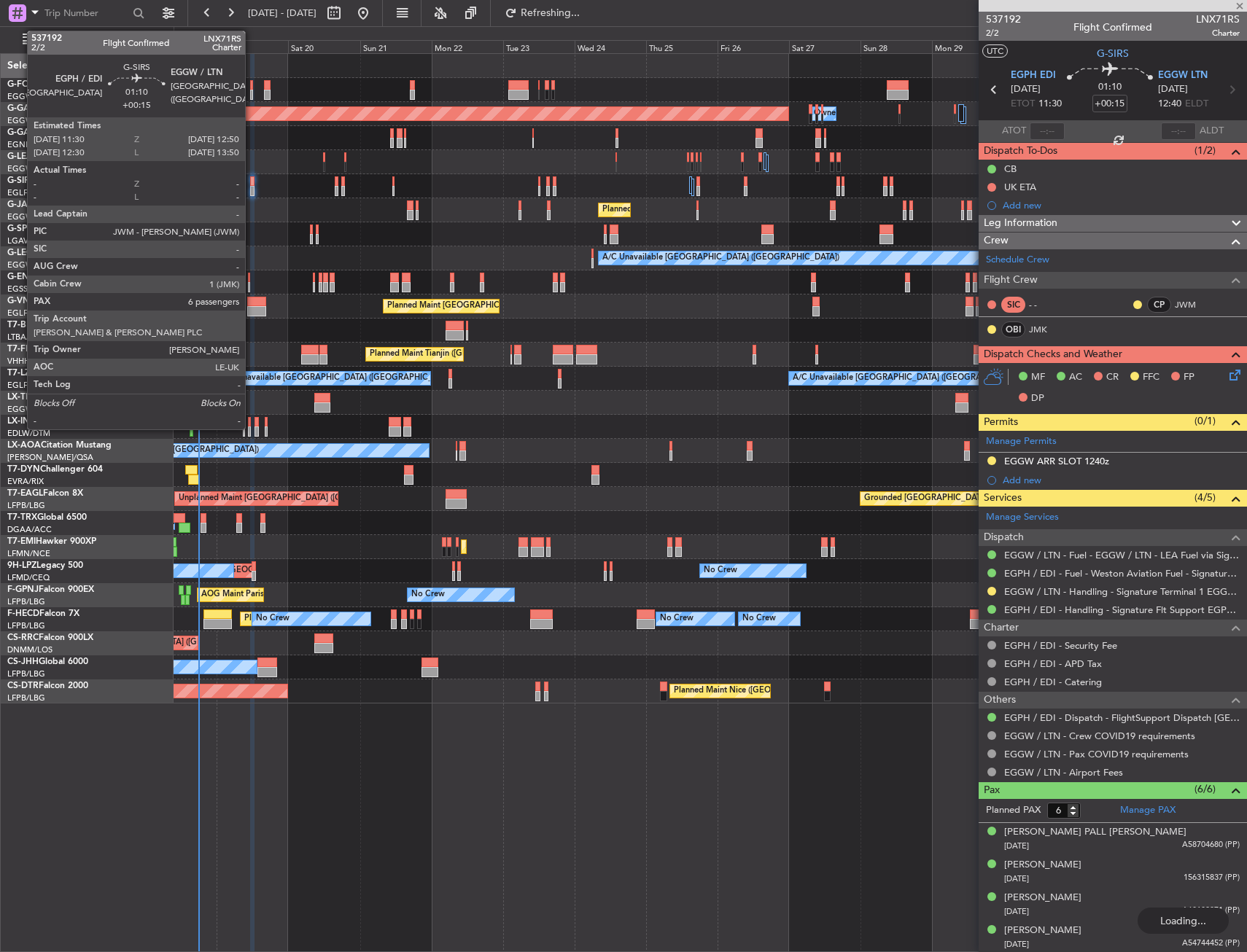
type input "-00:10"
type input "2"
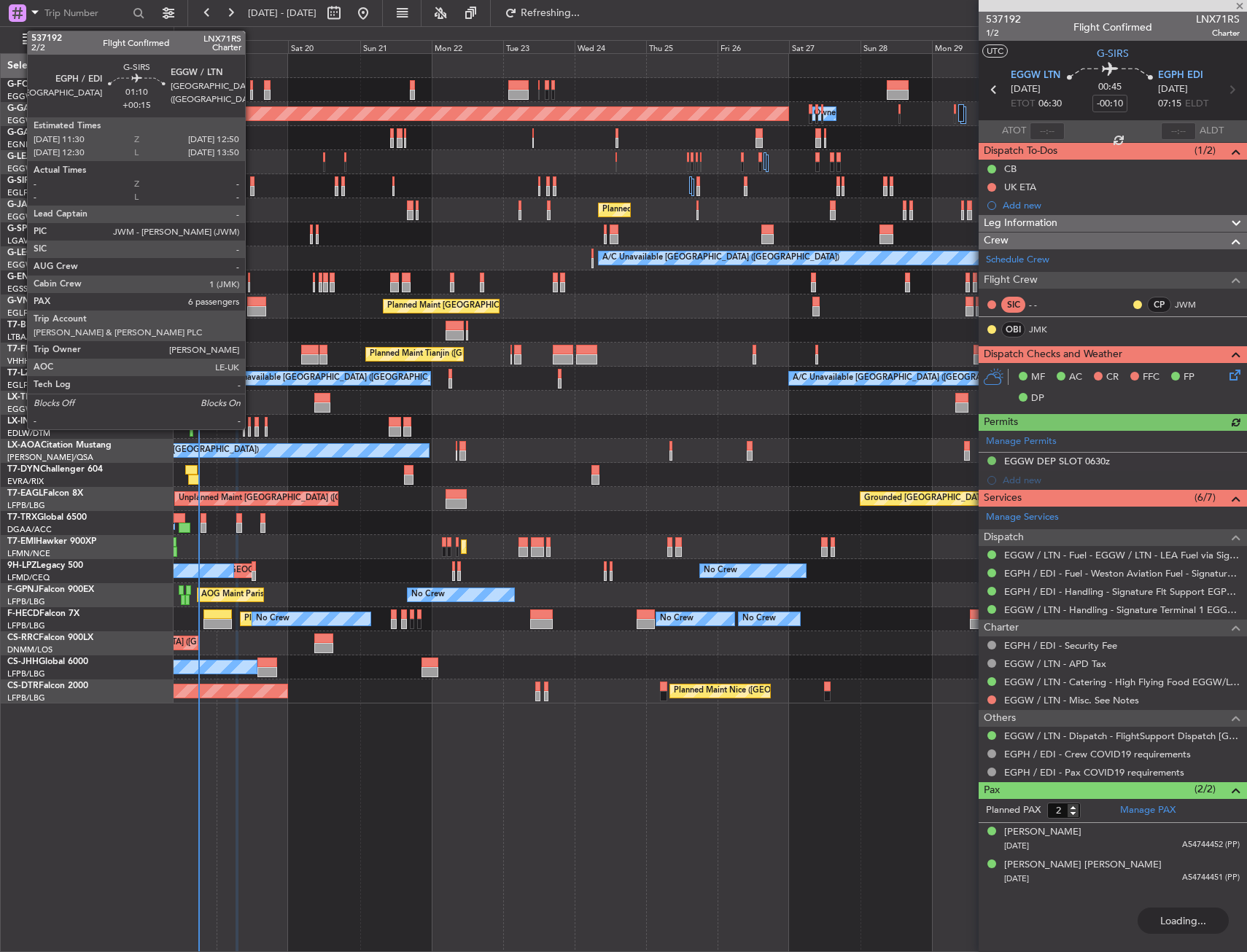
click at [252, 186] on div at bounding box center [252, 191] width 4 height 10
type input "+00:15"
type input "6"
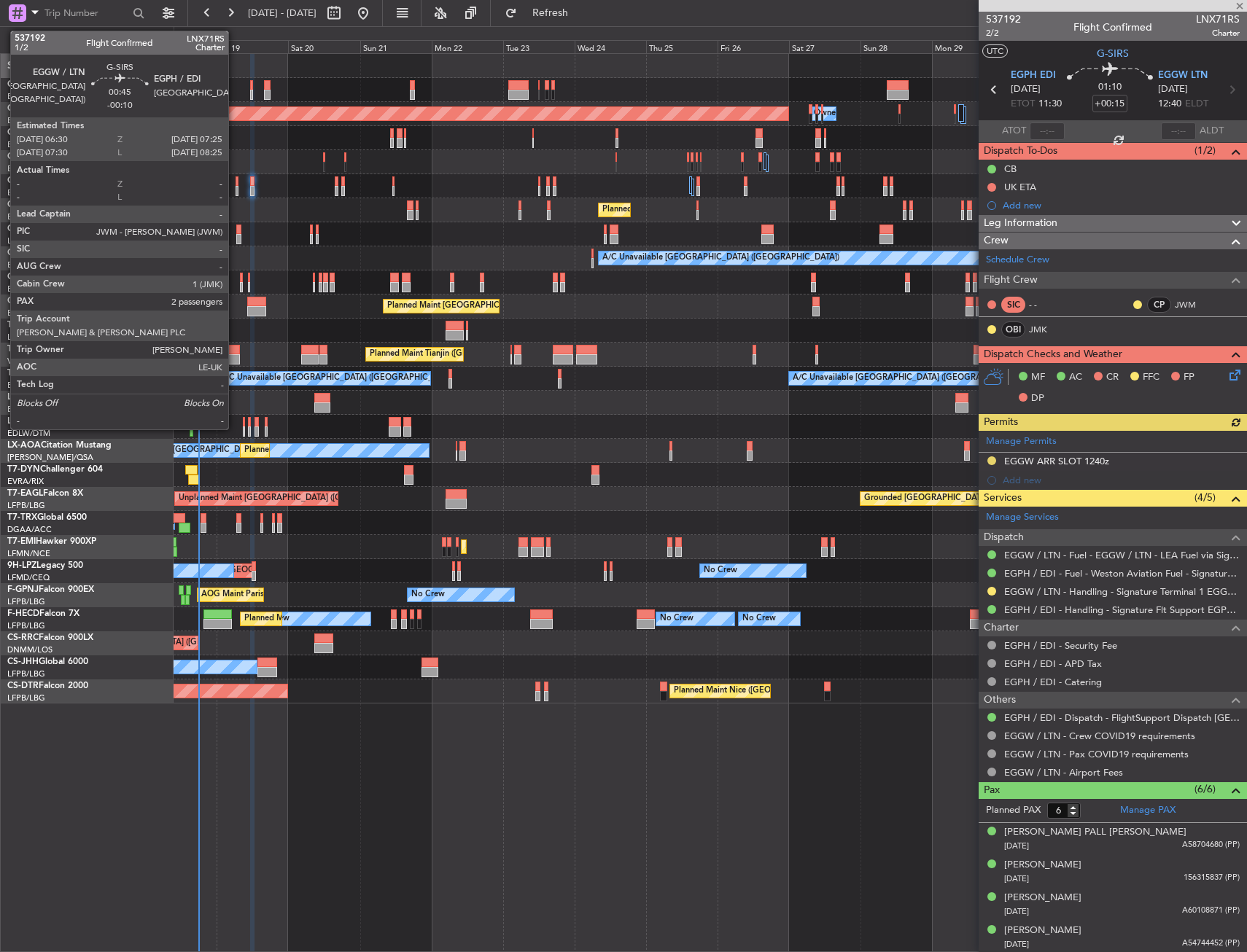
click at [235, 187] on div at bounding box center [236, 191] width 3 height 10
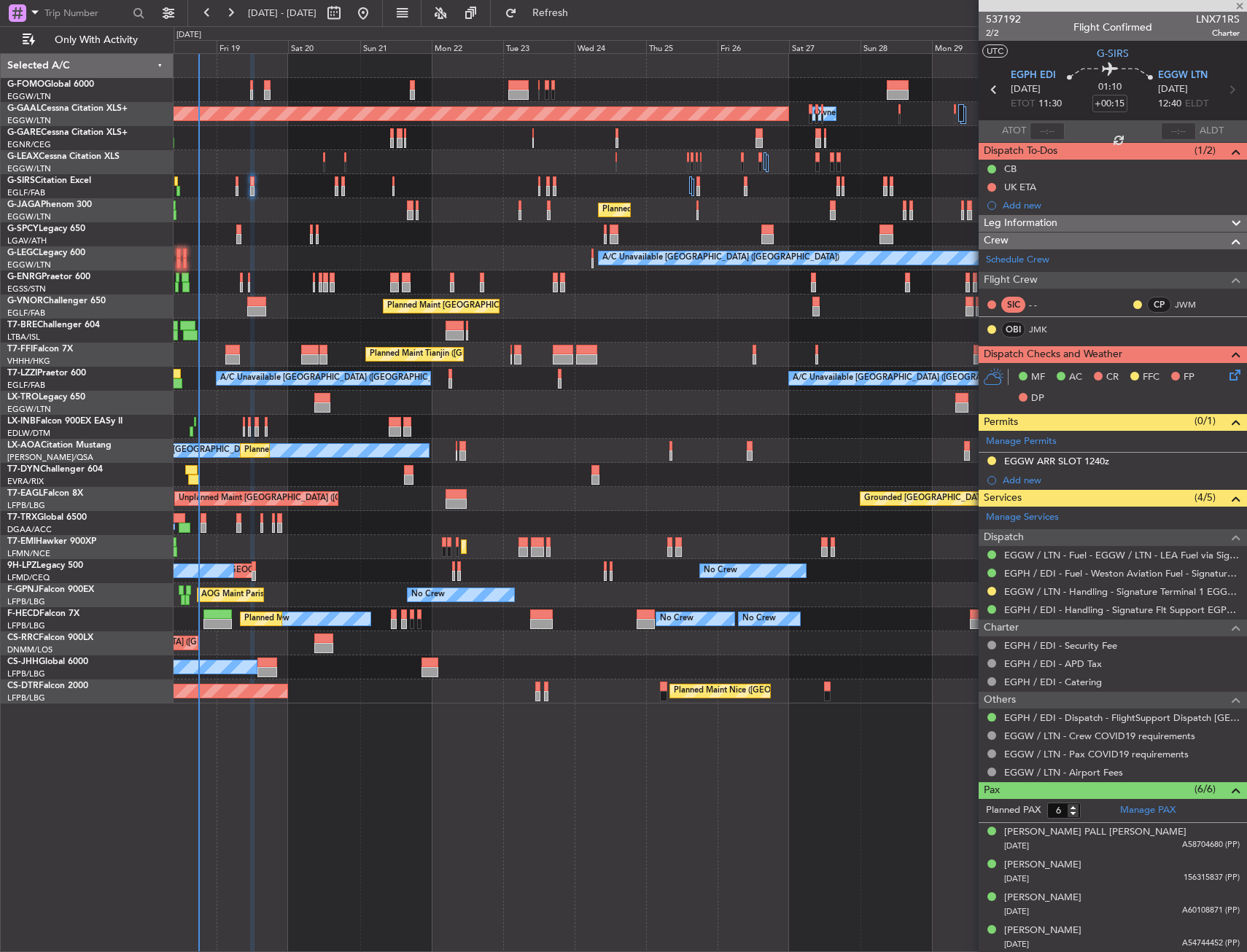
type input "-00:10"
type input "2"
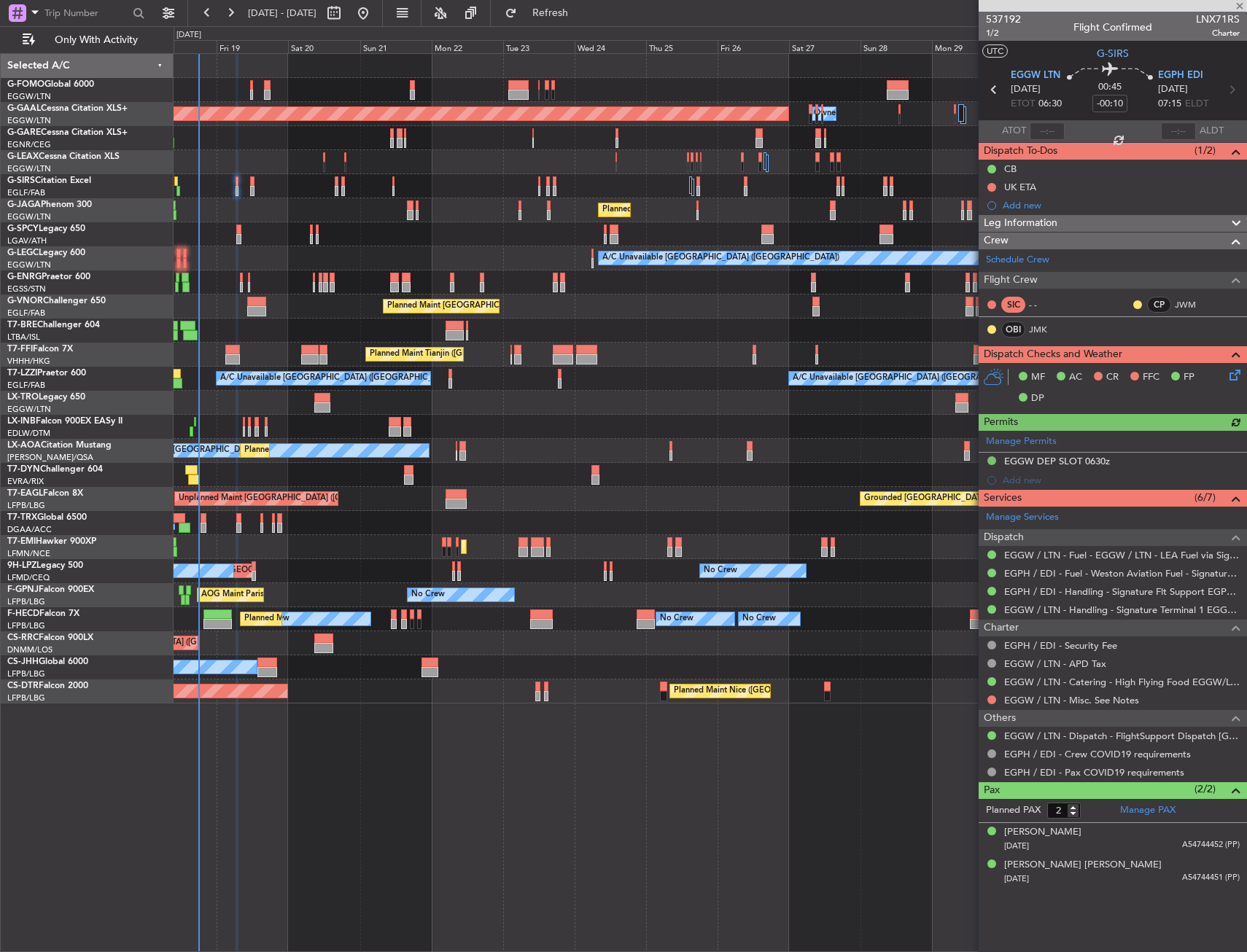
click at [1233, 377] on icon at bounding box center [1232, 372] width 11 height 11
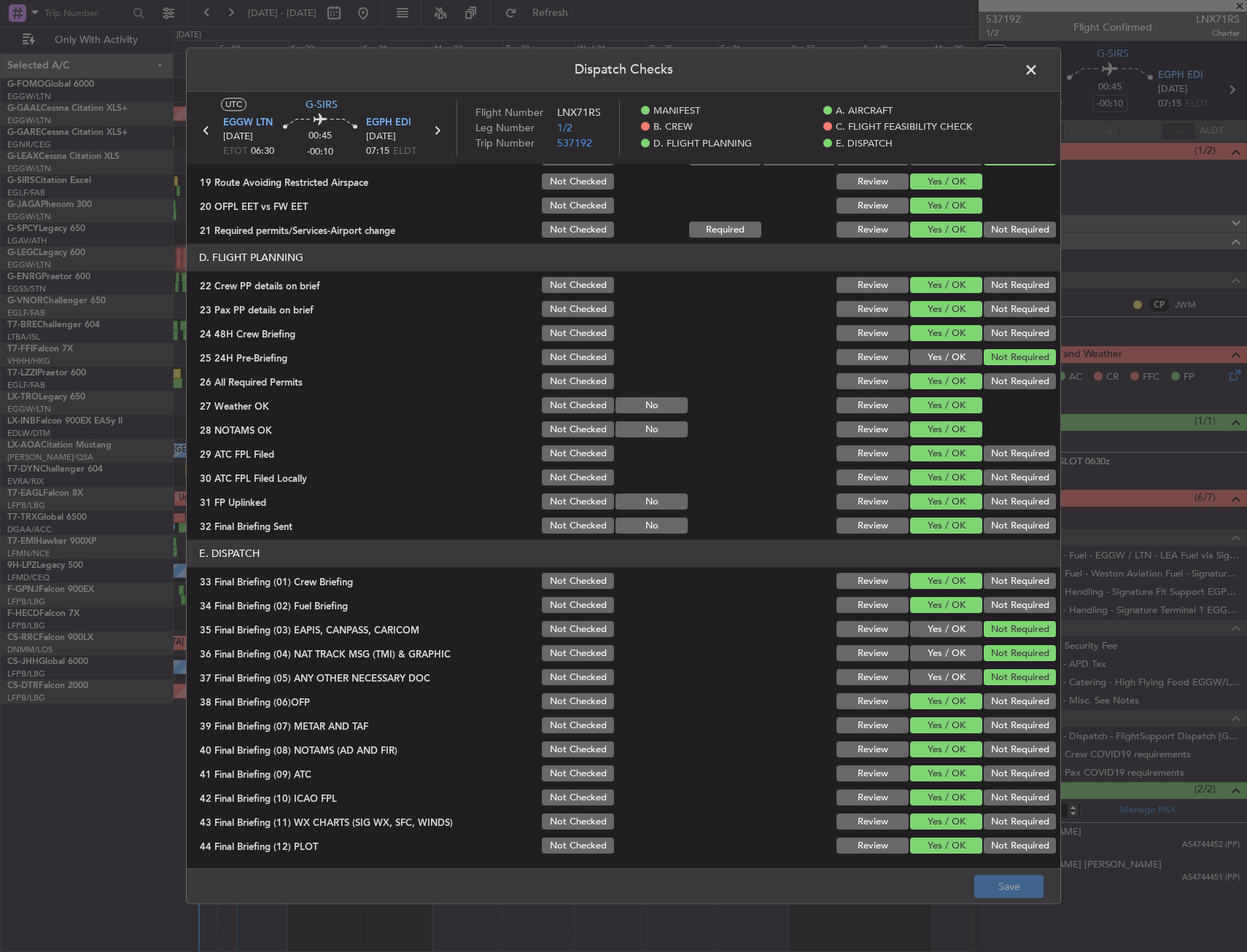
click at [1039, 73] on span at bounding box center [1039, 73] width 0 height 29
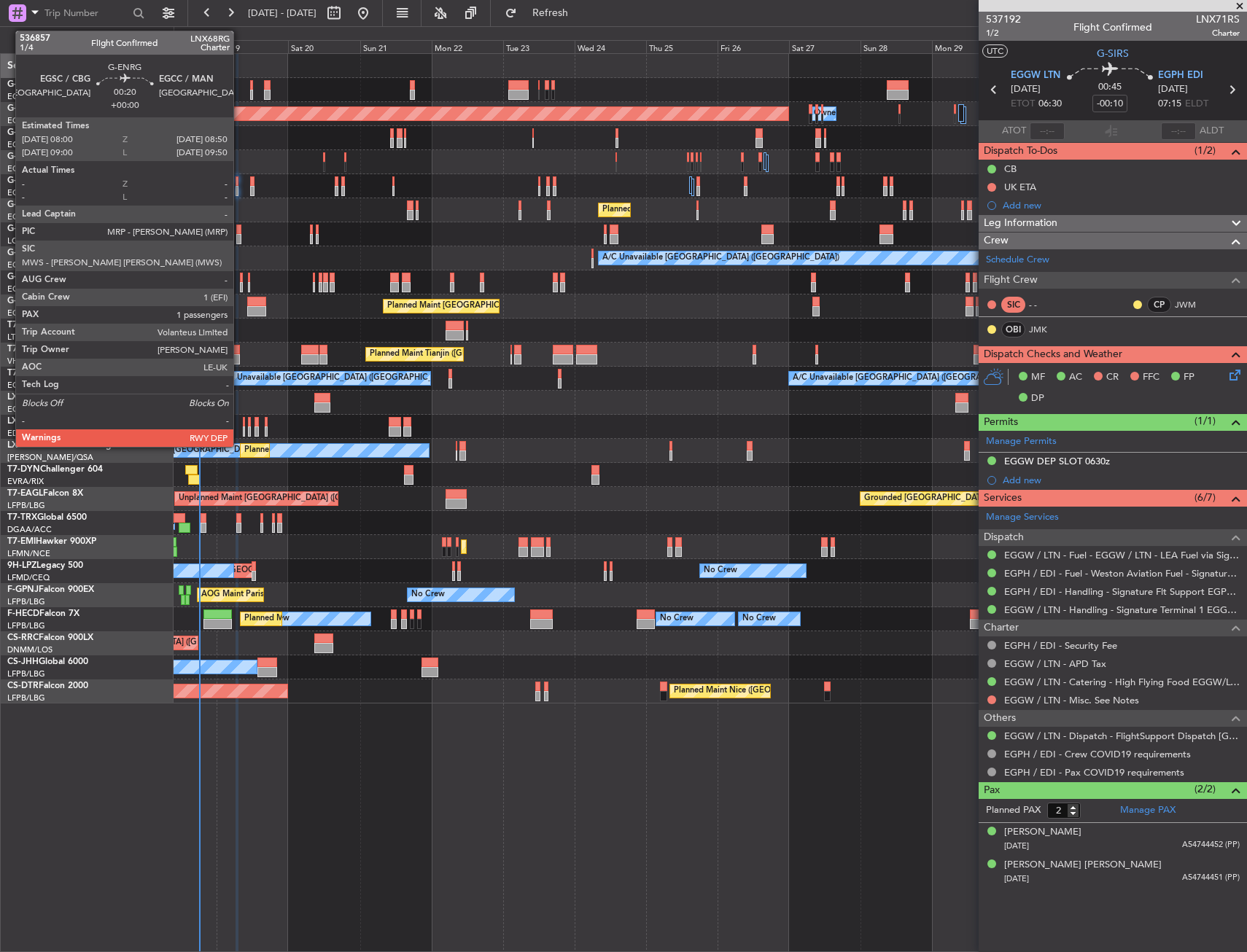
click at [240, 283] on div at bounding box center [241, 288] width 3 height 10
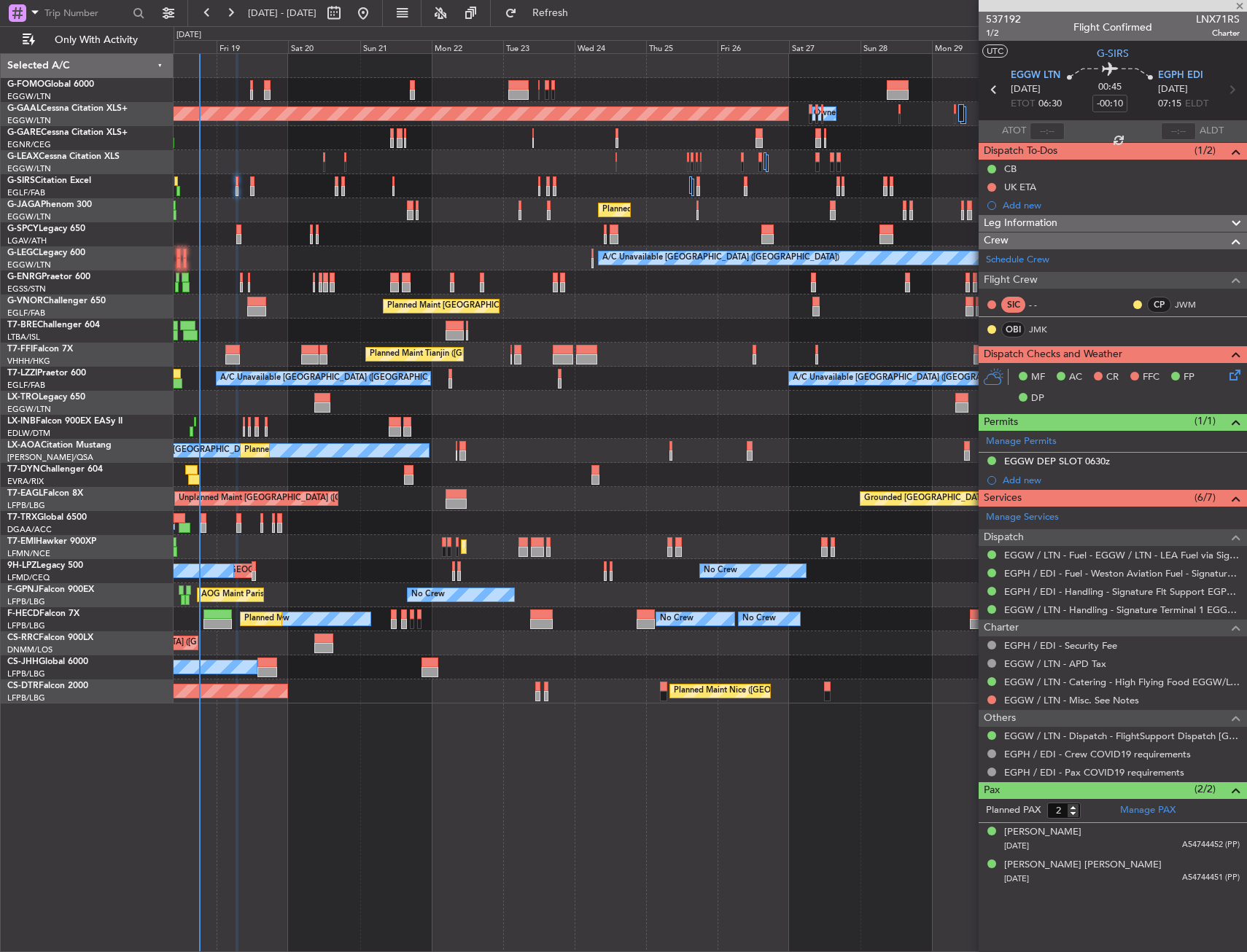
type input "1"
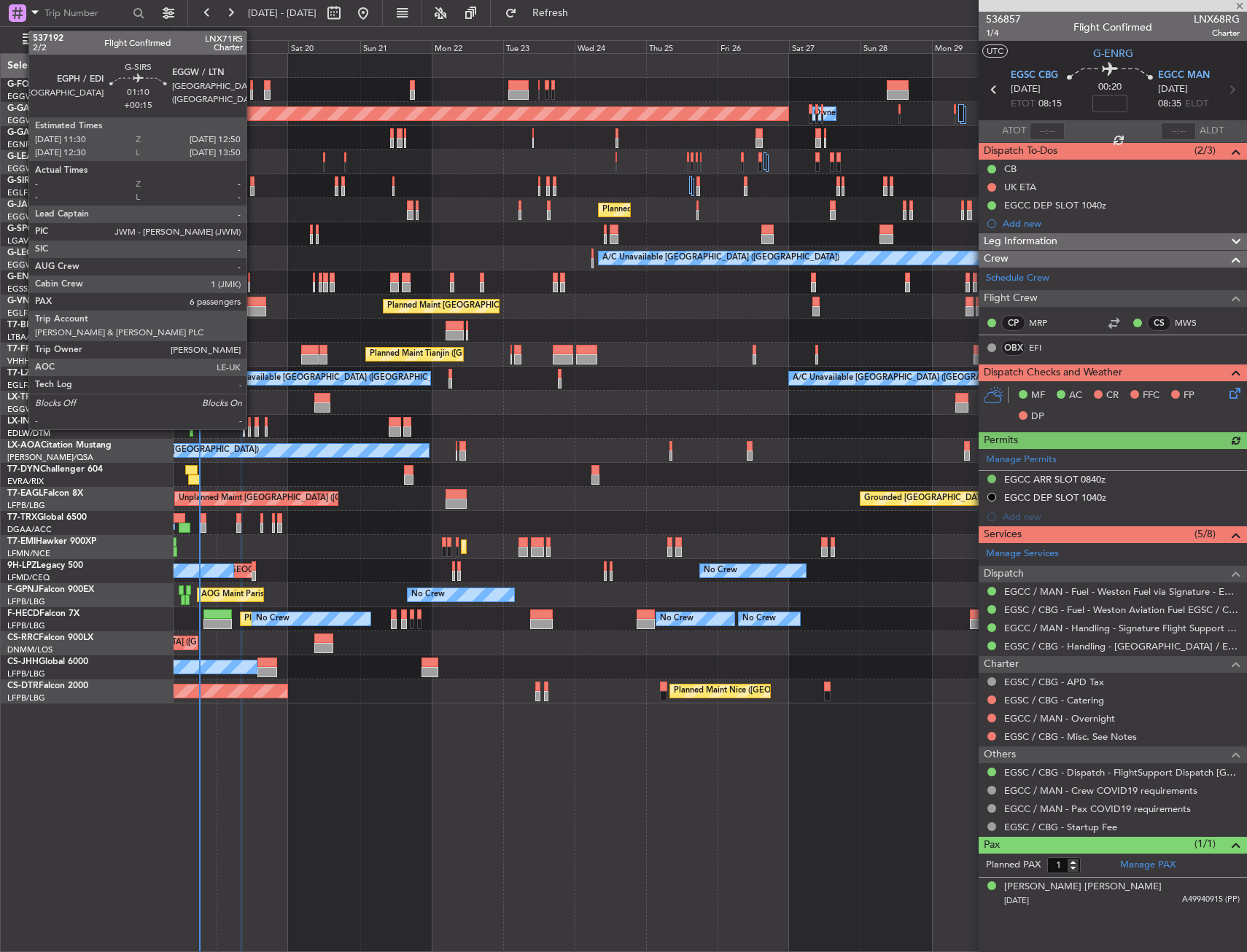
click at [253, 180] on div at bounding box center [252, 181] width 4 height 10
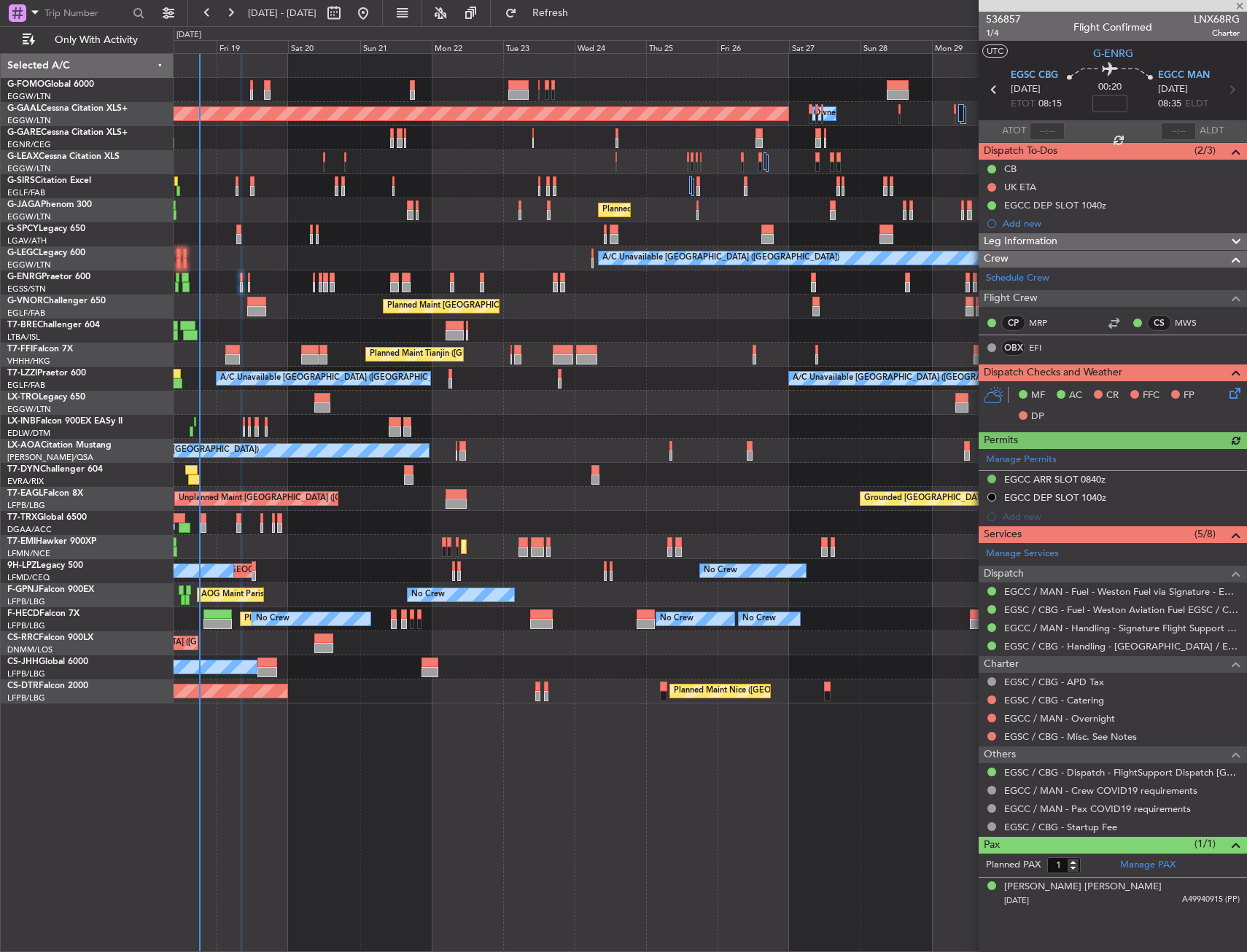
type input "+00:15"
type input "6"
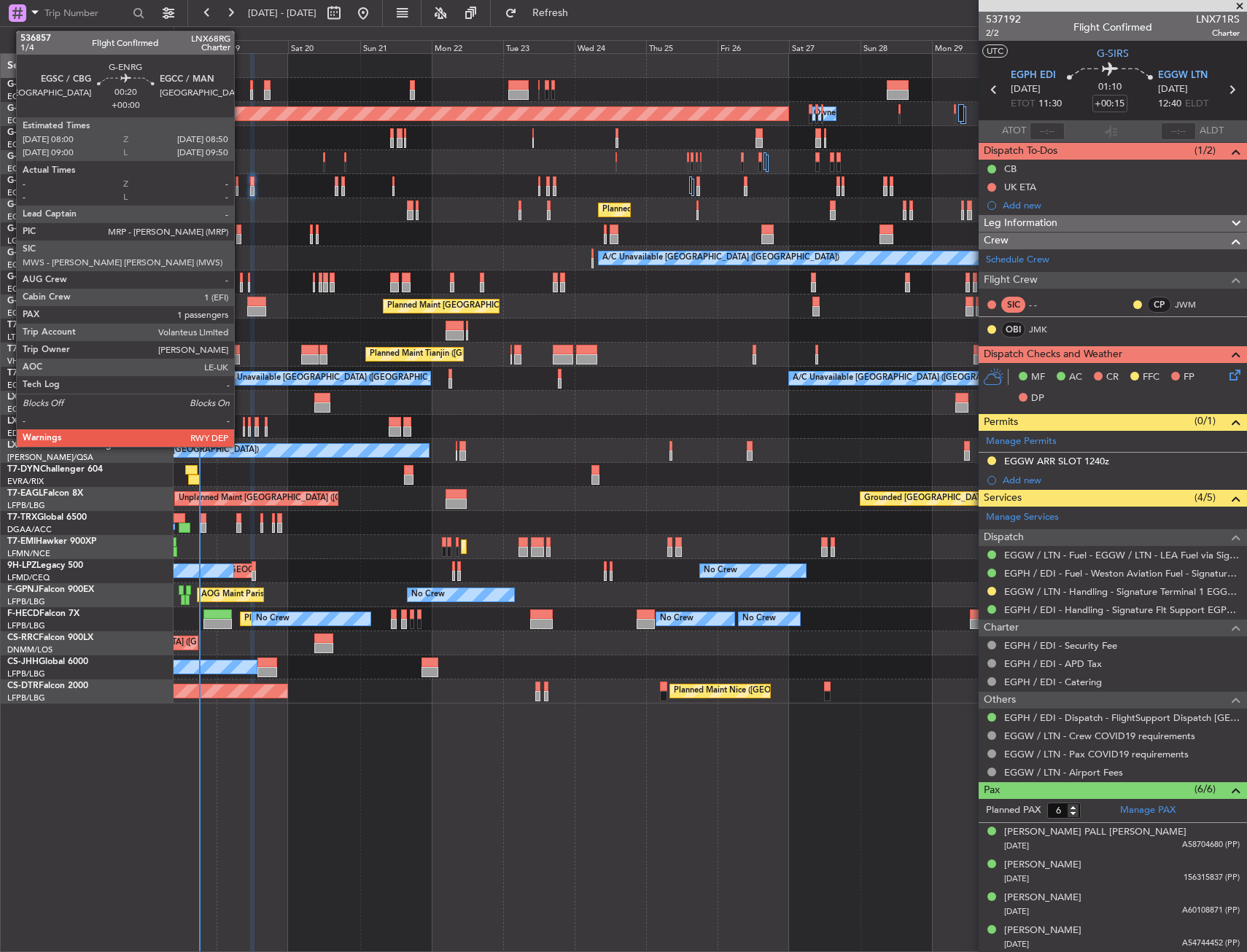
click at [241, 276] on div at bounding box center [241, 278] width 3 height 10
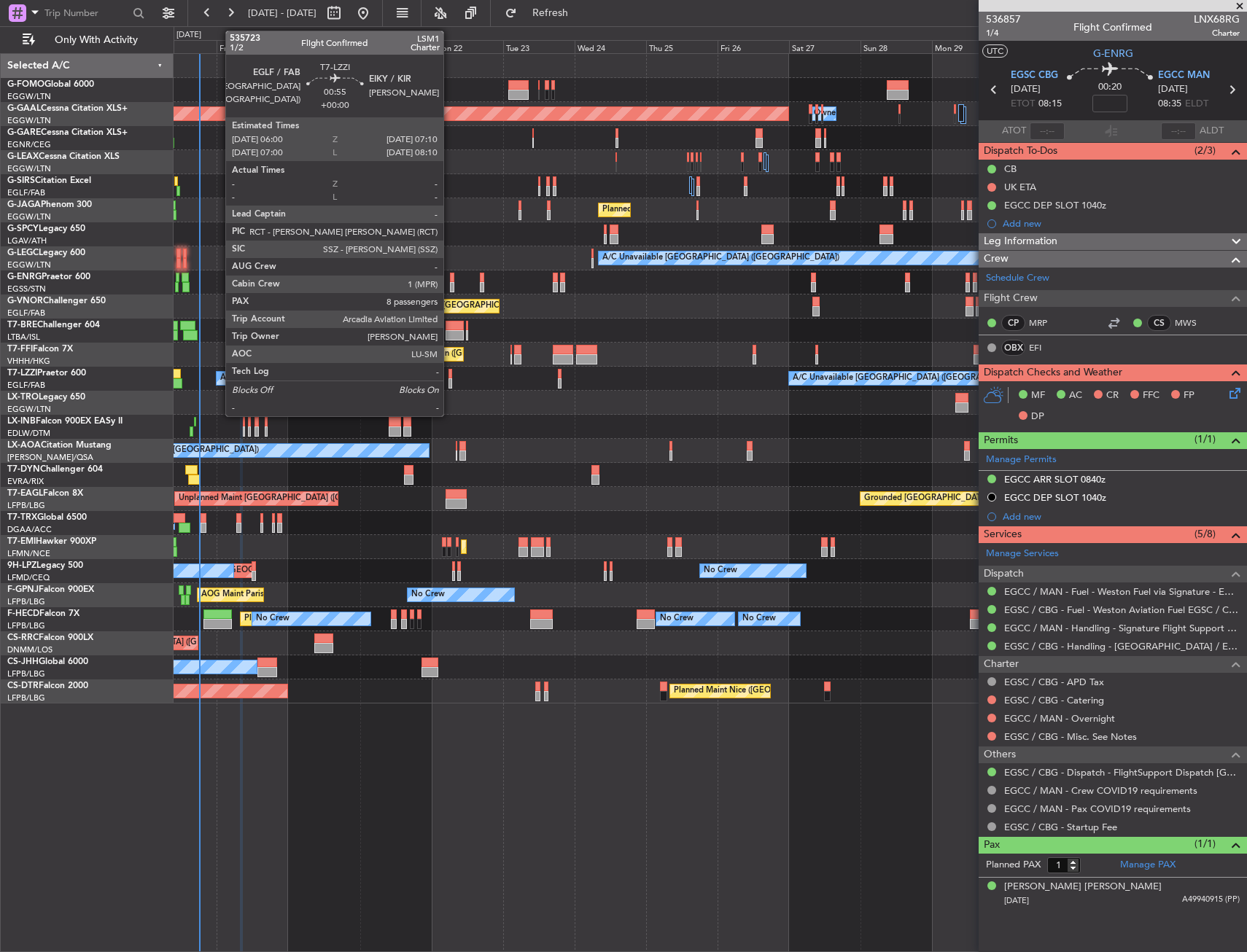
click at [450, 380] on div at bounding box center [450, 384] width 3 height 10
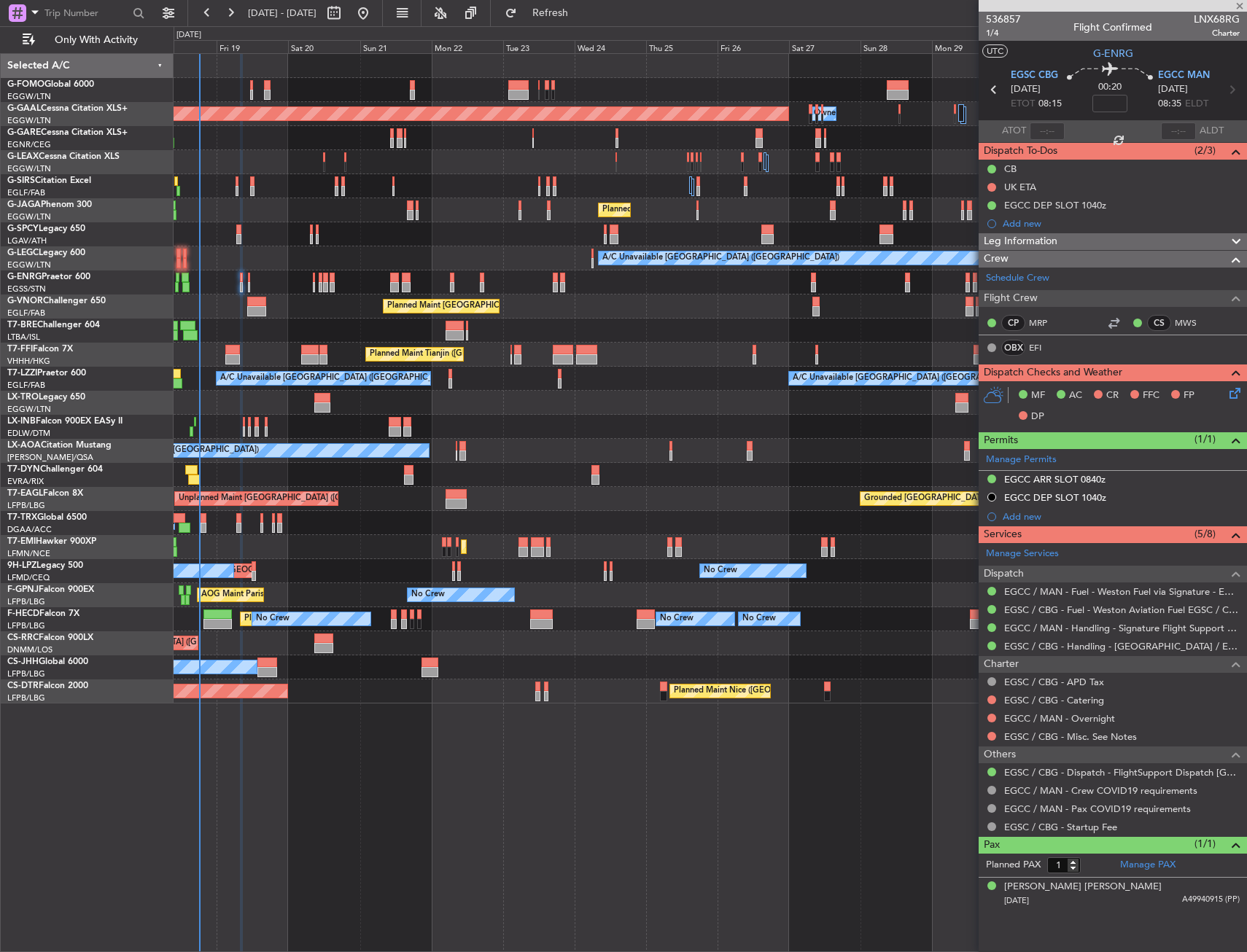
type input "8"
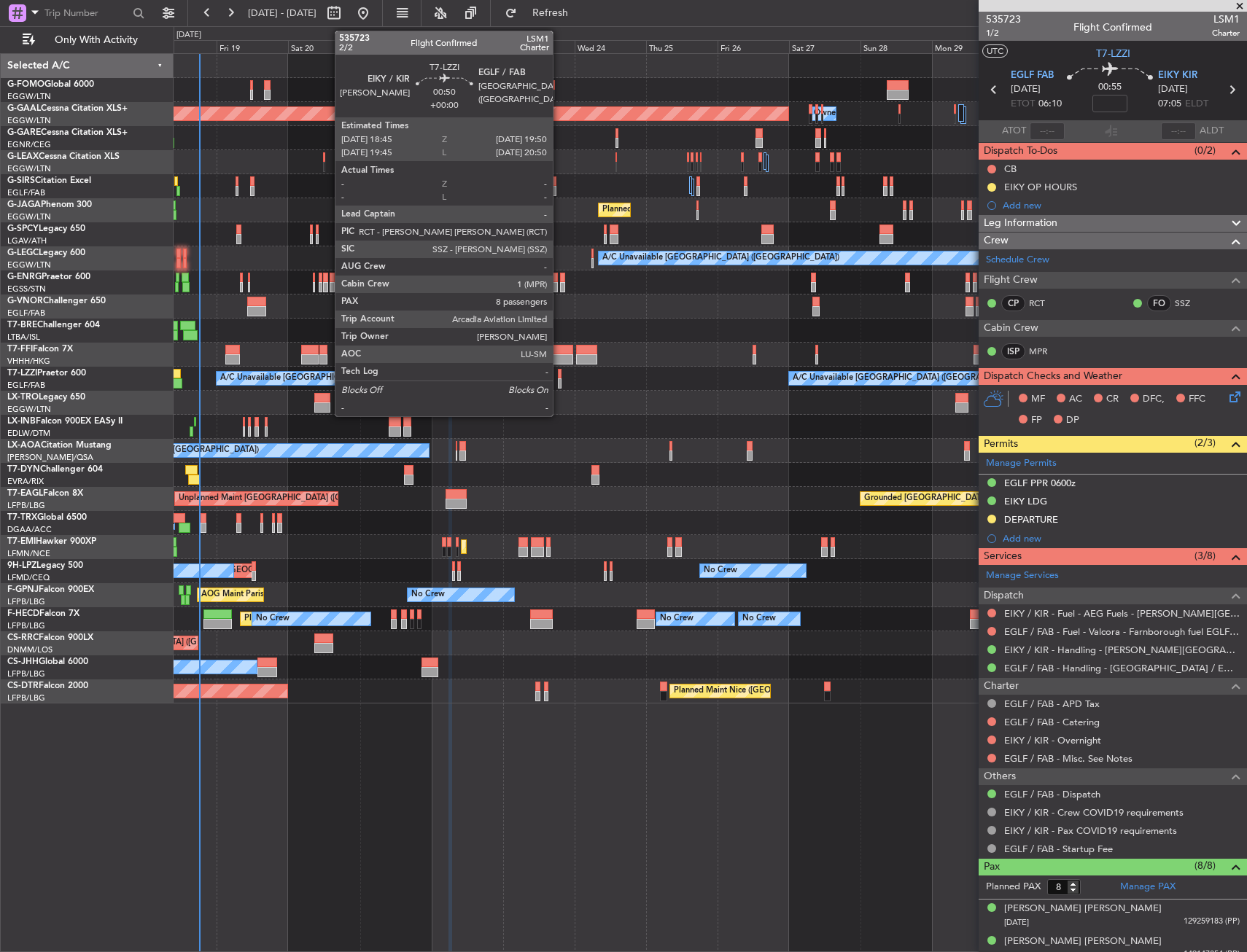
click at [560, 380] on div at bounding box center [560, 384] width 3 height 10
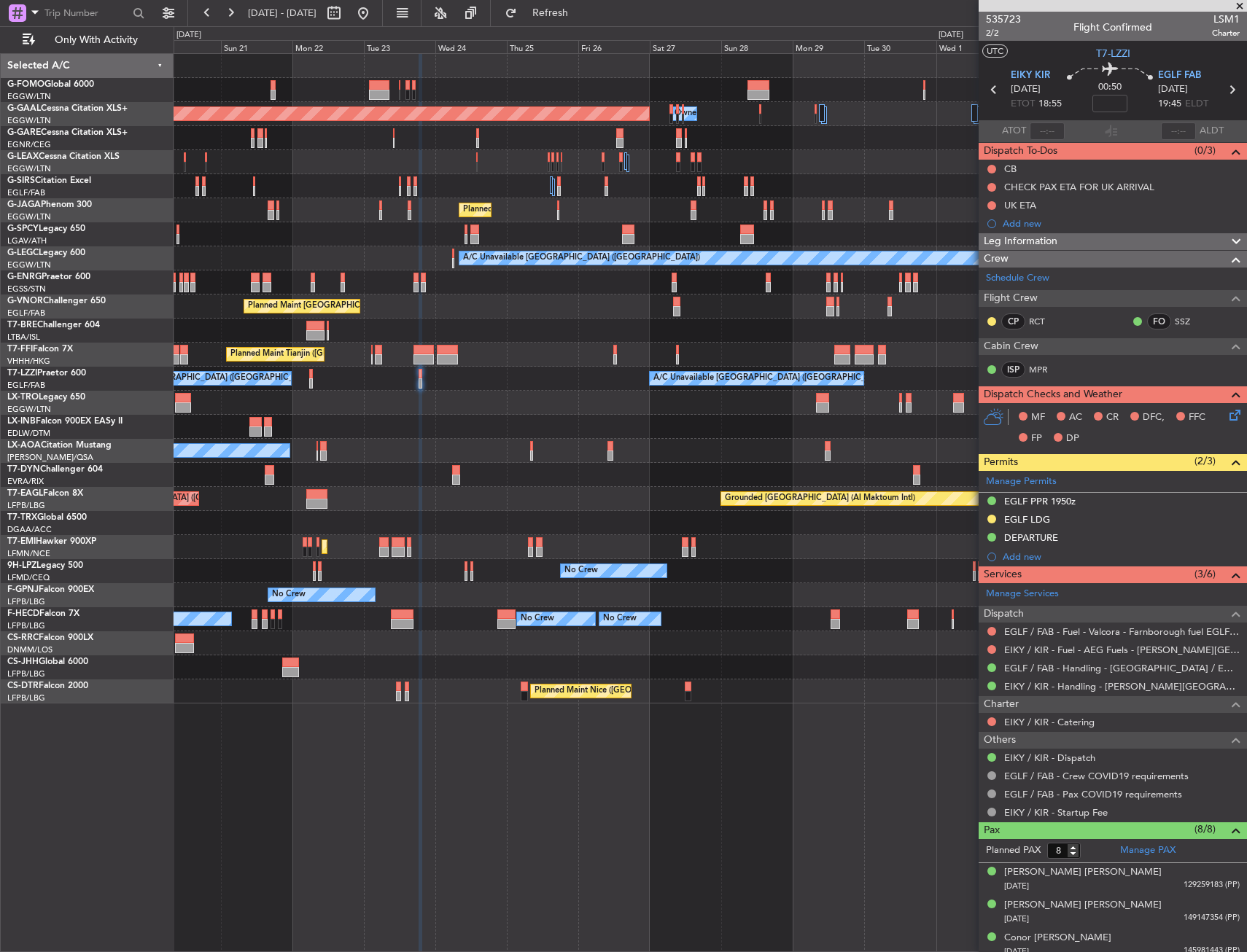
click at [584, 421] on div "Planned Maint Dusseldorf Owner Owner Planned Maint London (Luton) A/C Unavailab…" at bounding box center [710, 378] width 1073 height 649
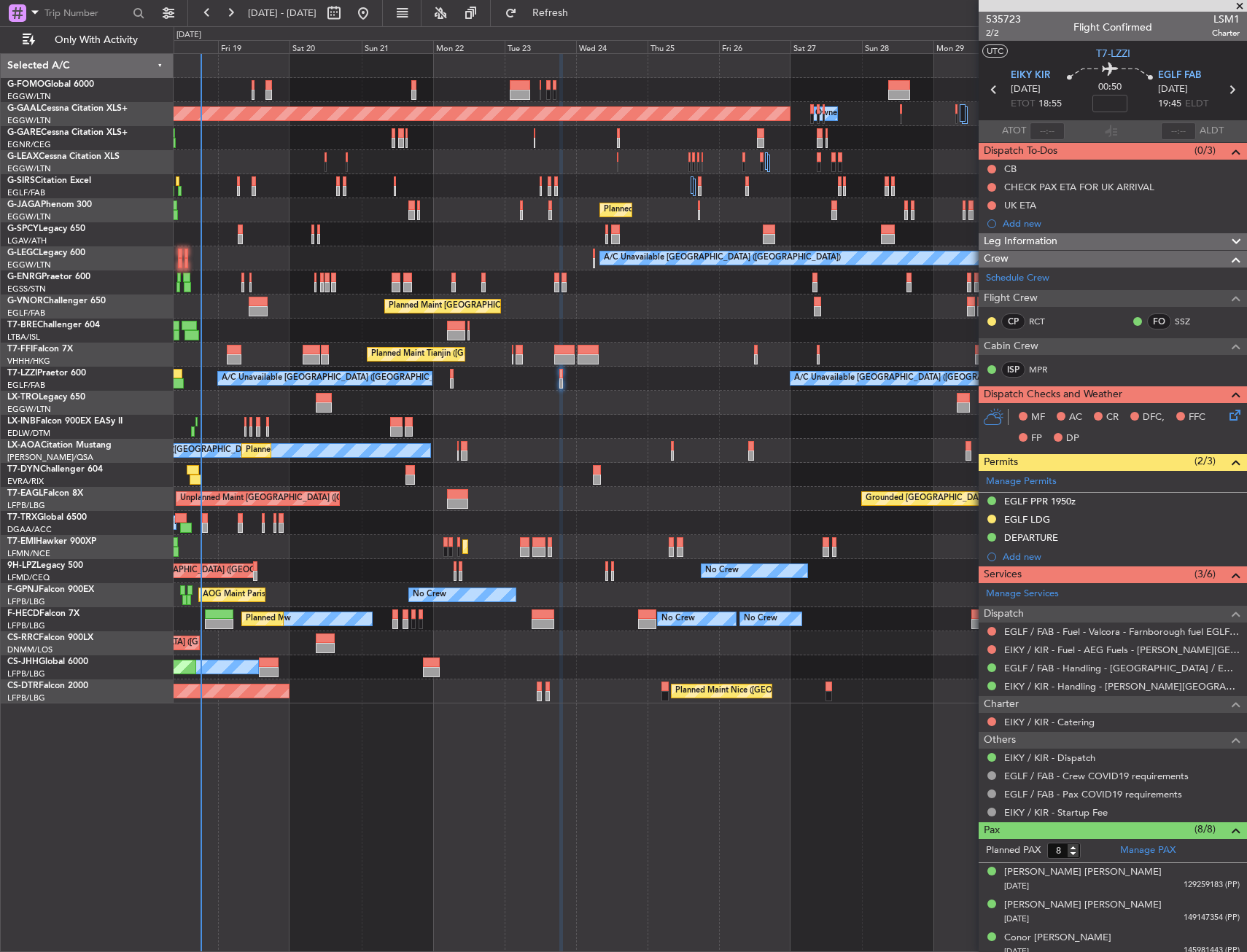
click at [624, 417] on div "Planned Maint Dusseldorf Owner Owner Planned Maint London (Luton) A/C Unavailab…" at bounding box center [710, 378] width 1073 height 649
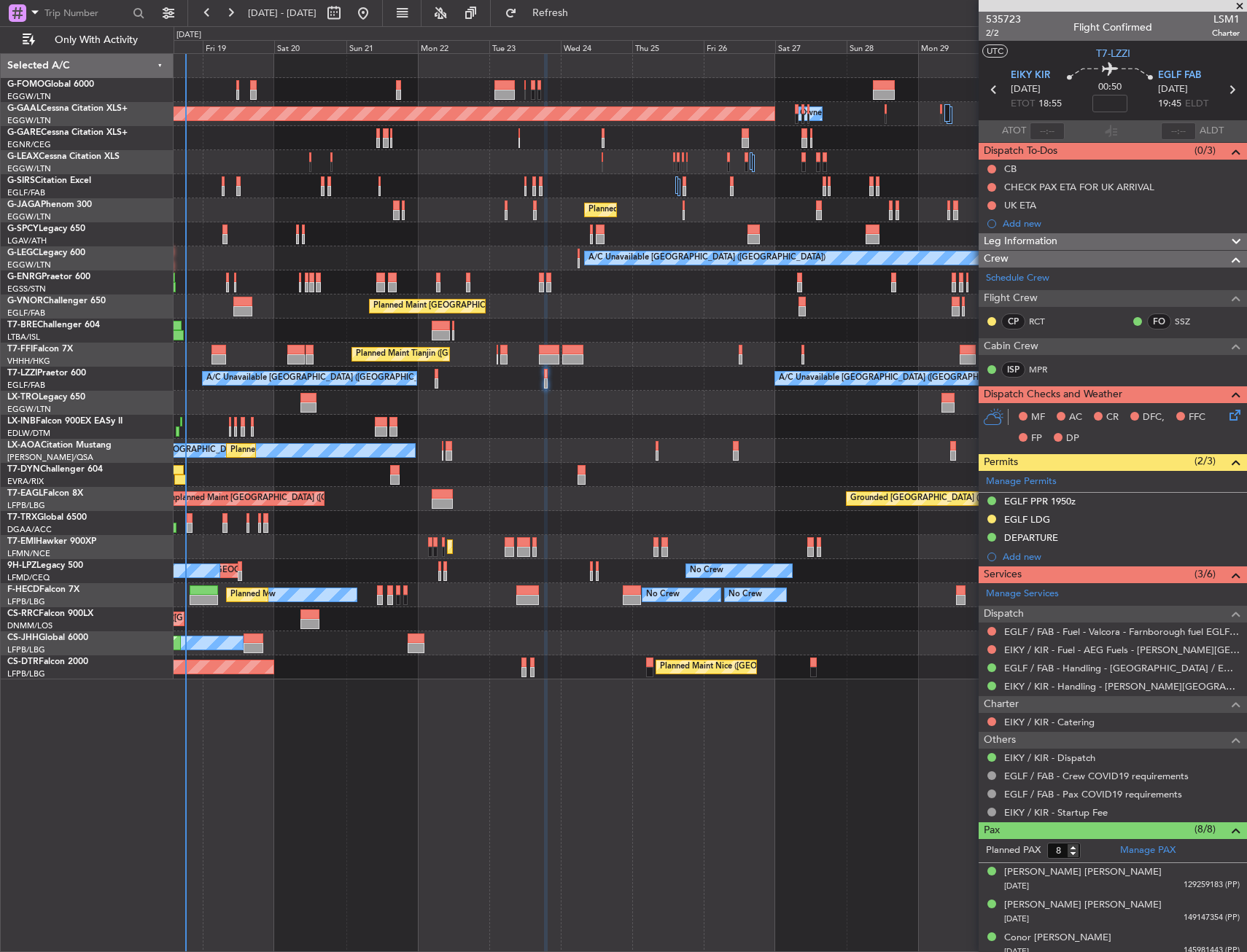
click at [783, 404] on div "Unplanned Maint [GEOGRAPHIC_DATA] ([PERSON_NAME] Intl)" at bounding box center [710, 403] width 1073 height 24
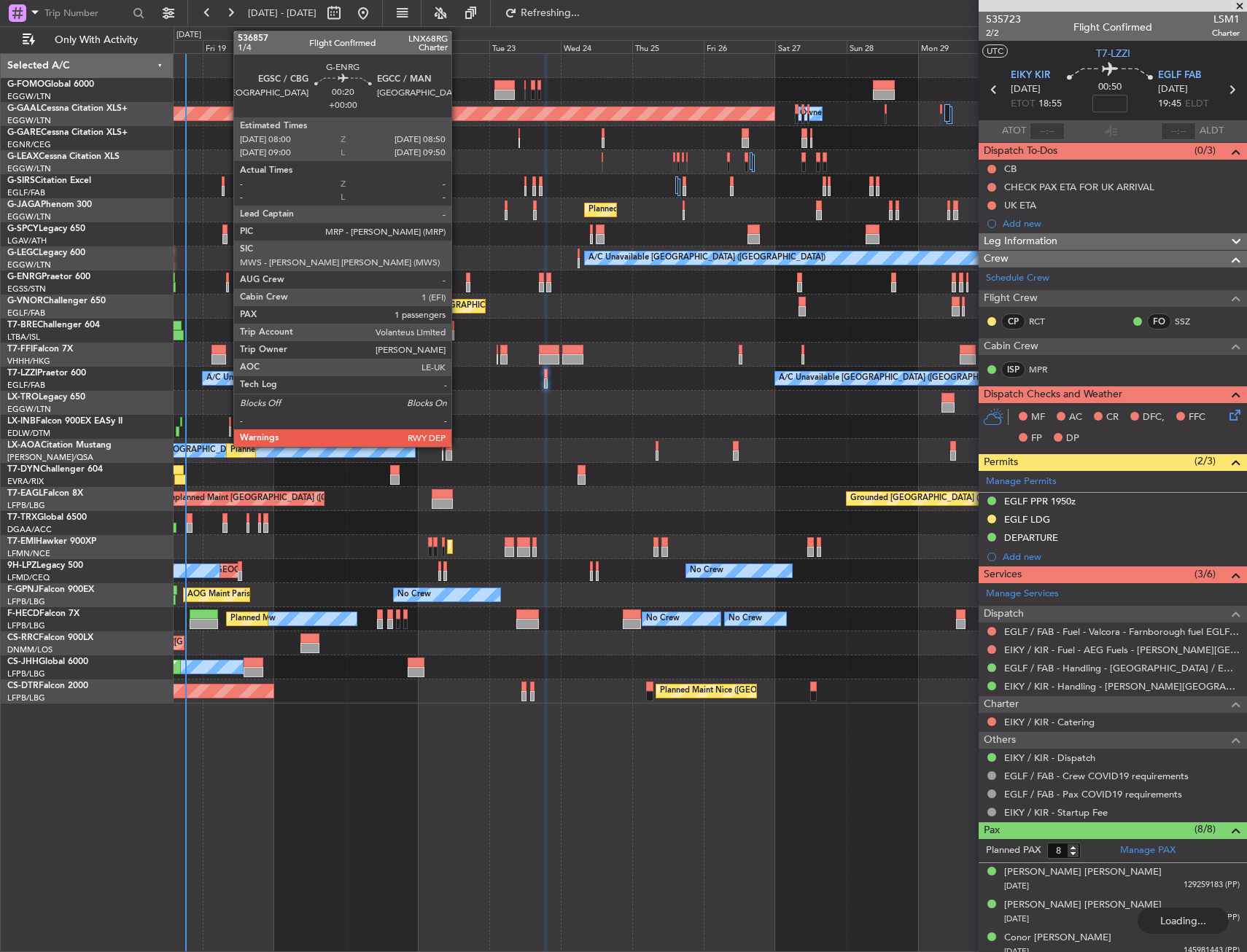
click at [226, 284] on div at bounding box center [227, 288] width 3 height 10
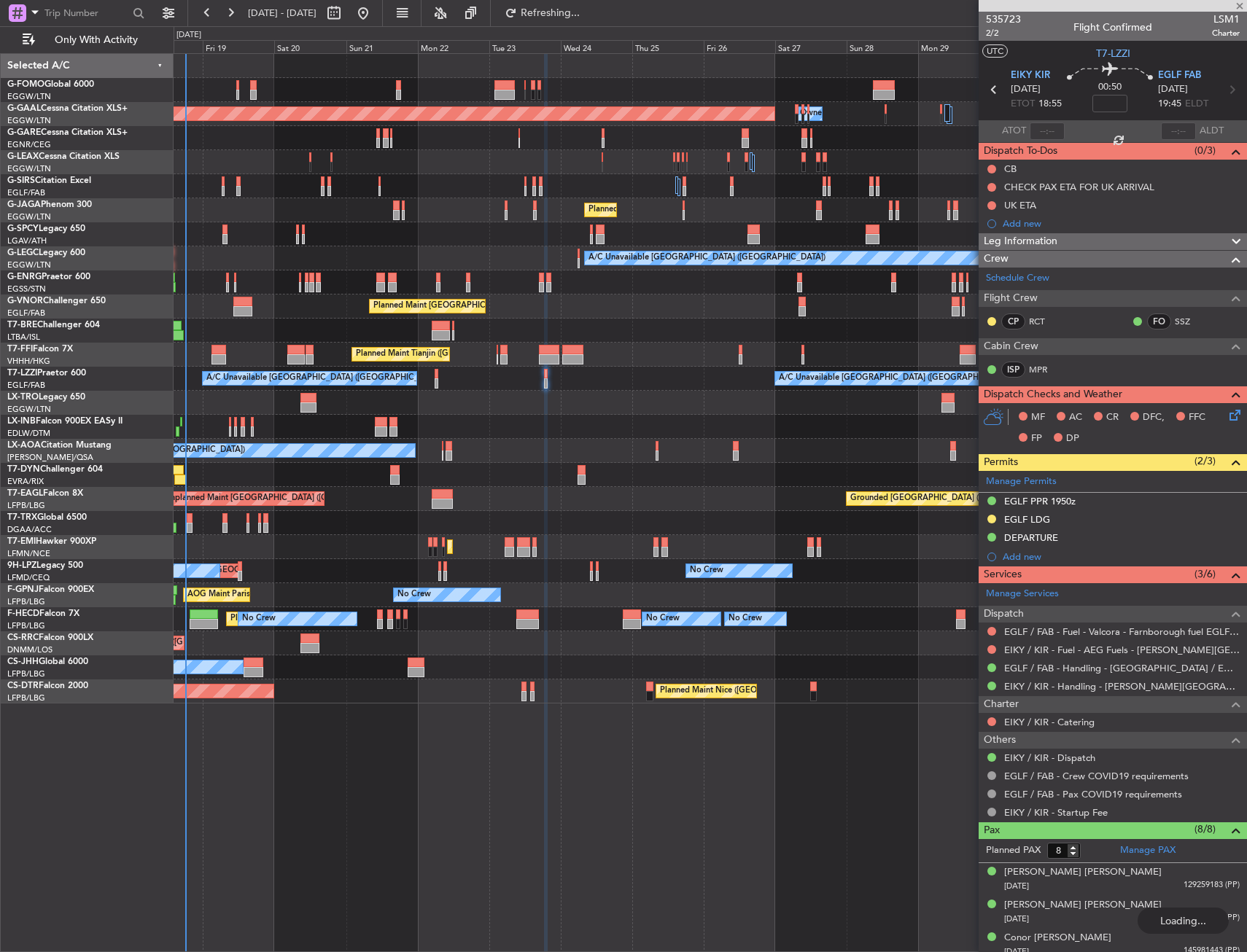
type input "1"
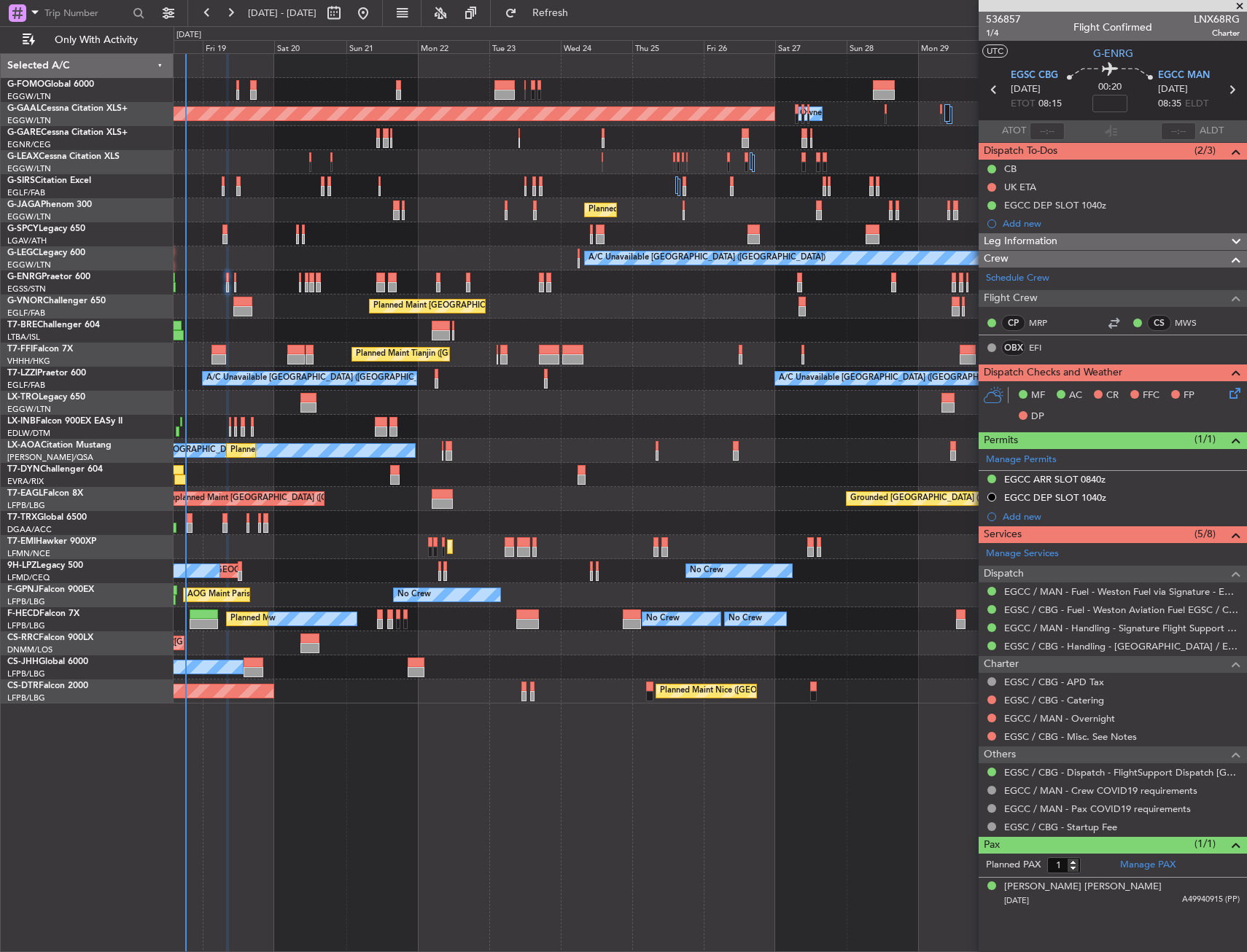
click at [992, 35] on mat-tooltip-component "Trip Number" at bounding box center [1003, 46] width 72 height 38
click at [988, 37] on span "1/4" at bounding box center [1004, 33] width 35 height 12
click at [1151, 476] on div "EGCC ARR SLOT 0840z" at bounding box center [1114, 479] width 269 height 18
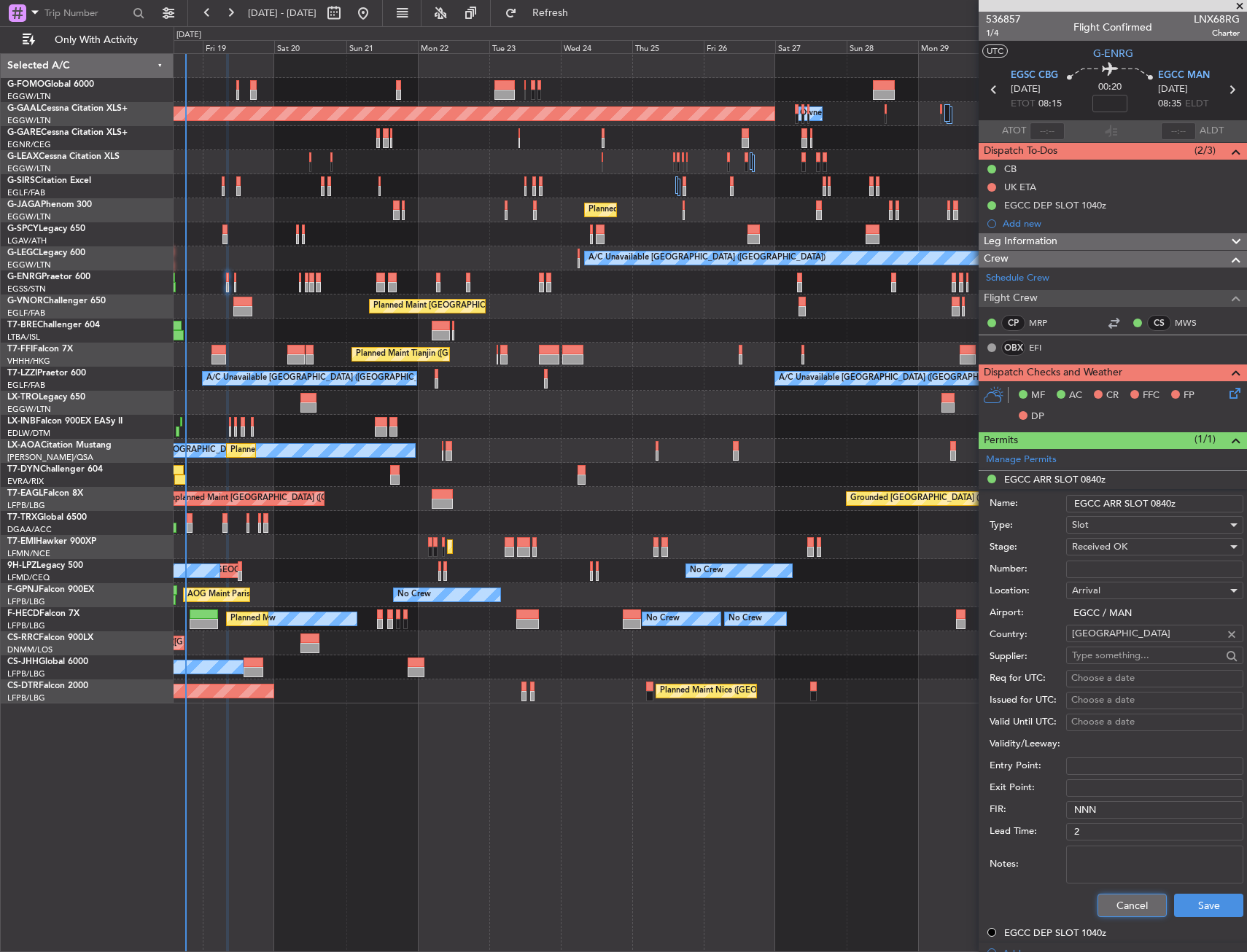
click at [1125, 895] on button "Cancel" at bounding box center [1132, 905] width 69 height 24
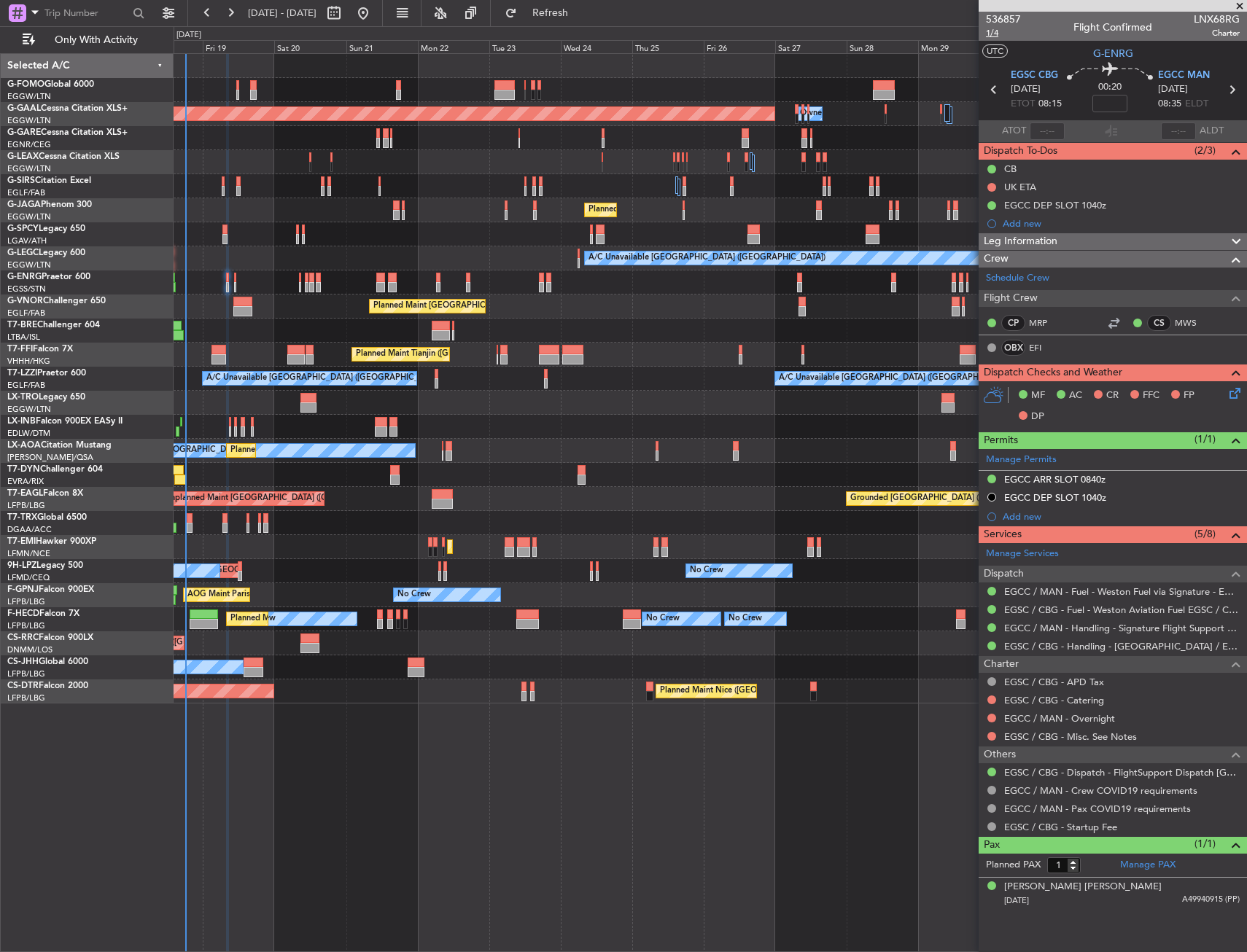
click at [995, 33] on span "1/4" at bounding box center [1004, 33] width 35 height 12
click at [1230, 390] on icon at bounding box center [1232, 391] width 11 height 11
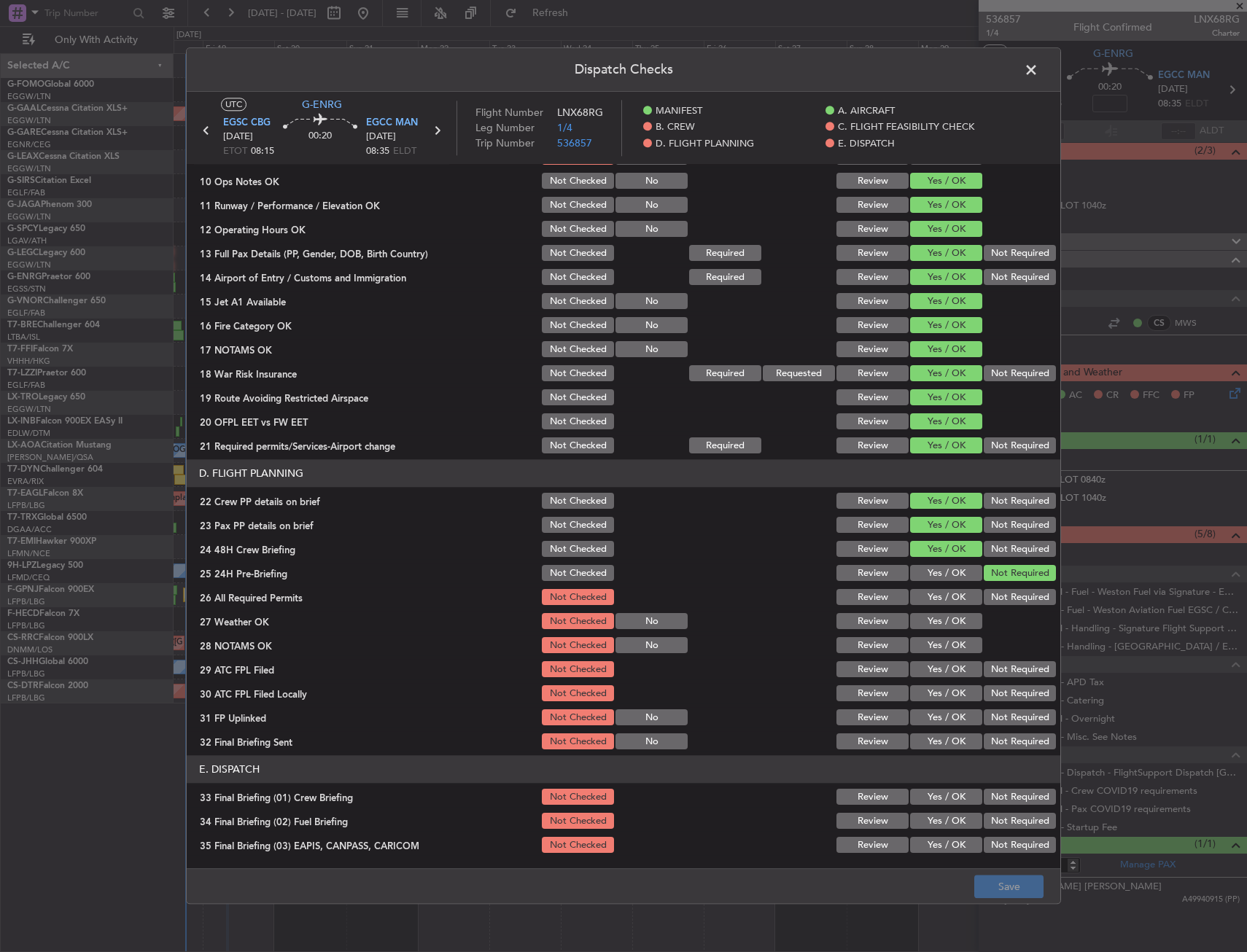
scroll to position [438, 0]
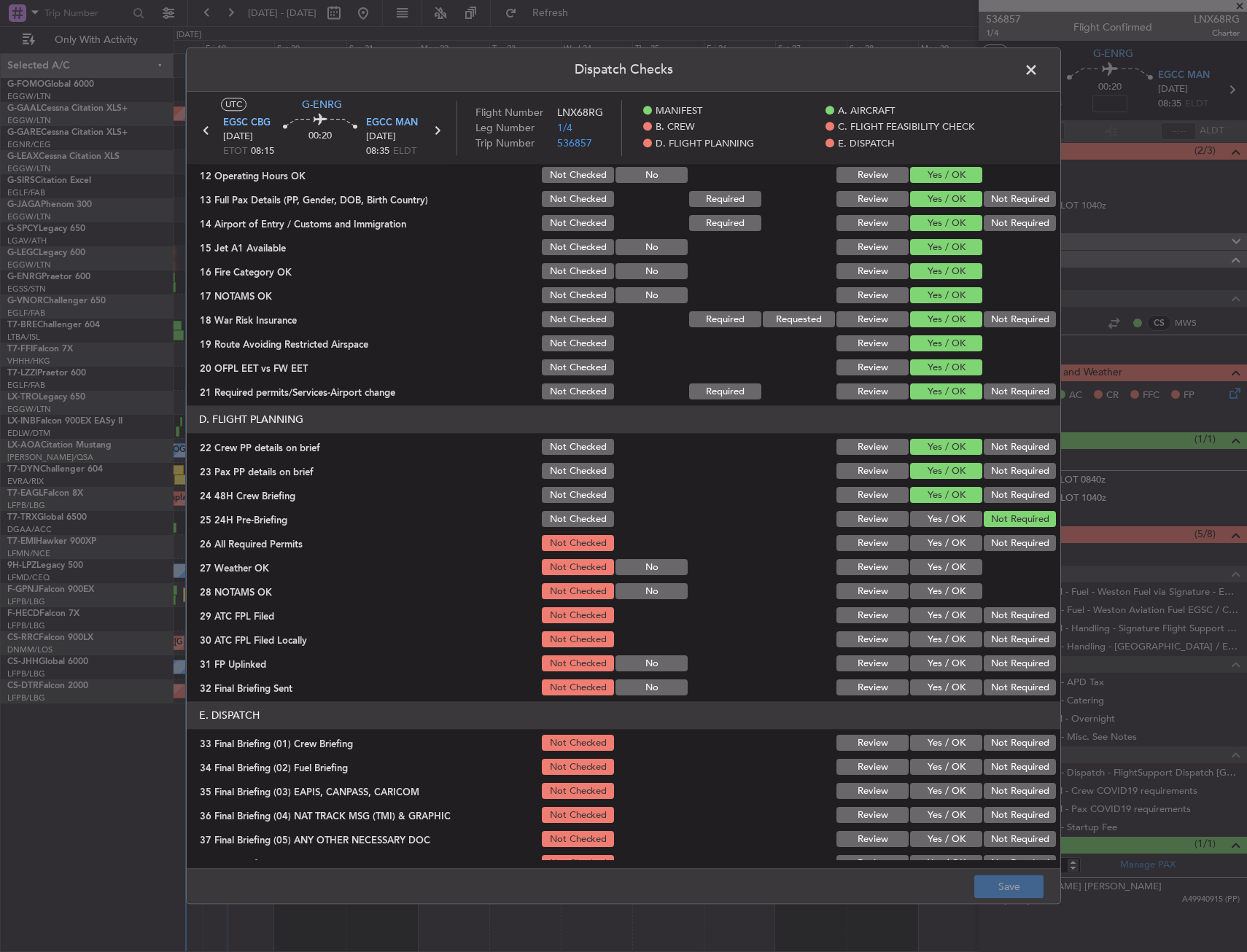
click at [938, 544] on button "Yes / OK" at bounding box center [946, 544] width 72 height 16
click at [943, 570] on button "Yes / OK" at bounding box center [946, 568] width 72 height 16
click at [944, 588] on button "Yes / OK" at bounding box center [946, 592] width 72 height 16
click at [938, 622] on button "Yes / OK" at bounding box center [946, 616] width 72 height 16
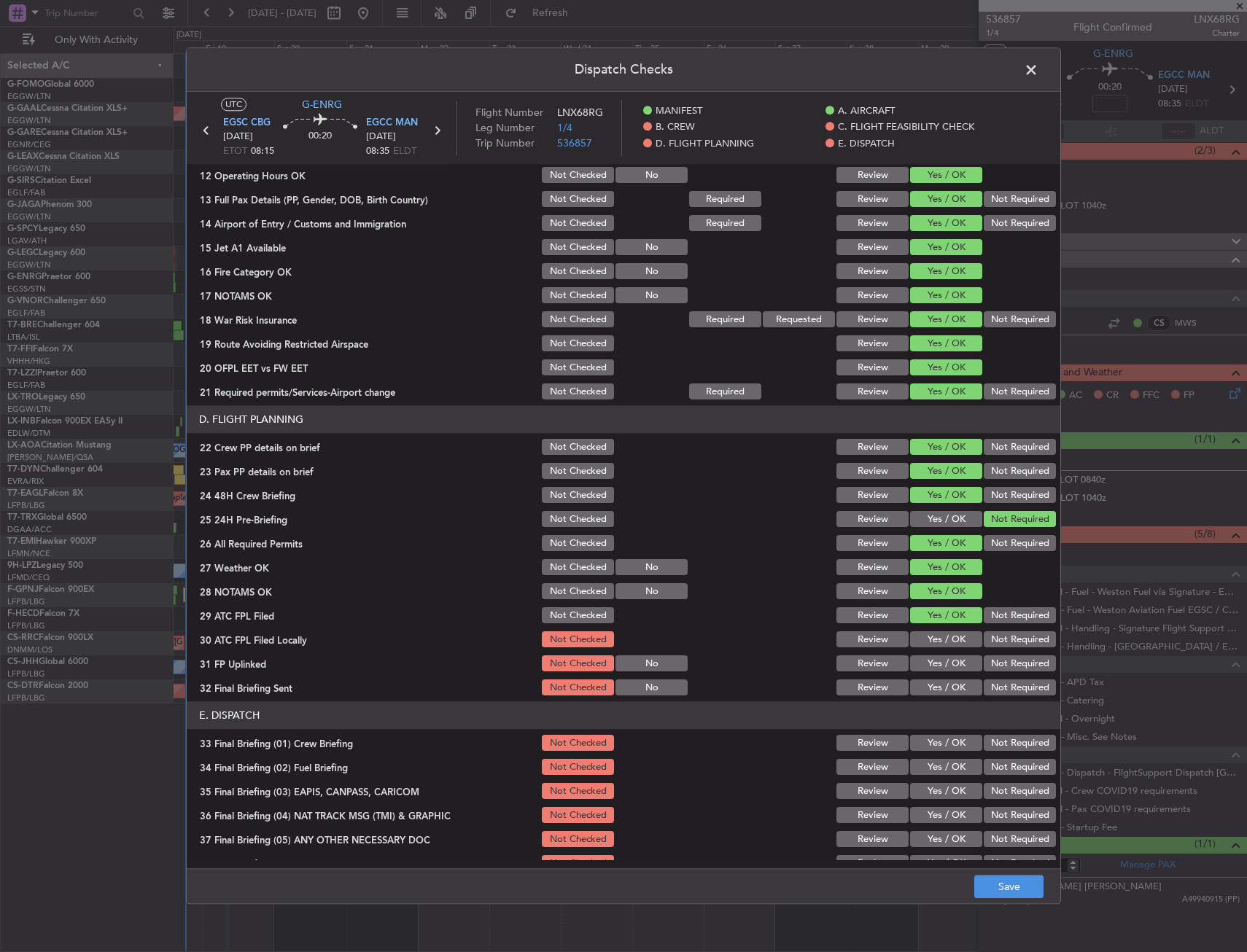
click at [938, 638] on button "Yes / OK" at bounding box center [946, 640] width 72 height 16
drag, startPoint x: 939, startPoint y: 659, endPoint x: 935, endPoint y: 681, distance: 22.4
click at [939, 662] on button "Yes / OK" at bounding box center [946, 664] width 72 height 16
click at [935, 689] on button "Yes / OK" at bounding box center [946, 688] width 72 height 16
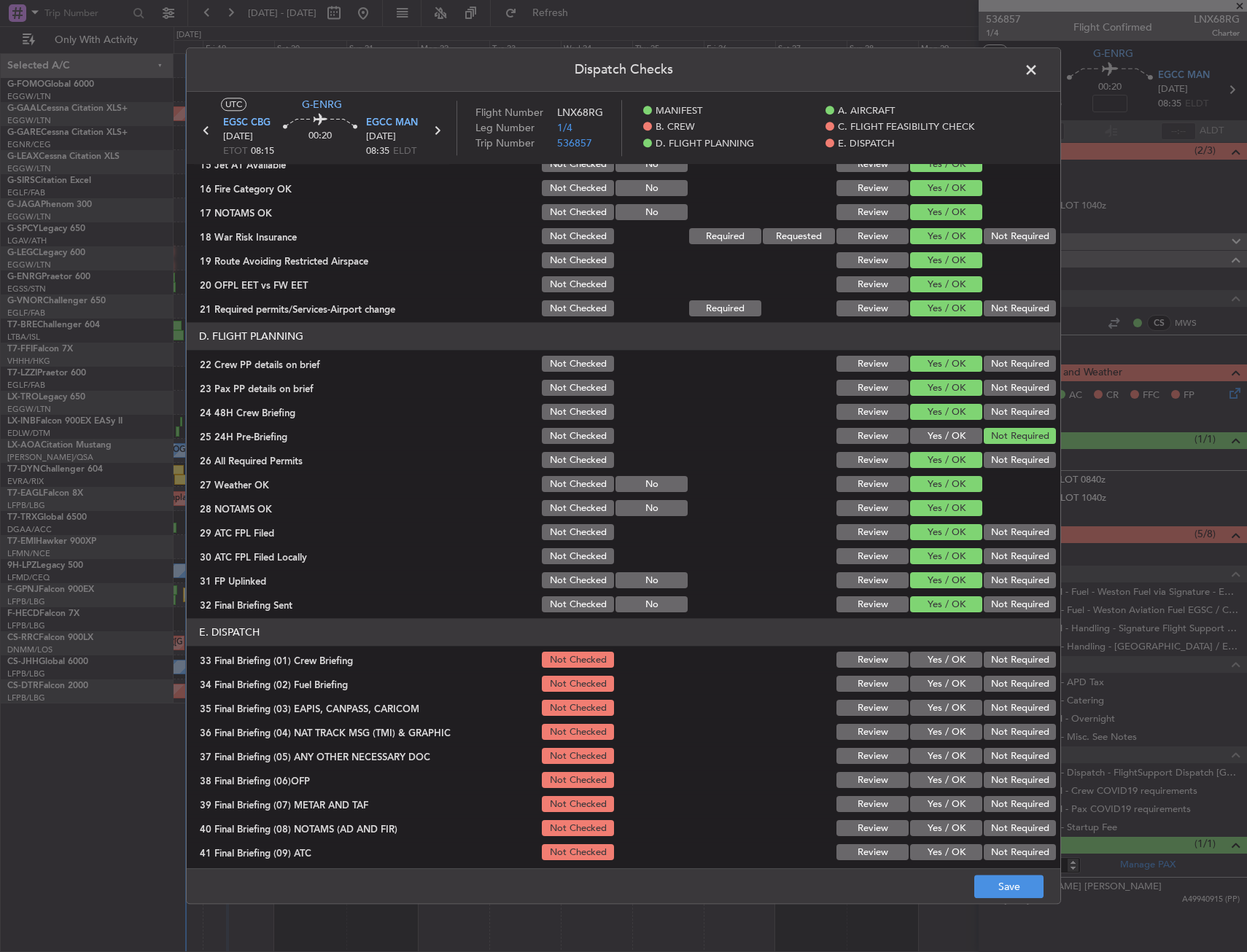
scroll to position [600, 0]
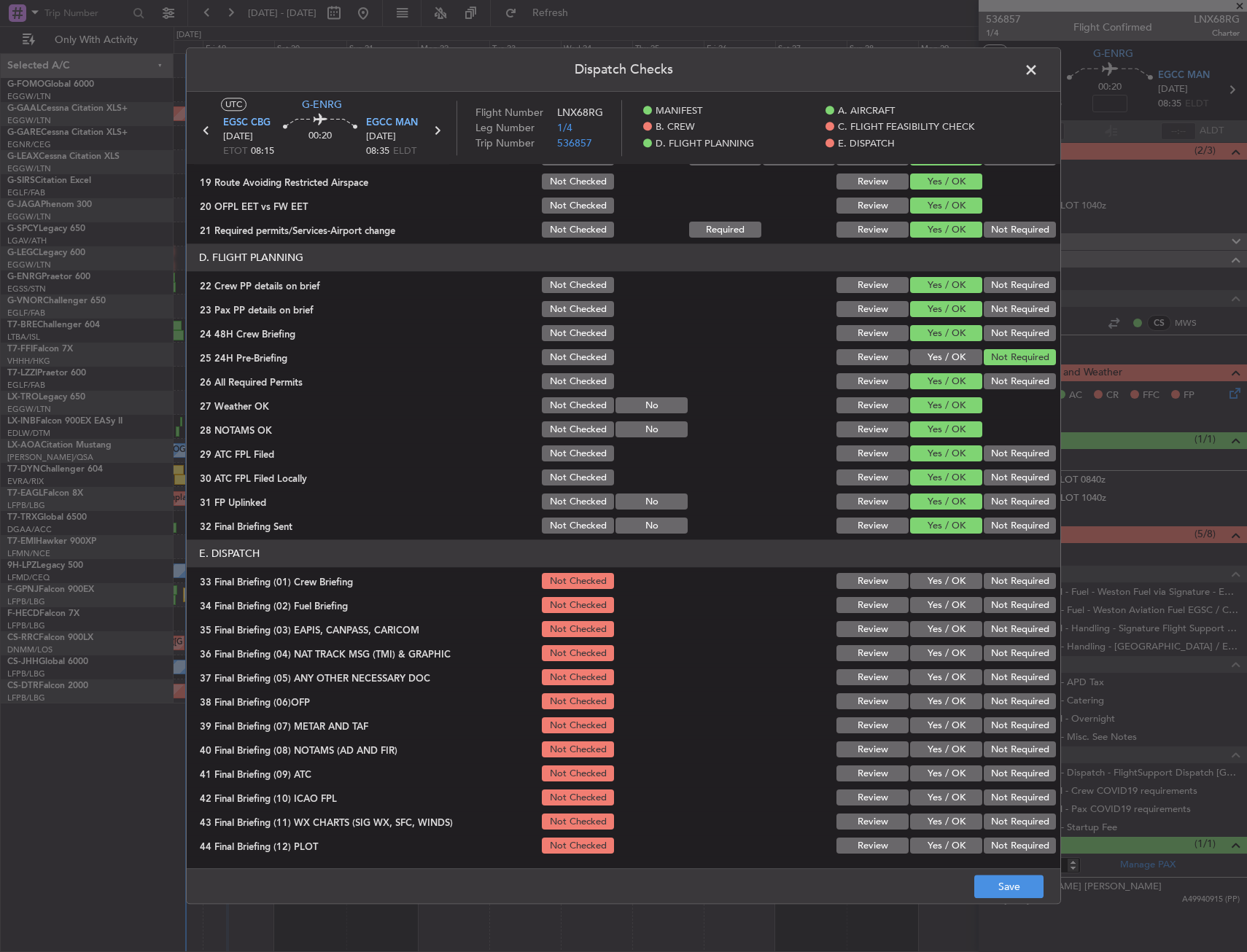
click at [930, 588] on button "Yes / OK" at bounding box center [946, 581] width 72 height 16
click at [931, 609] on button "Yes / OK" at bounding box center [946, 606] width 72 height 16
click at [935, 631] on button "Yes / OK" at bounding box center [946, 629] width 72 height 16
click at [1010, 631] on button "Not Required" at bounding box center [1019, 629] width 72 height 16
click at [1008, 647] on button "Not Required" at bounding box center [1019, 654] width 72 height 16
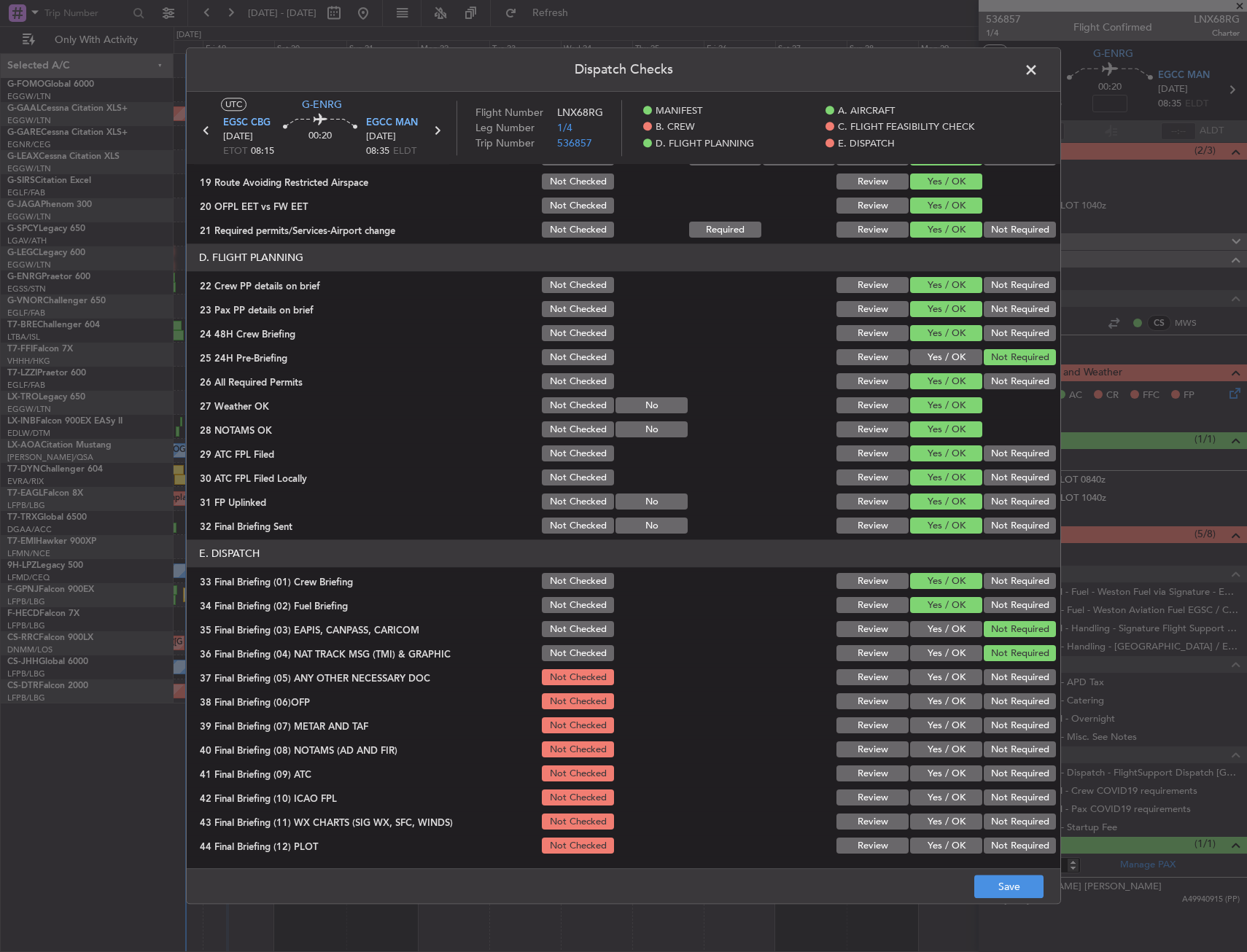
drag, startPoint x: 1002, startPoint y: 670, endPoint x: 985, endPoint y: 687, distance: 24.0
click at [1001, 671] on button "Not Required" at bounding box center [1019, 678] width 72 height 16
drag, startPoint x: 959, startPoint y: 699, endPoint x: 949, endPoint y: 716, distance: 19.7
click at [958, 699] on button "Yes / OK" at bounding box center [946, 702] width 72 height 16
drag, startPoint x: 948, startPoint y: 722, endPoint x: 945, endPoint y: 737, distance: 15.3
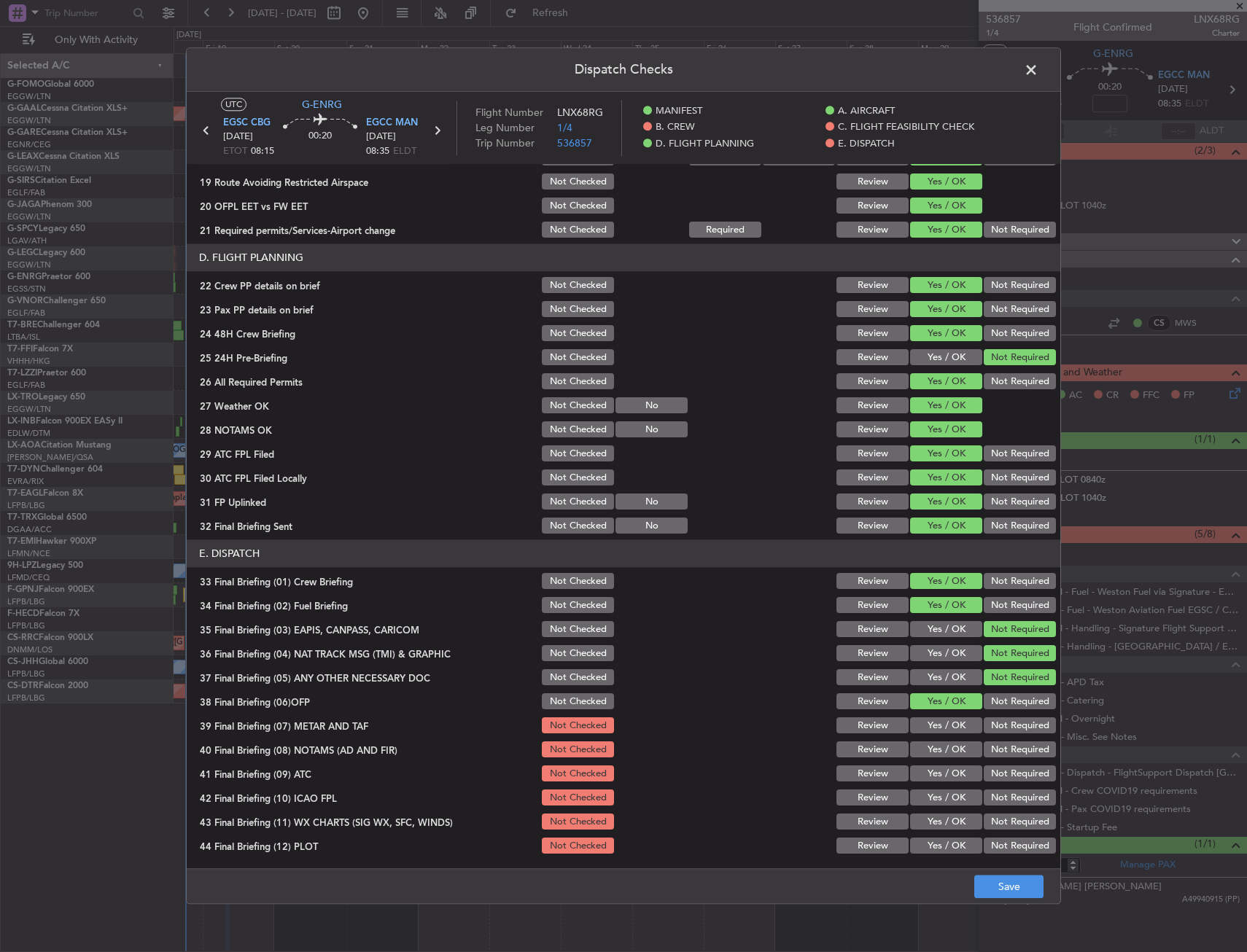
click at [948, 723] on button "Yes / OK" at bounding box center [946, 726] width 72 height 16
click at [944, 750] on button "Yes / OK" at bounding box center [946, 751] width 72 height 16
click at [944, 768] on button "Yes / OK" at bounding box center [946, 774] width 72 height 16
click at [938, 793] on button "Yes / OK" at bounding box center [946, 799] width 72 height 16
click at [938, 819] on button "Yes / OK" at bounding box center [946, 822] width 72 height 16
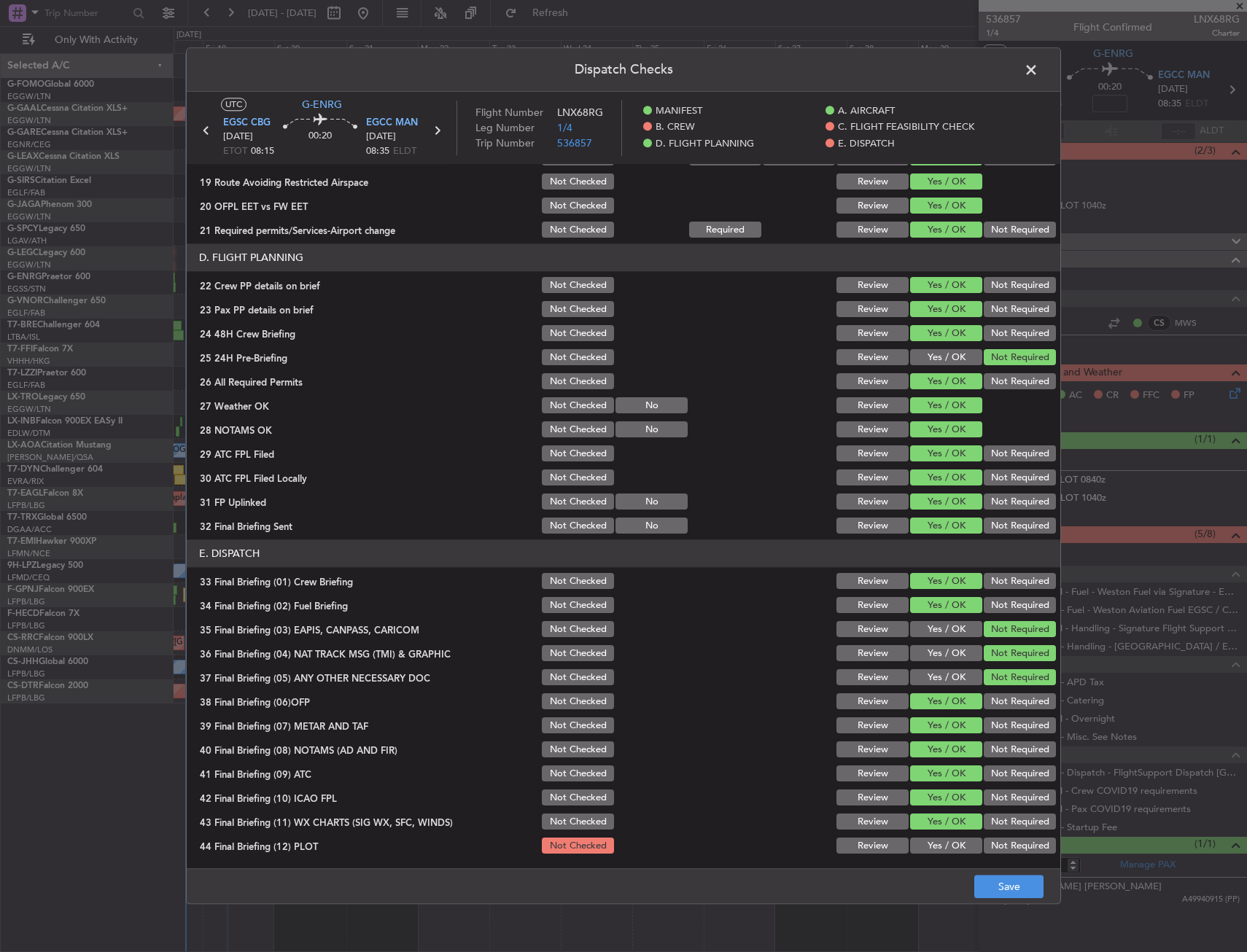
click at [938, 849] on button "Yes / OK" at bounding box center [946, 847] width 72 height 16
click at [989, 886] on button "Save" at bounding box center [1008, 887] width 69 height 24
click at [1039, 67] on span at bounding box center [1039, 73] width 0 height 29
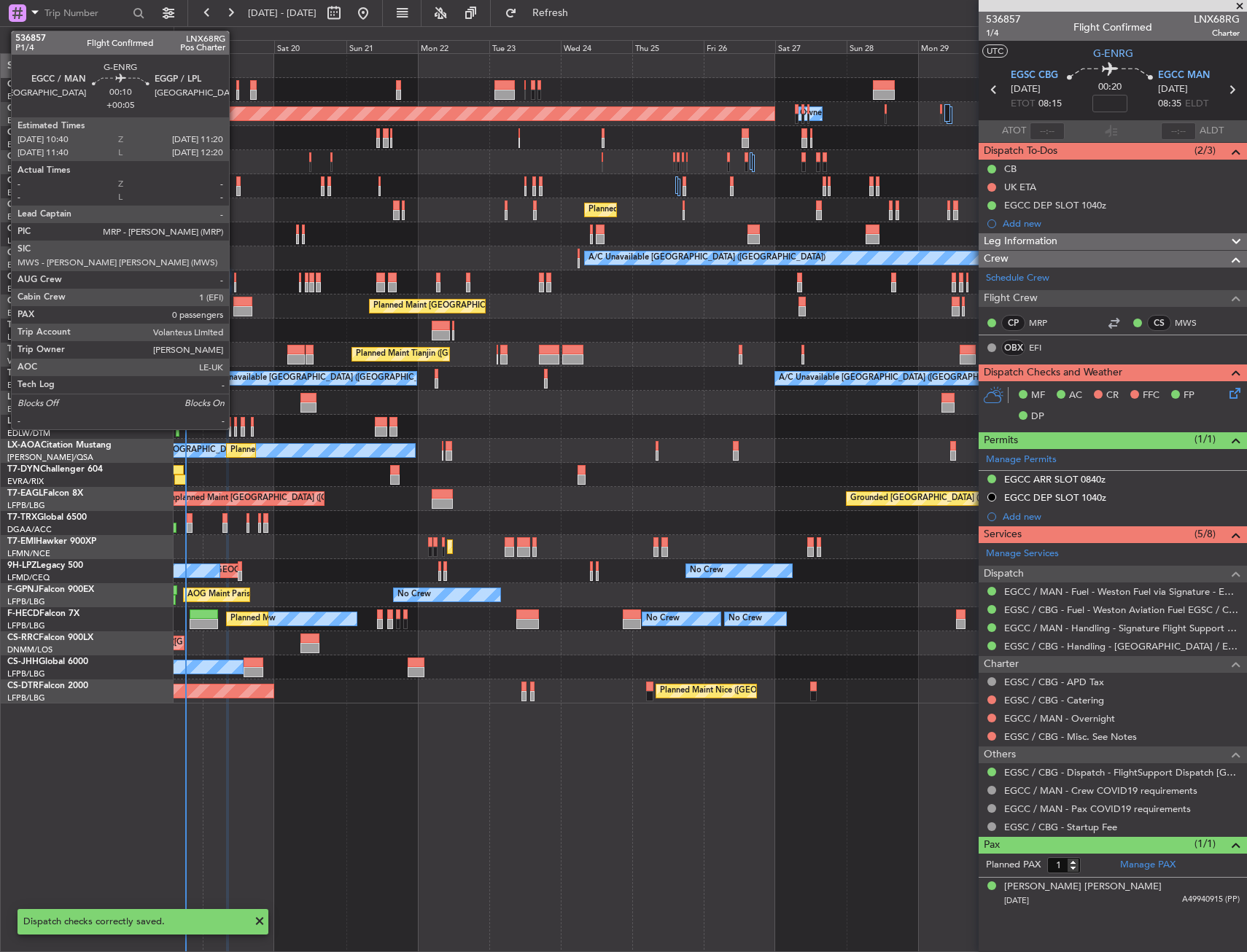
click at [235, 278] on div at bounding box center [235, 278] width 3 height 10
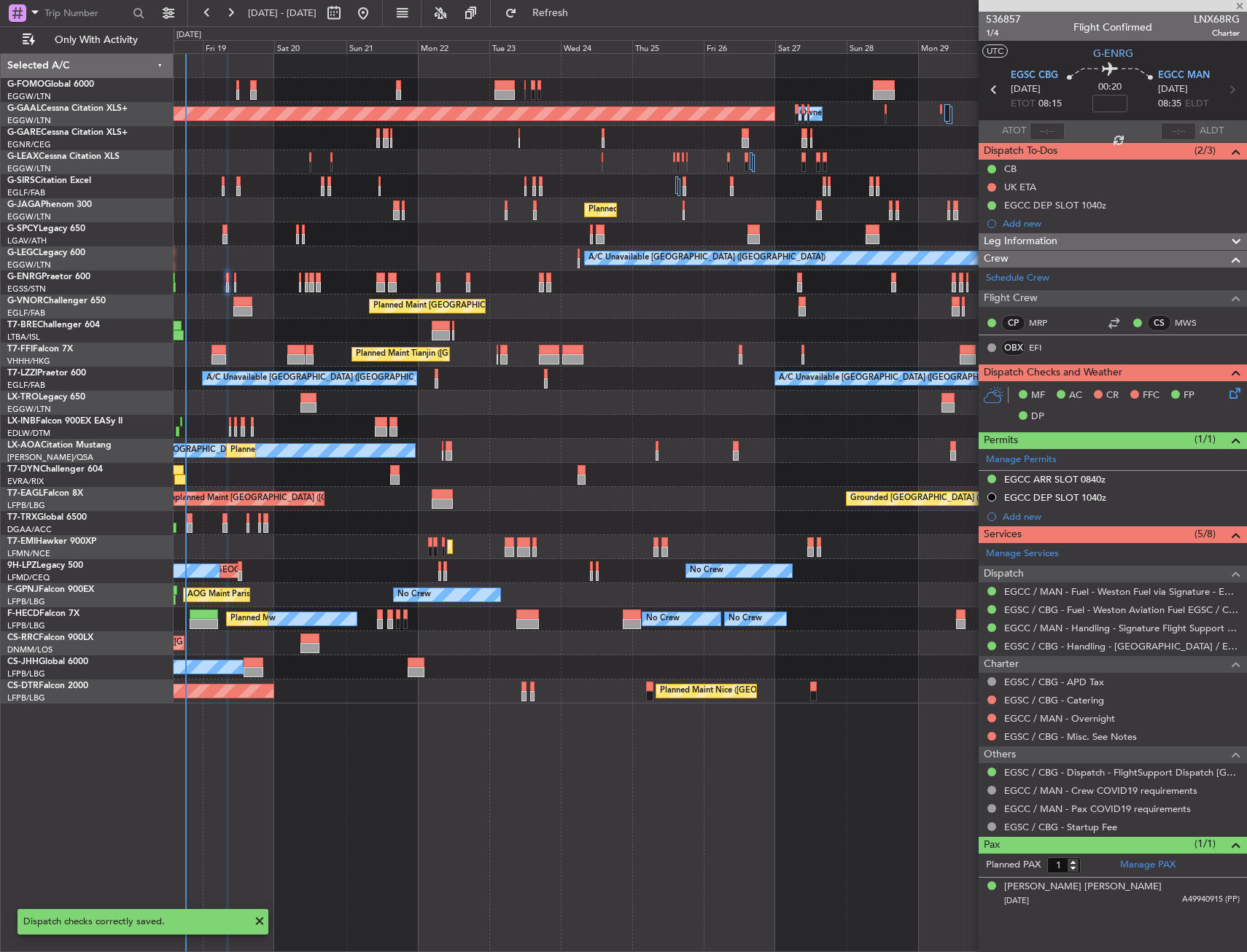
type input "+00:05"
type input "0"
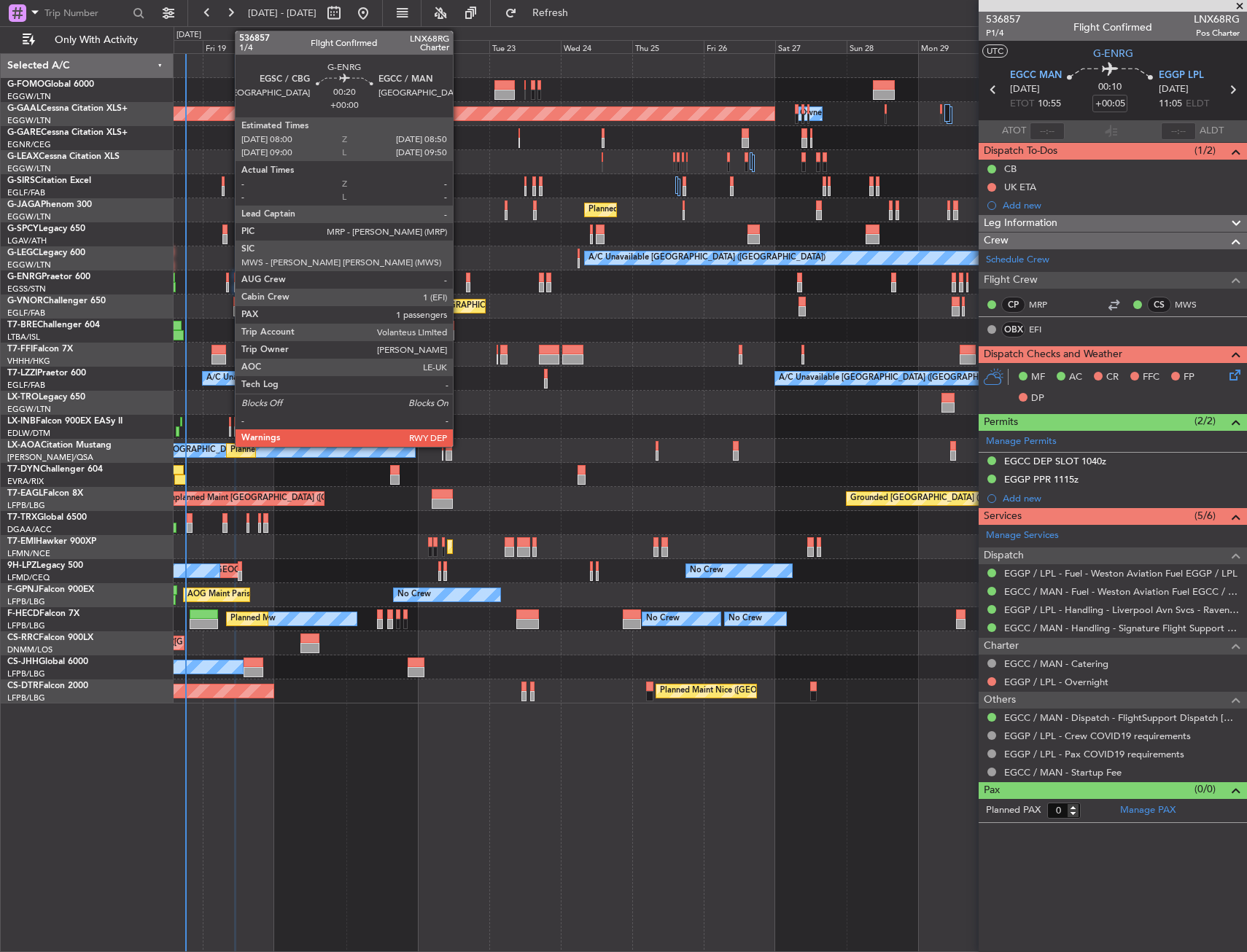
click at [228, 282] on div at bounding box center [227, 288] width 3 height 10
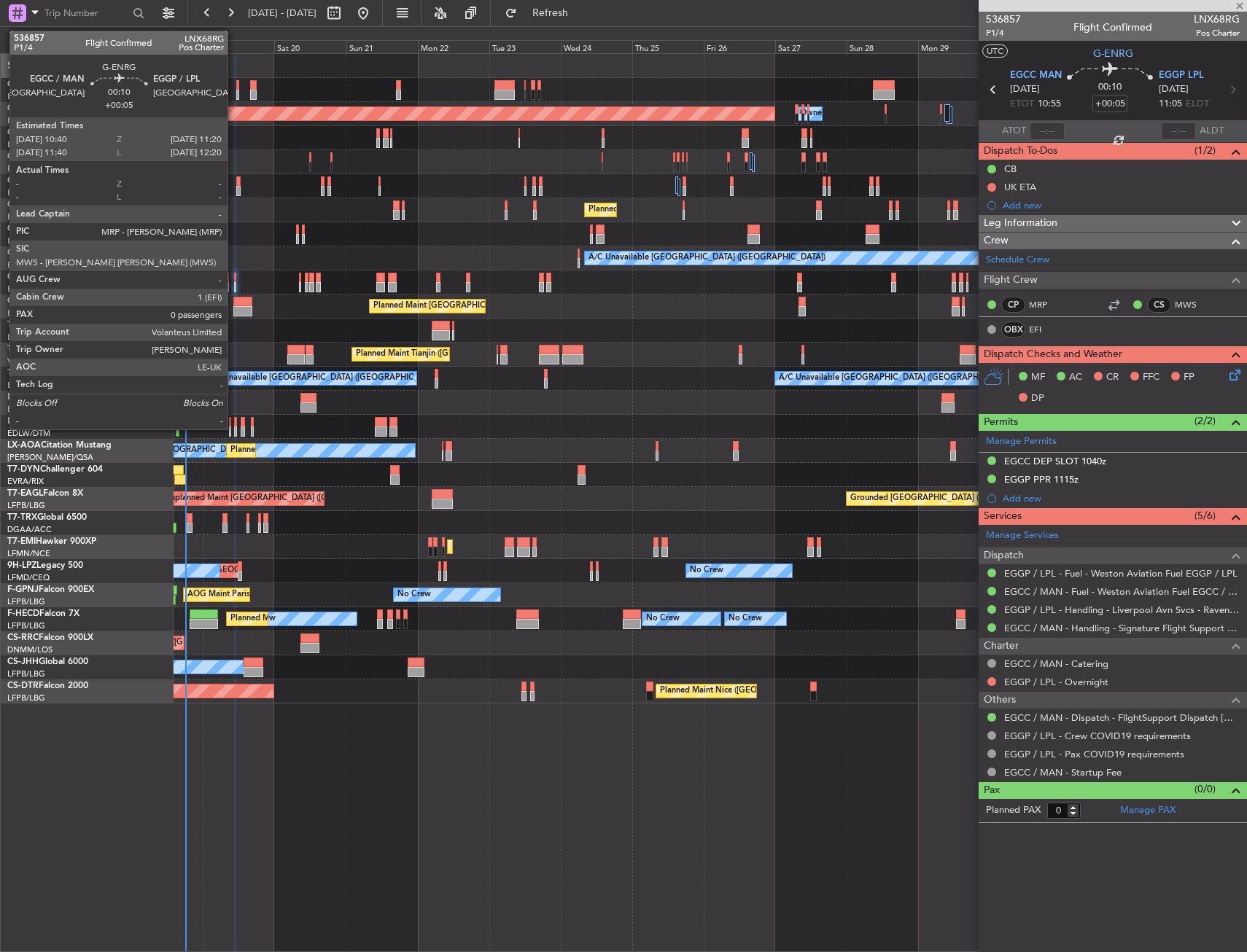
type input "1"
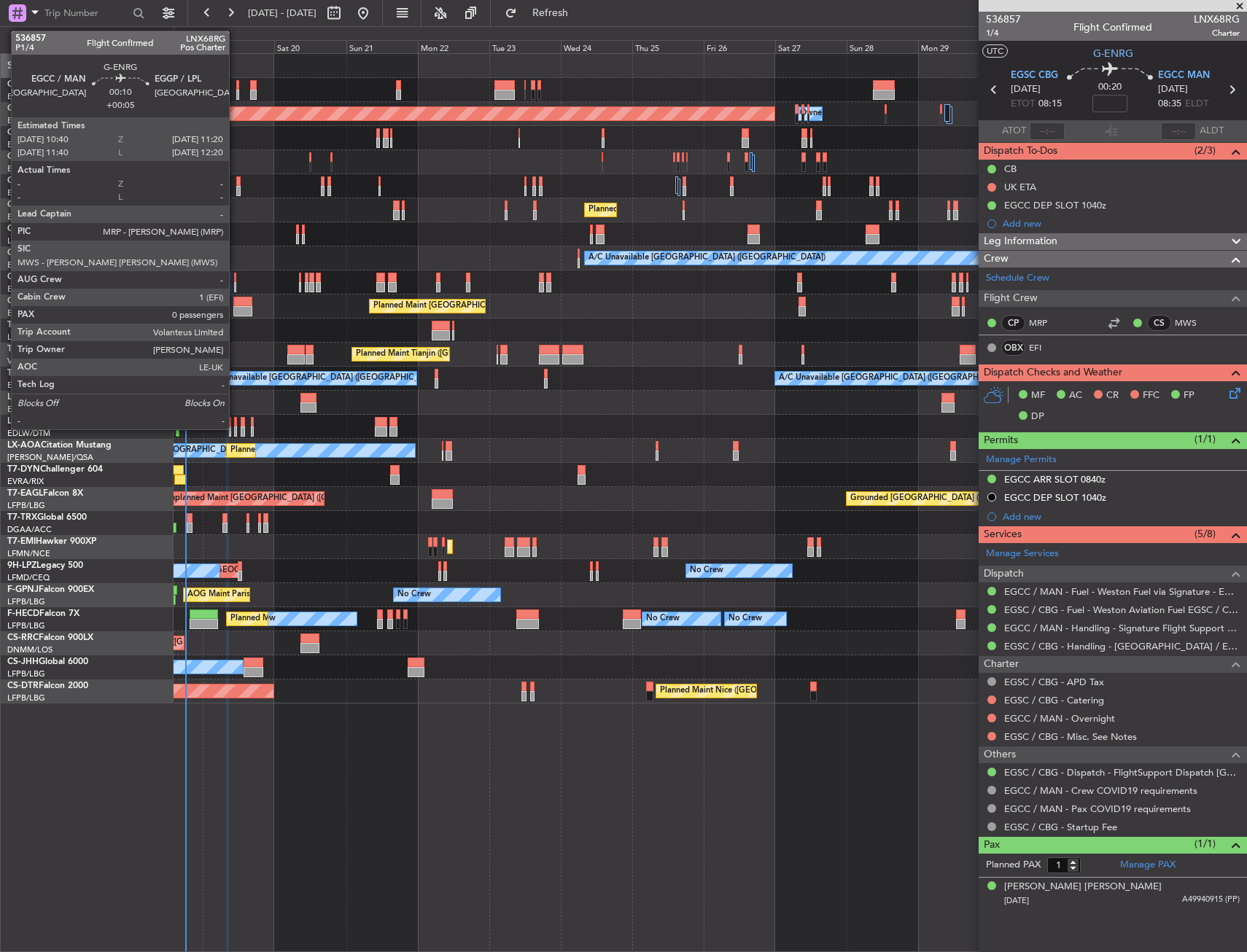
click at [235, 275] on div at bounding box center [235, 278] width 3 height 10
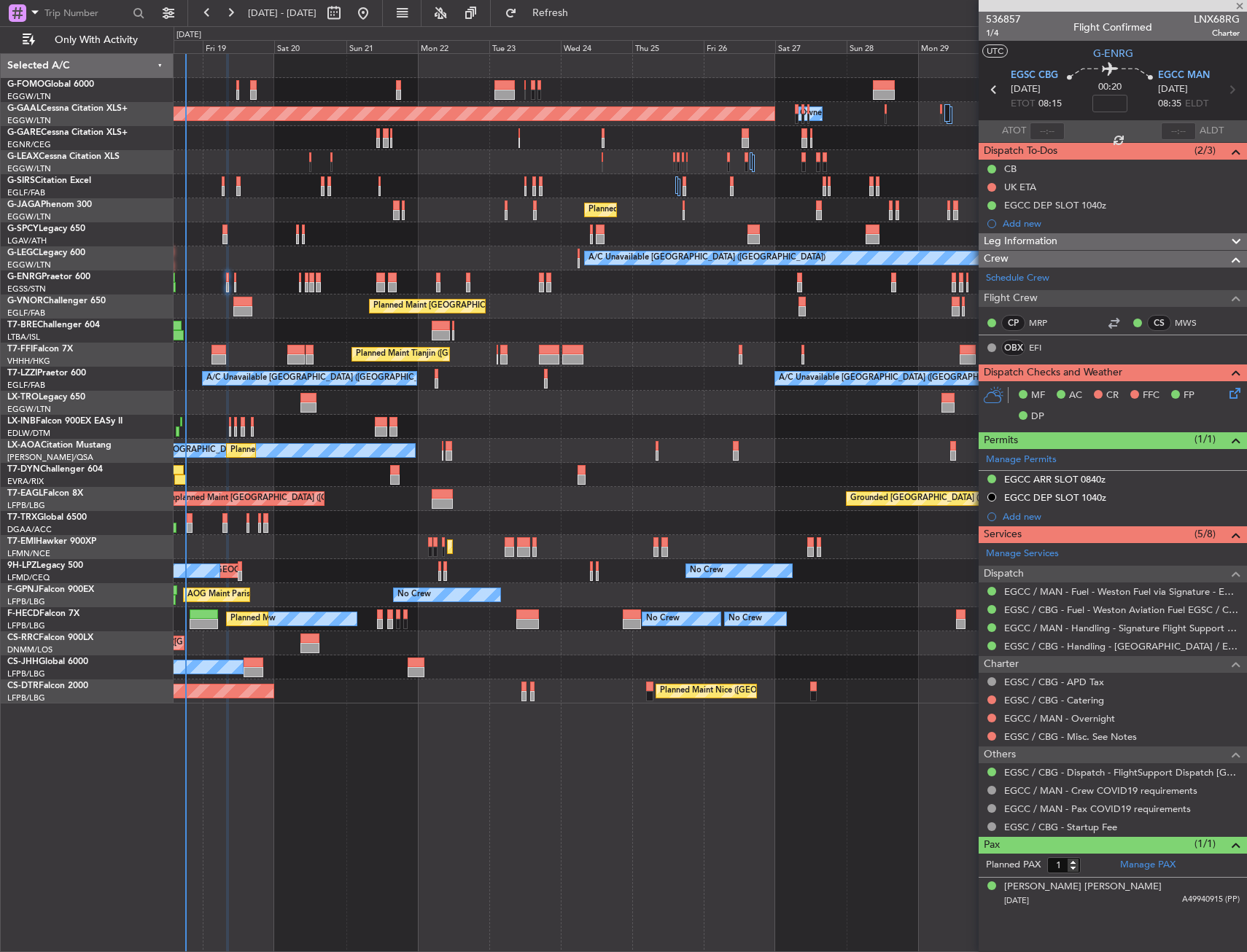
type input "+00:05"
type input "0"
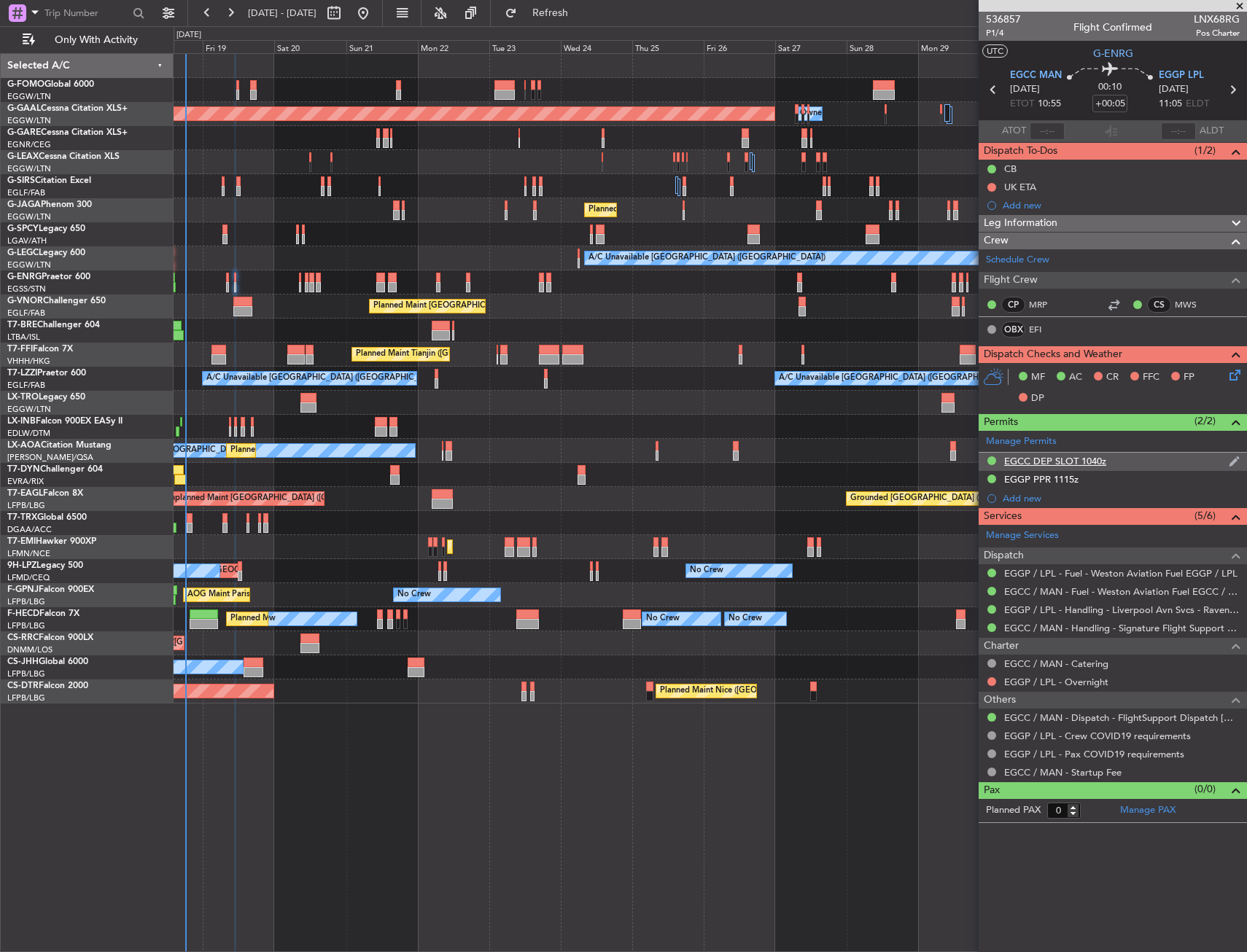
click at [1131, 456] on div "EGCC DEP SLOT 1040z" at bounding box center [1114, 461] width 269 height 18
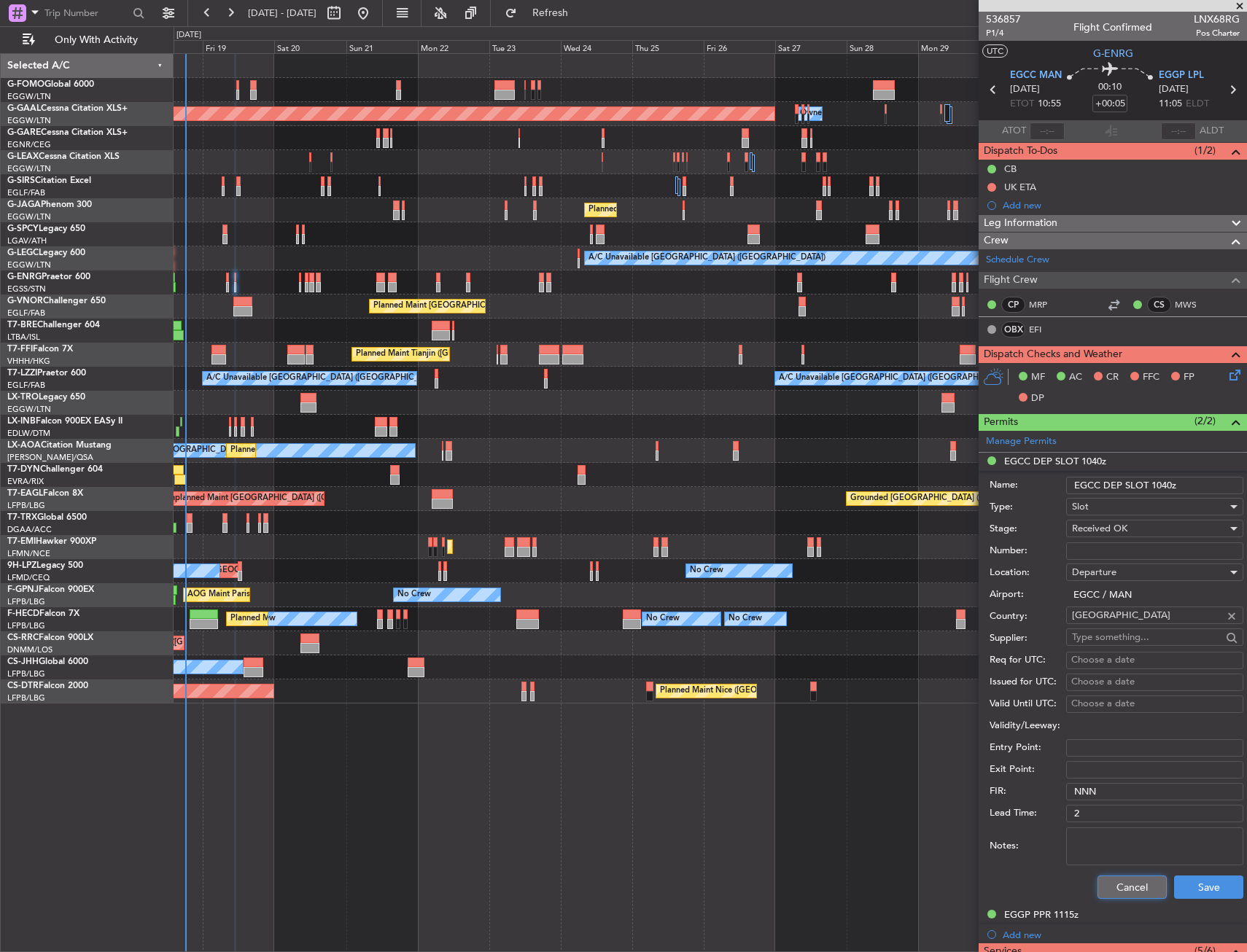
click at [1131, 884] on button "Cancel" at bounding box center [1132, 887] width 69 height 24
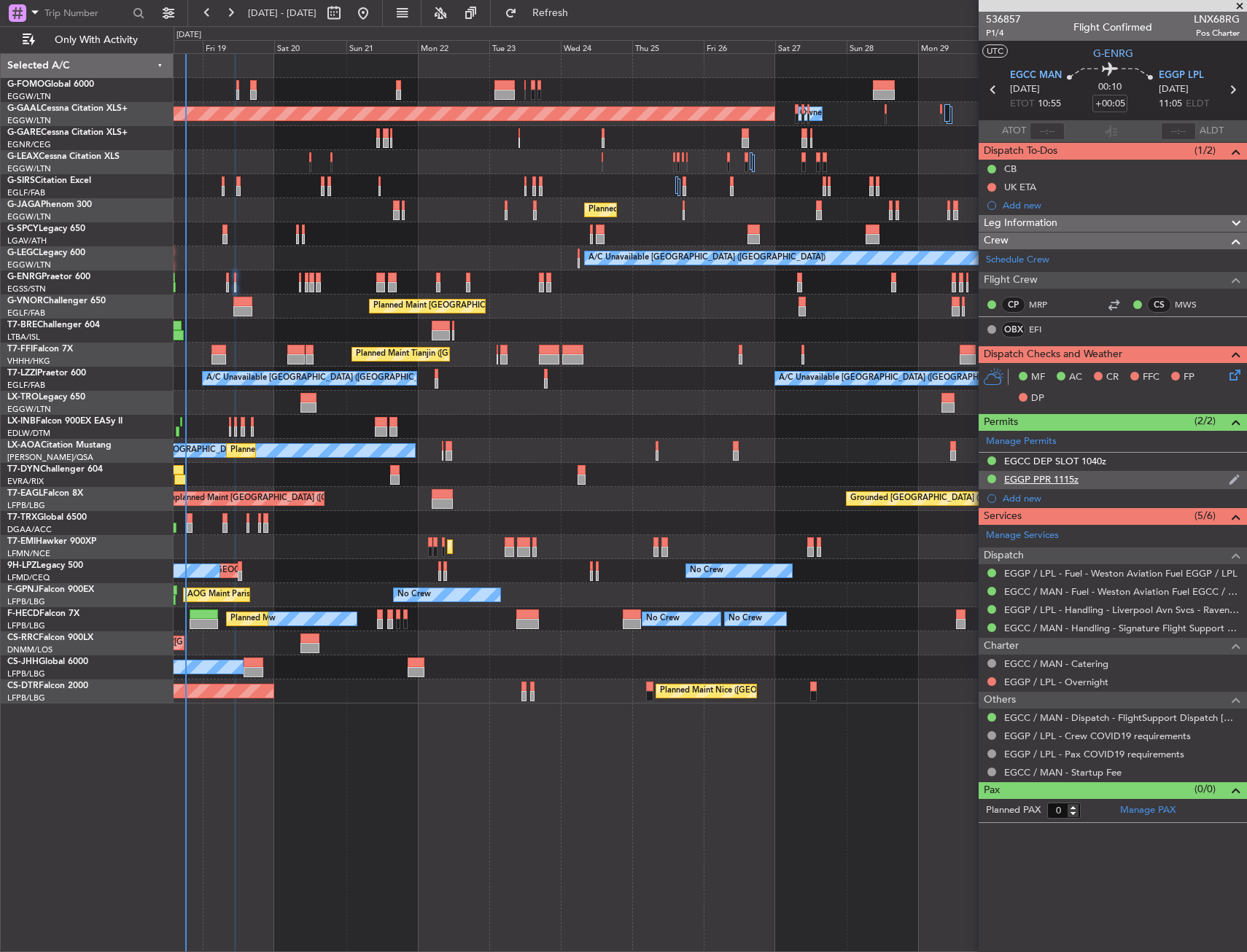
click at [1137, 477] on div "EGGP PPR 1115z" at bounding box center [1114, 479] width 269 height 18
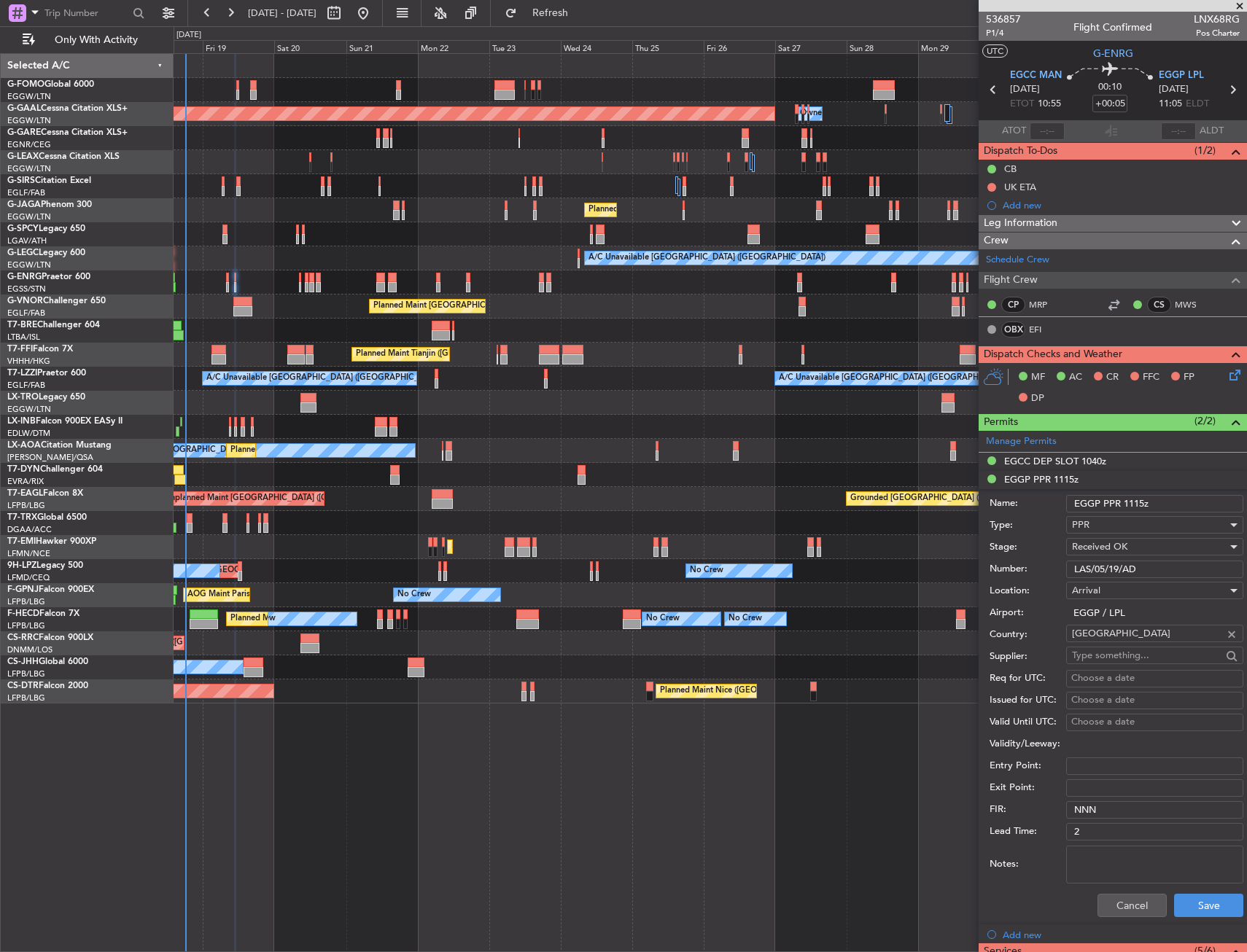
drag, startPoint x: 1144, startPoint y: 567, endPoint x: 1076, endPoint y: 573, distance: 68.3
click at [1076, 573] on input "LAS/05/19/AD" at bounding box center [1155, 569] width 177 height 17
click at [1107, 908] on button "Cancel" at bounding box center [1132, 905] width 69 height 24
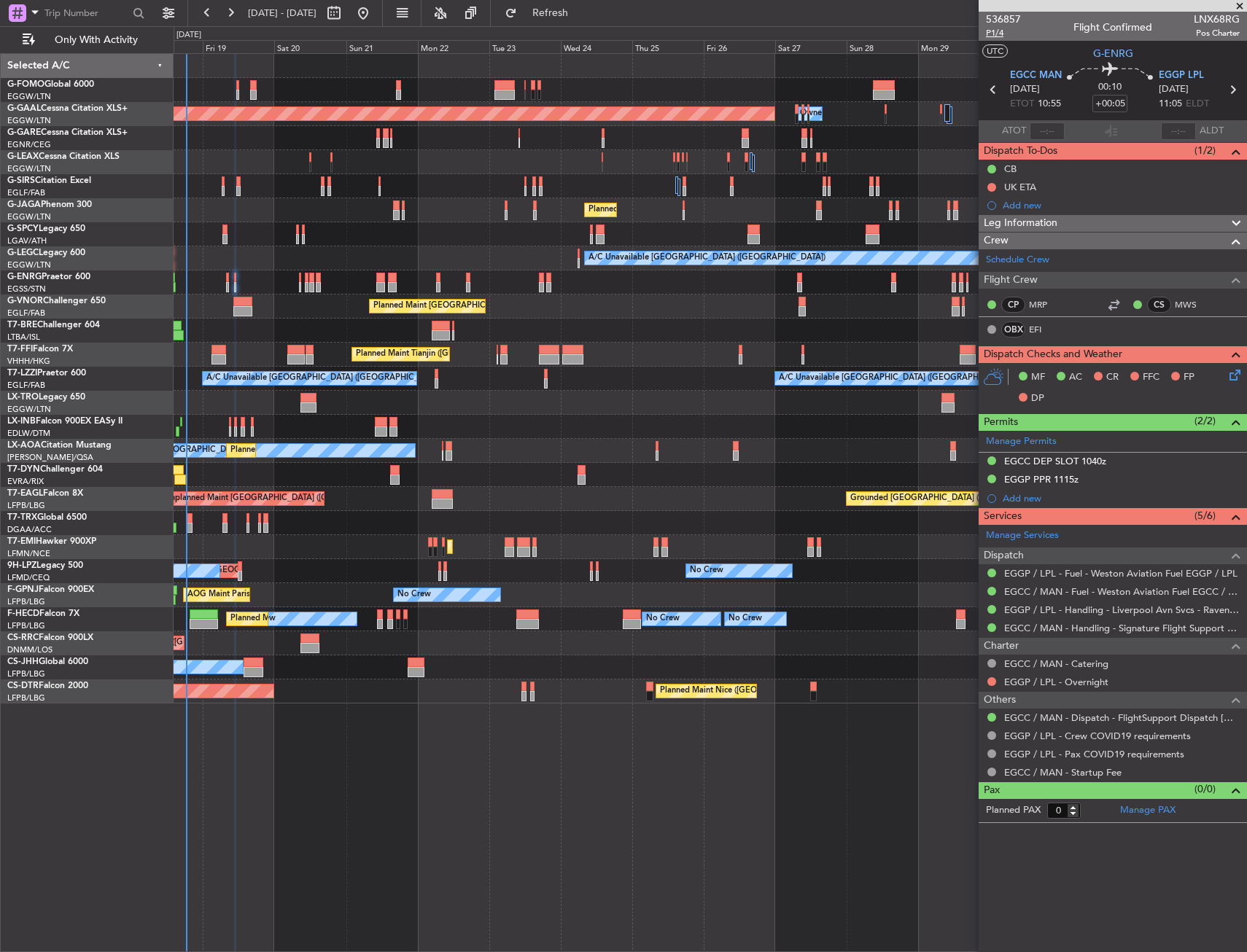
click at [997, 37] on span "P1/4" at bounding box center [1004, 33] width 35 height 12
click at [1231, 371] on icon at bounding box center [1232, 372] width 11 height 11
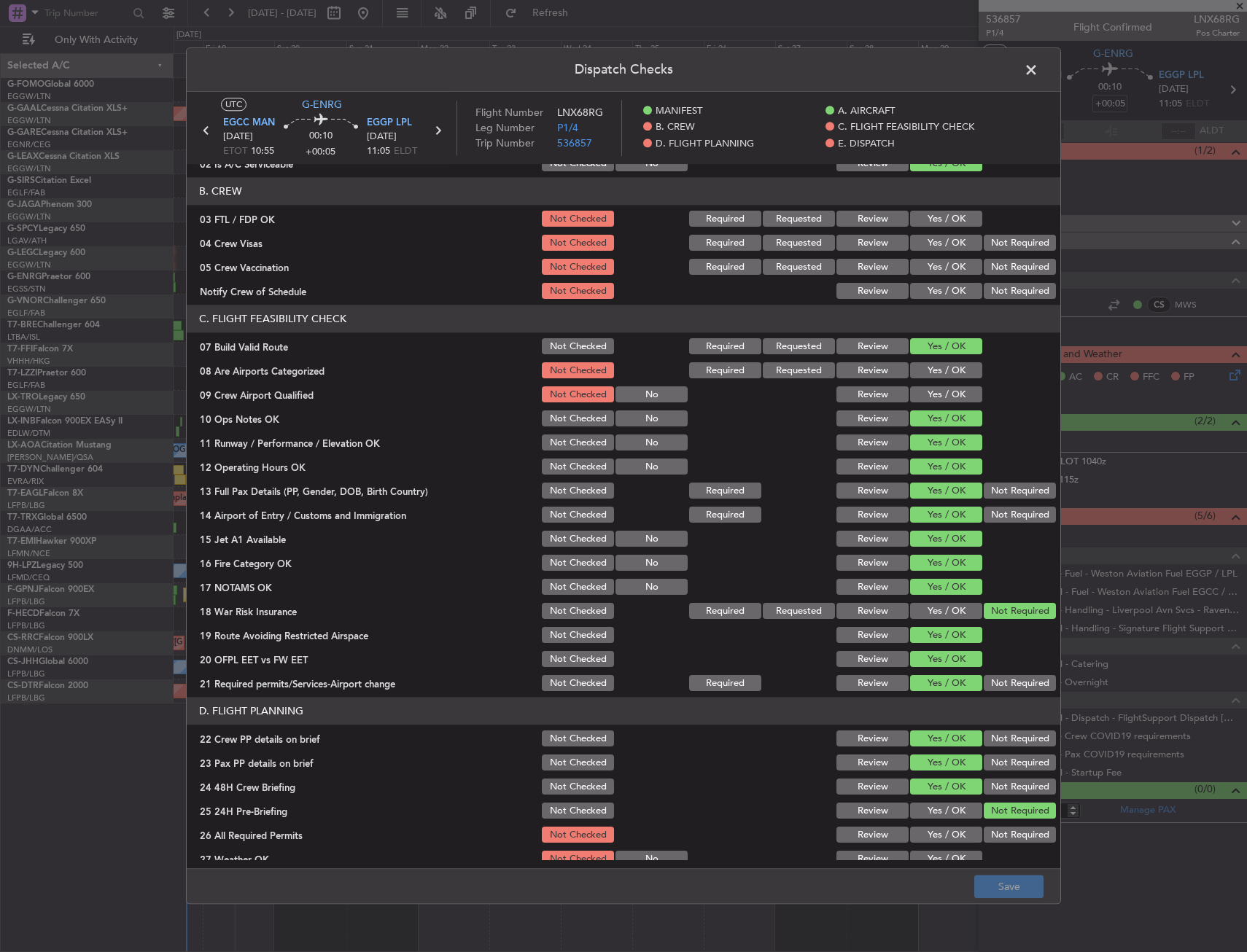
scroll to position [438, 0]
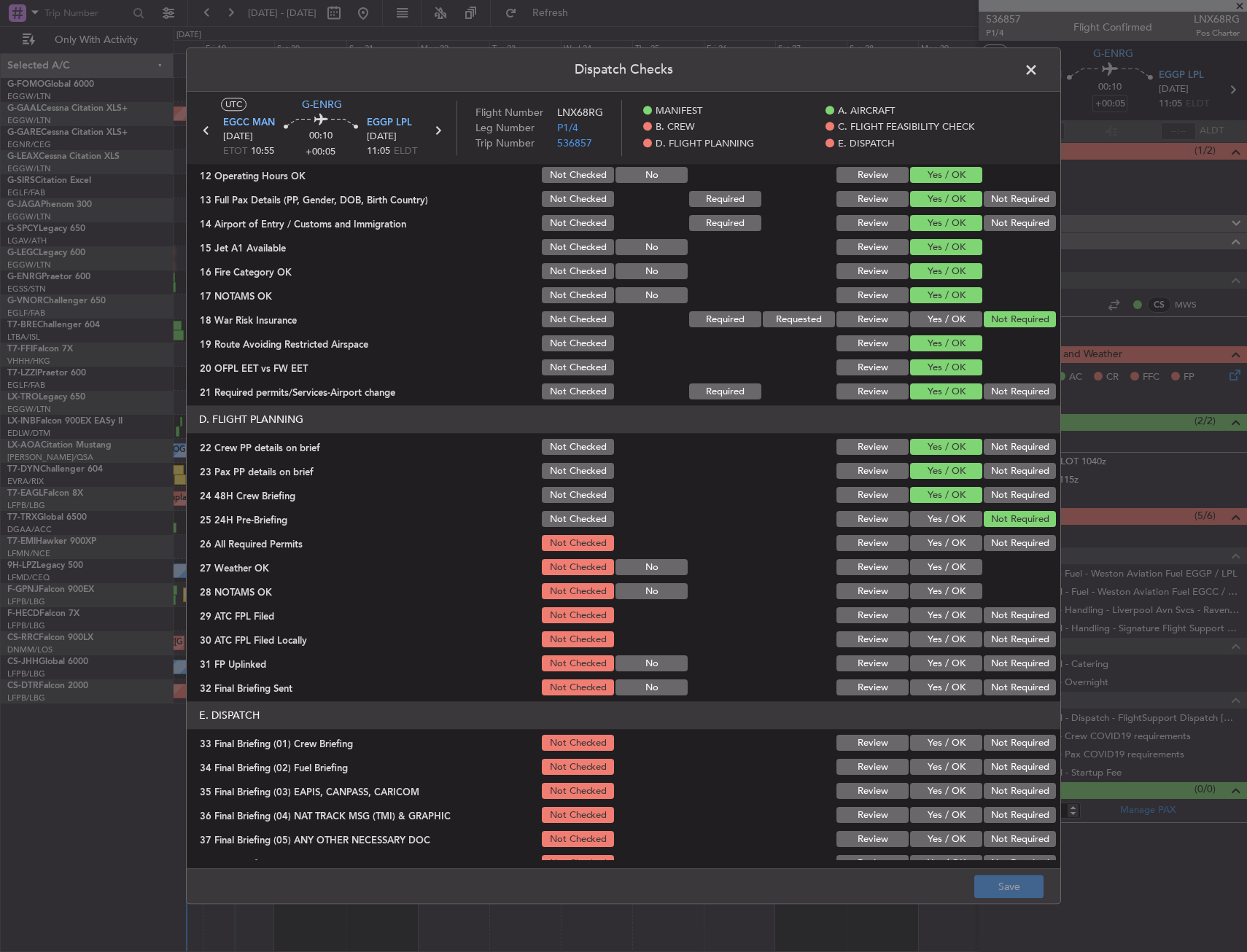
click at [934, 543] on button "Yes / OK" at bounding box center [946, 544] width 72 height 16
click at [930, 575] on button "Yes / OK" at bounding box center [946, 568] width 72 height 16
click at [932, 602] on div "Yes / OK" at bounding box center [944, 591] width 73 height 20
click at [939, 595] on button "Yes / OK" at bounding box center [946, 592] width 72 height 16
click at [937, 616] on button "Yes / OK" at bounding box center [946, 616] width 72 height 16
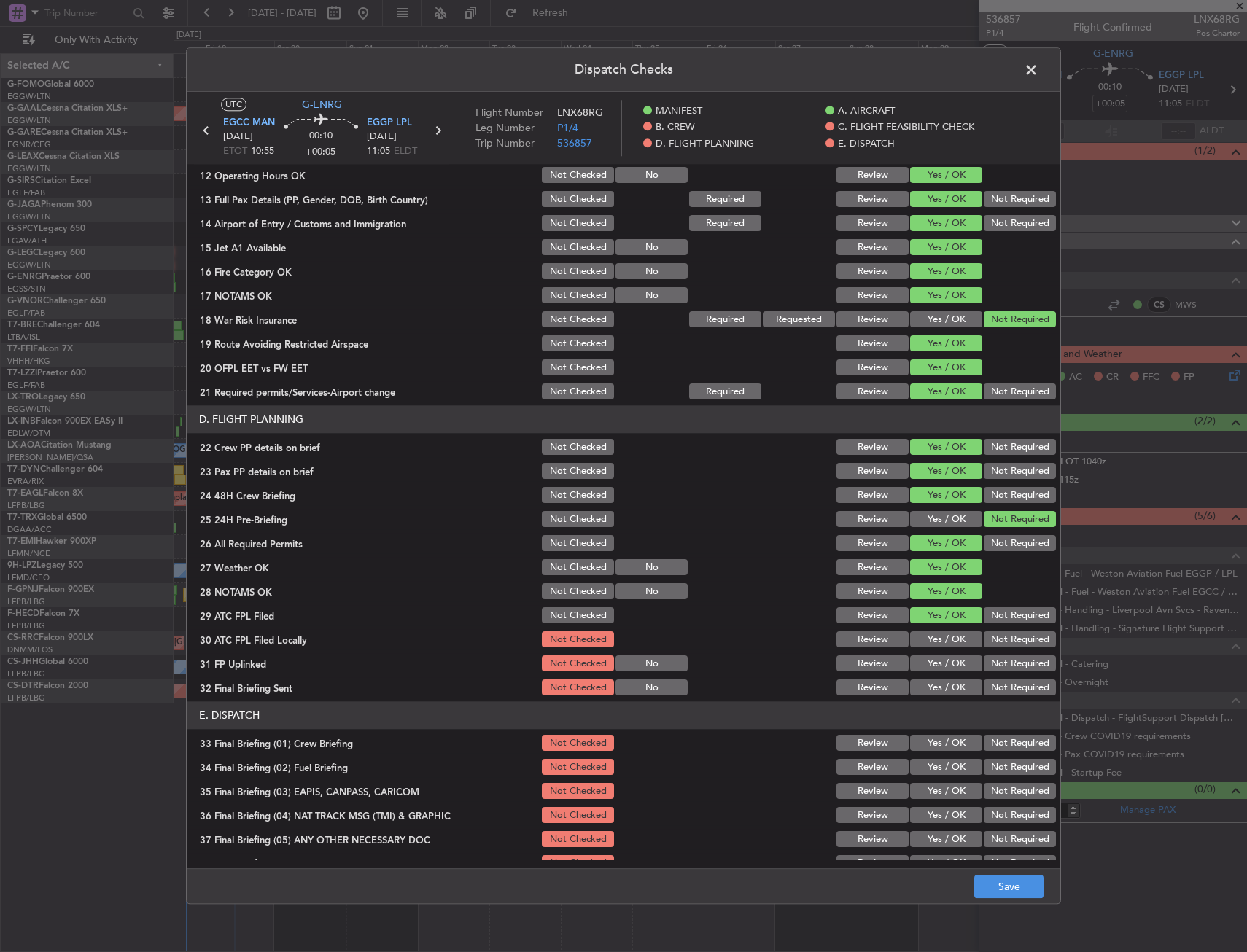
click at [936, 642] on button "Yes / OK" at bounding box center [946, 640] width 72 height 16
drag, startPoint x: 936, startPoint y: 663, endPoint x: 936, endPoint y: 685, distance: 22.0
click at [936, 668] on button "Yes / OK" at bounding box center [946, 664] width 72 height 16
click at [936, 691] on button "Yes / OK" at bounding box center [946, 688] width 72 height 16
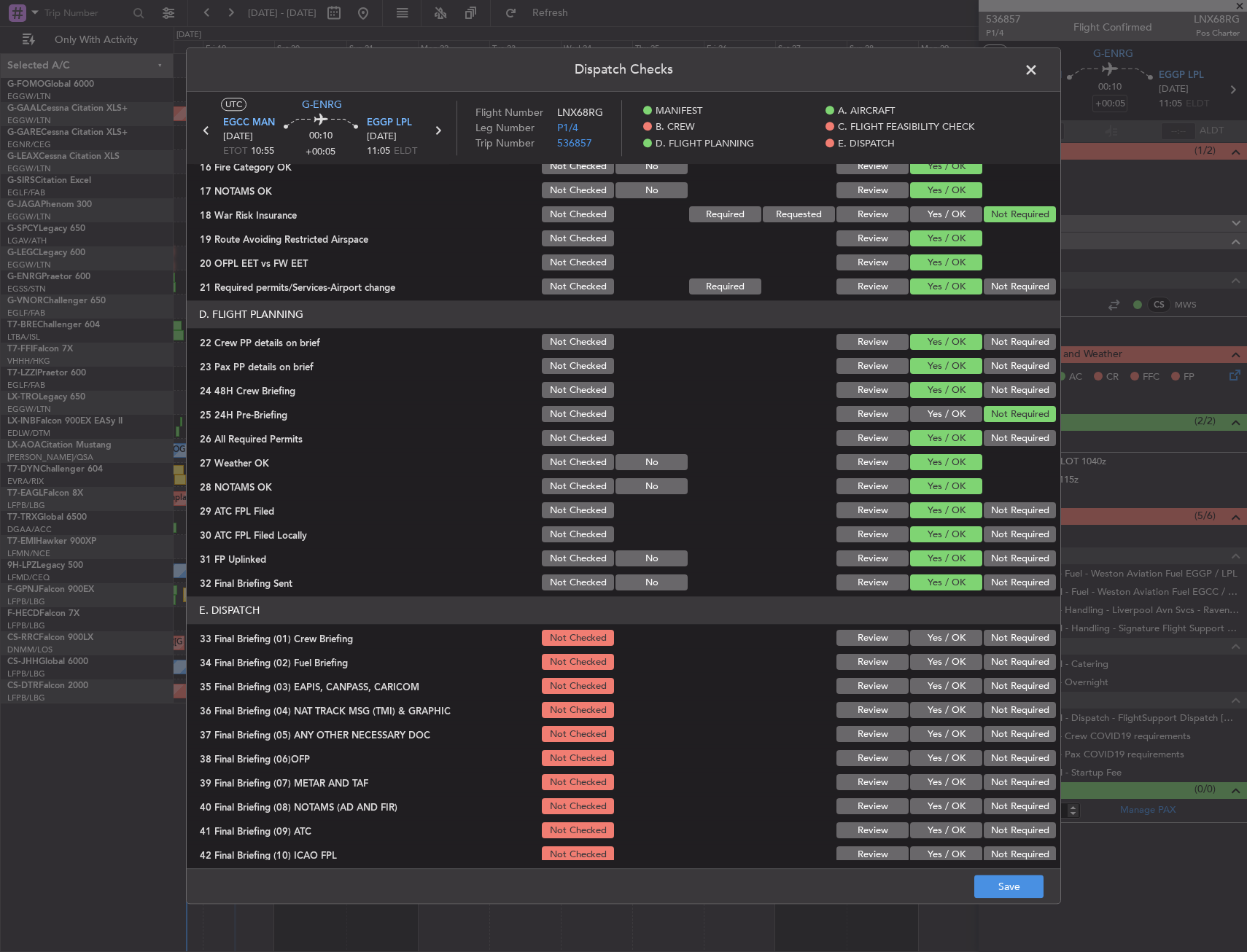
scroll to position [600, 0]
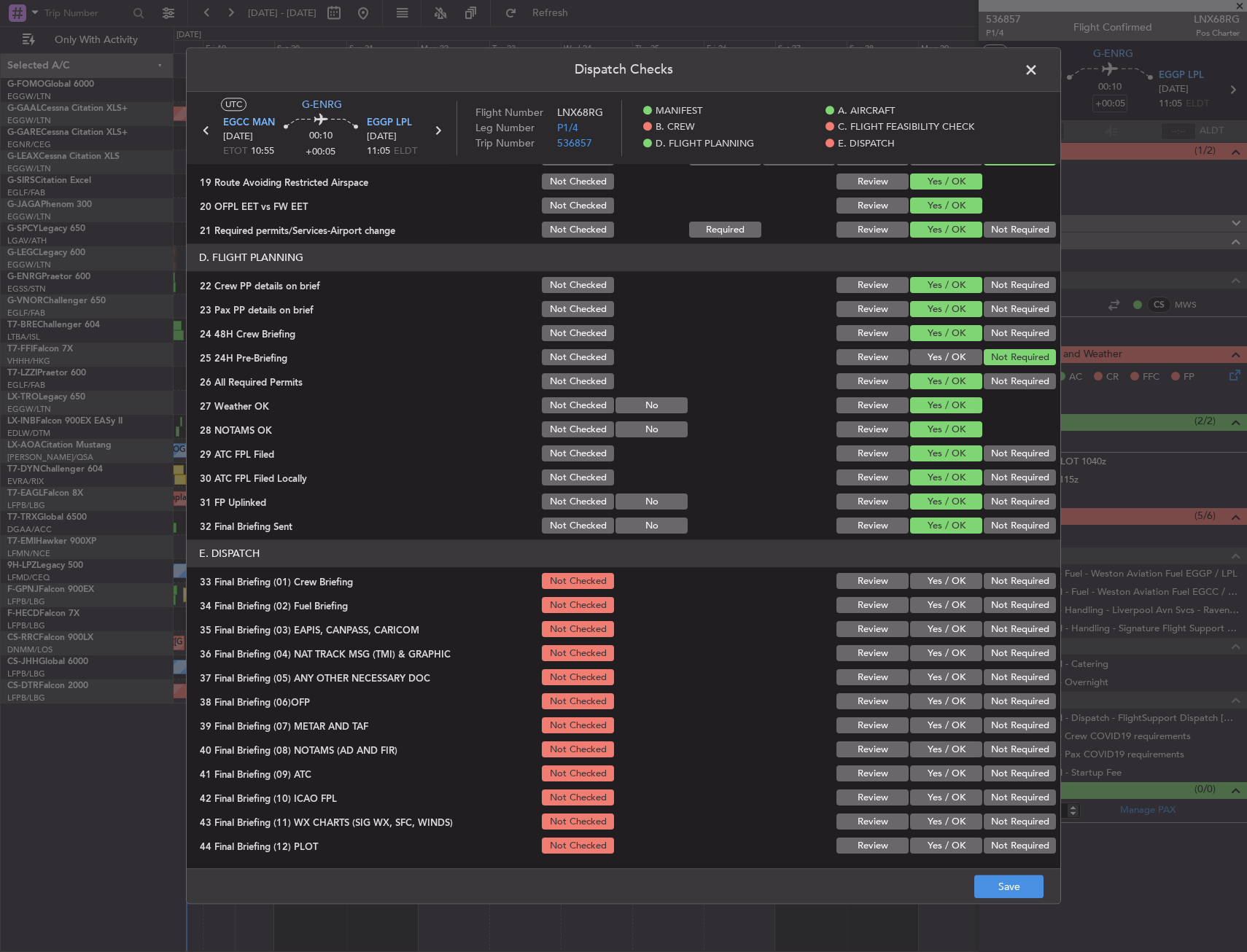
click at [941, 580] on button "Yes / OK" at bounding box center [946, 581] width 72 height 16
click at [942, 603] on button "Yes / OK" at bounding box center [946, 606] width 72 height 16
click at [996, 624] on button "Not Required" at bounding box center [1019, 629] width 72 height 16
click at [993, 650] on button "Not Required" at bounding box center [1019, 654] width 72 height 16
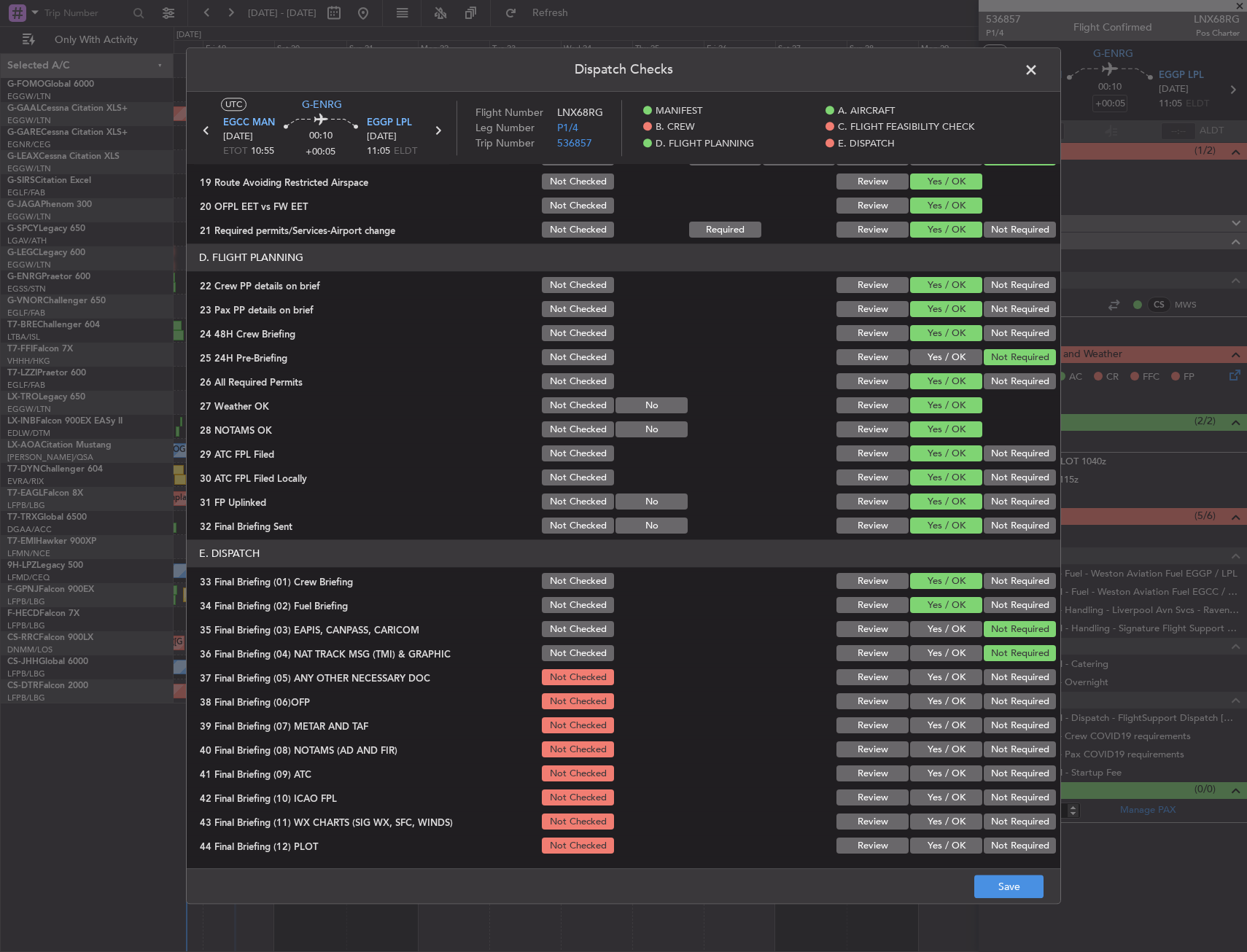
click at [992, 670] on div "Not Required" at bounding box center [1019, 677] width 73 height 20
click at [989, 677] on button "Not Required" at bounding box center [1019, 678] width 72 height 16
click at [949, 693] on div "Yes / OK" at bounding box center [944, 702] width 73 height 20
click at [948, 711] on div "Yes / OK" at bounding box center [944, 702] width 73 height 20
click at [945, 701] on button "Yes / OK" at bounding box center [946, 702] width 72 height 16
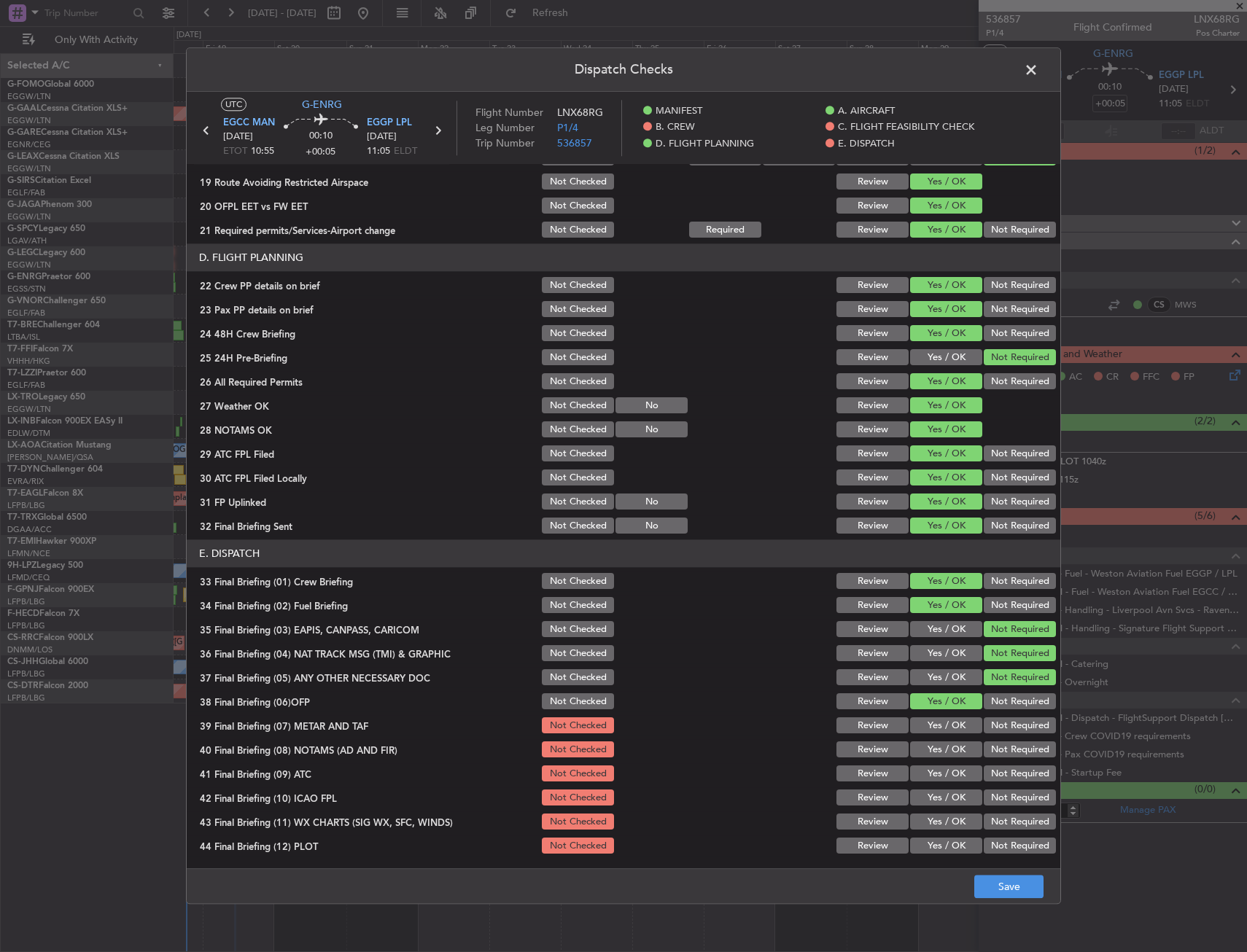
click at [944, 724] on button "Yes / OK" at bounding box center [946, 726] width 72 height 16
click at [948, 745] on div "Yes / OK" at bounding box center [944, 750] width 73 height 20
click at [948, 756] on button "Yes / OK" at bounding box center [946, 751] width 72 height 16
click at [944, 779] on button "Yes / OK" at bounding box center [946, 774] width 72 height 16
click at [944, 799] on button "Yes / OK" at bounding box center [946, 799] width 72 height 16
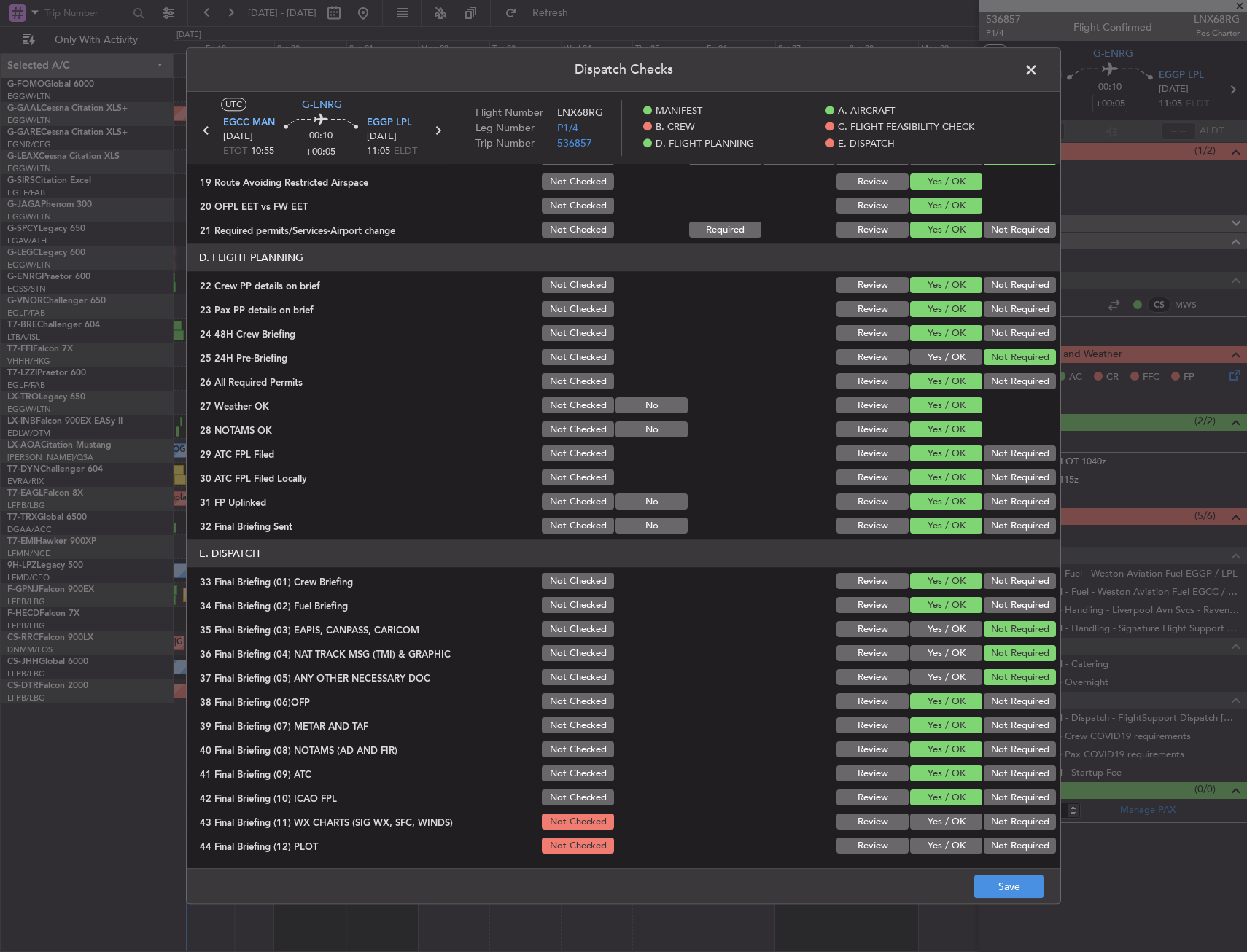
drag, startPoint x: 944, startPoint y: 823, endPoint x: 945, endPoint y: 838, distance: 15.0
click at [944, 826] on button "Yes / OK" at bounding box center [946, 822] width 72 height 16
drag, startPoint x: 946, startPoint y: 845, endPoint x: 966, endPoint y: 863, distance: 26.9
click at [948, 849] on button "Yes / OK" at bounding box center [946, 847] width 72 height 16
click at [999, 881] on button "Save" at bounding box center [1008, 887] width 69 height 24
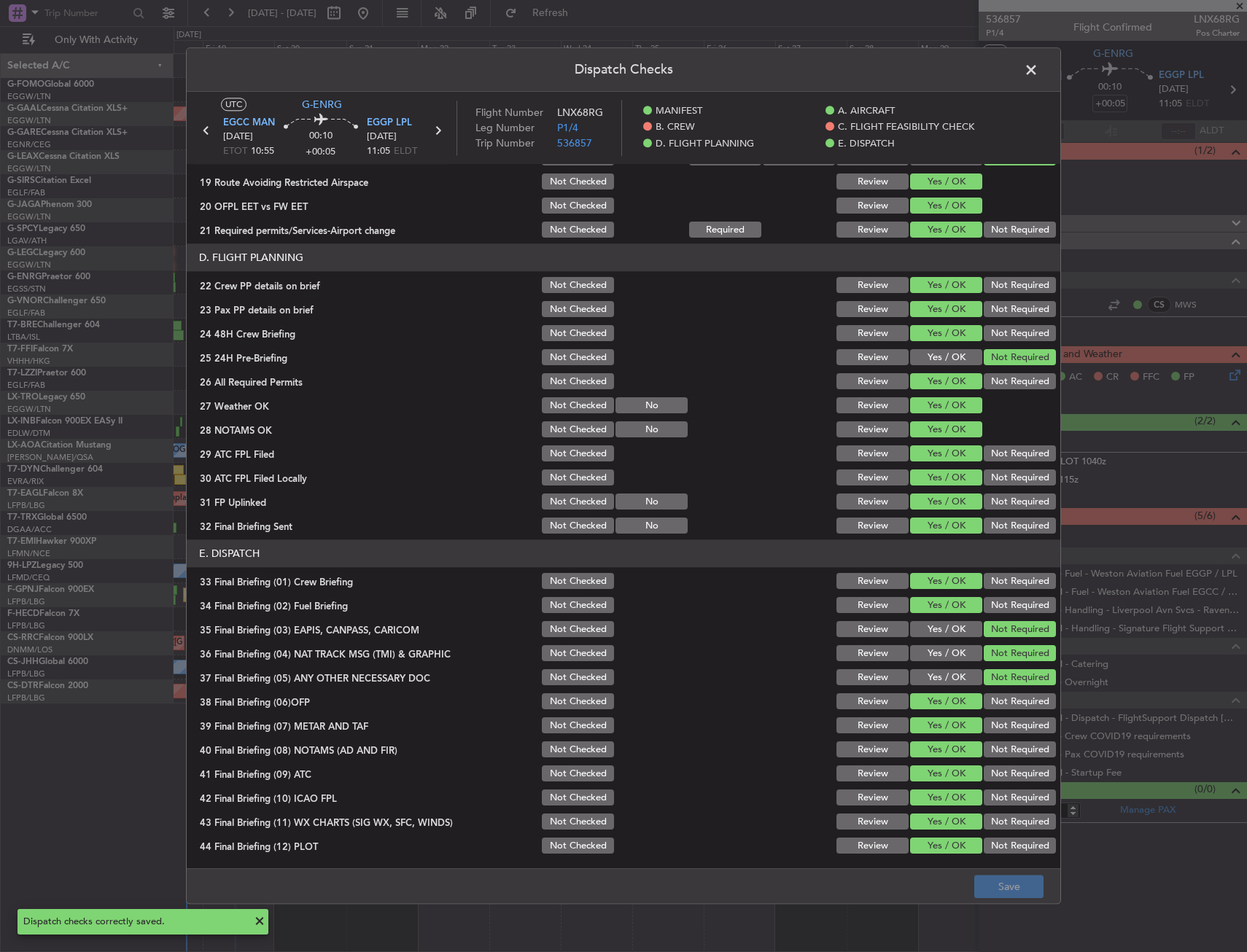
drag, startPoint x: 1025, startPoint y: 65, endPoint x: 1024, endPoint y: 78, distance: 13.0
click at [1039, 65] on span at bounding box center [1039, 73] width 0 height 29
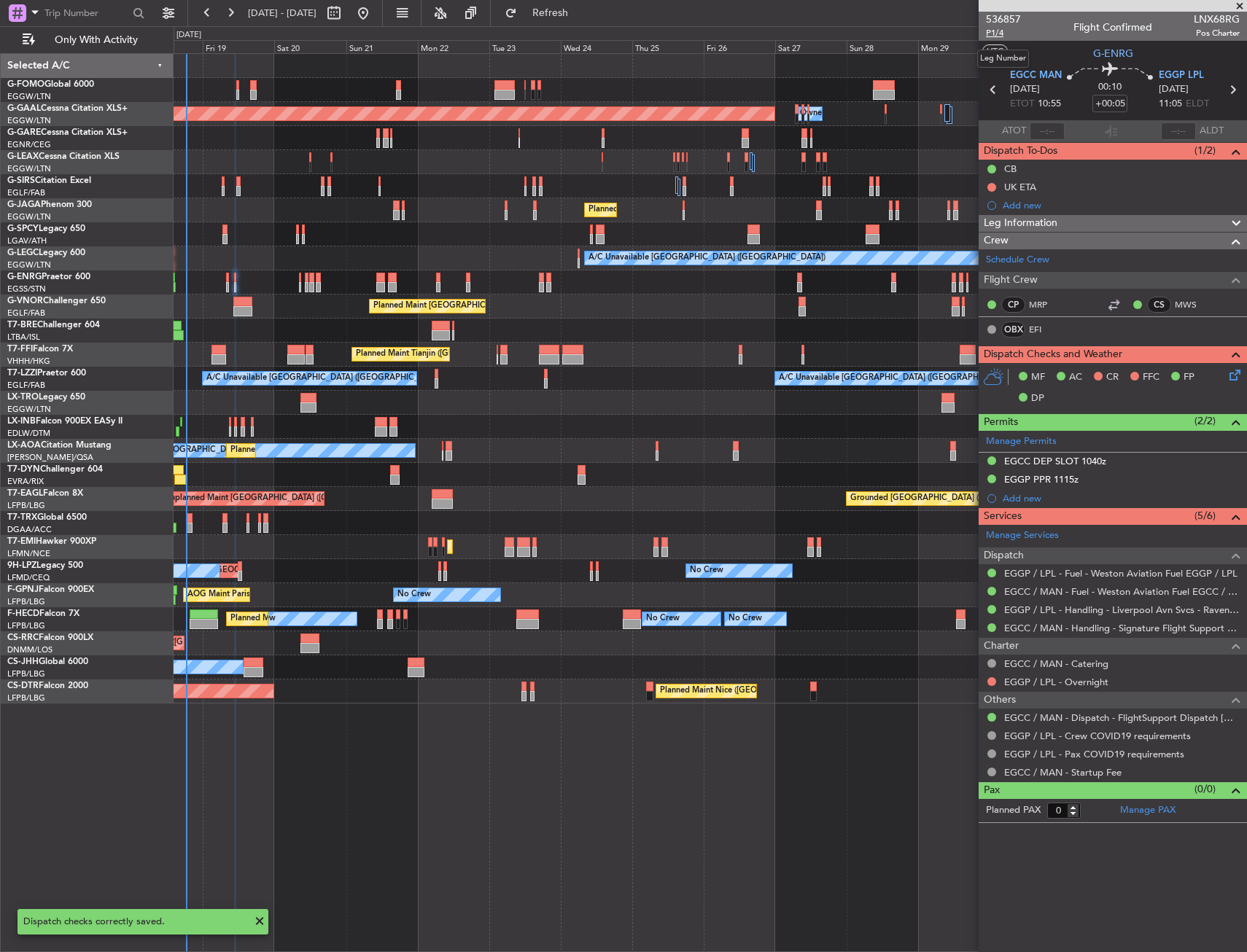
click at [990, 32] on span "P1/4" at bounding box center [1004, 33] width 35 height 12
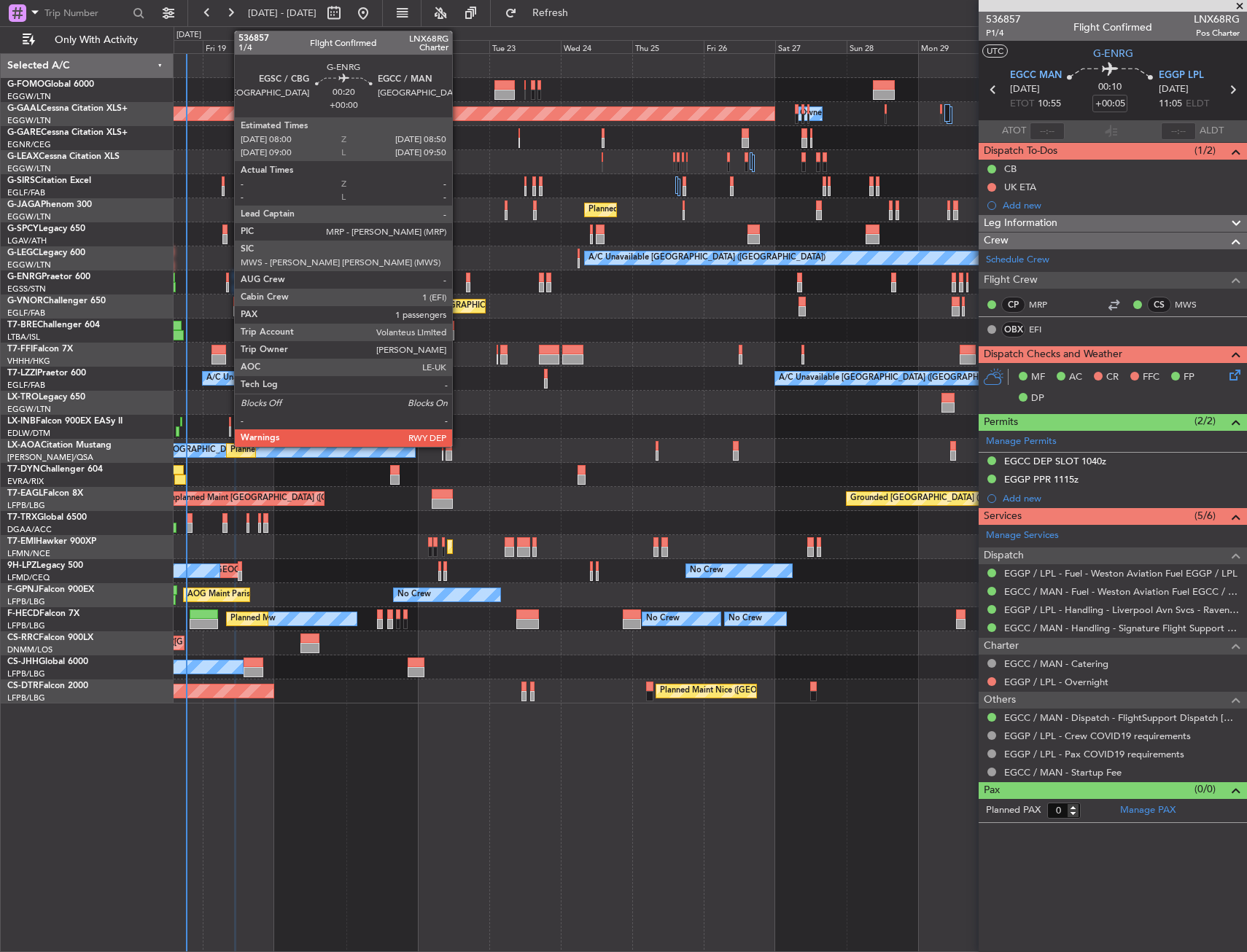
click at [227, 273] on div at bounding box center [227, 278] width 3 height 10
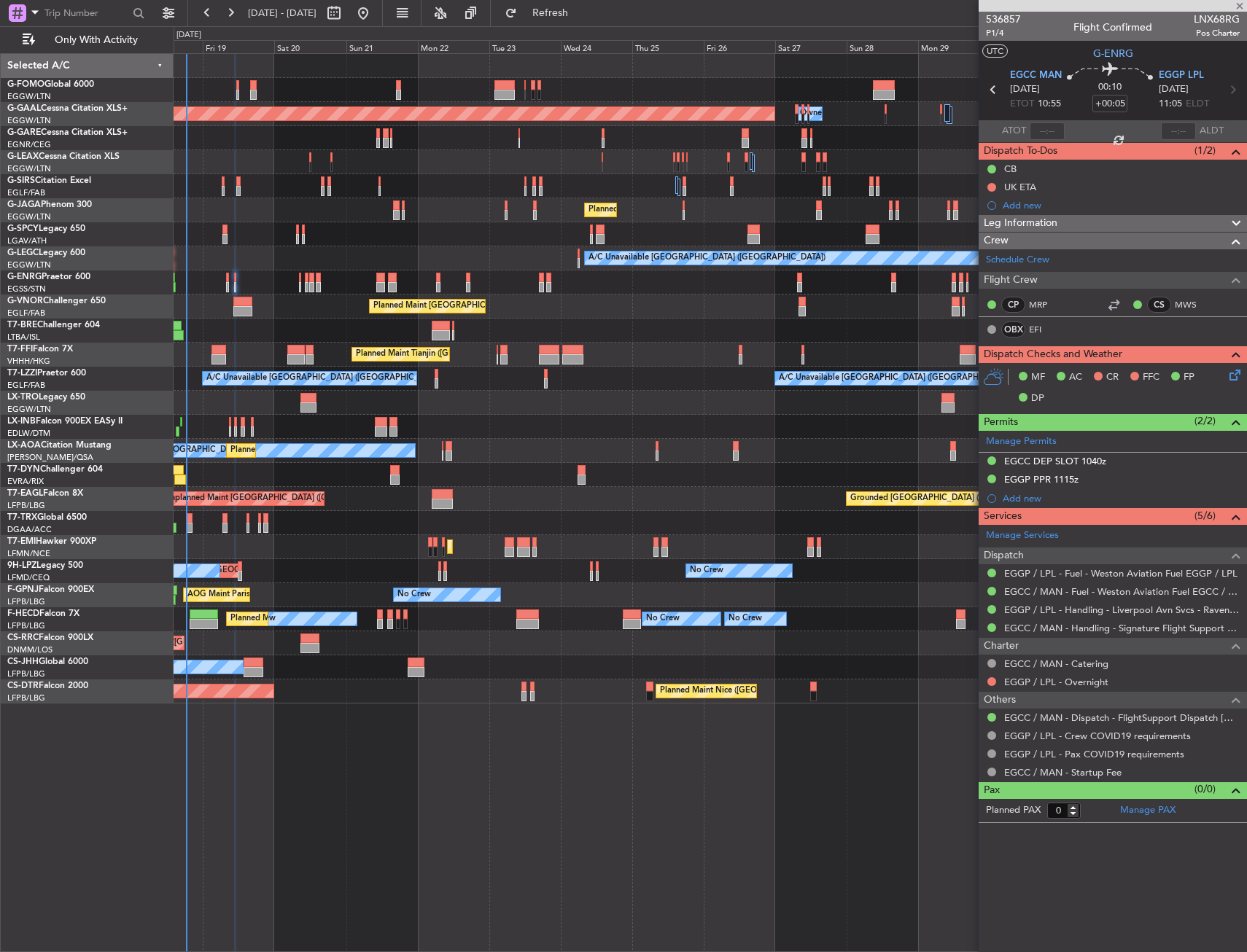
type input "1"
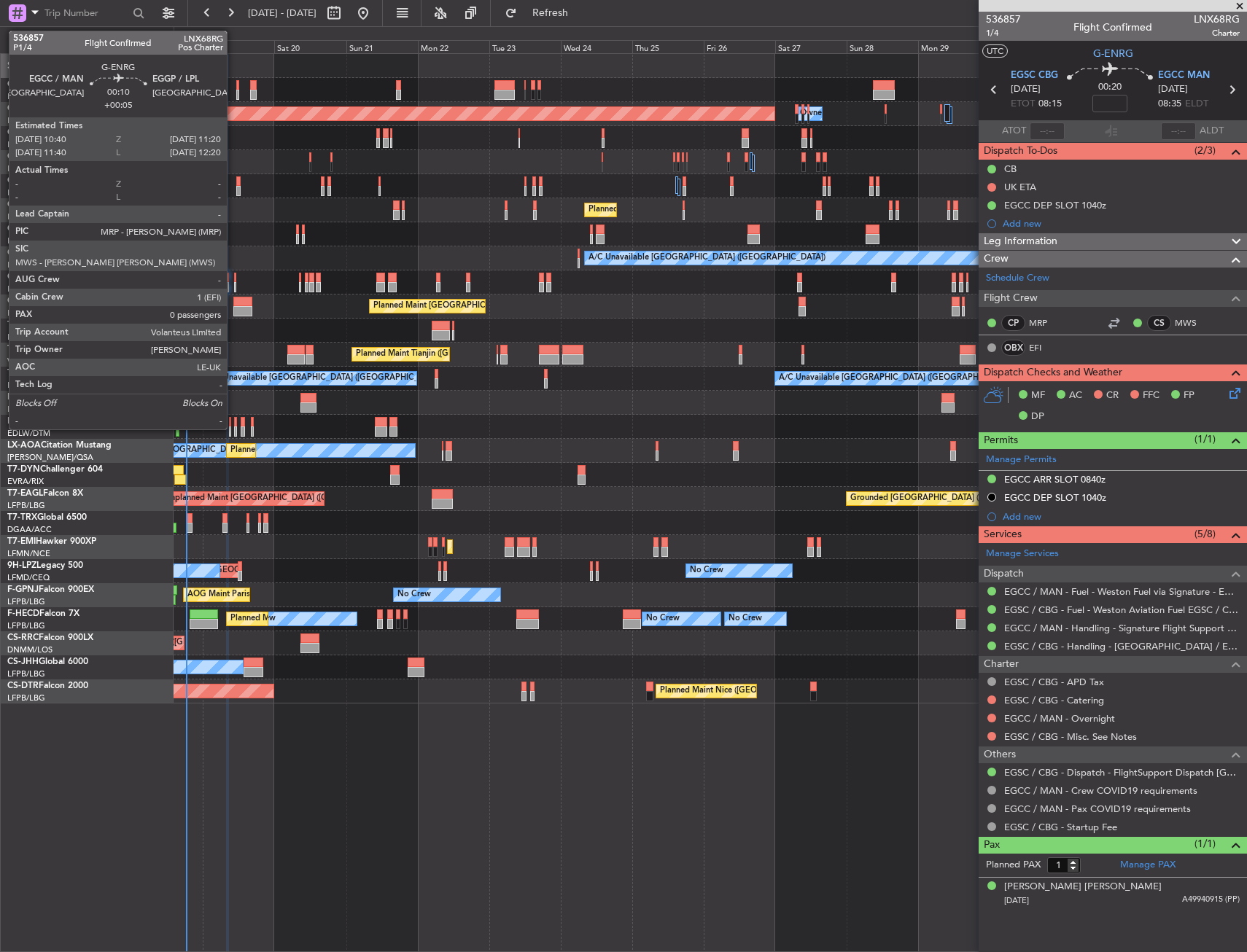
click at [234, 278] on div at bounding box center [235, 278] width 3 height 10
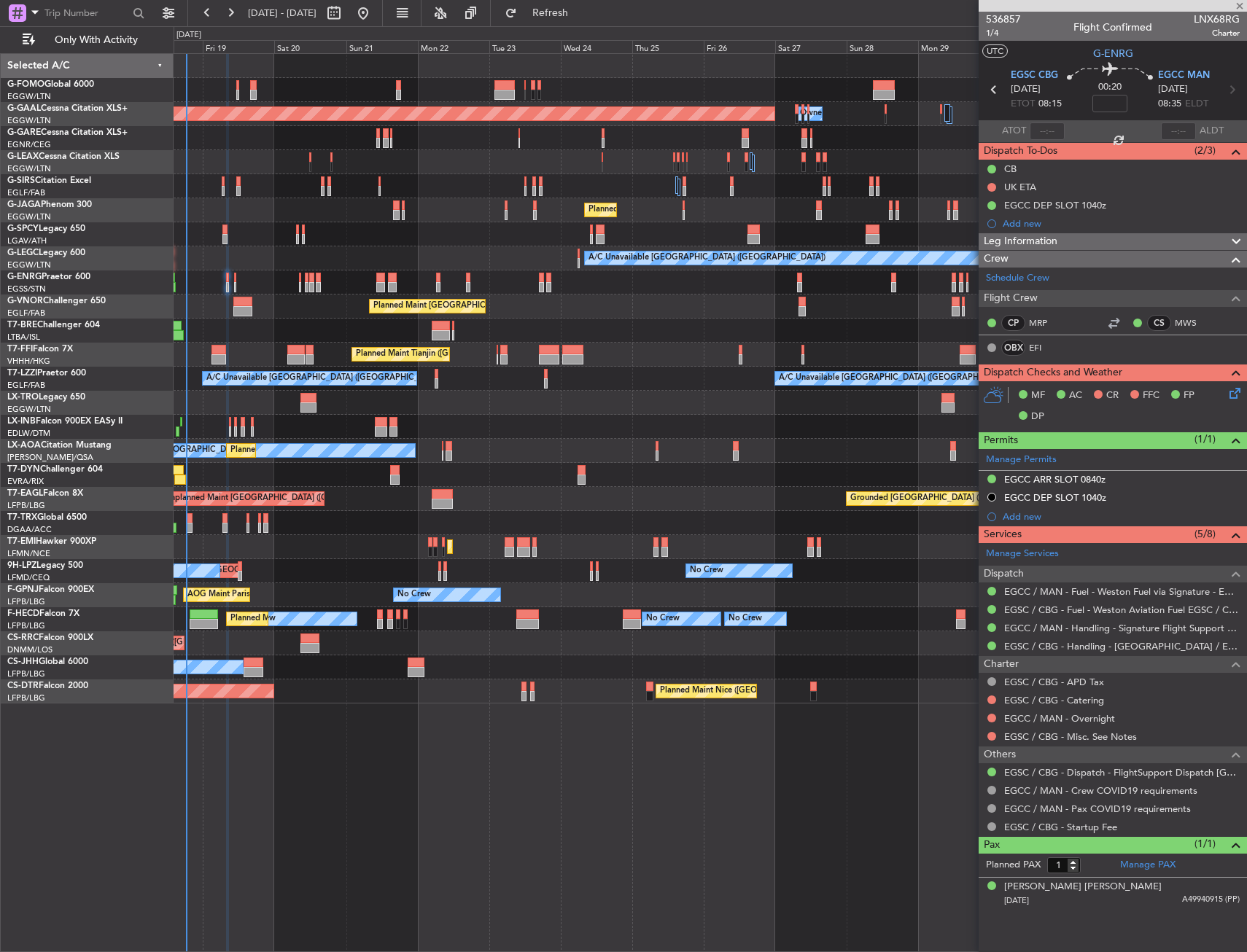
type input "+00:05"
type input "0"
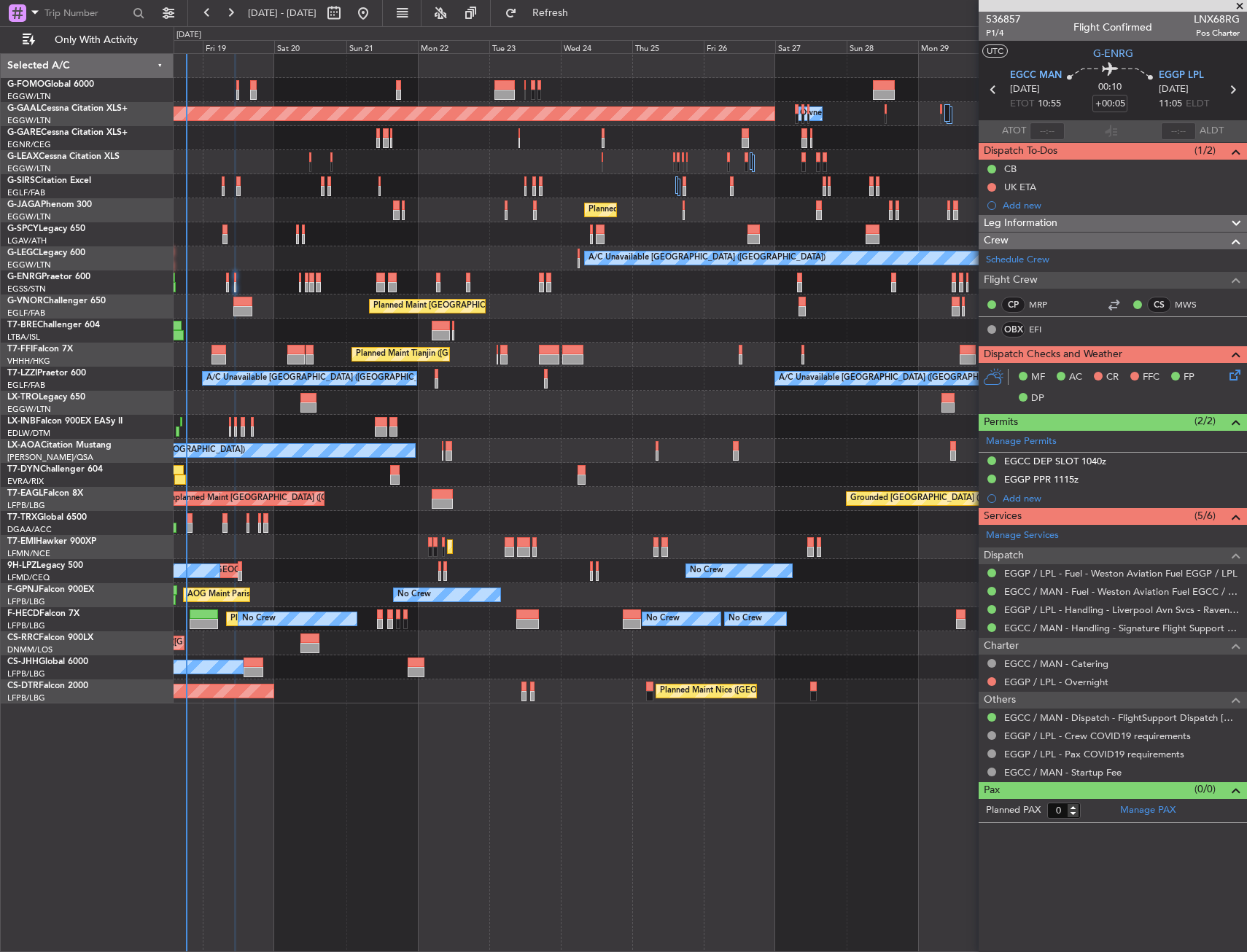
click at [1237, 372] on icon at bounding box center [1232, 372] width 11 height 11
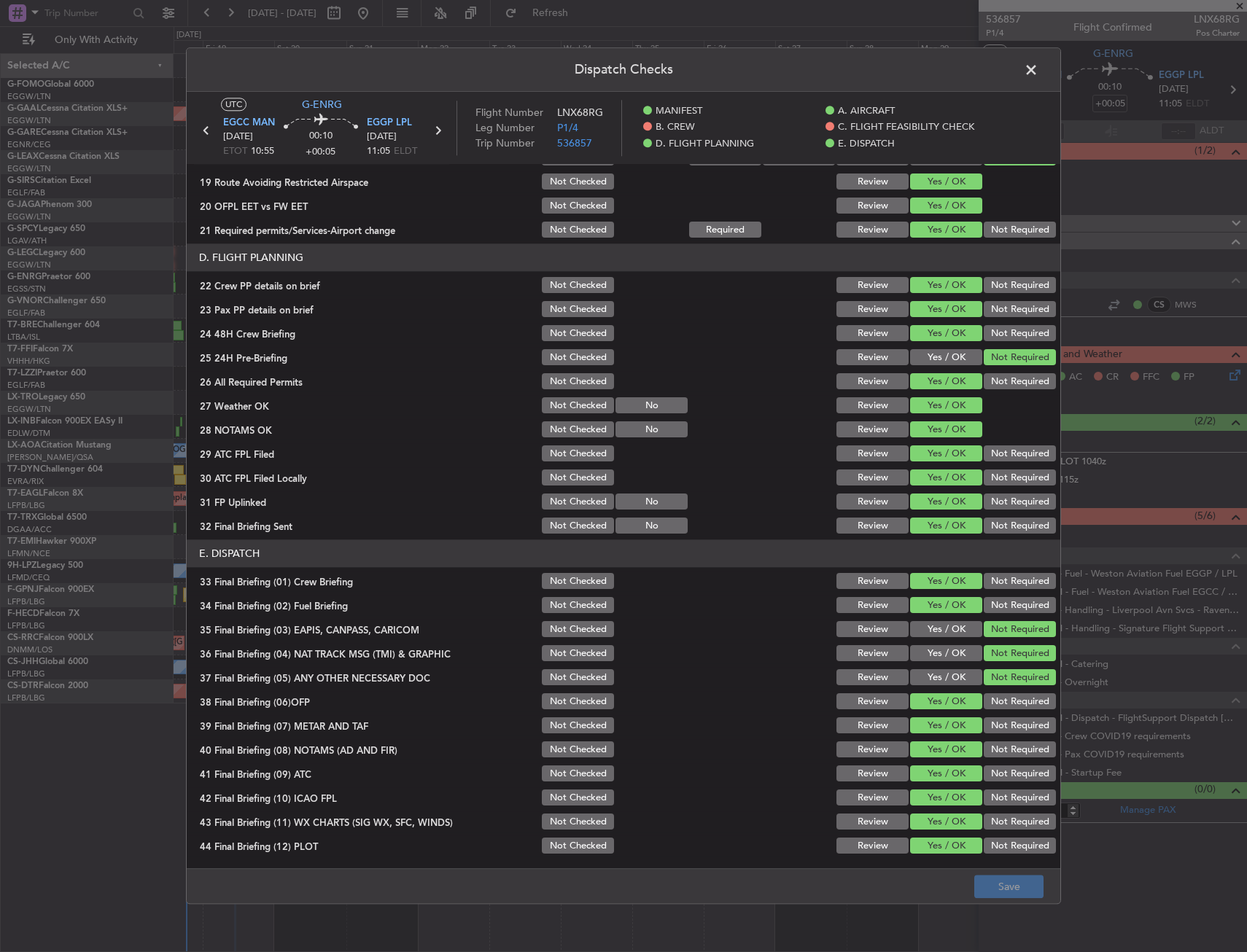
click at [1039, 67] on span at bounding box center [1039, 73] width 0 height 29
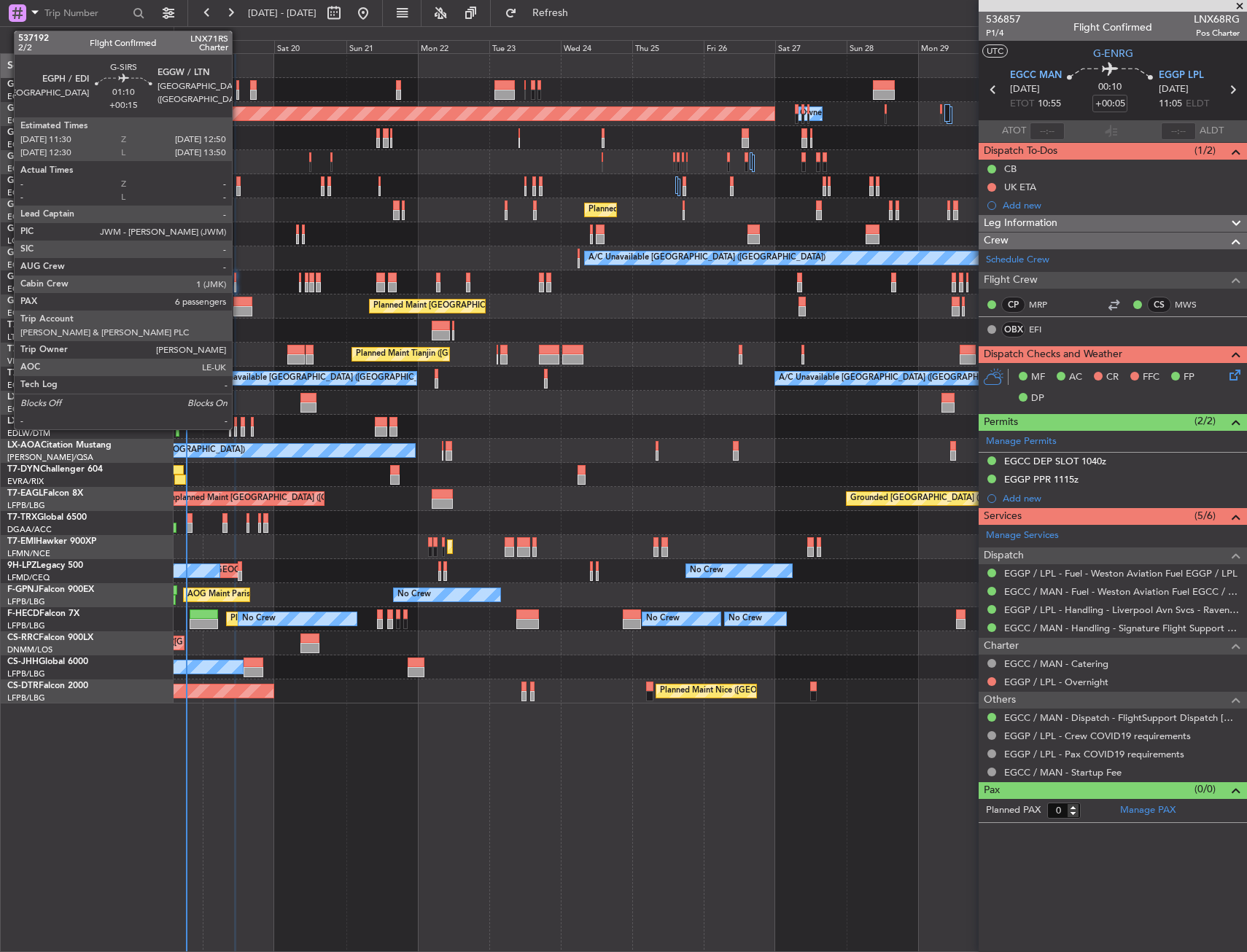
click at [239, 180] on div at bounding box center [238, 181] width 4 height 10
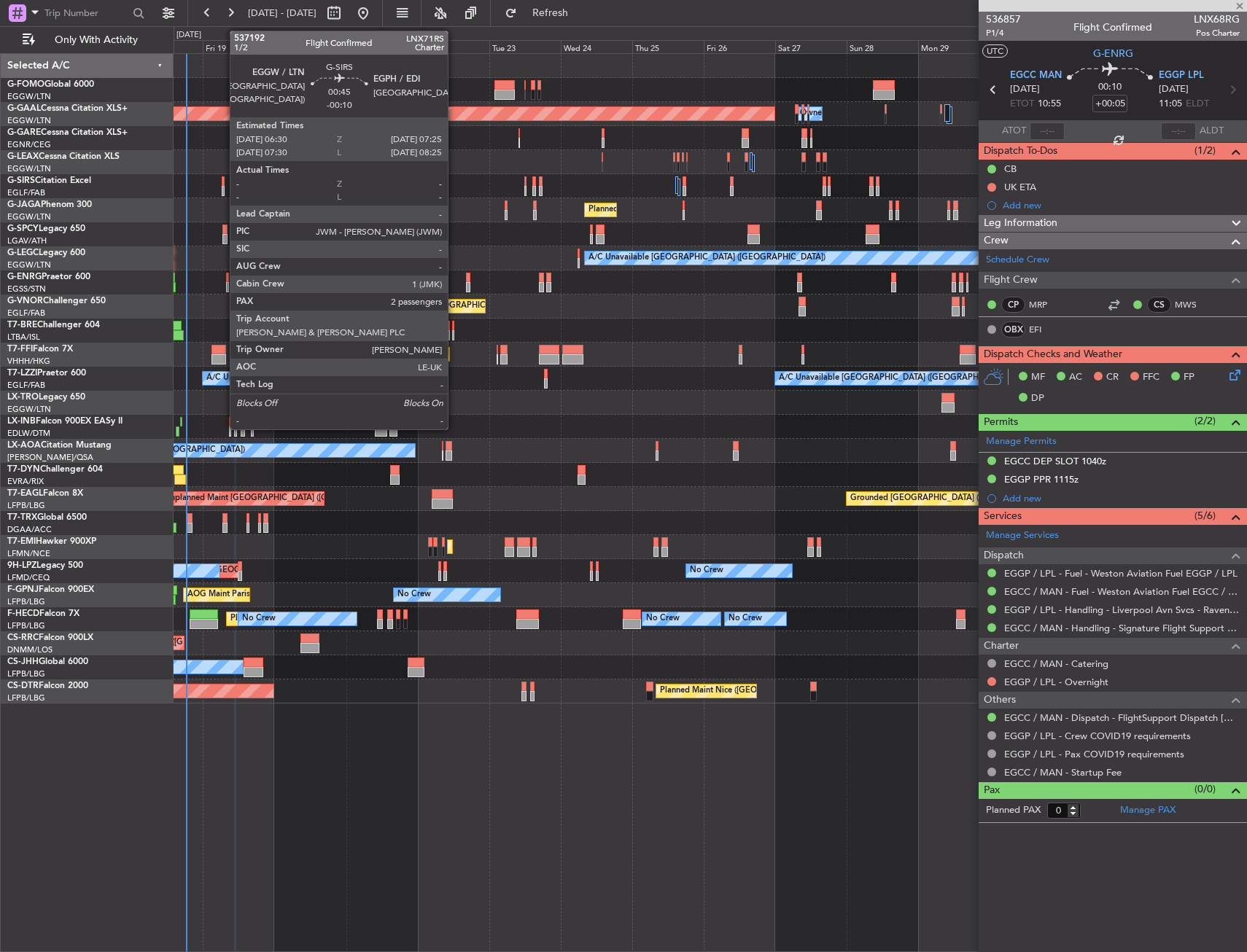
type input "+00:15"
type input "6"
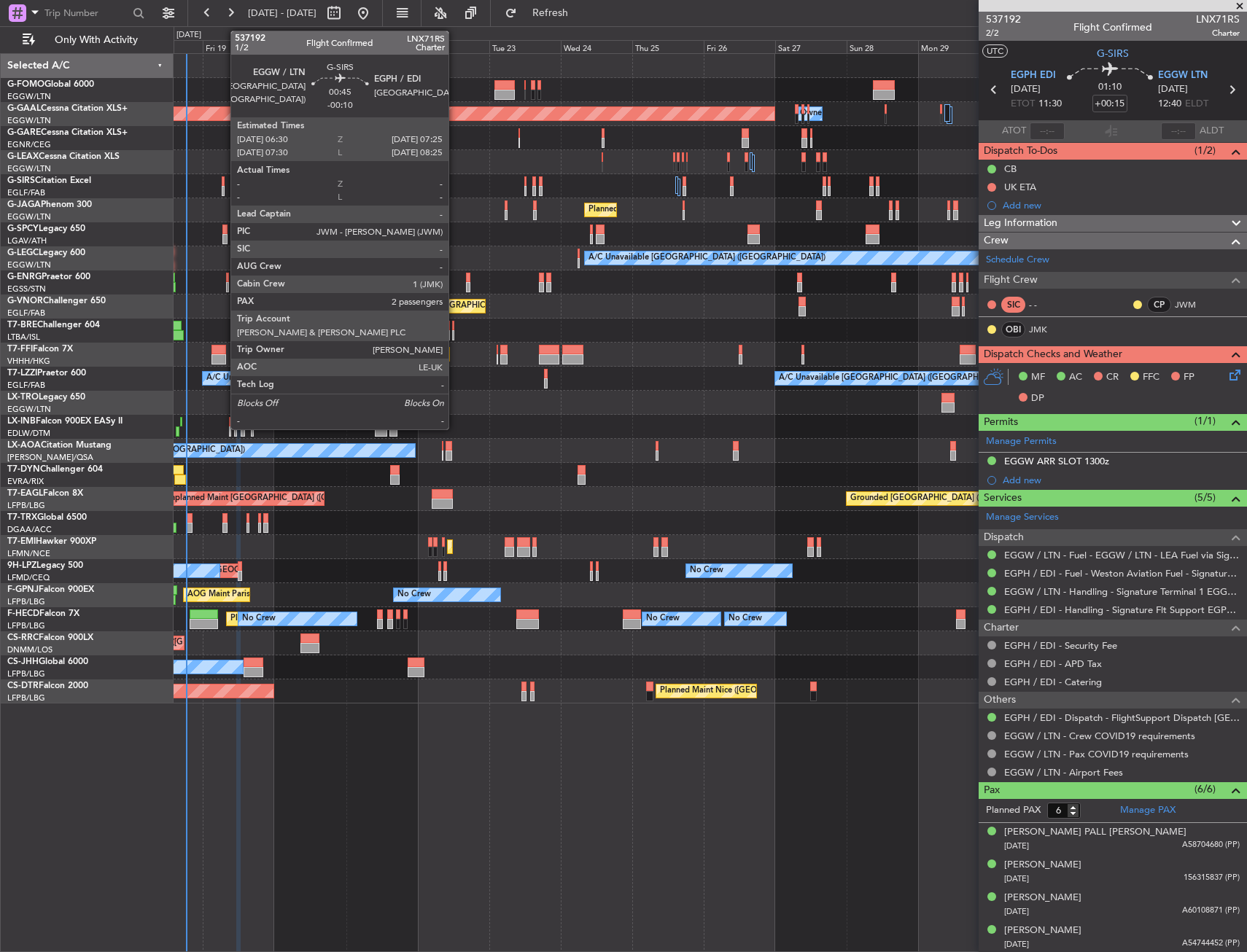
click at [223, 184] on div at bounding box center [222, 181] width 3 height 10
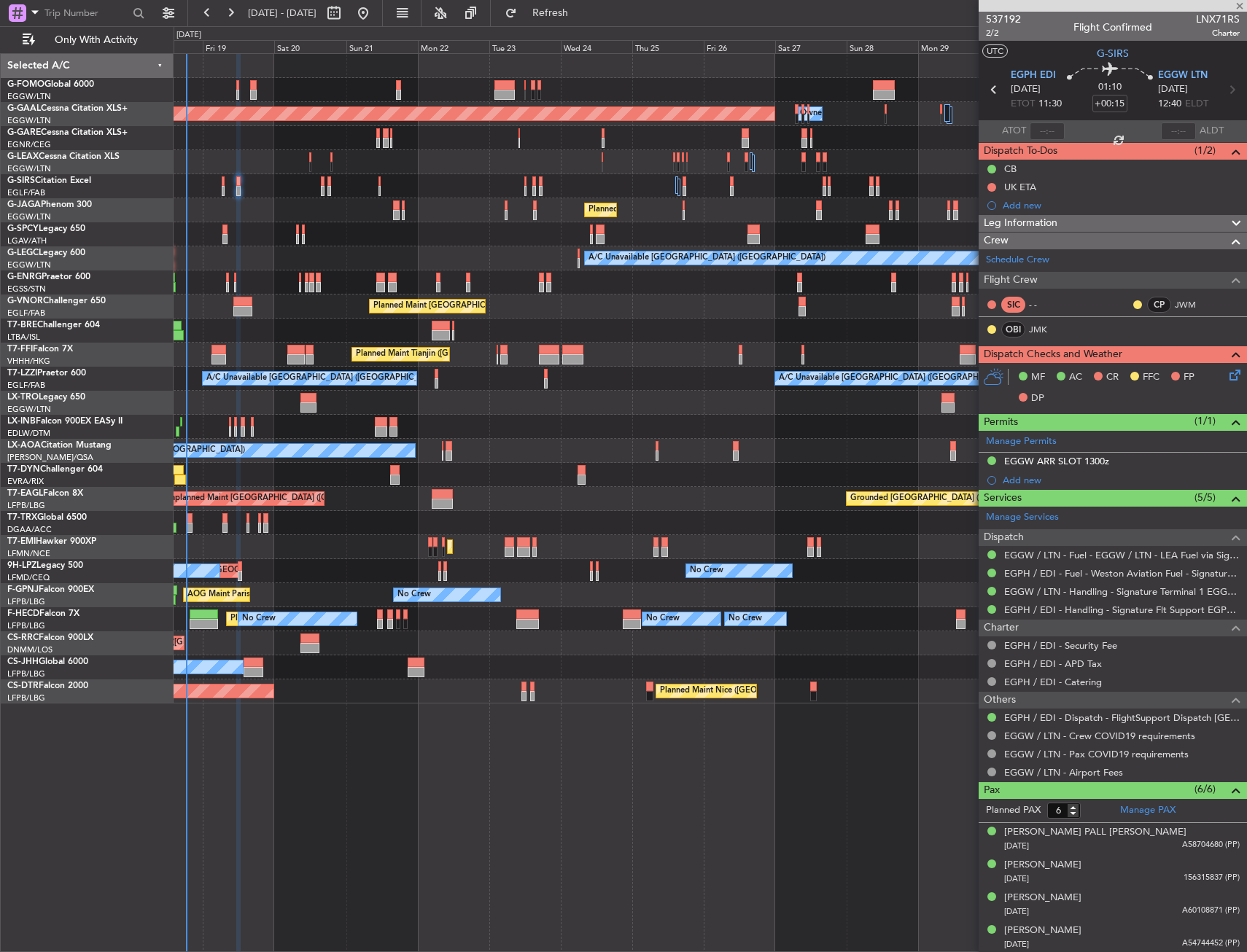
type input "-00:10"
type input "2"
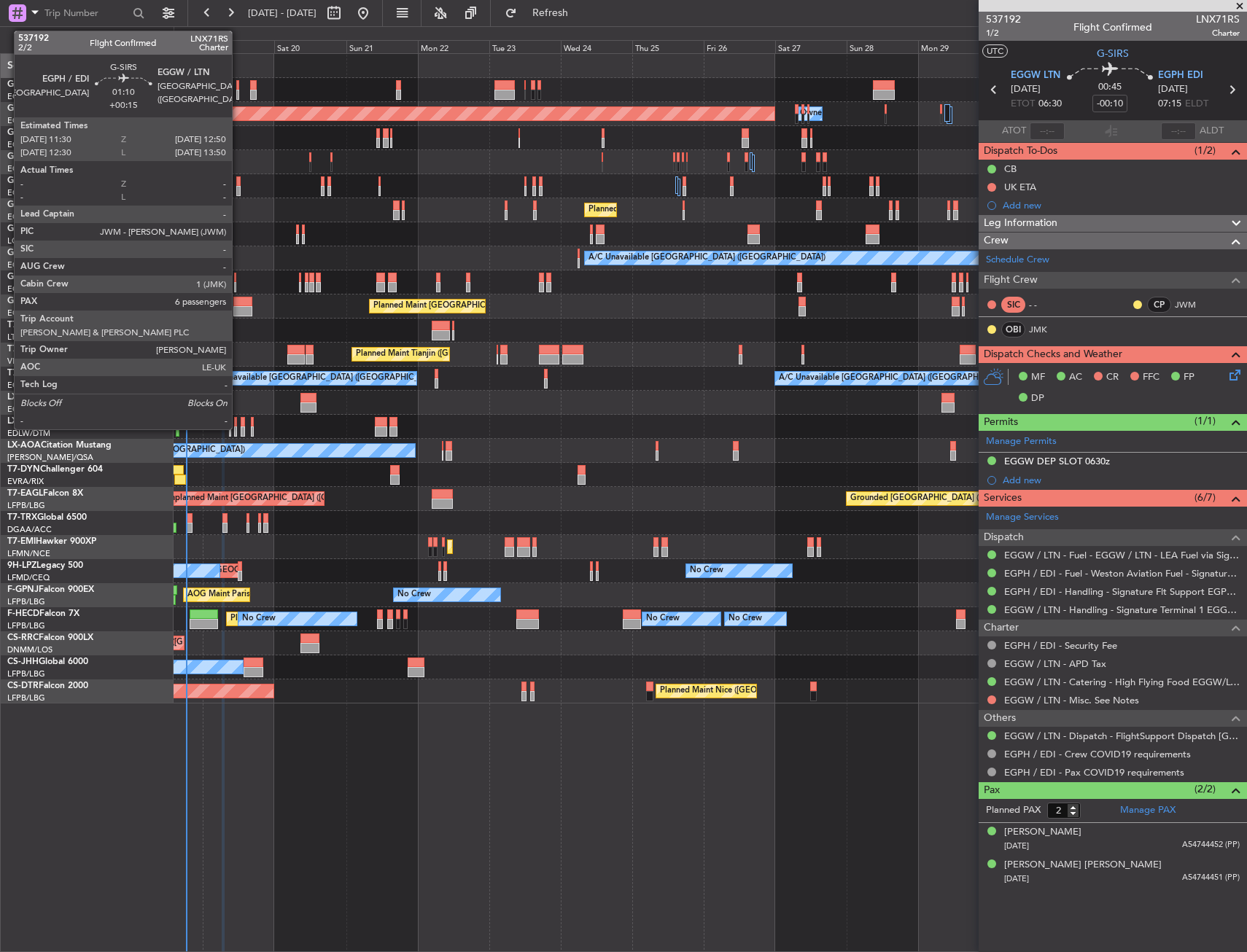
click at [239, 180] on div at bounding box center [238, 181] width 4 height 10
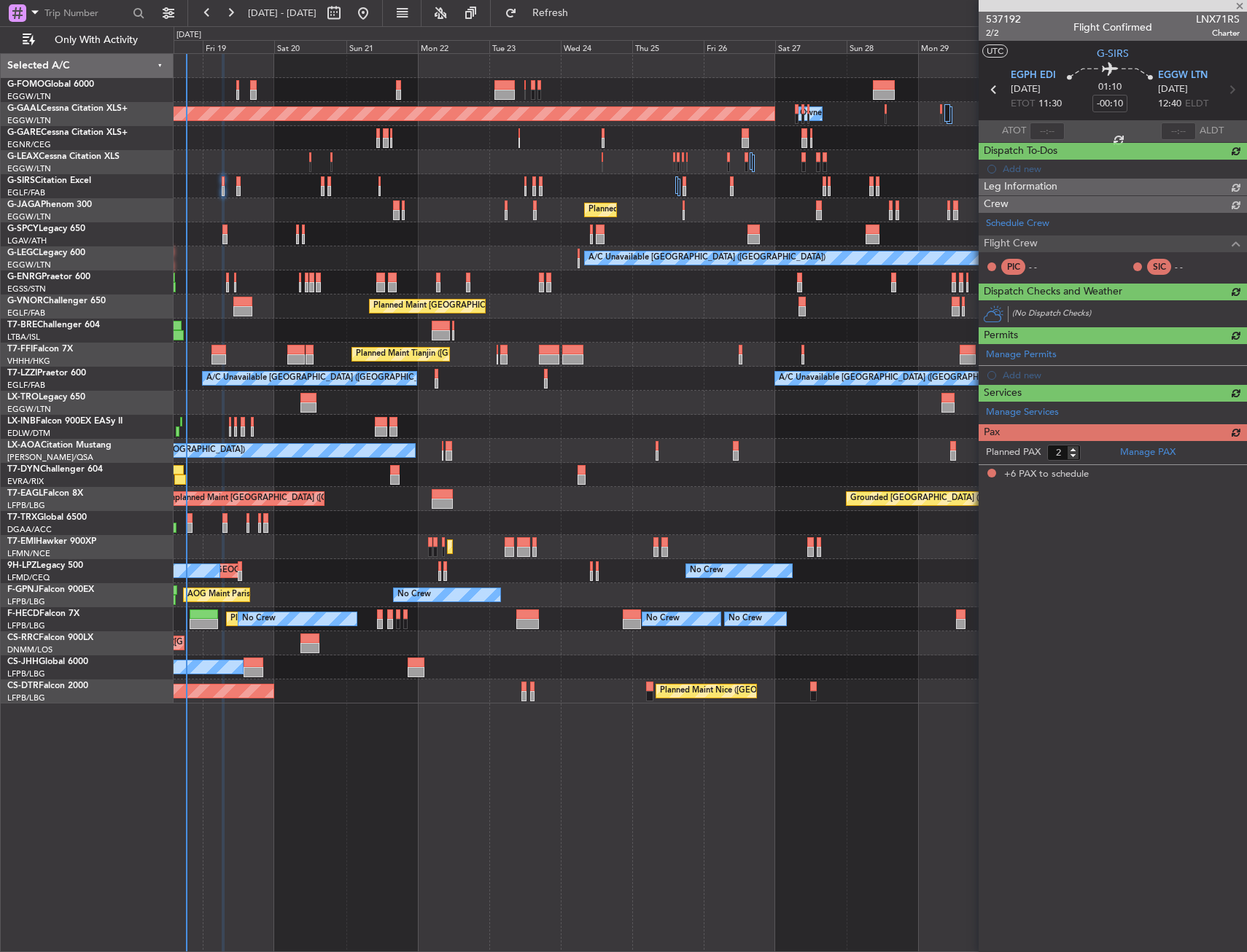
type input "+00:15"
type input "6"
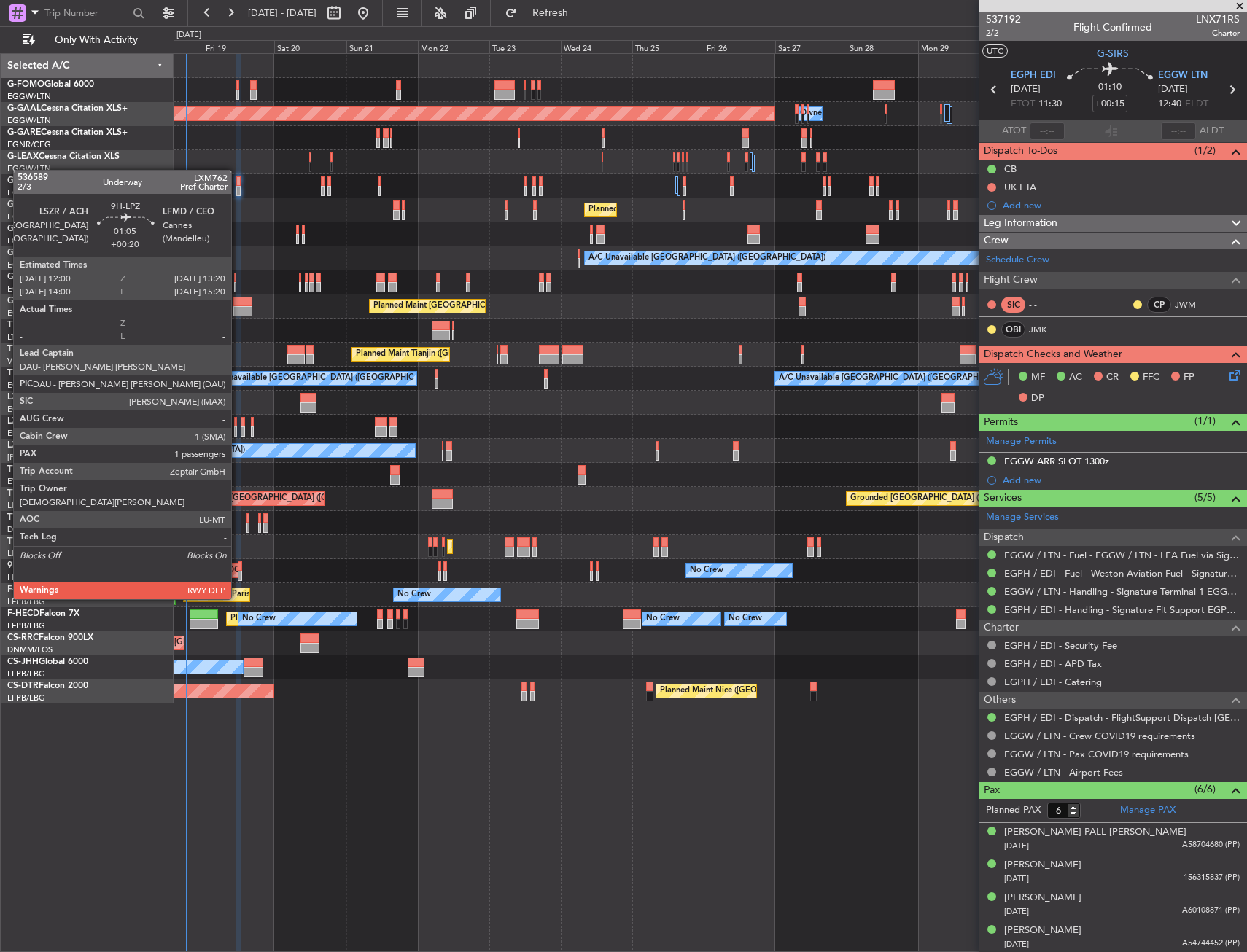
click at [238, 572] on div at bounding box center [240, 576] width 4 height 10
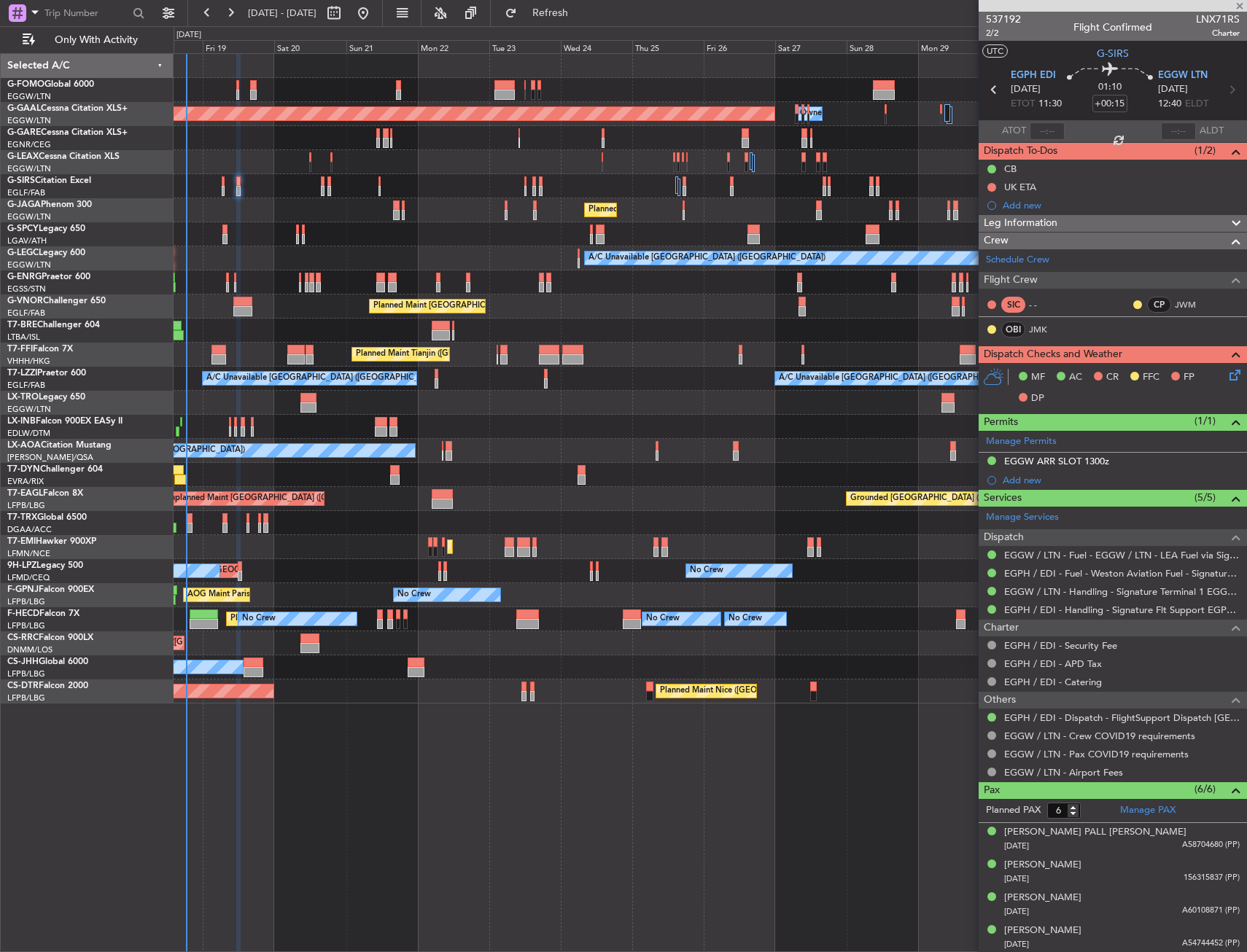
type input "+00:20"
type input "1"
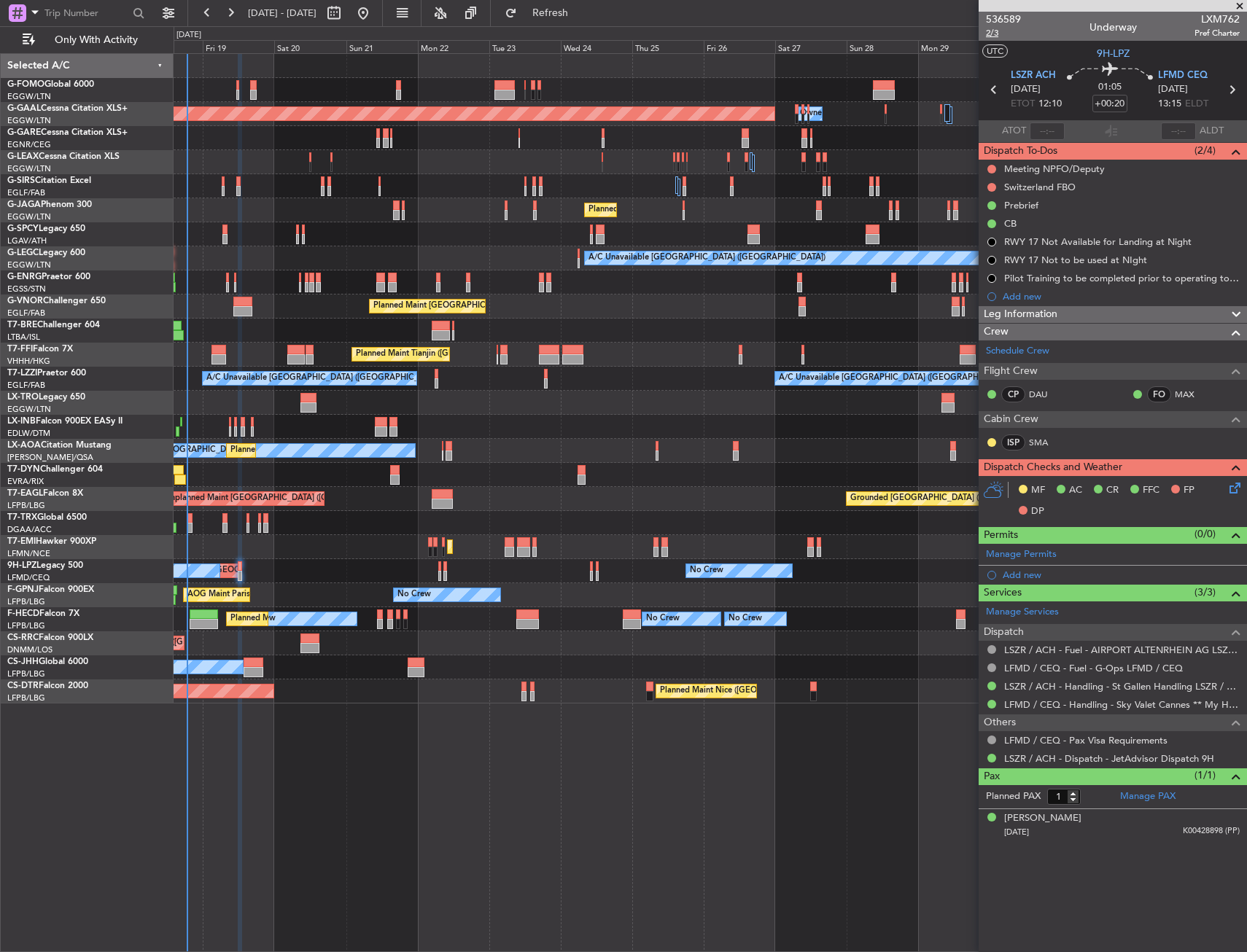
click at [993, 37] on span "2/3" at bounding box center [1004, 33] width 35 height 12
click at [1008, 30] on span "2/3" at bounding box center [1004, 33] width 35 height 12
click at [1232, 486] on icon at bounding box center [1232, 485] width 11 height 11
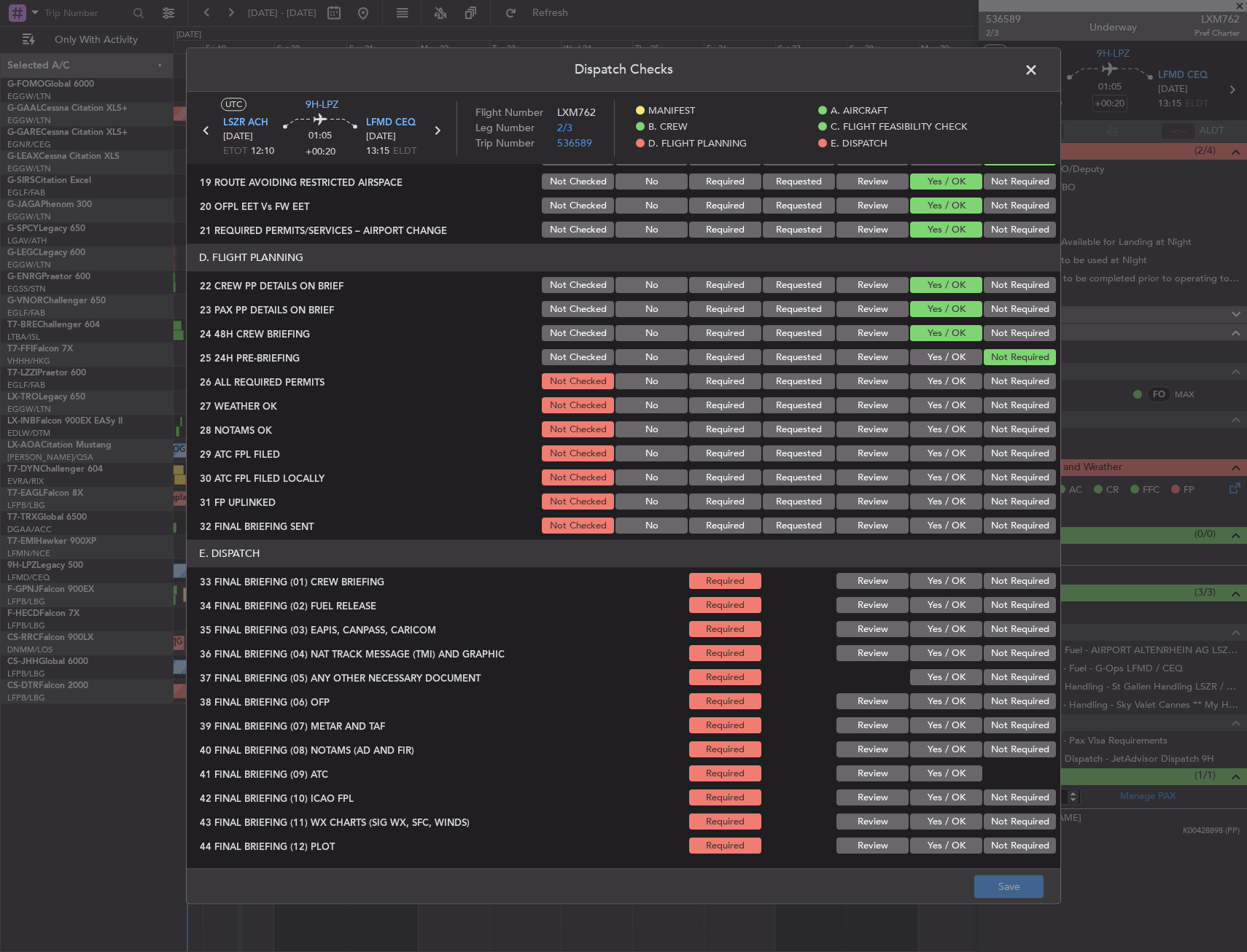
click at [938, 384] on button "Yes / OK" at bounding box center [946, 382] width 72 height 16
click at [938, 405] on button "Yes / OK" at bounding box center [946, 406] width 72 height 16
click at [941, 432] on button "Yes / OK" at bounding box center [946, 430] width 72 height 16
click at [942, 452] on button "Yes / OK" at bounding box center [946, 454] width 72 height 16
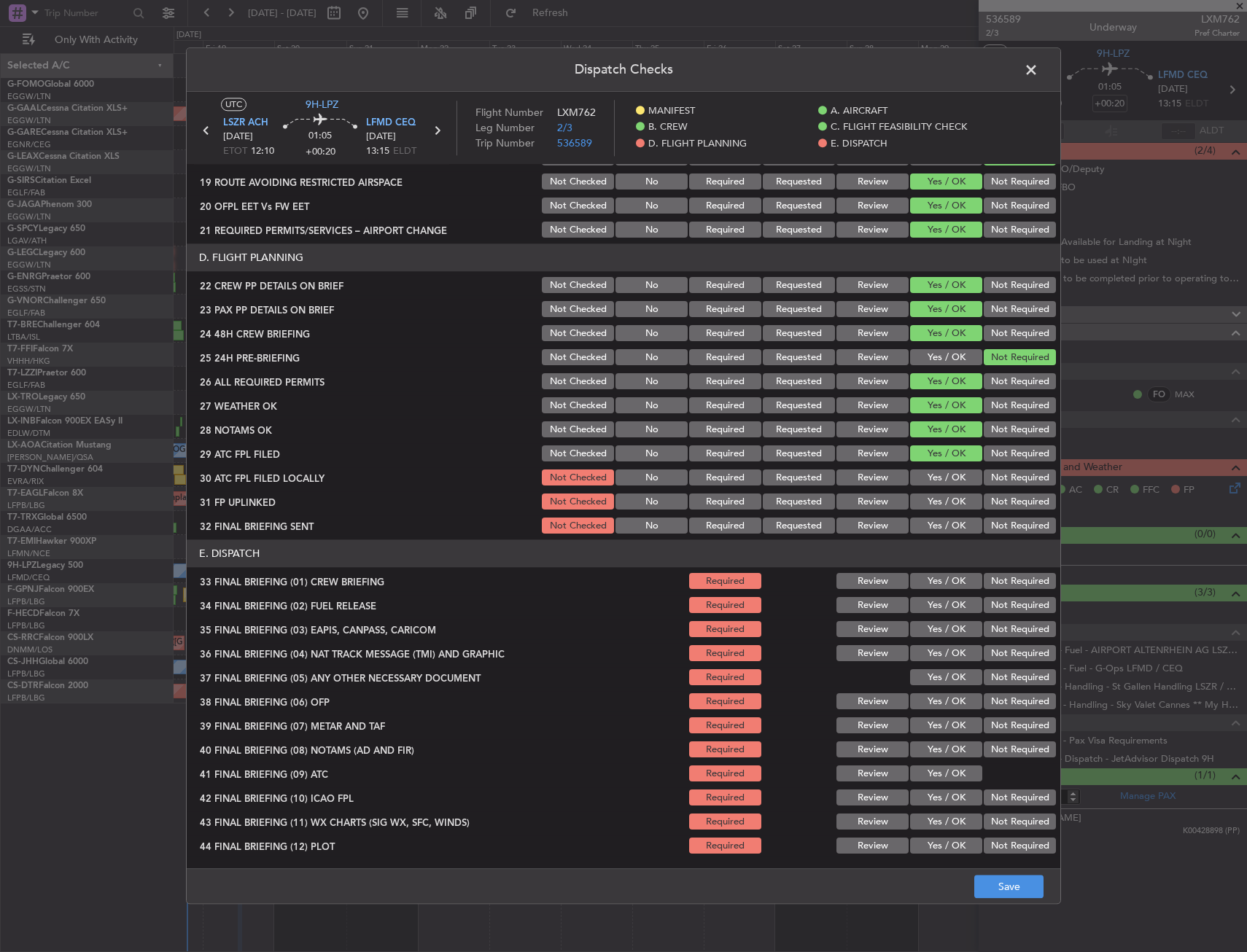
click at [943, 479] on button "Yes / OK" at bounding box center [946, 479] width 72 height 16
click at [944, 506] on button "Yes / OK" at bounding box center [946, 502] width 72 height 16
click at [944, 528] on button "Yes / OK" at bounding box center [946, 527] width 72 height 16
click at [935, 588] on button "Yes / OK" at bounding box center [946, 581] width 72 height 16
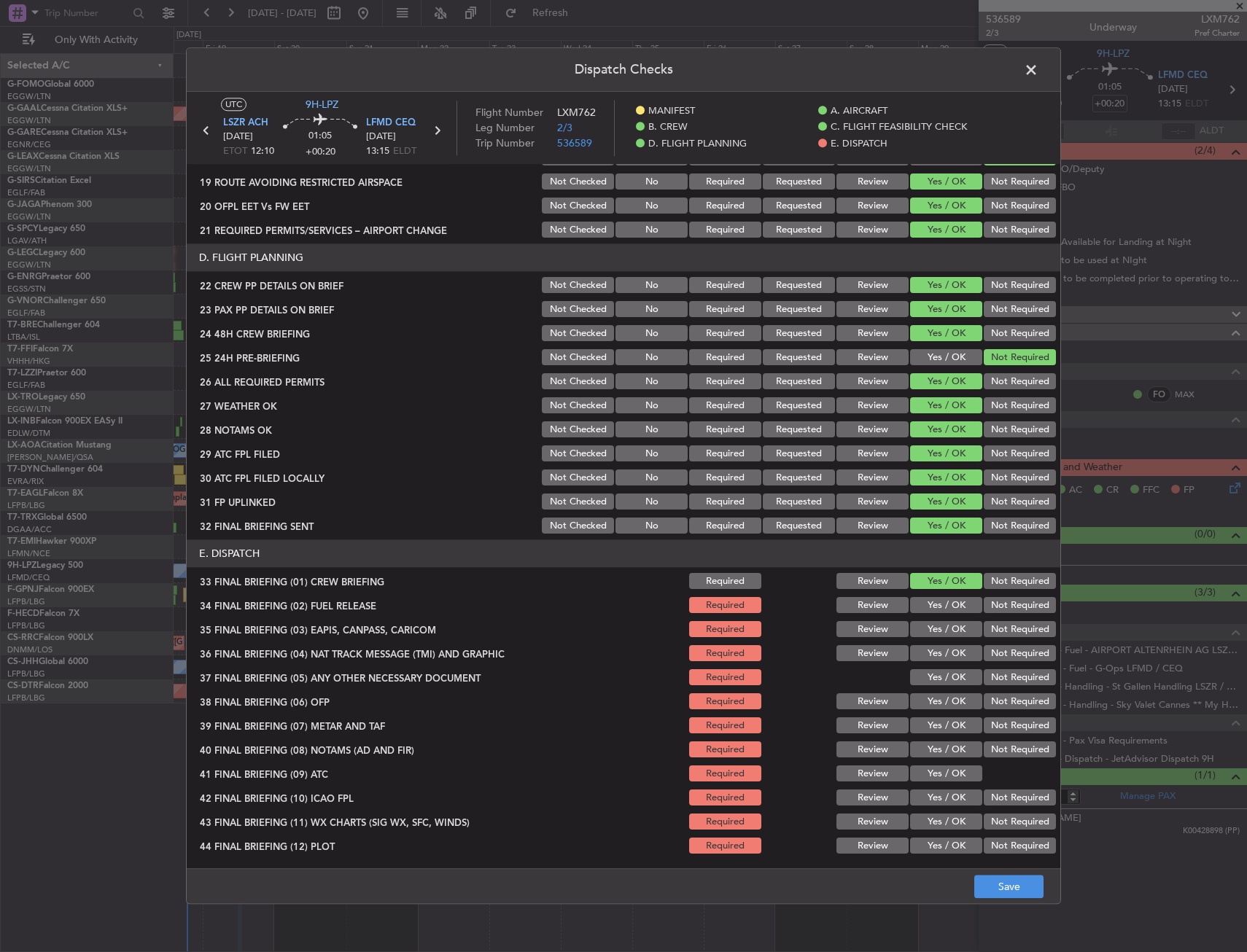
click at [935, 598] on button "Yes / OK" at bounding box center [946, 606] width 72 height 16
click at [939, 621] on div "Yes / OK" at bounding box center [944, 629] width 73 height 20
click at [985, 625] on button "Not Required" at bounding box center [1019, 629] width 72 height 16
click at [997, 655] on button "Not Required" at bounding box center [1019, 654] width 72 height 16
click at [992, 670] on div "Not Required" at bounding box center [1019, 677] width 73 height 20
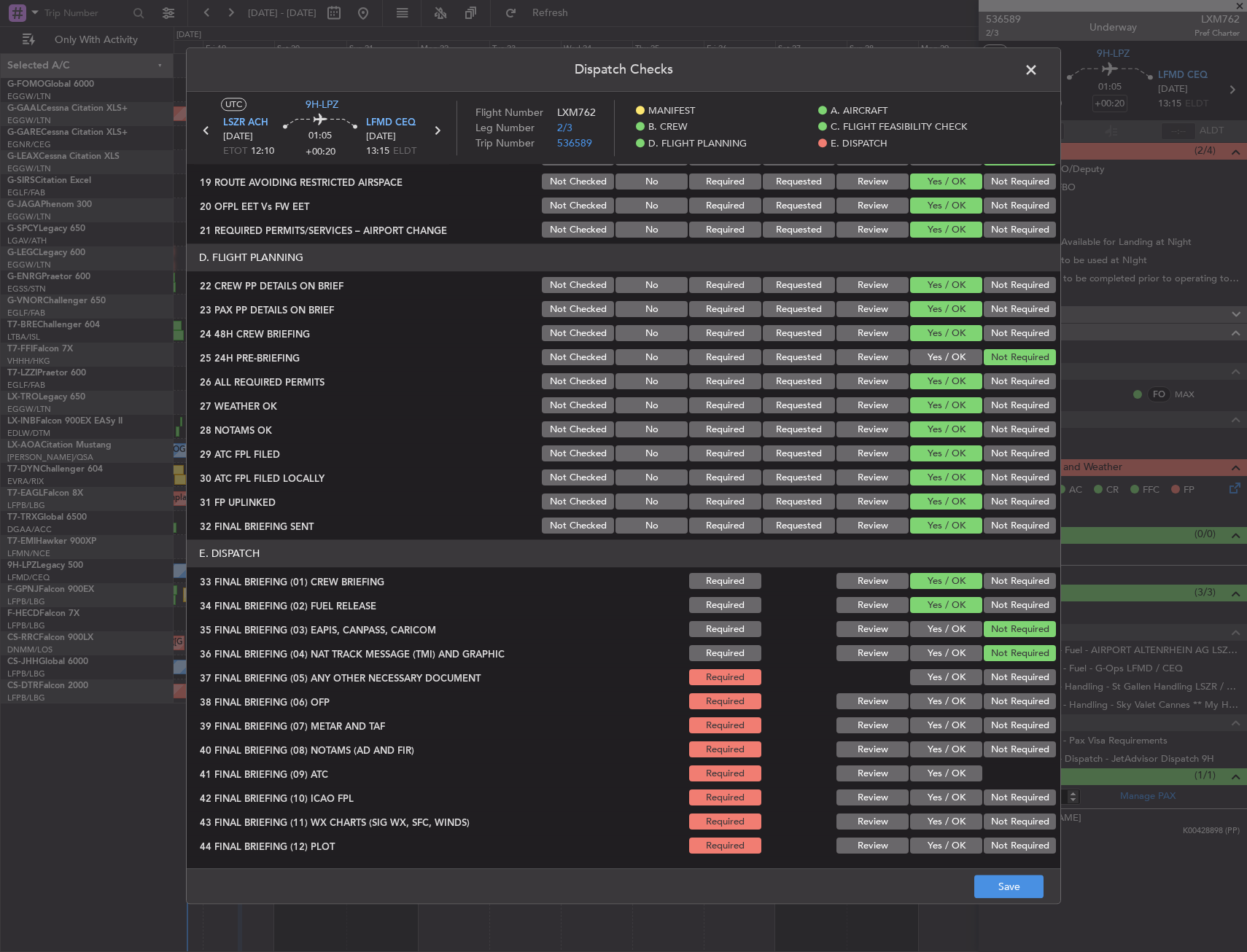
click at [984, 679] on button "Not Required" at bounding box center [1019, 678] width 72 height 16
click at [941, 703] on button "Yes / OK" at bounding box center [946, 702] width 72 height 16
click at [947, 731] on button "Yes / OK" at bounding box center [946, 726] width 72 height 16
drag, startPoint x: 948, startPoint y: 751, endPoint x: 948, endPoint y: 766, distance: 15.0
click at [948, 751] on button "Yes / OK" at bounding box center [946, 751] width 72 height 16
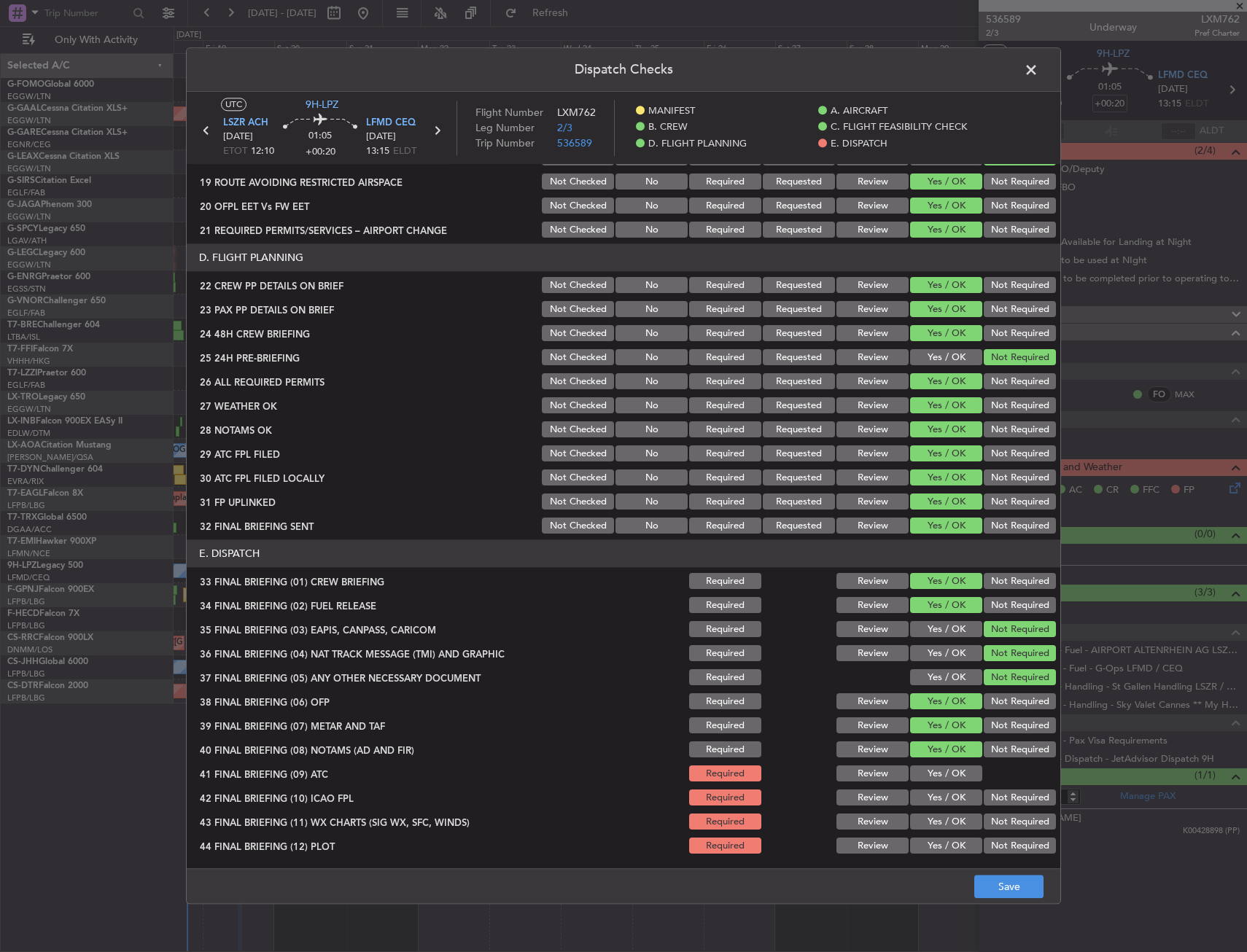
click at [948, 771] on button "Yes / OK" at bounding box center [946, 774] width 72 height 16
click at [948, 792] on button "Yes / OK" at bounding box center [946, 799] width 72 height 16
click at [949, 824] on button "Yes / OK" at bounding box center [946, 822] width 72 height 16
click at [948, 836] on div "Yes / OK" at bounding box center [944, 846] width 73 height 20
click at [955, 847] on button "Yes / OK" at bounding box center [946, 847] width 72 height 16
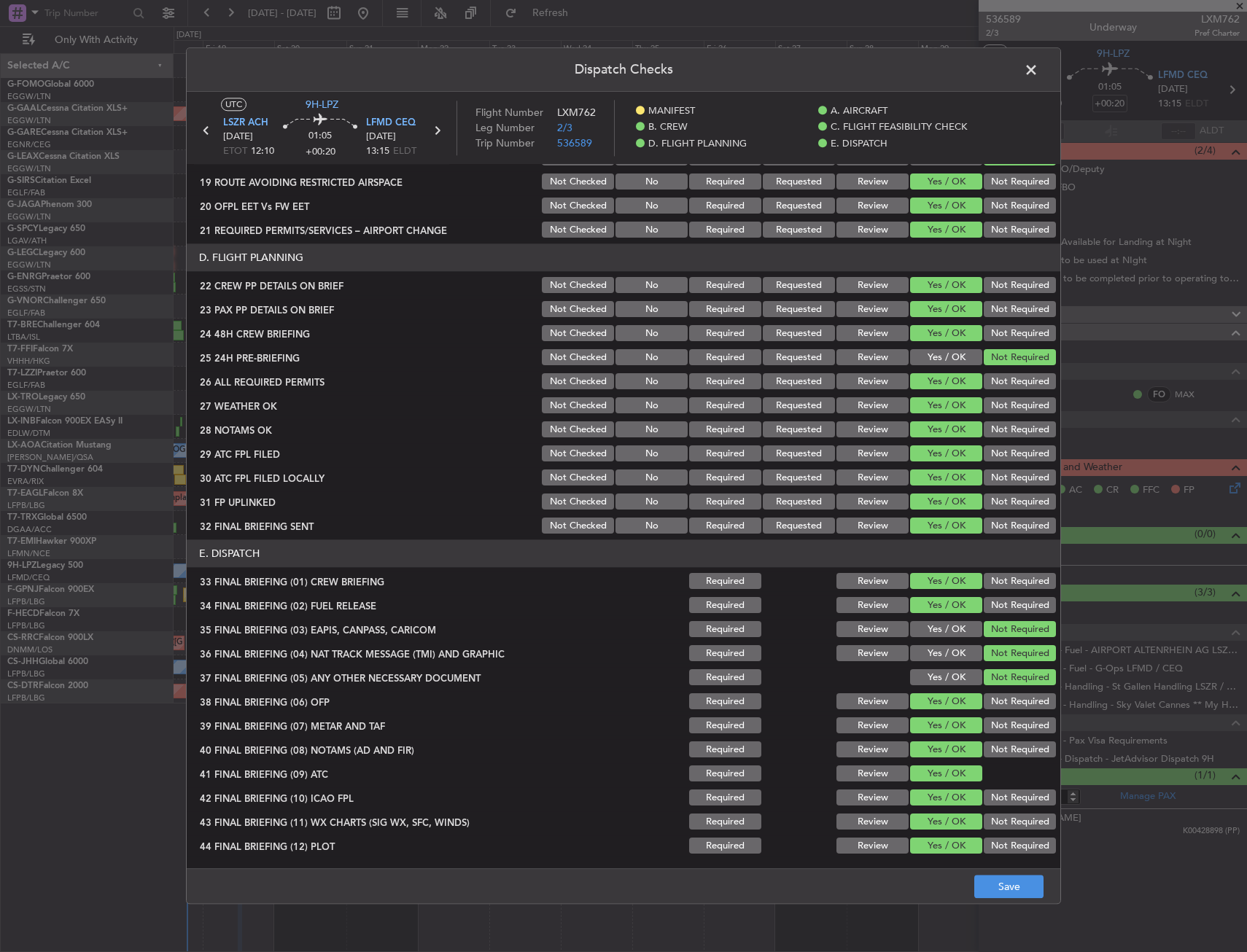
click at [979, 866] on main "UTC 9H-LPZ LSZR ACH 19/09/2025 ETOT 12:10 01:05 +00:20 LFMD CEQ 19/09/2025 13:1…" at bounding box center [624, 483] width 874 height 783
click at [990, 883] on button "Save" at bounding box center [1008, 887] width 69 height 24
click at [1039, 74] on span at bounding box center [1039, 73] width 0 height 29
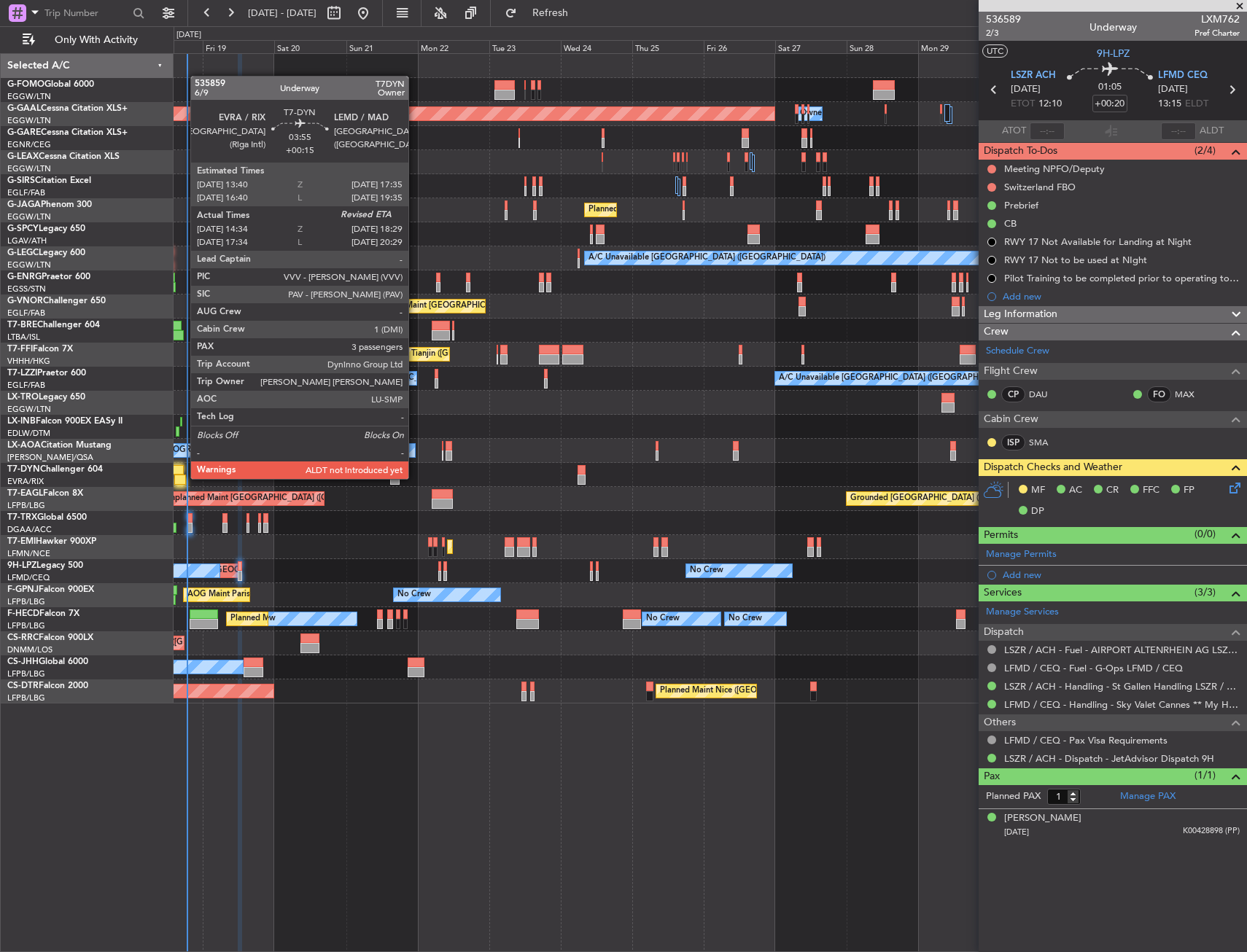
click at [183, 478] on div at bounding box center [181, 480] width 12 height 10
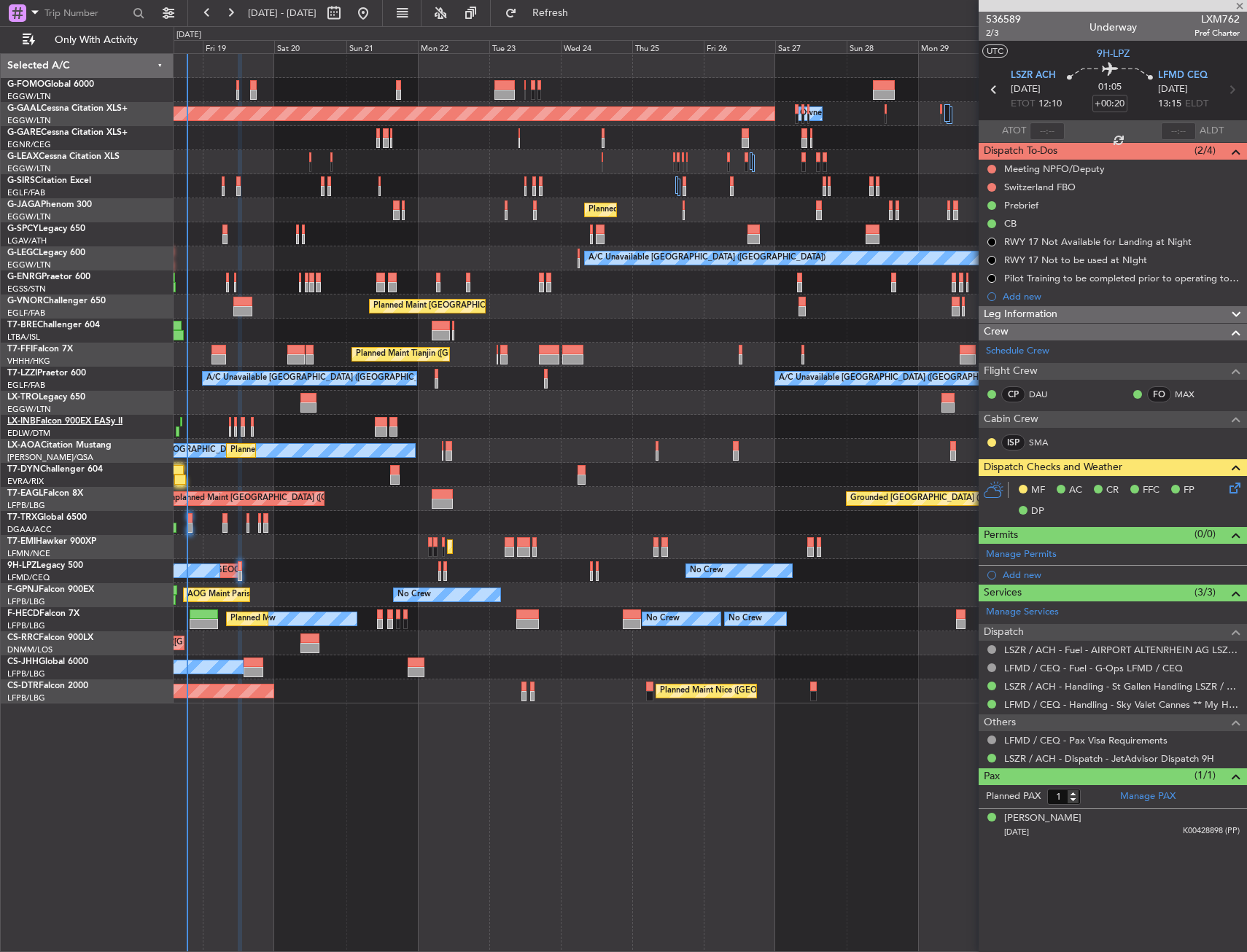
type input "+00:15"
type input "14:34"
type input "3"
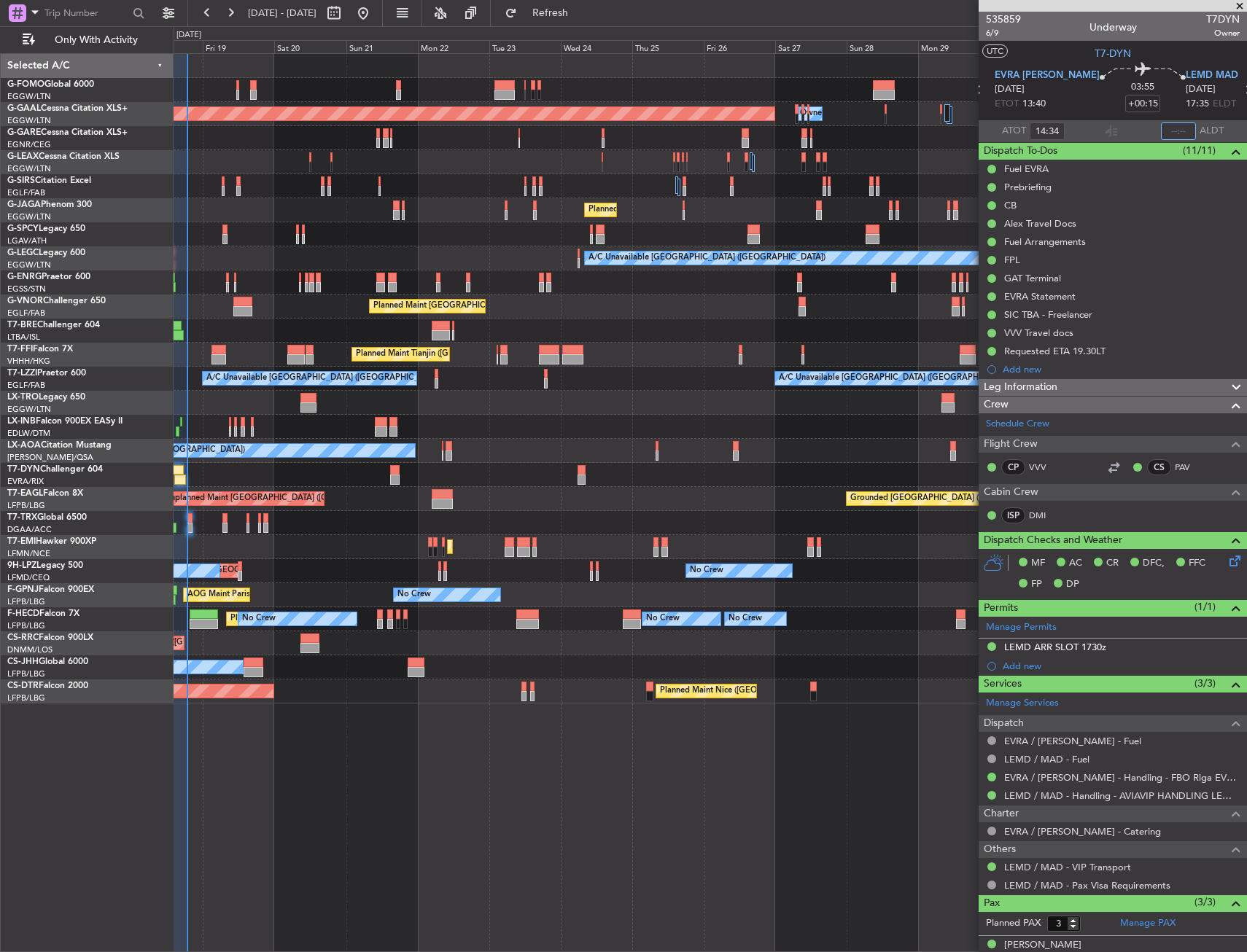
click at [1175, 126] on input "text" at bounding box center [1179, 132] width 35 height 17
click at [1152, 52] on section "UTC T7-DYN" at bounding box center [1114, 51] width 269 height 22
type input "18:29"
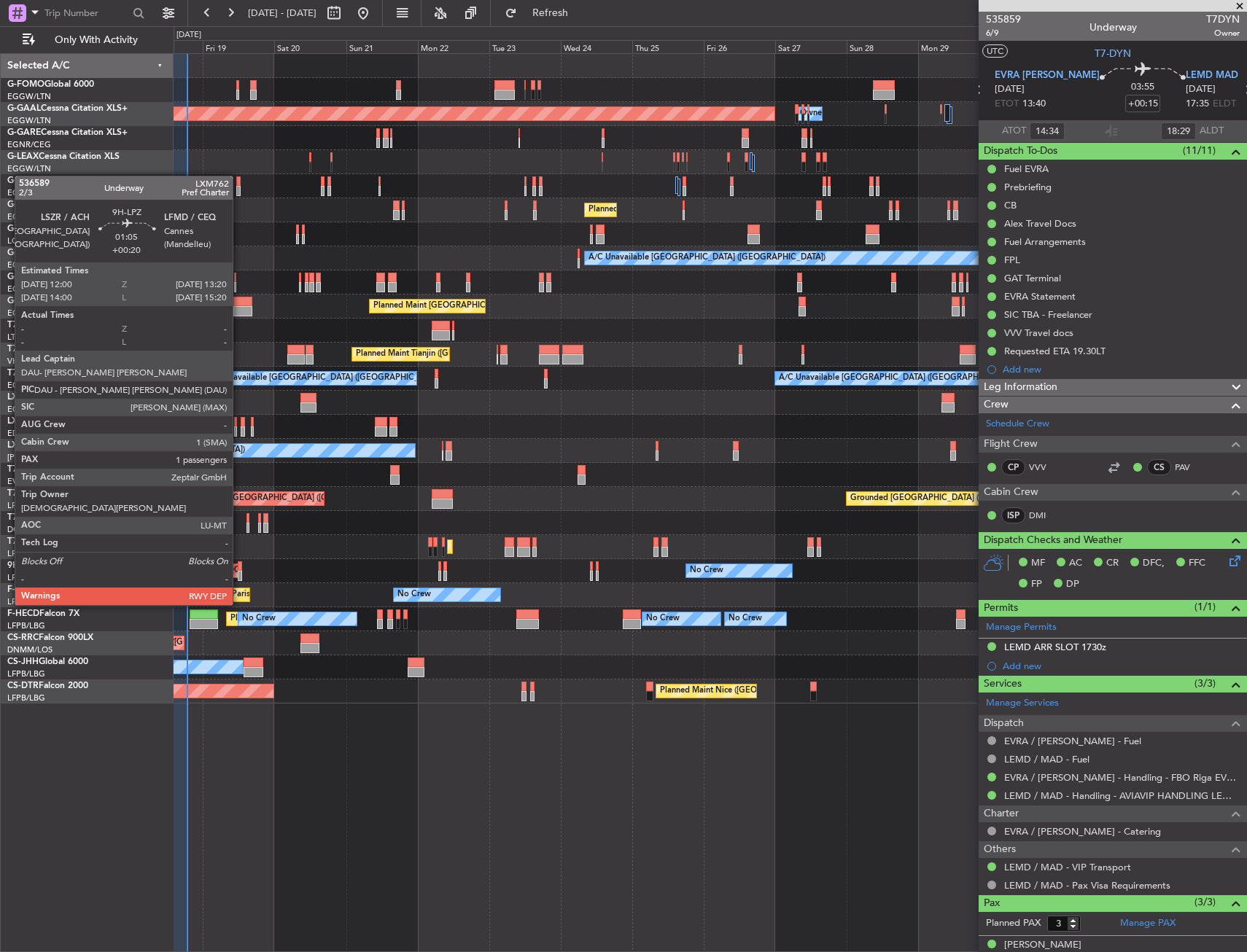
click at [239, 577] on div at bounding box center [240, 576] width 4 height 10
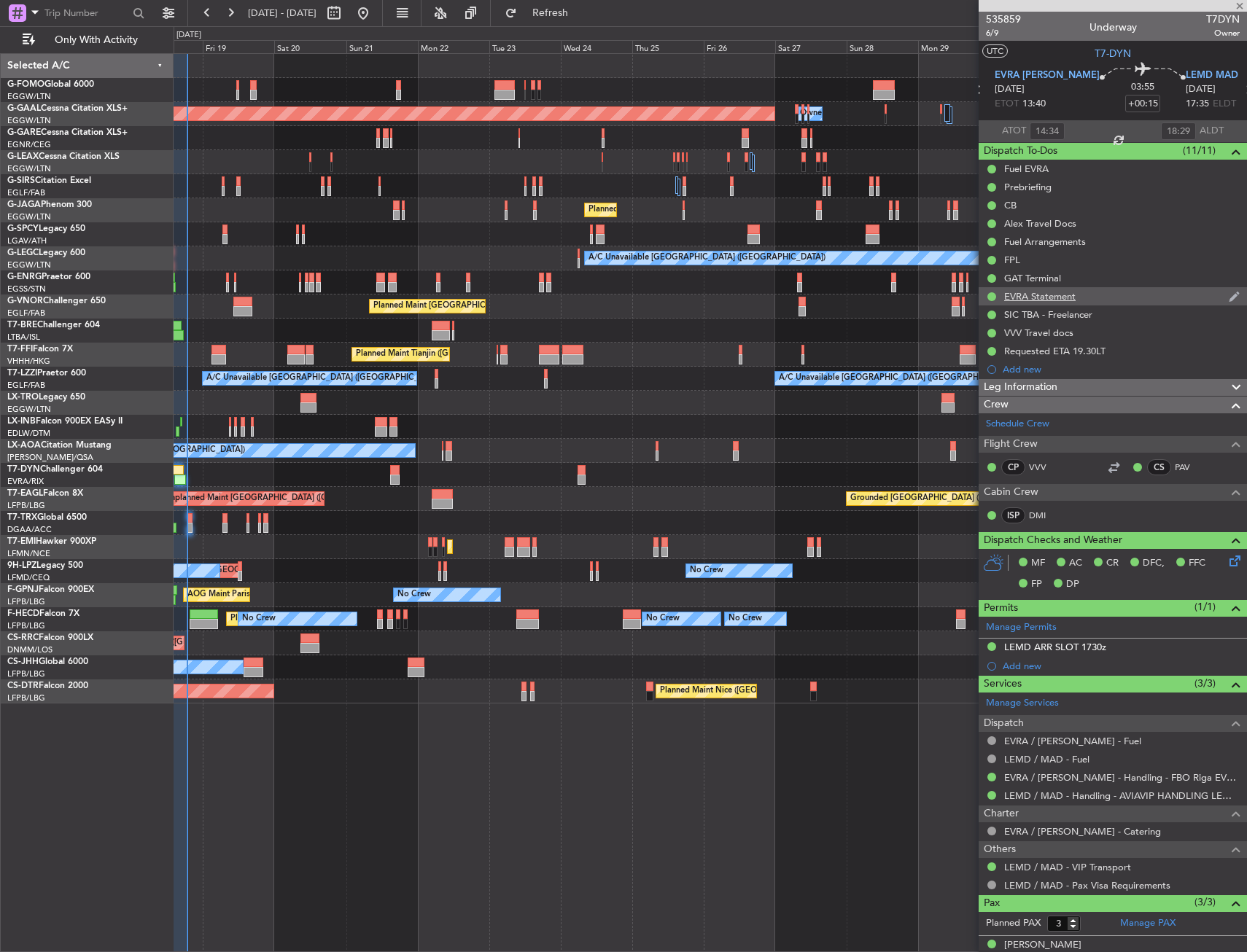
type input "+00:20"
type input "1"
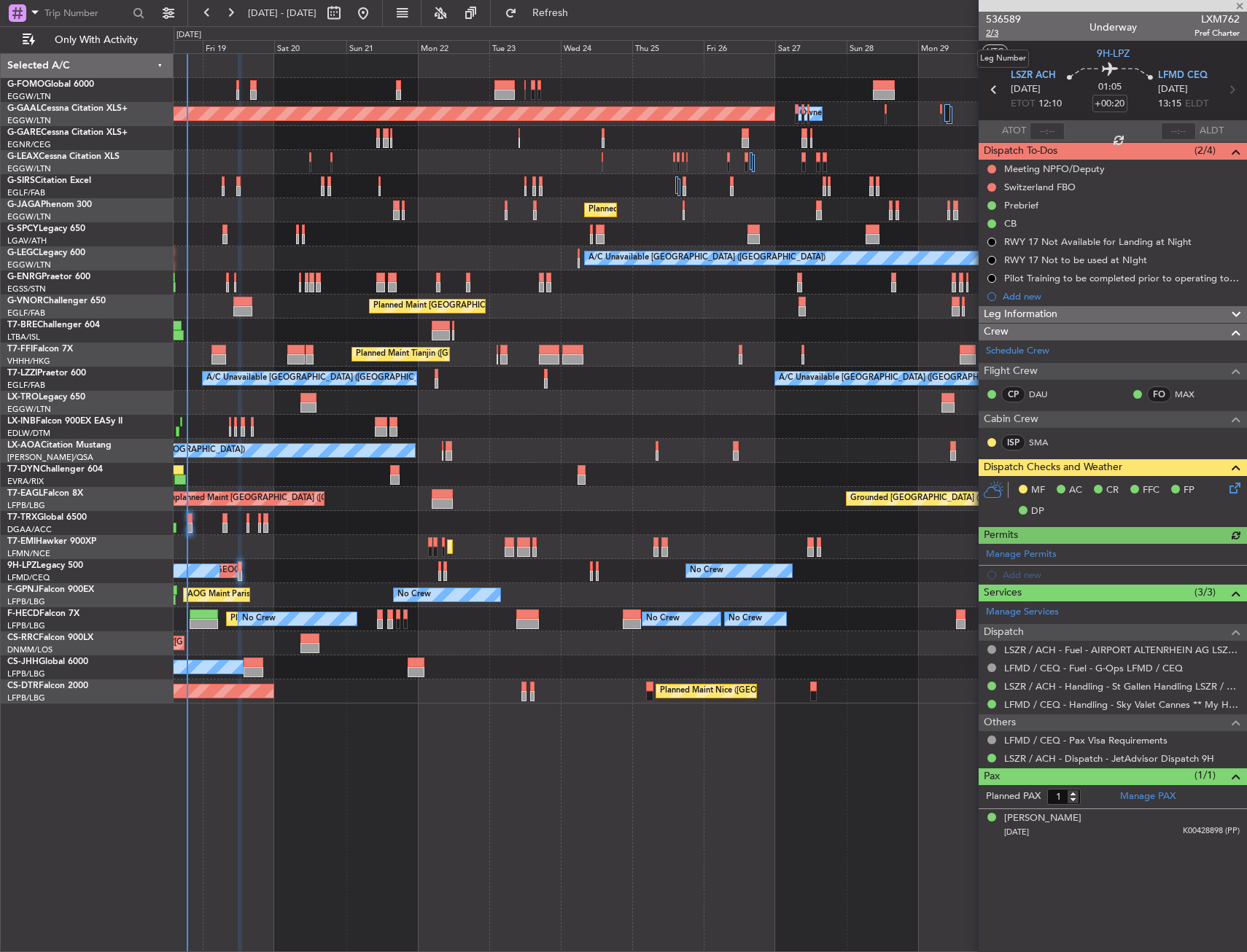
click at [998, 34] on span "2/3" at bounding box center [1004, 33] width 35 height 12
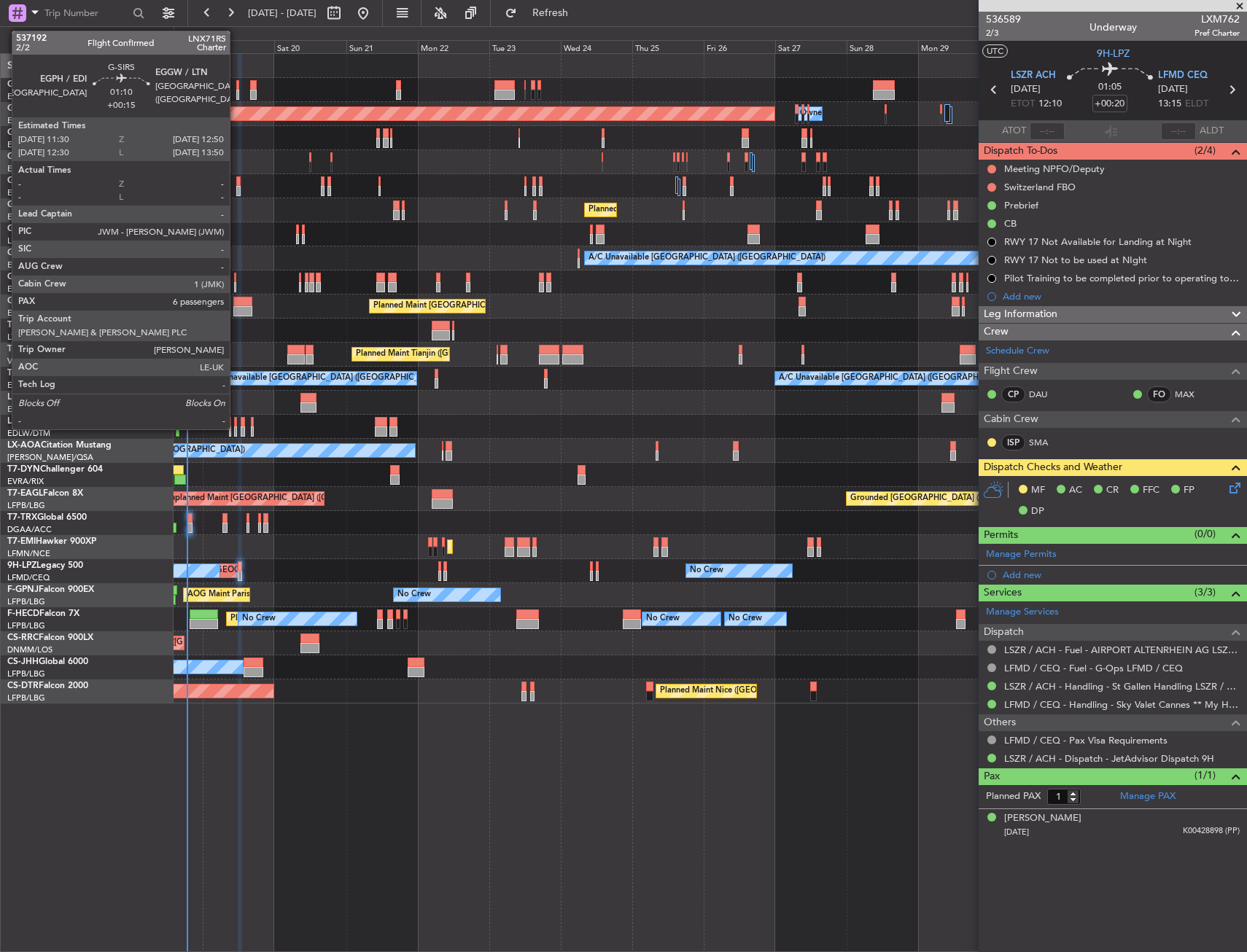
click at [236, 194] on div at bounding box center [238, 191] width 4 height 10
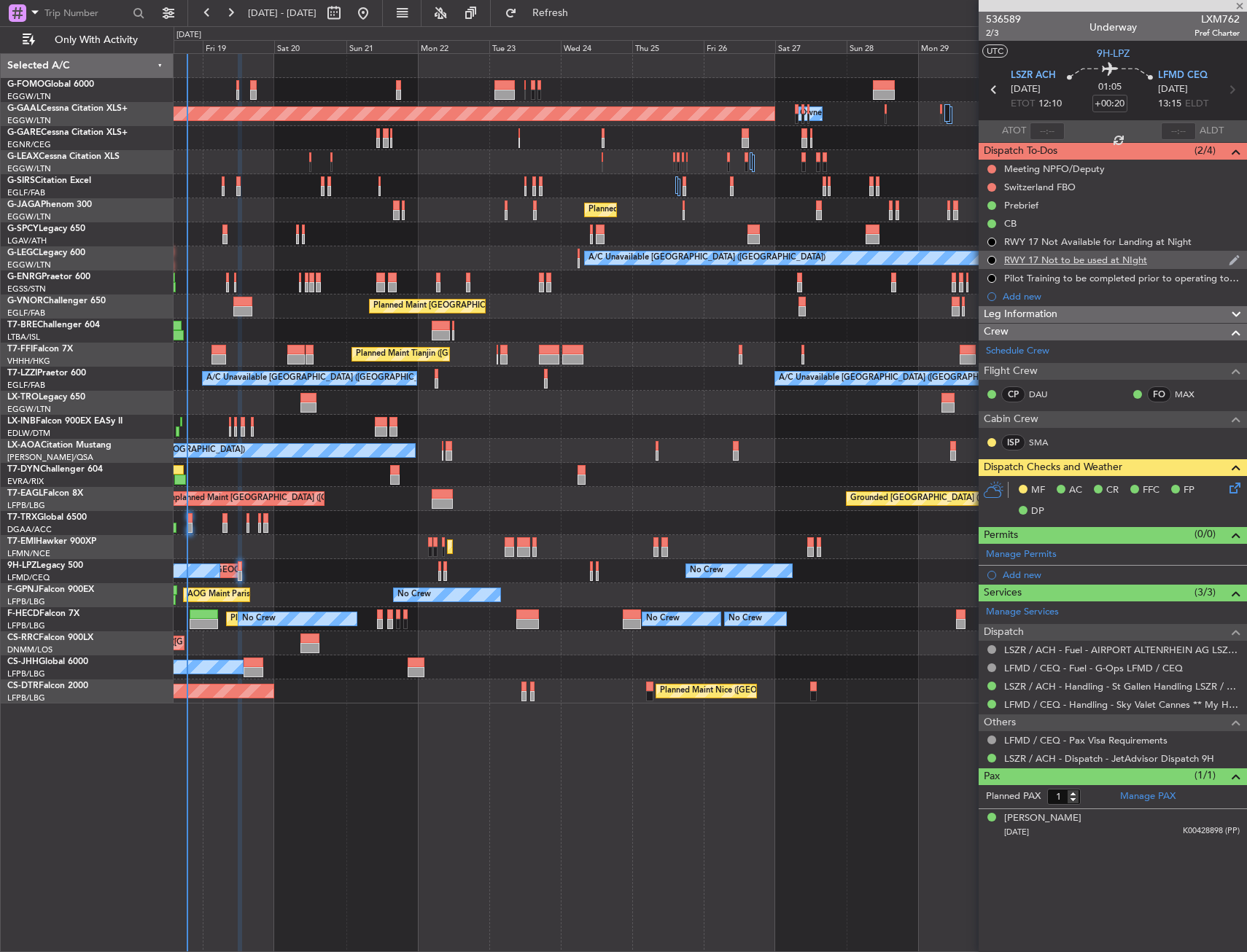
type input "+00:15"
type input "6"
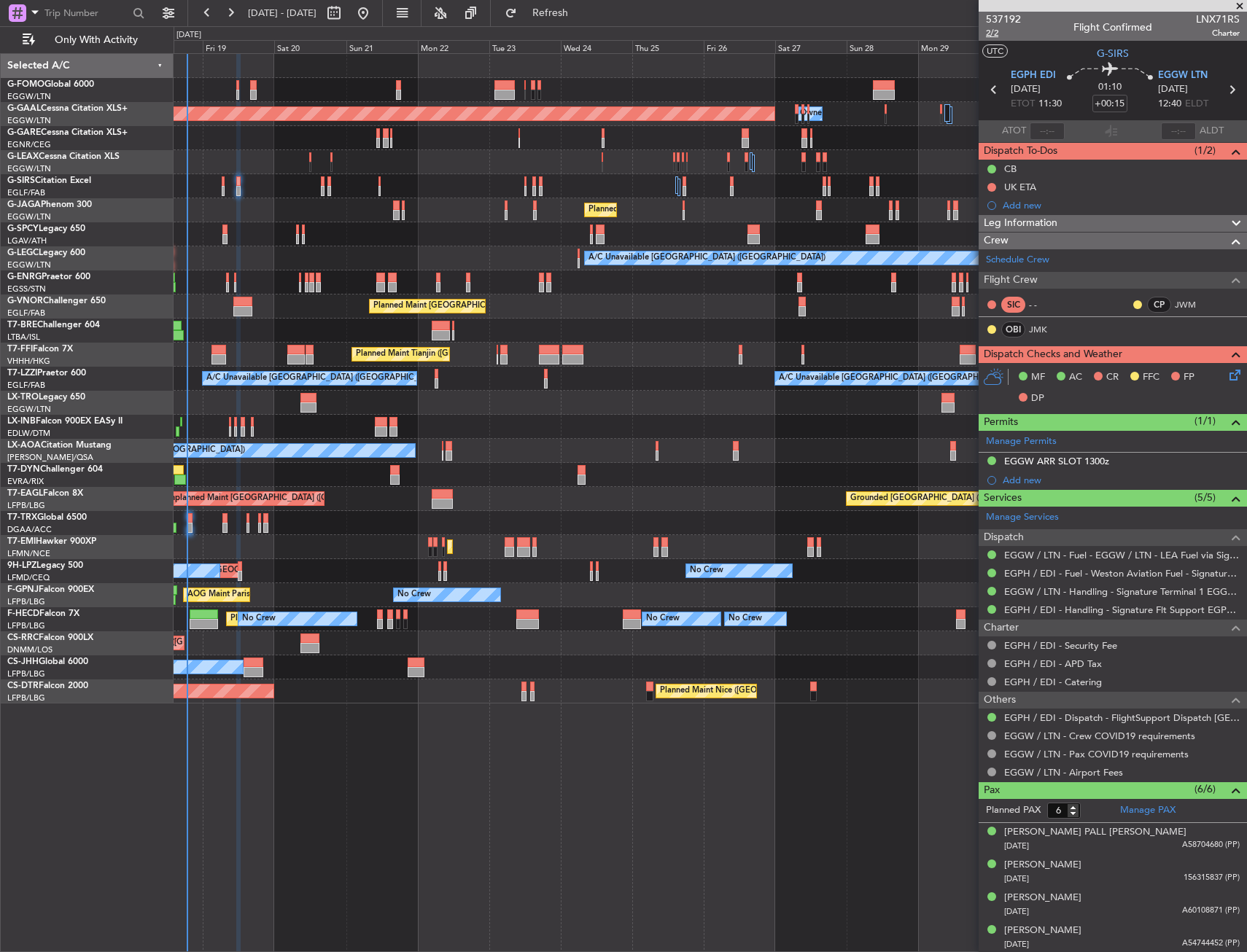
click at [993, 29] on span "2/2" at bounding box center [1004, 33] width 35 height 12
click at [1102, 51] on span "G-SIRS" at bounding box center [1113, 54] width 32 height 16
click at [988, 36] on span "2/2" at bounding box center [1004, 33] width 35 height 12
click at [984, 34] on div "537192 2/2 Flight Confirmed LNX71RS Charter" at bounding box center [1114, 25] width 269 height 29
click at [994, 32] on span "2/2" at bounding box center [1004, 33] width 35 height 12
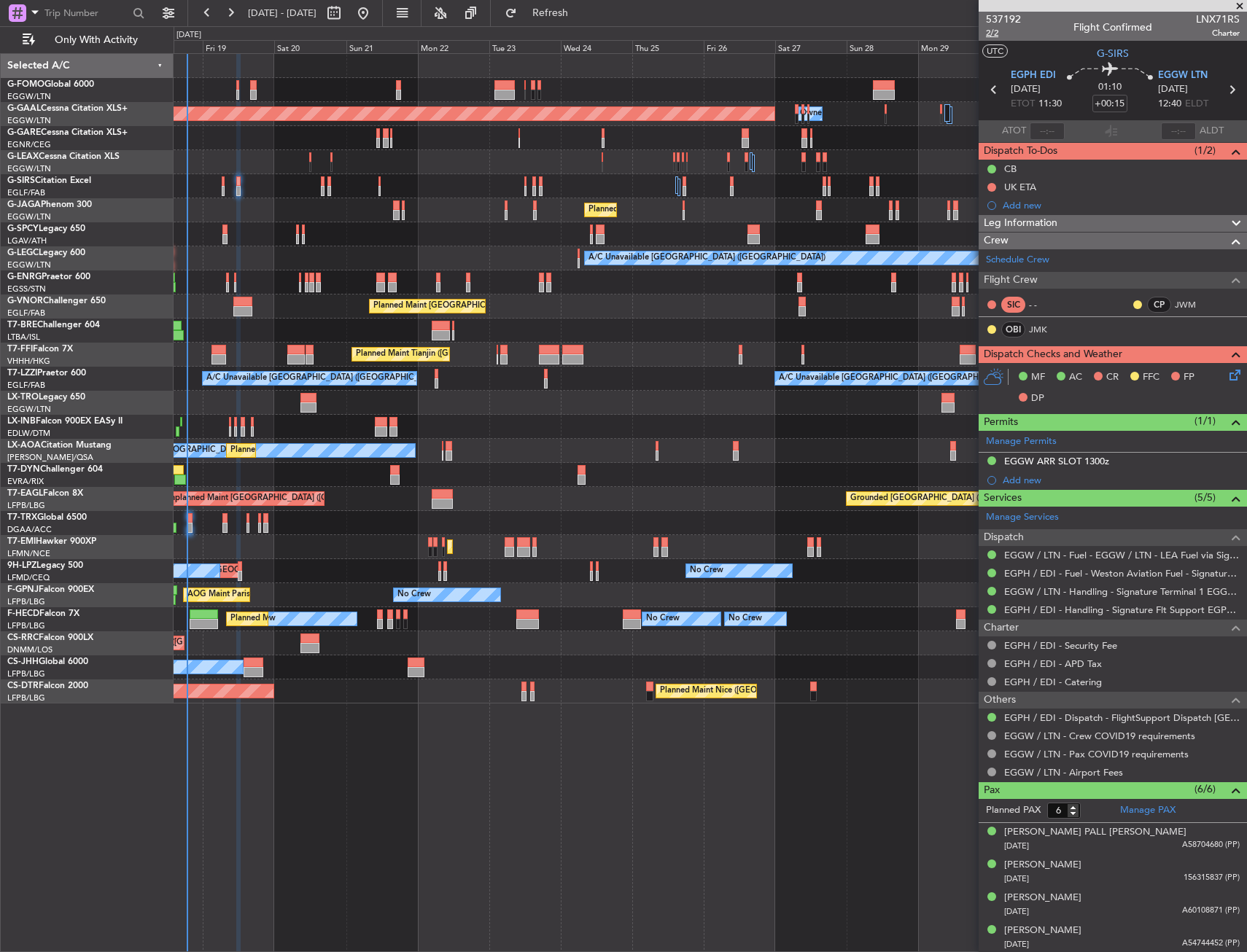
click at [991, 34] on span "2/2" at bounding box center [1004, 33] width 35 height 12
click at [1227, 378] on icon at bounding box center [1232, 372] width 11 height 11
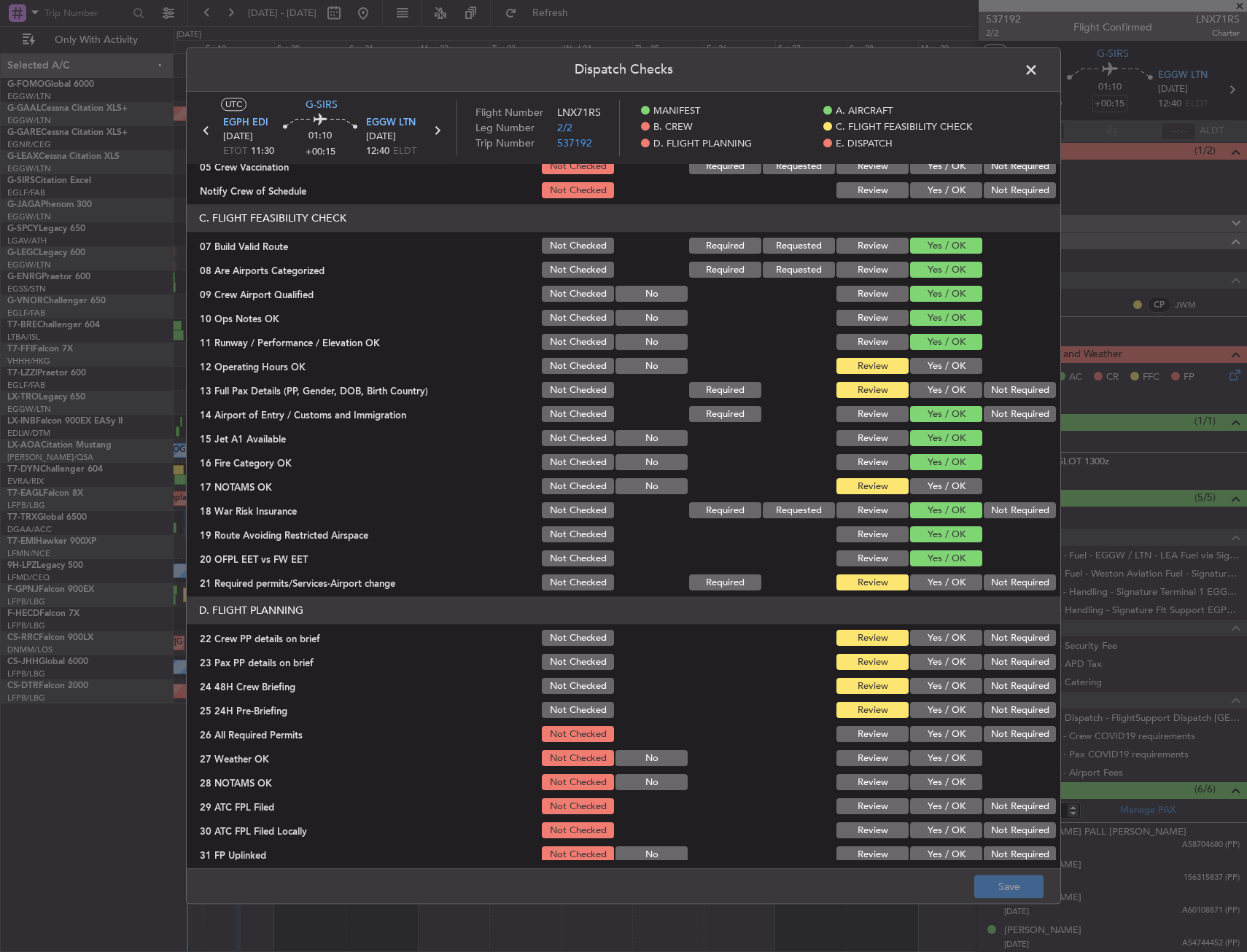
scroll to position [292, 0]
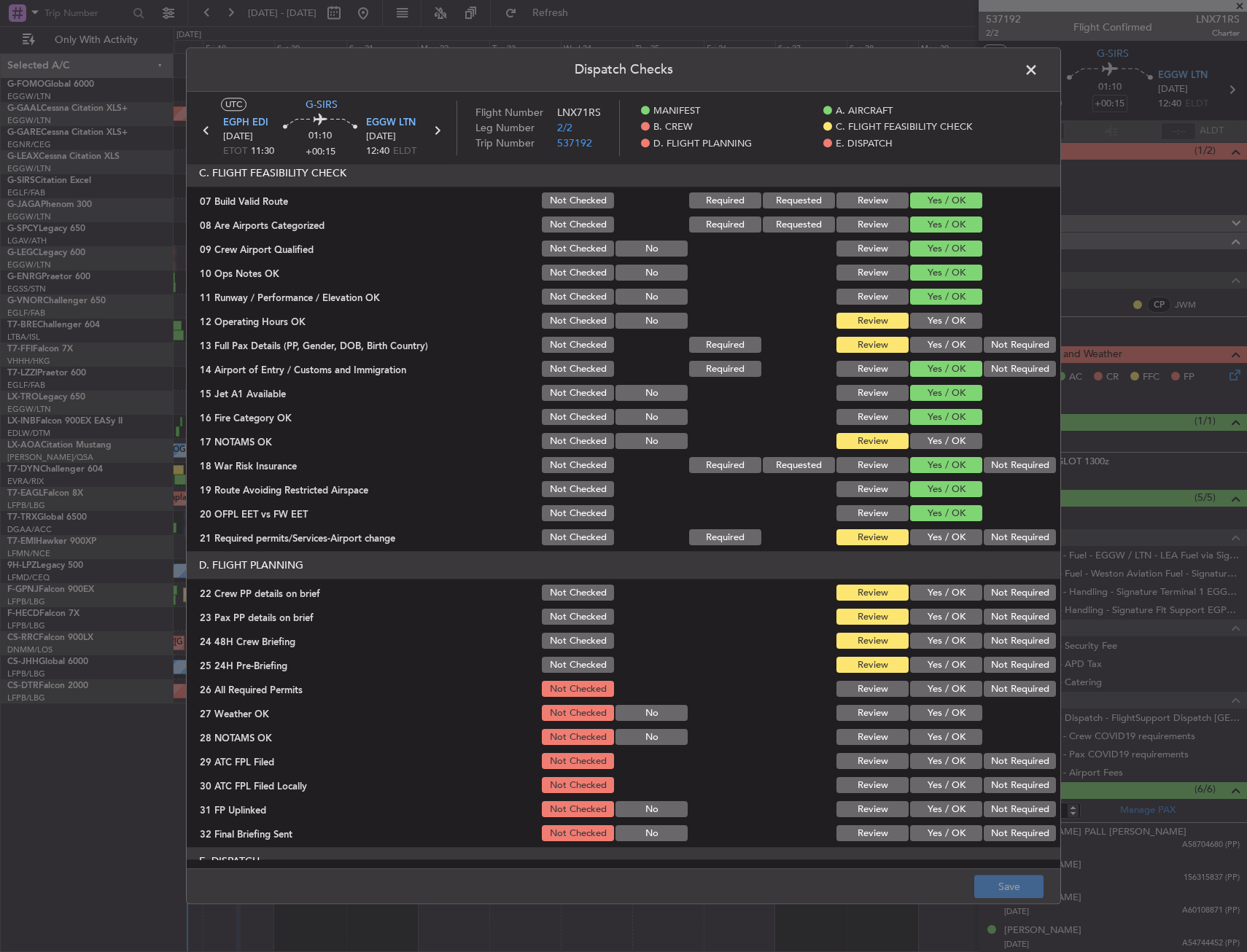
click at [943, 316] on button "Yes / OK" at bounding box center [946, 322] width 72 height 16
click at [944, 337] on button "Yes / OK" at bounding box center [946, 345] width 72 height 16
drag, startPoint x: 948, startPoint y: 432, endPoint x: 949, endPoint y: 451, distance: 19.0
click at [948, 433] on div "Yes / OK" at bounding box center [944, 441] width 73 height 20
click at [950, 437] on button "Yes / OK" at bounding box center [946, 442] width 72 height 16
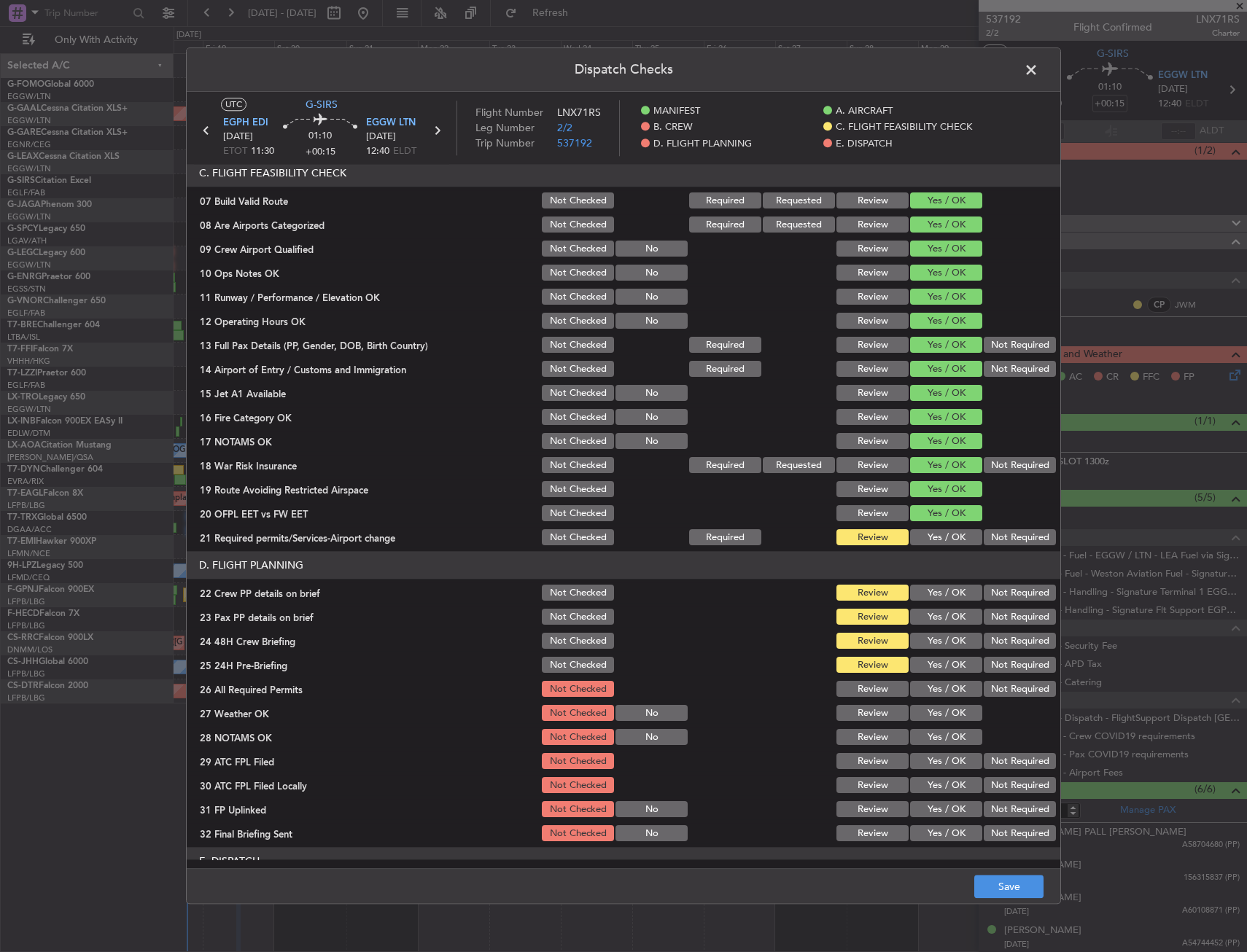
click at [947, 543] on button "Yes / OK" at bounding box center [946, 538] width 72 height 16
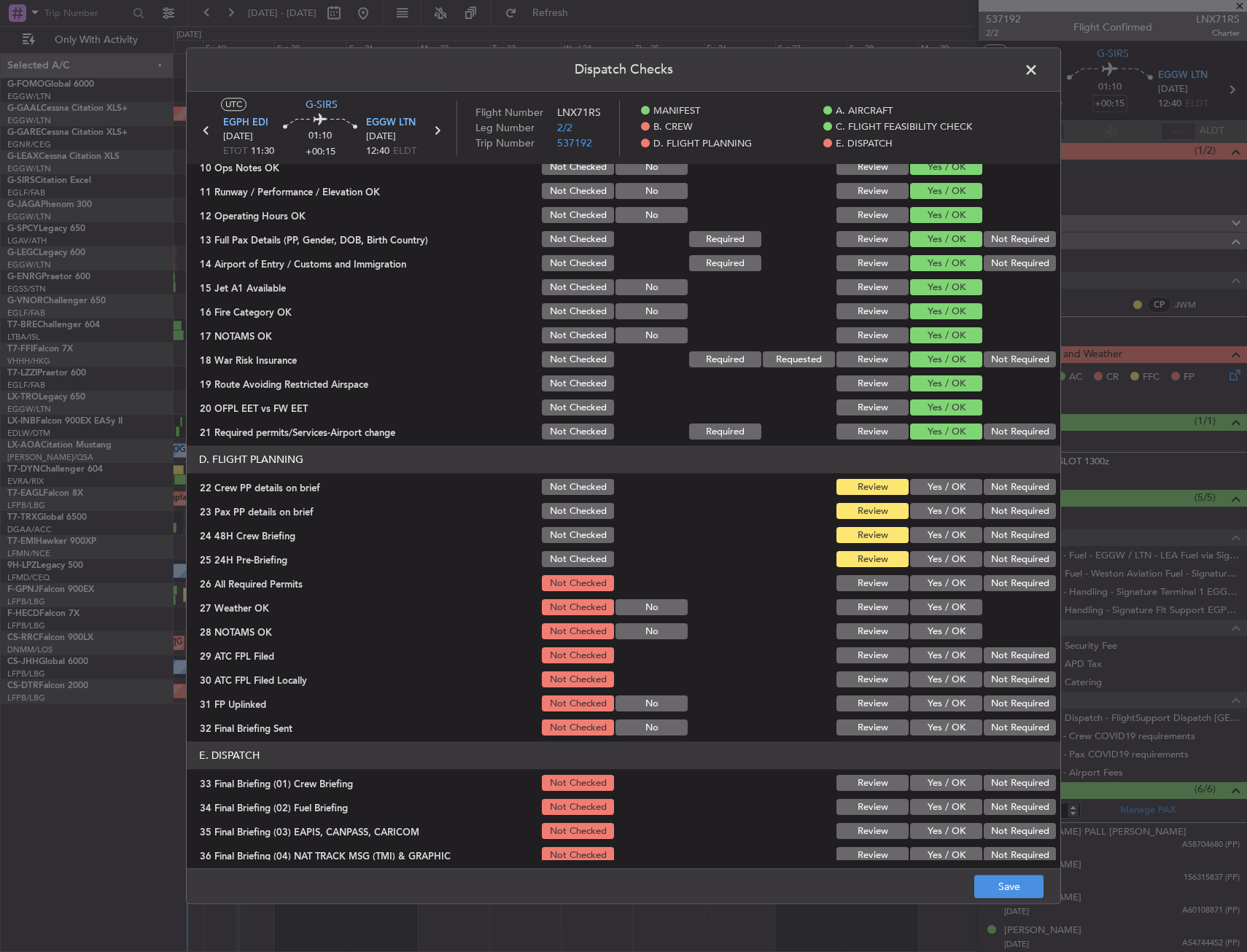
scroll to position [600, 0]
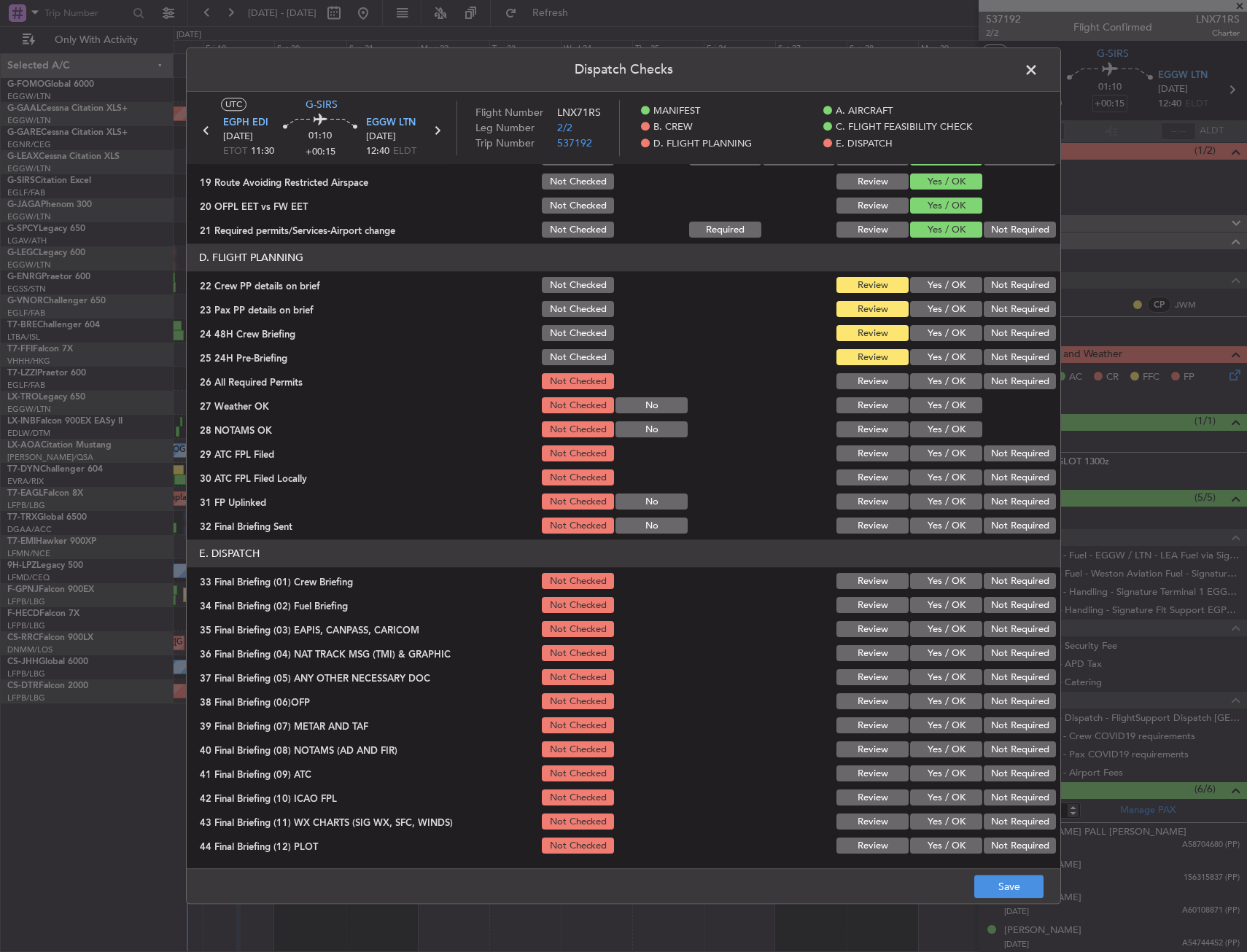
click at [919, 275] on div "Yes / OK" at bounding box center [944, 285] width 73 height 20
click at [930, 302] on button "Yes / OK" at bounding box center [946, 309] width 72 height 16
click at [930, 283] on button "Yes / OK" at bounding box center [946, 286] width 72 height 16
click at [932, 332] on button "Yes / OK" at bounding box center [946, 334] width 72 height 16
click at [933, 356] on button "Yes / OK" at bounding box center [946, 357] width 72 height 16
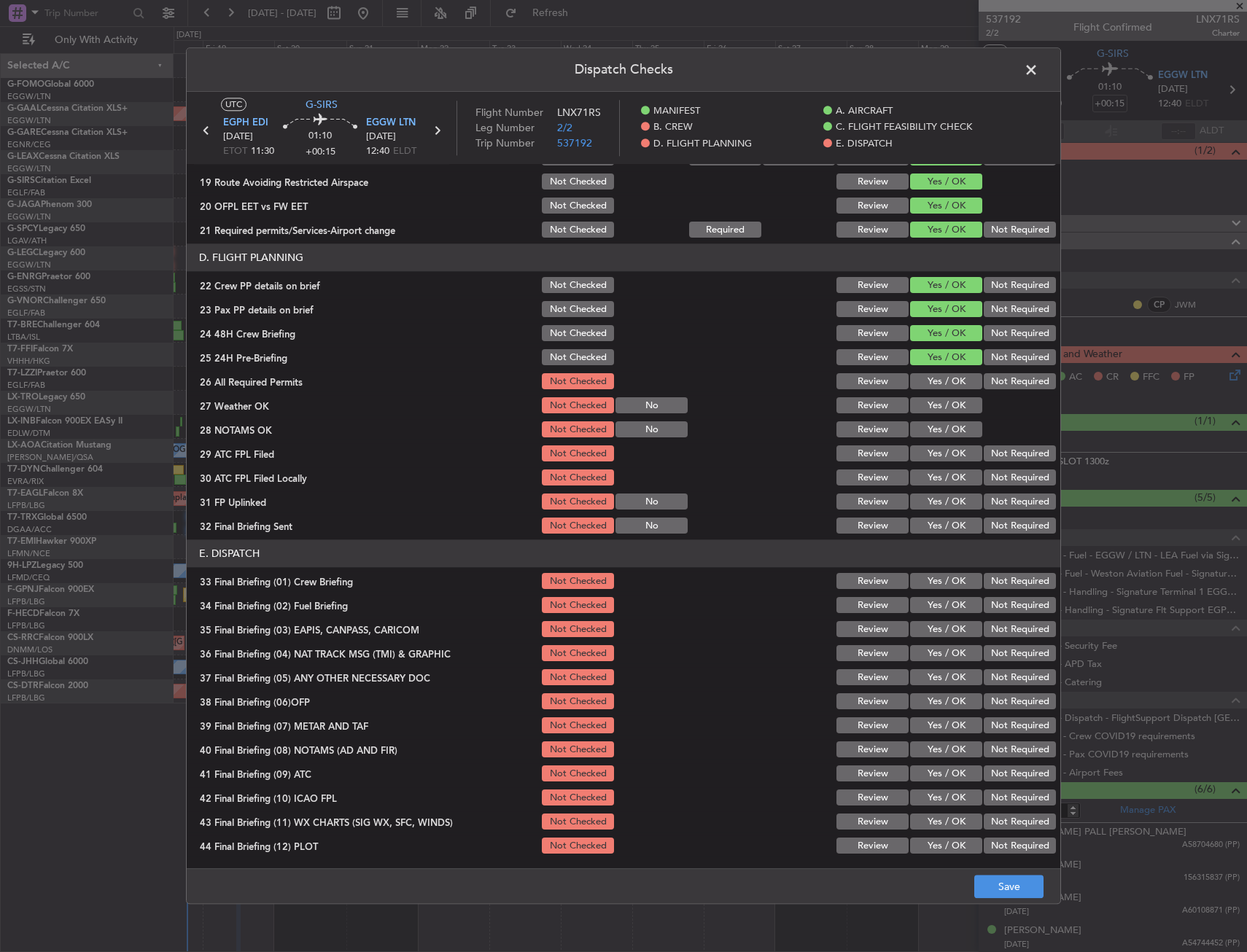
drag, startPoint x: 937, startPoint y: 378, endPoint x: 939, endPoint y: 388, distance: 10.2
click at [937, 381] on button "Yes / OK" at bounding box center [946, 382] width 72 height 16
click at [941, 405] on button "Yes / OK" at bounding box center [946, 406] width 72 height 16
click at [941, 430] on button "Yes / OK" at bounding box center [946, 430] width 72 height 16
click at [944, 455] on button "Yes / OK" at bounding box center [946, 454] width 72 height 16
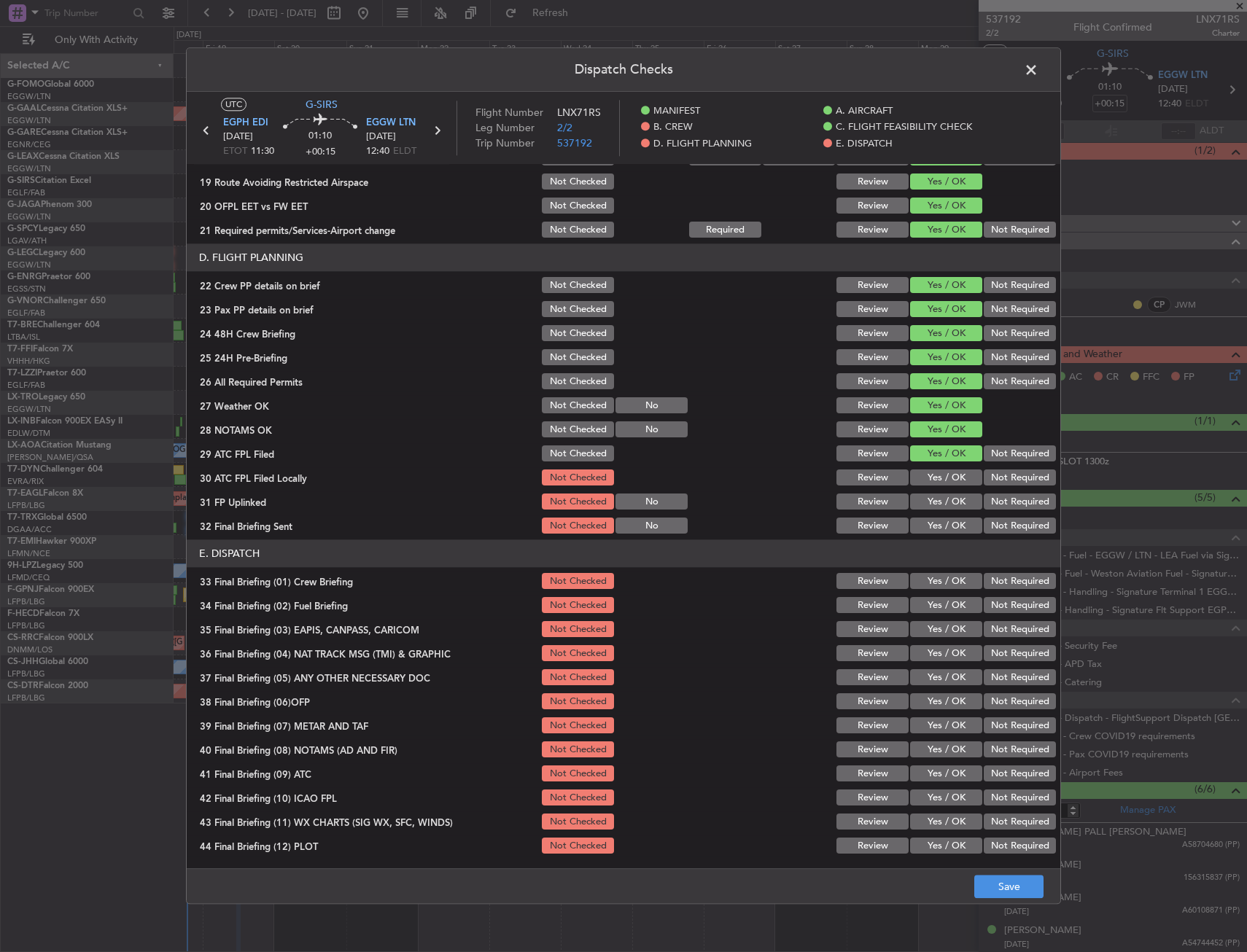
drag, startPoint x: 946, startPoint y: 477, endPoint x: 946, endPoint y: 497, distance: 20.0
click at [946, 479] on button "Yes / OK" at bounding box center [946, 479] width 72 height 16
drag, startPoint x: 946, startPoint y: 497, endPoint x: 948, endPoint y: 510, distance: 13.2
click at [946, 499] on button "Yes / OK" at bounding box center [946, 502] width 72 height 16
click at [946, 524] on button "Yes / OK" at bounding box center [946, 527] width 72 height 16
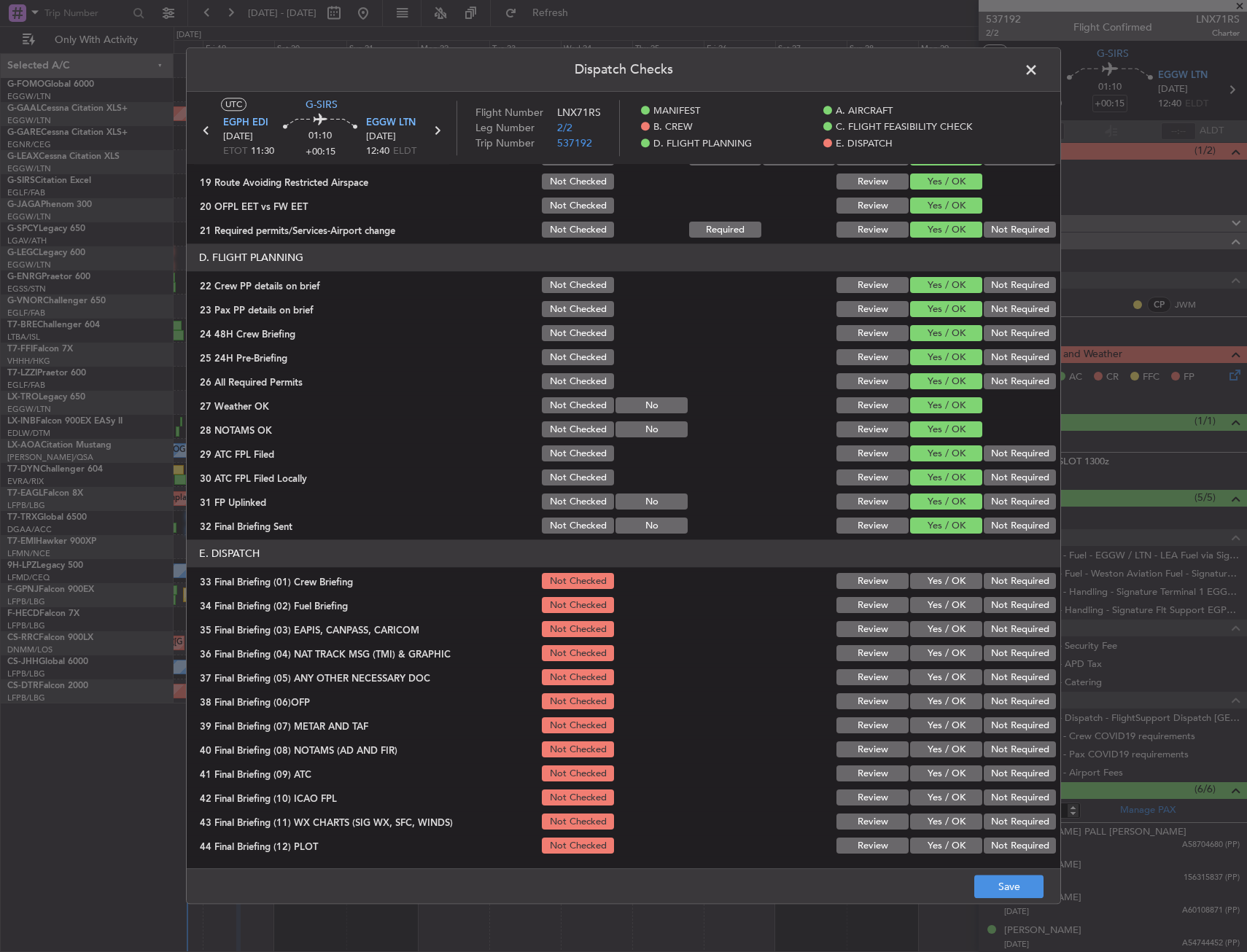
click at [944, 588] on button "Yes / OK" at bounding box center [946, 581] width 72 height 16
click at [944, 602] on button "Yes / OK" at bounding box center [946, 606] width 72 height 16
click at [1000, 636] on button "Not Required" at bounding box center [1019, 629] width 72 height 16
click at [1003, 648] on button "Not Required" at bounding box center [1019, 654] width 72 height 16
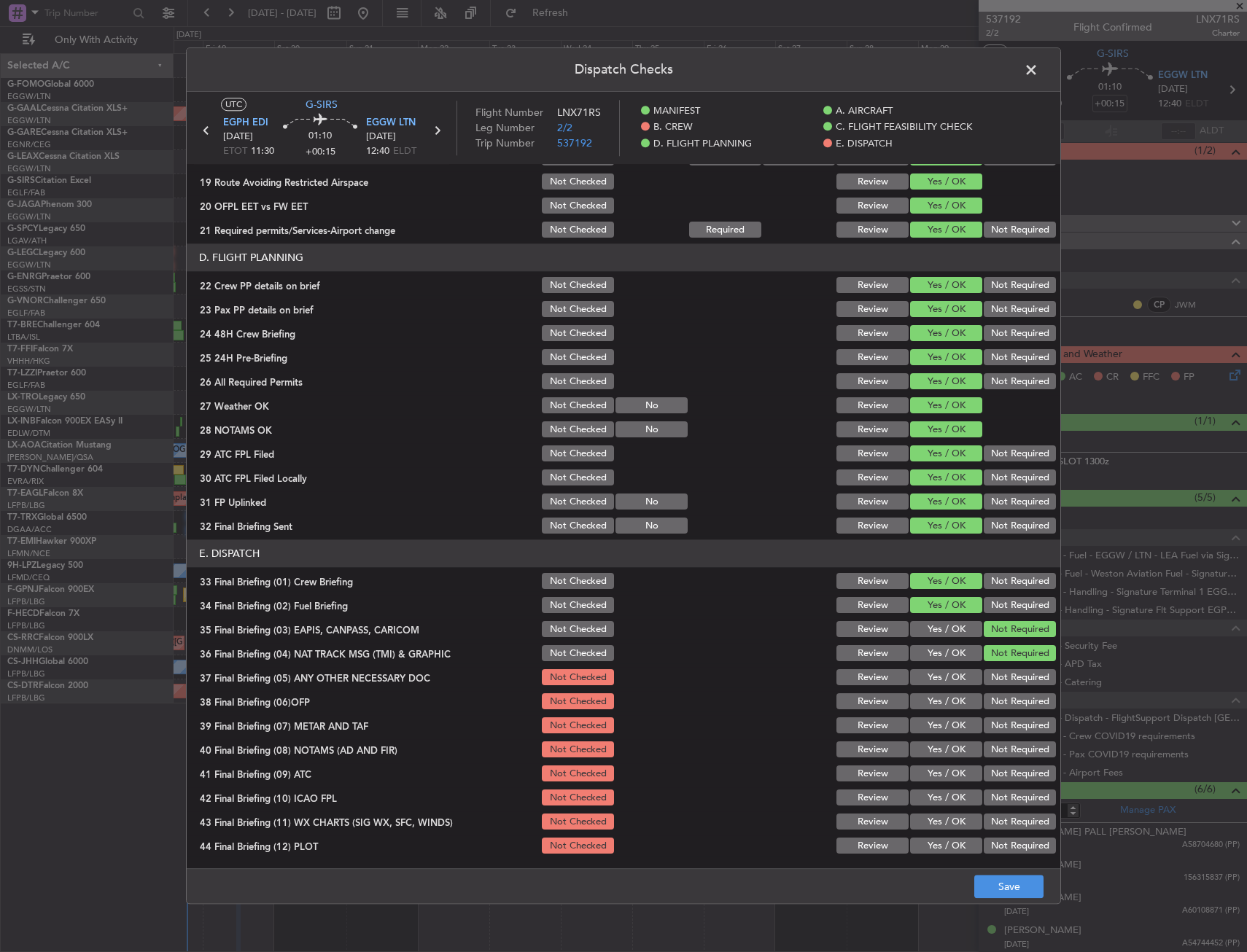
click at [998, 677] on button "Not Required" at bounding box center [1019, 678] width 72 height 16
click at [934, 703] on button "Yes / OK" at bounding box center [946, 702] width 72 height 16
click at [941, 735] on div "Yes / OK" at bounding box center [944, 725] width 73 height 20
click at [943, 724] on button "Yes / OK" at bounding box center [946, 726] width 72 height 16
click at [944, 743] on button "Yes / OK" at bounding box center [946, 751] width 72 height 16
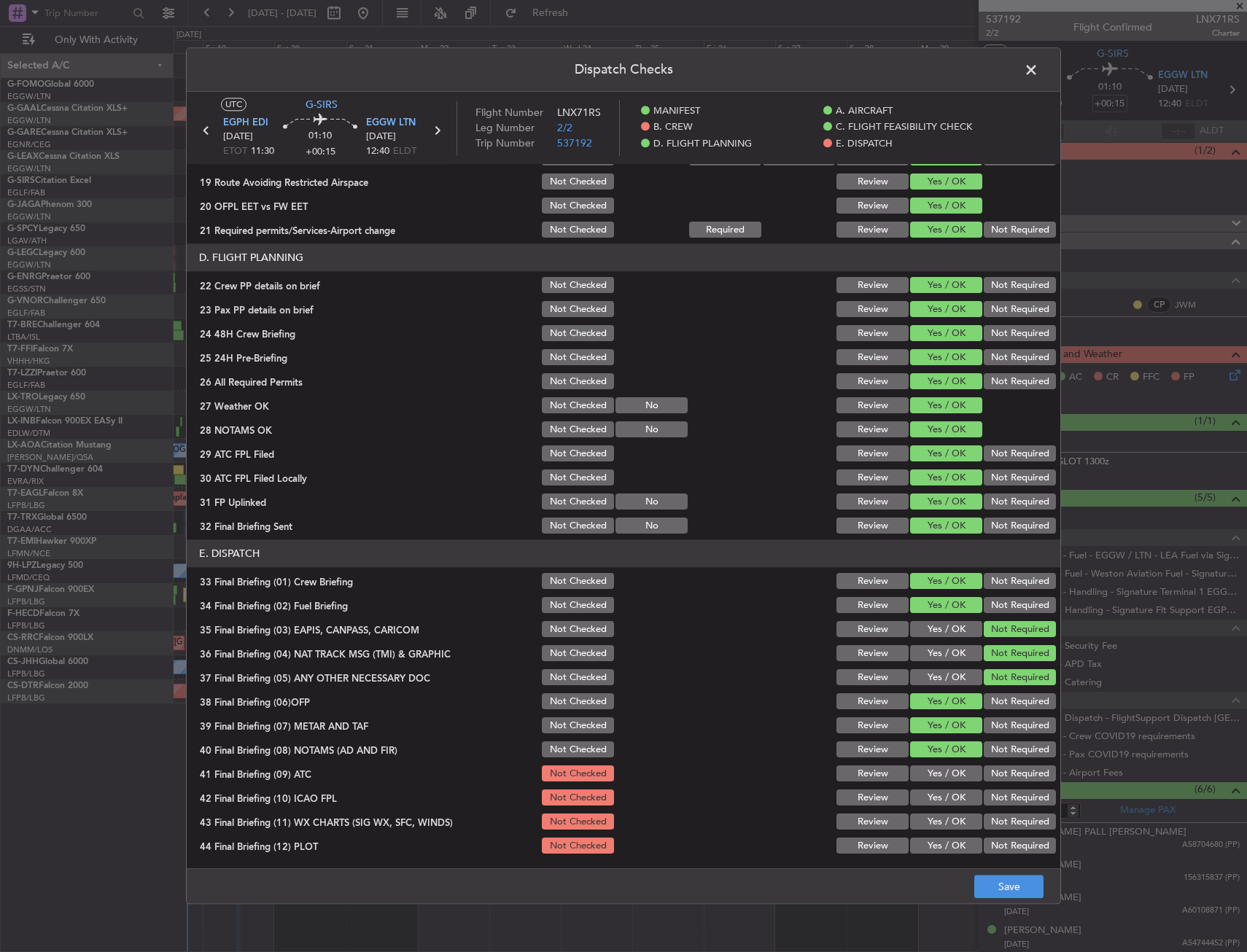
drag, startPoint x: 947, startPoint y: 762, endPoint x: 945, endPoint y: 774, distance: 12.2
click at [948, 764] on section "E. DISPATCH 33 Final Briefing (01) Crew Briefing Not Checked Review Yes / OK No…" at bounding box center [624, 698] width 874 height 316
click at [945, 778] on button "Yes / OK" at bounding box center [946, 774] width 72 height 16
click at [945, 803] on button "Yes / OK" at bounding box center [946, 799] width 72 height 16
click at [943, 831] on div "Yes / OK" at bounding box center [944, 822] width 73 height 20
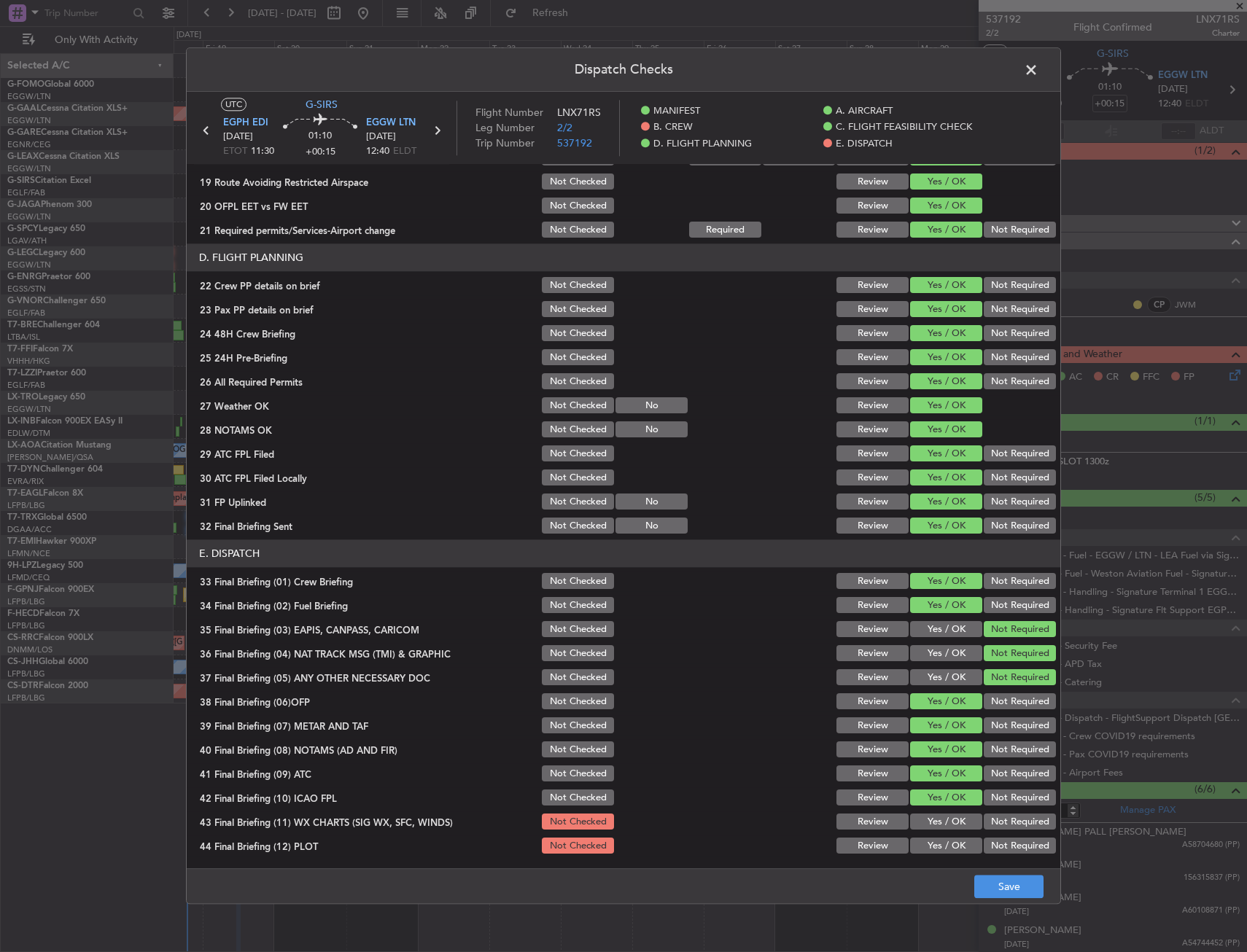
click at [941, 814] on button "Yes / OK" at bounding box center [946, 822] width 72 height 16
drag, startPoint x: 942, startPoint y: 840, endPoint x: 957, endPoint y: 866, distance: 30.0
click at [943, 842] on button "Yes / OK" at bounding box center [946, 847] width 72 height 16
click at [978, 884] on button "Save" at bounding box center [1008, 887] width 69 height 24
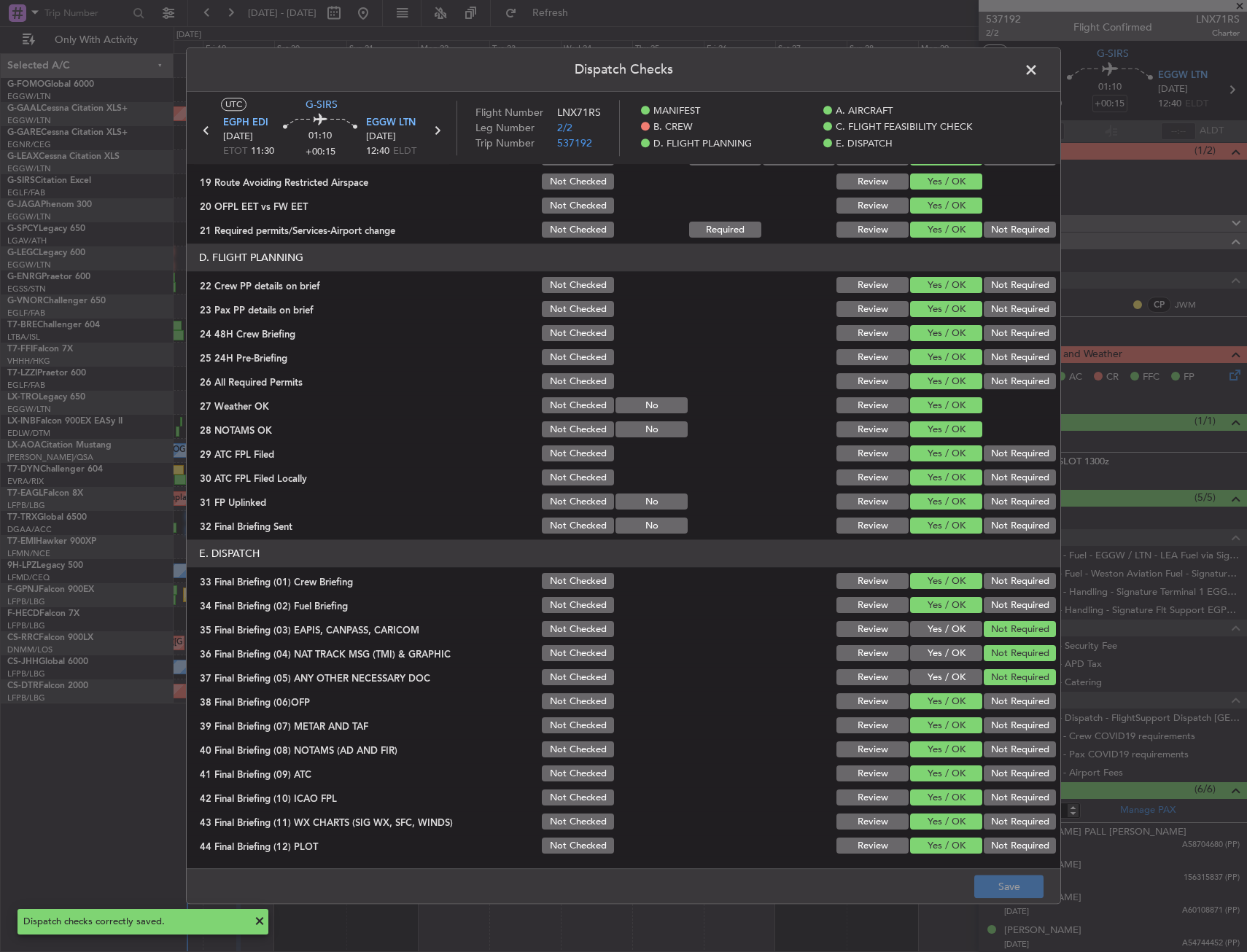
click at [1039, 65] on span at bounding box center [1039, 73] width 0 height 29
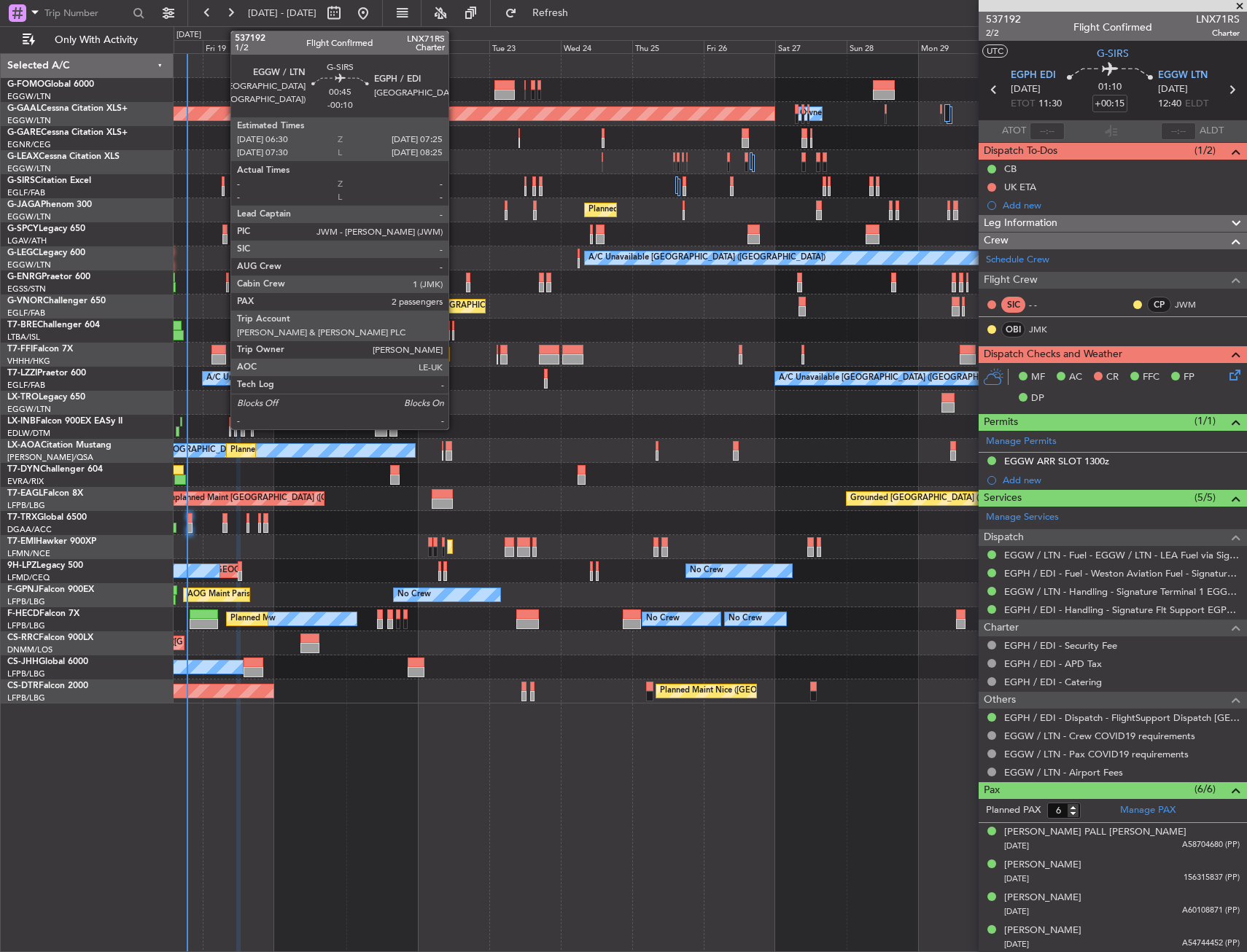
click at [223, 185] on div at bounding box center [222, 181] width 3 height 10
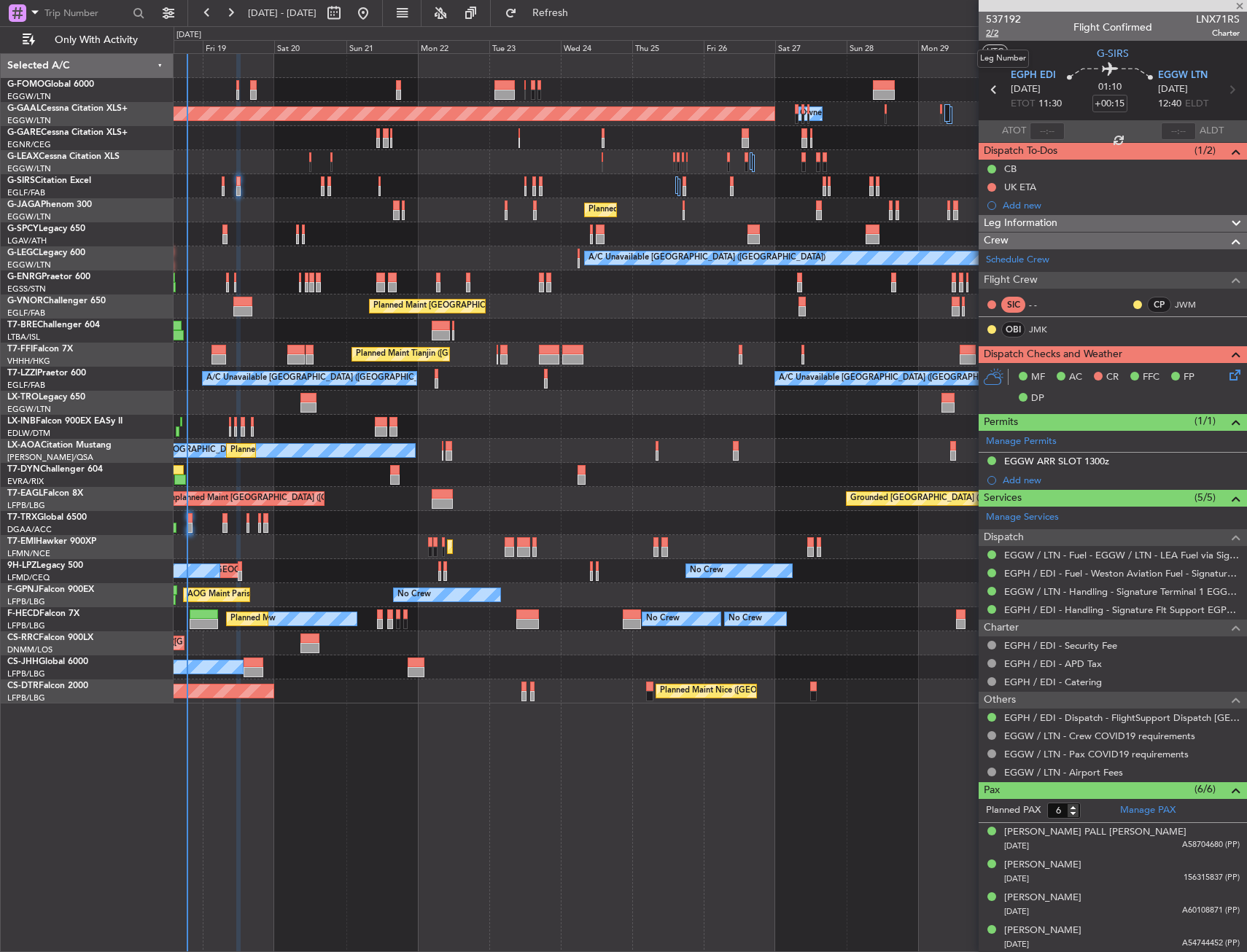
type input "-00:10"
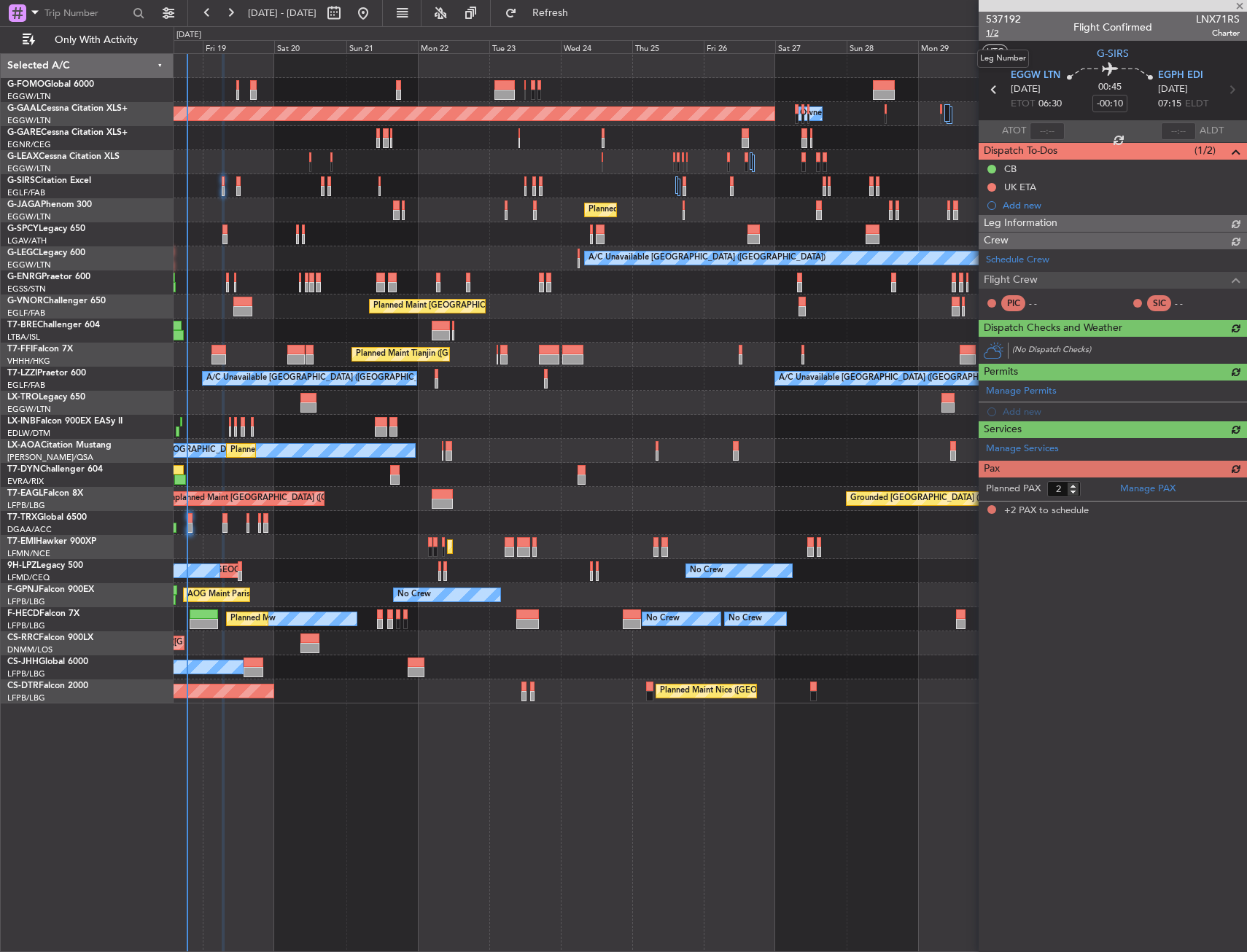
click at [997, 33] on span "1/2" at bounding box center [1004, 33] width 35 height 12
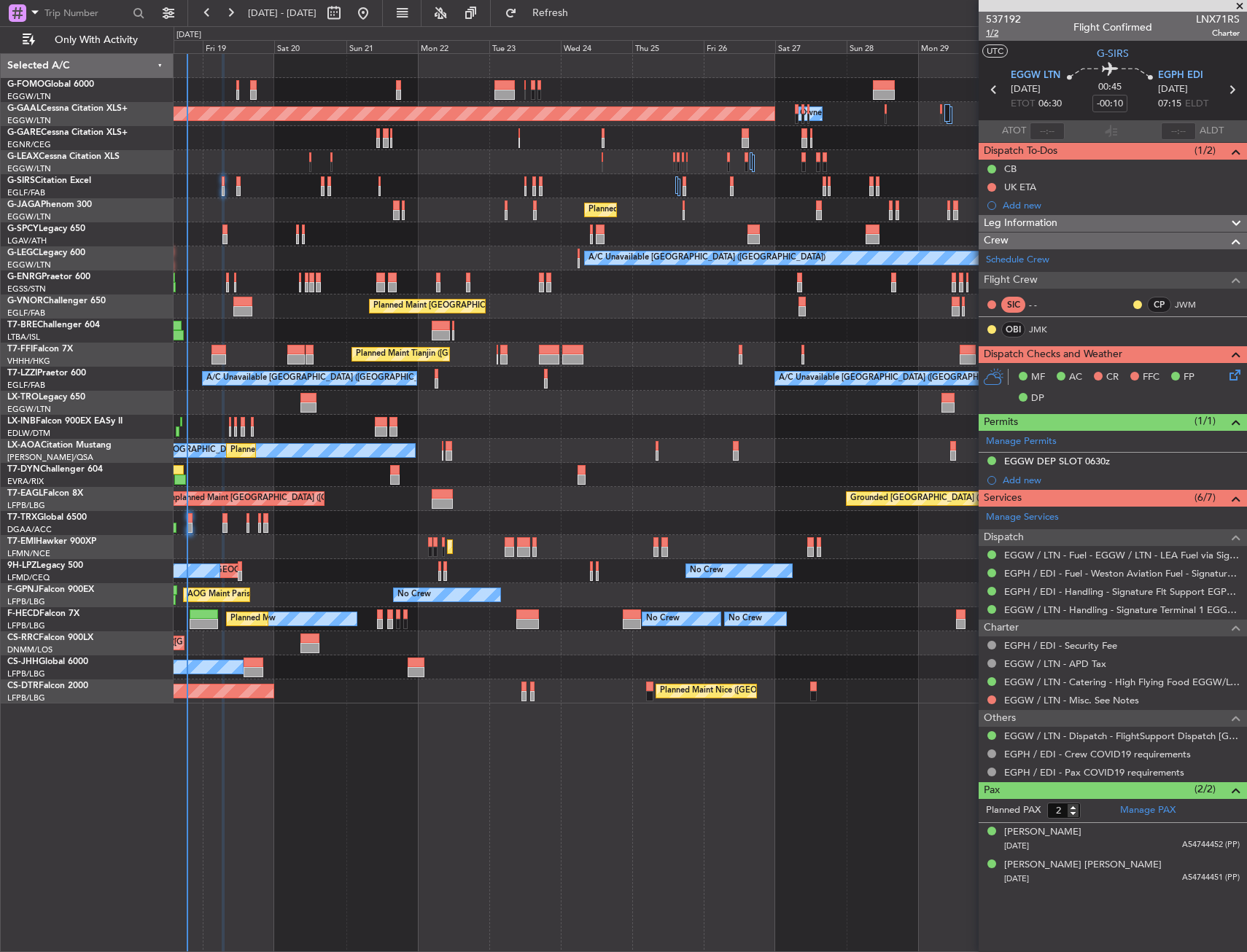
click at [993, 37] on span "1/2" at bounding box center [1004, 33] width 35 height 12
click at [990, 33] on span "1/2" at bounding box center [1004, 33] width 35 height 12
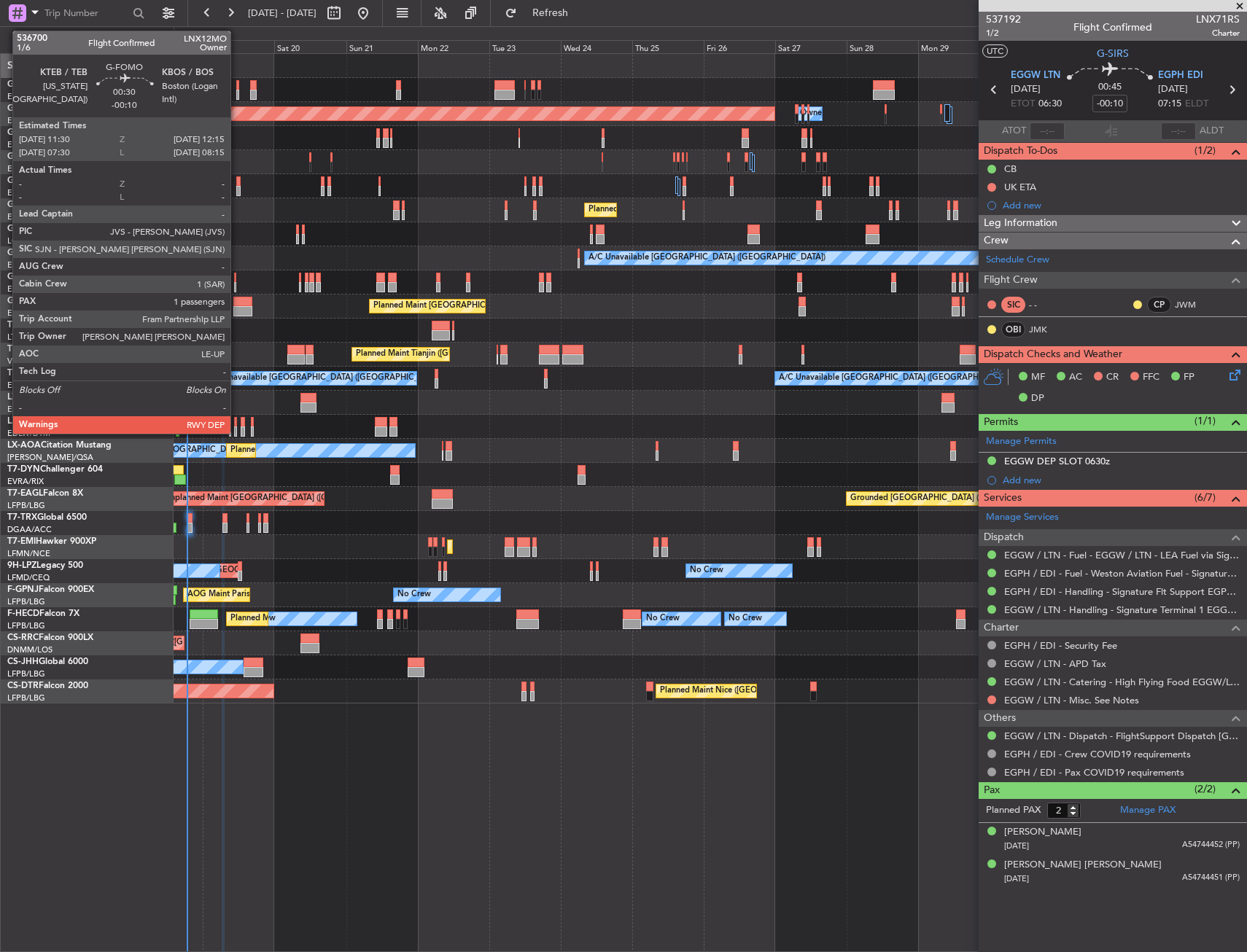
click at [237, 86] on div at bounding box center [237, 85] width 3 height 10
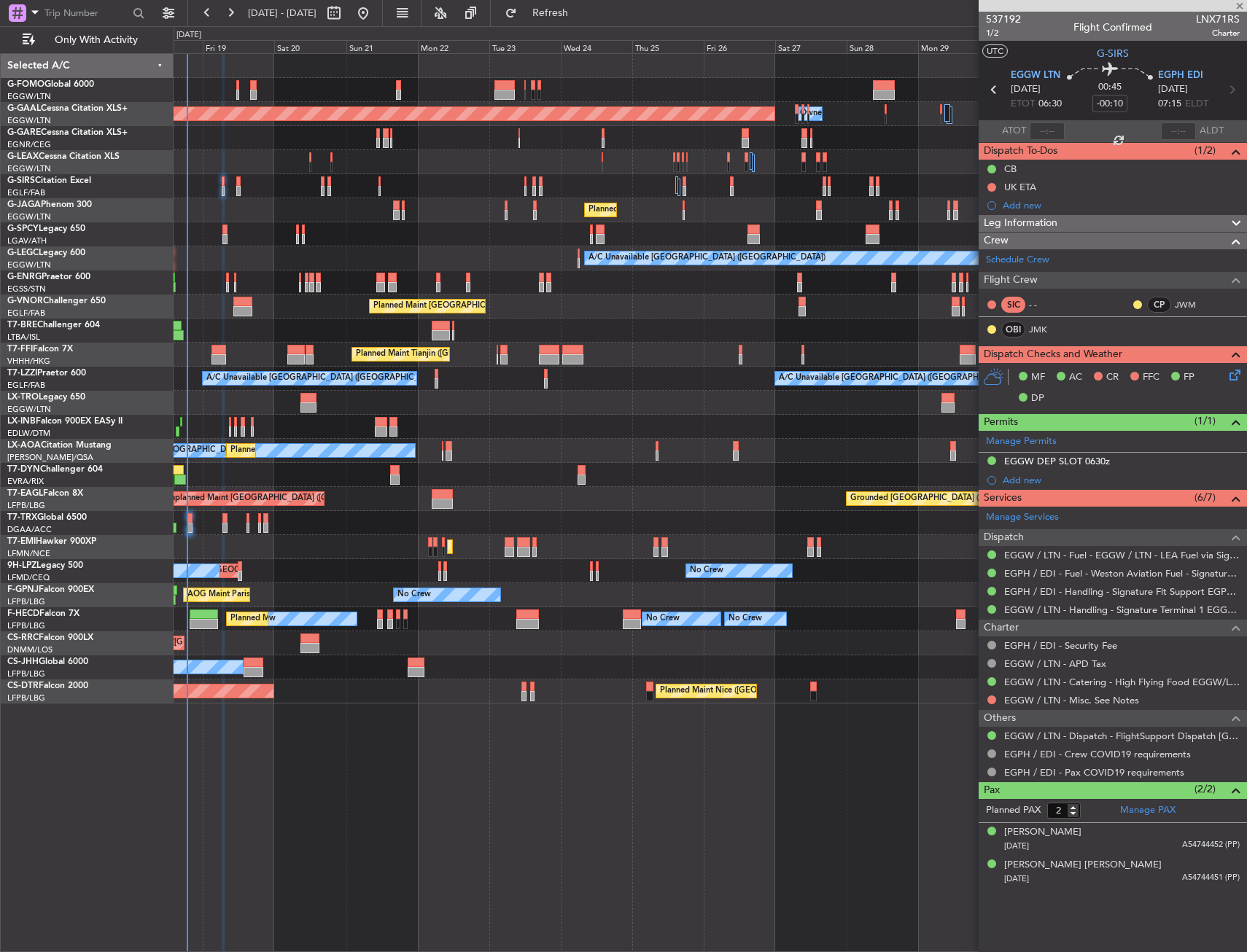
type input "1"
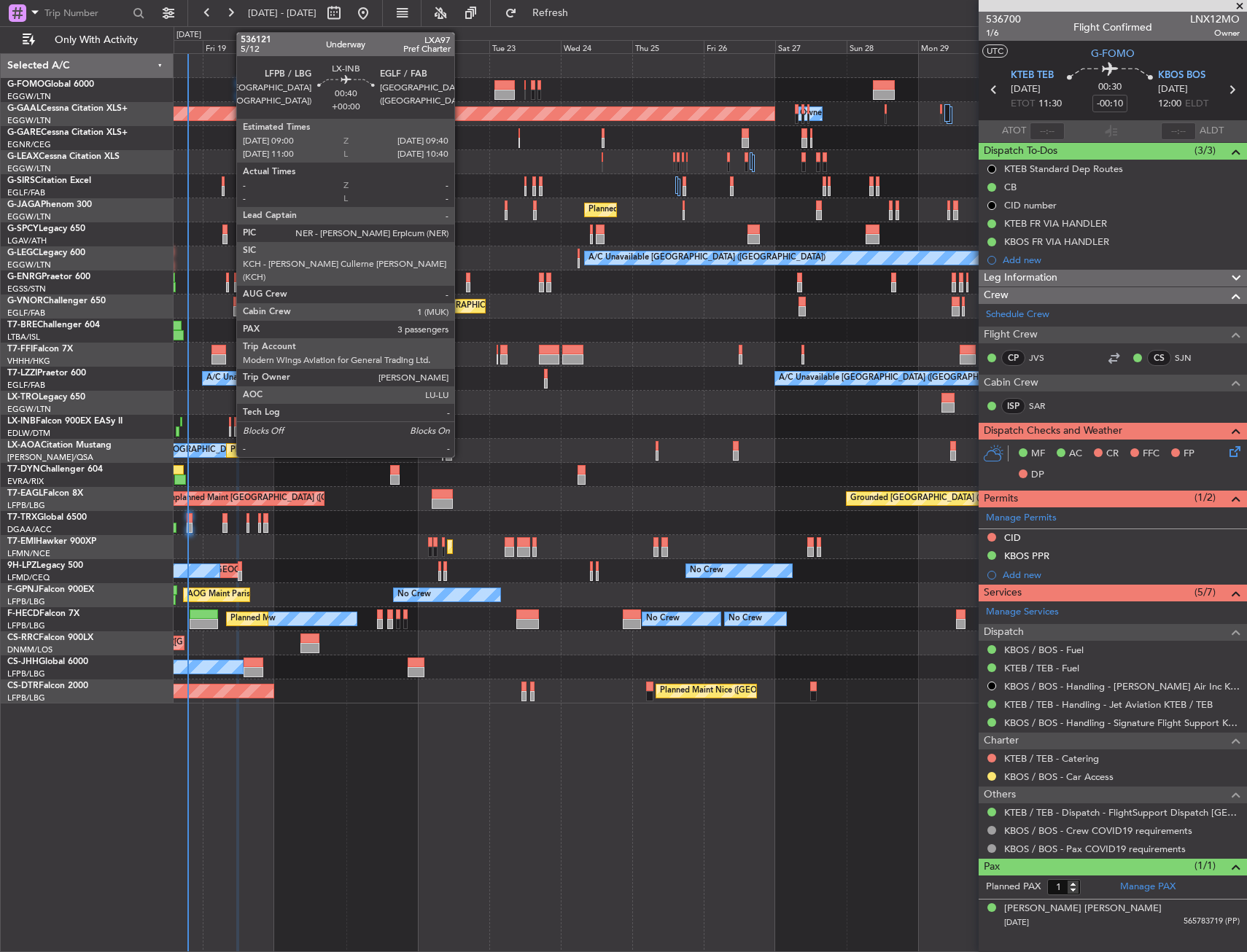
click at [229, 430] on div at bounding box center [230, 432] width 3 height 10
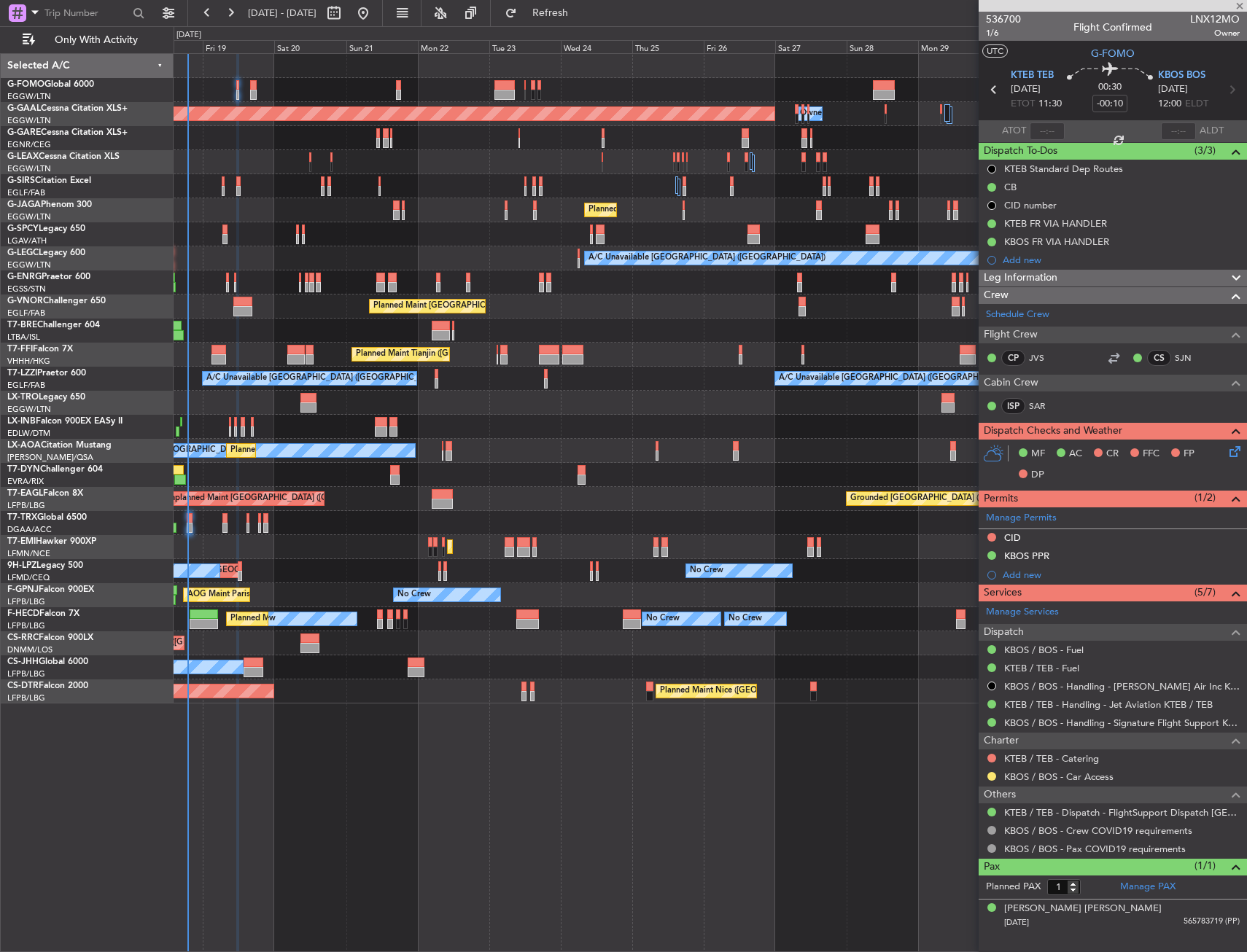
type input "3"
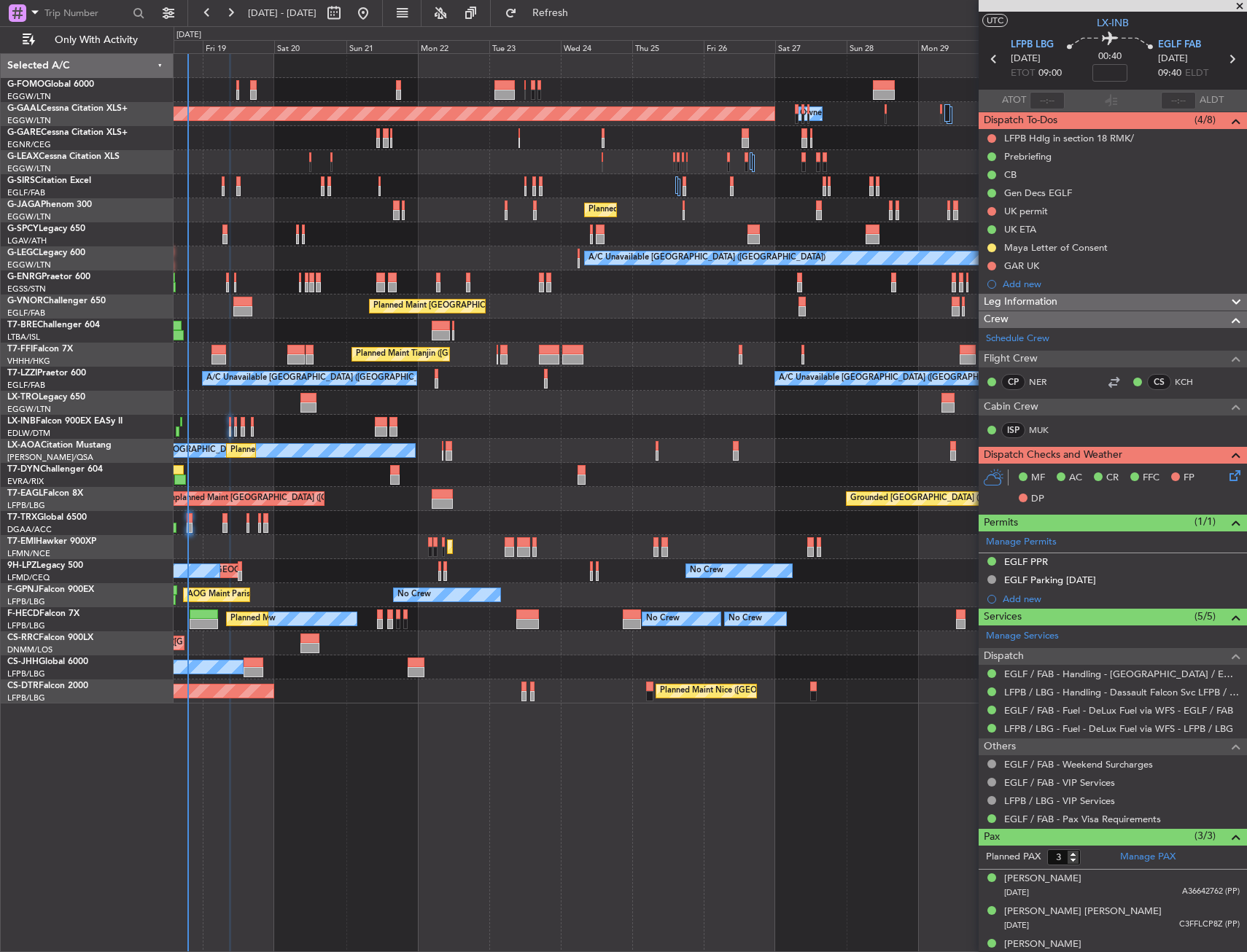
scroll to position [46, 0]
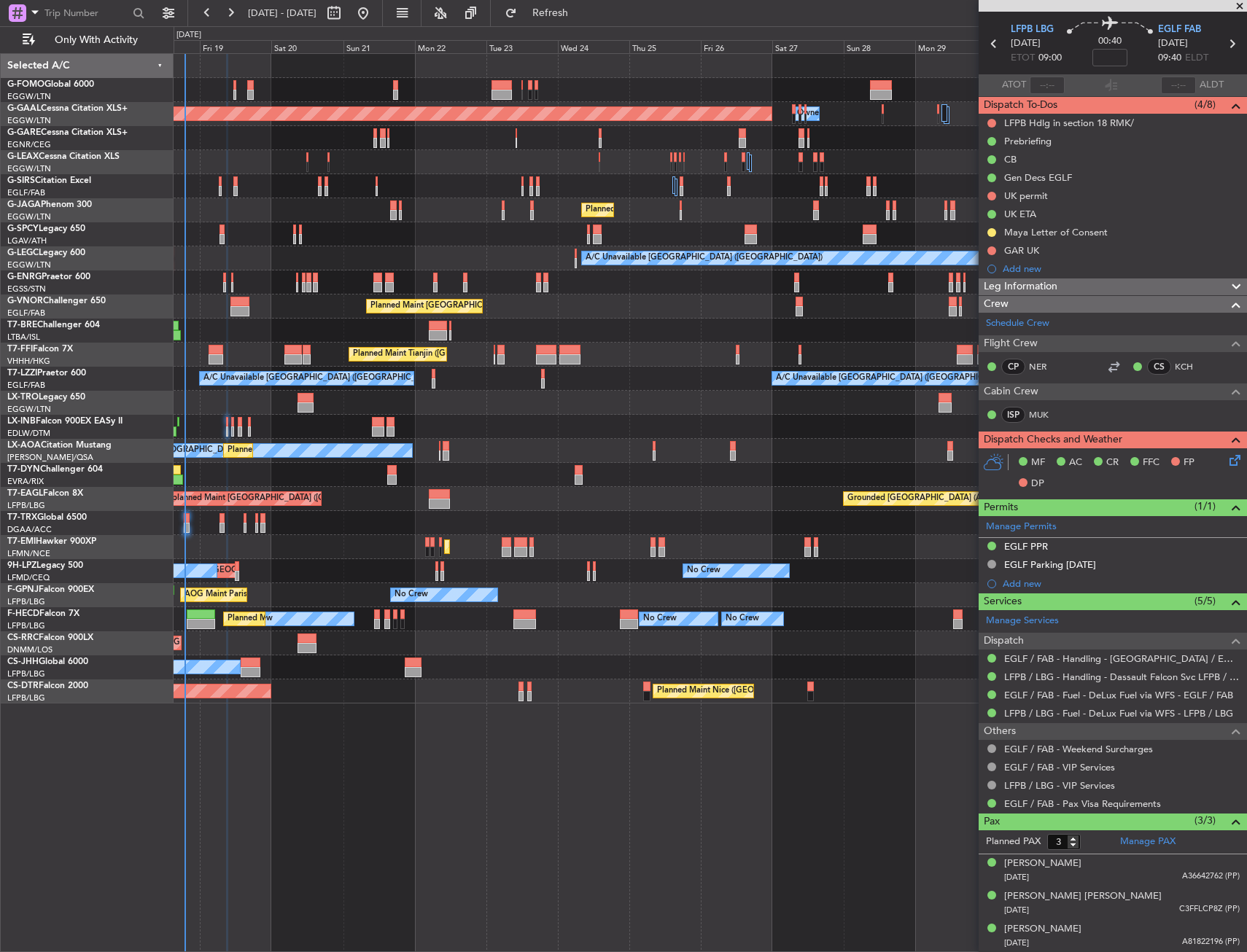
click at [296, 207] on div "Planned Maint [GEOGRAPHIC_DATA] ([GEOGRAPHIC_DATA])" at bounding box center [710, 211] width 1073 height 24
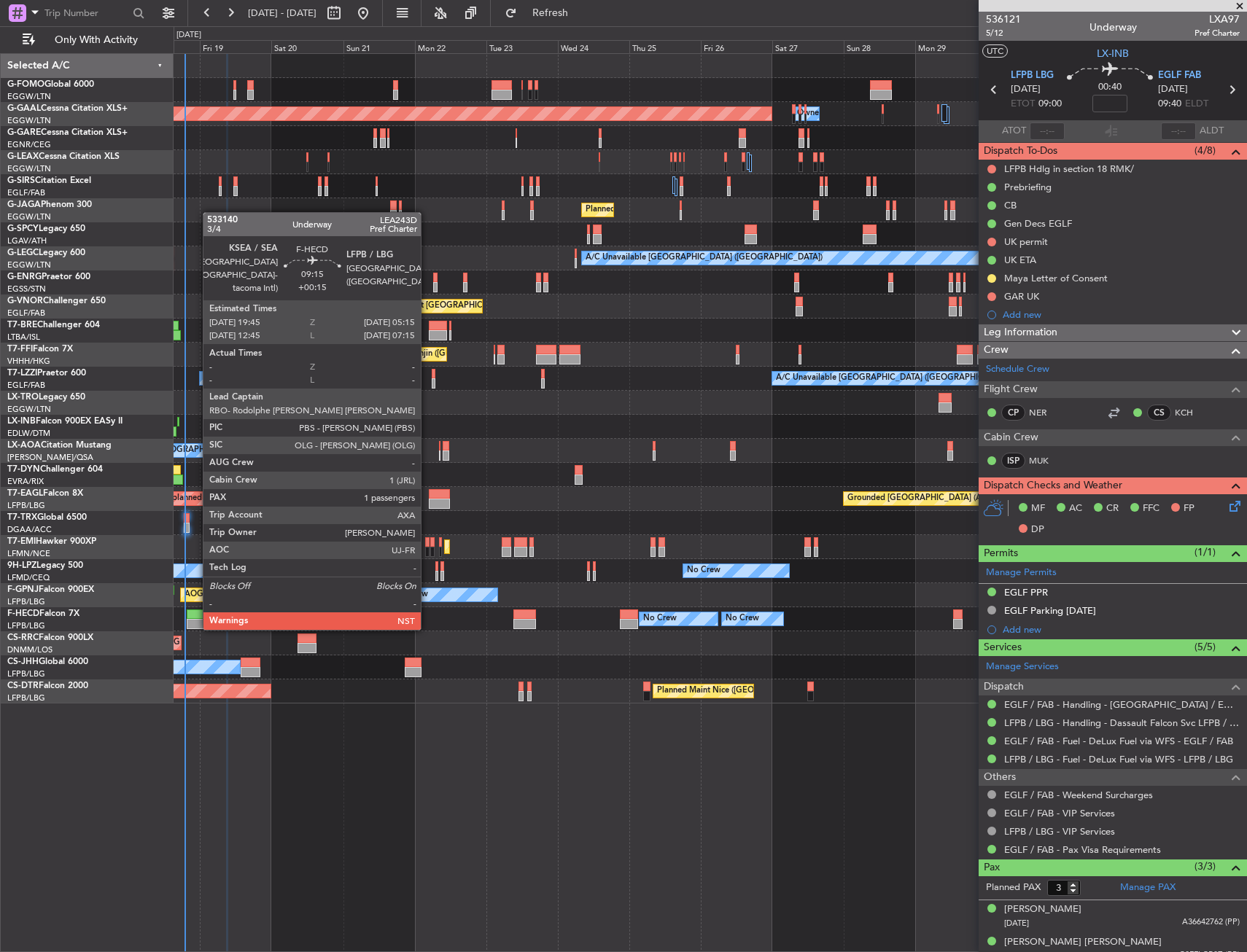
click at [195, 614] on div at bounding box center [201, 615] width 29 height 10
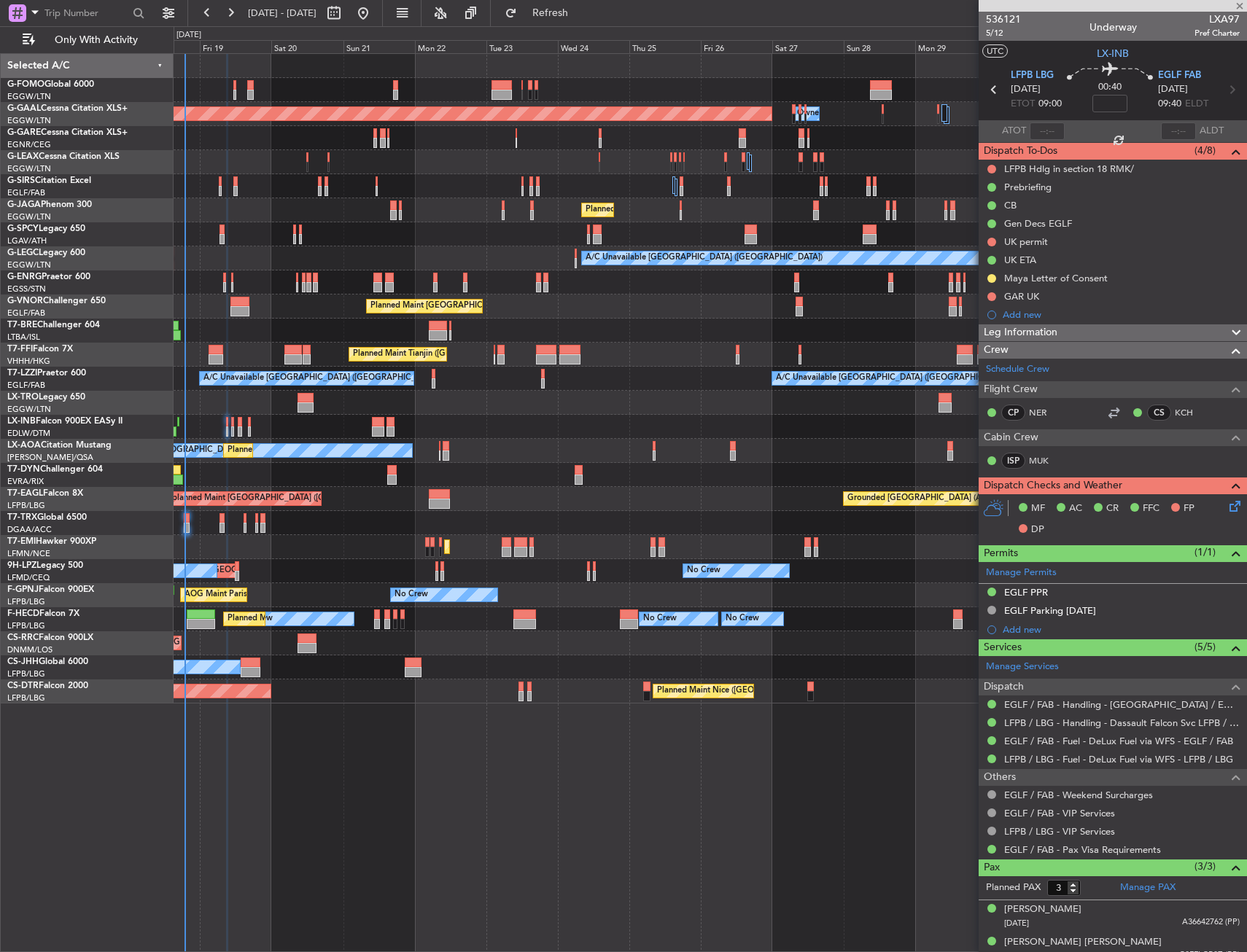
type input "+00:15"
type input "1"
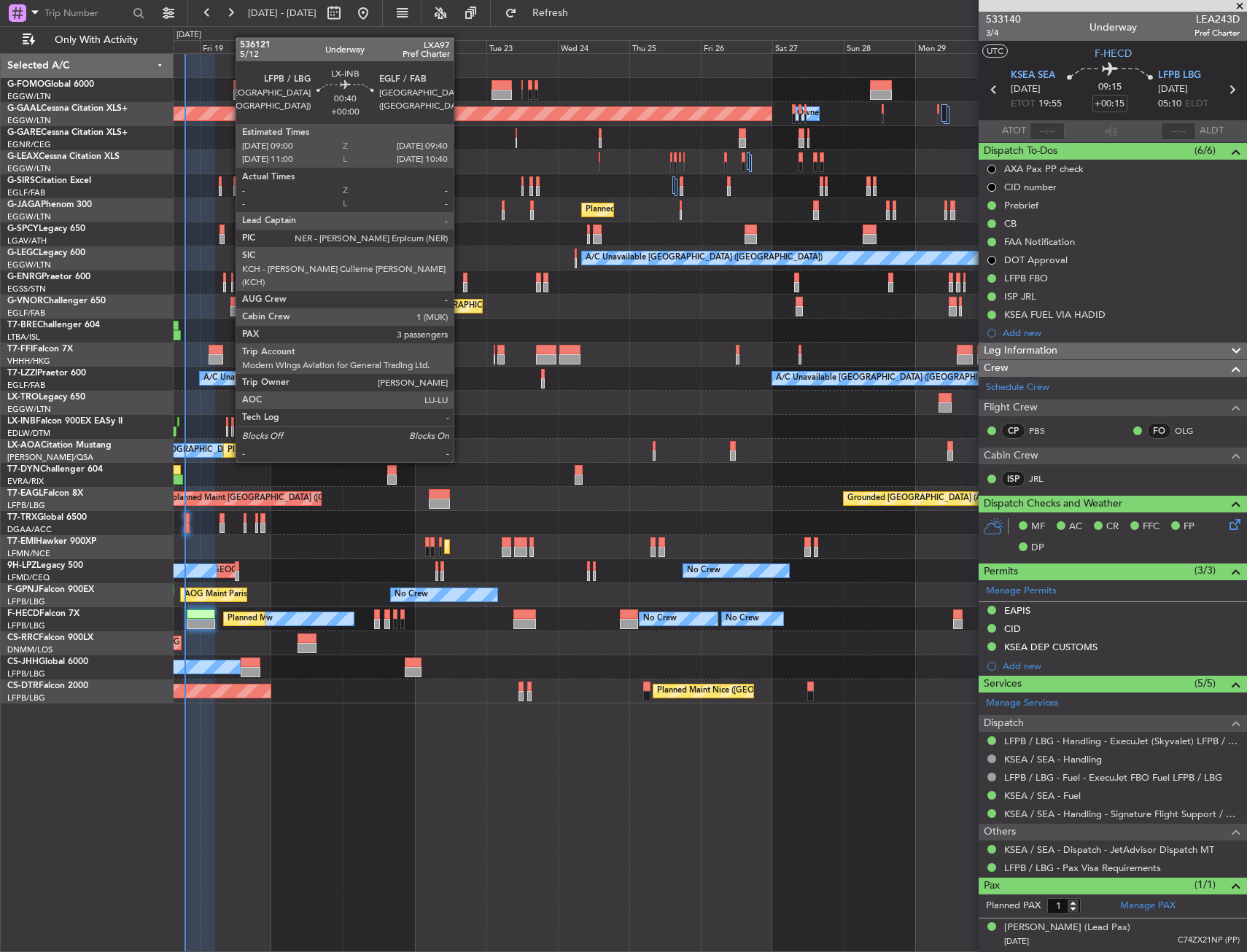
click at [228, 435] on div at bounding box center [227, 432] width 3 height 10
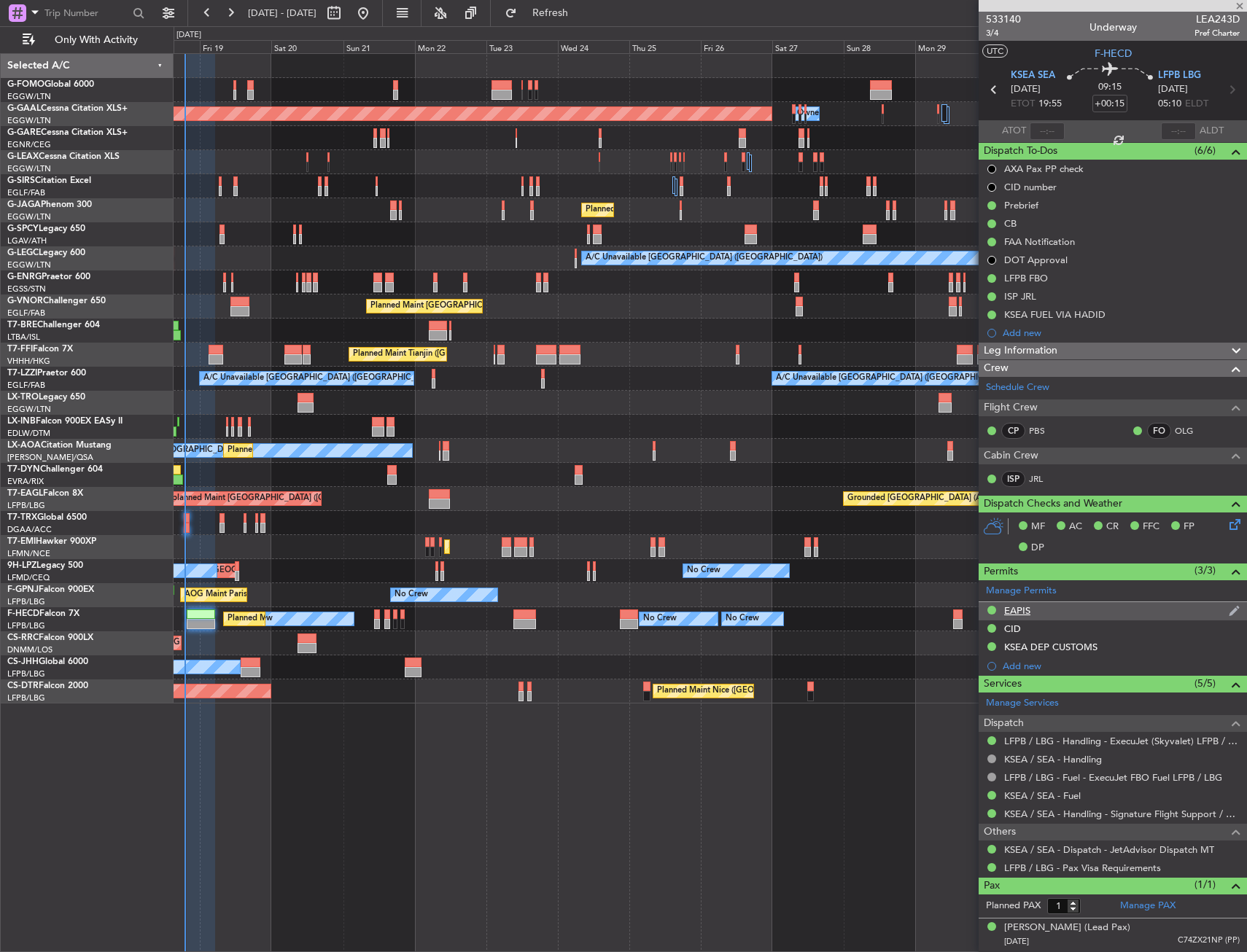
type input "3"
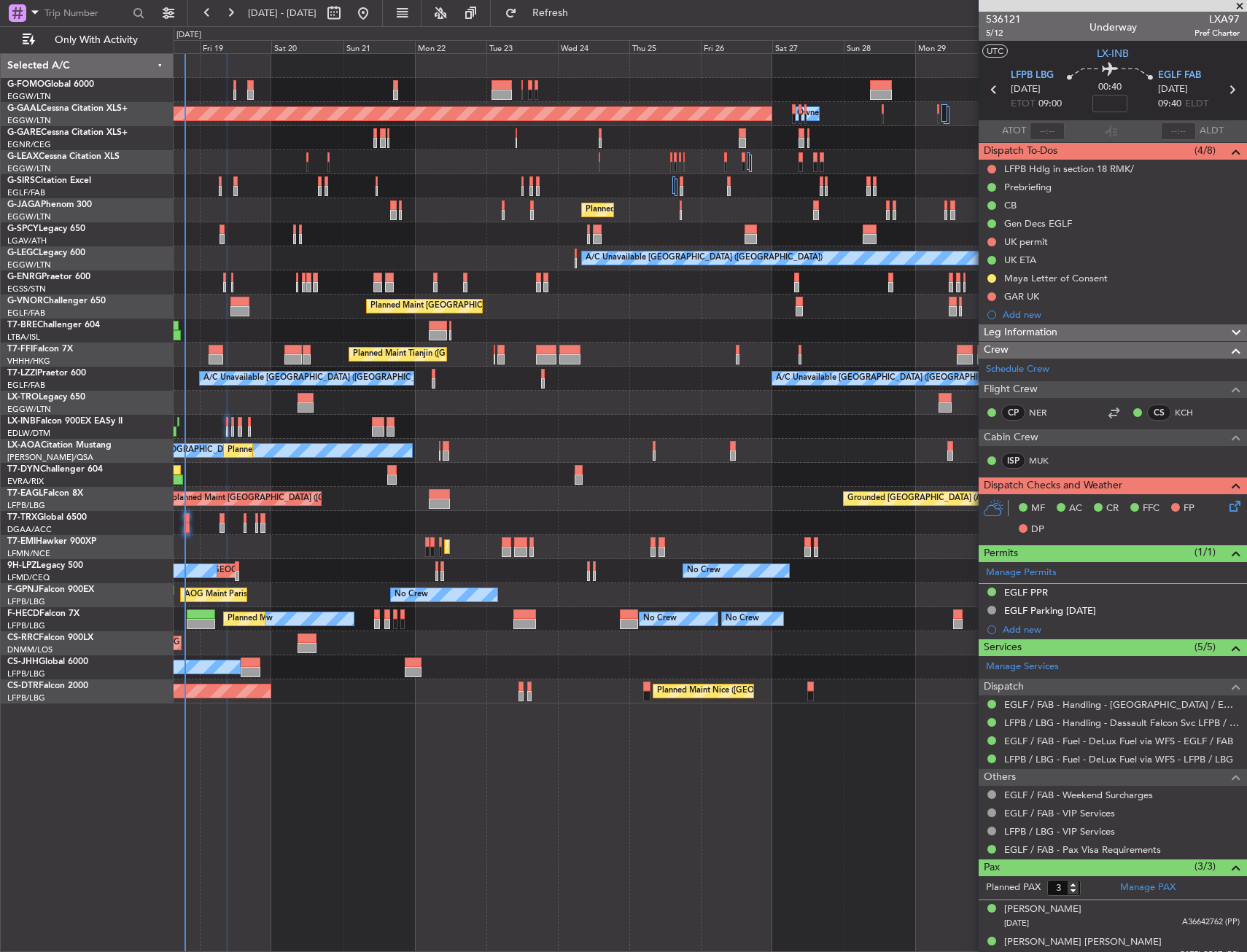
click at [471, 351] on div "Planned Maint Tianjin ([GEOGRAPHIC_DATA])" at bounding box center [710, 355] width 1073 height 24
click at [459, 355] on div "Planned Maint Tianjin ([GEOGRAPHIC_DATA])" at bounding box center [710, 355] width 1073 height 24
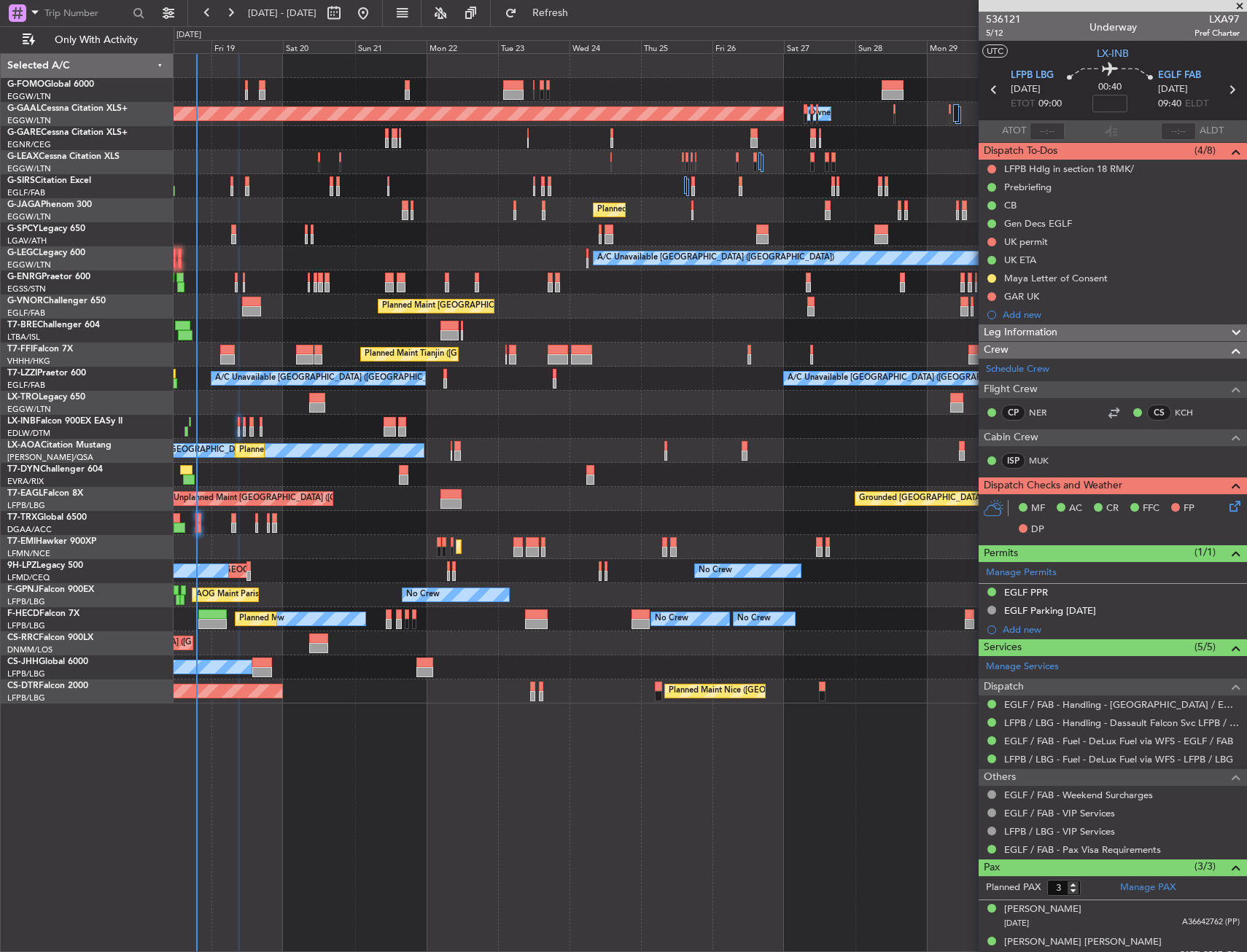
click at [483, 390] on div "Unplanned Maint London (Farnborough) A/C Unavailable London (Farnborough) A/C U…" at bounding box center [710, 379] width 1073 height 24
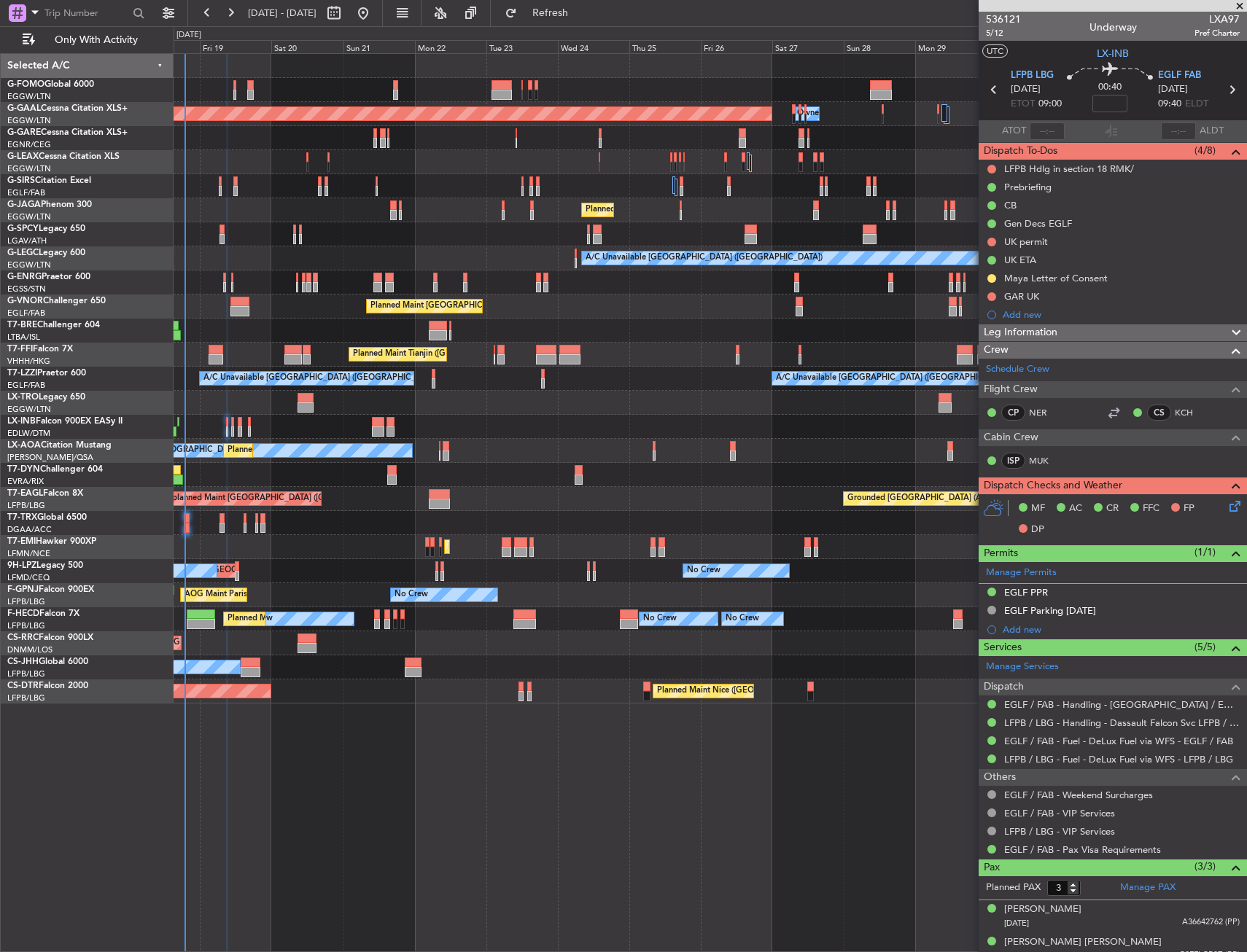
click at [471, 390] on div "Unplanned Maint London (Farnborough) A/C Unavailable London (Farnborough) A/C U…" at bounding box center [710, 379] width 1073 height 24
click at [1104, 187] on div "Prebriefing" at bounding box center [1114, 187] width 269 height 18
click at [1133, 194] on div "Prebriefing" at bounding box center [1114, 187] width 269 height 18
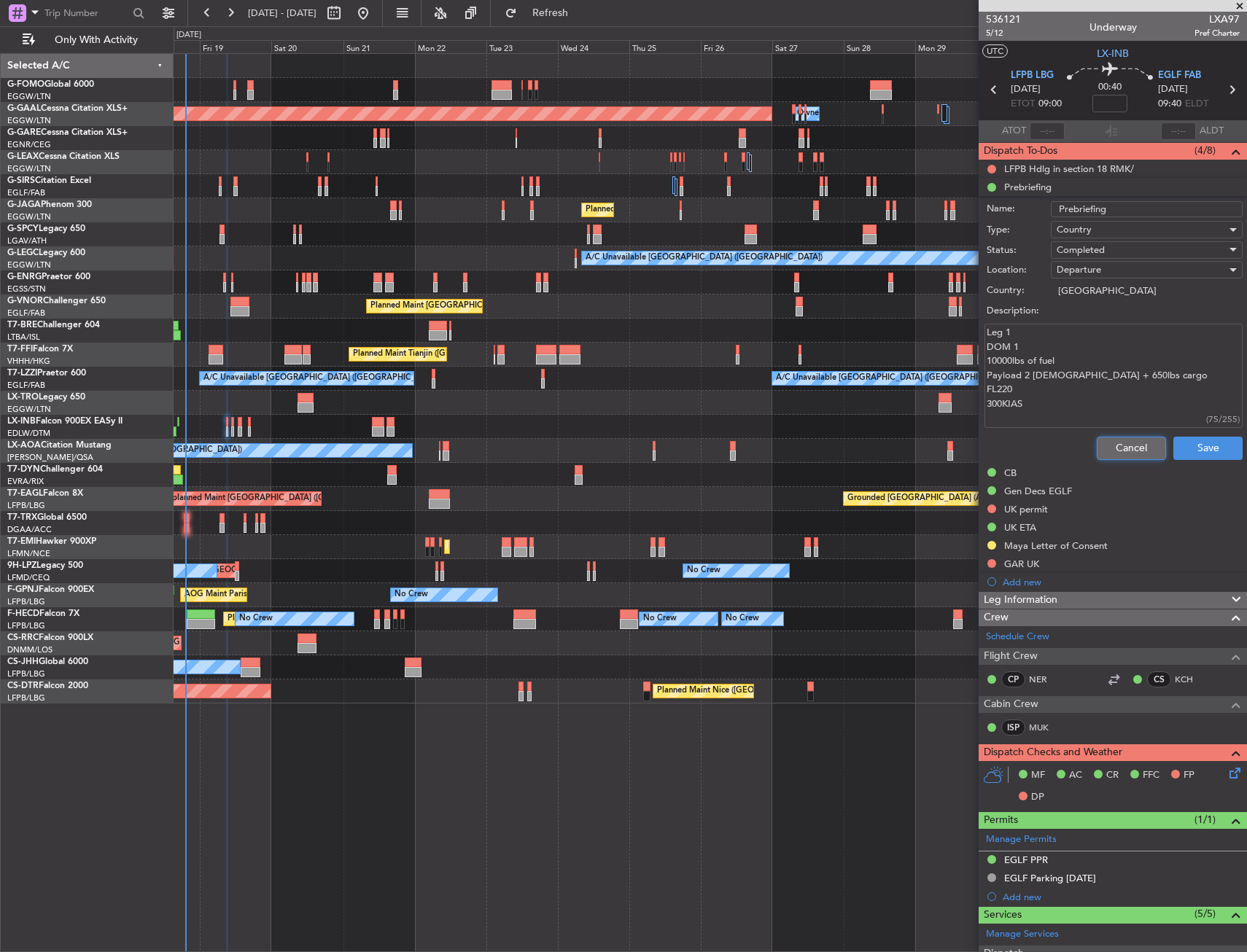
click at [1097, 448] on button "Cancel" at bounding box center [1131, 448] width 69 height 24
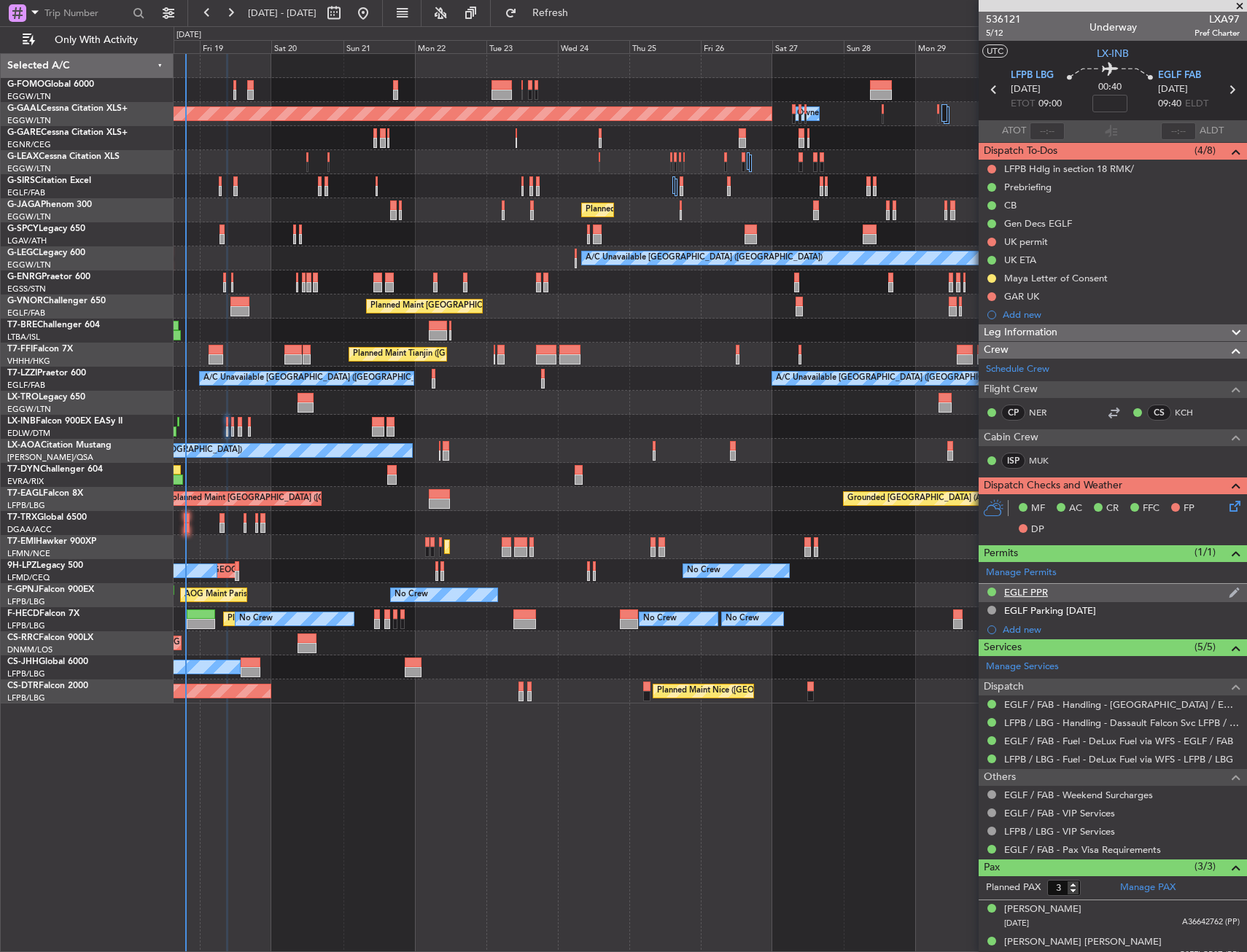
click at [1117, 595] on div "EGLF PPR" at bounding box center [1114, 593] width 269 height 18
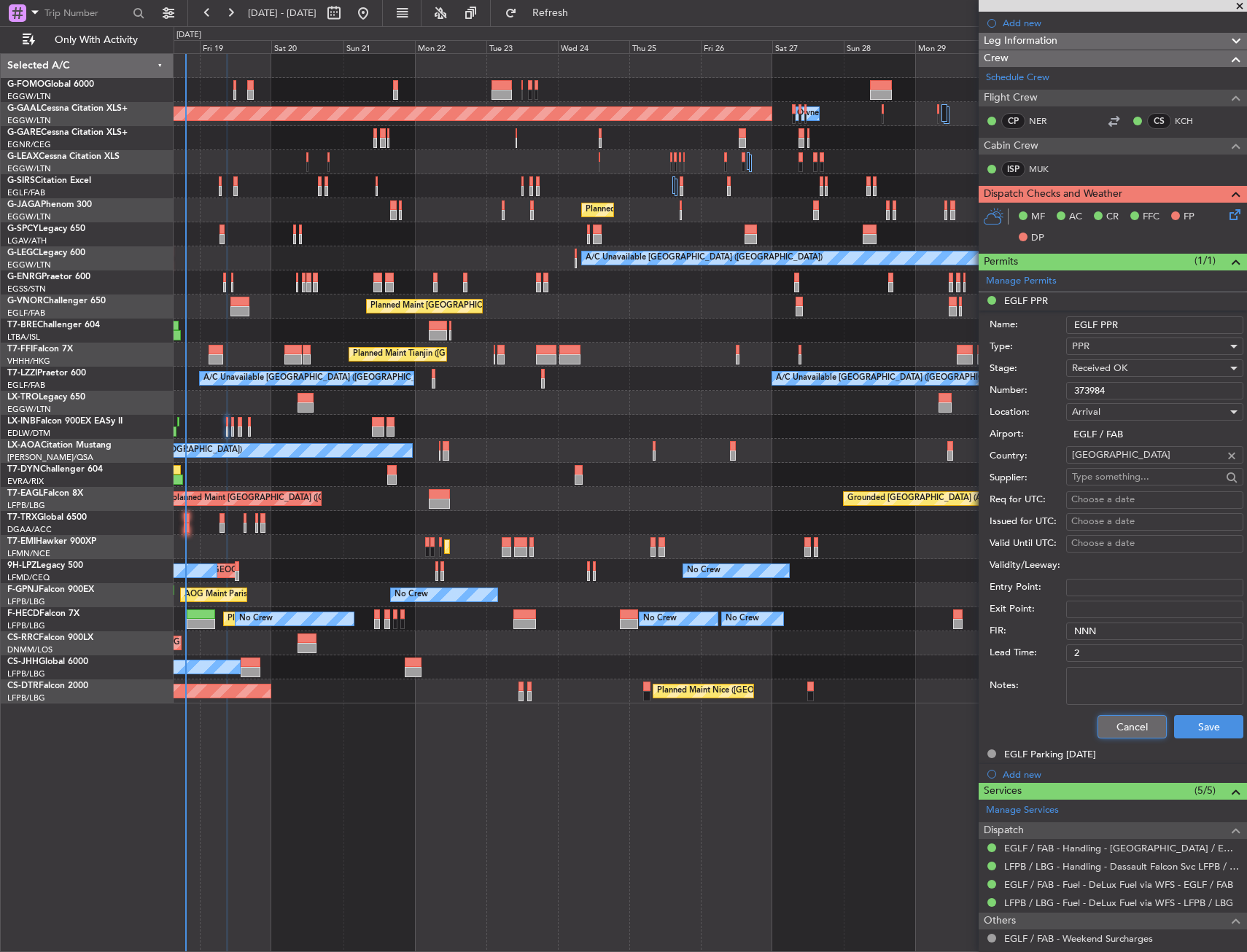
click at [1114, 737] on button "Cancel" at bounding box center [1132, 727] width 69 height 24
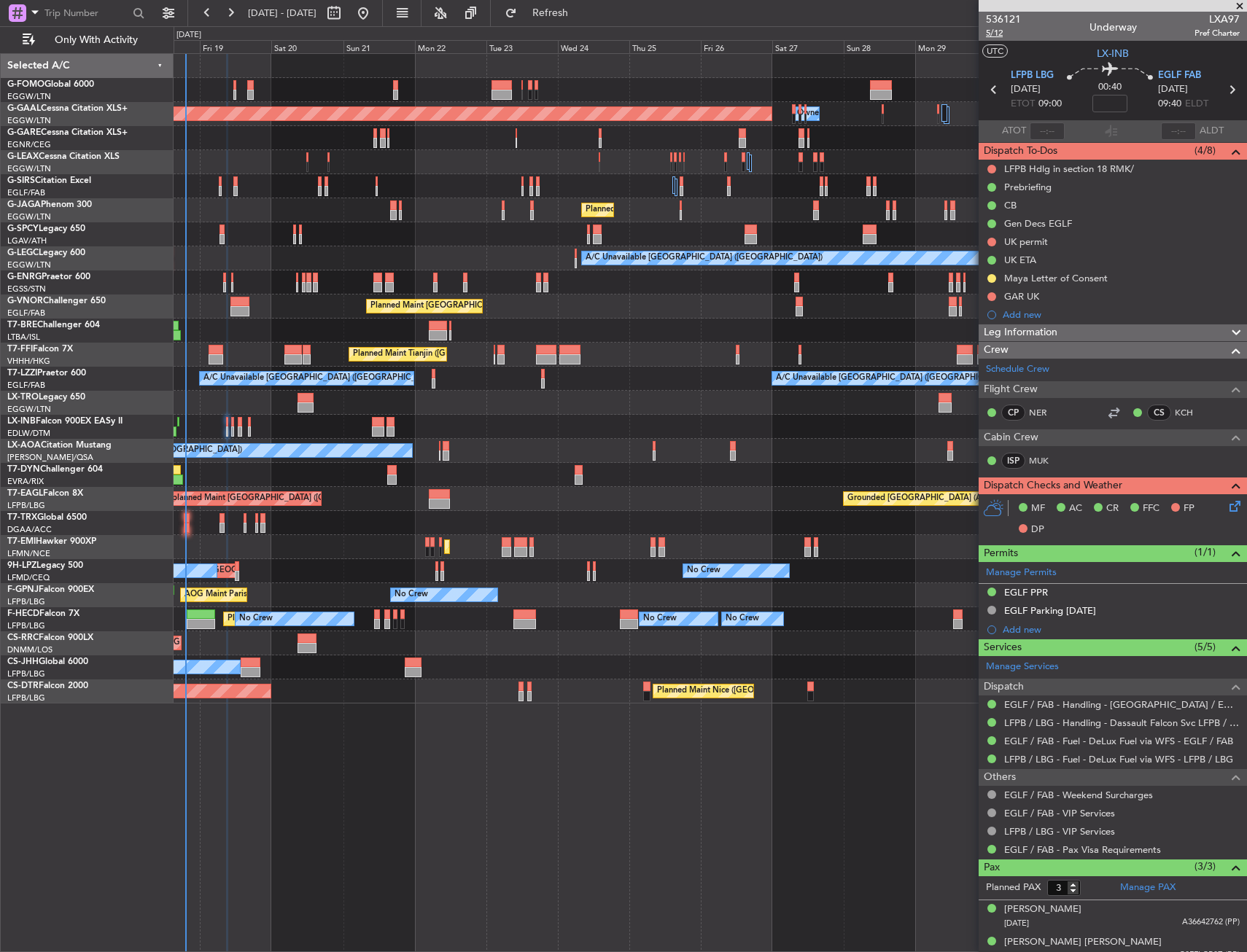
click at [994, 32] on span "5/12" at bounding box center [1004, 33] width 35 height 12
click at [992, 37] on span "5/12" at bounding box center [1004, 33] width 35 height 12
click at [1148, 166] on div "LFPB Hdlg in section 18 RMK/" at bounding box center [1114, 168] width 269 height 18
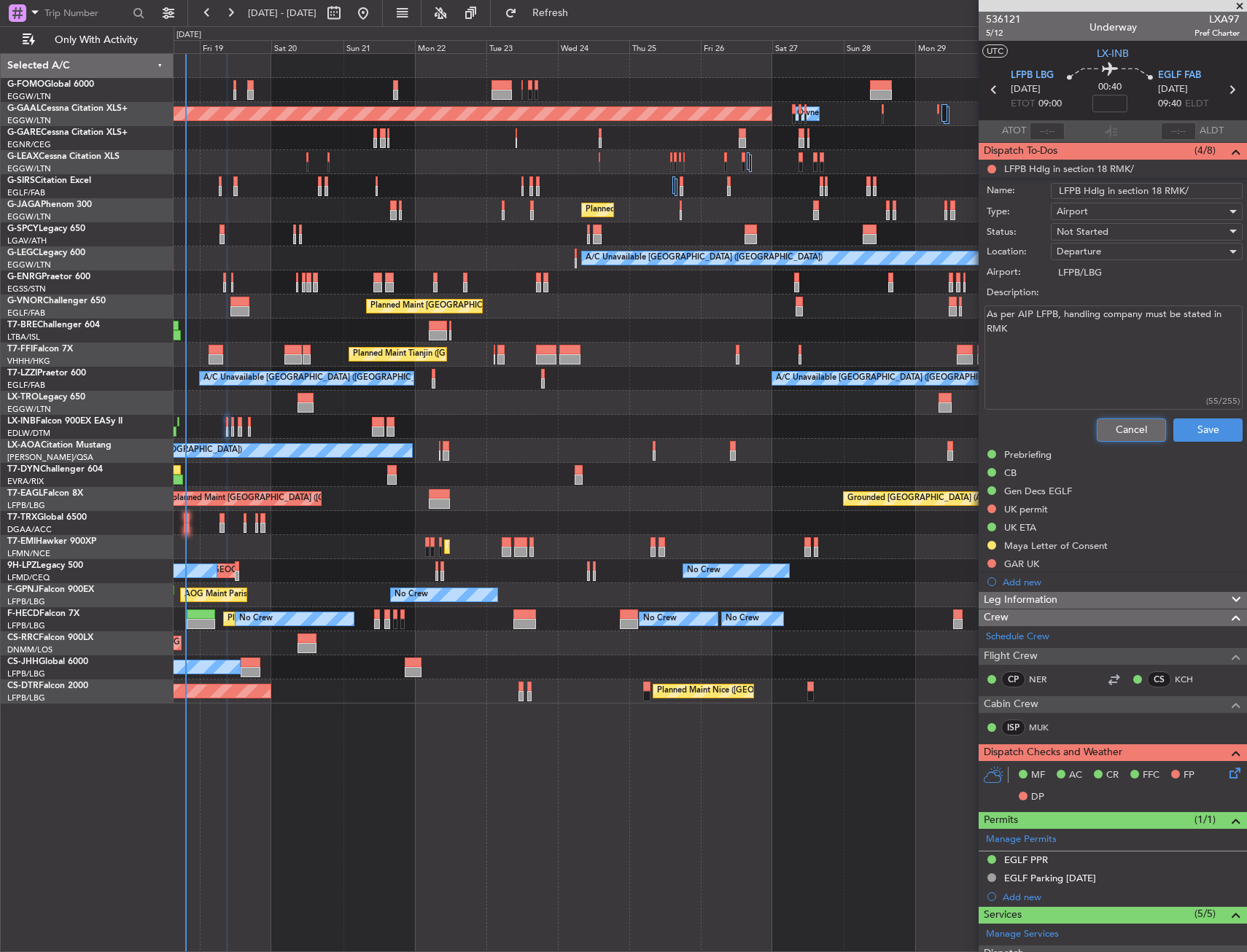
click at [1130, 434] on button "Cancel" at bounding box center [1131, 430] width 69 height 24
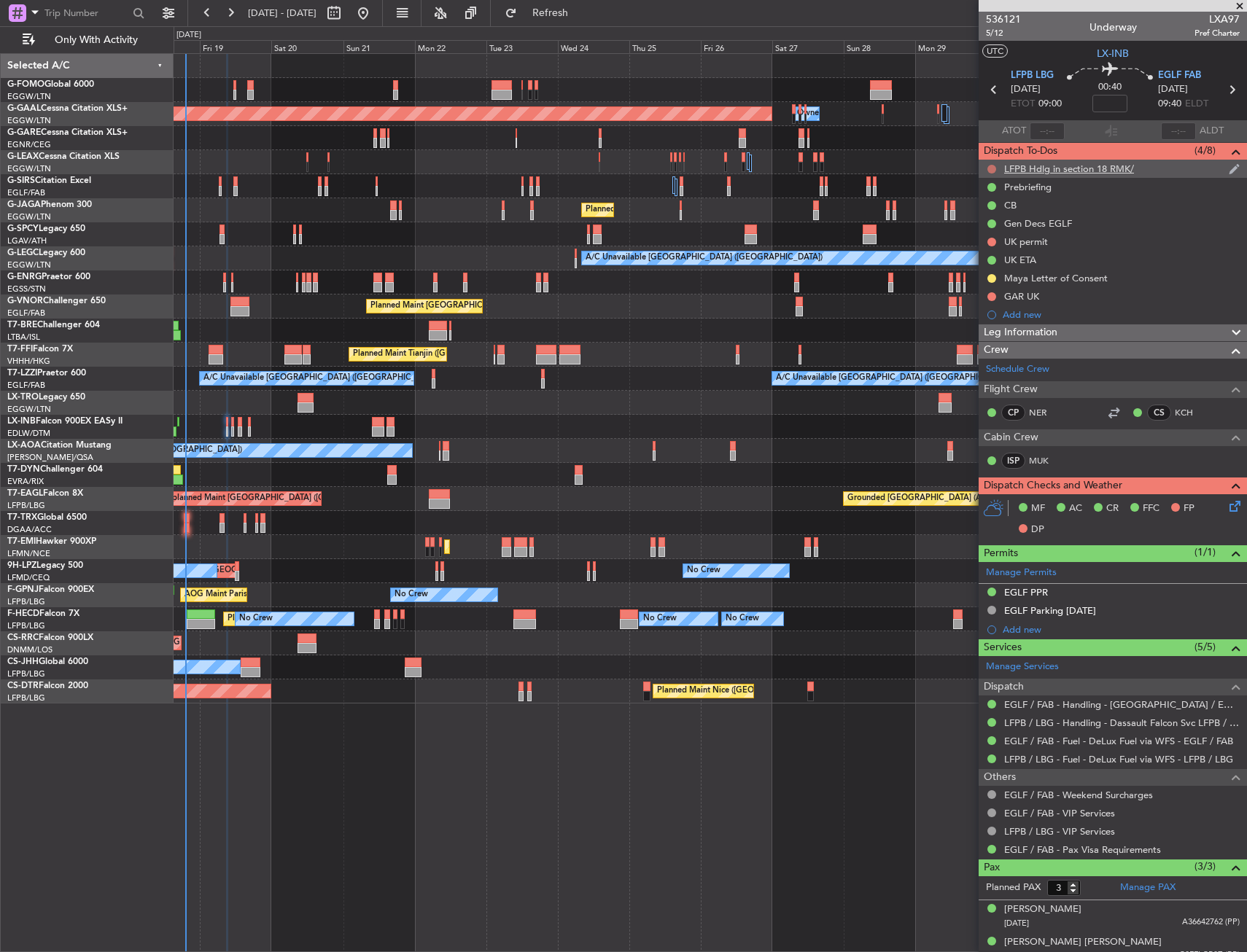
click at [992, 169] on button at bounding box center [992, 169] width 9 height 9
click at [987, 236] on span "Completed" at bounding box center [998, 233] width 48 height 15
click at [1227, 508] on icon at bounding box center [1232, 503] width 11 height 11
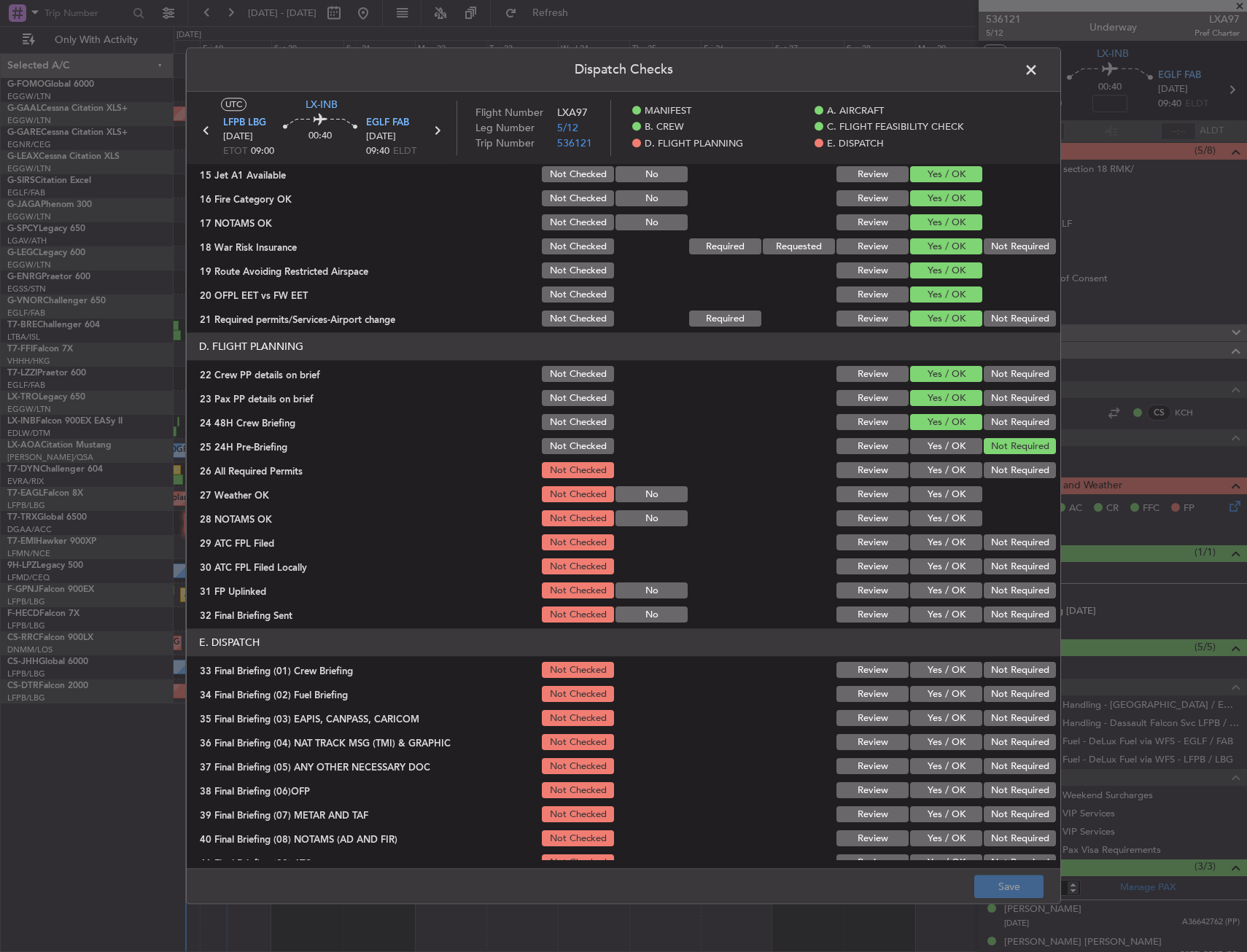
scroll to position [583, 0]
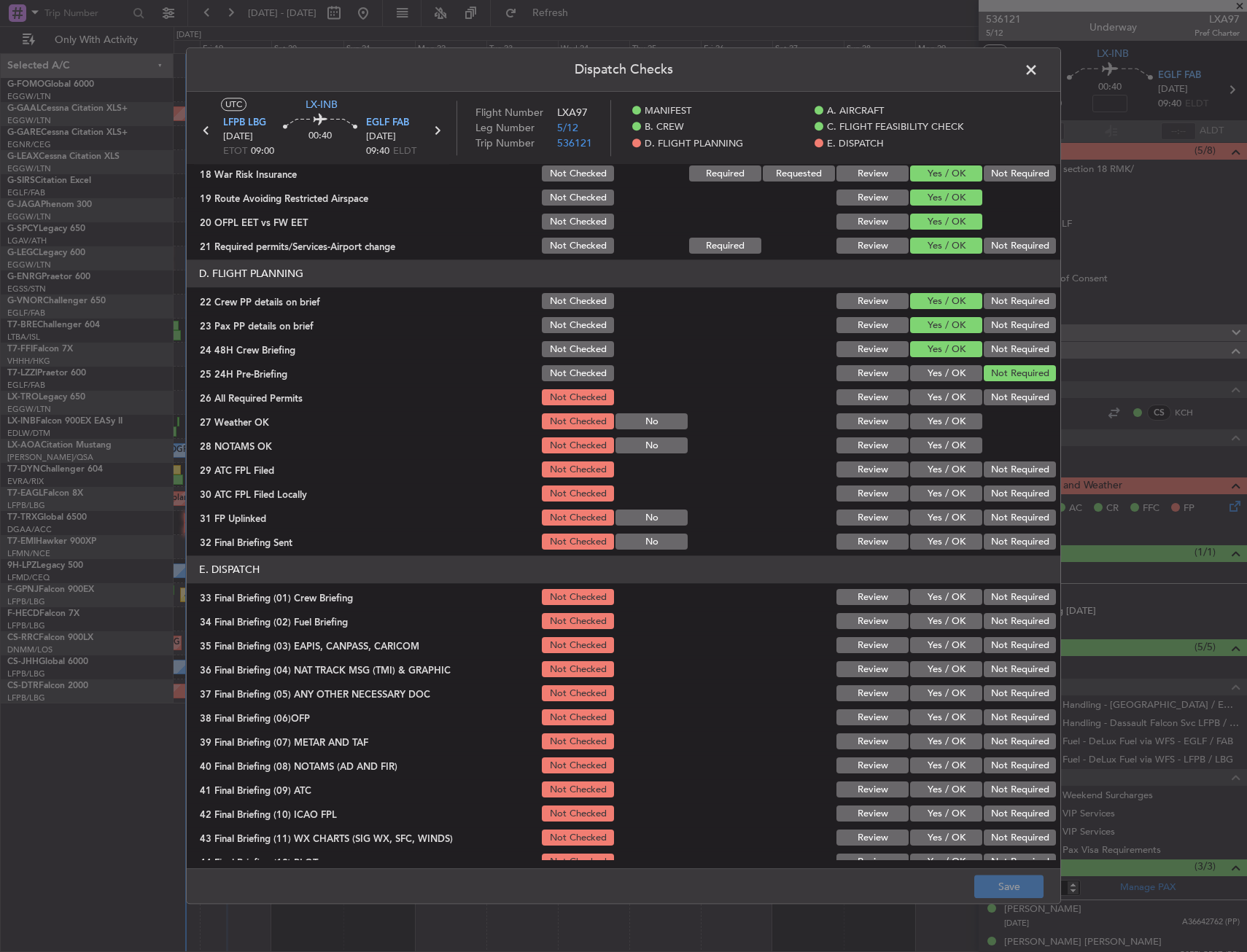
click at [934, 394] on button "Yes / OK" at bounding box center [946, 398] width 72 height 16
click at [935, 421] on button "Yes / OK" at bounding box center [946, 422] width 72 height 16
click at [938, 448] on button "Yes / OK" at bounding box center [946, 446] width 72 height 16
click at [940, 473] on button "Yes / OK" at bounding box center [946, 470] width 72 height 16
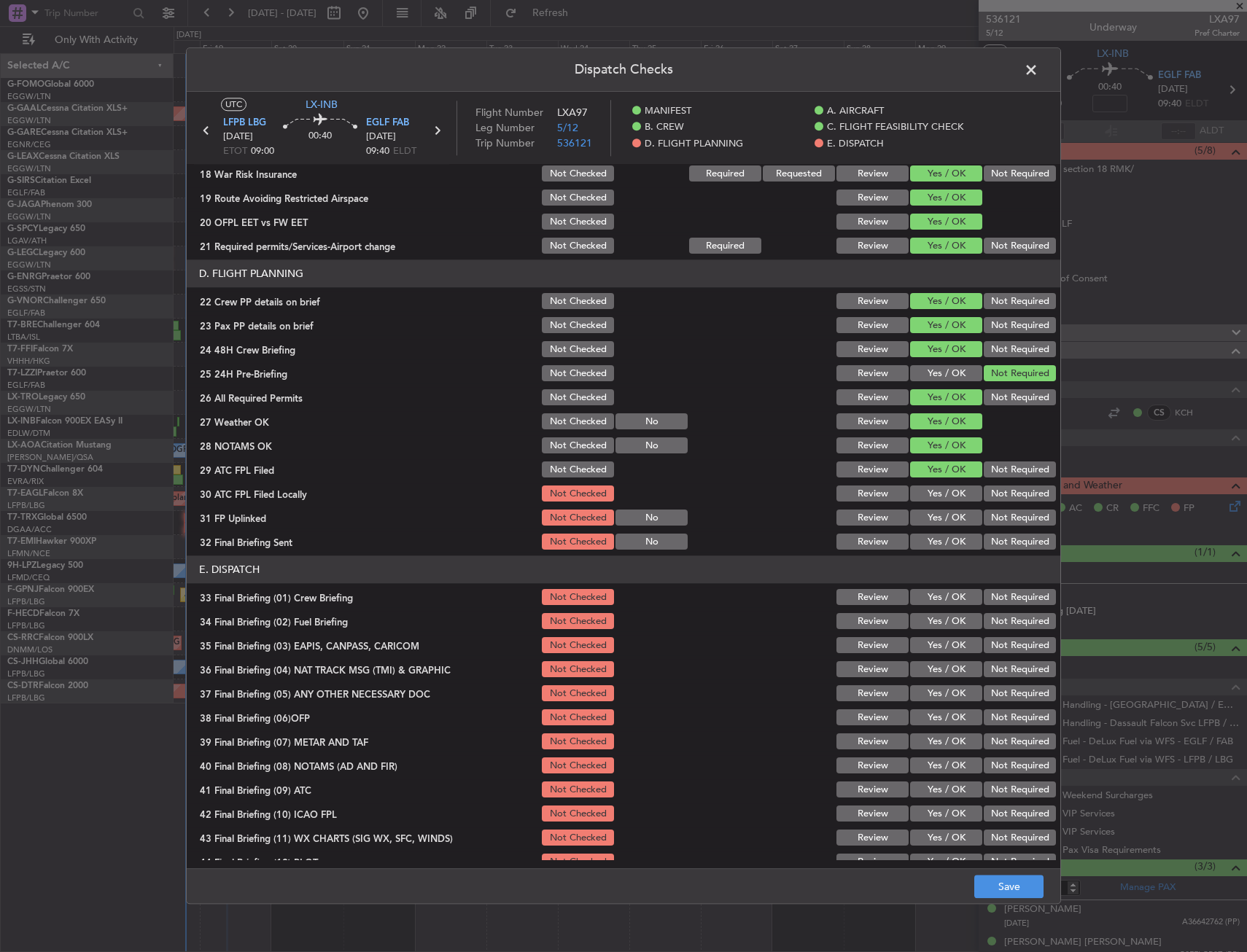
click at [944, 501] on button "Yes / OK" at bounding box center [946, 494] width 72 height 16
click at [948, 517] on button "Yes / OK" at bounding box center [946, 519] width 72 height 16
click at [953, 541] on button "Yes / OK" at bounding box center [946, 542] width 72 height 16
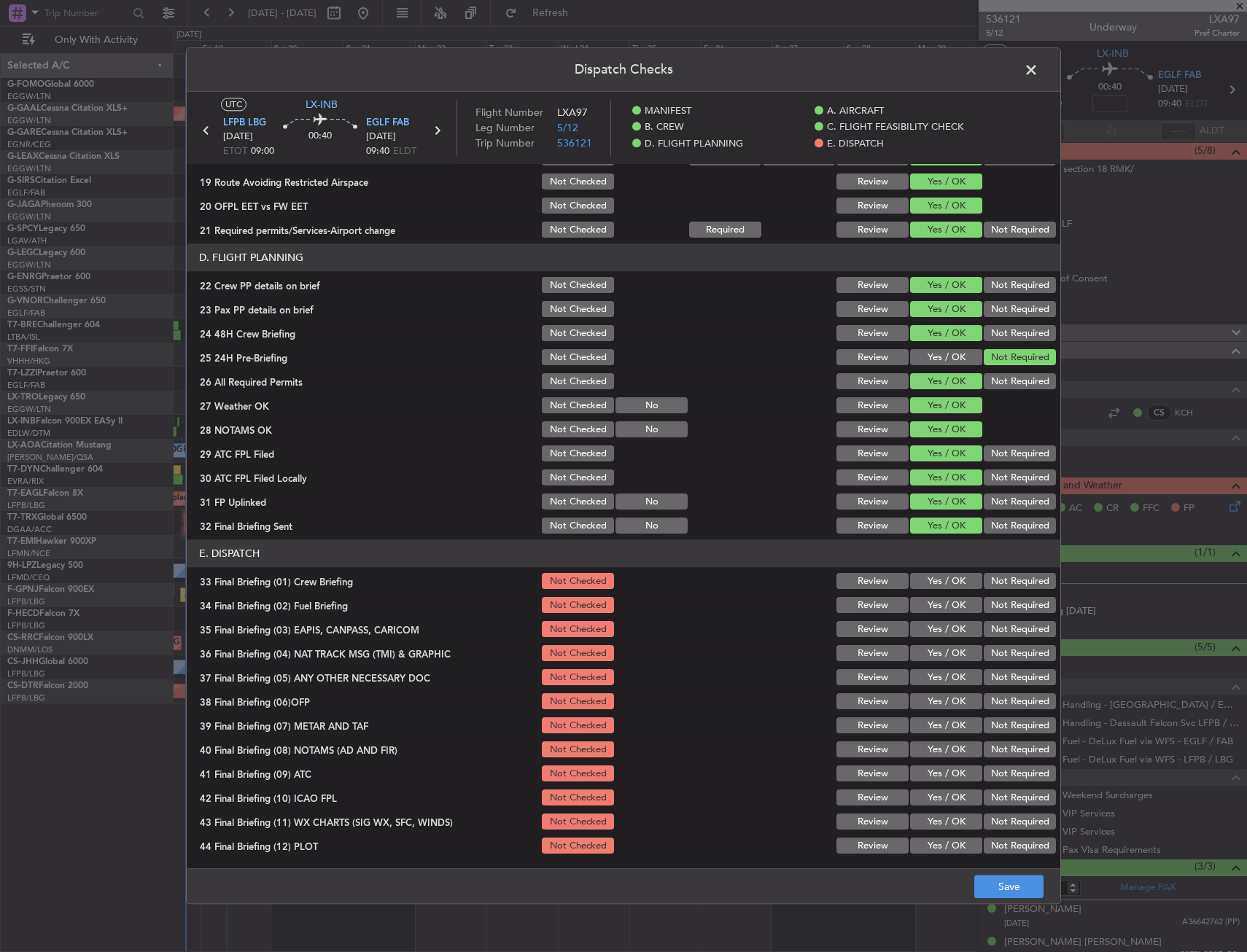
click at [946, 586] on button "Yes / OK" at bounding box center [946, 581] width 72 height 16
click at [948, 608] on button "Yes / OK" at bounding box center [946, 606] width 72 height 16
click at [996, 640] on section "E. DISPATCH 33 Final Briefing (01) Crew Briefing Not Checked Review Yes / OK No…" at bounding box center [624, 698] width 874 height 316
click at [996, 639] on div "Not Required" at bounding box center [1019, 629] width 73 height 20
drag, startPoint x: 996, startPoint y: 639, endPoint x: 991, endPoint y: 629, distance: 11.2
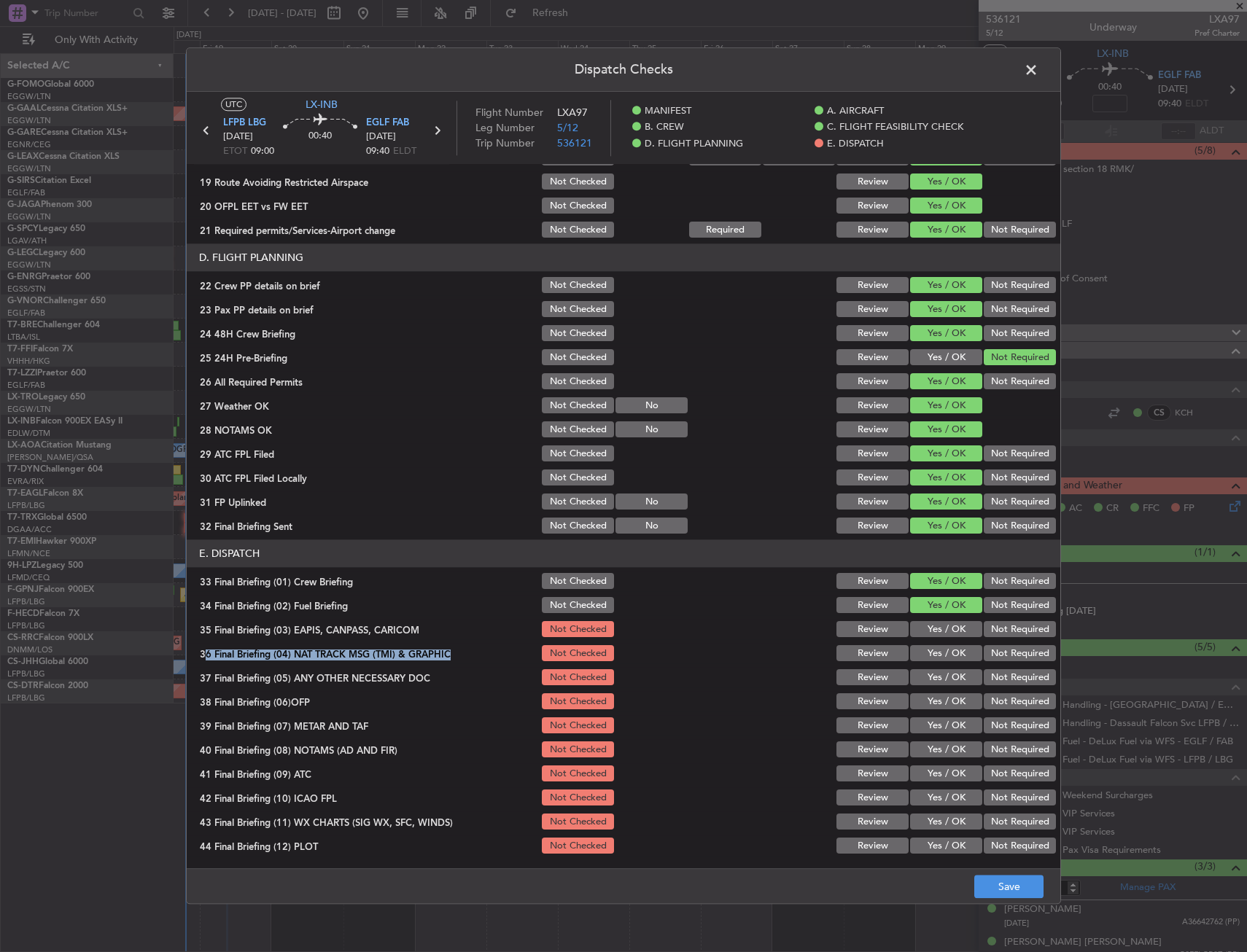
click at [991, 628] on button "Not Required" at bounding box center [1019, 629] width 72 height 16
click at [995, 649] on button "Not Required" at bounding box center [1019, 654] width 72 height 16
click at [998, 681] on button "Not Required" at bounding box center [1019, 678] width 72 height 16
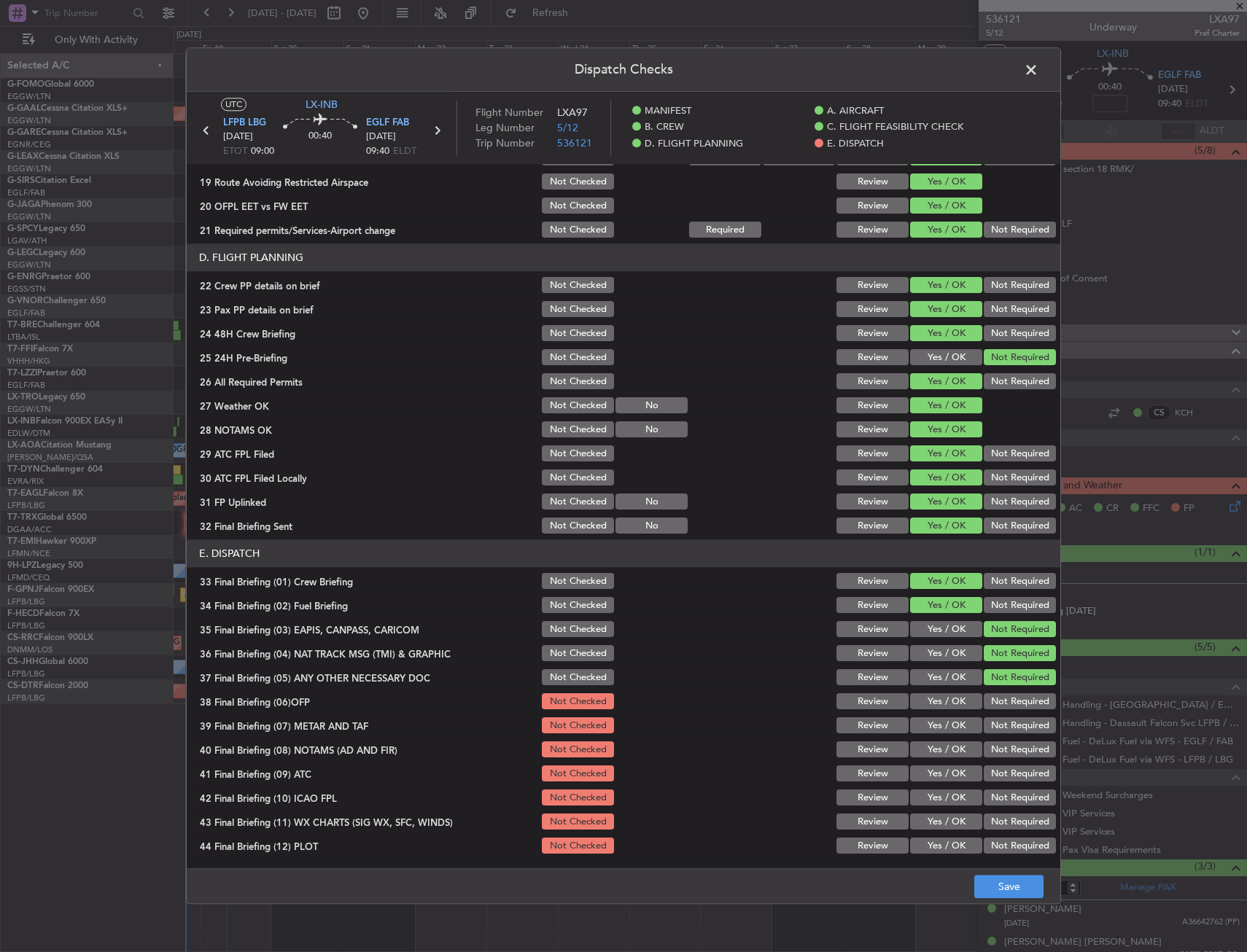
click at [948, 711] on div "Yes / OK" at bounding box center [944, 702] width 73 height 20
click at [957, 694] on button "Yes / OK" at bounding box center [946, 702] width 72 height 16
click at [950, 728] on button "Yes / OK" at bounding box center [946, 726] width 72 height 16
click at [948, 747] on button "Yes / OK" at bounding box center [946, 751] width 72 height 16
click at [940, 779] on button "Yes / OK" at bounding box center [946, 774] width 72 height 16
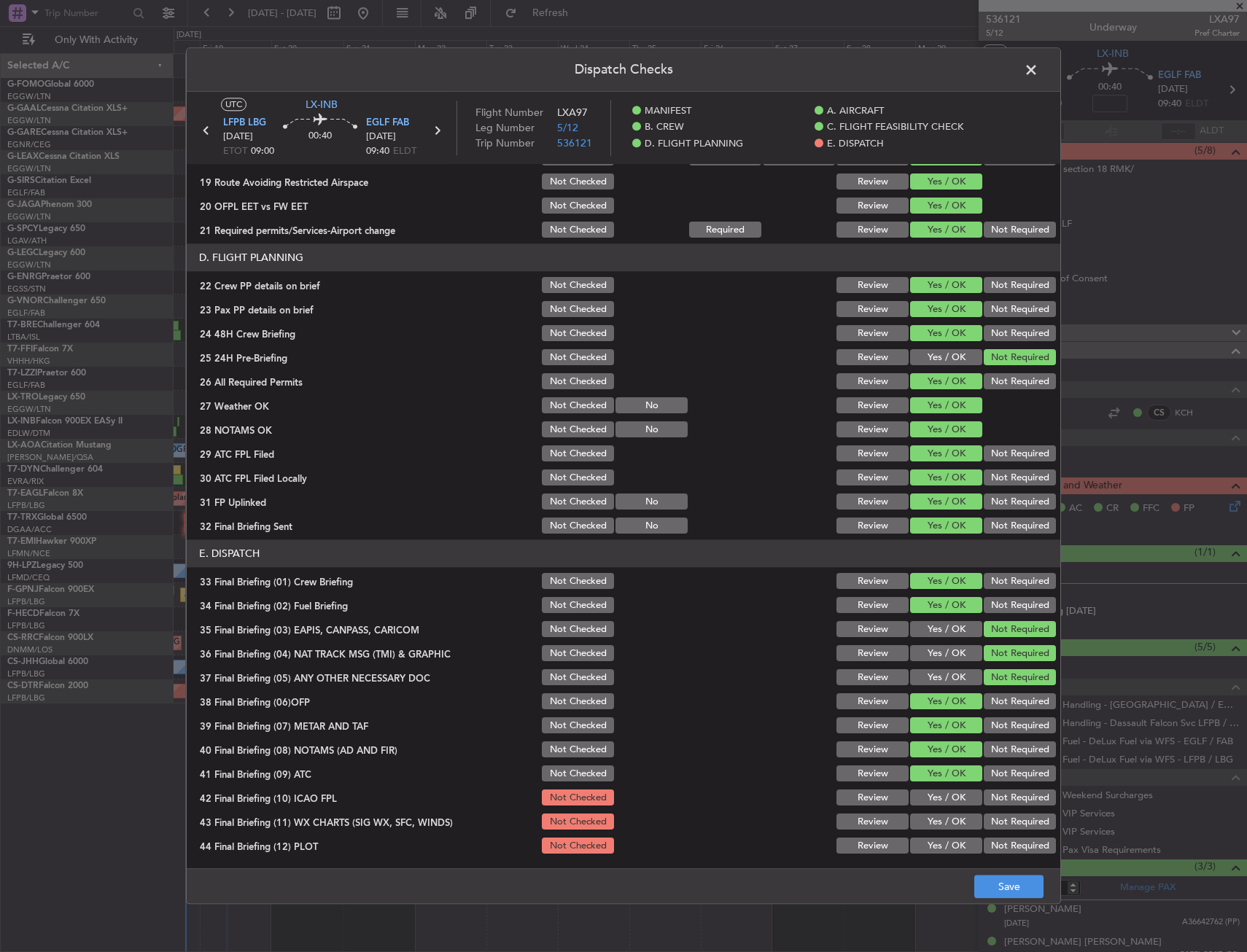
click at [939, 799] on button "Yes / OK" at bounding box center [946, 799] width 72 height 16
drag, startPoint x: 939, startPoint y: 820, endPoint x: 940, endPoint y: 828, distance: 8.1
click at [940, 820] on button "Yes / OK" at bounding box center [946, 822] width 72 height 16
click at [942, 845] on button "Yes / OK" at bounding box center [946, 847] width 72 height 16
click at [994, 895] on button "Save" at bounding box center [1008, 887] width 69 height 24
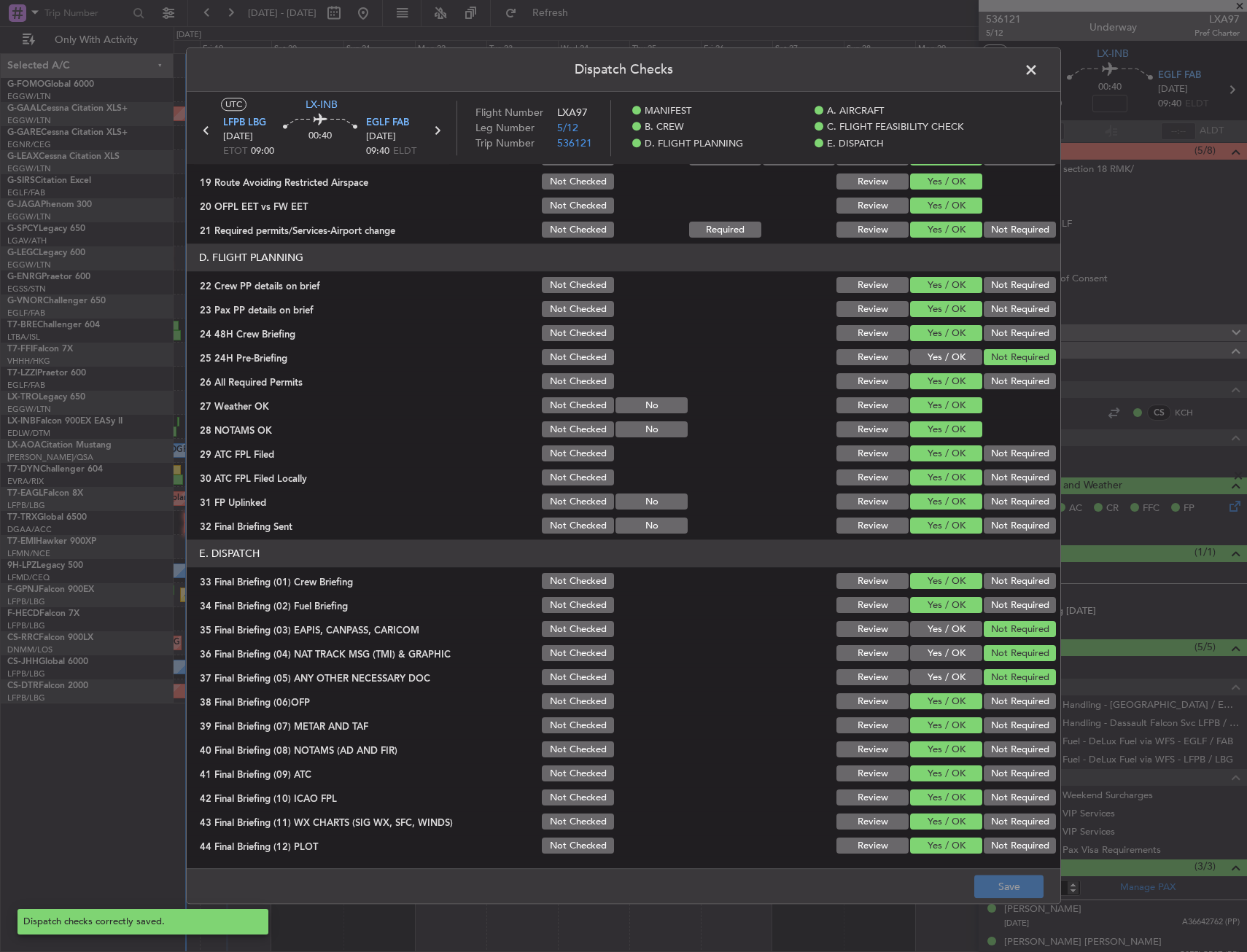
click at [1039, 69] on span at bounding box center [1039, 73] width 0 height 29
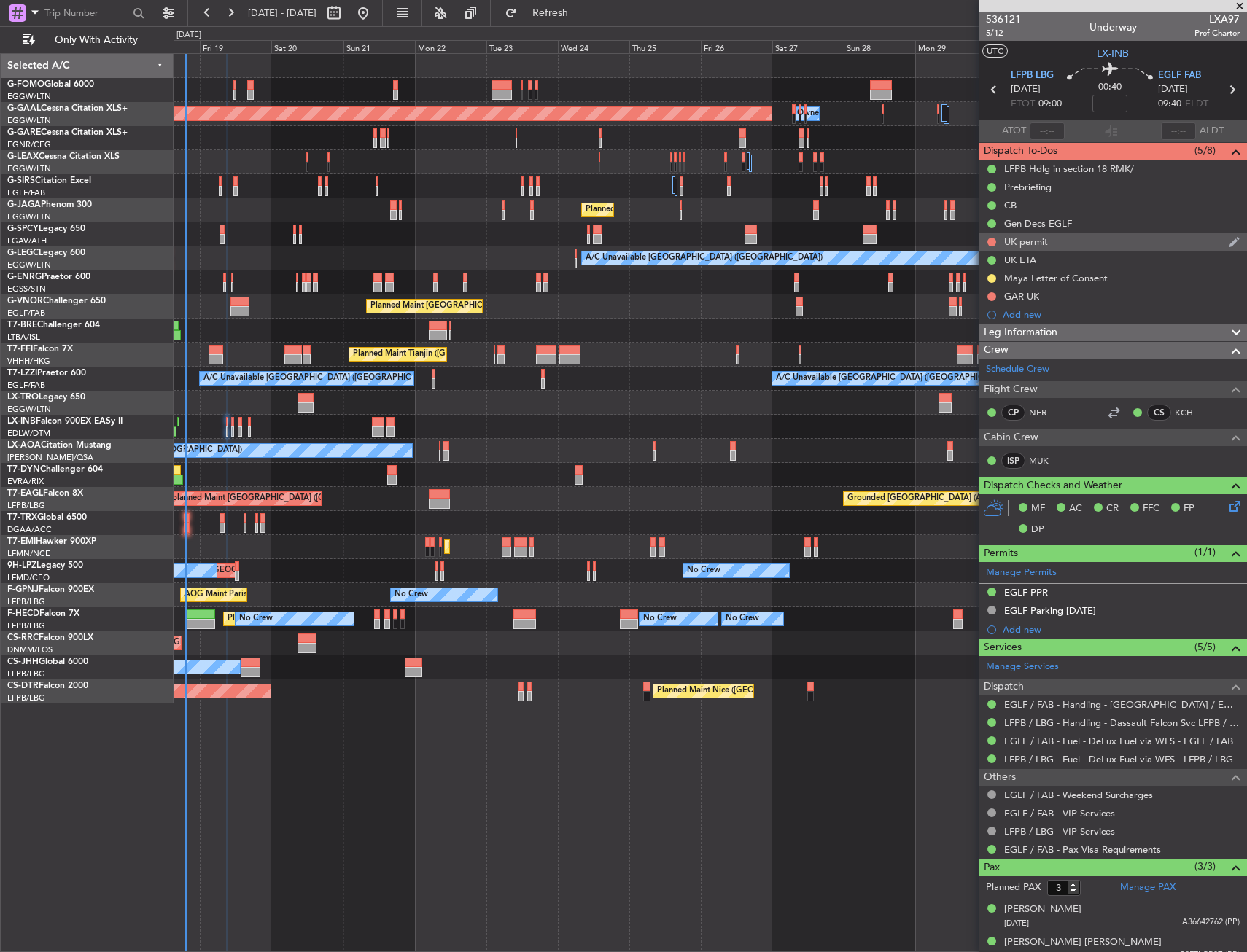
click at [1067, 238] on div "UK permit" at bounding box center [1114, 241] width 269 height 18
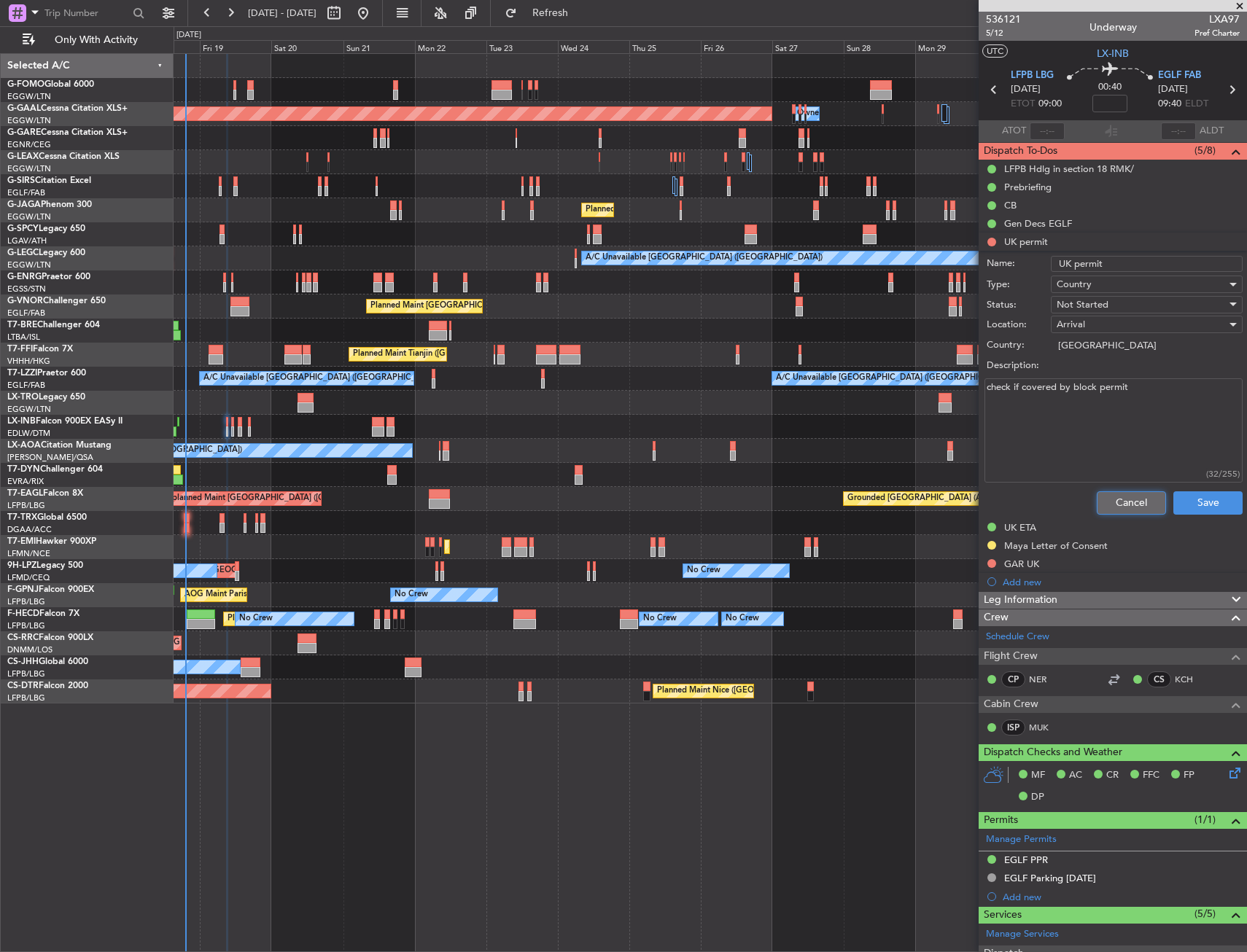
click at [1107, 510] on button "Cancel" at bounding box center [1131, 503] width 69 height 24
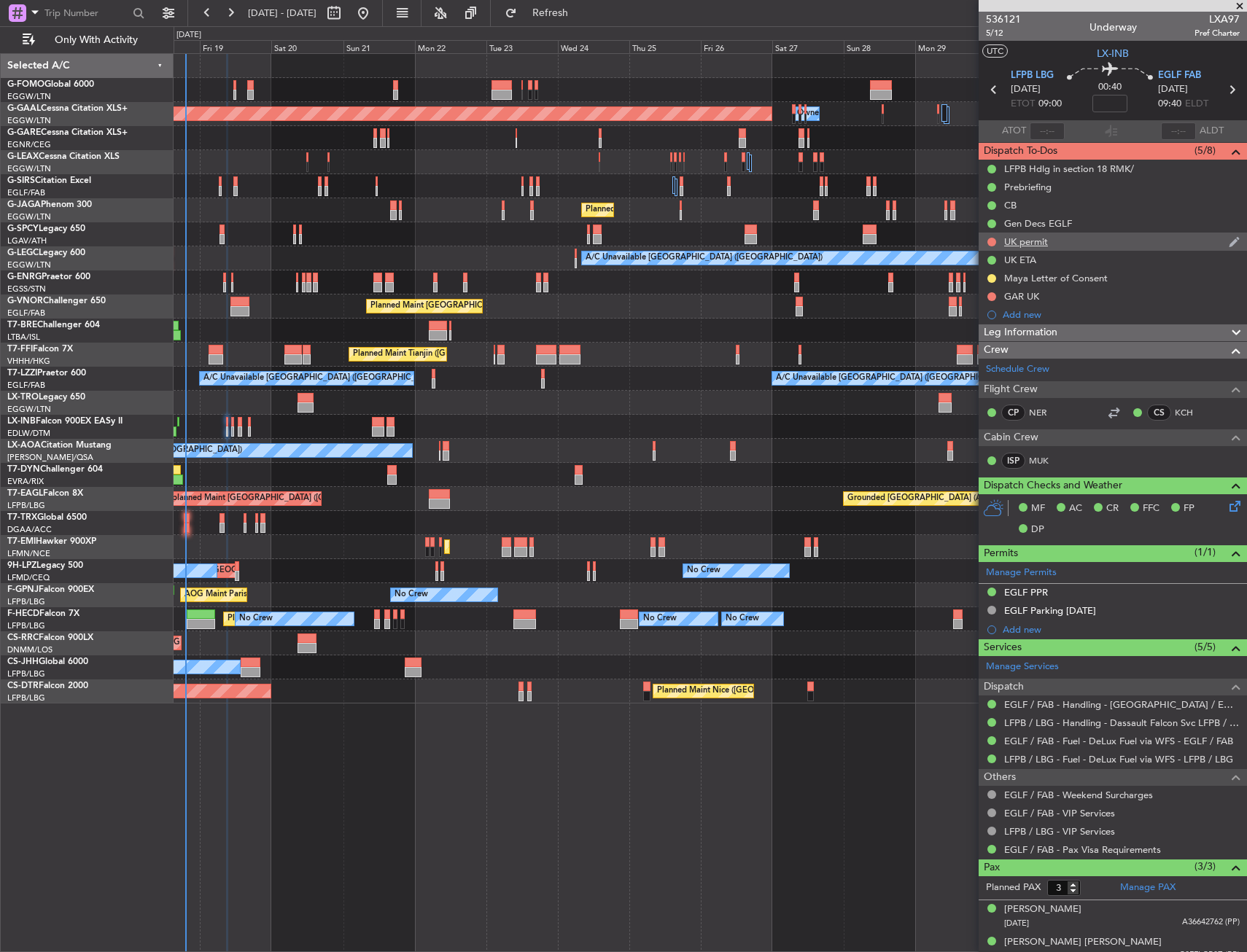
click at [988, 236] on div at bounding box center [991, 241] width 11 height 11
click at [990, 241] on button at bounding box center [992, 242] width 9 height 9
click at [984, 319] on li "Cancelled" at bounding box center [992, 328] width 78 height 22
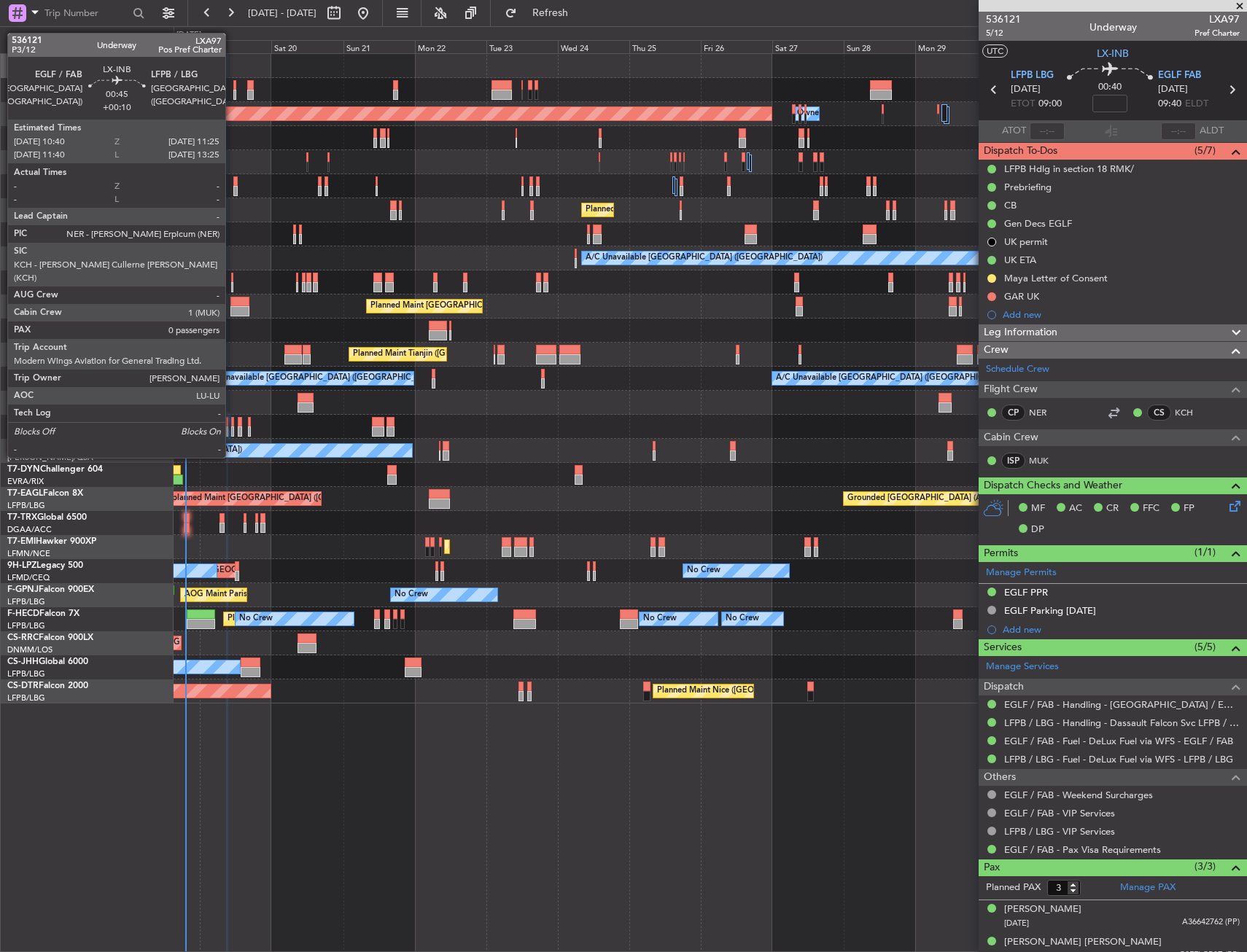
click at [232, 431] on div at bounding box center [232, 432] width 3 height 10
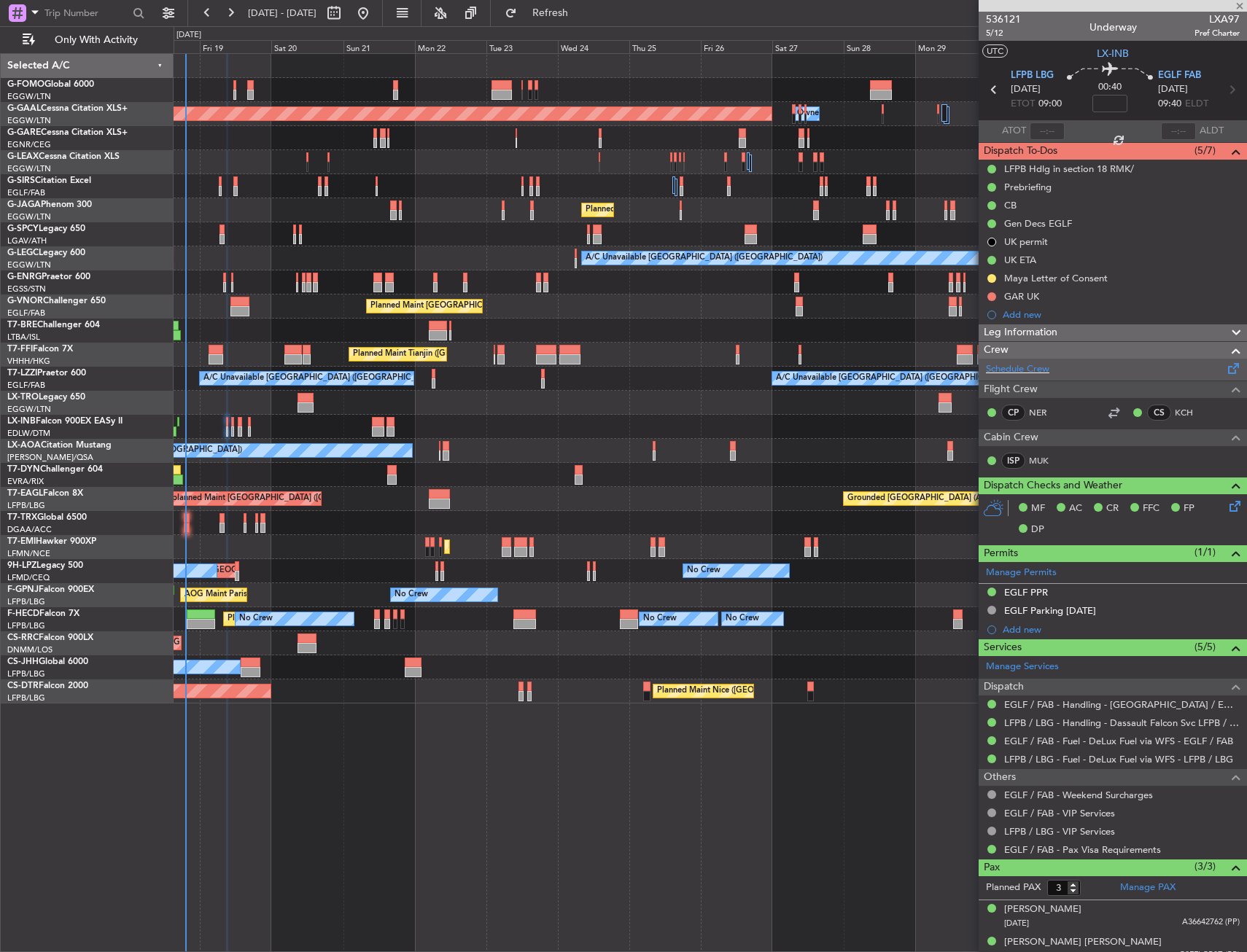
type input "+00:10"
type input "0"
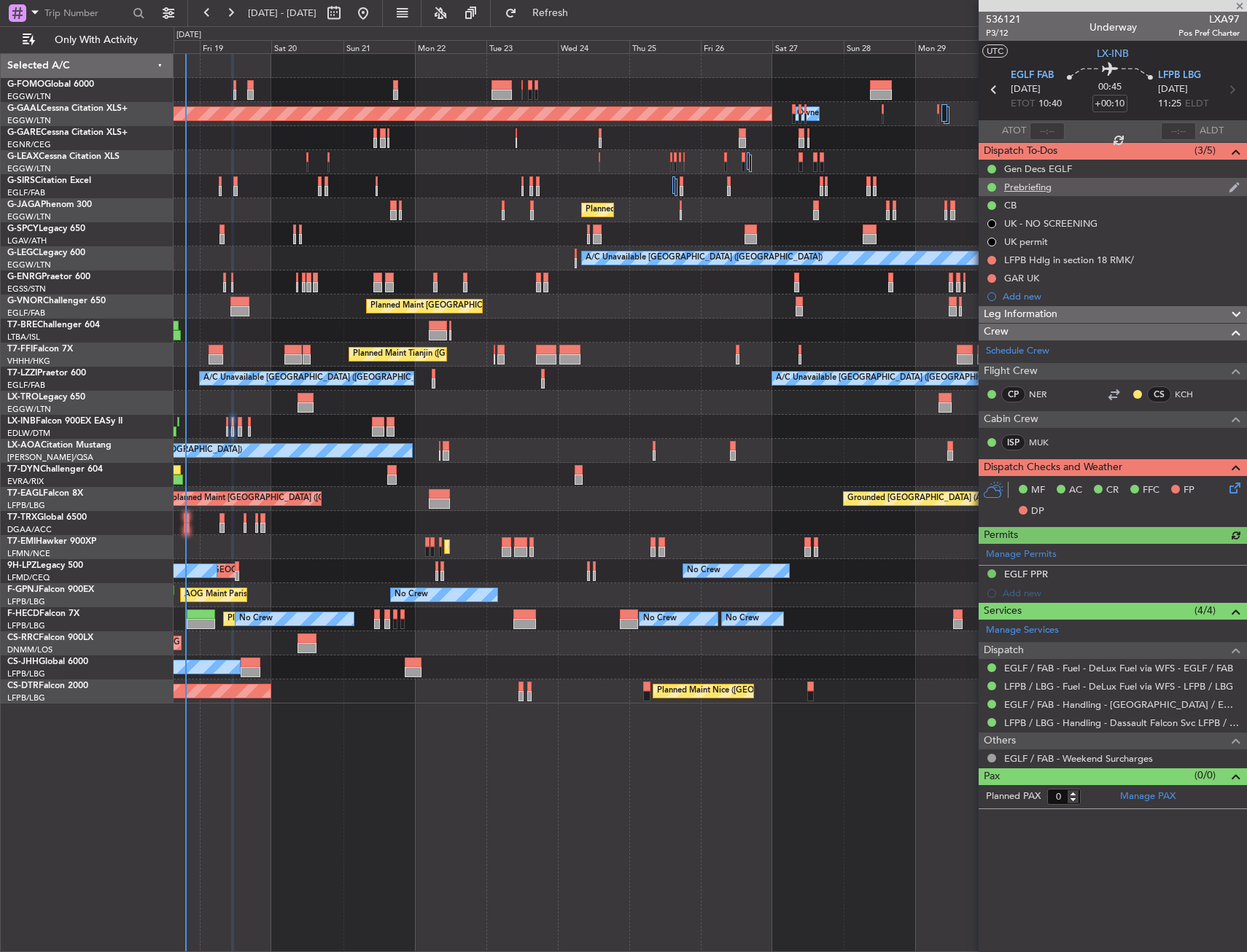
click at [1073, 186] on div "Prebriefing" at bounding box center [1114, 187] width 269 height 18
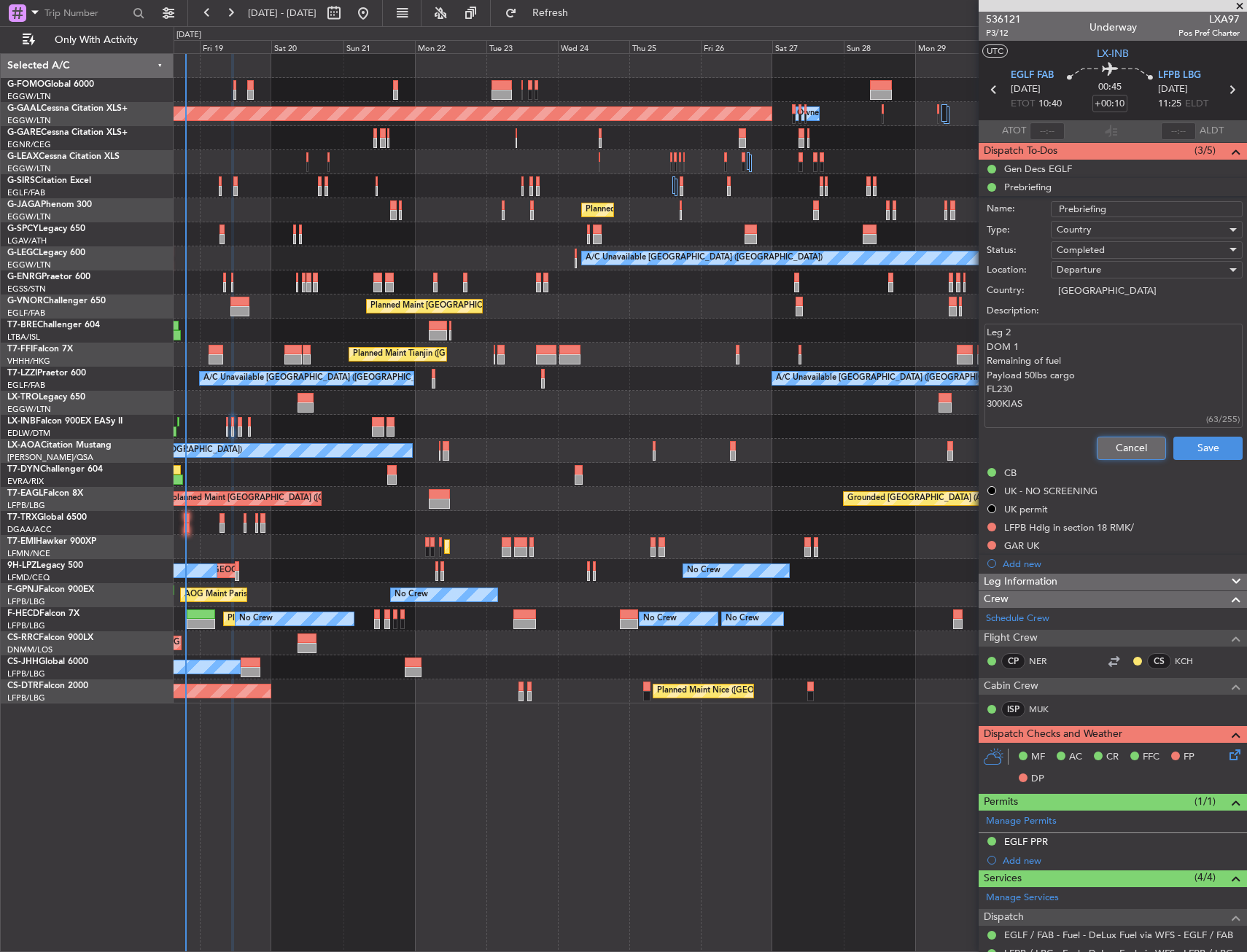
click at [1104, 451] on button "Cancel" at bounding box center [1131, 448] width 69 height 24
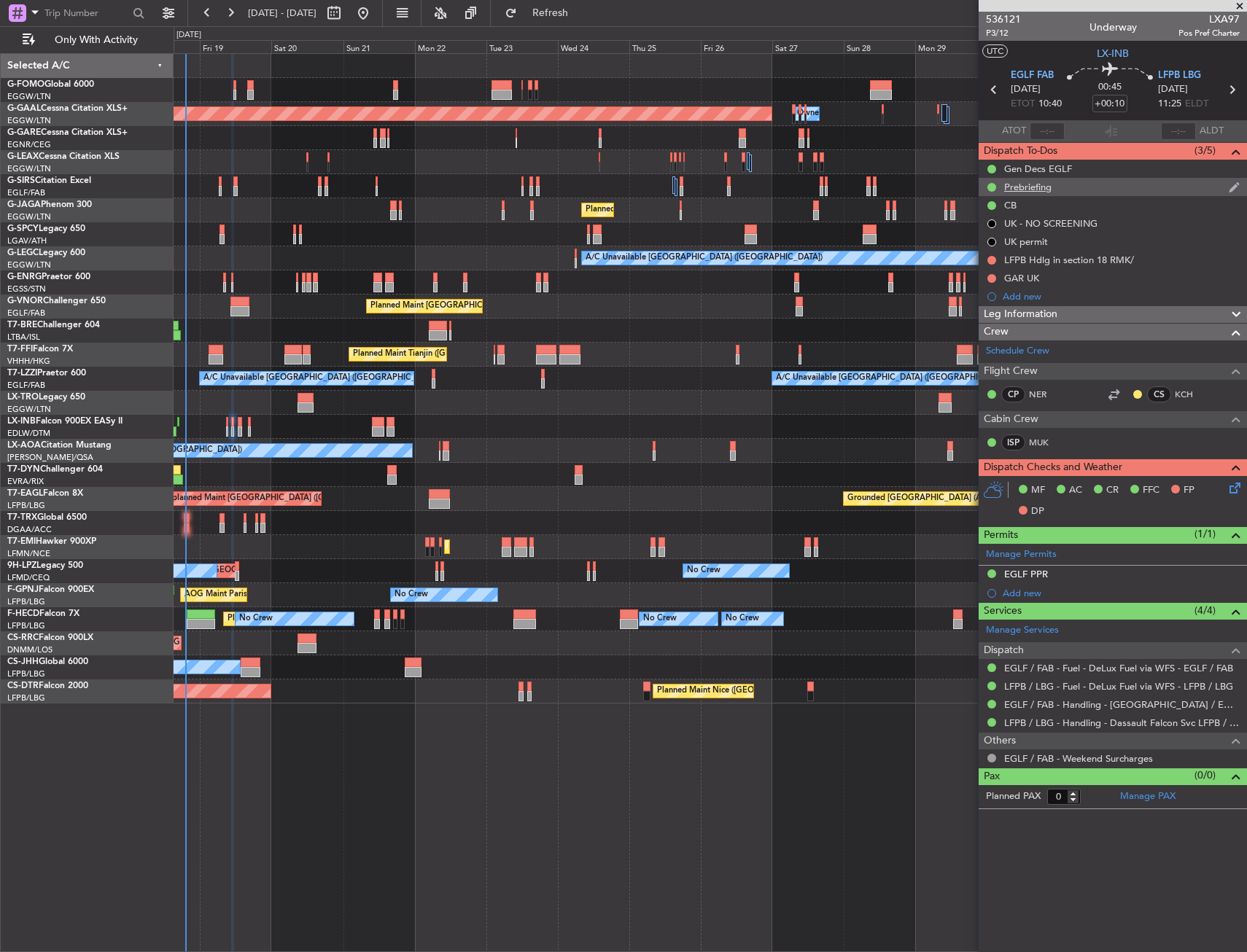
click at [1073, 189] on div "Prebriefing" at bounding box center [1114, 187] width 269 height 18
click at [984, 30] on div "536121 P3/12 Underway LXA97 Pos Pref Charter" at bounding box center [1114, 25] width 269 height 29
click at [991, 34] on span "P3/12" at bounding box center [1004, 33] width 35 height 12
click at [988, 262] on button at bounding box center [992, 261] width 9 height 9
click at [974, 328] on span "Completed" at bounding box center [998, 324] width 48 height 15
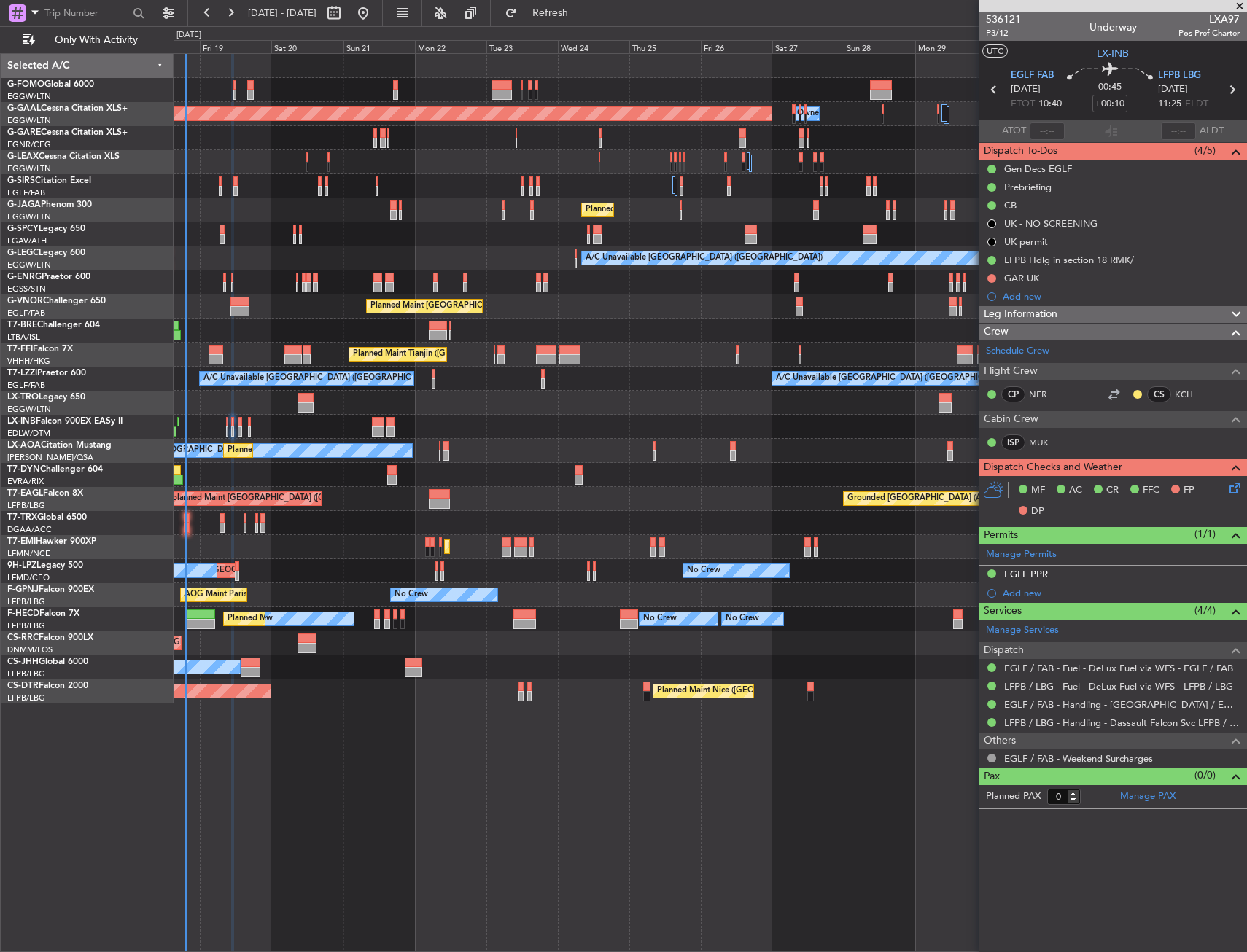
click at [1237, 490] on icon at bounding box center [1232, 485] width 11 height 11
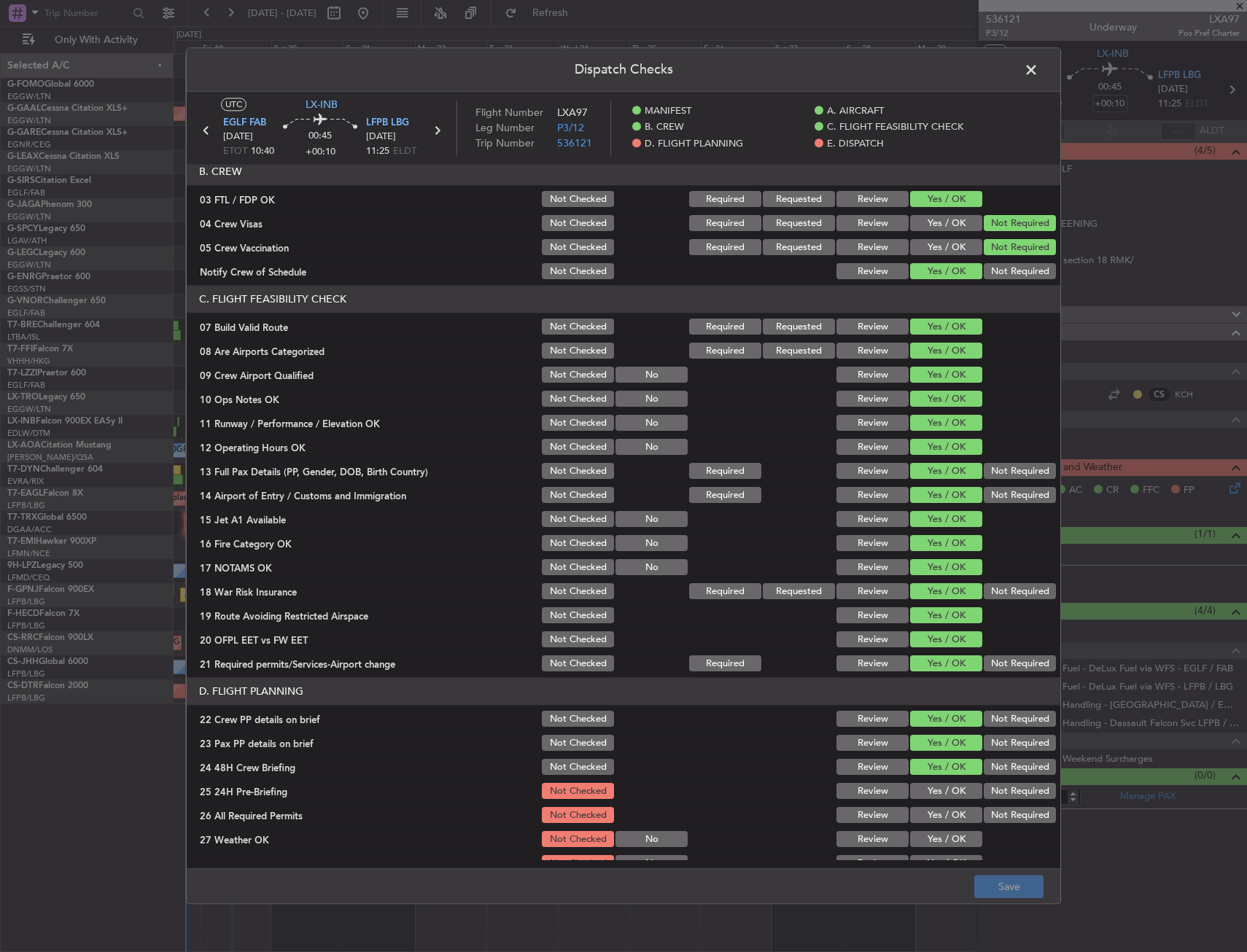
scroll to position [583, 0]
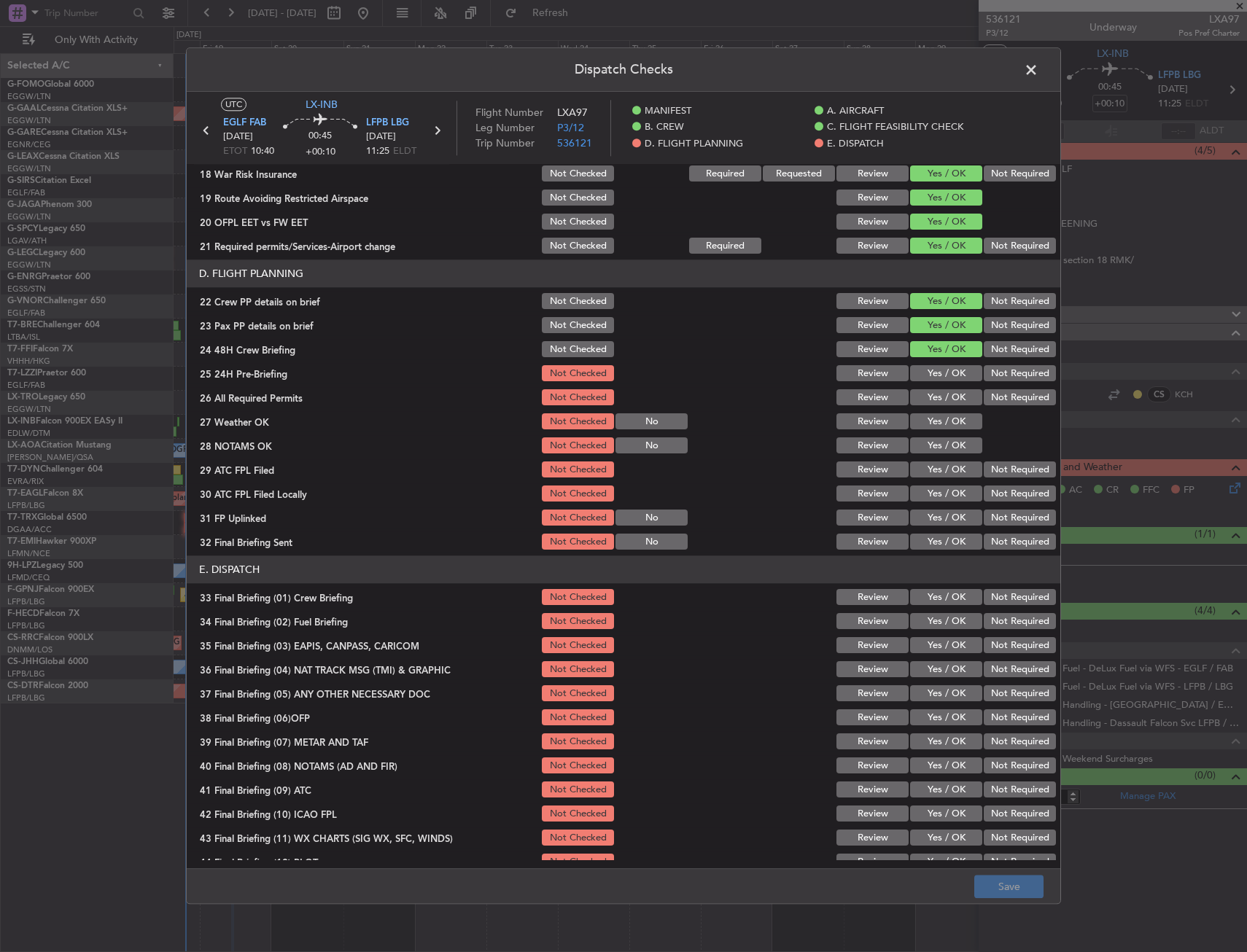
click at [930, 373] on button "Yes / OK" at bounding box center [946, 374] width 72 height 16
click at [931, 391] on button "Yes / OK" at bounding box center [946, 398] width 72 height 16
click at [939, 418] on button "Yes / OK" at bounding box center [946, 422] width 72 height 16
click at [939, 452] on button "Yes / OK" at bounding box center [946, 446] width 72 height 16
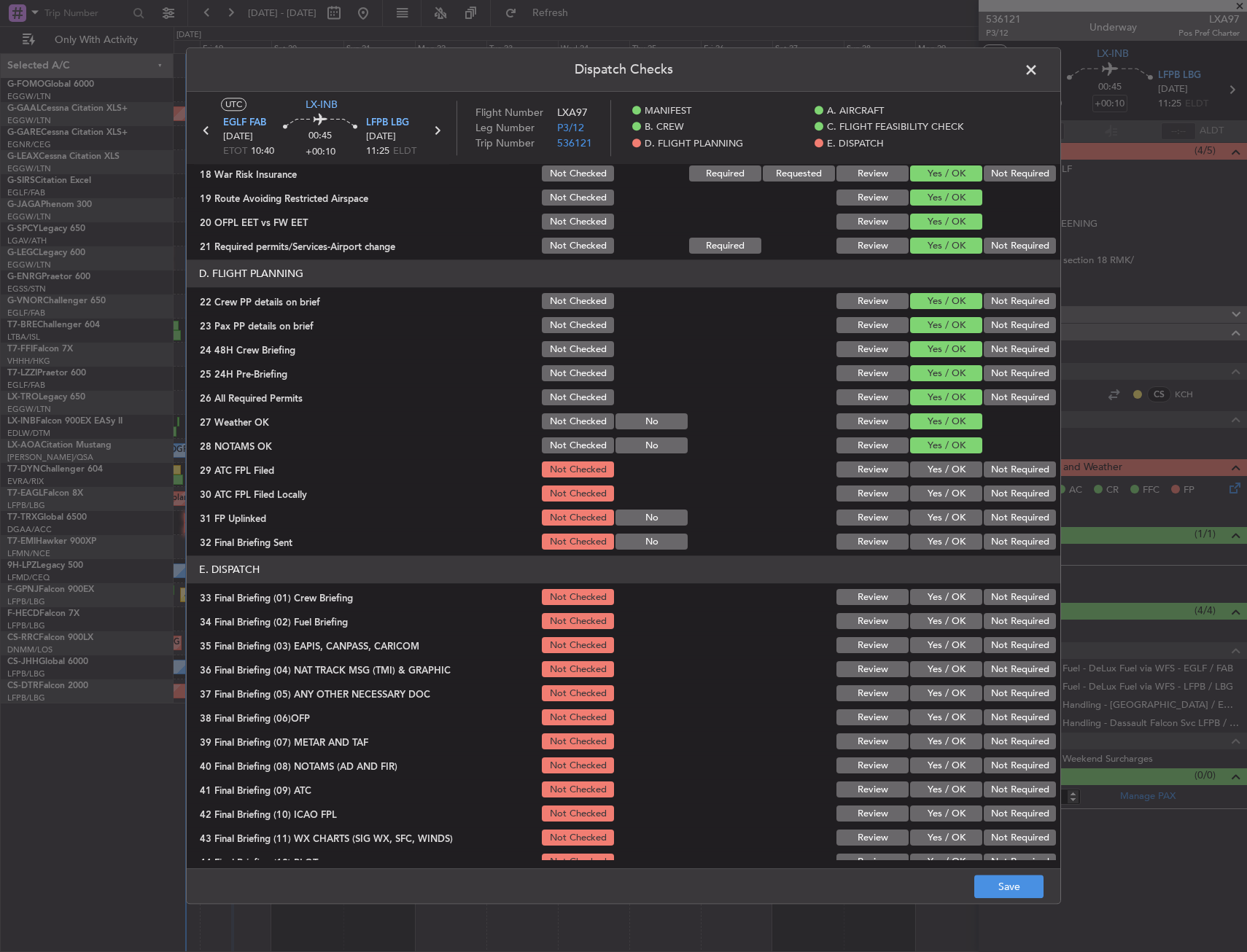
click at [942, 471] on button "Yes / OK" at bounding box center [946, 470] width 72 height 16
click at [945, 506] on section "D. FLIGHT PLANNING 22 Crew PP details on brief Not Checked Review Yes / OK Not …" at bounding box center [624, 406] width 874 height 292
click at [944, 500] on button "Yes / OK" at bounding box center [946, 494] width 72 height 16
click at [945, 506] on section "D. FLIGHT PLANNING 22 Crew PP details on brief Not Checked Review Yes / OK Not …" at bounding box center [624, 406] width 874 height 292
click at [945, 519] on button "Yes / OK" at bounding box center [946, 519] width 72 height 16
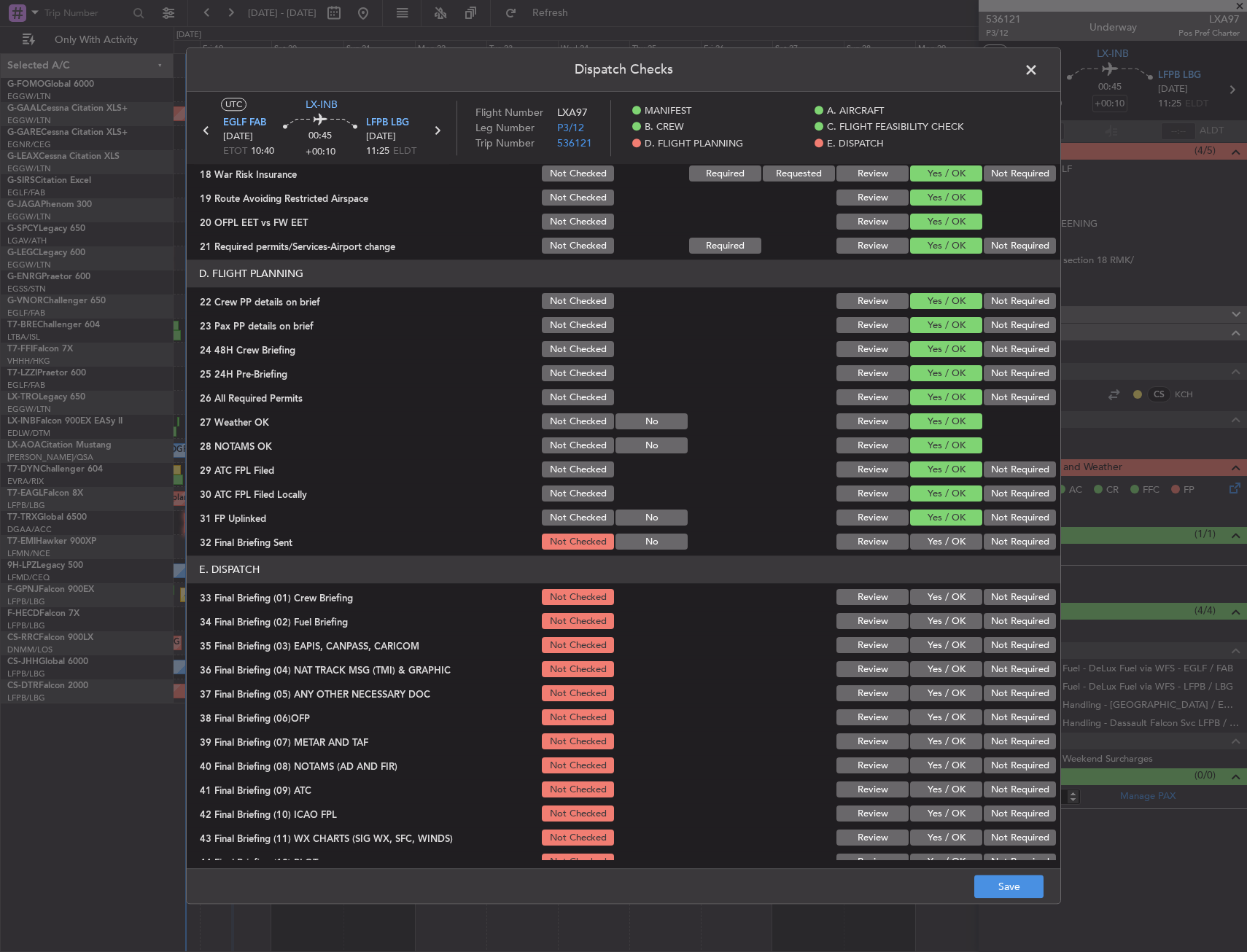
click at [944, 542] on button "Yes / OK" at bounding box center [946, 542] width 72 height 16
click at [941, 595] on button "Yes / OK" at bounding box center [946, 598] width 72 height 16
click at [941, 617] on button "Yes / OK" at bounding box center [946, 622] width 72 height 16
click at [998, 649] on button "Not Required" at bounding box center [1019, 646] width 72 height 16
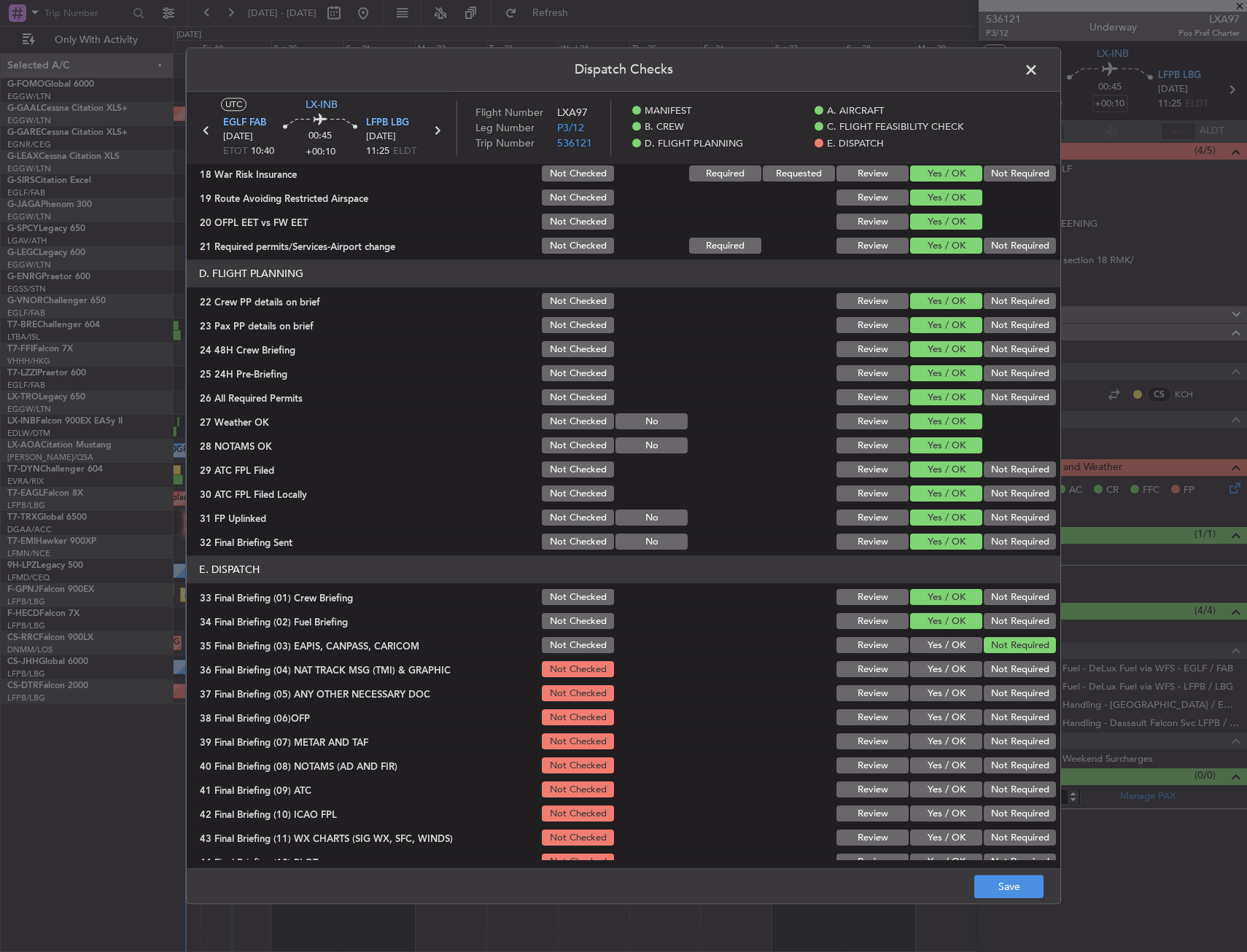
click at [999, 663] on button "Not Required" at bounding box center [1019, 670] width 72 height 16
click at [1005, 691] on button "Not Required" at bounding box center [1019, 694] width 72 height 16
click at [957, 724] on button "Yes / OK" at bounding box center [946, 718] width 72 height 16
click at [951, 743] on button "Yes / OK" at bounding box center [946, 742] width 72 height 16
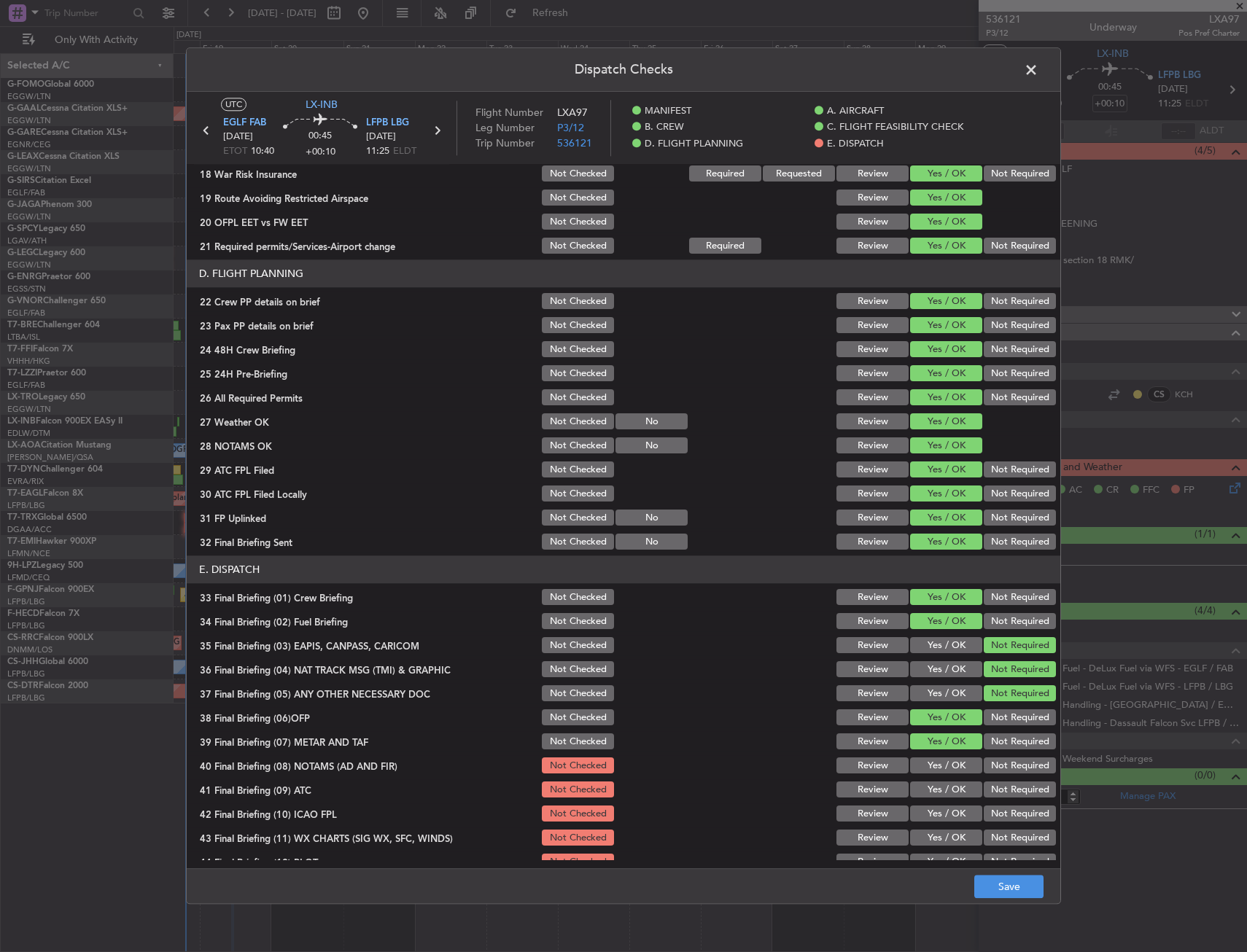
click at [950, 761] on button "Yes / OK" at bounding box center [946, 766] width 72 height 16
click at [948, 783] on button "Yes / OK" at bounding box center [946, 791] width 72 height 16
drag, startPoint x: 946, startPoint y: 803, endPoint x: 945, endPoint y: 810, distance: 7.1
click at [945, 803] on section "E. DISPATCH 33 Final Briefing (01) Crew Briefing Not Checked Review Yes / OK No…" at bounding box center [624, 714] width 874 height 316
click at [945, 812] on button "Yes / OK" at bounding box center [946, 814] width 72 height 16
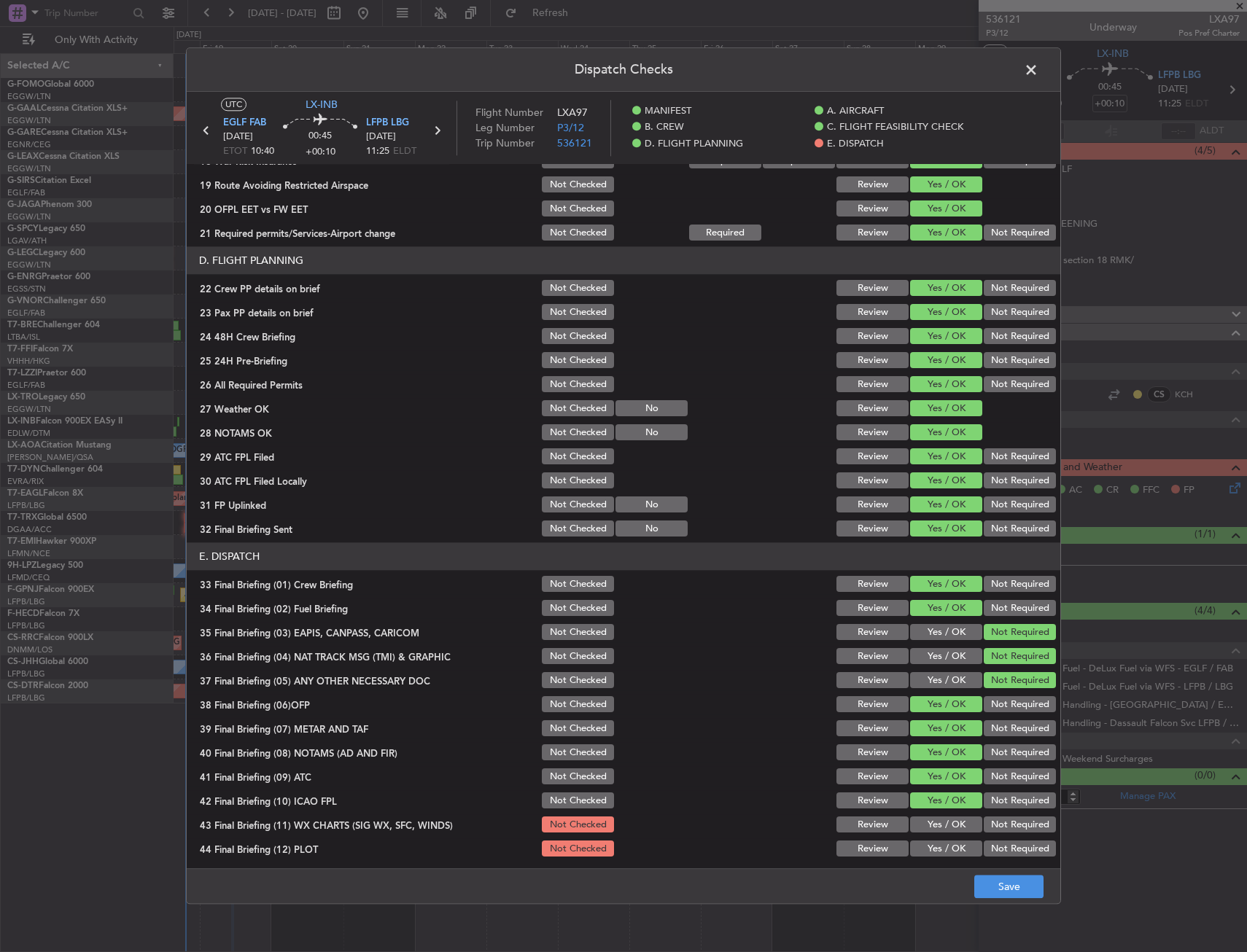
scroll to position [600, 0]
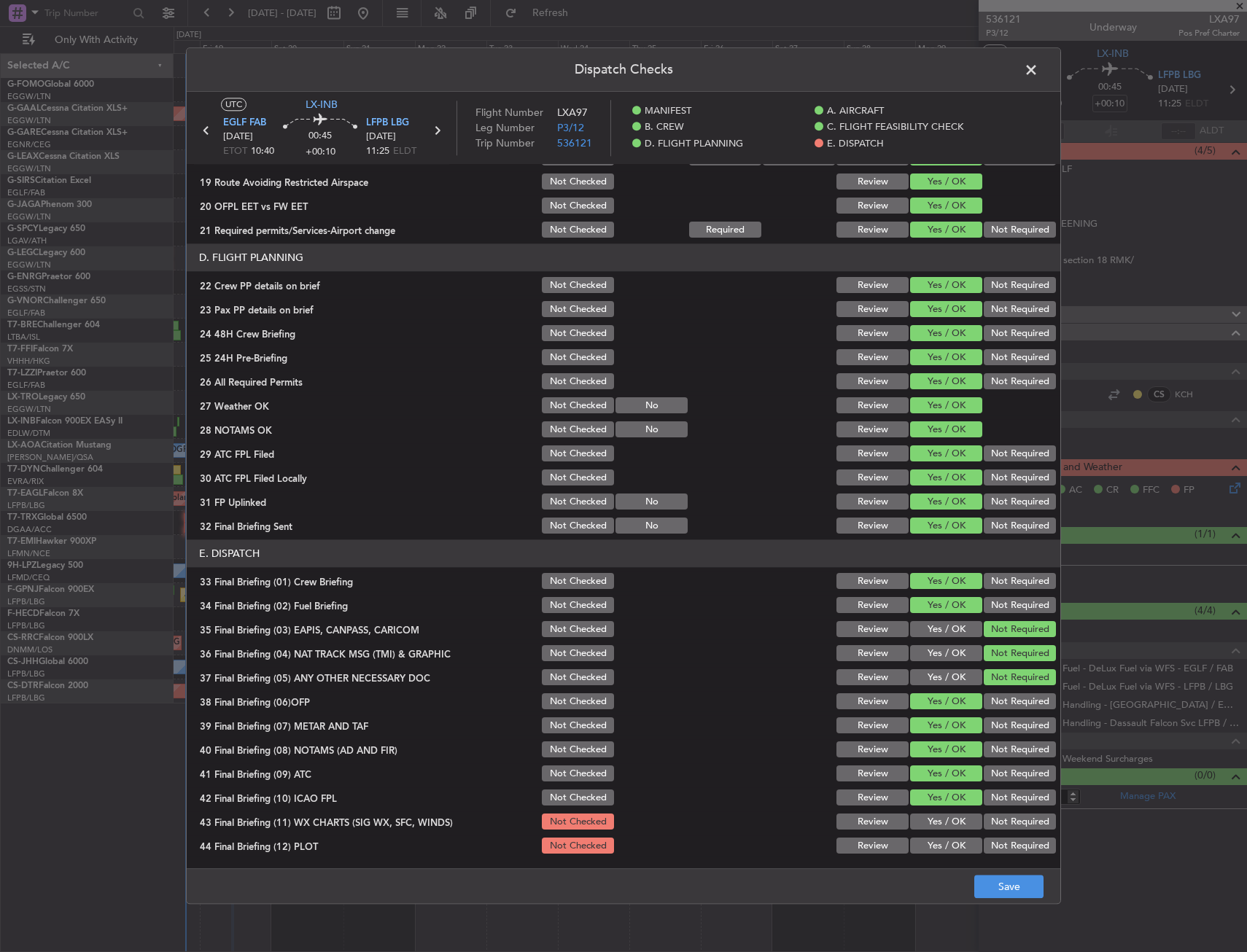
click at [944, 822] on button "Yes / OK" at bounding box center [946, 822] width 72 height 16
click at [947, 840] on button "Yes / OK" at bounding box center [946, 847] width 72 height 16
click at [1005, 883] on button "Save" at bounding box center [1008, 887] width 69 height 24
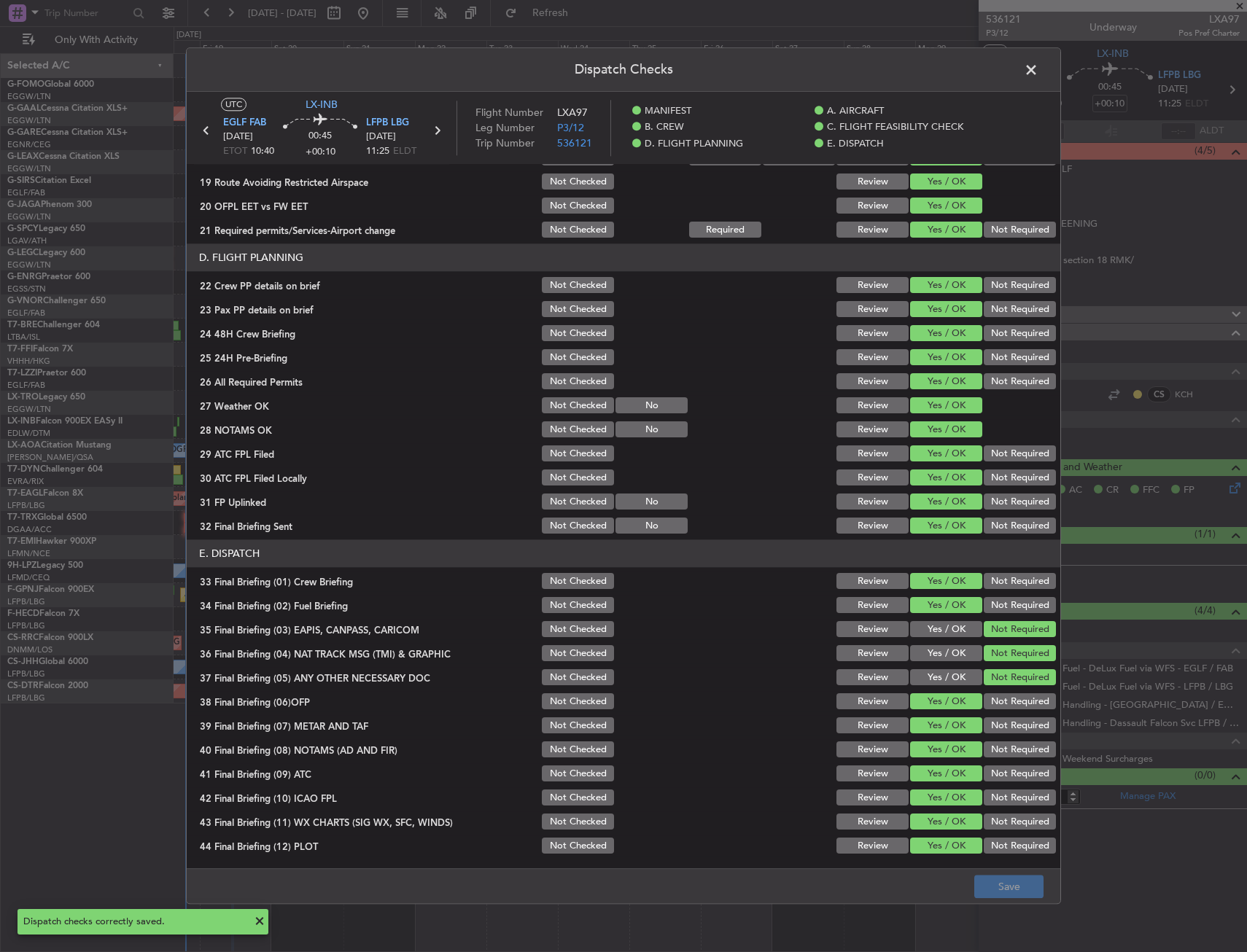
click at [1039, 62] on span at bounding box center [1039, 73] width 0 height 29
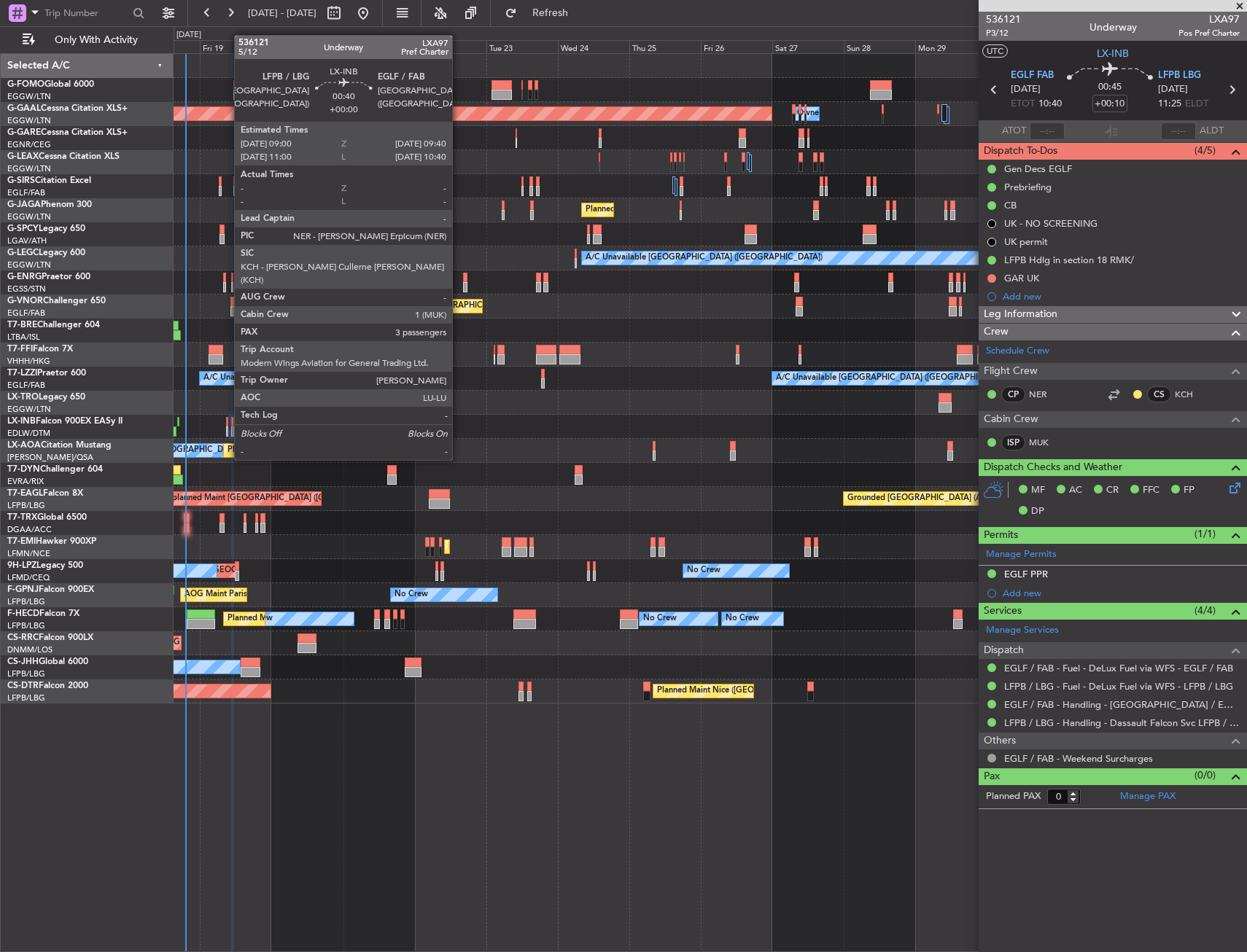
click at [227, 432] on div at bounding box center [227, 432] width 3 height 10
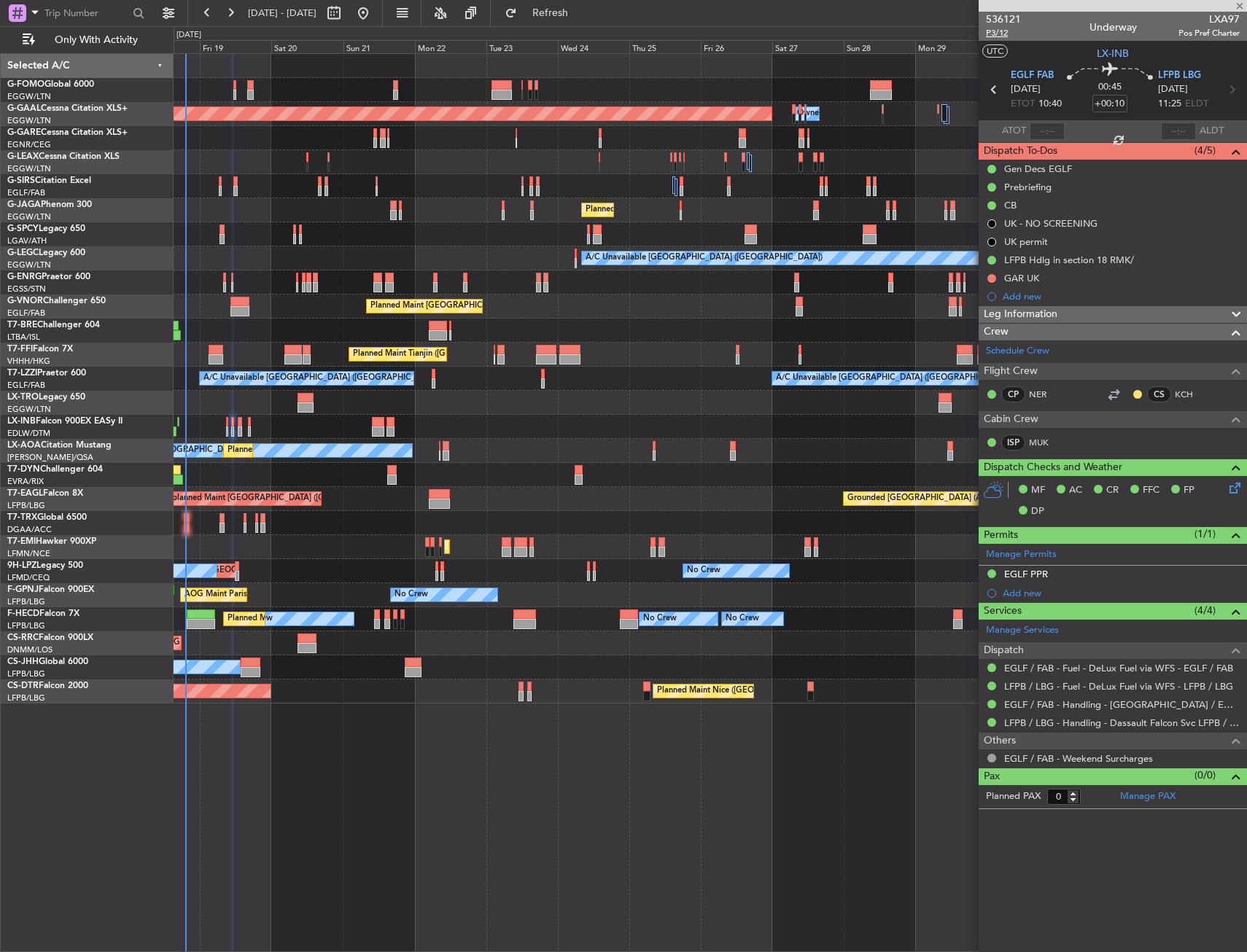
type input "3"
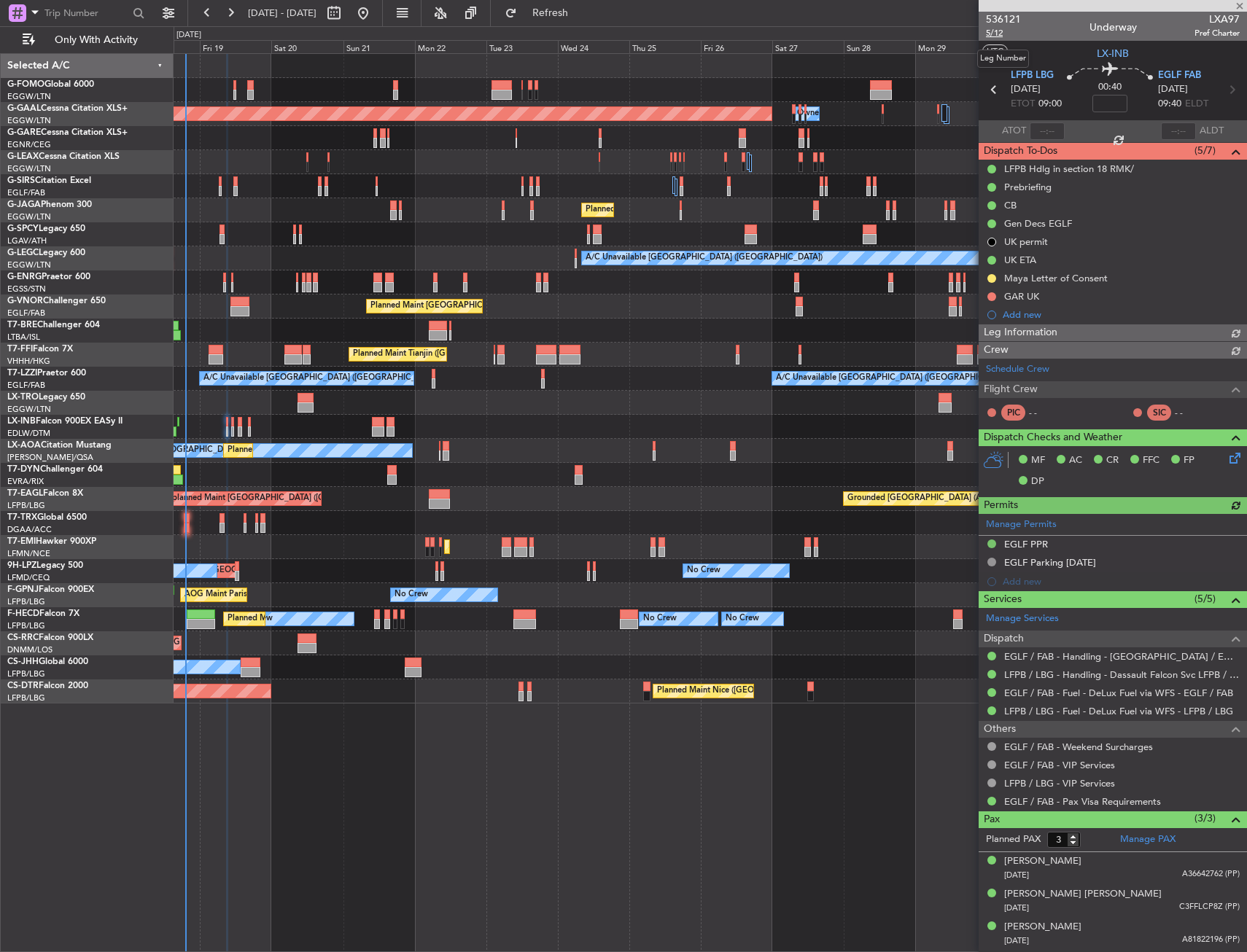
click at [997, 37] on span "5/12" at bounding box center [1004, 33] width 35 height 12
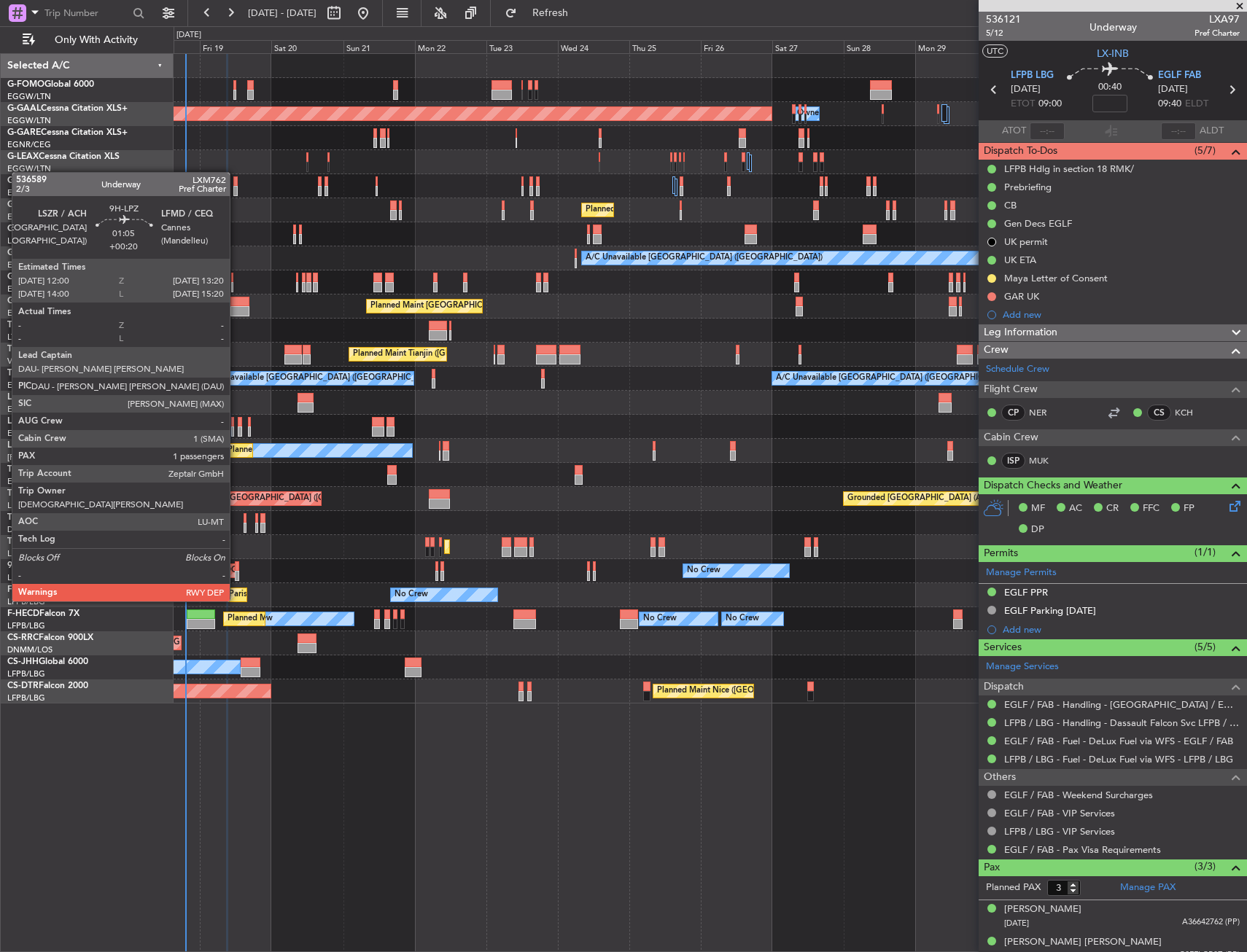
click at [236, 574] on div at bounding box center [236, 576] width 4 height 10
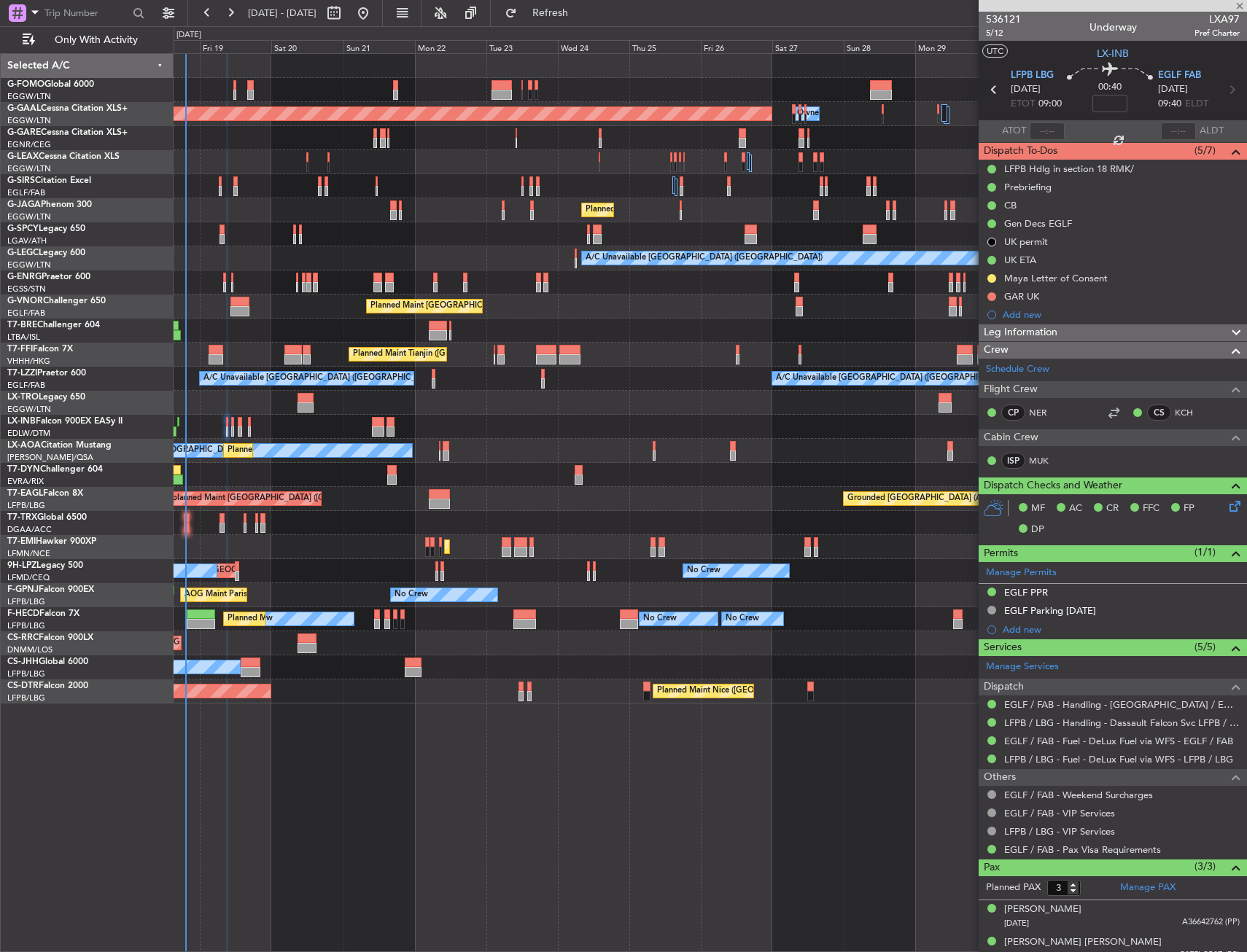
type input "+00:20"
type input "1"
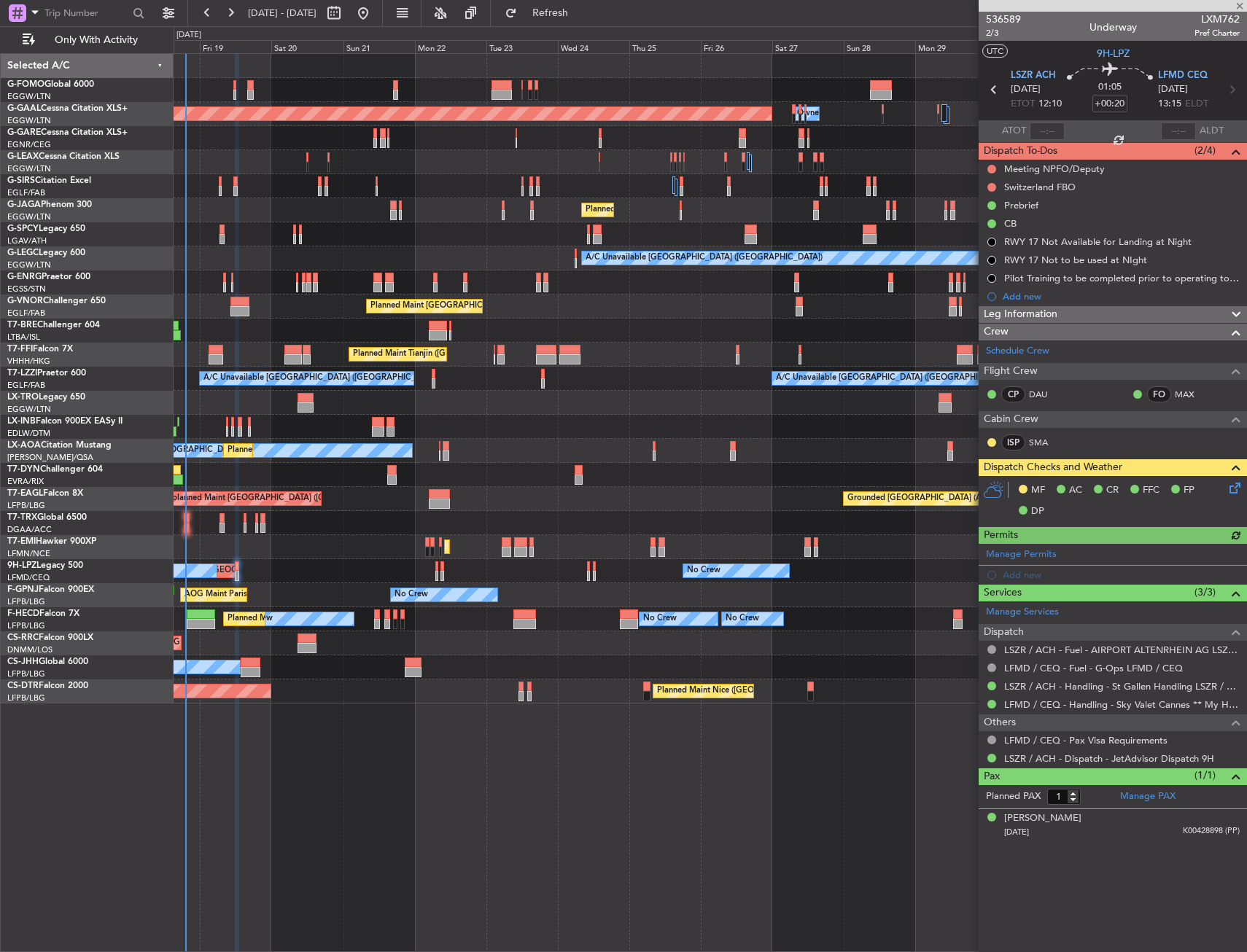
click at [1234, 487] on icon at bounding box center [1232, 485] width 11 height 11
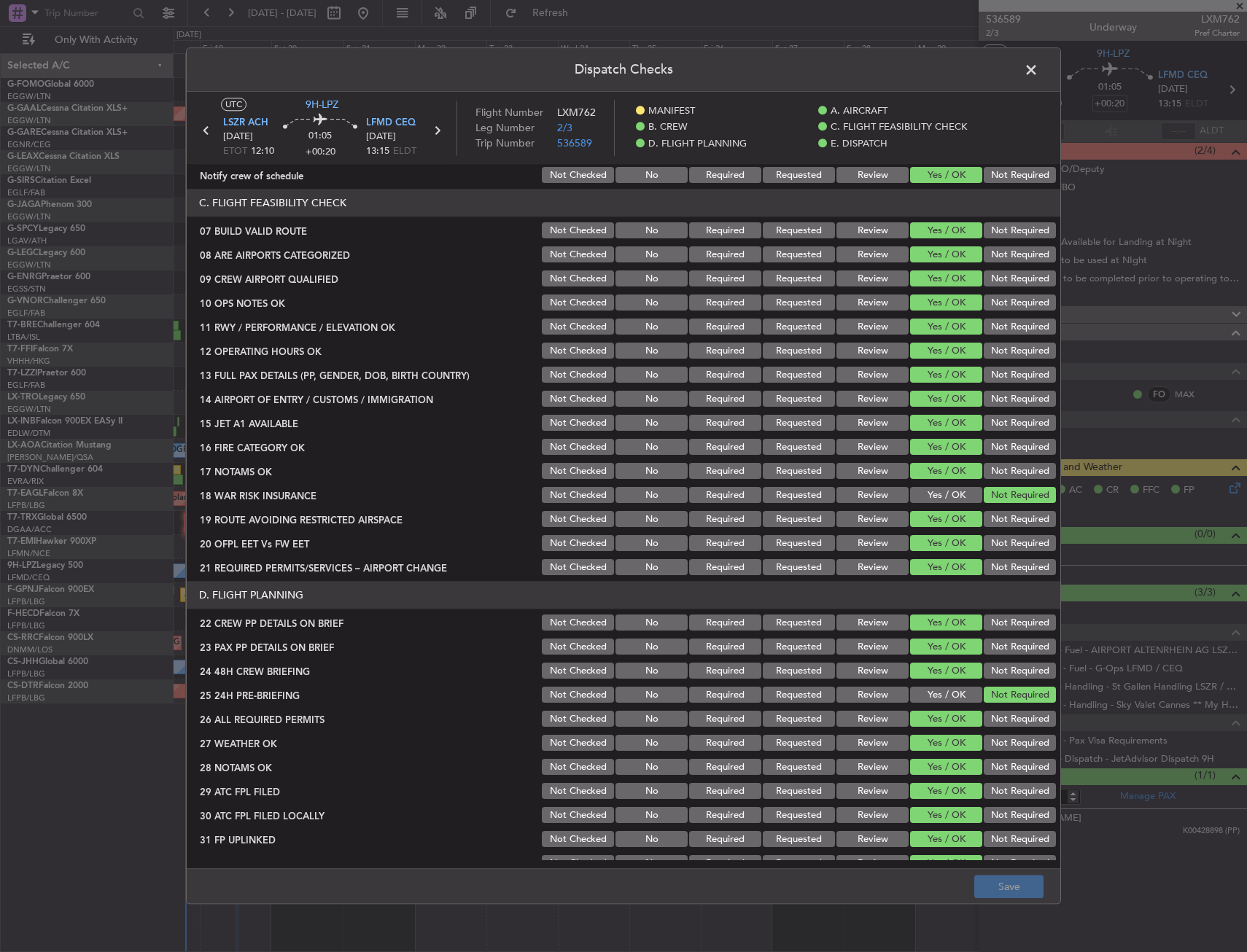
scroll to position [511, 0]
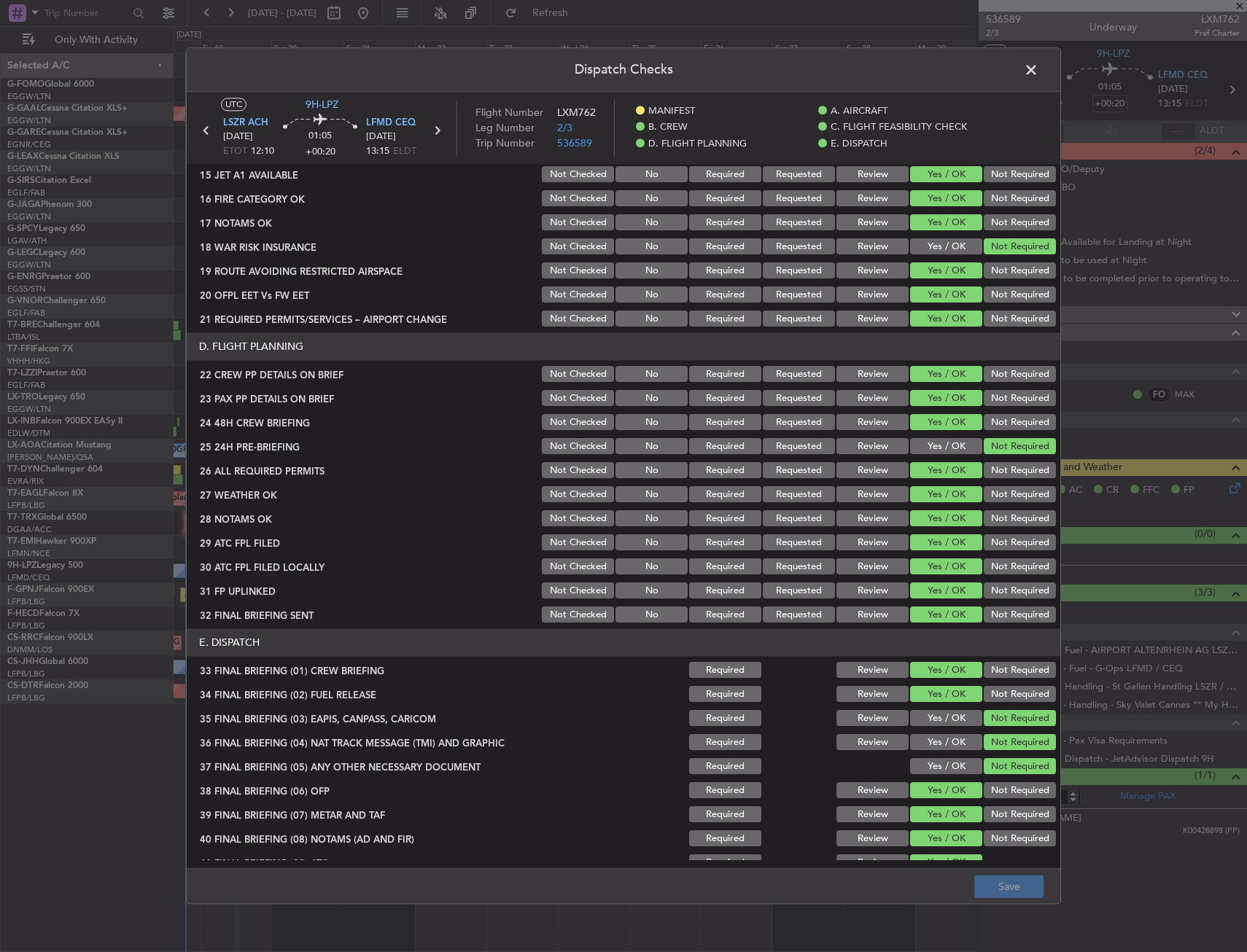
click at [794, 494] on button "Requested" at bounding box center [799, 495] width 72 height 16
click at [848, 493] on button "Review" at bounding box center [872, 495] width 72 height 16
click at [855, 515] on button "Review" at bounding box center [872, 519] width 72 height 16
click at [1001, 885] on button "Save" at bounding box center [1008, 887] width 69 height 24
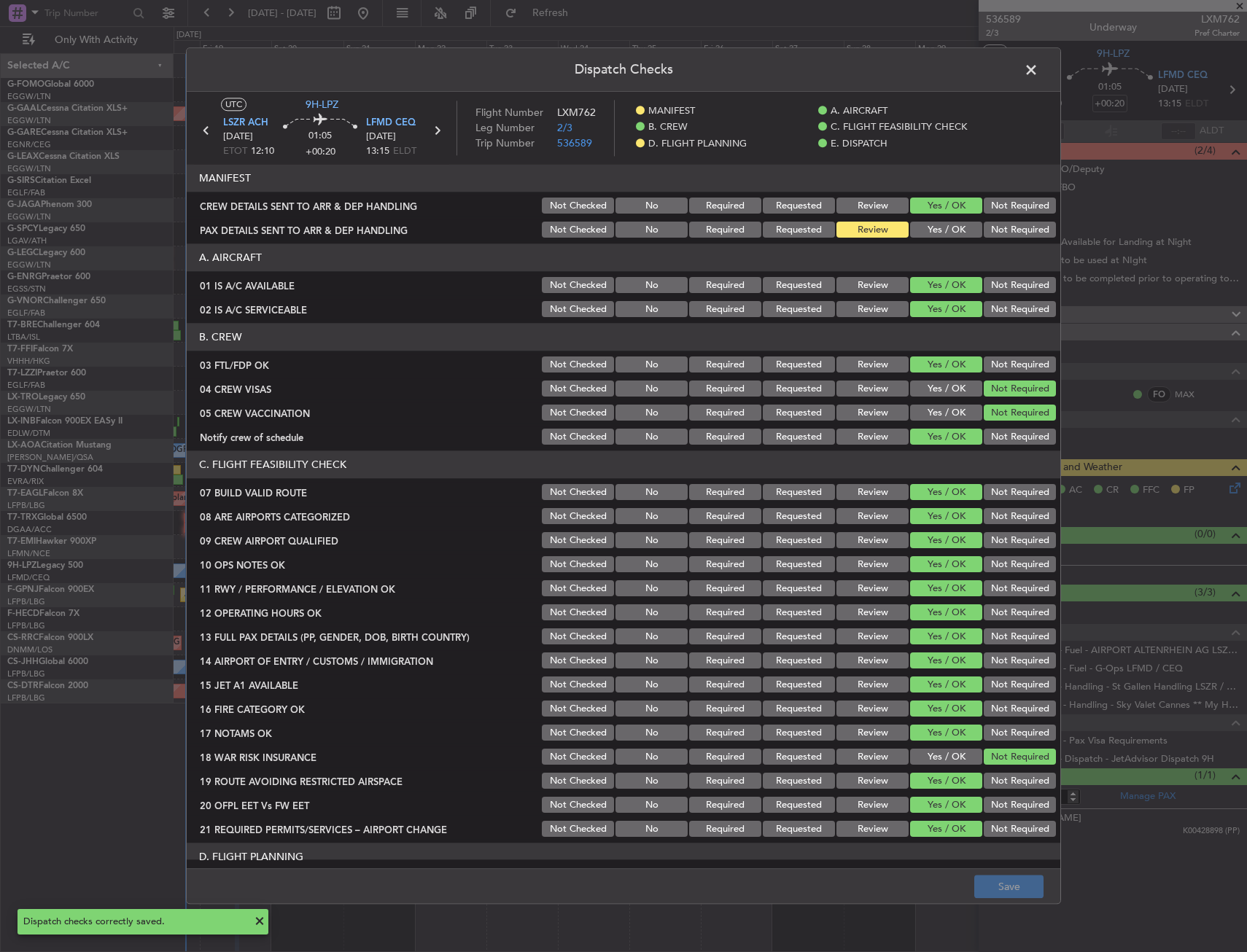
scroll to position [511, 0]
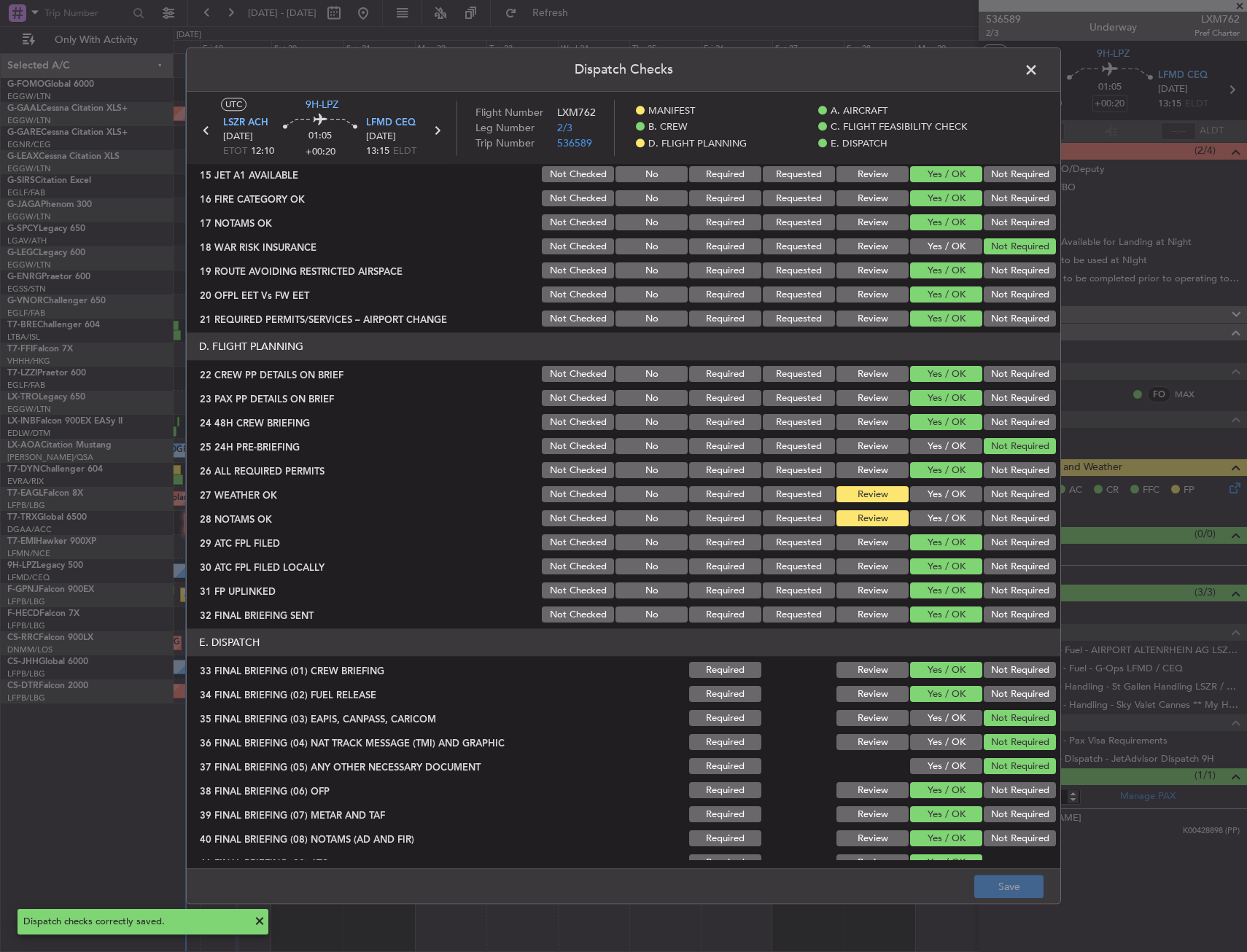
click at [1039, 69] on span at bounding box center [1039, 73] width 0 height 29
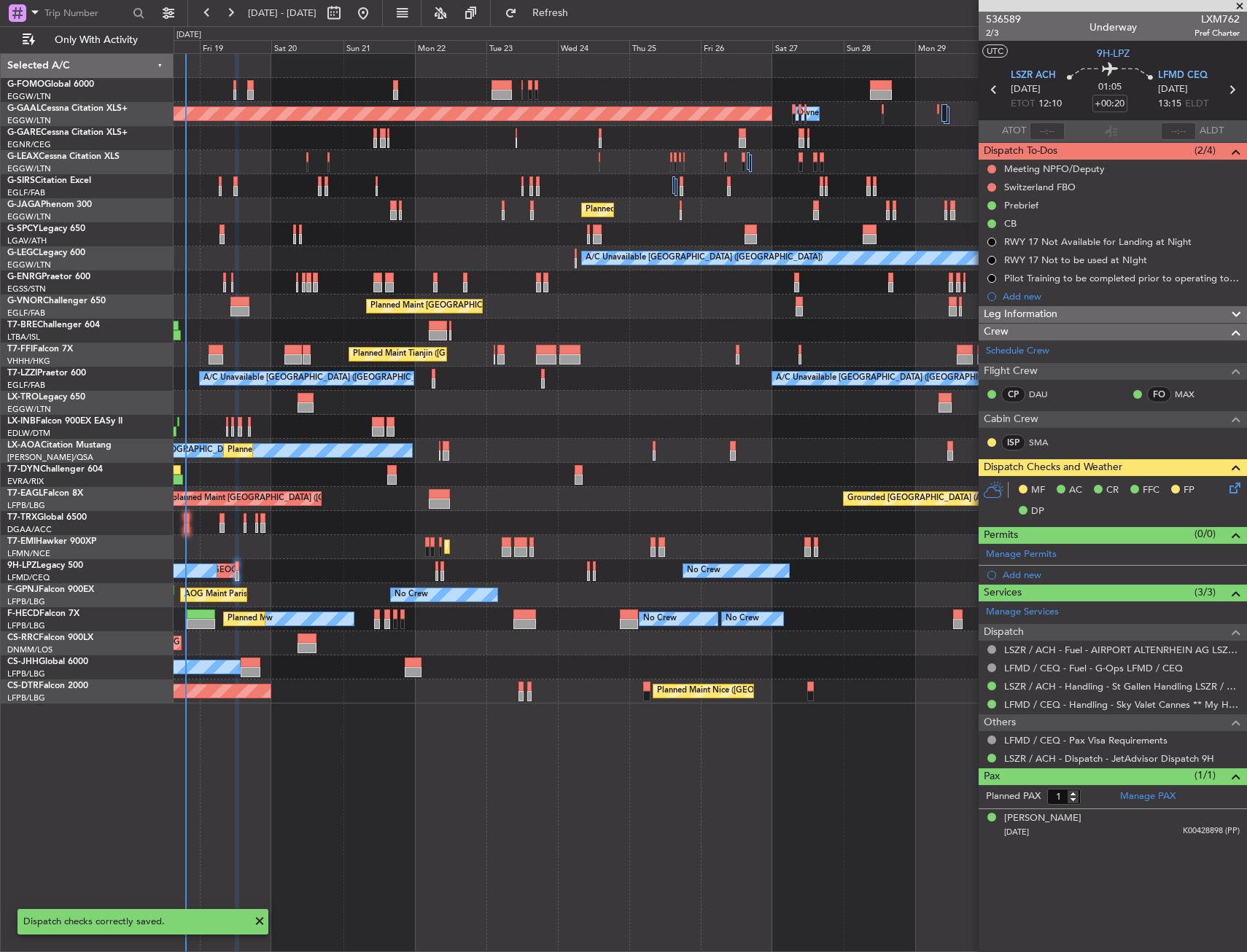
click at [237, 423] on div at bounding box center [710, 427] width 1073 height 24
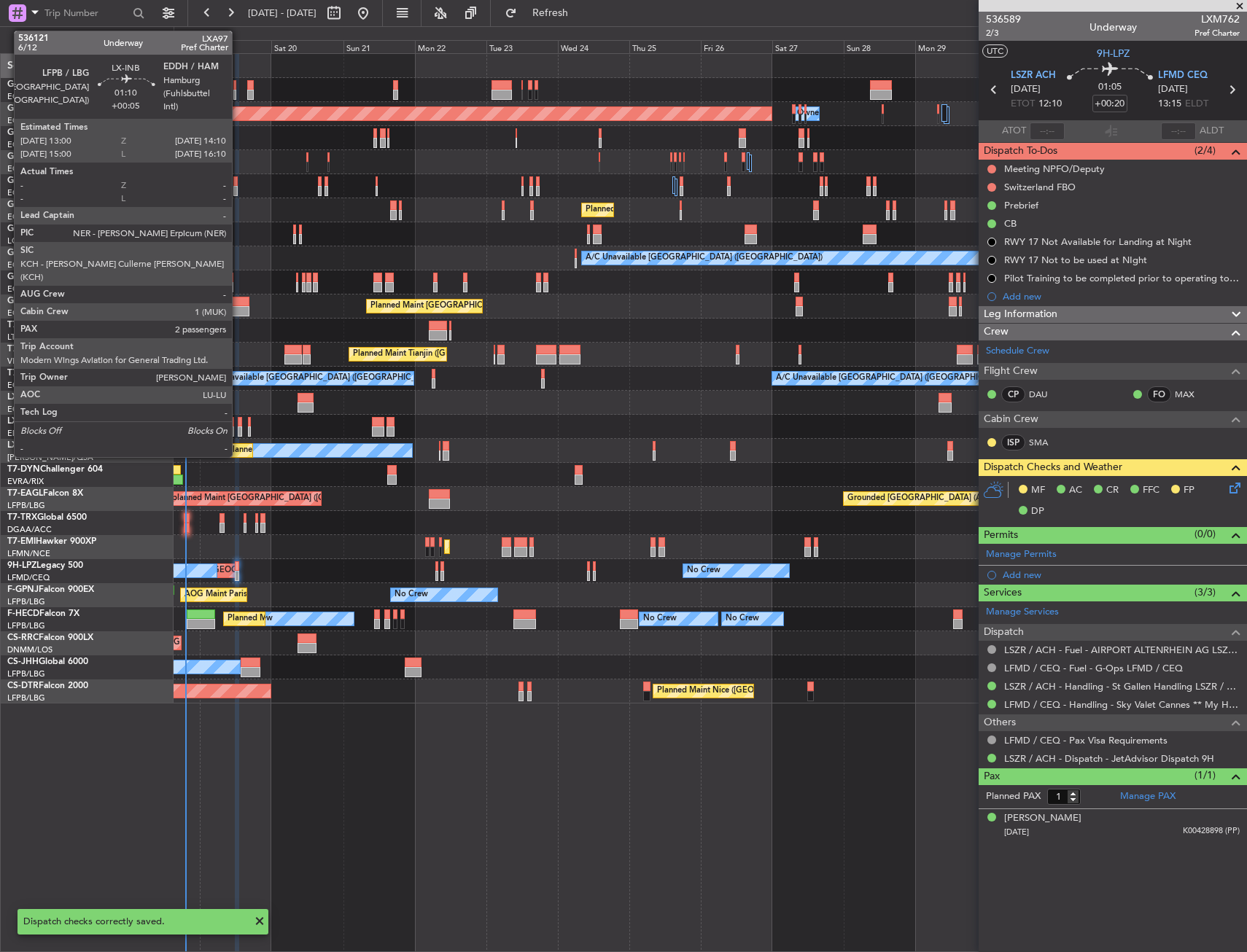
click at [239, 424] on div at bounding box center [240, 422] width 3 height 10
click at [238, 430] on div at bounding box center [240, 432] width 3 height 10
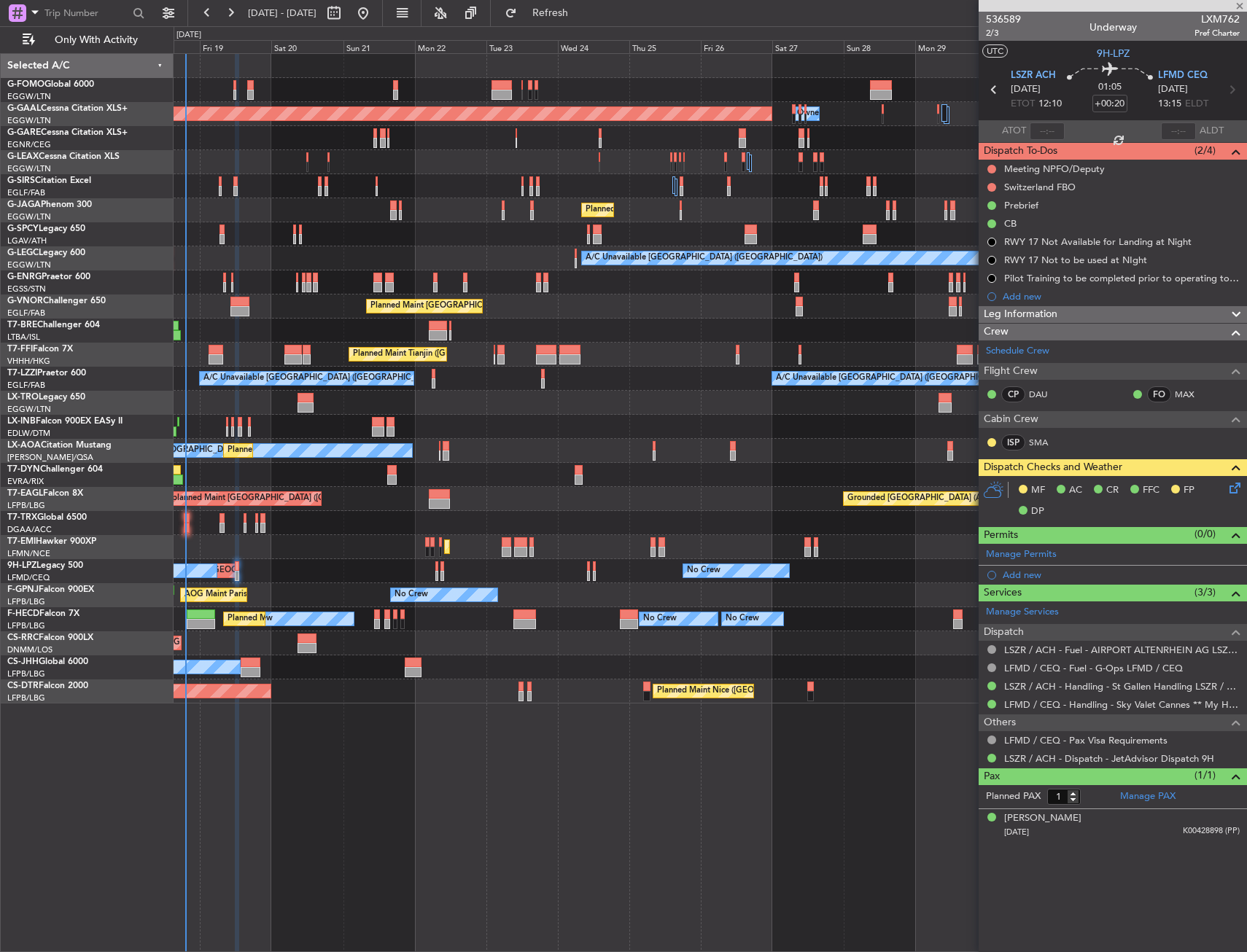
type input "+00:05"
type input "2"
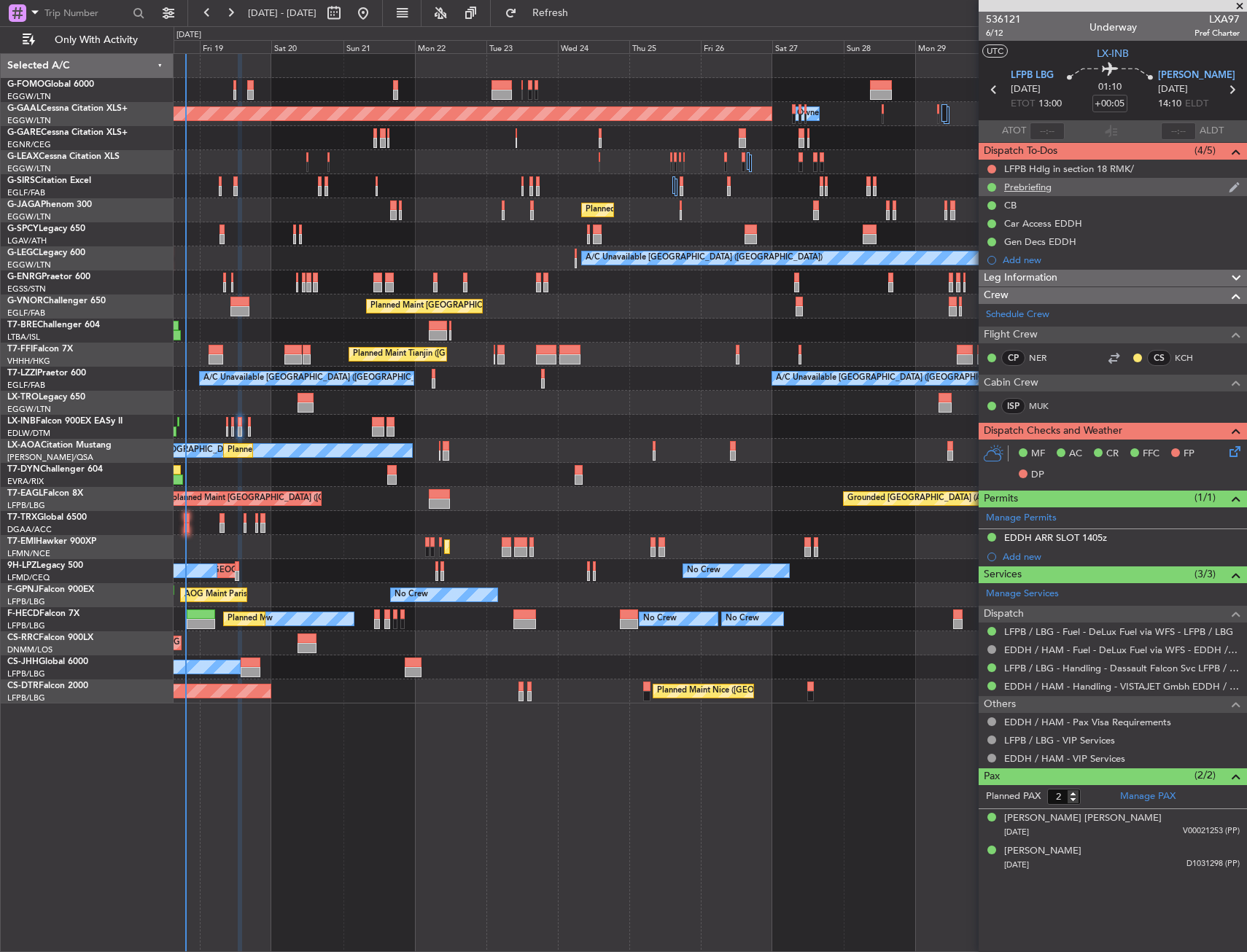
click at [1141, 193] on div "Prebriefing" at bounding box center [1114, 187] width 269 height 18
